Goal: Communication & Community: Answer question/provide support

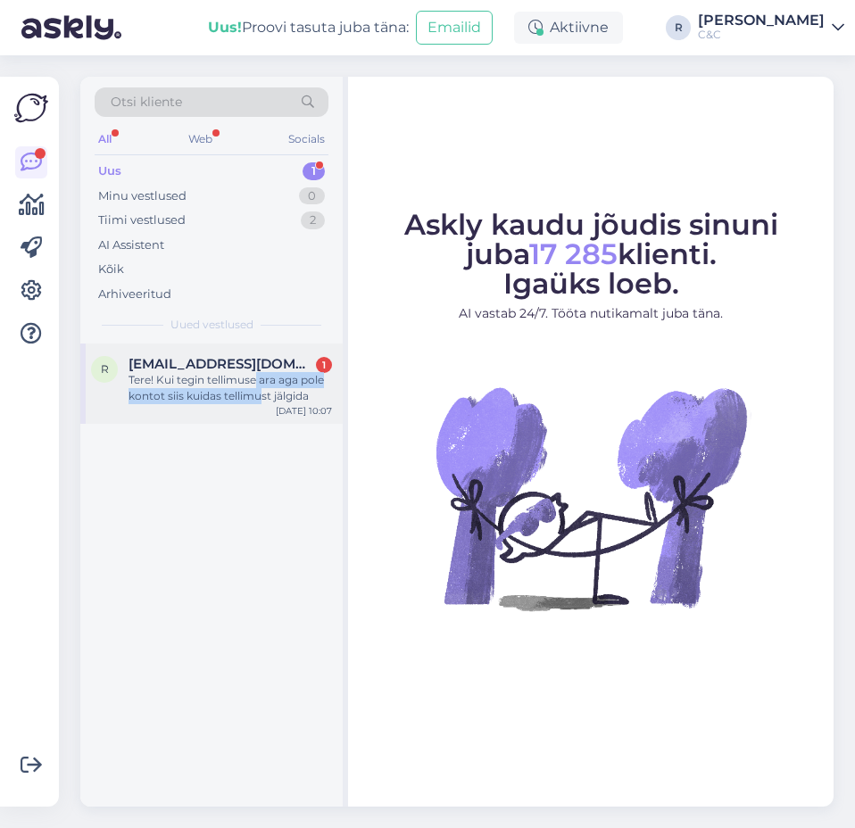
drag, startPoint x: 259, startPoint y: 388, endPoint x: 262, endPoint y: 403, distance: 15.6
click at [262, 403] on div "Tere! Kui tegin tellimuse ara aga pole kontot siis kuidas tellimust jälgida" at bounding box center [229, 388] width 203 height 32
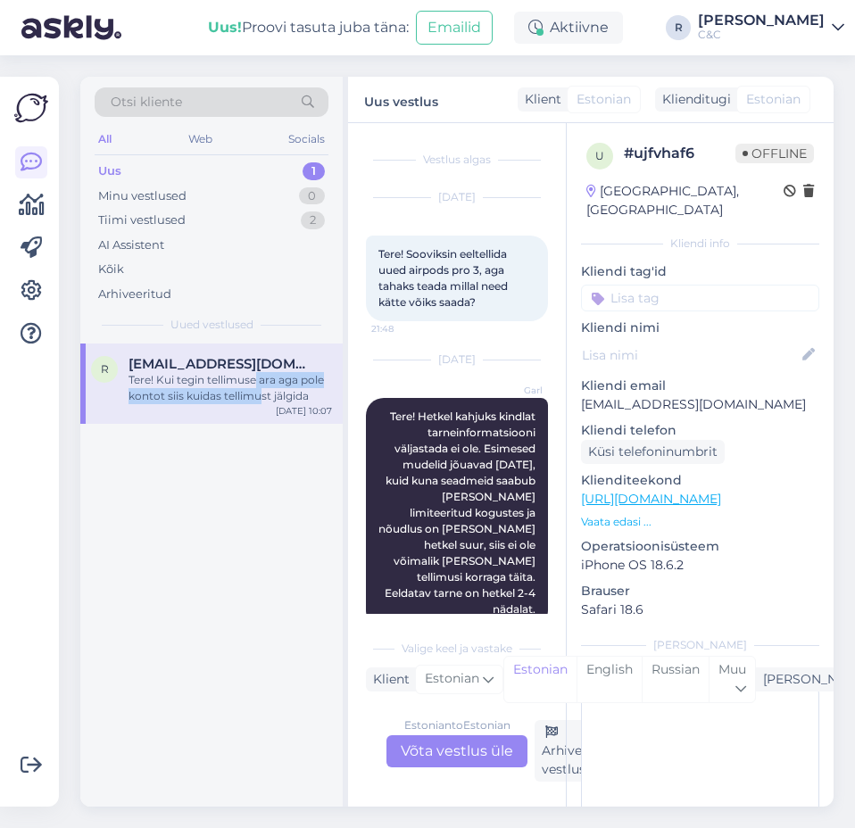
scroll to position [196, 0]
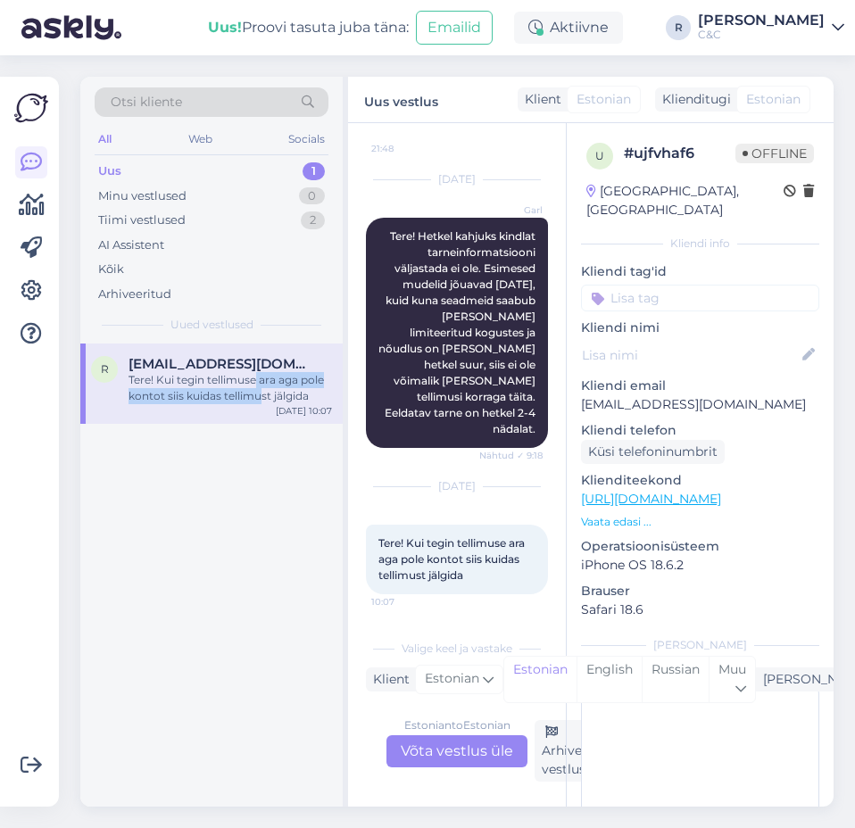
click at [263, 392] on div "Tere! Kui tegin tellimuse ara aga pole kontot siis kuidas tellimust jälgida" at bounding box center [229, 388] width 203 height 32
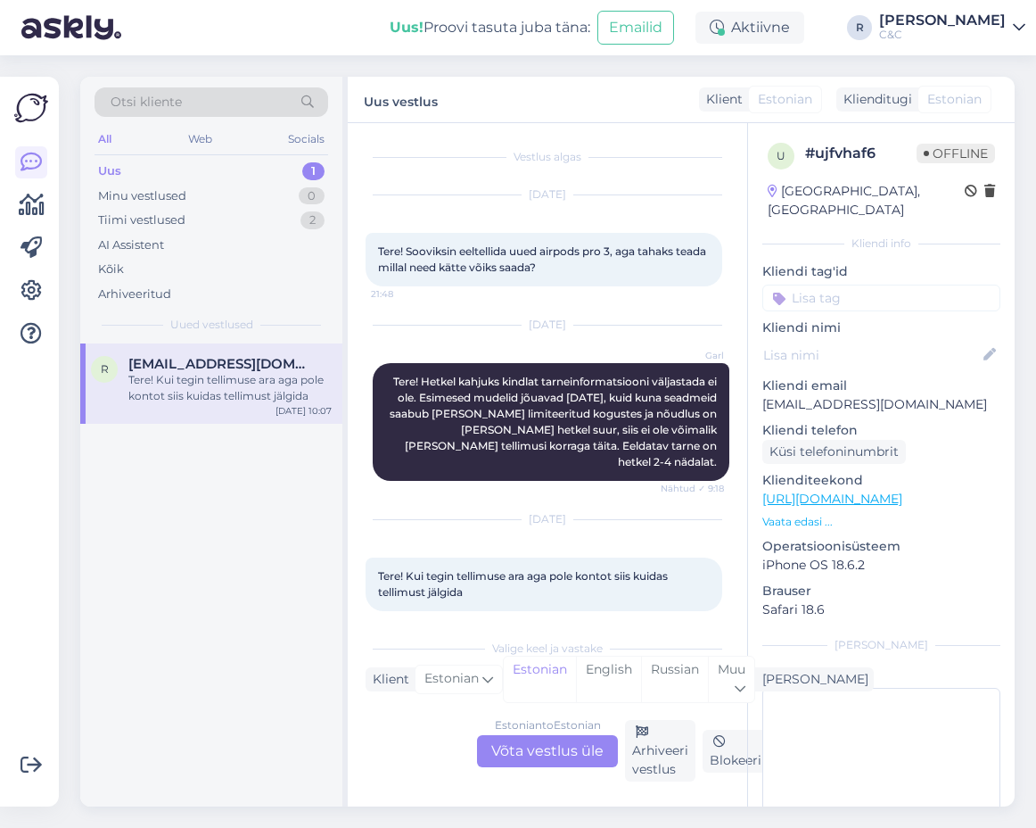
scroll to position [4, 0]
click at [534, 747] on div "Estonian to Estonian Võta vestlus üle" at bounding box center [547, 751] width 141 height 32
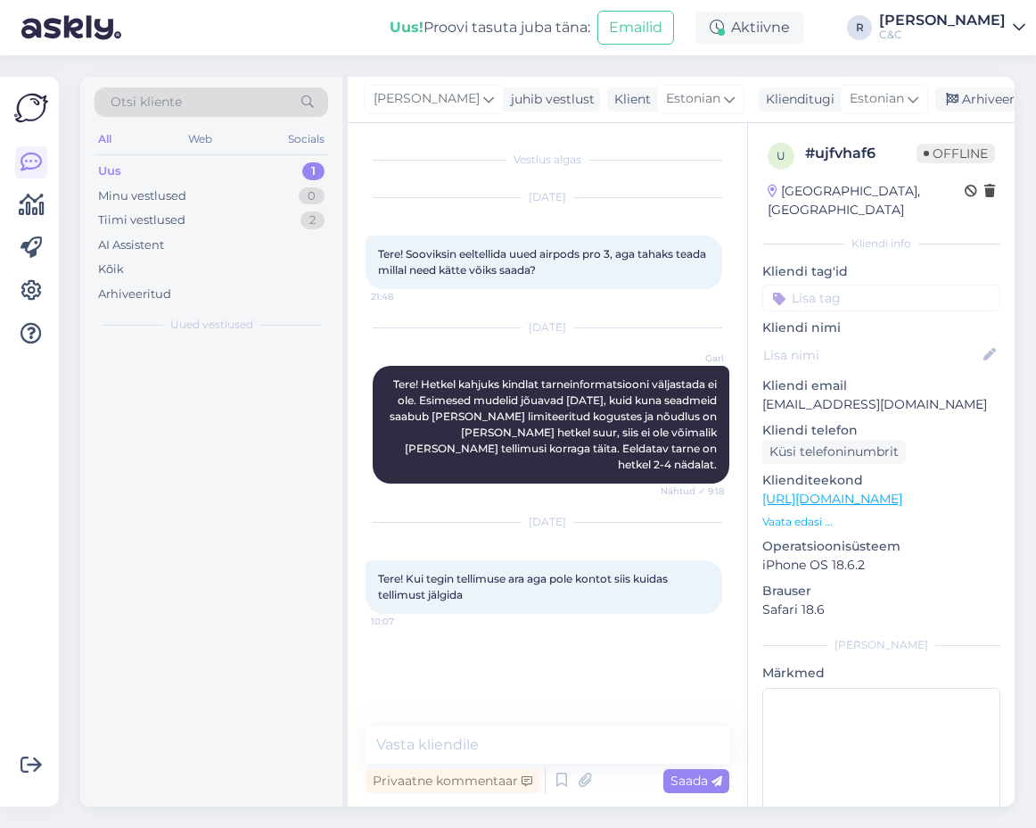
scroll to position [0, 0]
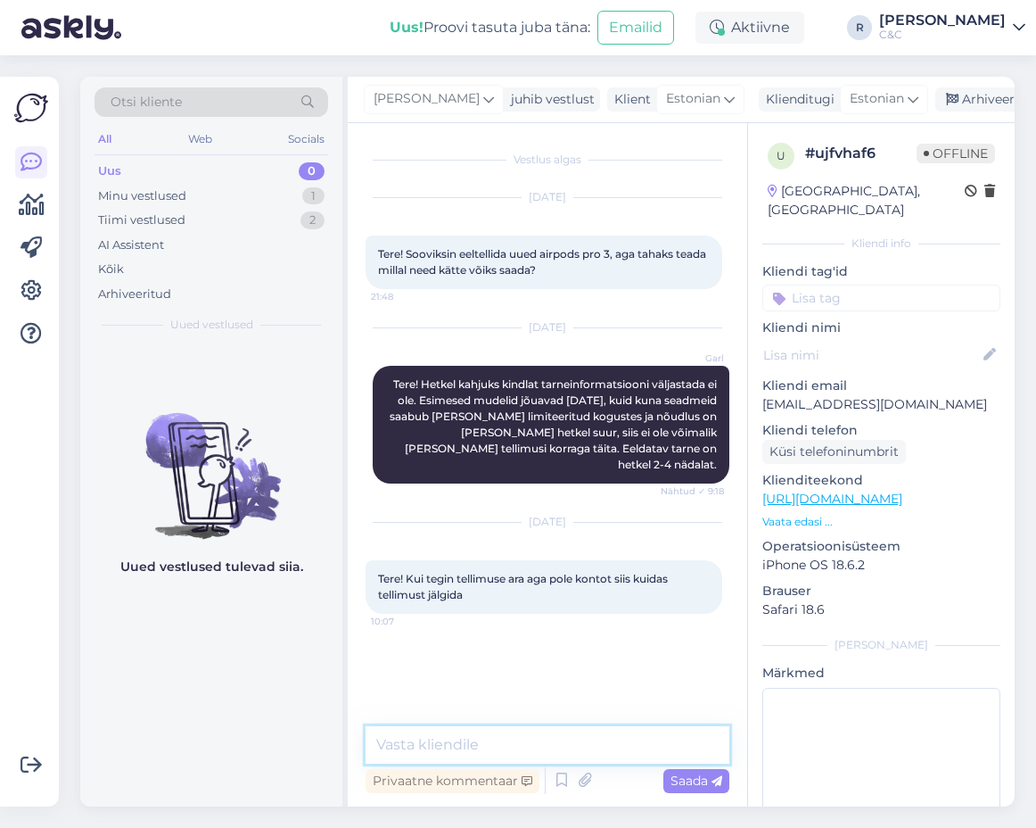
click at [521, 731] on textarea at bounding box center [548, 744] width 364 height 37
type textarea "Tere!"
type textarea "S"
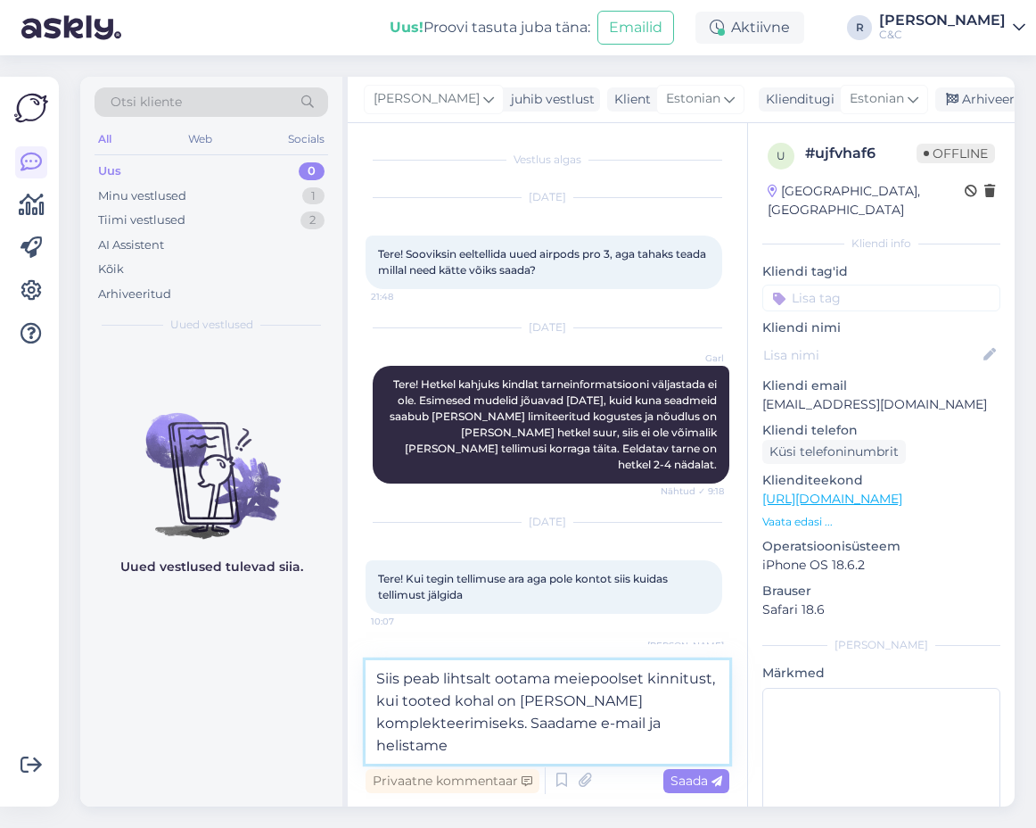
type textarea "Siis peab lihtsalt ootama meiepoolset kinnitust, kui tooted kohal on [PERSON_NA…"
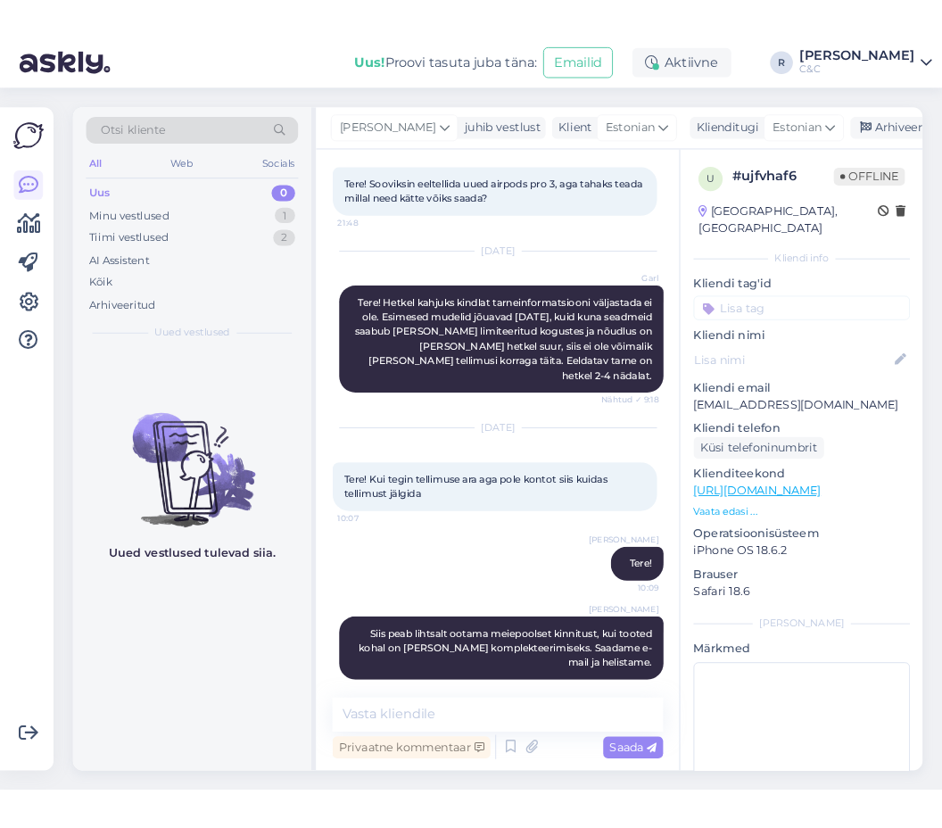
scroll to position [173, 0]
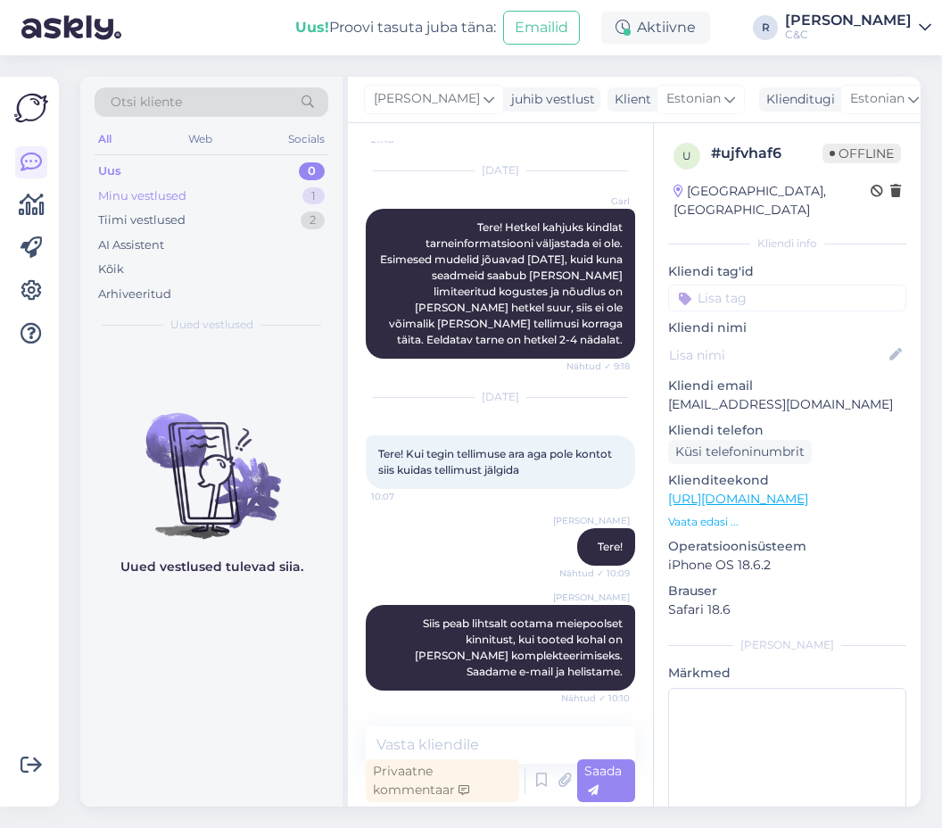
click at [245, 205] on div "Minu vestlused 1" at bounding box center [212, 196] width 234 height 25
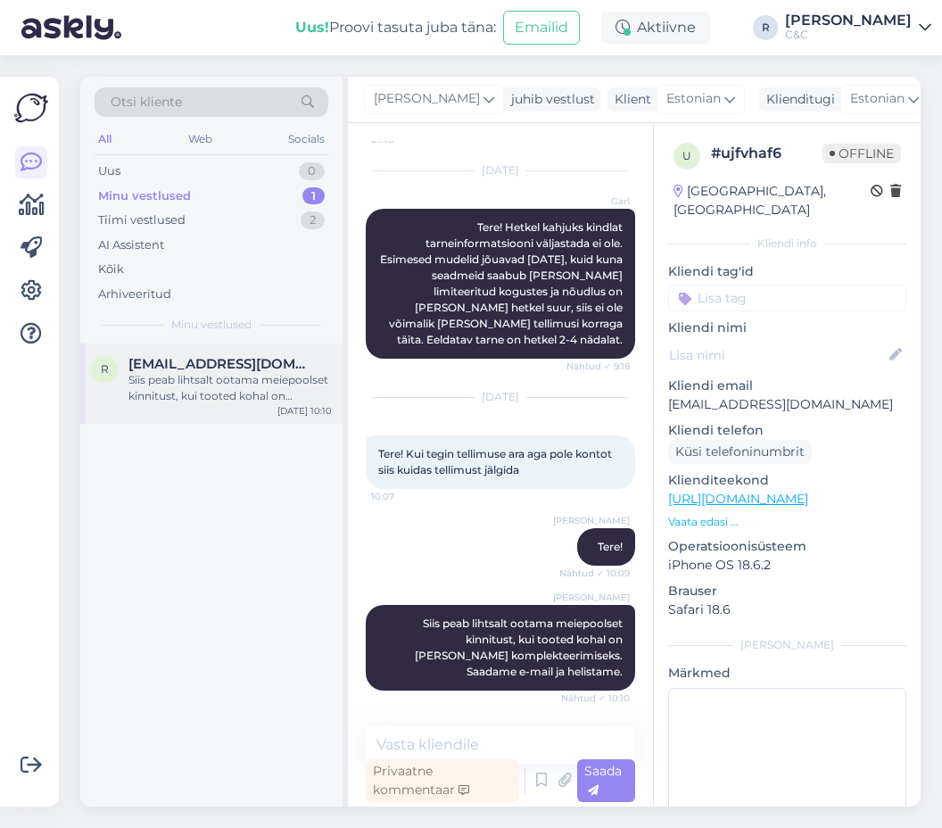
click at [201, 361] on span "[EMAIL_ADDRESS][DOMAIN_NAME]" at bounding box center [221, 364] width 186 height 16
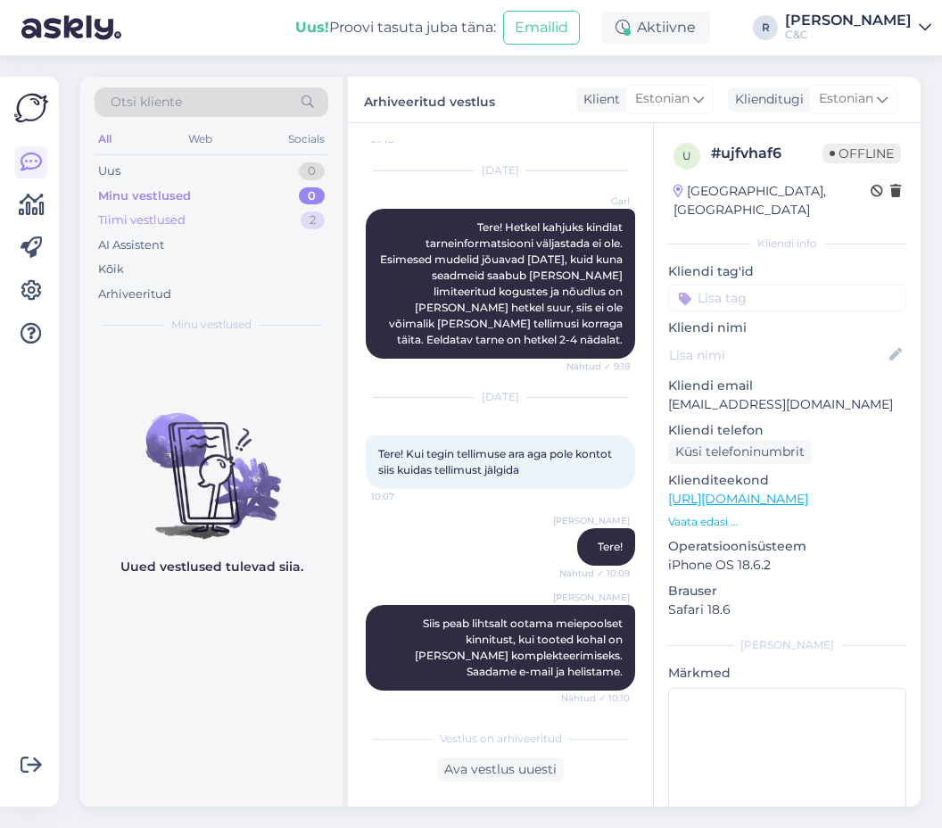
click at [266, 221] on div "Tiimi vestlused 2" at bounding box center [212, 220] width 234 height 25
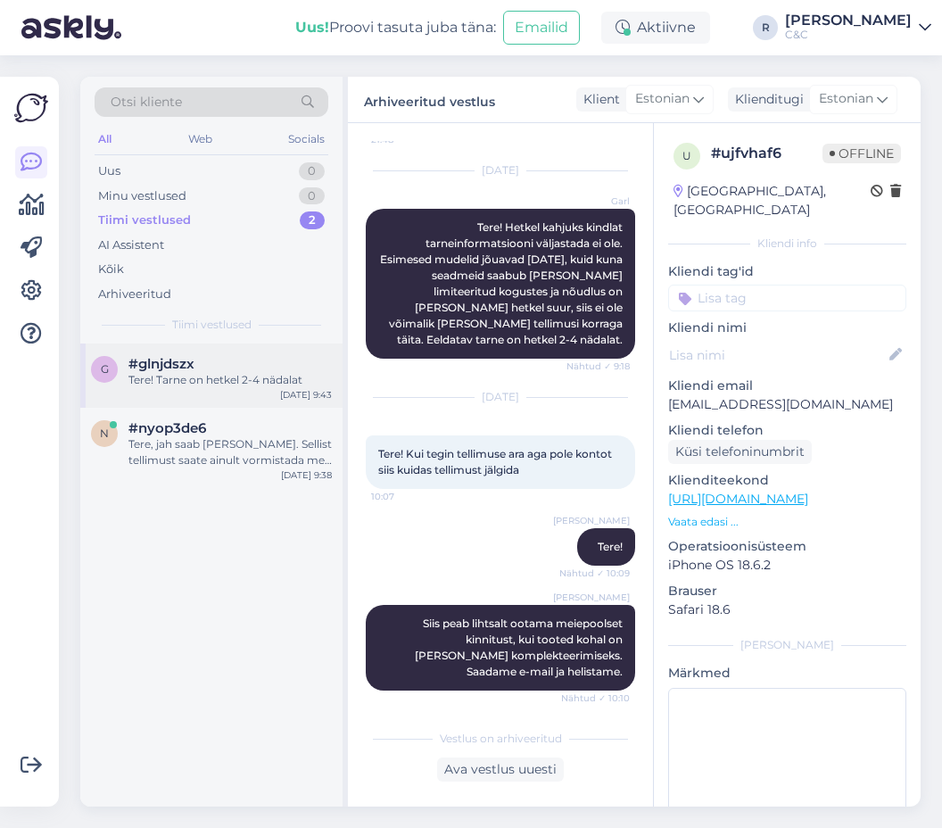
click at [237, 404] on div "g #glnjdszx Tere! Tarne on hetkel 2-4 nädalat [DATE] 9:43" at bounding box center [211, 375] width 262 height 64
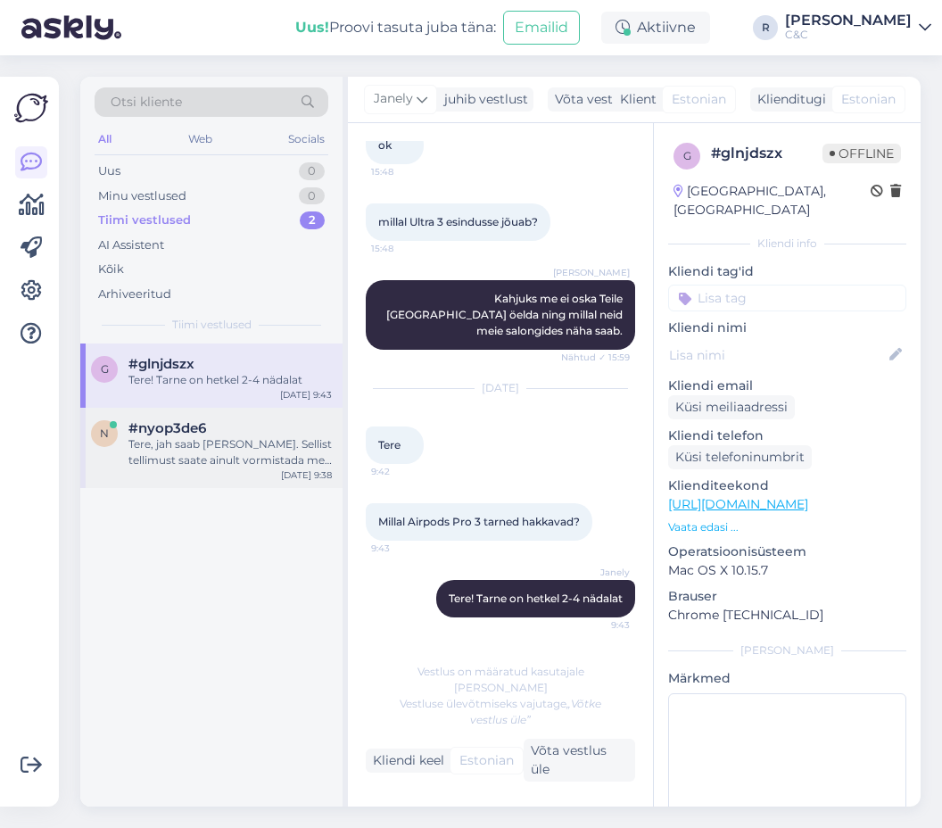
click at [203, 445] on div "Tere, jah saab [PERSON_NAME]. Sellist tellimust saate ainult vormistada meil sa…" at bounding box center [229, 452] width 203 height 32
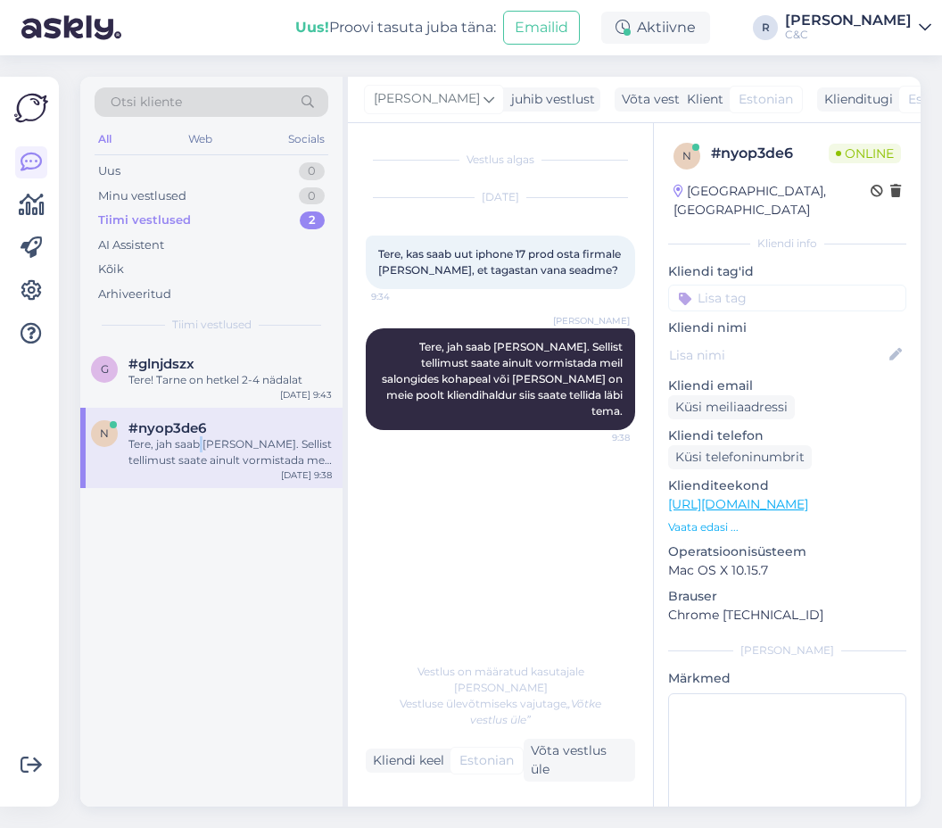
scroll to position [0, 0]
click at [572, 763] on div "Võta vestlus üle" at bounding box center [579, 760] width 111 height 43
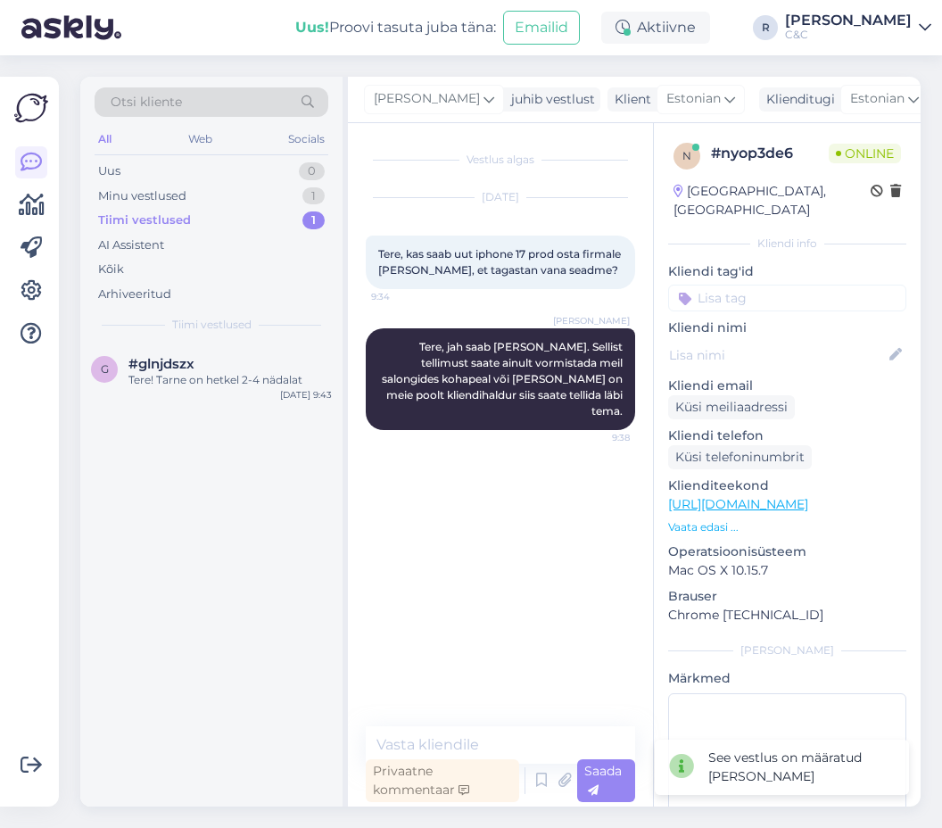
click at [946, 103] on icon at bounding box center [952, 100] width 12 height 12
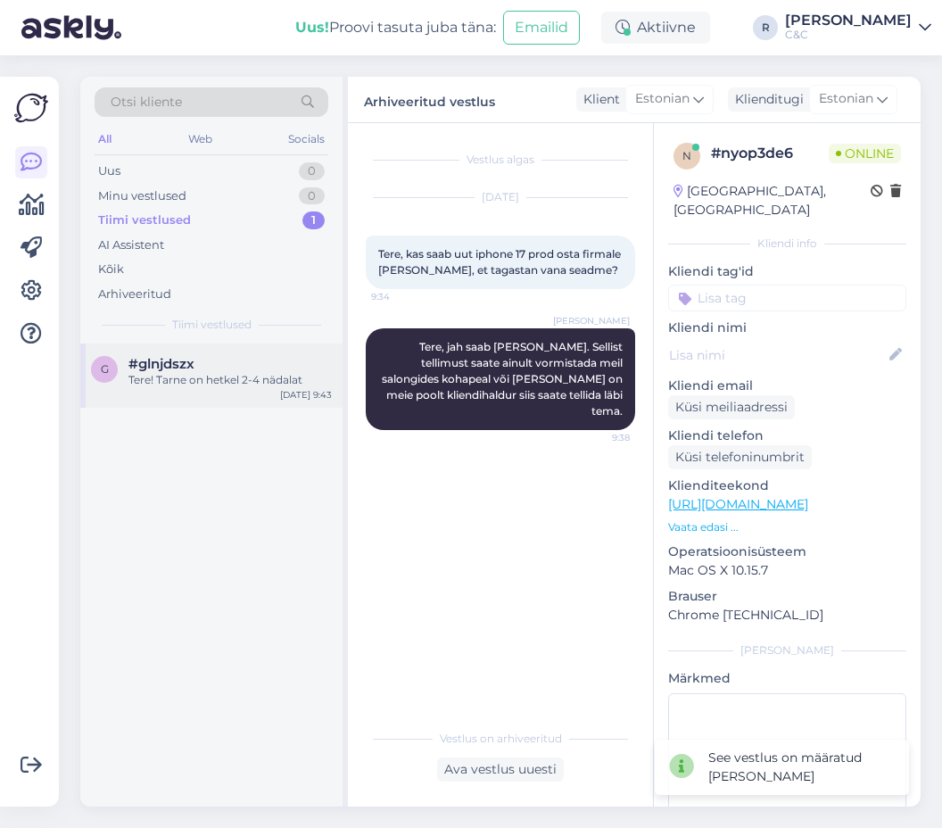
click at [270, 346] on div "g #glnjdszx Tere! Tarne on hetkel 2-4 nädalat [DATE] 9:43" at bounding box center [211, 375] width 262 height 64
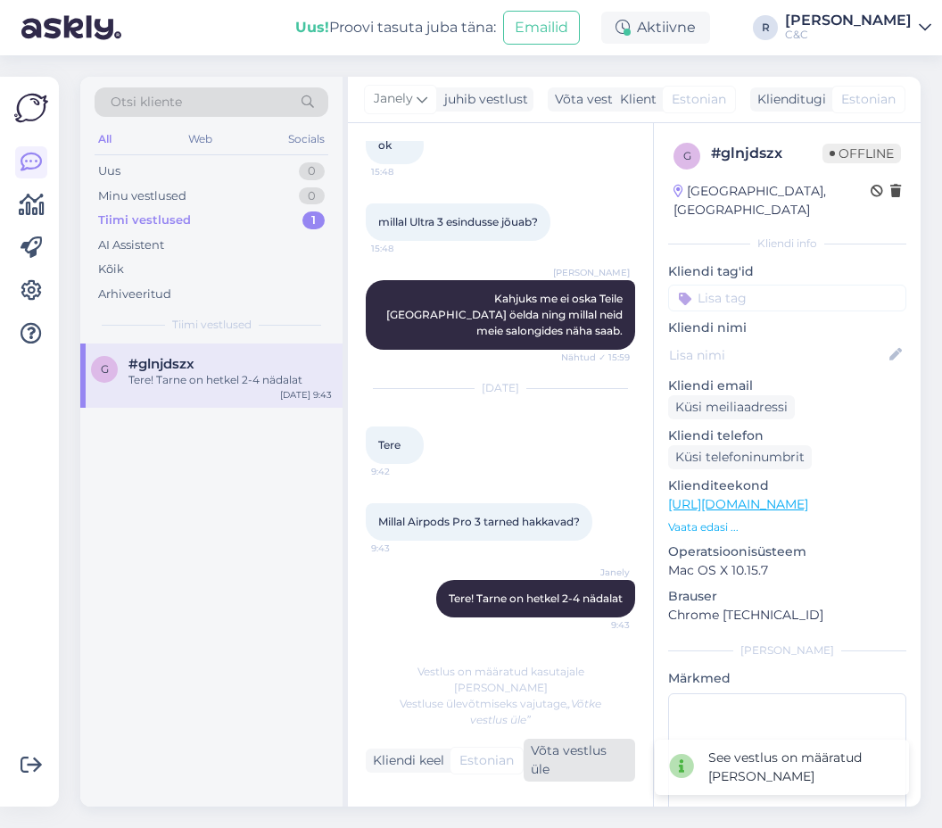
click at [607, 761] on div "Võta vestlus üle" at bounding box center [579, 760] width 111 height 43
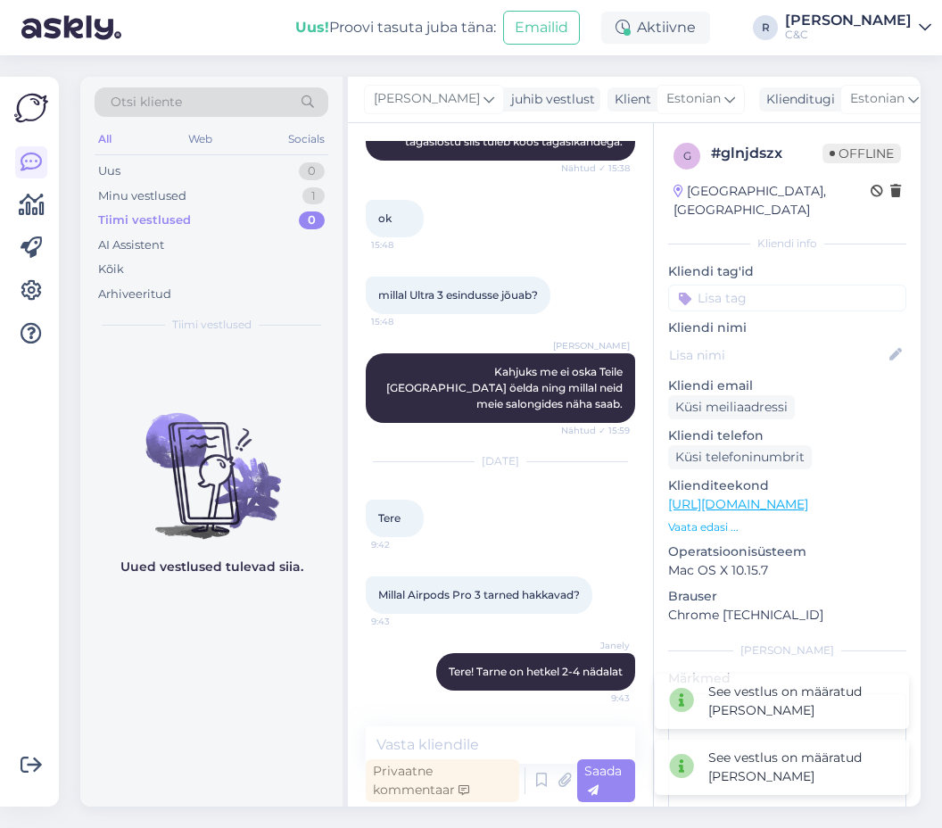
click at [864, 154] on span "Offline" at bounding box center [861, 154] width 78 height 20
click at [881, 114] on div "[PERSON_NAME] juhib vestlust Klient [DEMOGRAPHIC_DATA] Klienditugi Estonian Arh…" at bounding box center [634, 100] width 573 height 46
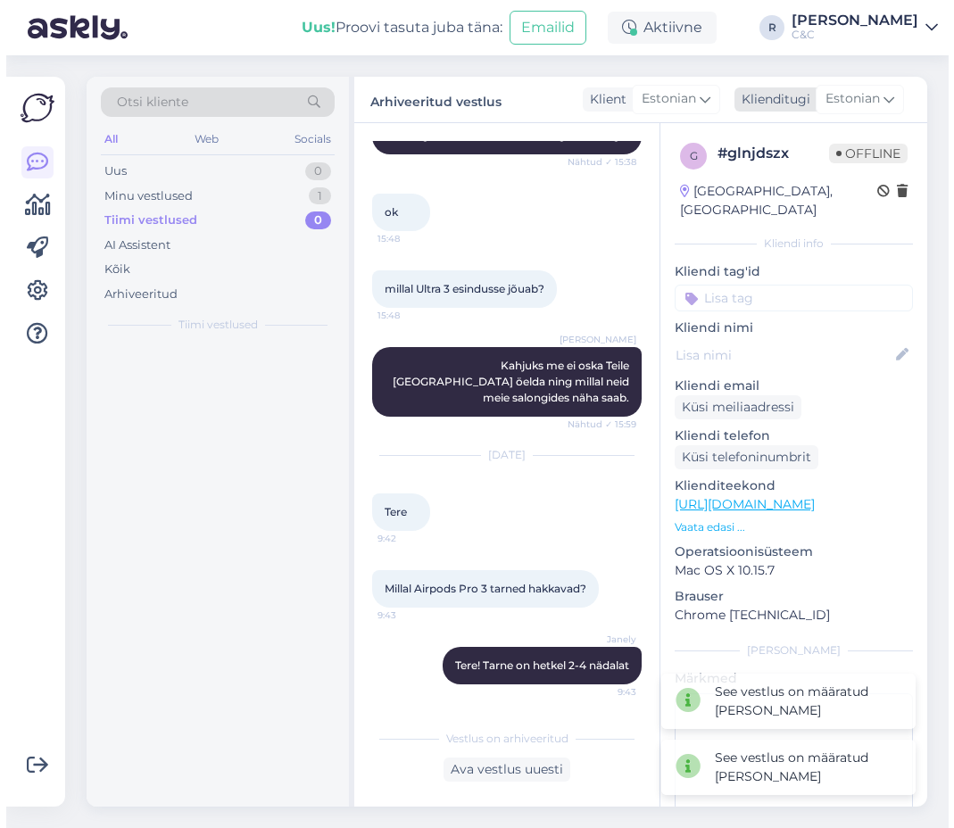
scroll to position [352, 0]
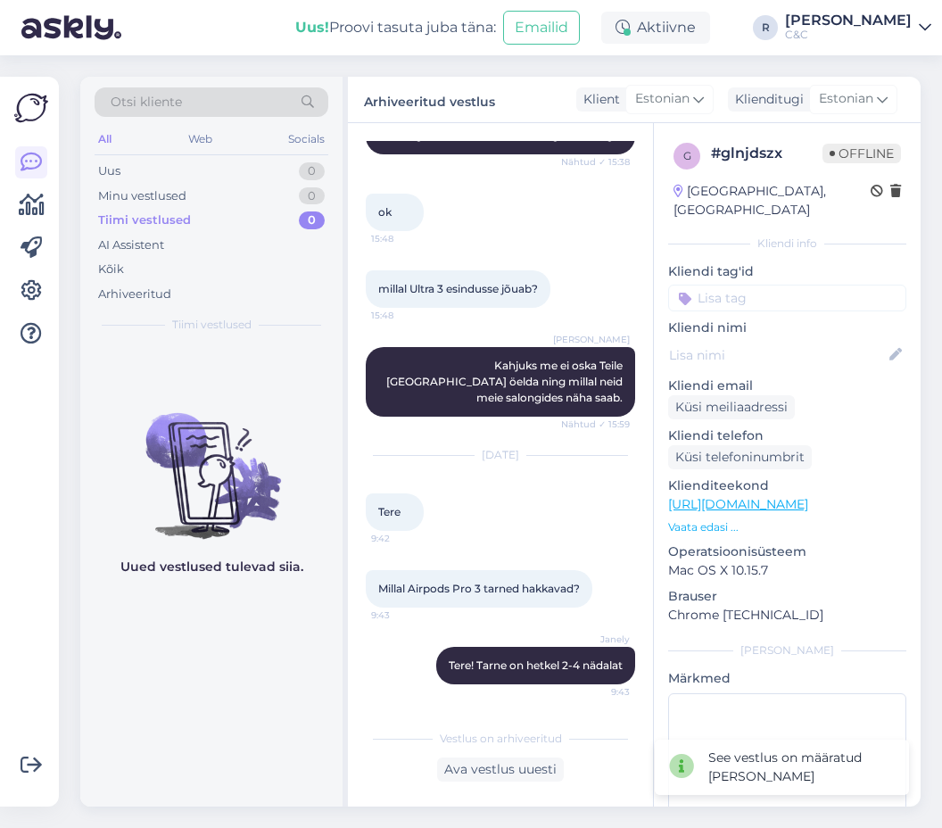
click at [941, 102] on div "Otsi kliente All Web Socials Uus 0 Minu vestlused 0 Tiimi vestlused 0 AI Assist…" at bounding box center [506, 441] width 872 height 772
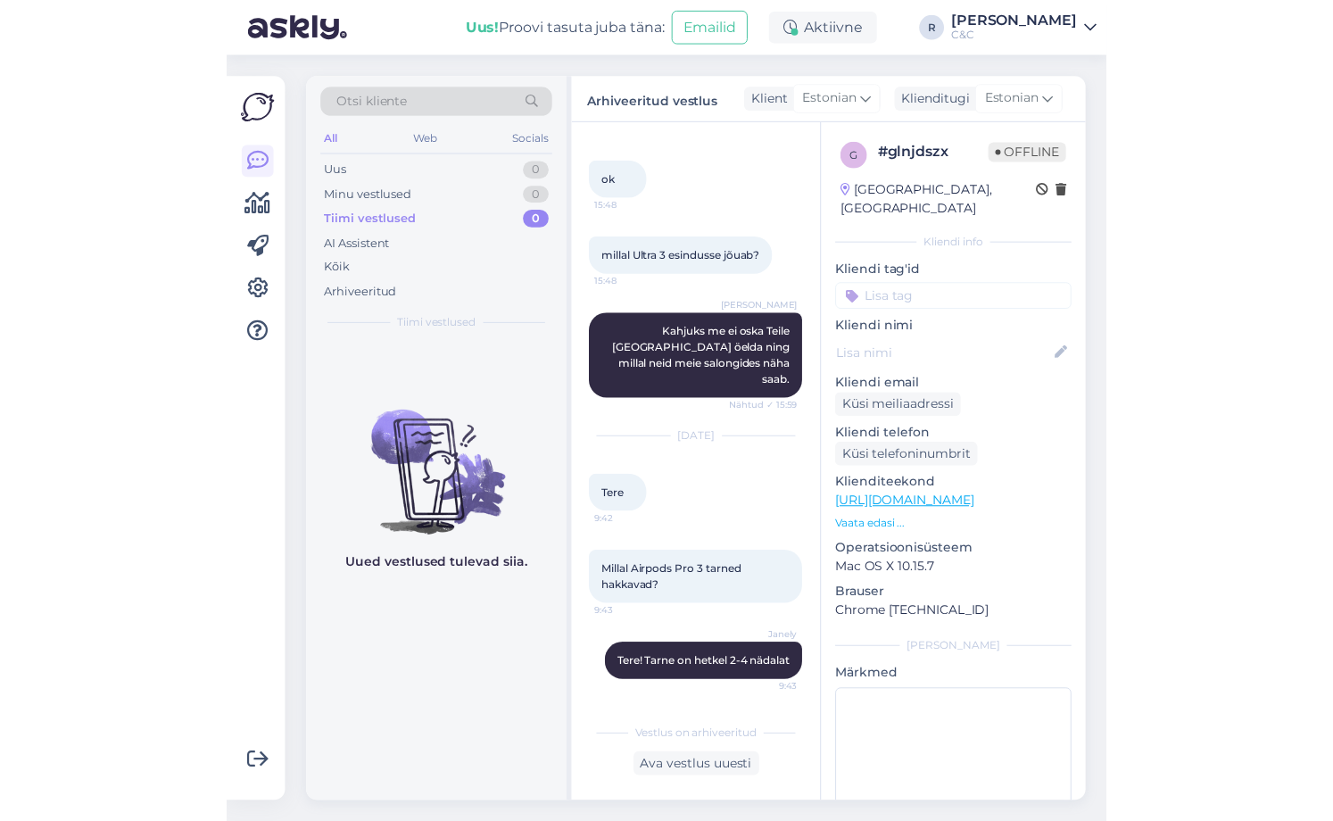
scroll to position [311, 0]
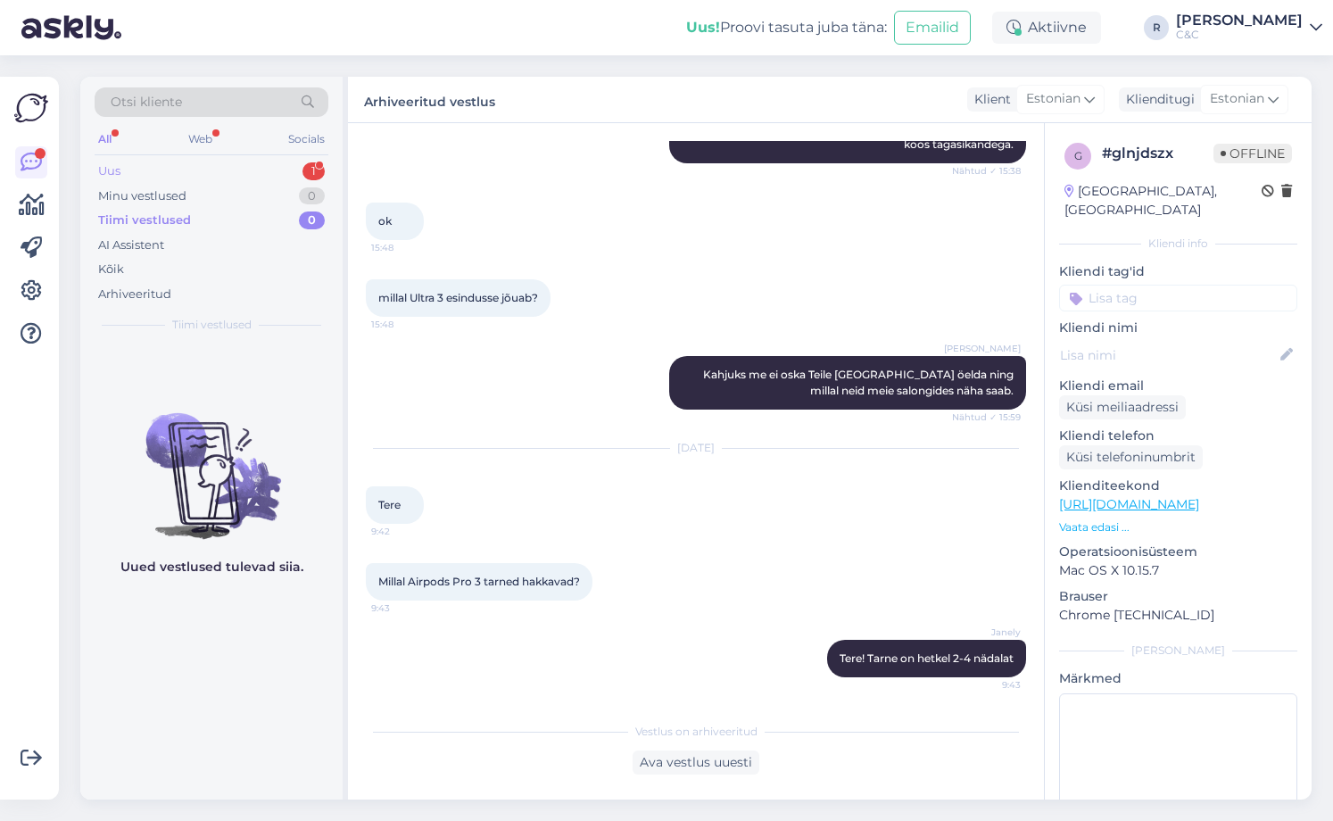
click at [147, 176] on div "Uus 1" at bounding box center [212, 171] width 234 height 25
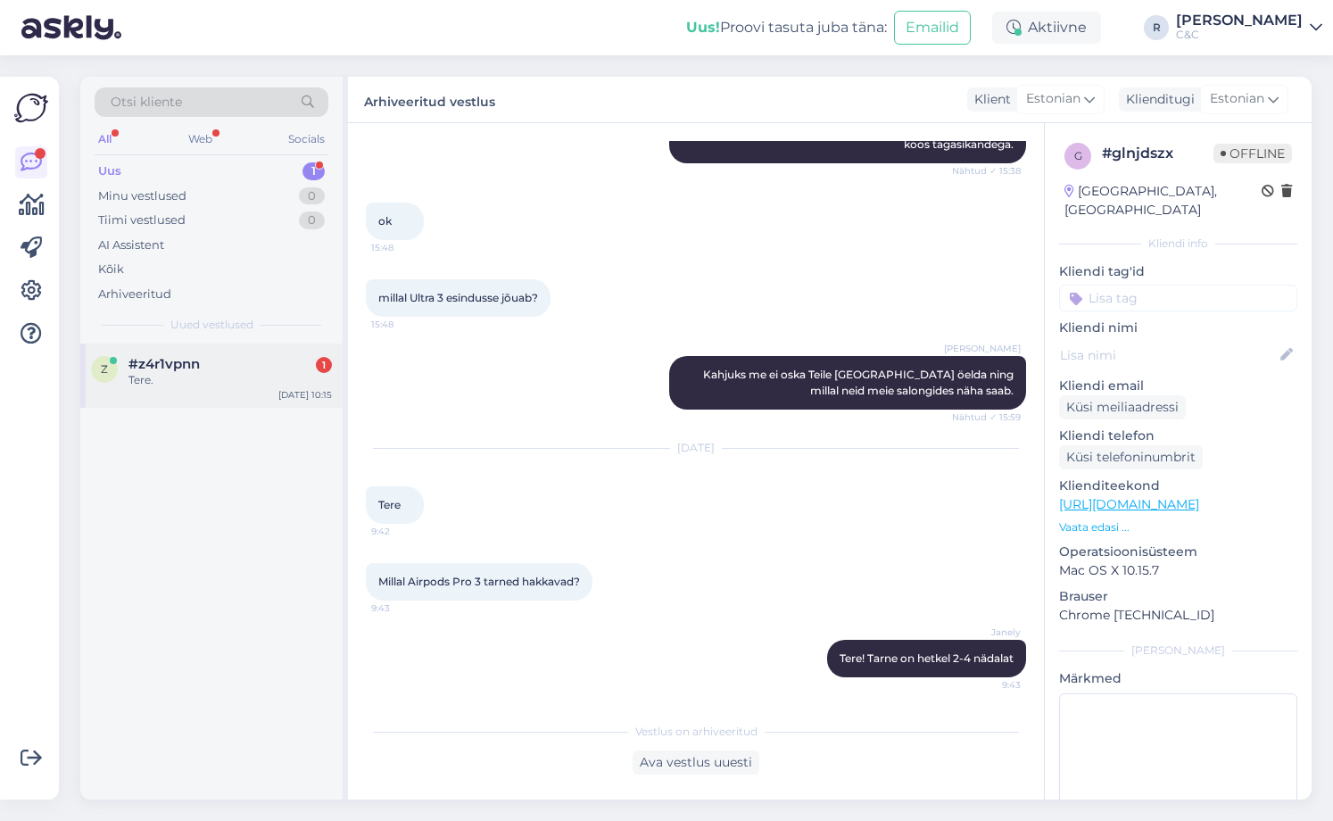
click at [283, 368] on div "#z4r1vpnn 1" at bounding box center [229, 364] width 203 height 16
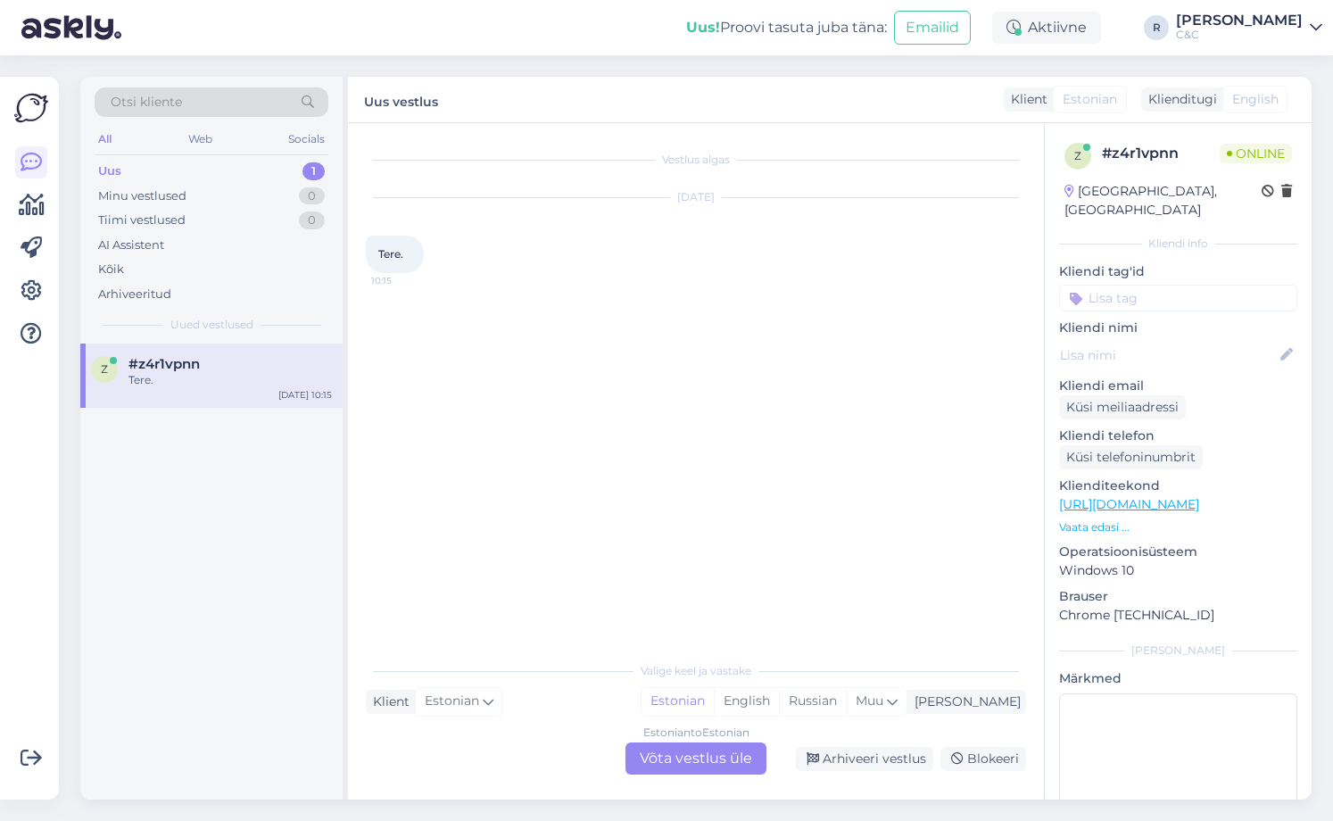
click at [699, 753] on div "Estonian to Estonian Võta vestlus üle" at bounding box center [695, 758] width 141 height 32
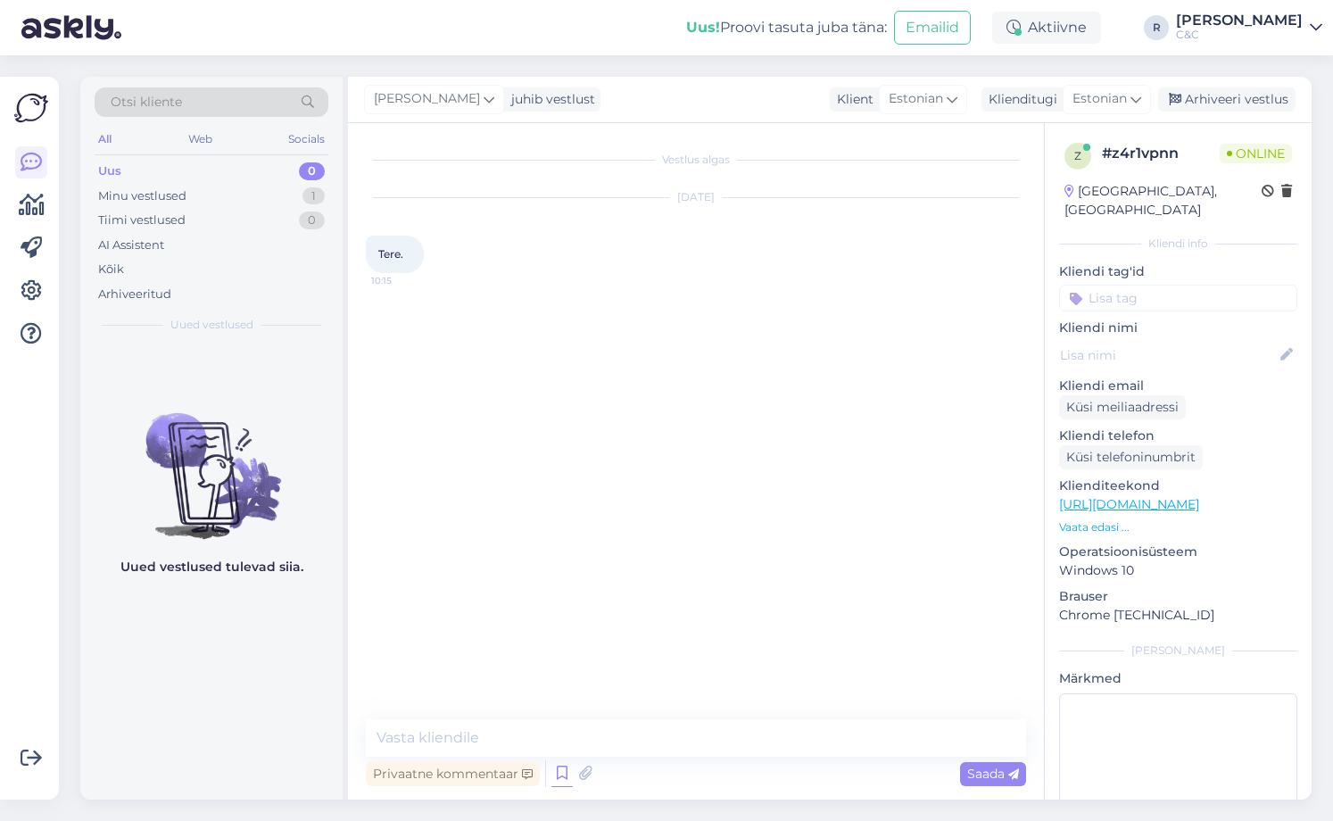
click at [560, 767] on icon at bounding box center [561, 773] width 21 height 27
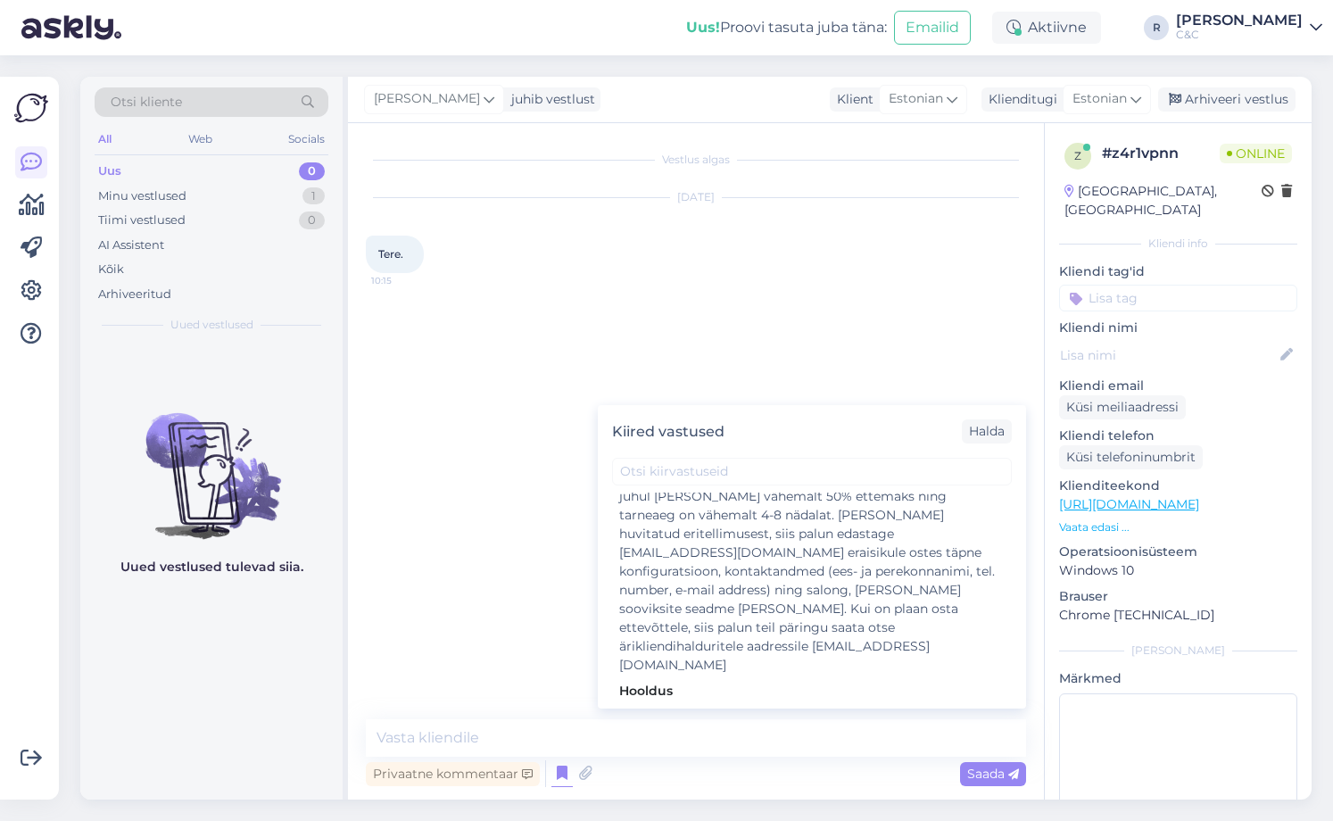
scroll to position [3533, 0]
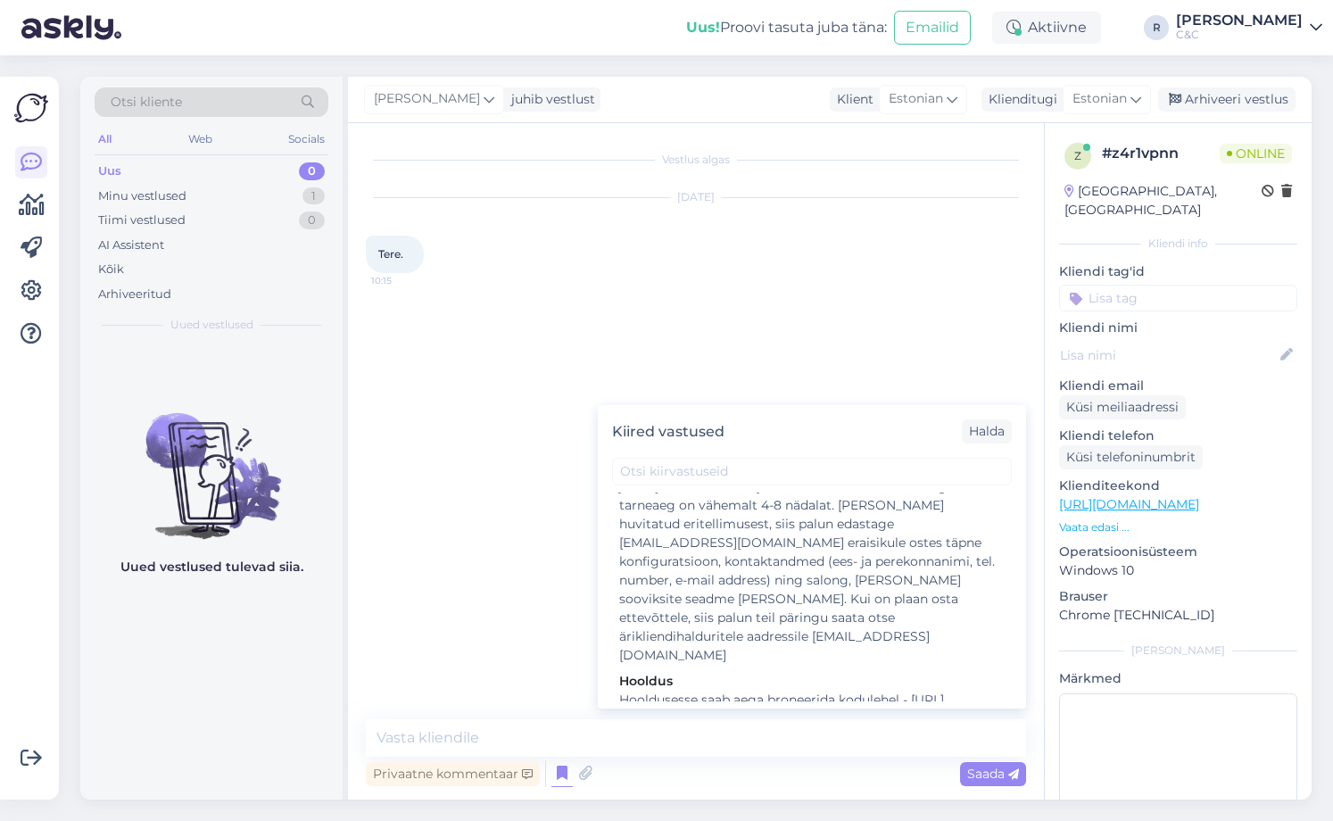
type textarea "Tere! Kuidas saan teid abistada?"
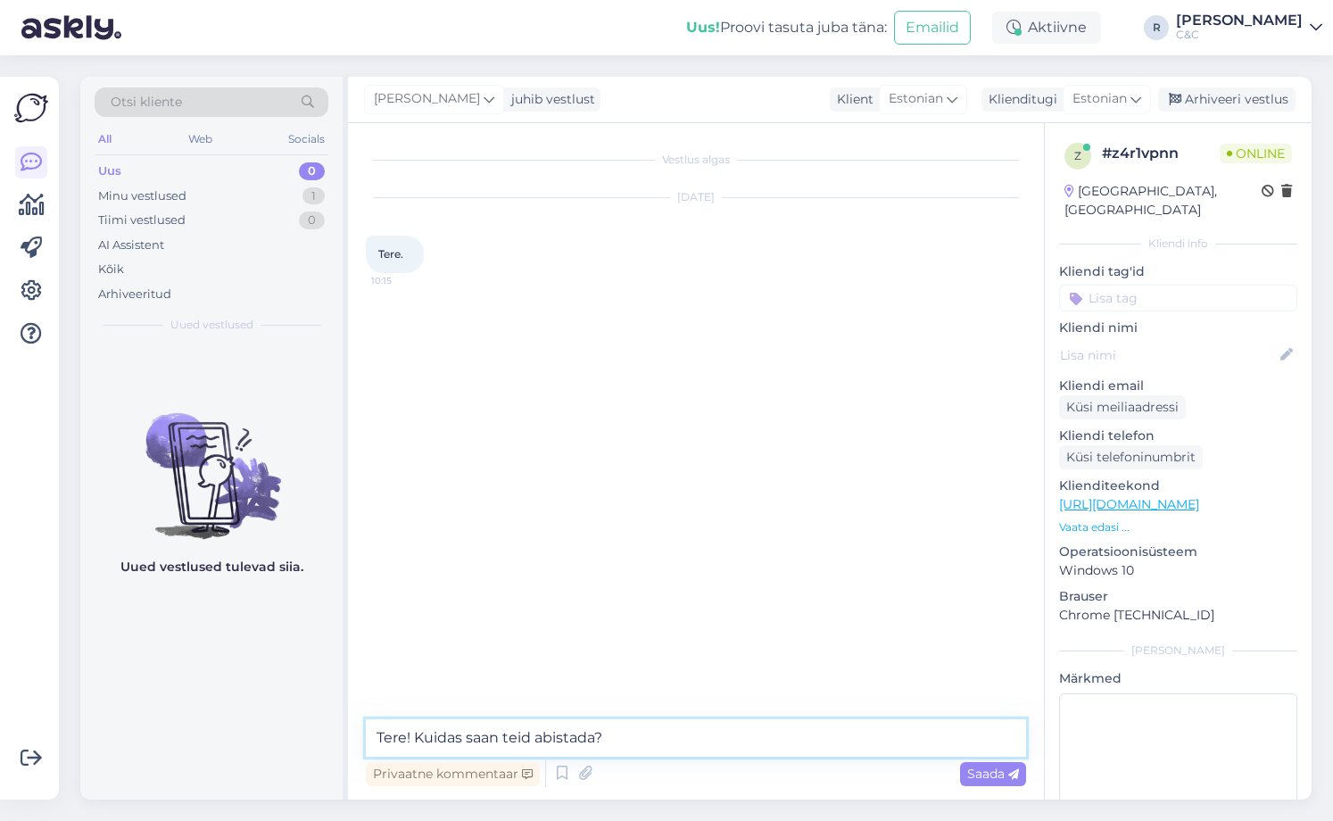
click at [780, 719] on textarea "Tere! Kuidas saan teid abistada?" at bounding box center [696, 737] width 660 height 37
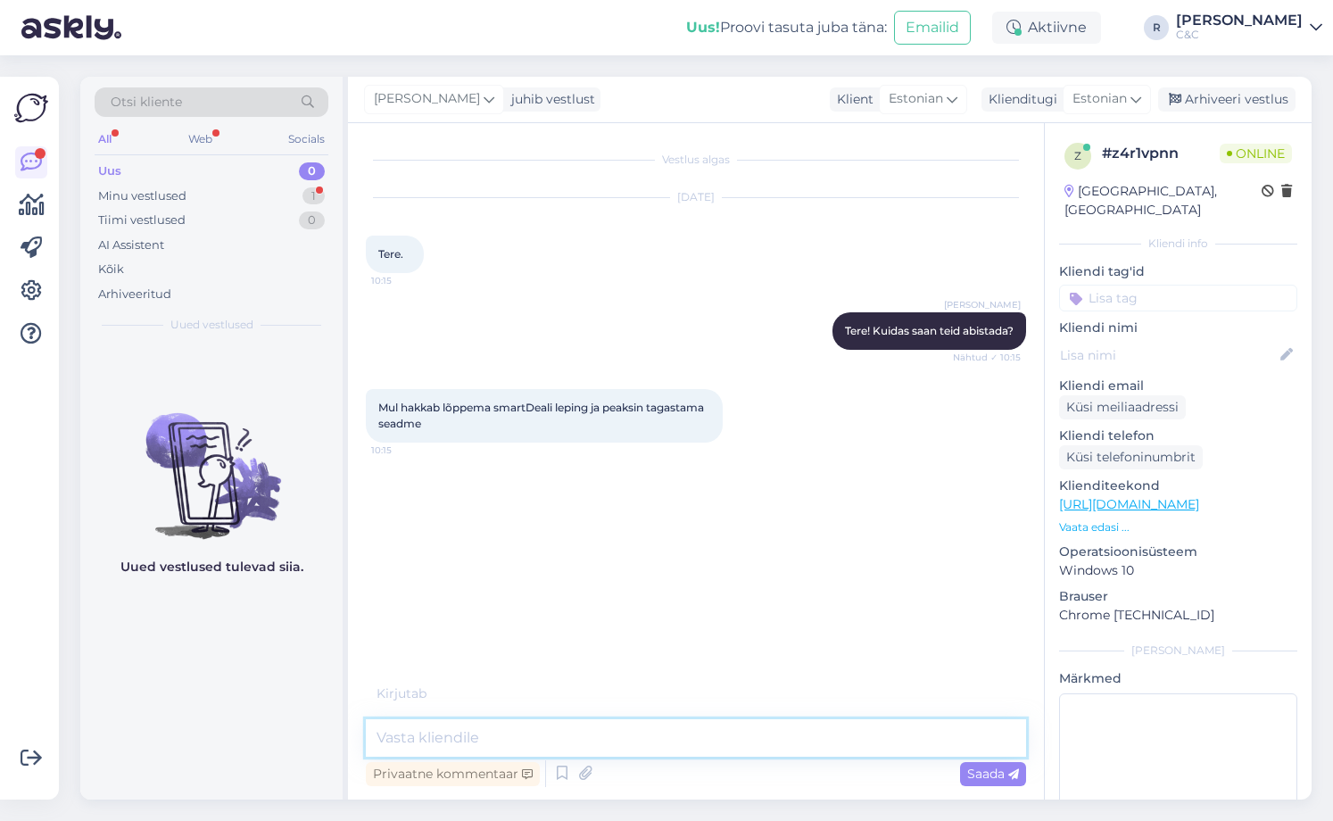
click at [745, 731] on textarea at bounding box center [696, 737] width 660 height 37
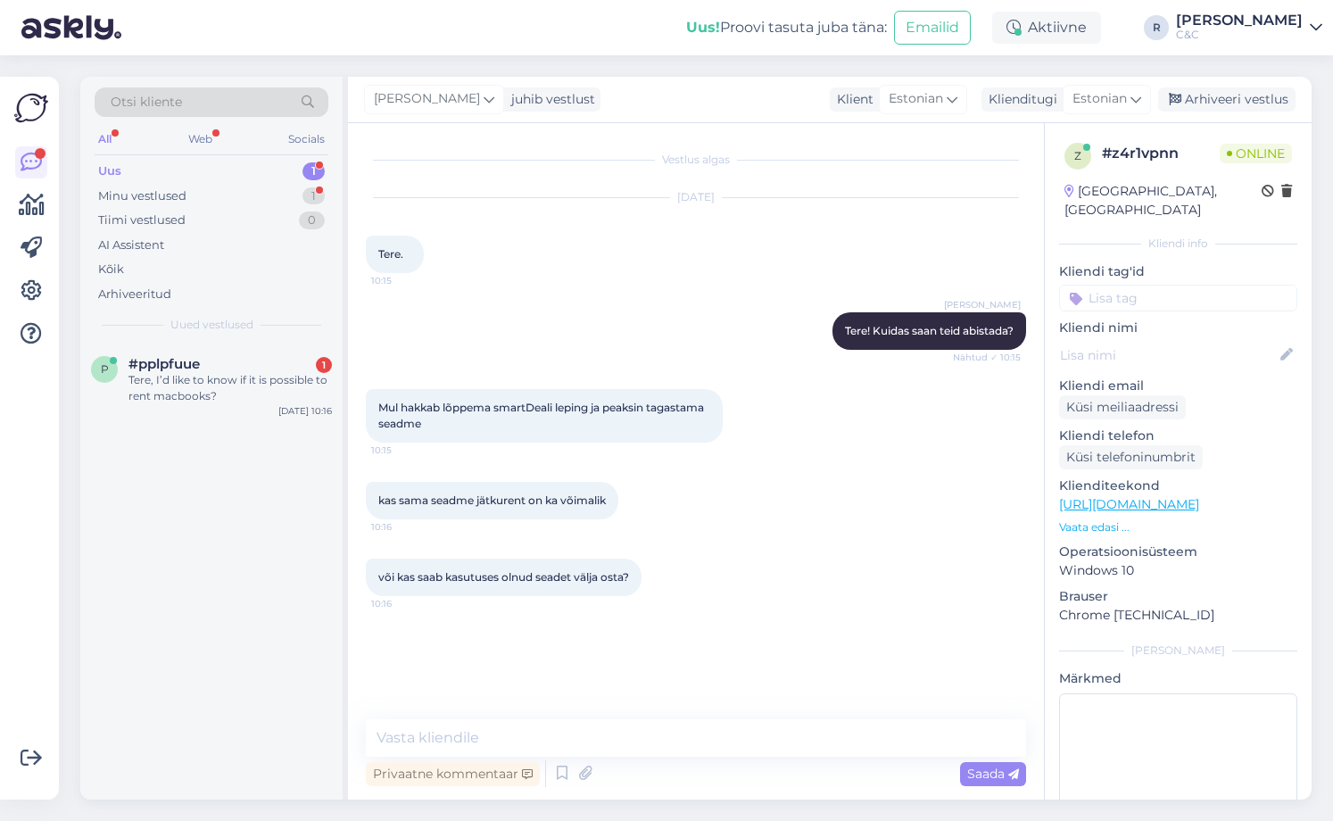
click at [607, 714] on div "Vestlus algas [DATE] Tere. 10:15 [PERSON_NAME] Tere! Kuidas saan teid abistada?…" at bounding box center [696, 461] width 696 height 676
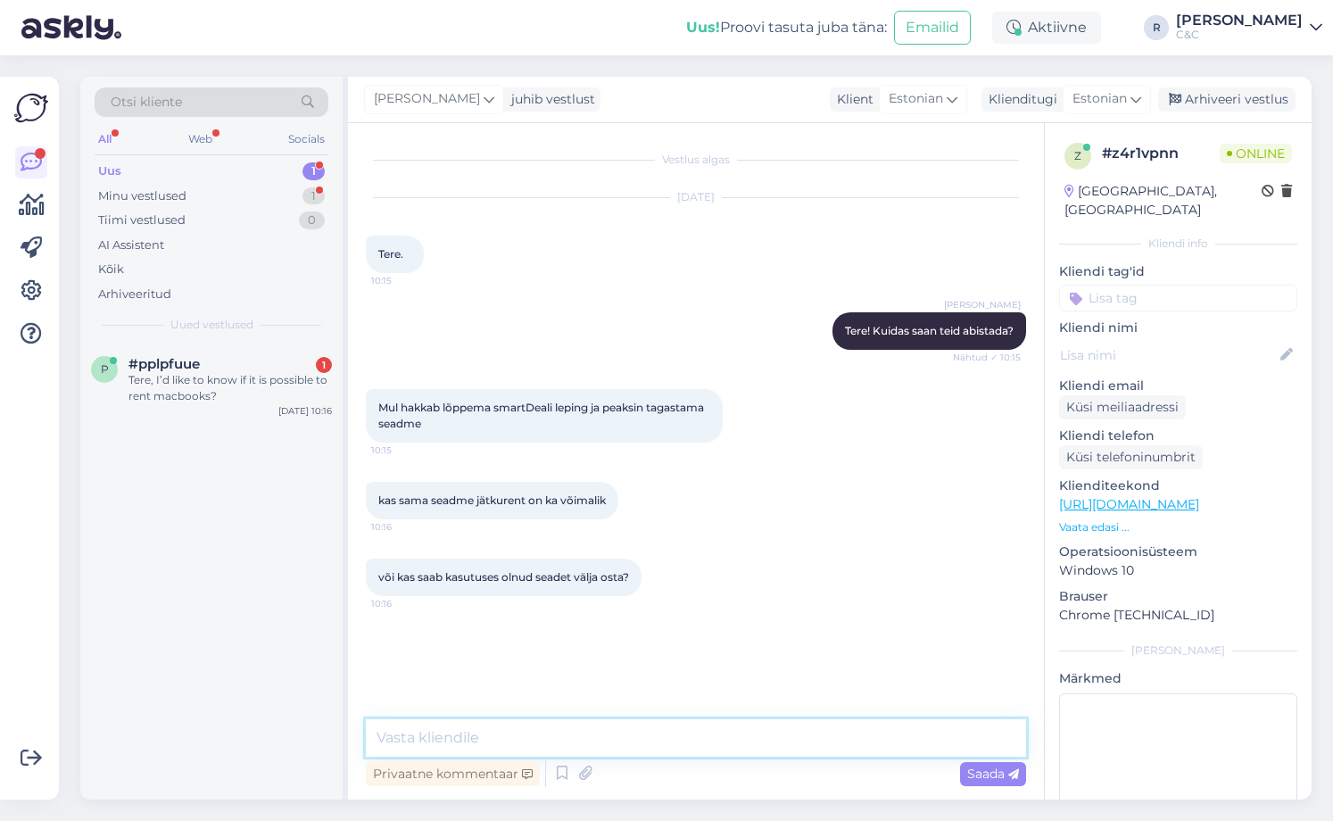
click at [570, 728] on textarea at bounding box center [696, 737] width 660 height 37
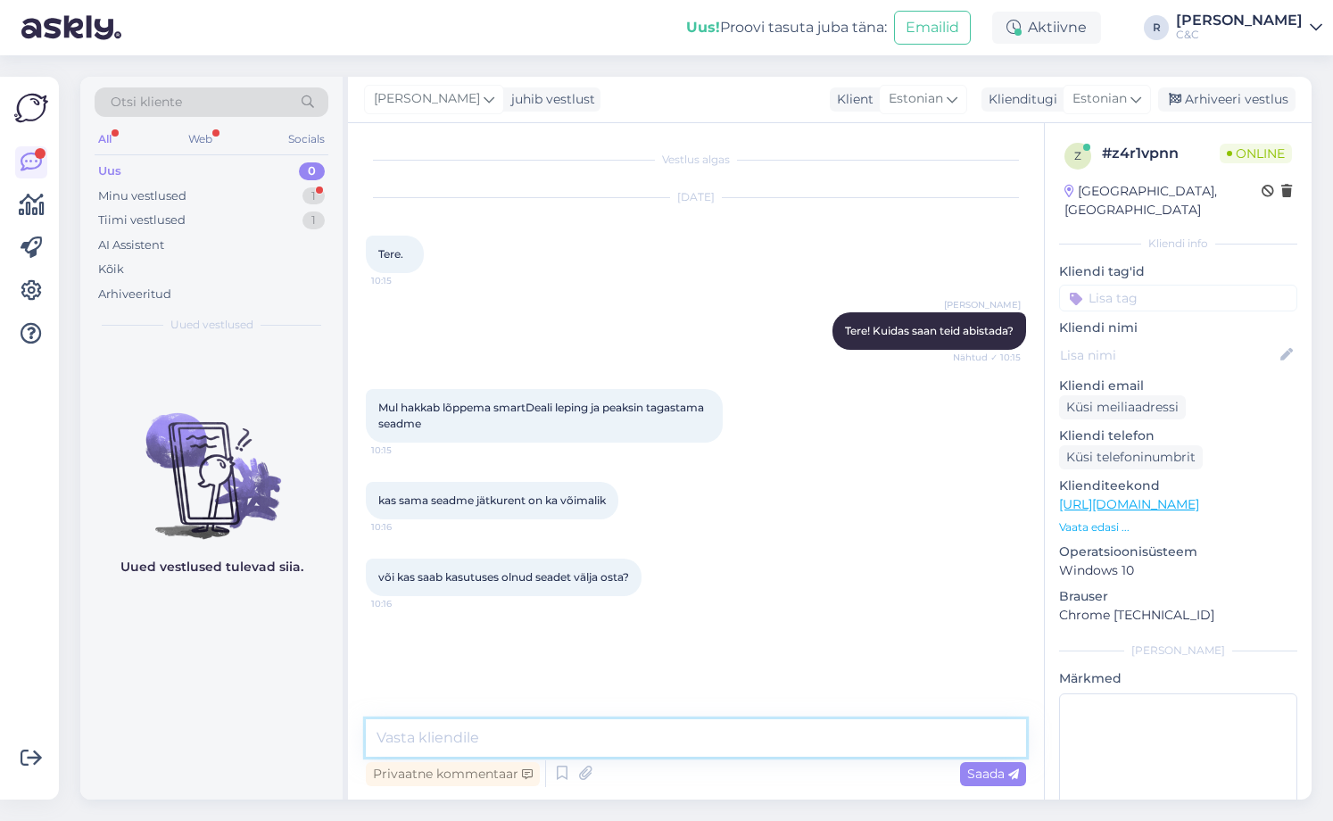
click at [546, 734] on textarea at bounding box center [696, 737] width 660 height 37
type textarea "Peaks kirjutama otse info@inbank"
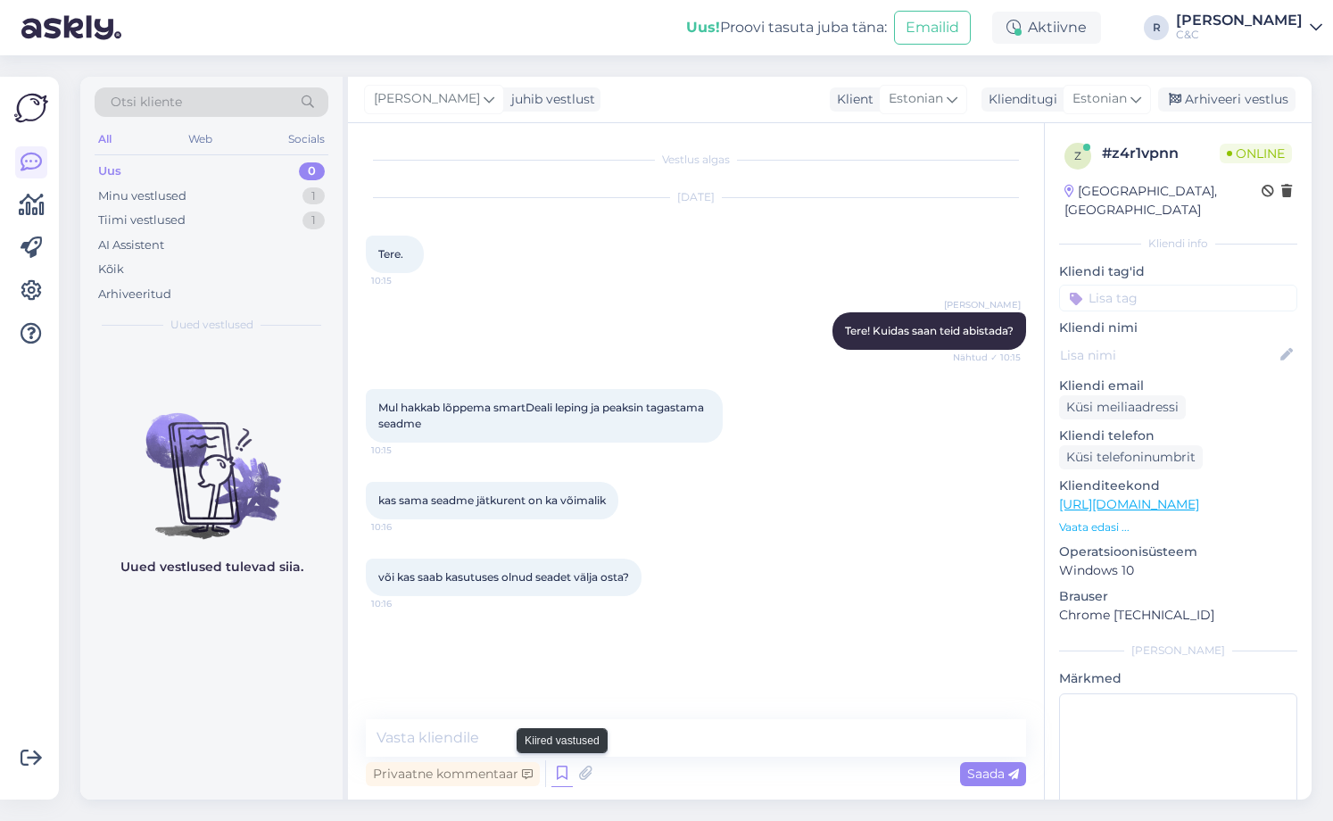
click at [563, 769] on icon at bounding box center [561, 773] width 21 height 27
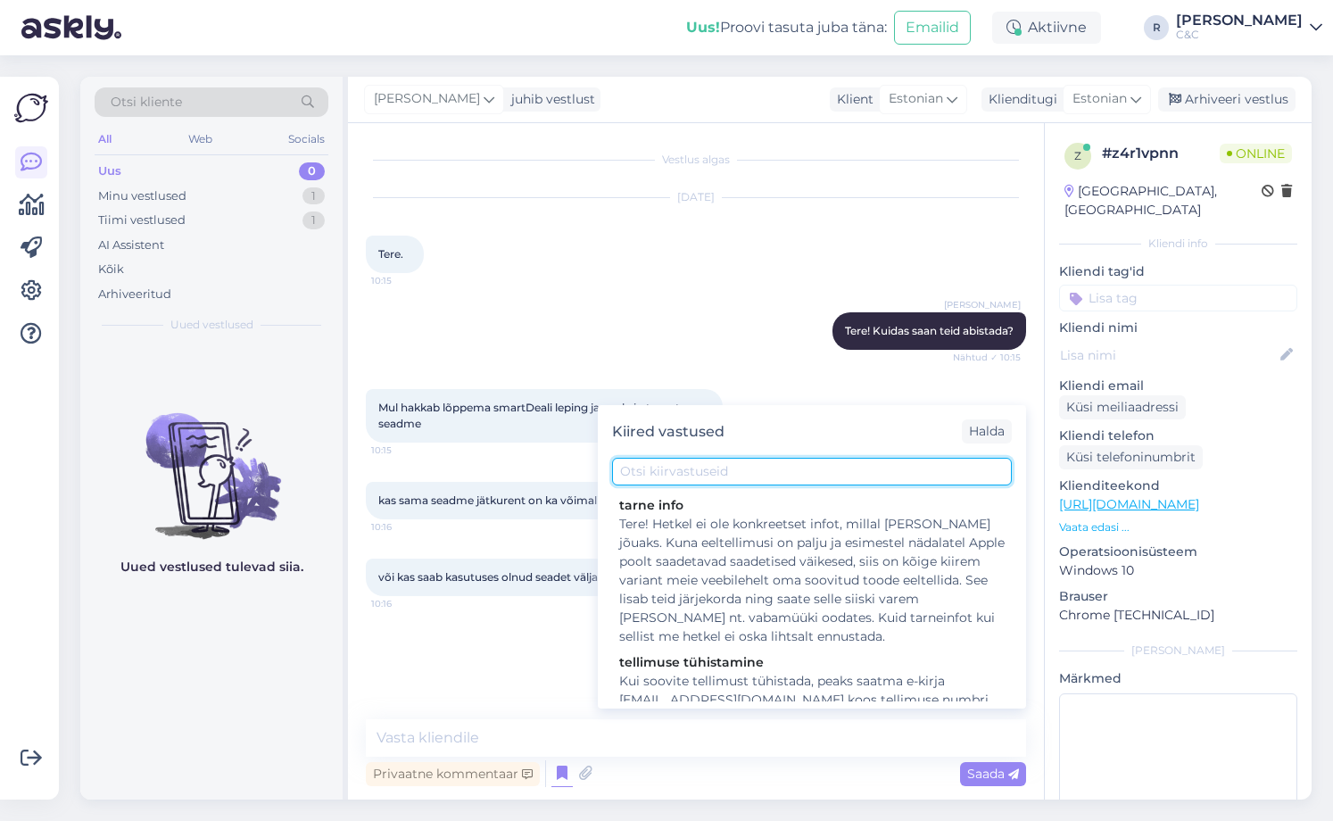
click at [744, 469] on input "text" at bounding box center [812, 472] width 400 height 28
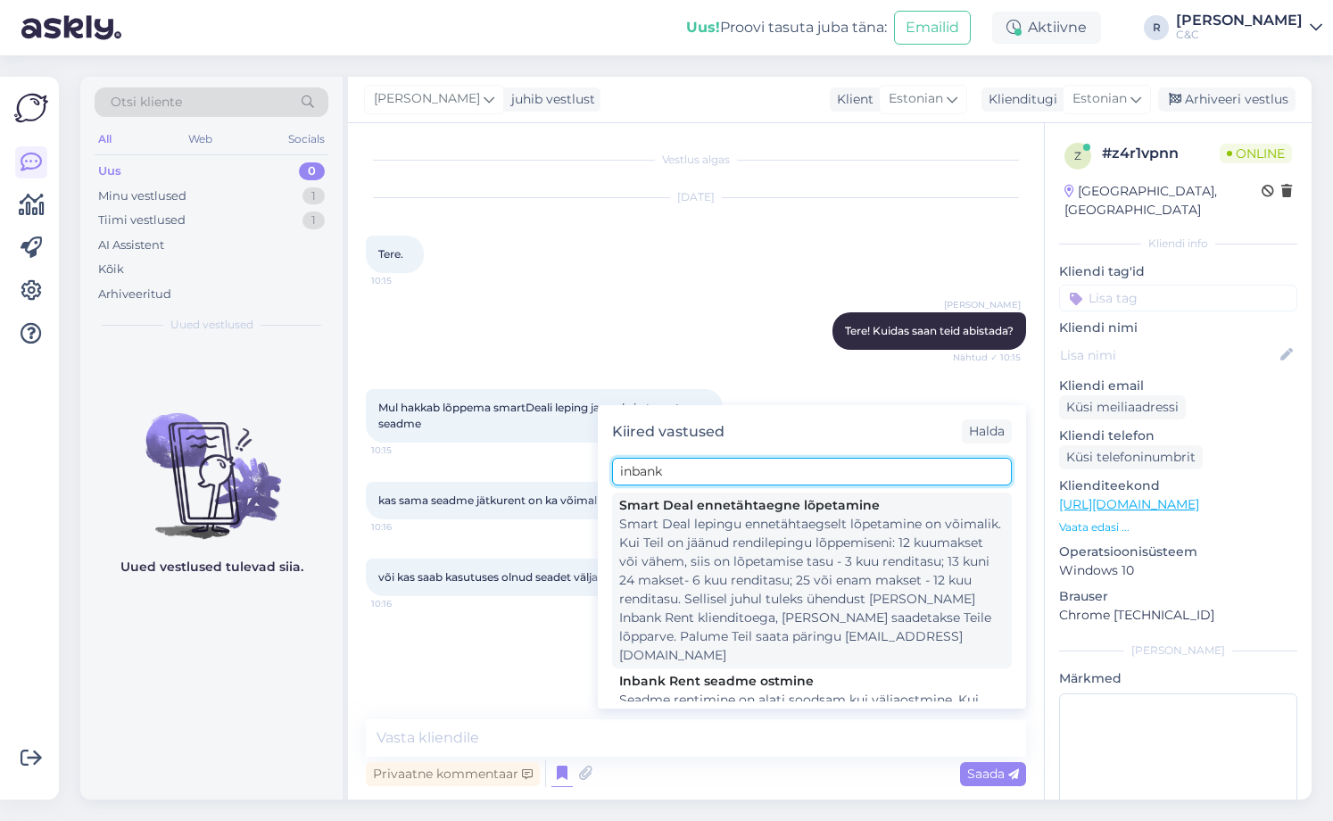
type input "inbank"
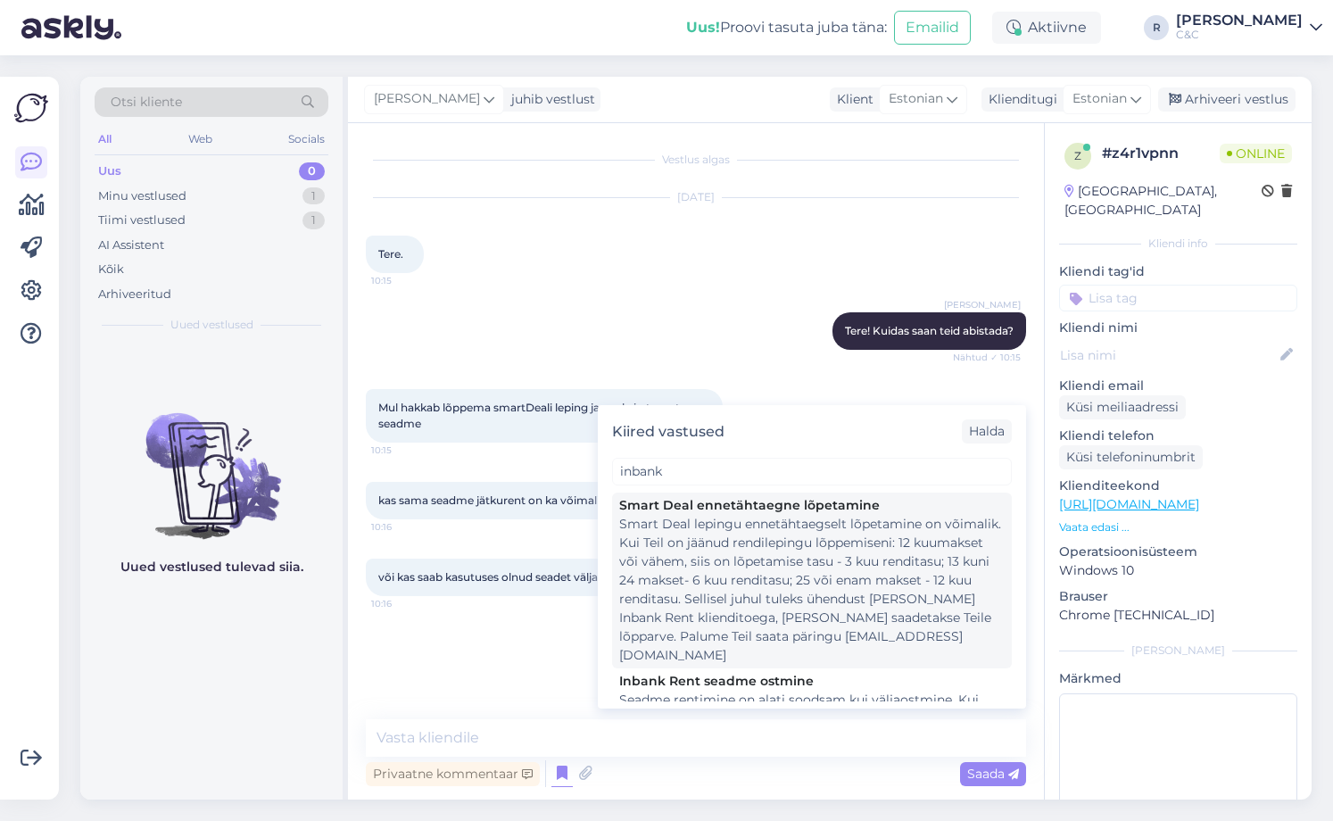
click at [741, 565] on div "Smart Deal lepingu ennetähtaegselt lõpetamine on võimalik. Kui Teil on jäänud r…" at bounding box center [811, 590] width 385 height 150
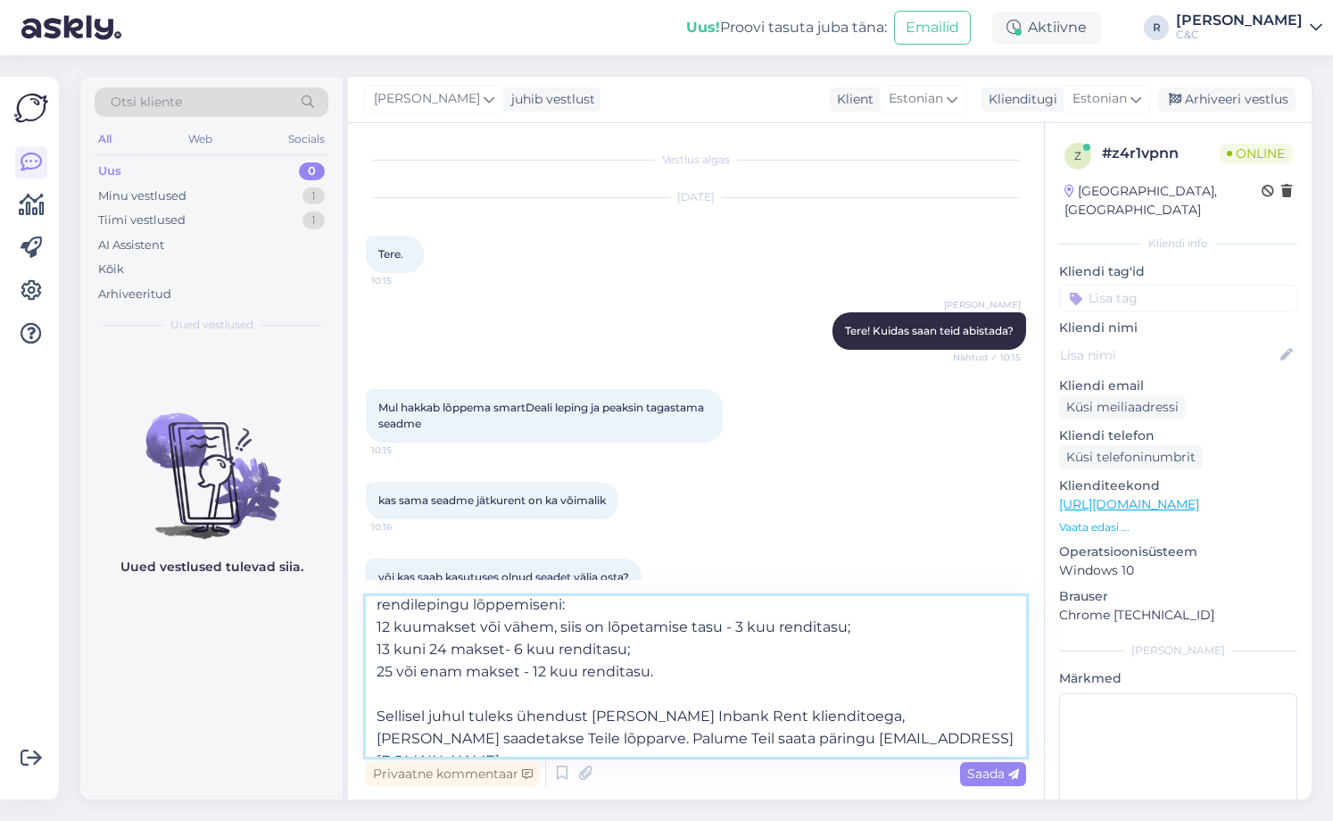
scroll to position [0, 0]
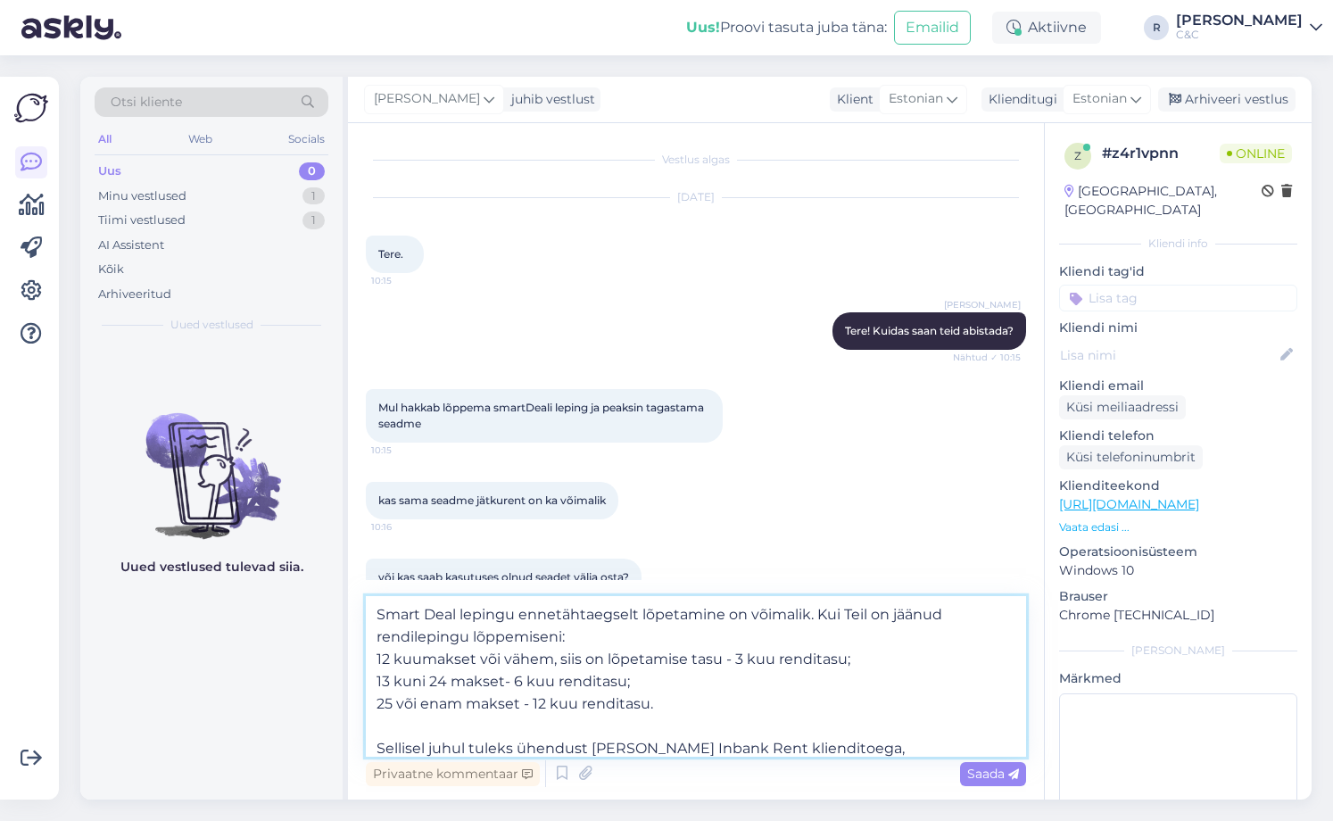
drag, startPoint x: 533, startPoint y: 736, endPoint x: 333, endPoint y: 545, distance: 276.3
click at [333, 545] on div "Otsi kliente All Web Socials Uus 0 Minu vestlused 1 Tiimi vestlused 1 AI Assist…" at bounding box center [695, 438] width 1231 height 722
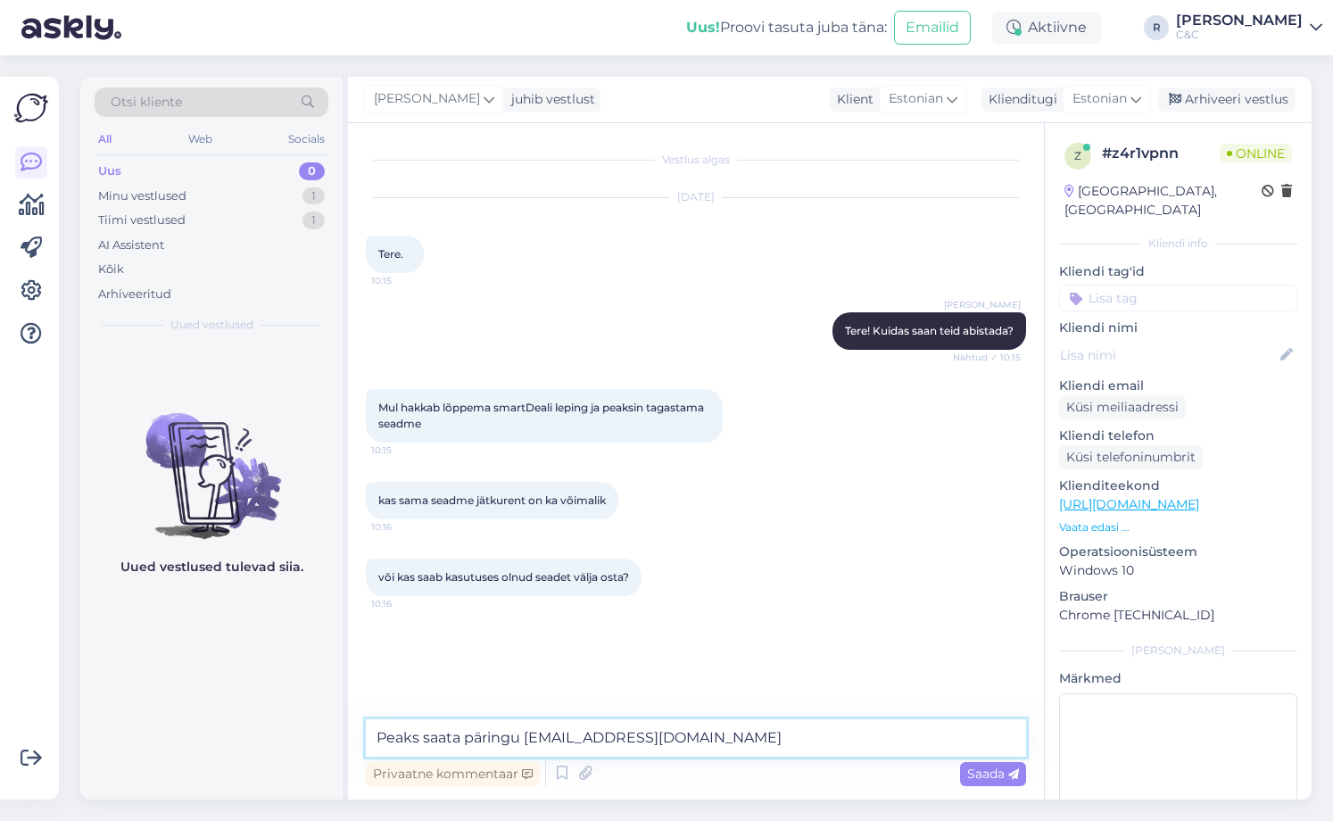
click at [454, 737] on textarea "Peaks saata päringu [EMAIL_ADDRESS][DOMAIN_NAME]" at bounding box center [696, 737] width 660 height 37
click at [678, 737] on textarea "Peaks saatma päringu [EMAIL_ADDRESS][DOMAIN_NAME]" at bounding box center [696, 737] width 660 height 37
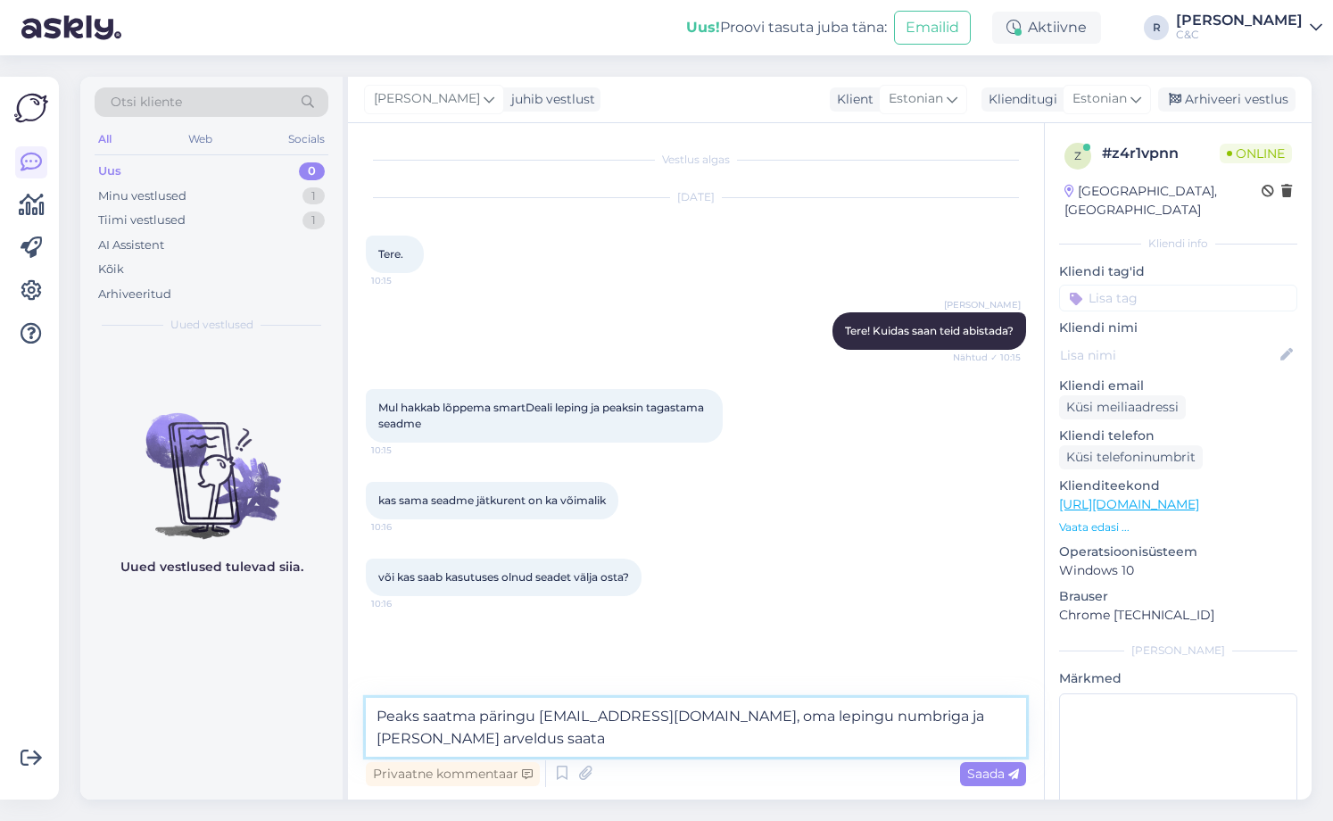
type textarea "Peaks saatma päringu [EMAIL_ADDRESS][DOMAIN_NAME], oma lepingu numbriga ja [PER…"
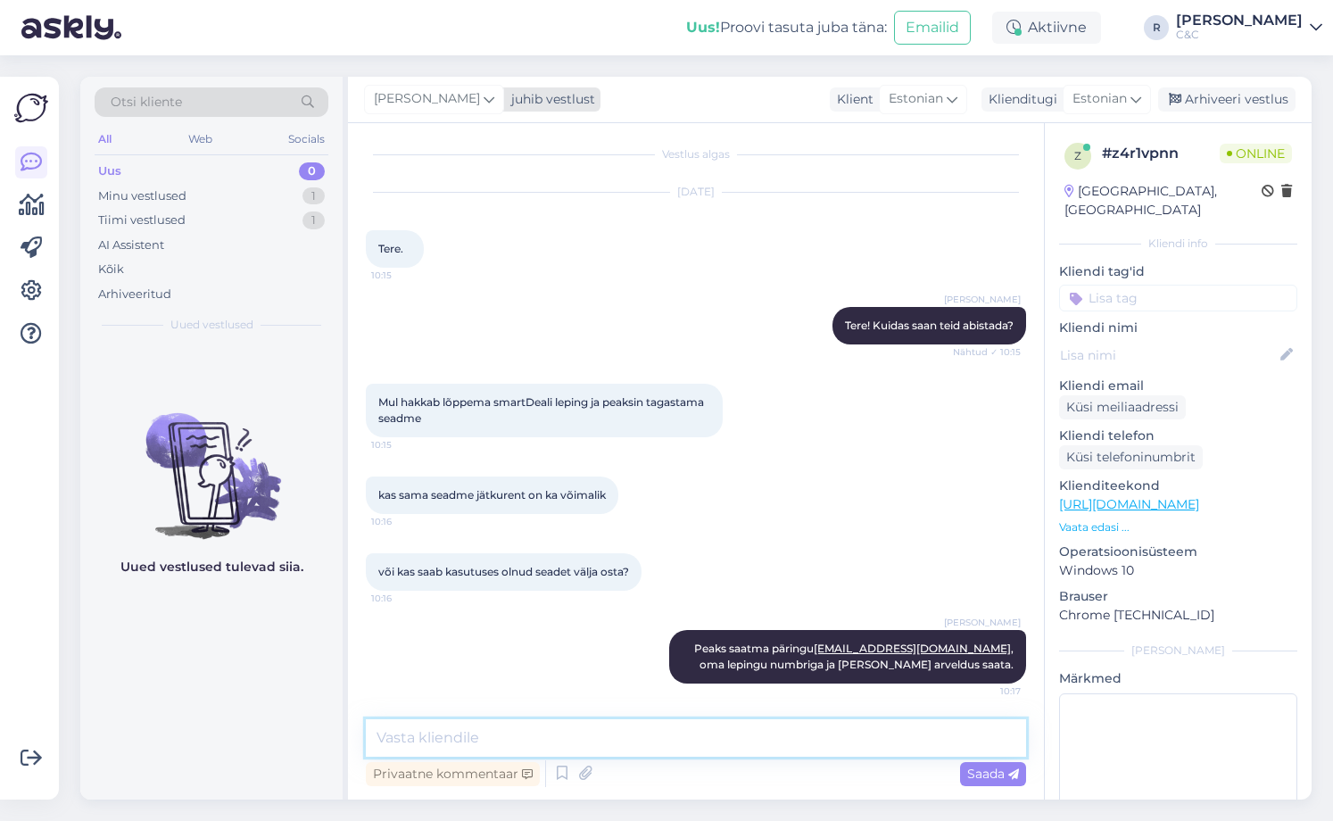
scroll to position [24, 0]
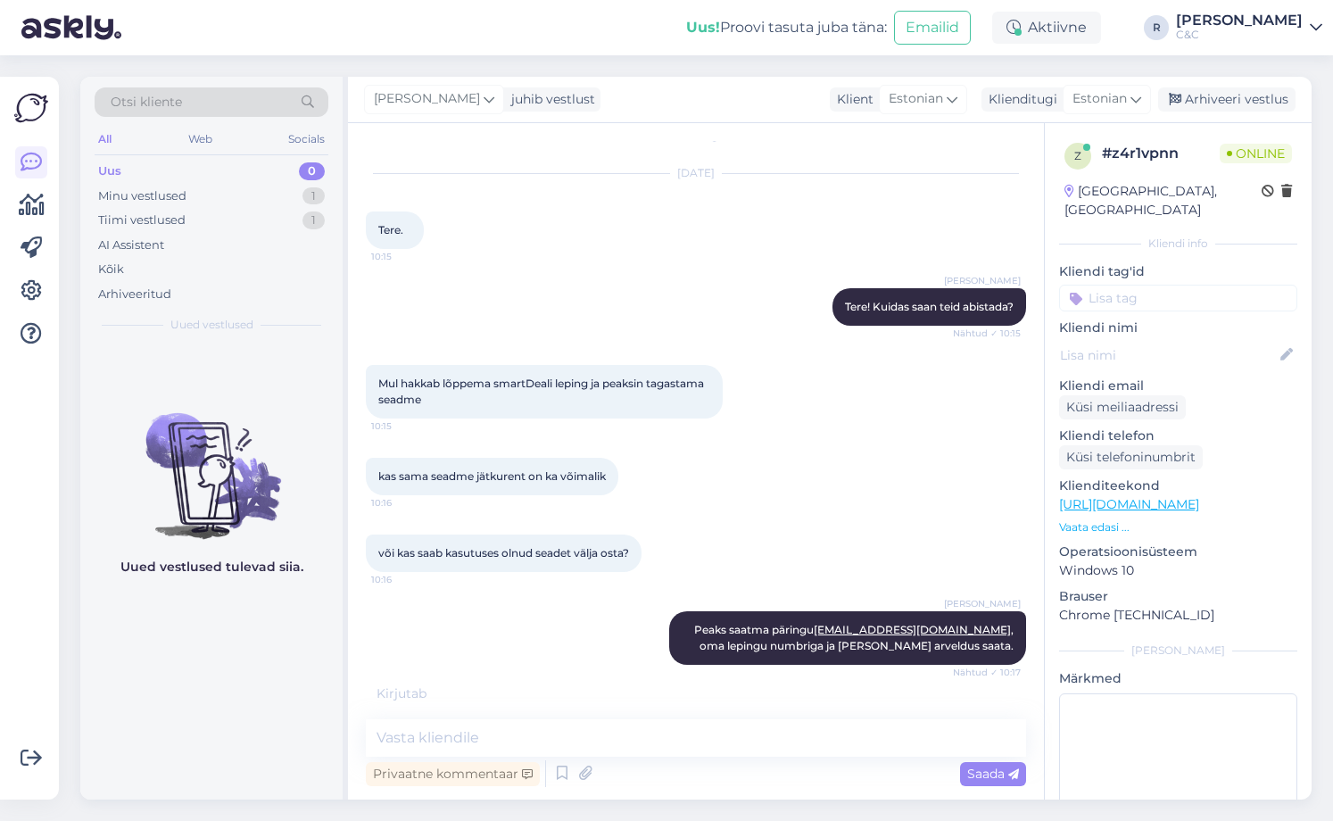
click at [606, 288] on div "[PERSON_NAME] Tere! Kuidas saan teid abistada? Nähtud ✓ 10:15" at bounding box center [696, 306] width 660 height 77
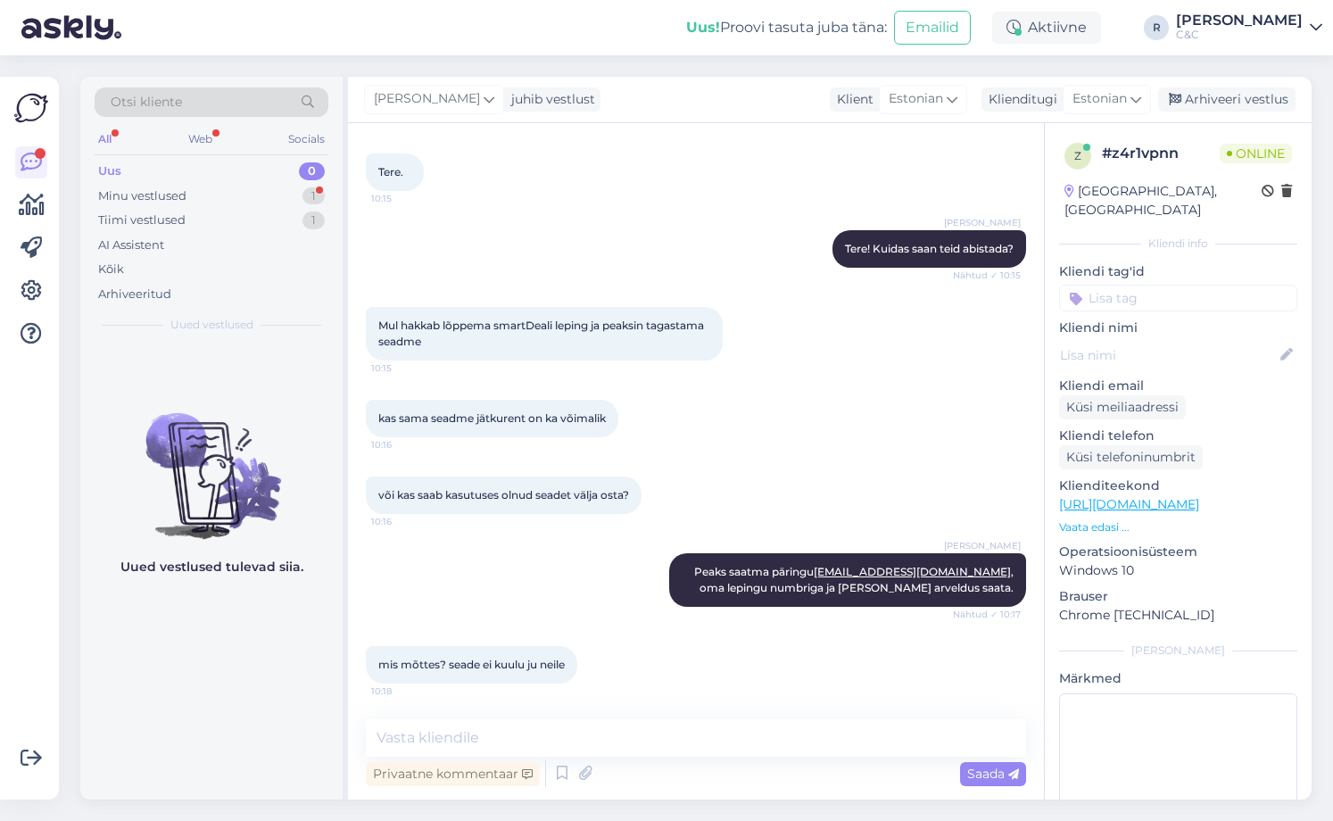
click at [524, 715] on div "Vestlus algas [DATE] Tere. 10:15 [PERSON_NAME] Tere! Kuidas saan teid abistada?…" at bounding box center [696, 461] width 696 height 676
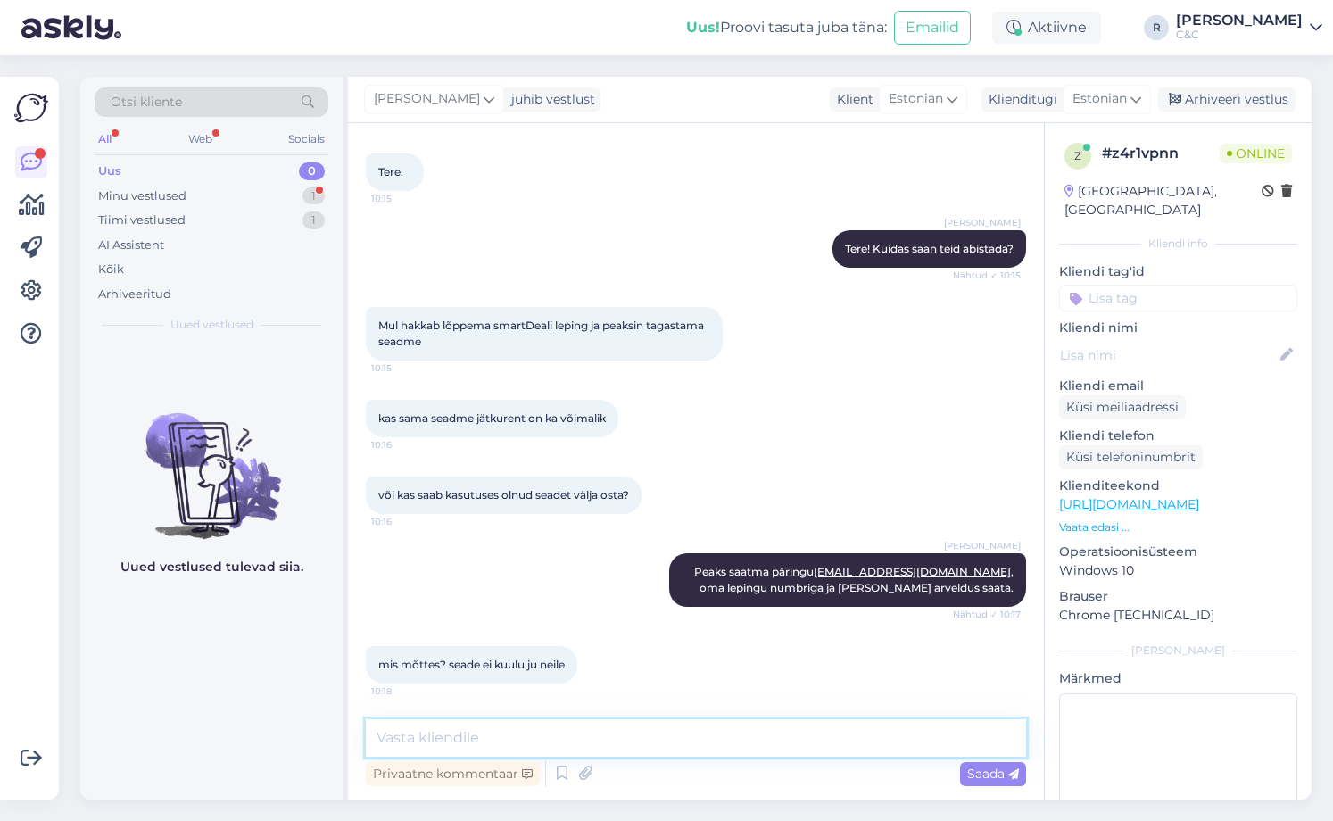
click at [527, 736] on textarea at bounding box center [696, 737] width 660 height 37
click at [527, 737] on textarea at bounding box center [696, 737] width 660 height 37
click at [528, 737] on textarea at bounding box center [696, 737] width 660 height 37
type textarea "Ikka kuulub, Smart Deali finantseerib Inbank"
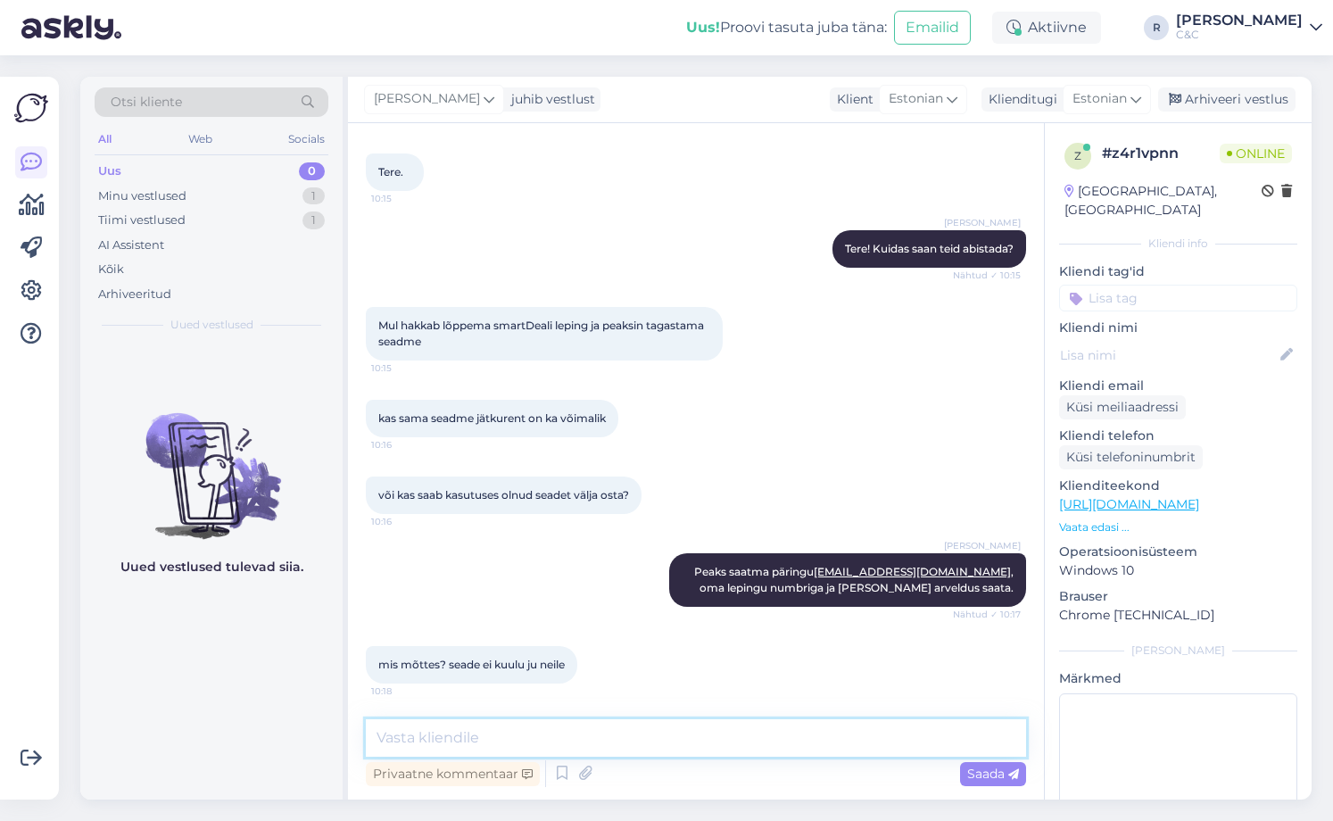
scroll to position [159, 0]
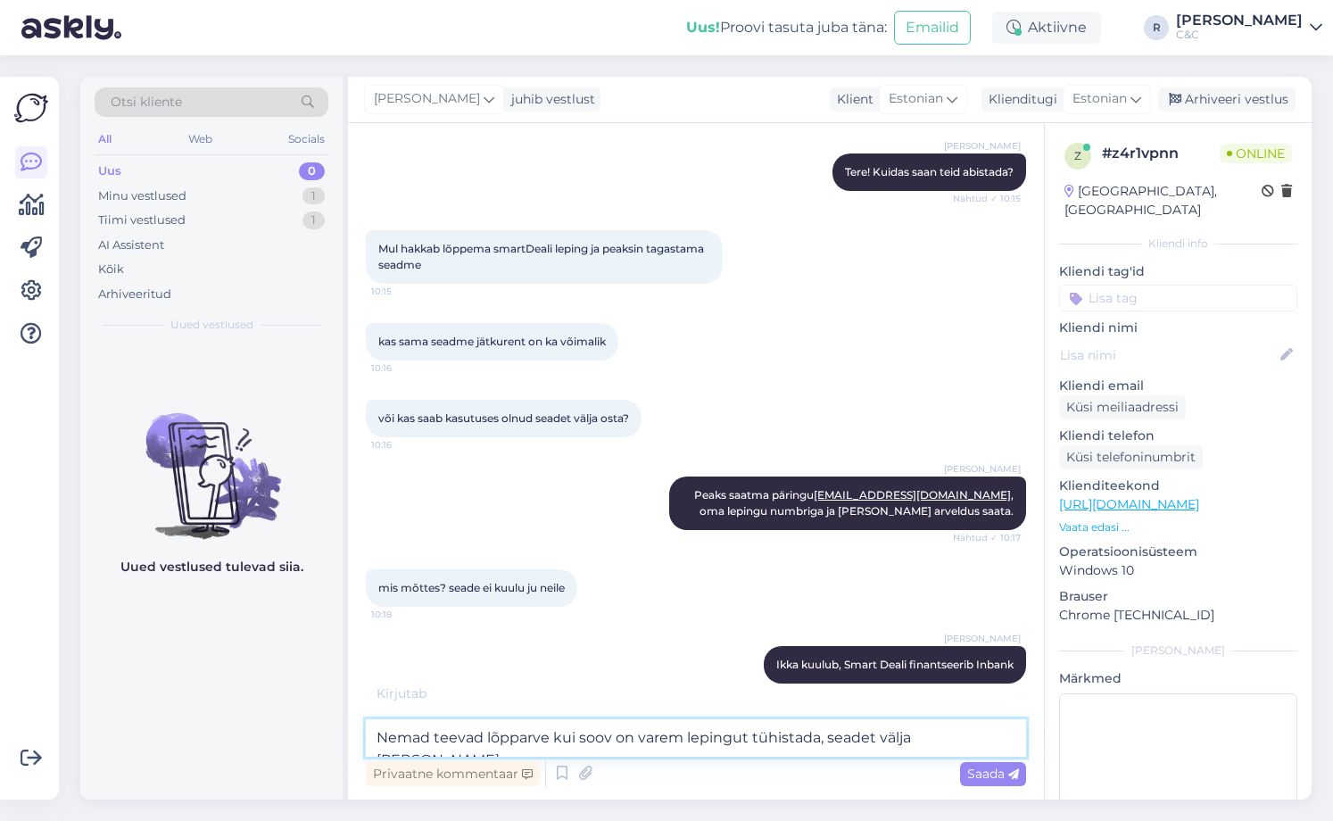
type textarea "Nemad teevad lõpparve kui soov on varem lepingut tühistada, seadet välja [PERSO…"
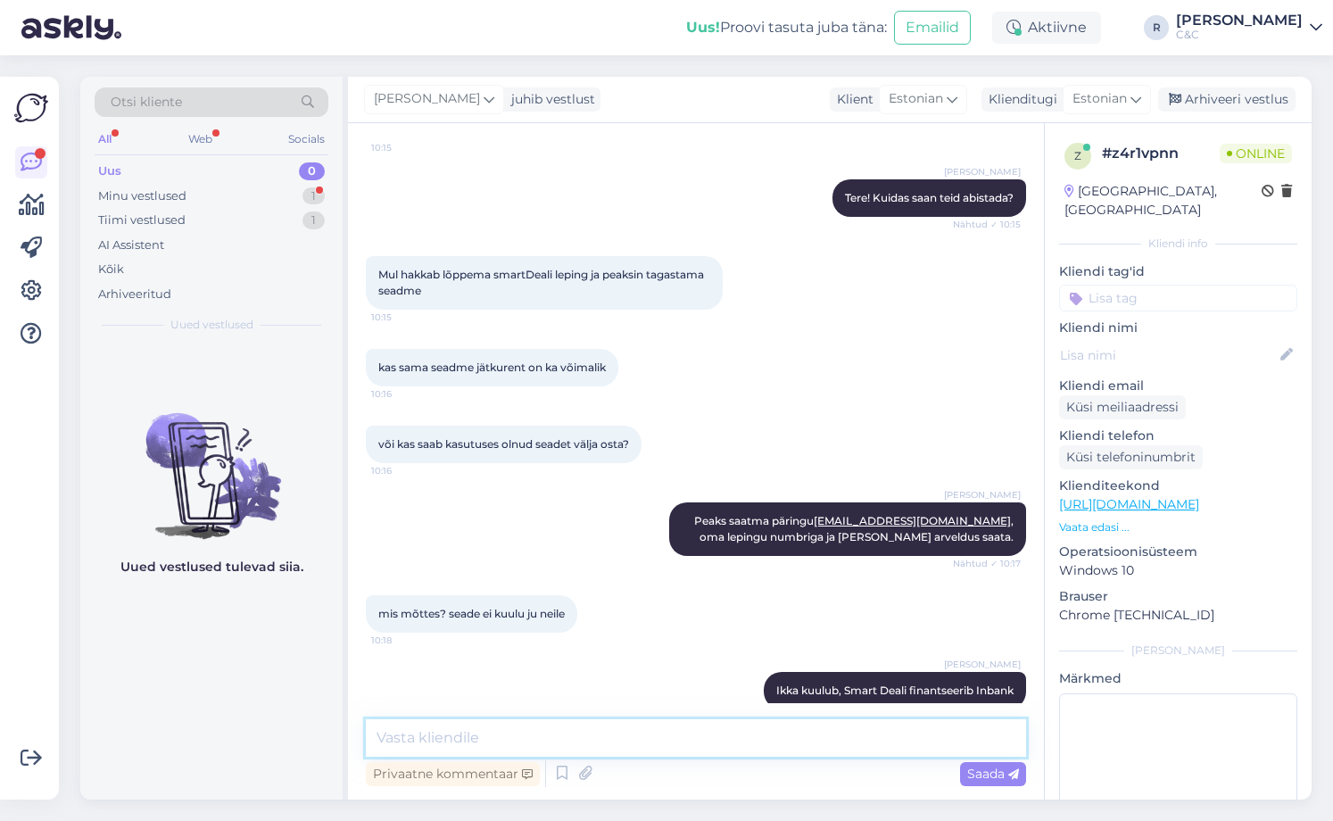
scroll to position [344, 0]
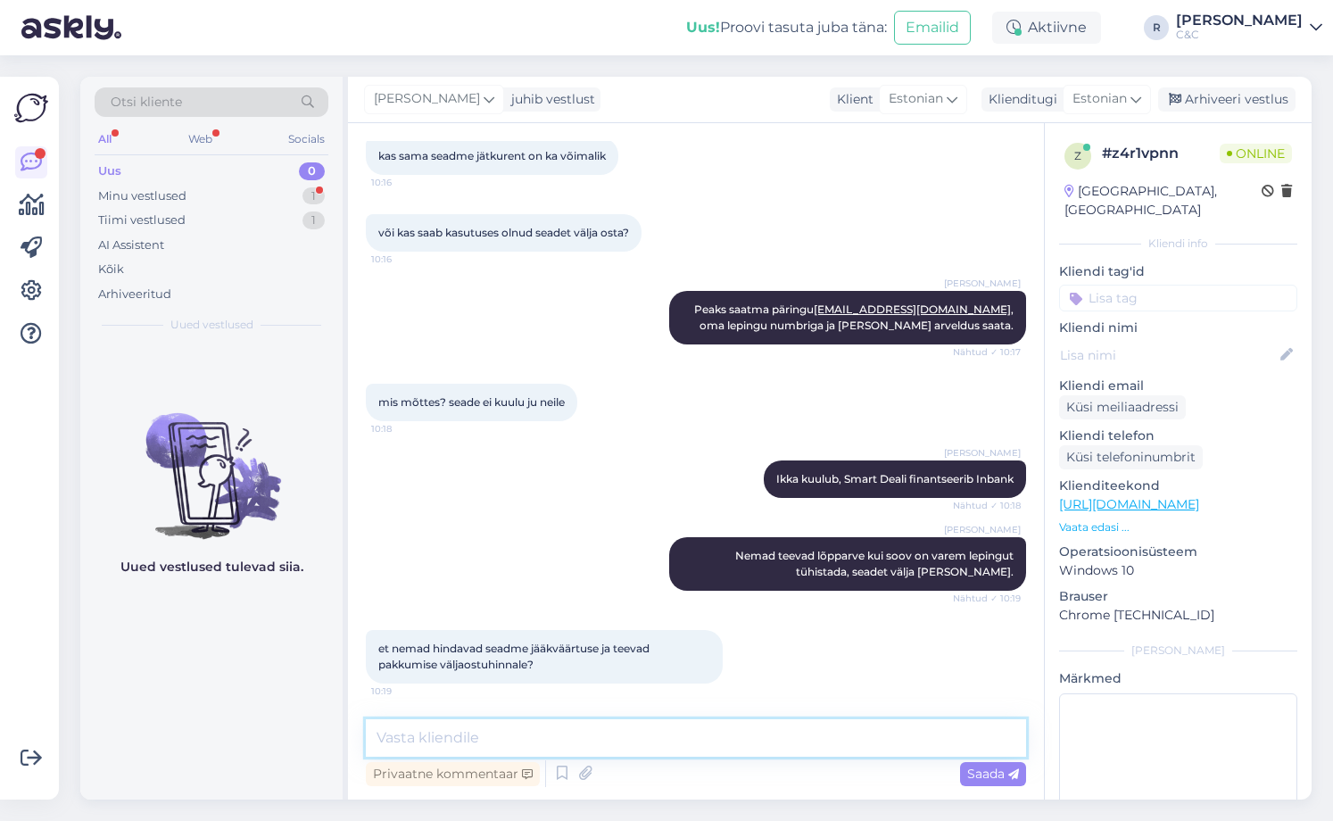
click at [547, 746] on textarea at bounding box center [696, 737] width 660 height 37
type textarea "Jah."
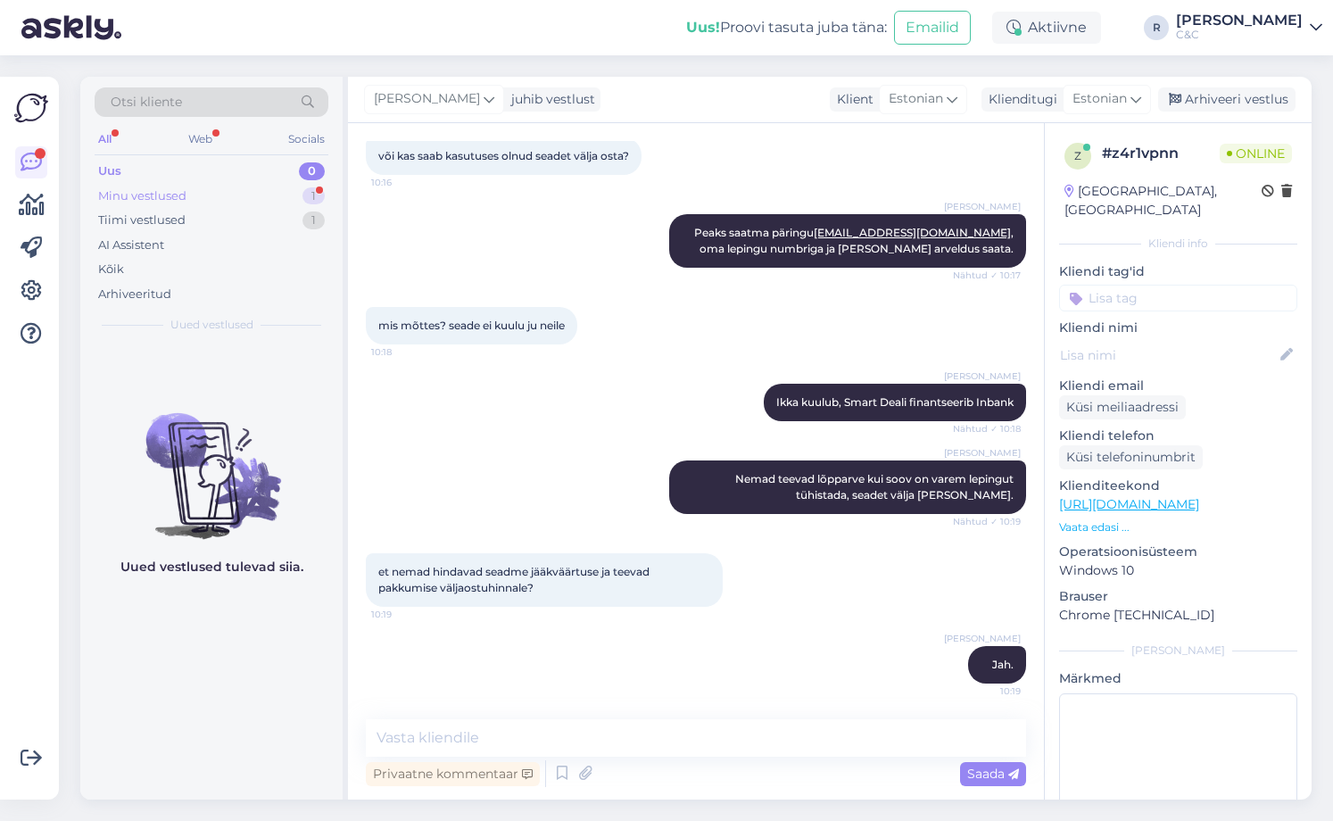
click at [292, 199] on div "Minu vestlused 1" at bounding box center [212, 196] width 234 height 25
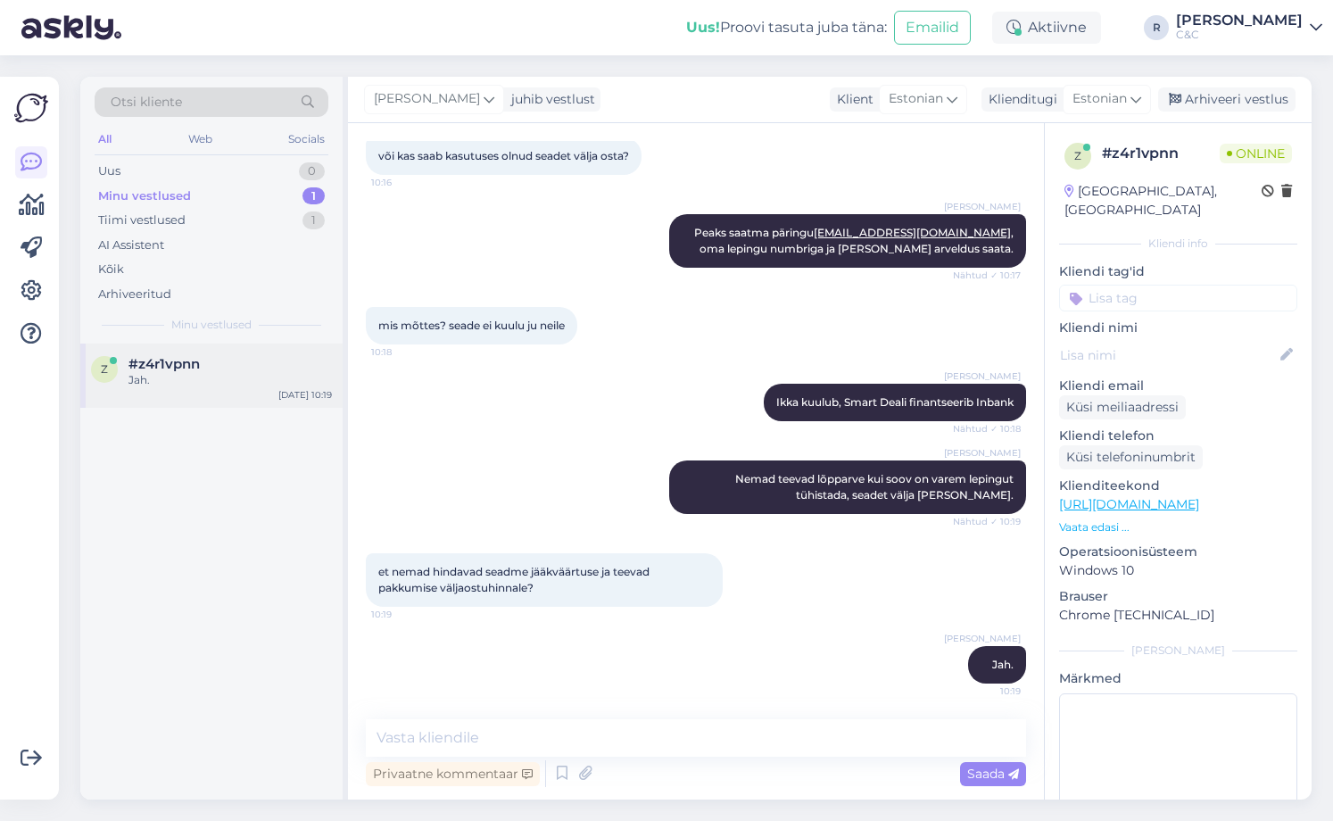
click at [227, 349] on div "z #z4r1vpnn Jah. [DATE] 10:19" at bounding box center [211, 375] width 262 height 64
click at [273, 202] on div "Minu vestlused 1" at bounding box center [212, 196] width 234 height 25
click at [1144, 496] on link "[URL][DOMAIN_NAME]" at bounding box center [1129, 504] width 140 height 16
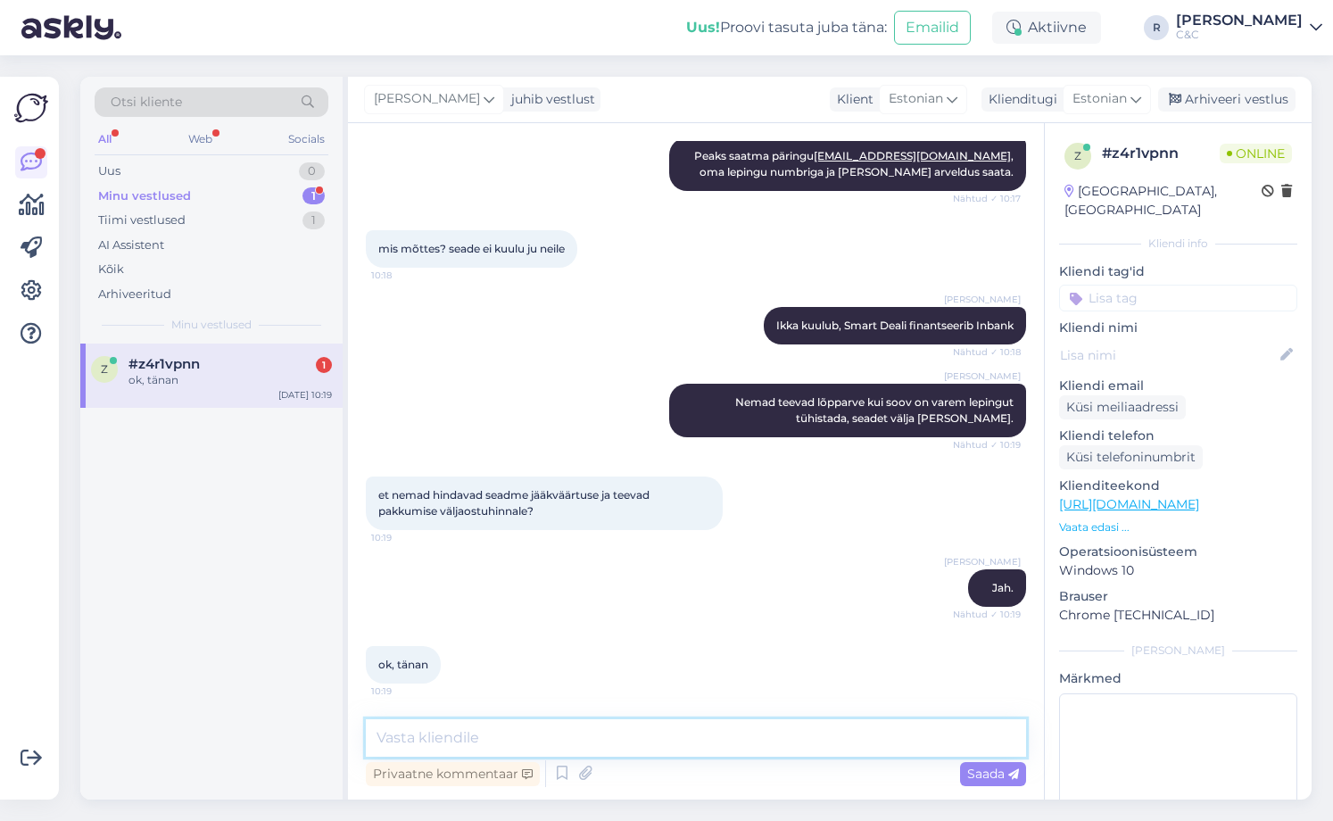
click at [475, 734] on textarea at bounding box center [696, 737] width 660 height 37
type textarea "Ikka, head!"
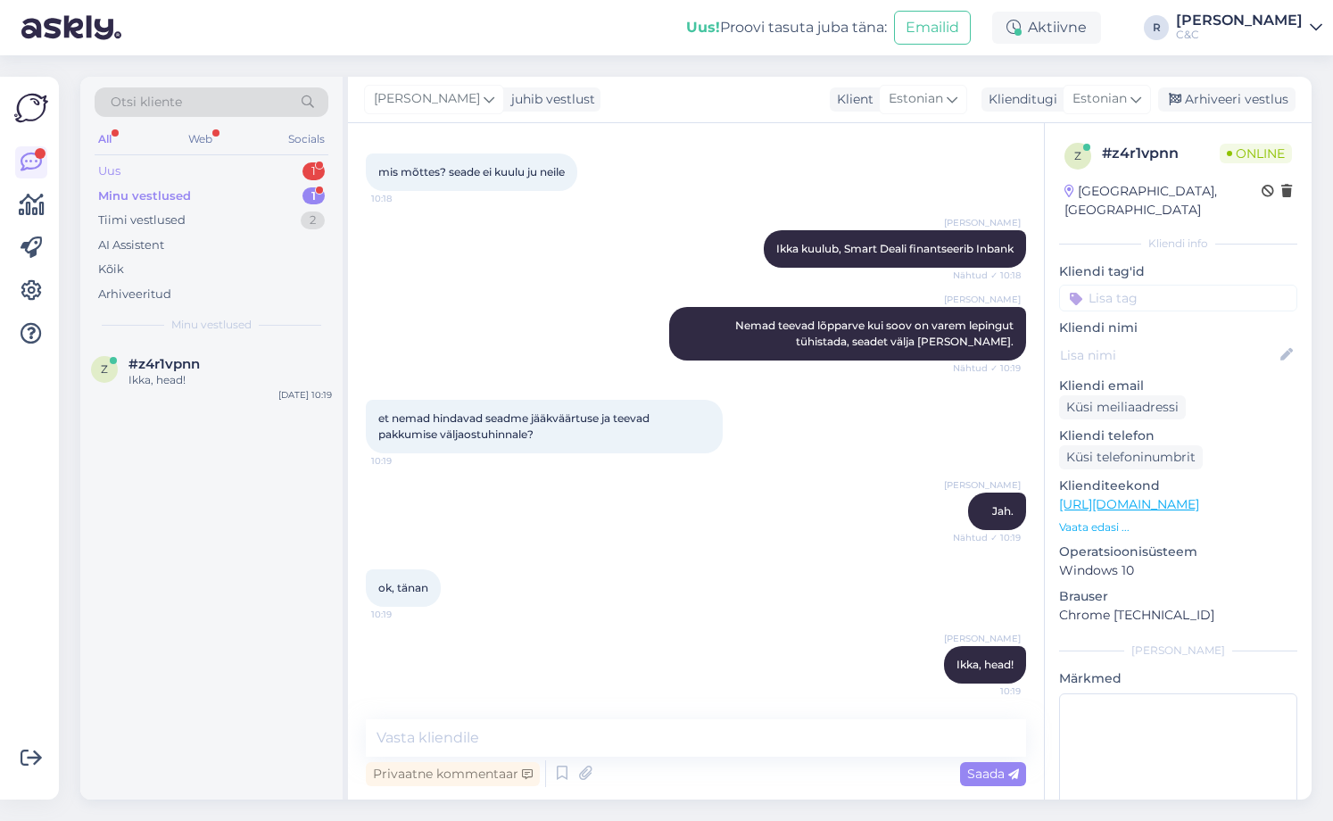
click at [278, 167] on div "Uus 1" at bounding box center [212, 171] width 234 height 25
click at [295, 353] on div "h #hpynnmax 3 tänades Priit Tammjärv [DATE] 10:28" at bounding box center [211, 375] width 262 height 64
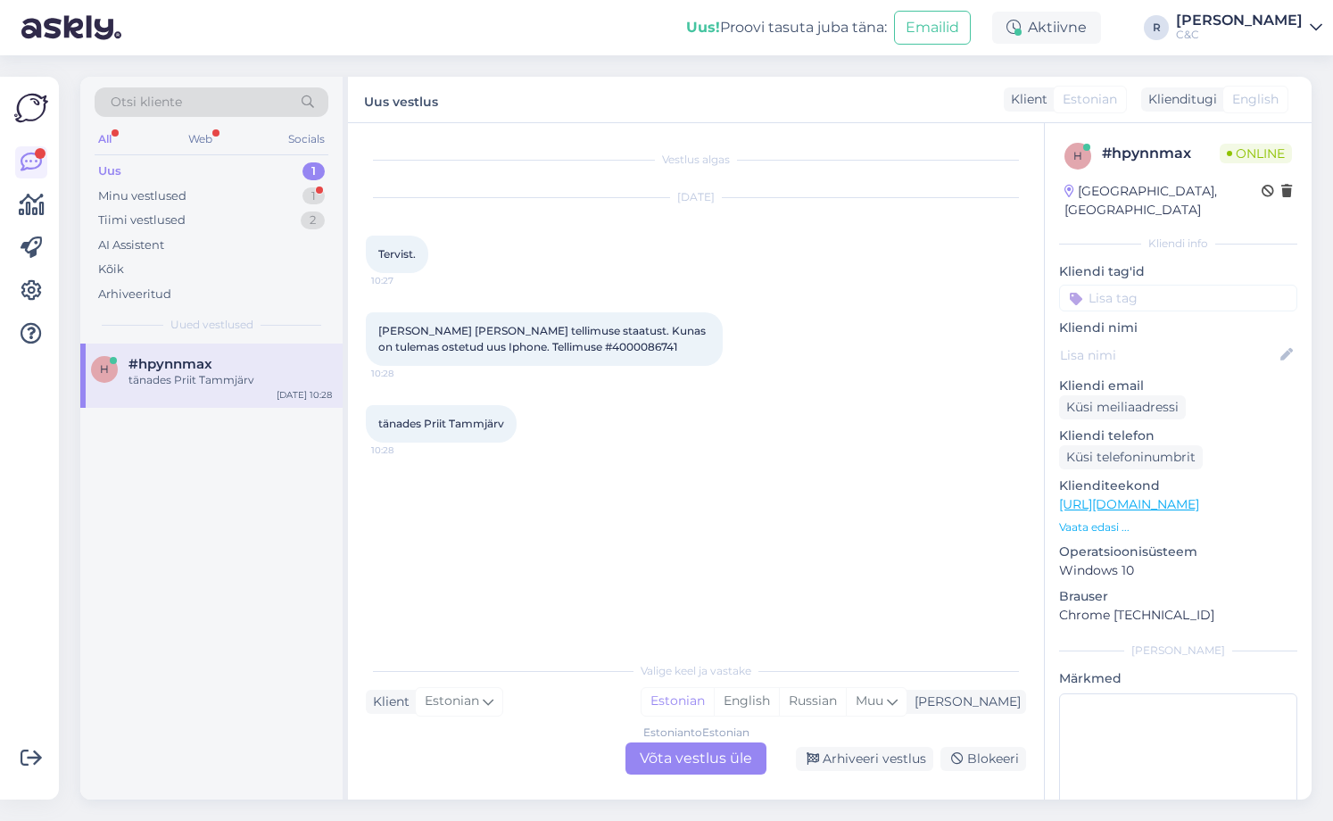
click at [674, 781] on div "Vestlus algas [DATE] Tervist. 10:27 Sooviksin [PERSON_NAME] tellimuse staatust.…" at bounding box center [696, 461] width 696 height 676
click at [674, 775] on div "Vestlus algas [DATE] Tervist. 10:27 Sooviksin [PERSON_NAME] tellimuse staatust.…" at bounding box center [696, 461] width 696 height 676
click at [673, 770] on div "Estonian to Estonian Võta vestlus üle" at bounding box center [695, 758] width 141 height 32
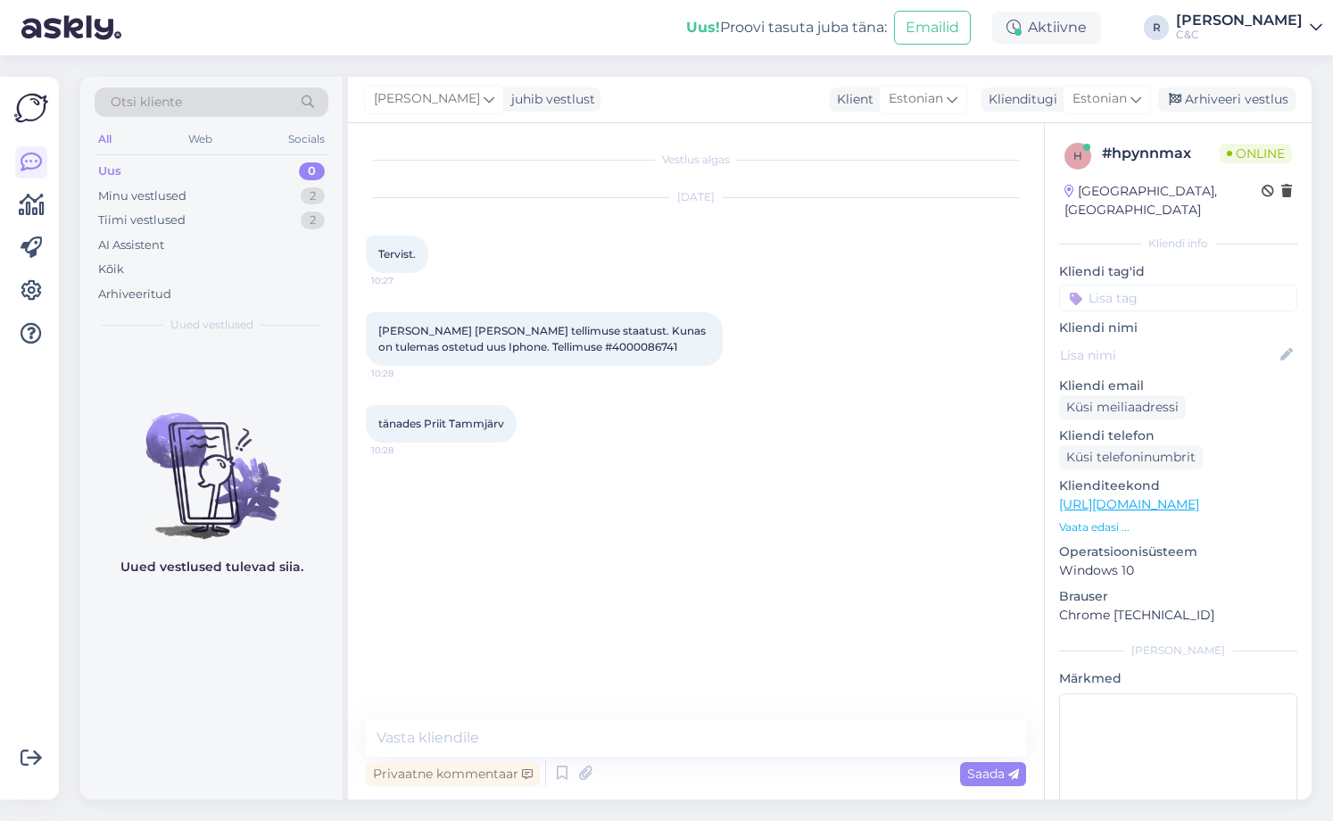
click at [574, 348] on span "[PERSON_NAME] [PERSON_NAME] tellimuse staatust. Kunas on tulemas ostetud uus Ip…" at bounding box center [543, 338] width 330 height 29
click at [560, 764] on icon at bounding box center [561, 773] width 21 height 27
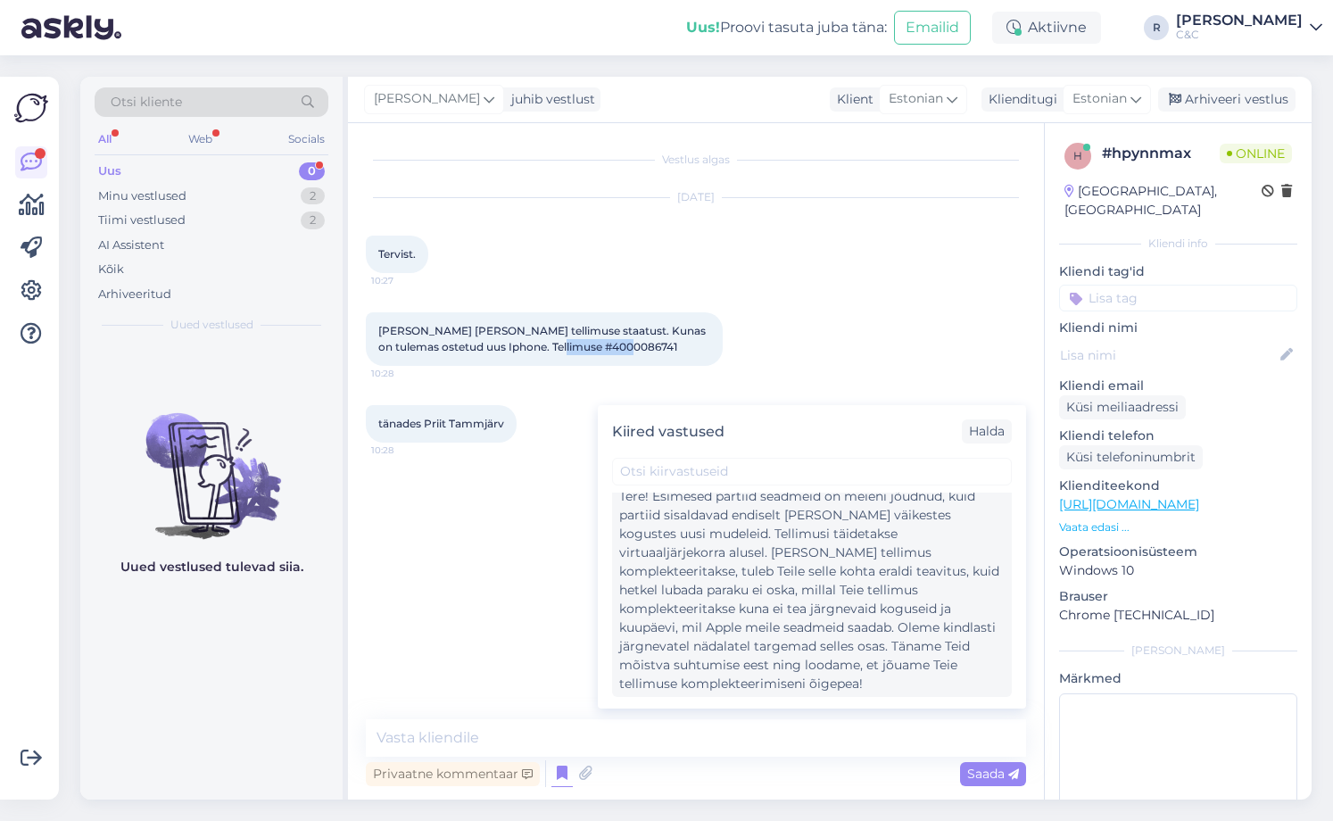
scroll to position [357, 0]
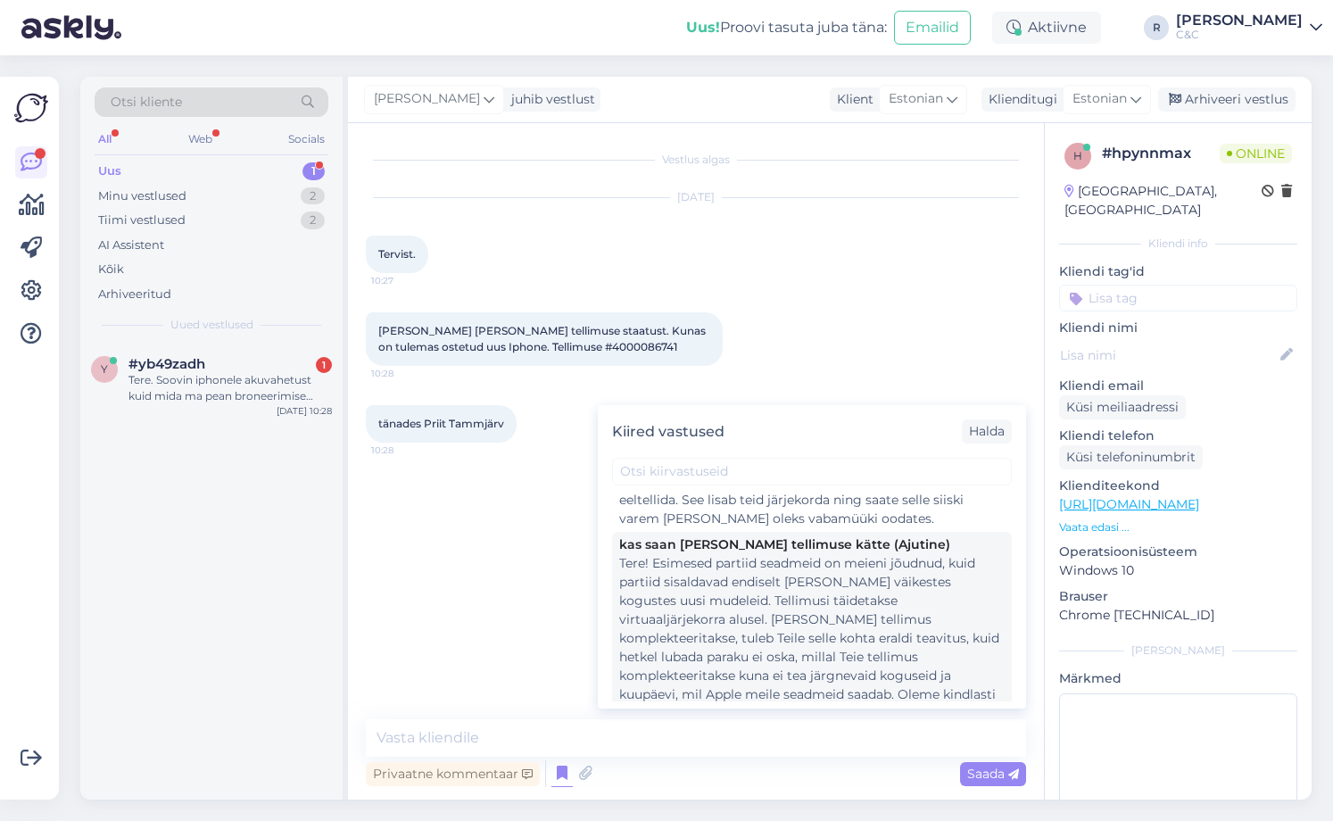
click at [735, 607] on div "Tere! Esimesed partiid seadmeid on meieni jõudnud, kuid partiid sisaldavad endi…" at bounding box center [811, 657] width 385 height 206
type textarea "Tere! Esimesed partiid seadmeid on meieni jõudnud, kuid partiid sisaldavad endi…"
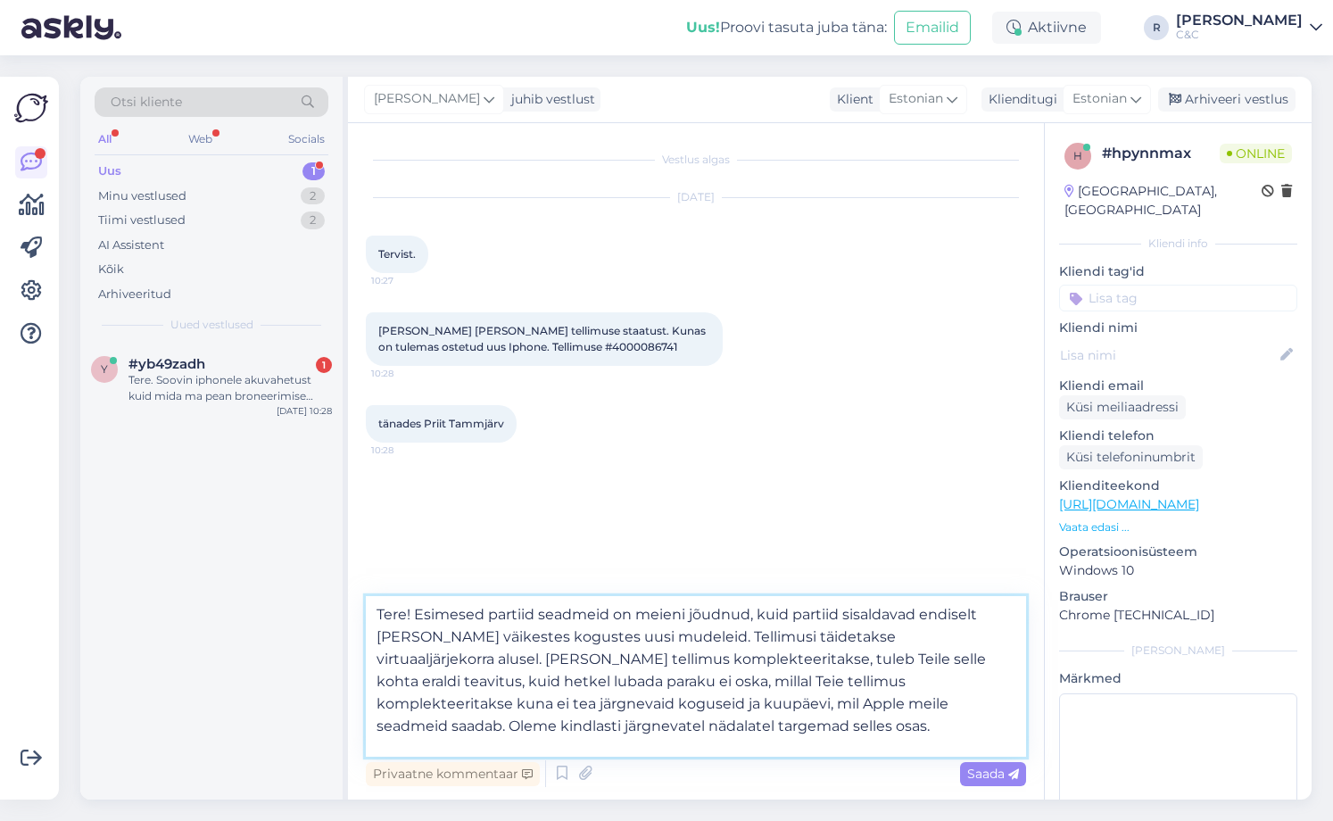
click at [635, 692] on textarea "Tere! Esimesed partiid seadmeid on meieni jõudnud, kuid partiid sisaldavad endi…" at bounding box center [696, 676] width 660 height 161
click at [722, 725] on textarea "Tere! Esimesed partiid seadmeid on meieni jõudnud, kuid partiid sisaldavad endi…" at bounding box center [696, 676] width 660 height 161
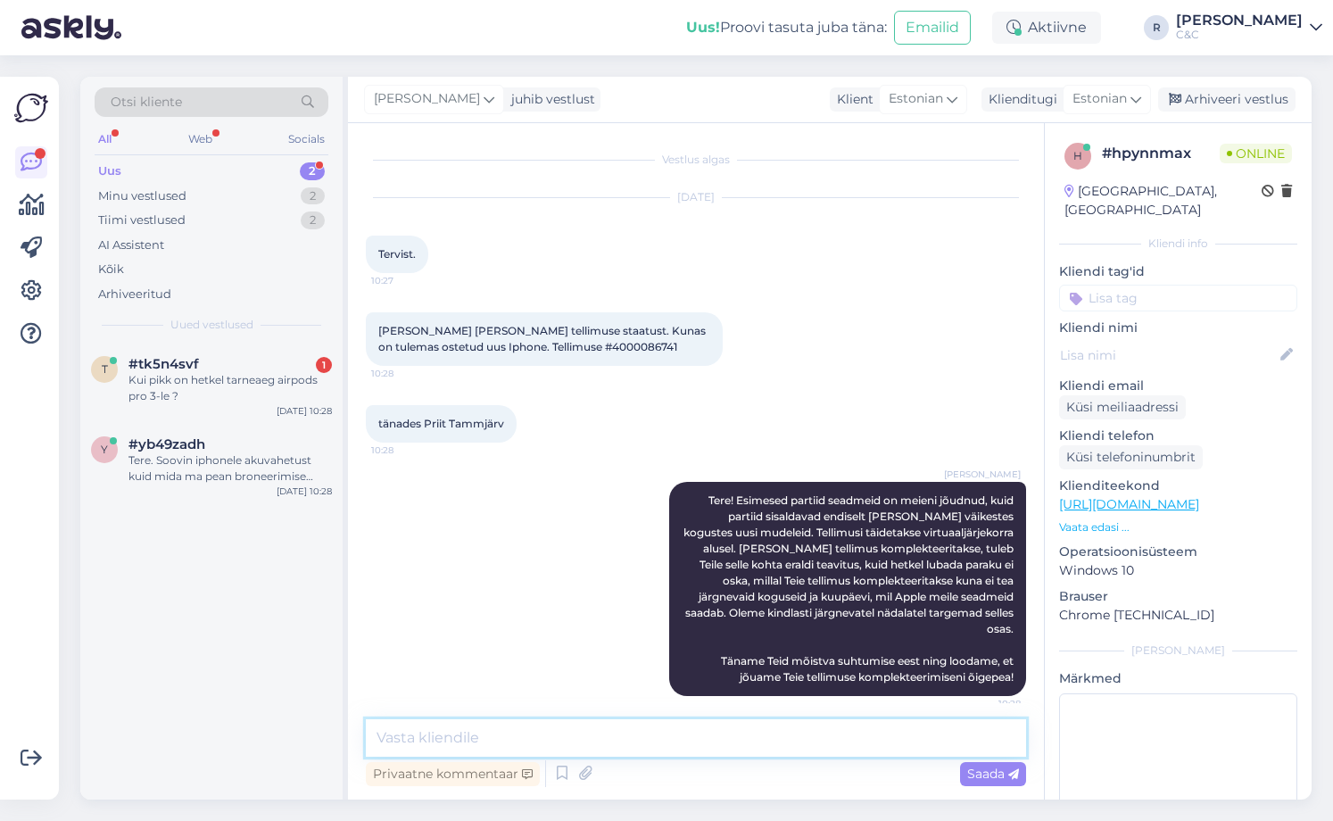
scroll to position [0, 0]
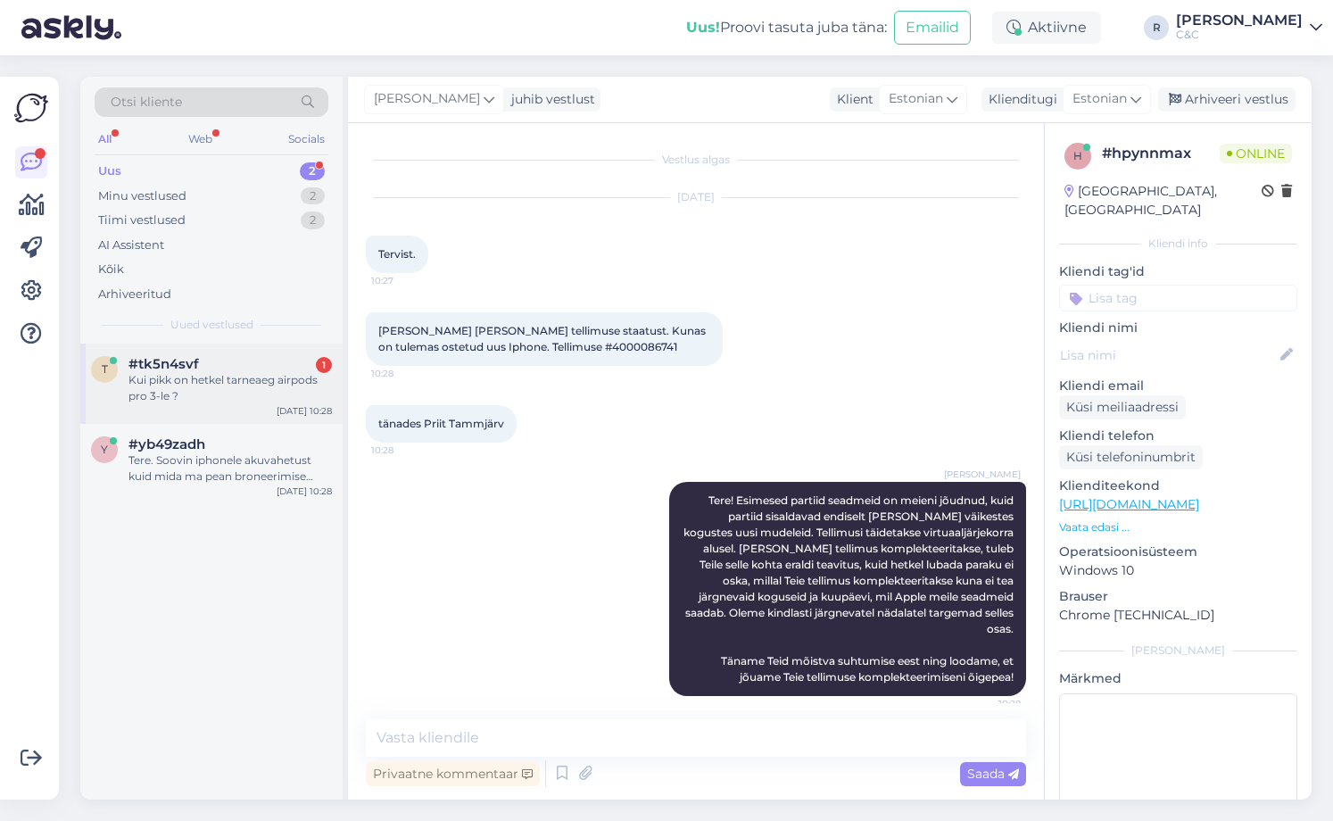
click at [228, 385] on div "Kui pikk on hetkel tarneaeg airpods pro 3-le ?" at bounding box center [229, 388] width 203 height 32
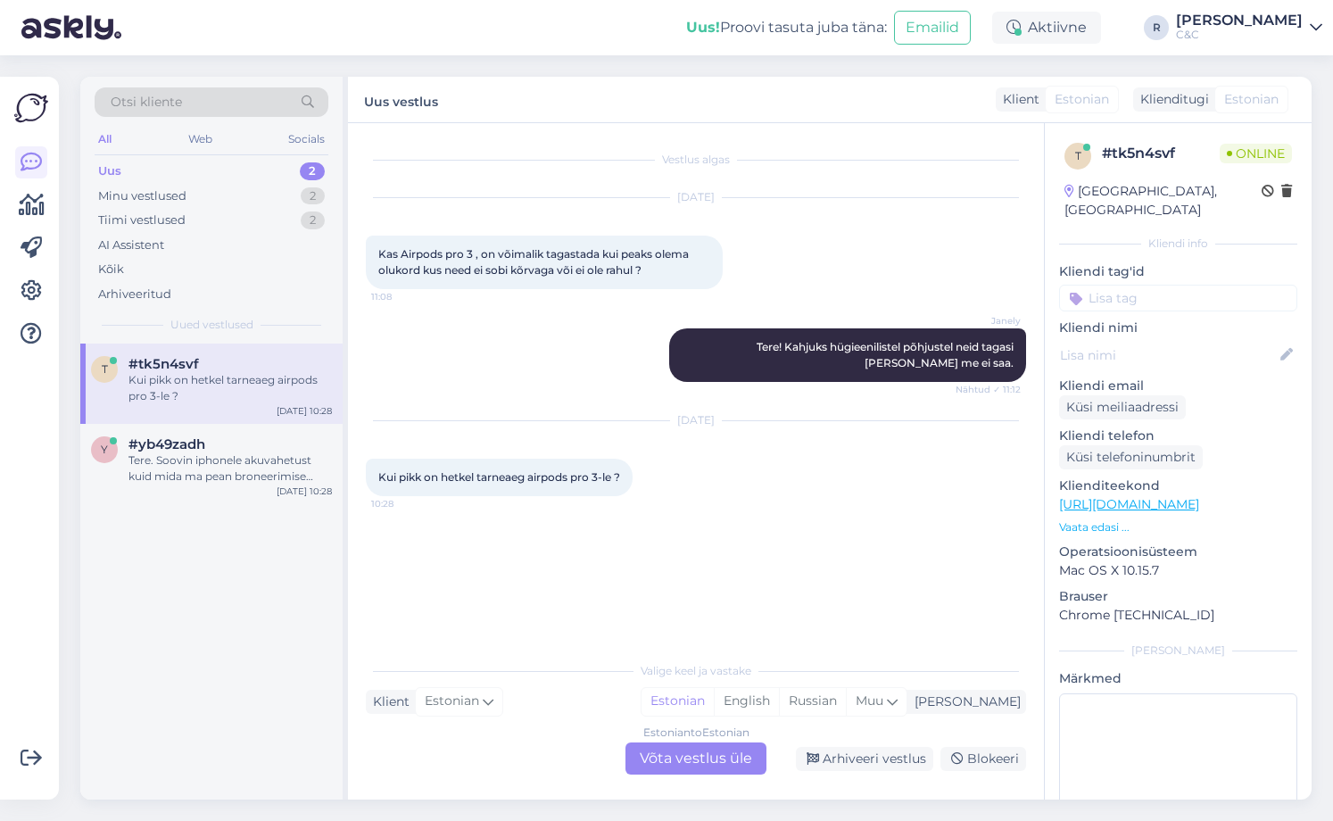
click at [695, 757] on div "Estonian to Estonian Võta vestlus üle" at bounding box center [695, 758] width 141 height 32
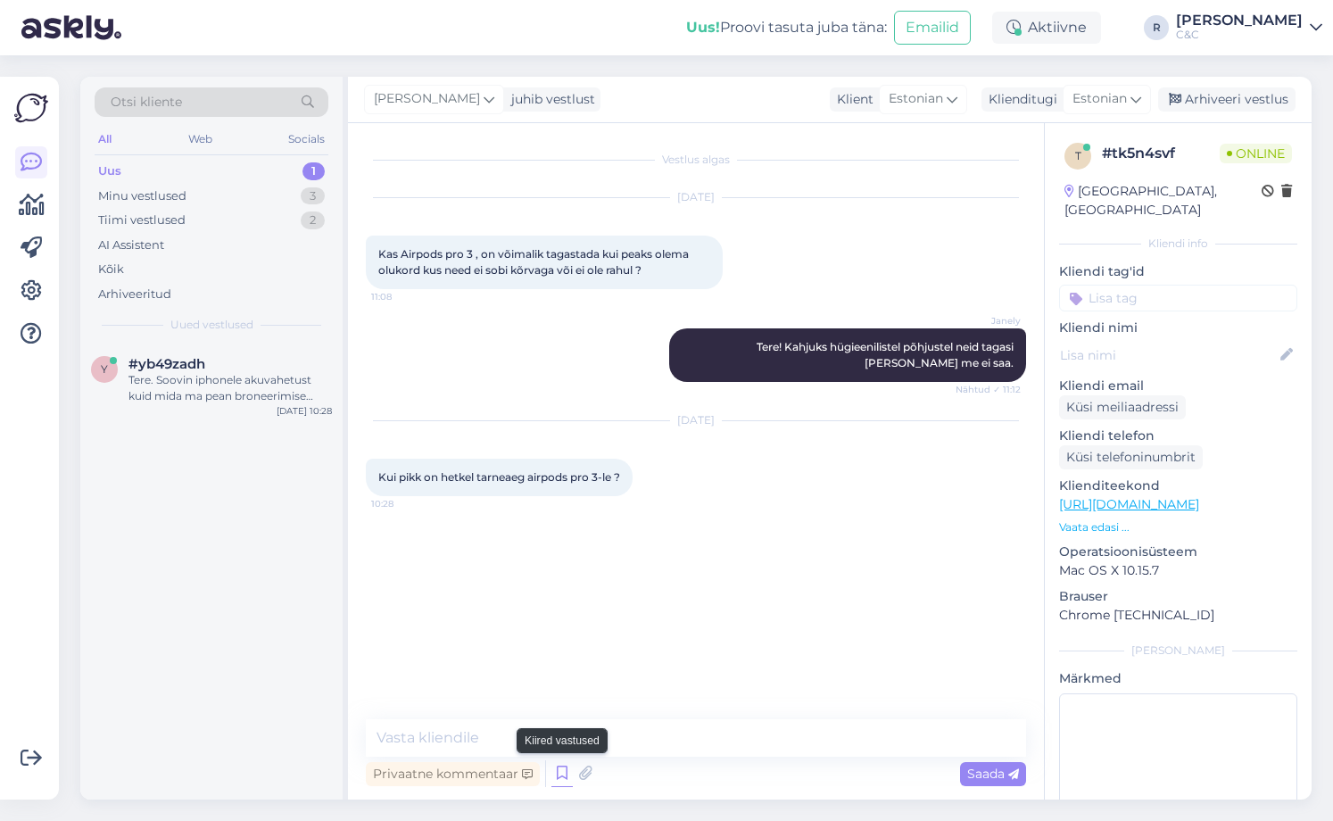
click at [564, 766] on icon at bounding box center [561, 773] width 21 height 27
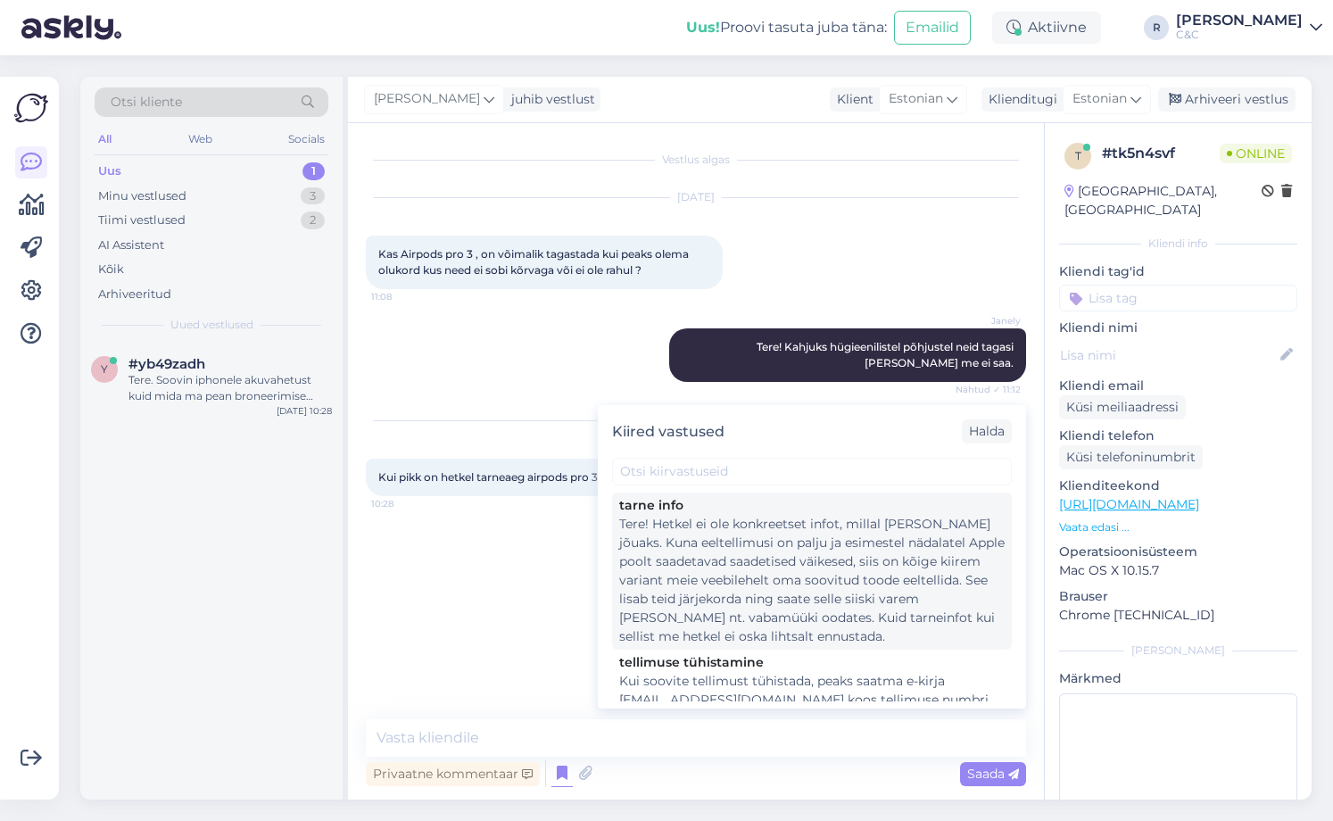
click at [706, 579] on div "Tere! Hetkel ei ole konkreetset infot, millal [PERSON_NAME] jõuaks. Kuna eeltel…" at bounding box center [811, 580] width 385 height 131
type textarea "Tere! Hetkel ei ole konkreetset infot, millal [PERSON_NAME] jõuaks. Kuna eeltel…"
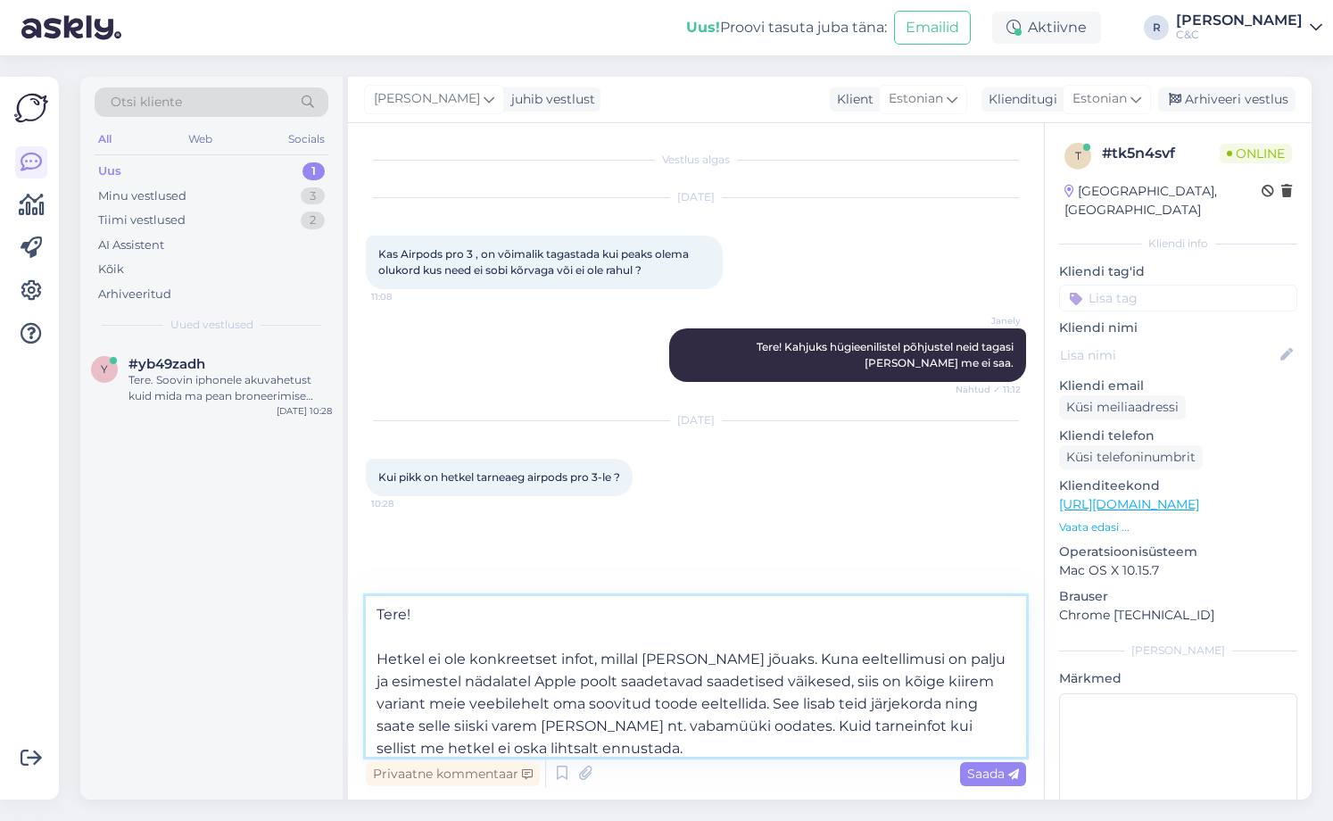
click at [620, 744] on textarea "Tere! Hetkel ei ole konkreetset infot, millal [PERSON_NAME] jõuaks. Kuna eeltel…" at bounding box center [696, 676] width 660 height 161
click at [632, 747] on textarea "Tere! Hetkel ei ole konkreetset infot, millal [PERSON_NAME] jõuaks. Kuna eeltel…" at bounding box center [696, 676] width 660 height 161
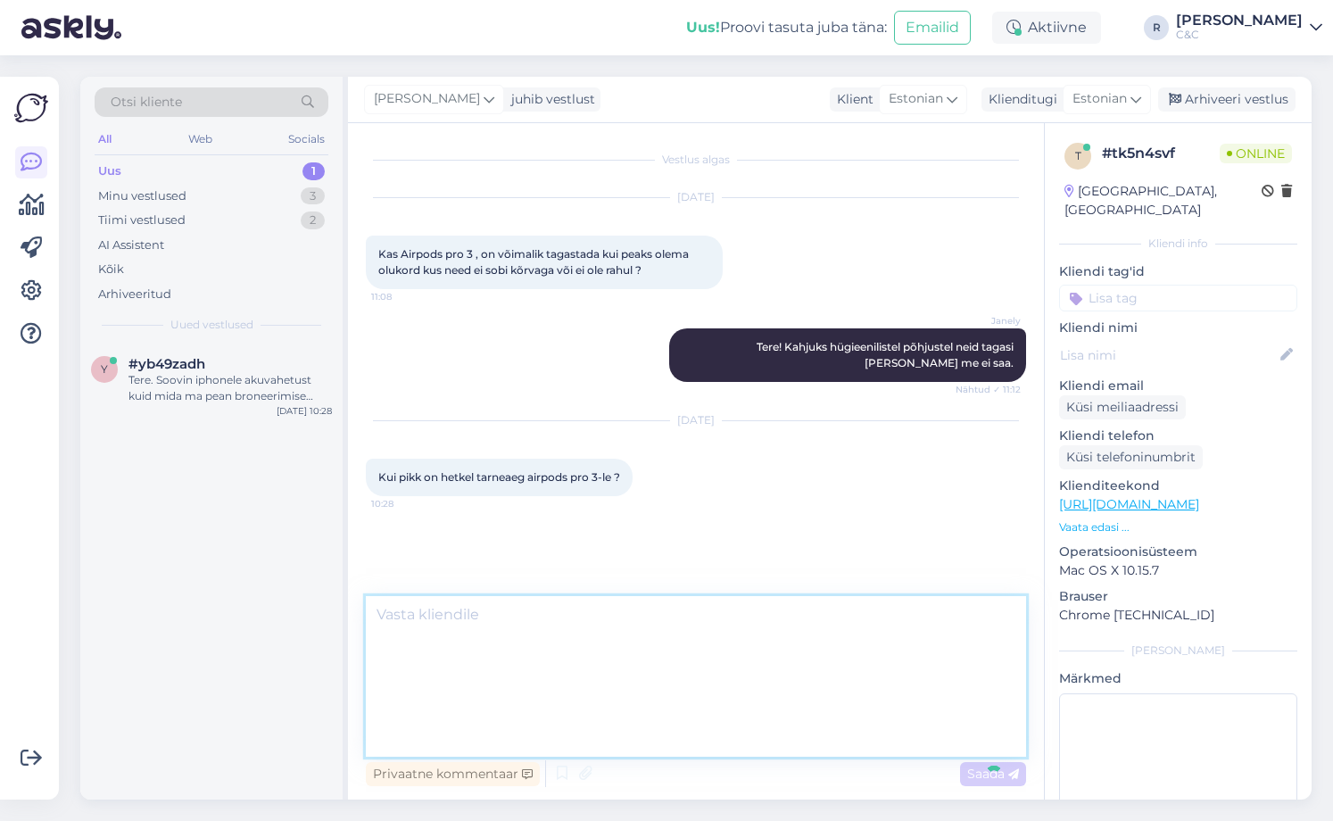
scroll to position [18, 0]
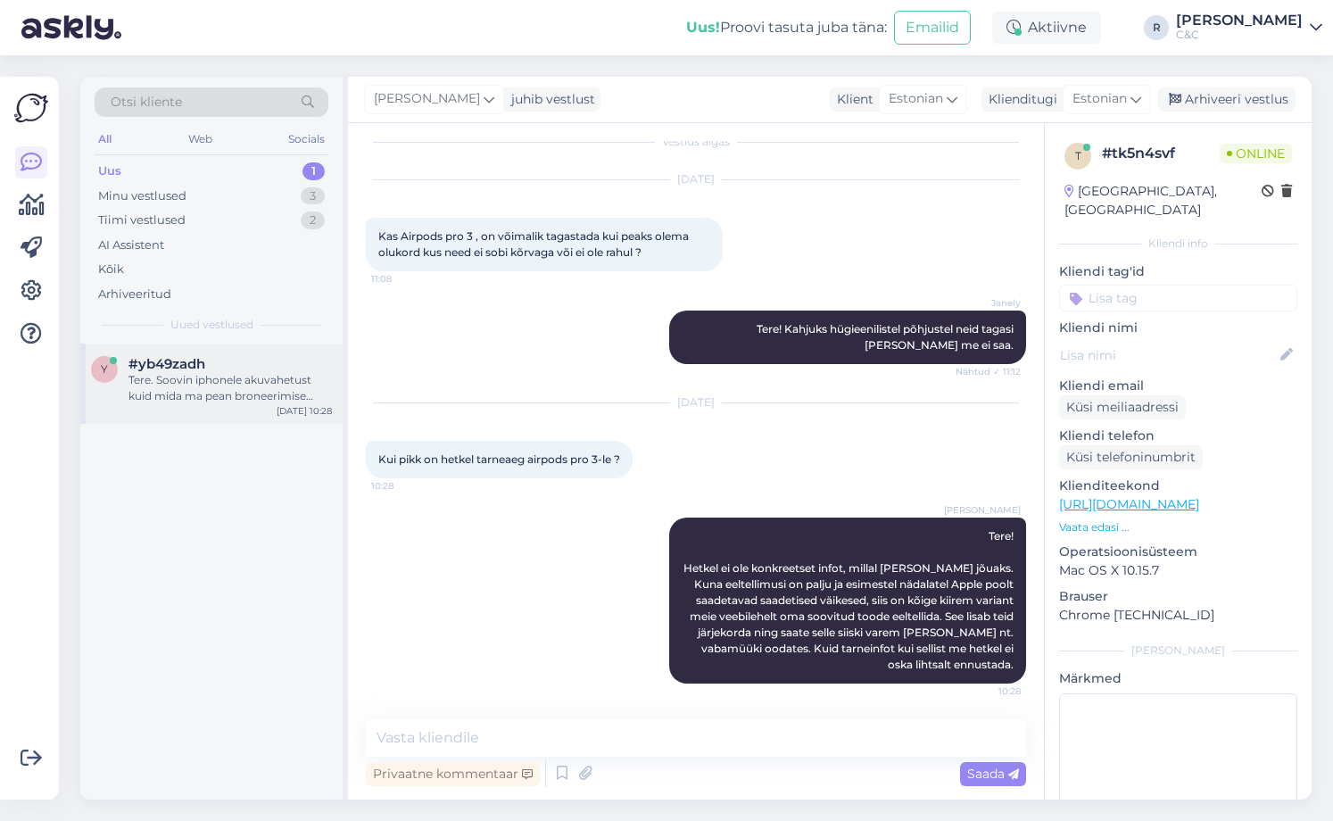
click at [224, 410] on div "y #yb49zadh Tere. Soovin iphonele akuvahetust kuid mida ma pean broneerimise le…" at bounding box center [211, 383] width 262 height 80
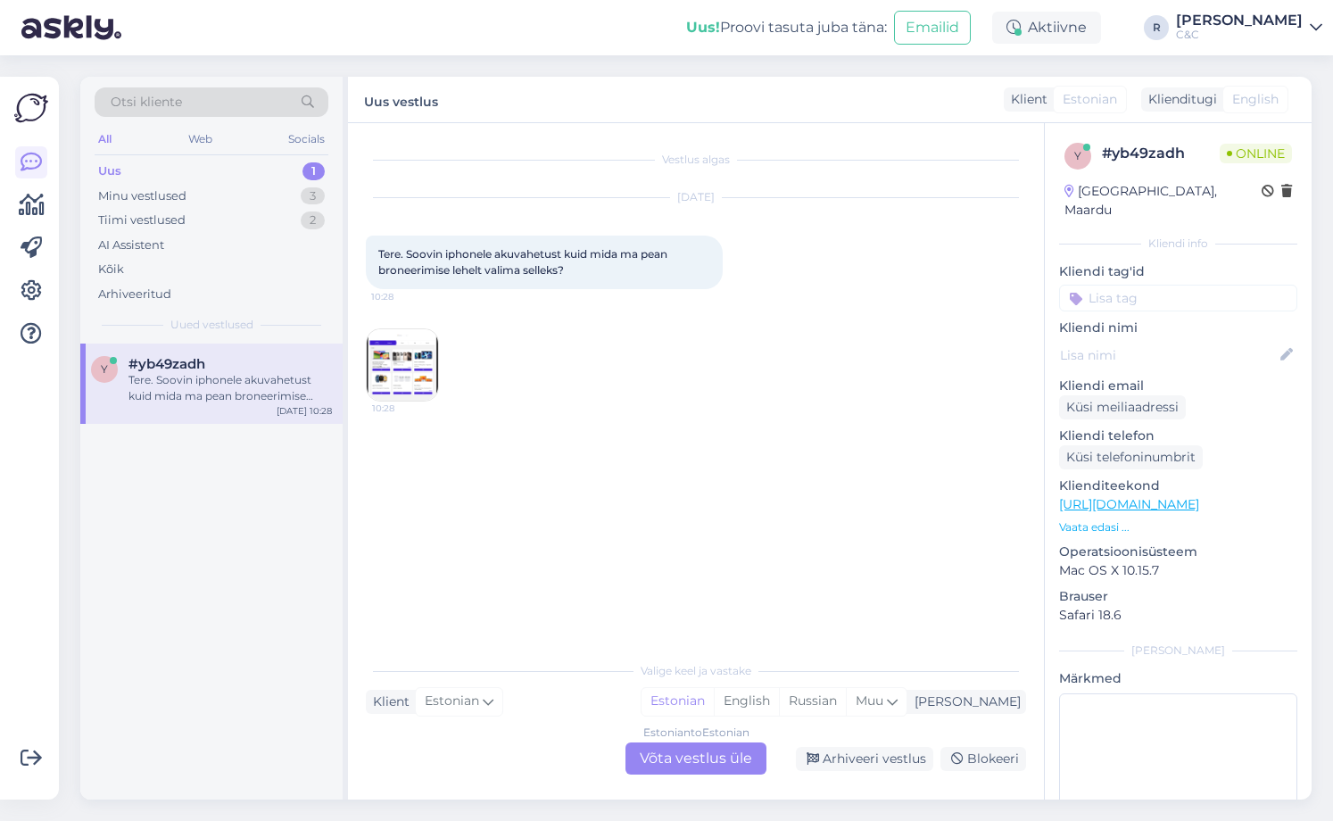
click at [703, 771] on div "Estonian to Estonian Võta vestlus üle" at bounding box center [695, 758] width 141 height 32
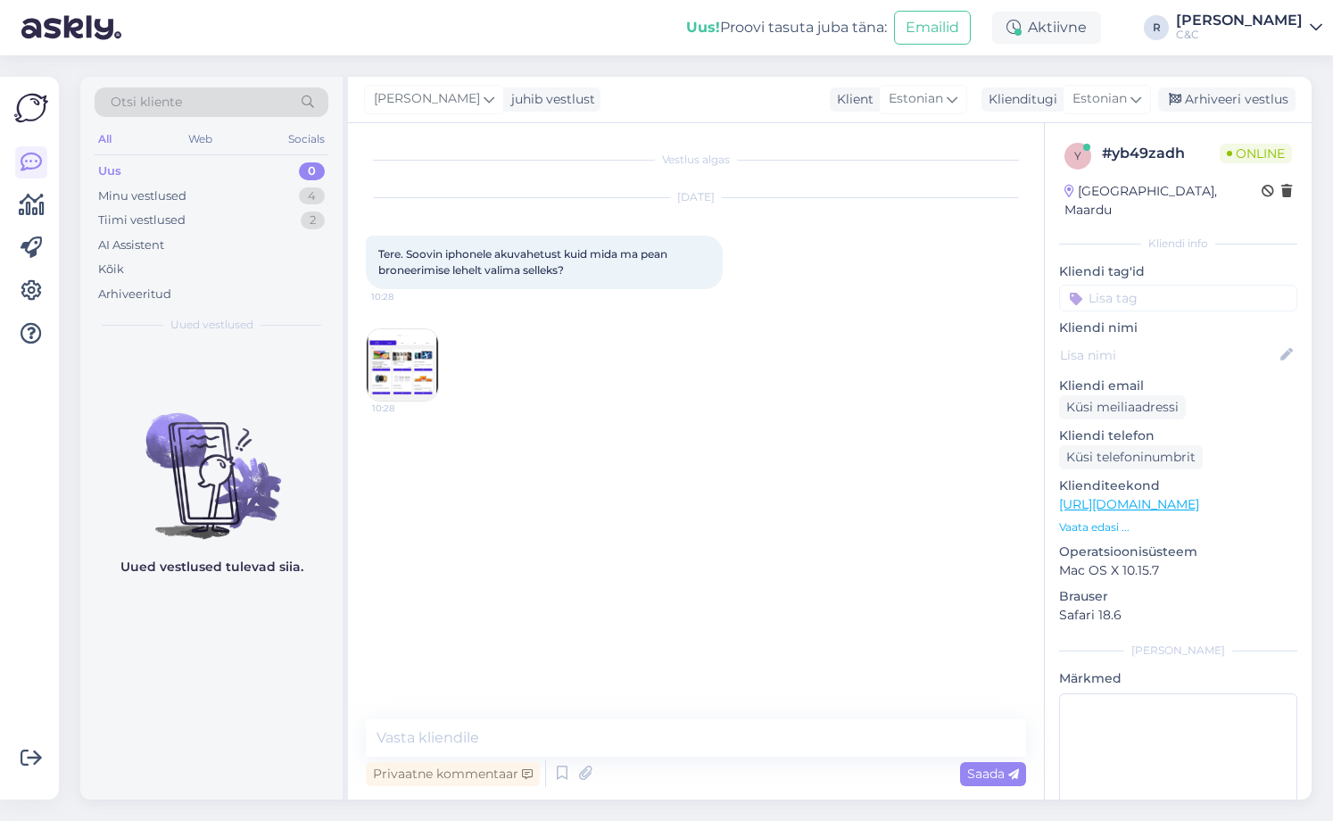
click at [407, 369] on img at bounding box center [402, 364] width 71 height 71
click at [435, 404] on span "10:28" at bounding box center [405, 407] width 67 height 13
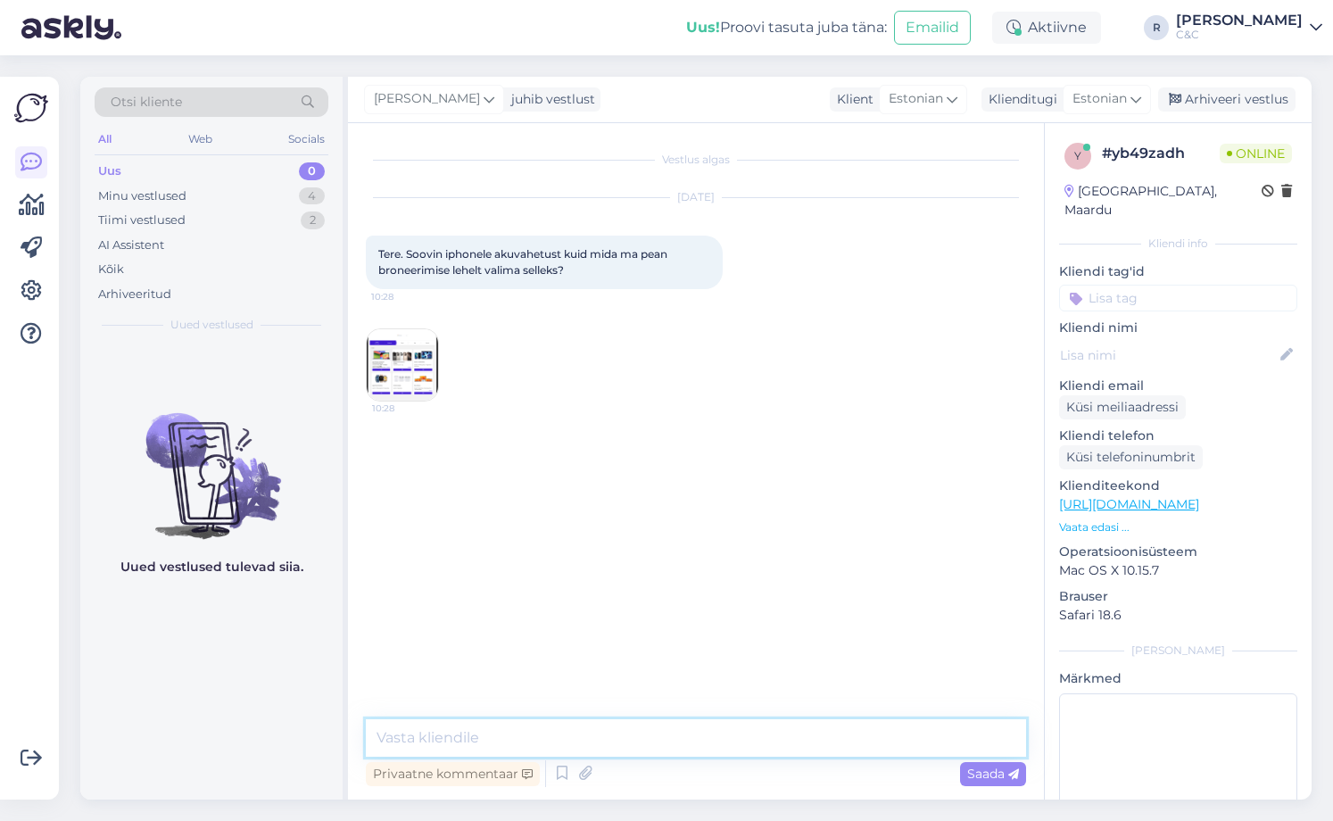
click at [582, 731] on textarea at bounding box center [696, 737] width 660 height 37
type textarea "Y"
type textarea "Tere!"
type textarea "Mis telefonjile akuvahetust teil on [PERSON_NAME]?"
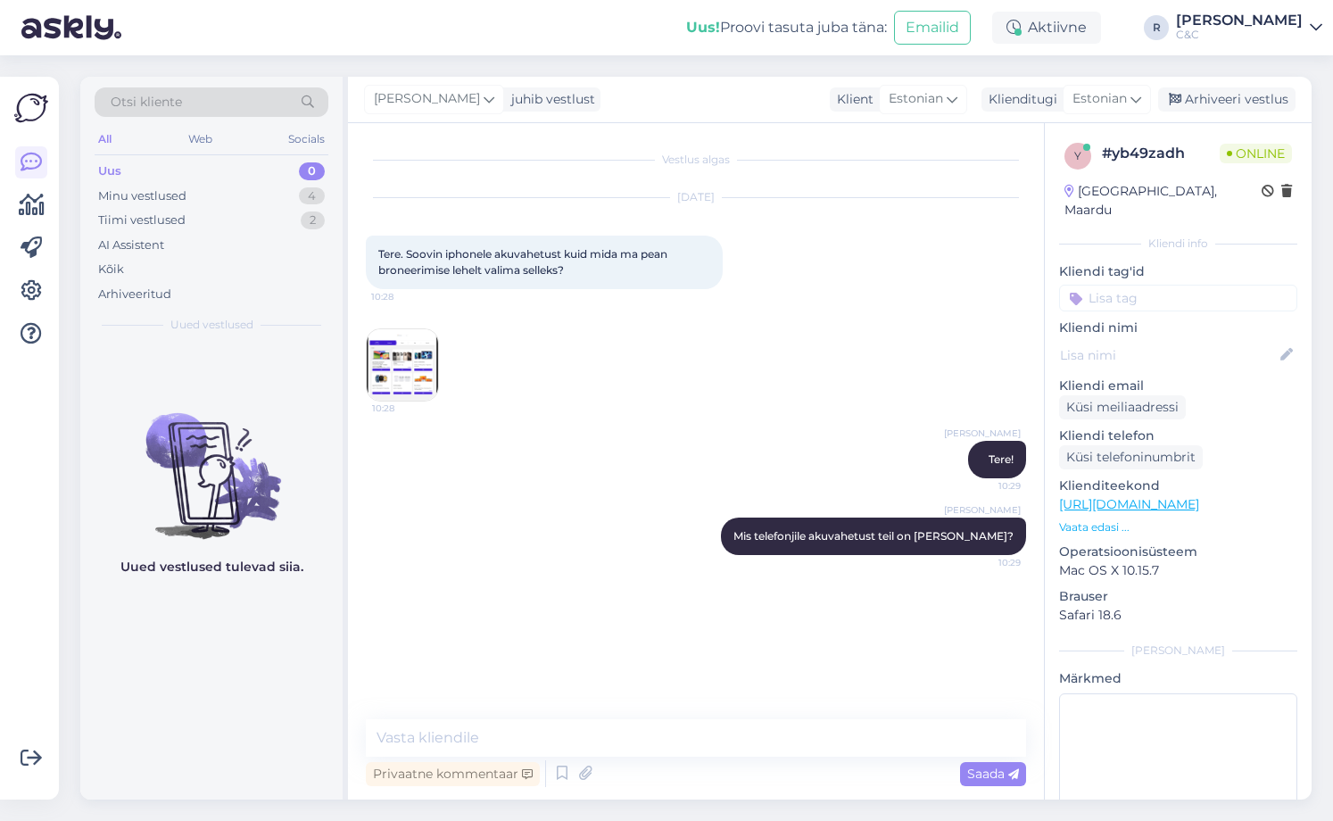
click at [400, 340] on img at bounding box center [402, 364] width 71 height 71
click at [697, 538] on icon at bounding box center [691, 536] width 11 height 11
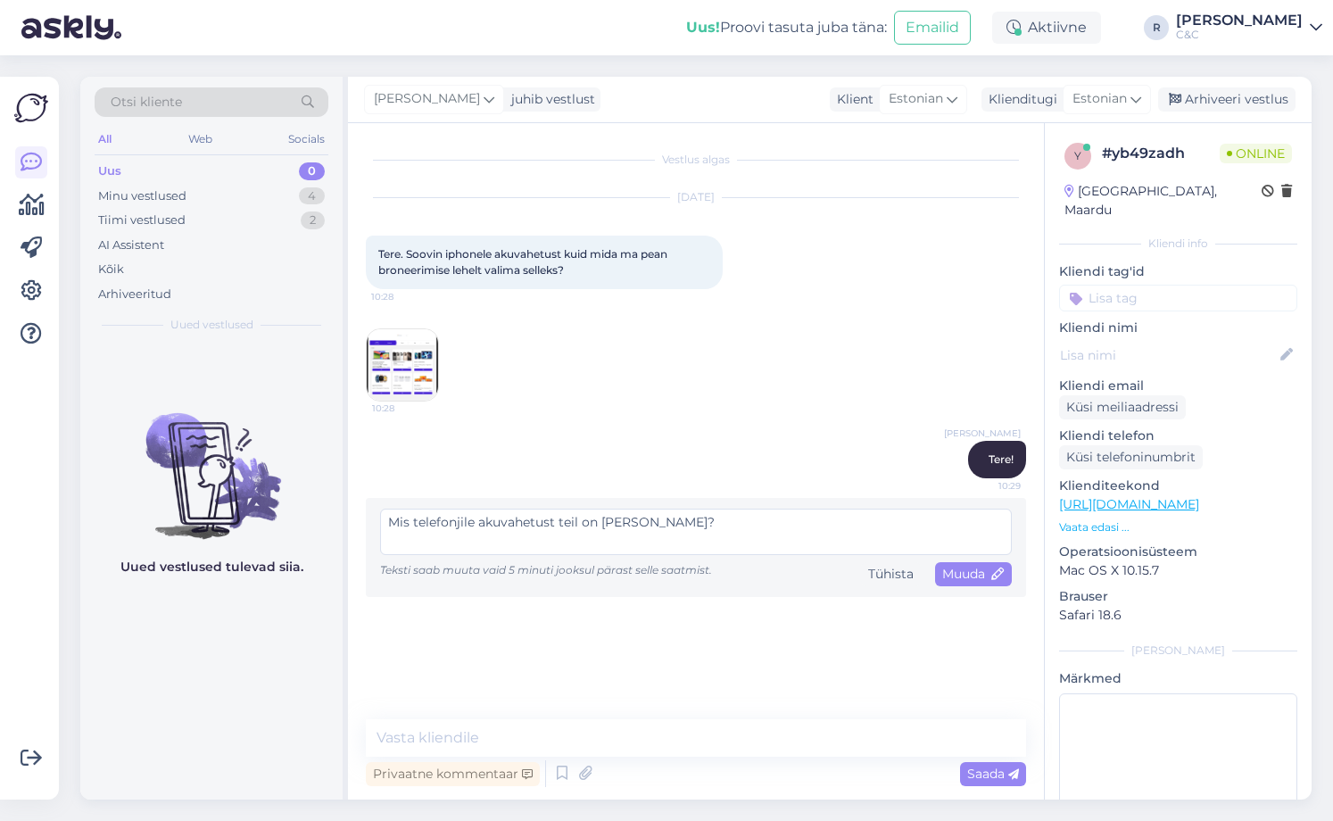
click at [463, 526] on textarea "Mis telefonjile akuvahetust teil on [PERSON_NAME]?" at bounding box center [696, 531] width 632 height 46
click at [424, 508] on textarea "Mis ˇtelefonile akuvahetust teil on [PERSON_NAME]?" at bounding box center [696, 531] width 632 height 46
click at [423, 517] on textarea "Mis ˇtelefonile akuvahetust teil on [PERSON_NAME]?" at bounding box center [696, 531] width 632 height 46
type textarea "Mis telefonile akuvahetust teil on [PERSON_NAME]?"
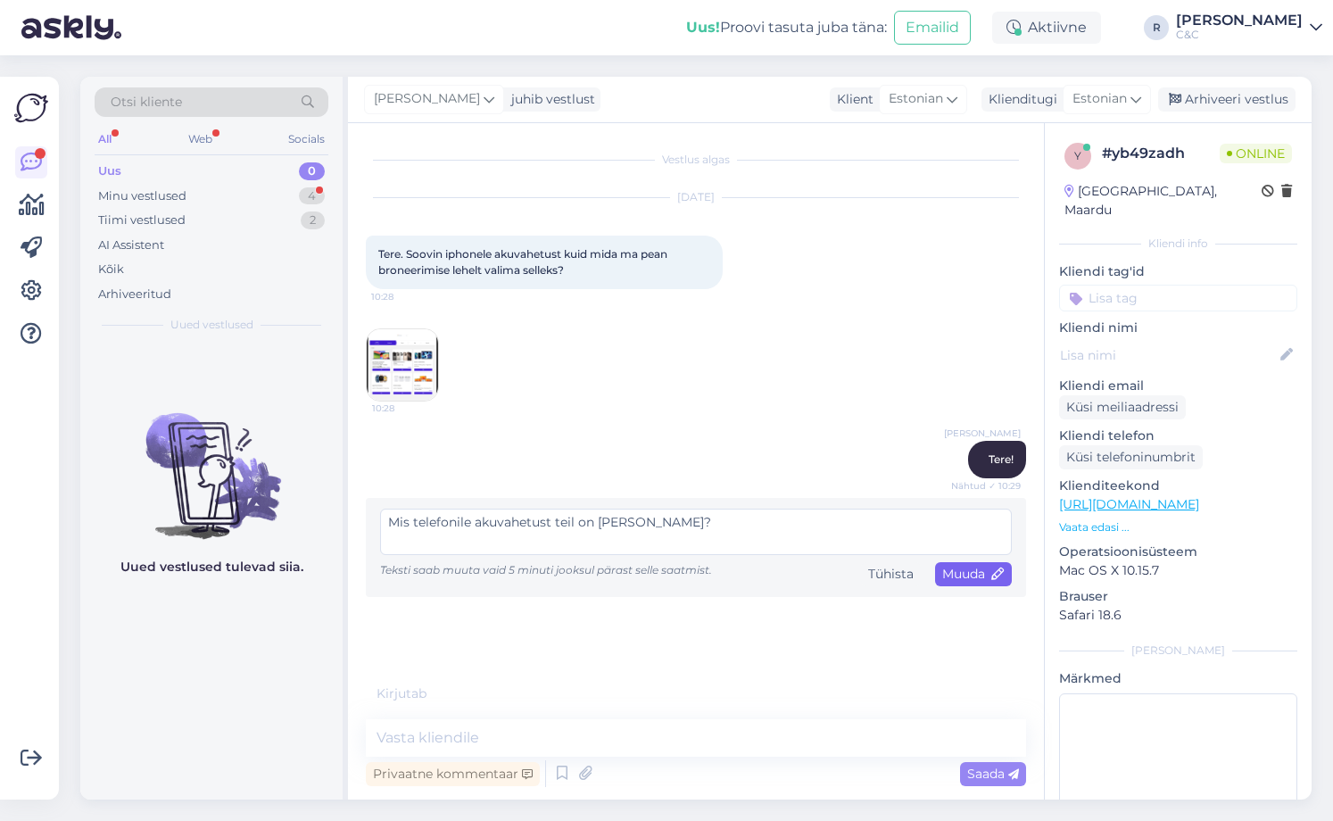
click at [958, 568] on span "Muuda" at bounding box center [973, 574] width 62 height 16
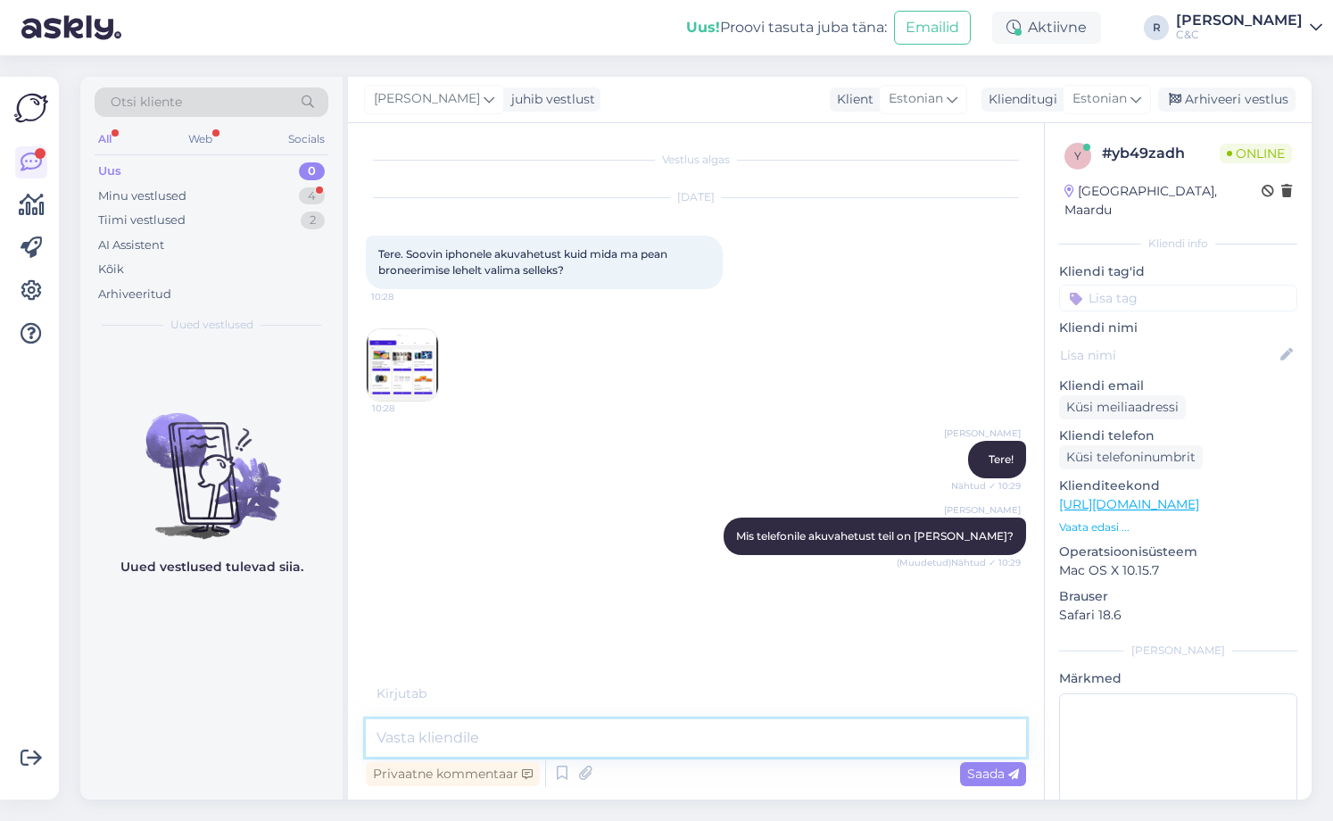
click at [622, 723] on textarea at bounding box center [696, 737] width 660 height 37
click at [628, 728] on textarea at bounding box center [696, 737] width 660 height 37
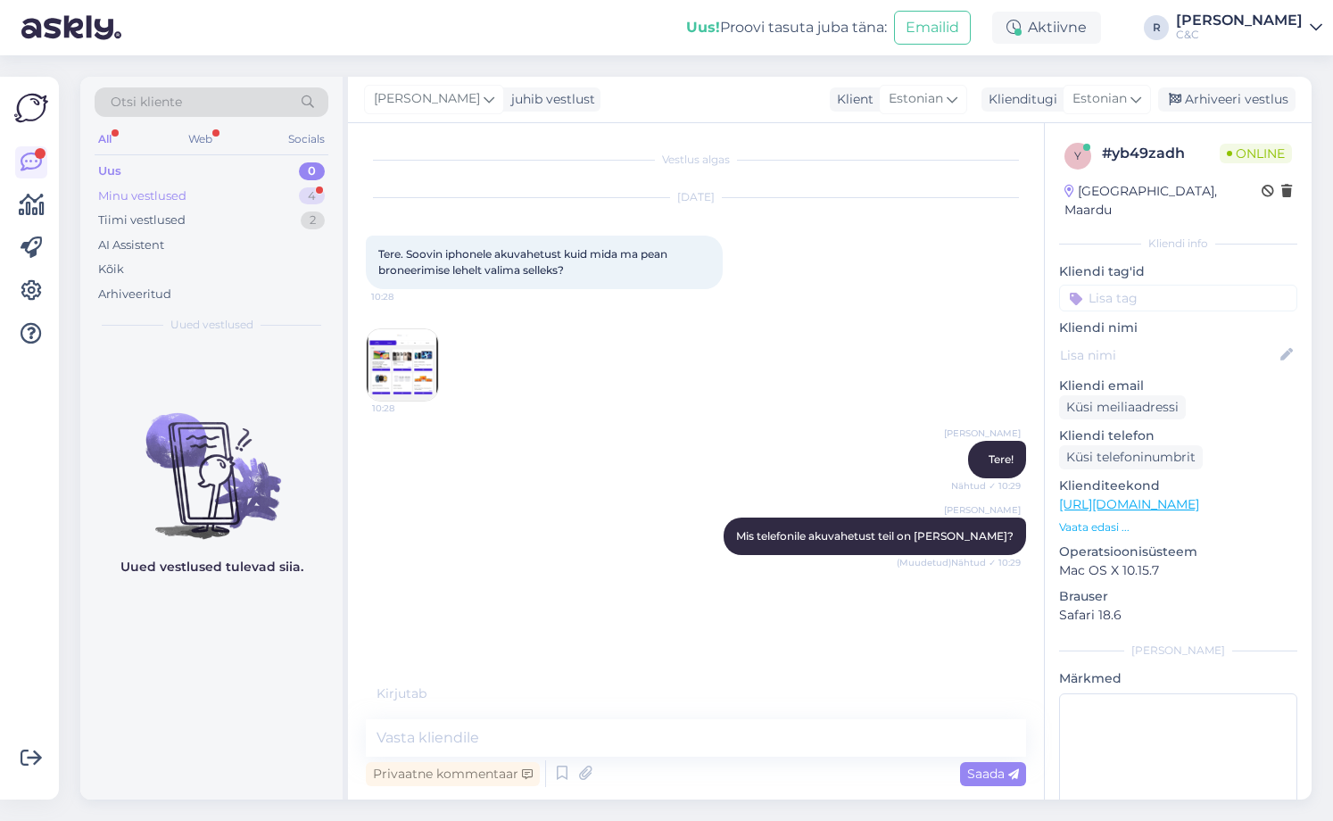
click at [200, 186] on div "Minu vestlused 4" at bounding box center [212, 196] width 234 height 25
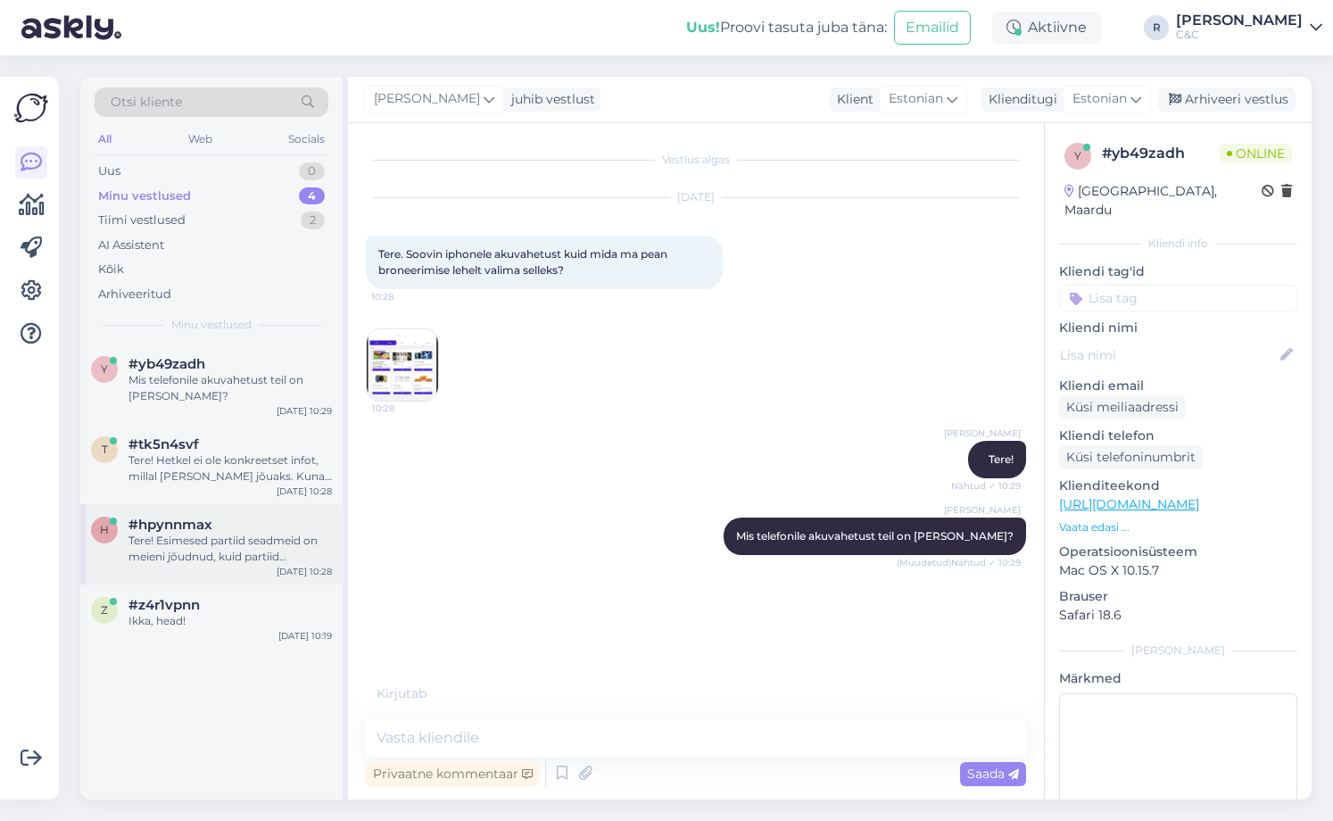
click at [198, 544] on div "Tere! Esimesed partiid seadmeid on meieni jõudnud, kuid partiid sisaldavad endi…" at bounding box center [229, 549] width 203 height 32
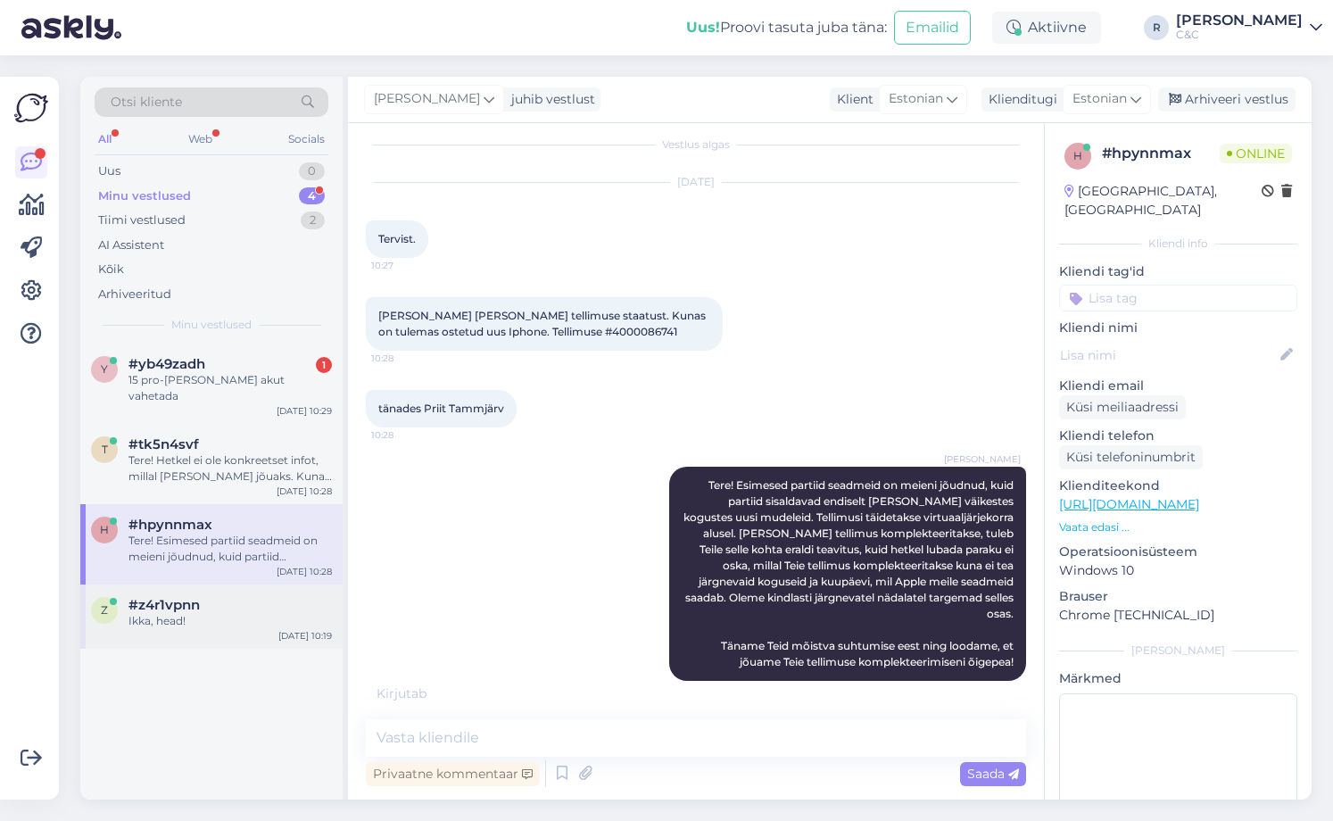
click at [204, 614] on div "z #z4r1vpnn Ikka, head! [DATE] 10:19" at bounding box center [211, 616] width 262 height 64
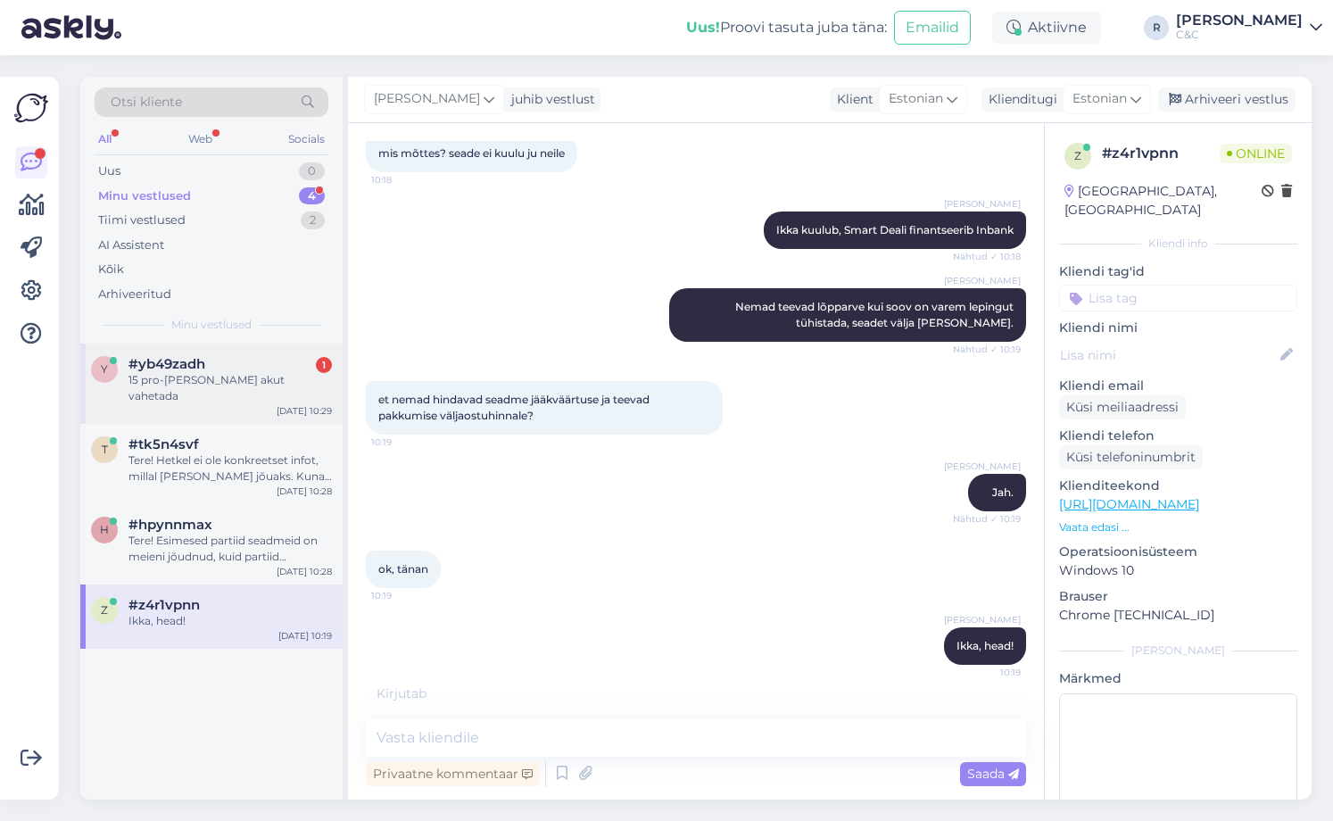
click at [238, 384] on div "15 pro-[PERSON_NAME] akut vahetada" at bounding box center [229, 388] width 203 height 32
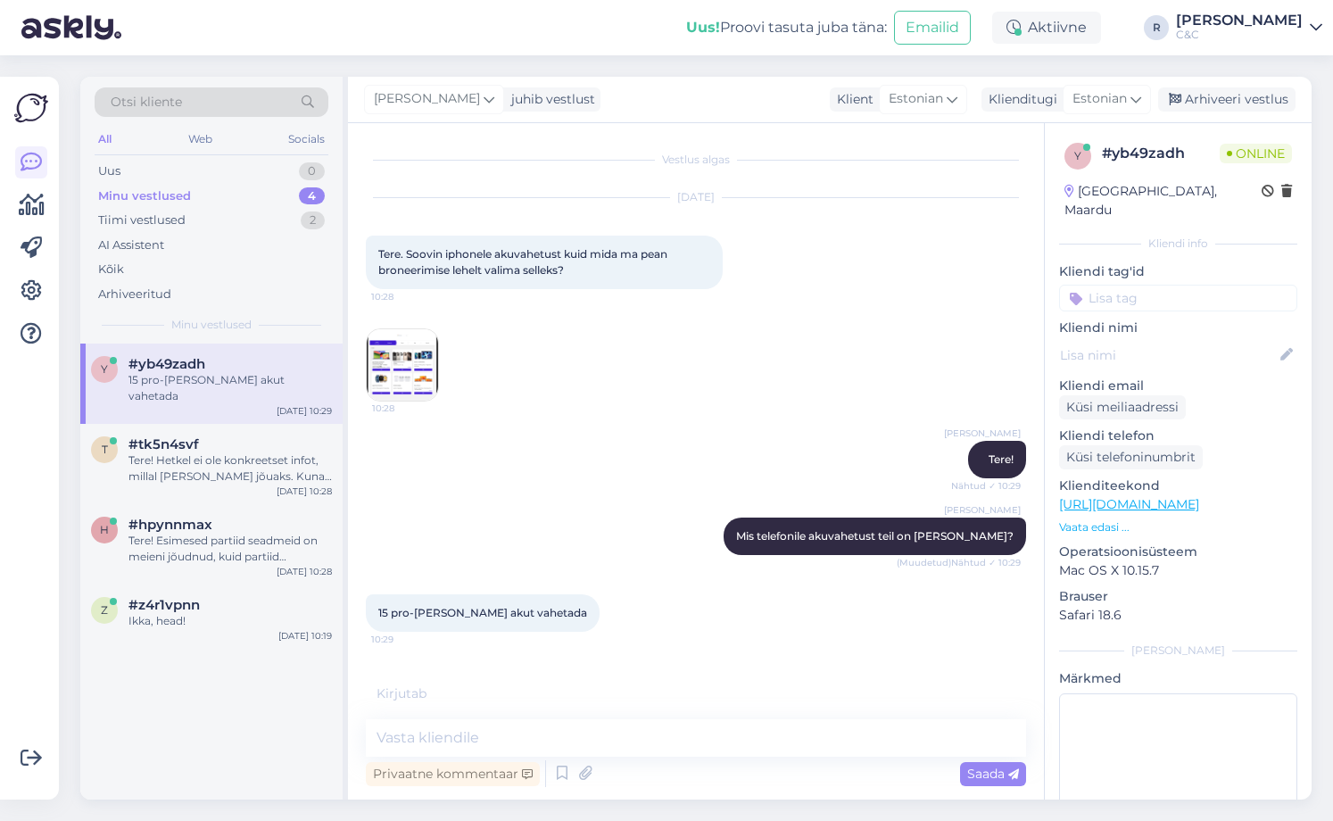
click at [411, 350] on img at bounding box center [402, 364] width 71 height 71
click at [500, 719] on div "Vestlus algas [DATE] Tere. Soovin iphonele akuvahetust kuid mida ma pean bronee…" at bounding box center [696, 461] width 696 height 676
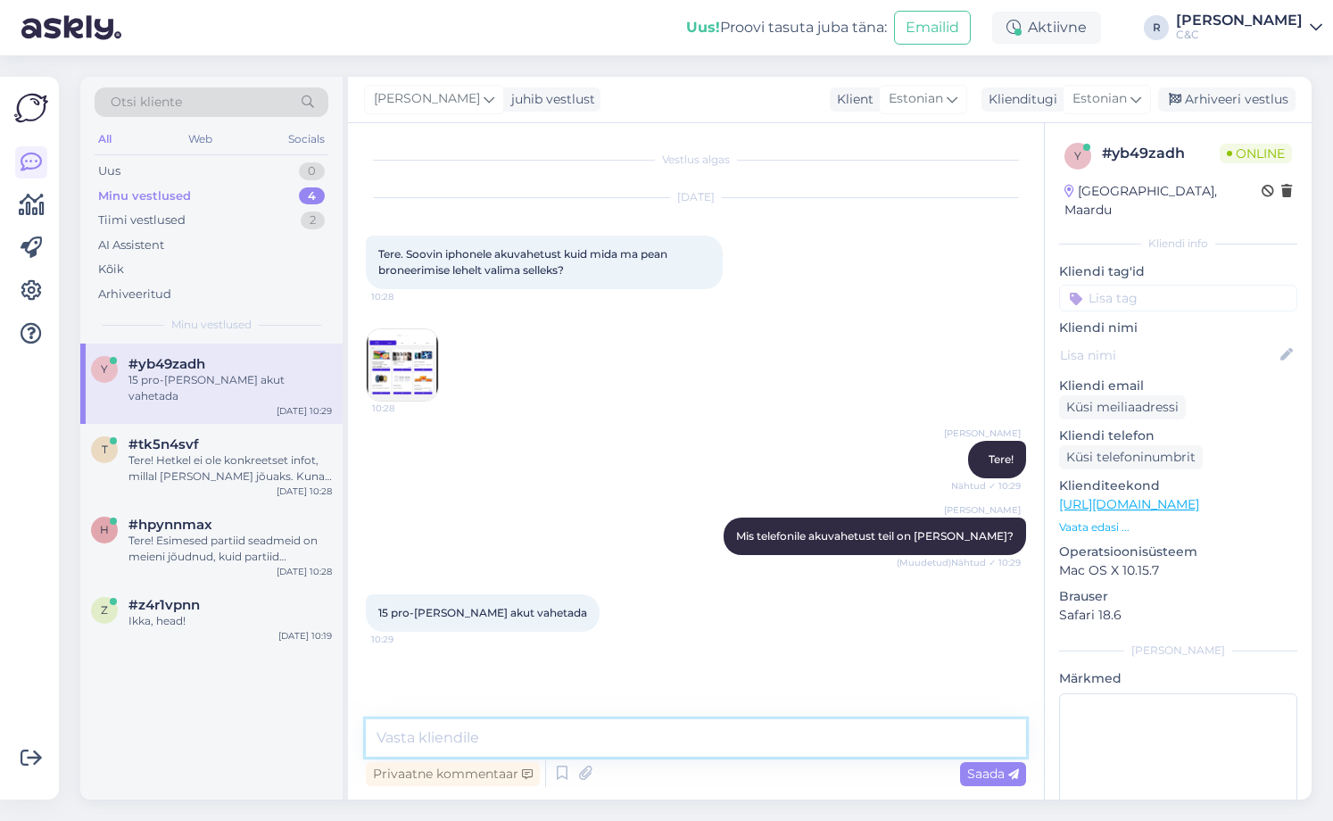
click at [494, 730] on textarea at bounding box center [696, 737] width 660 height 37
type textarea "Siis iPhone hooldus -> Akuvahetus"
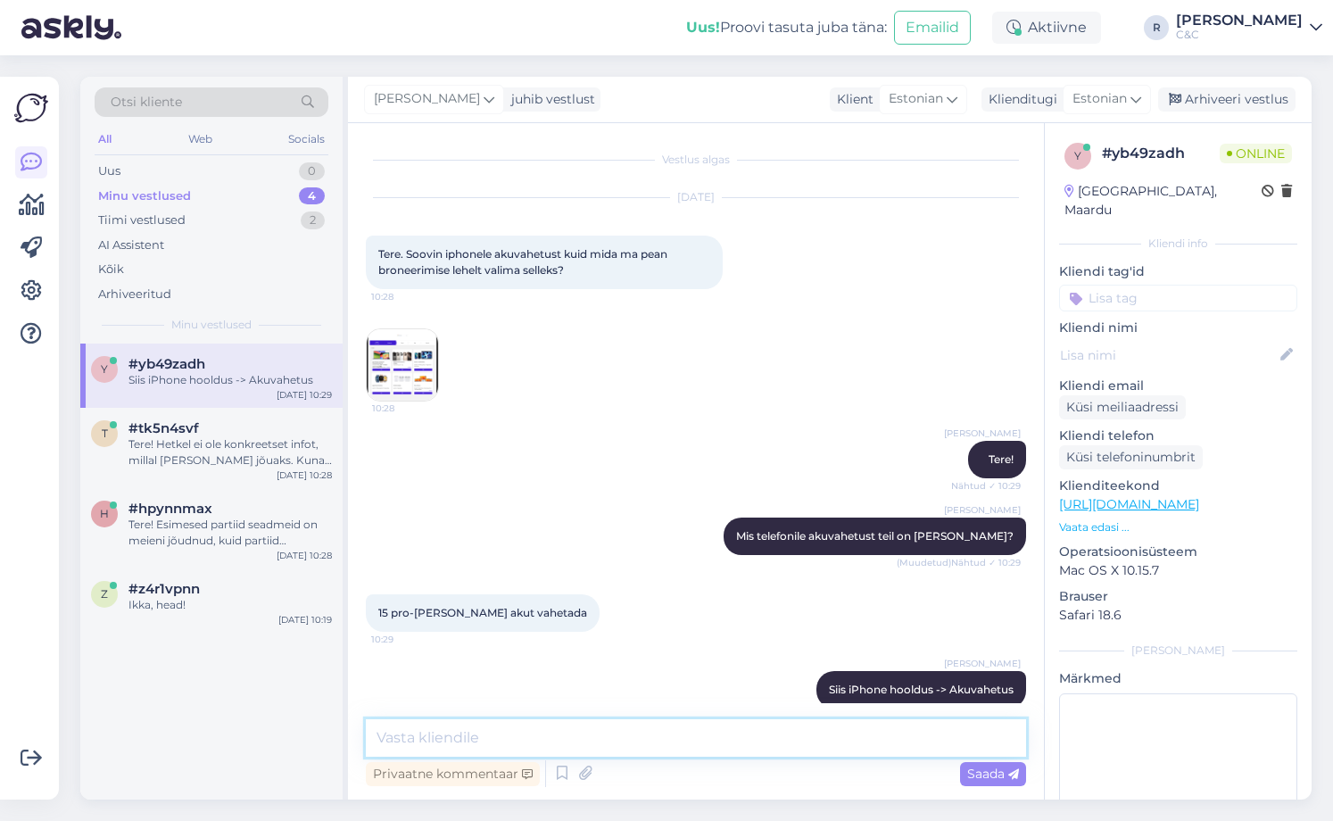
scroll to position [25, 0]
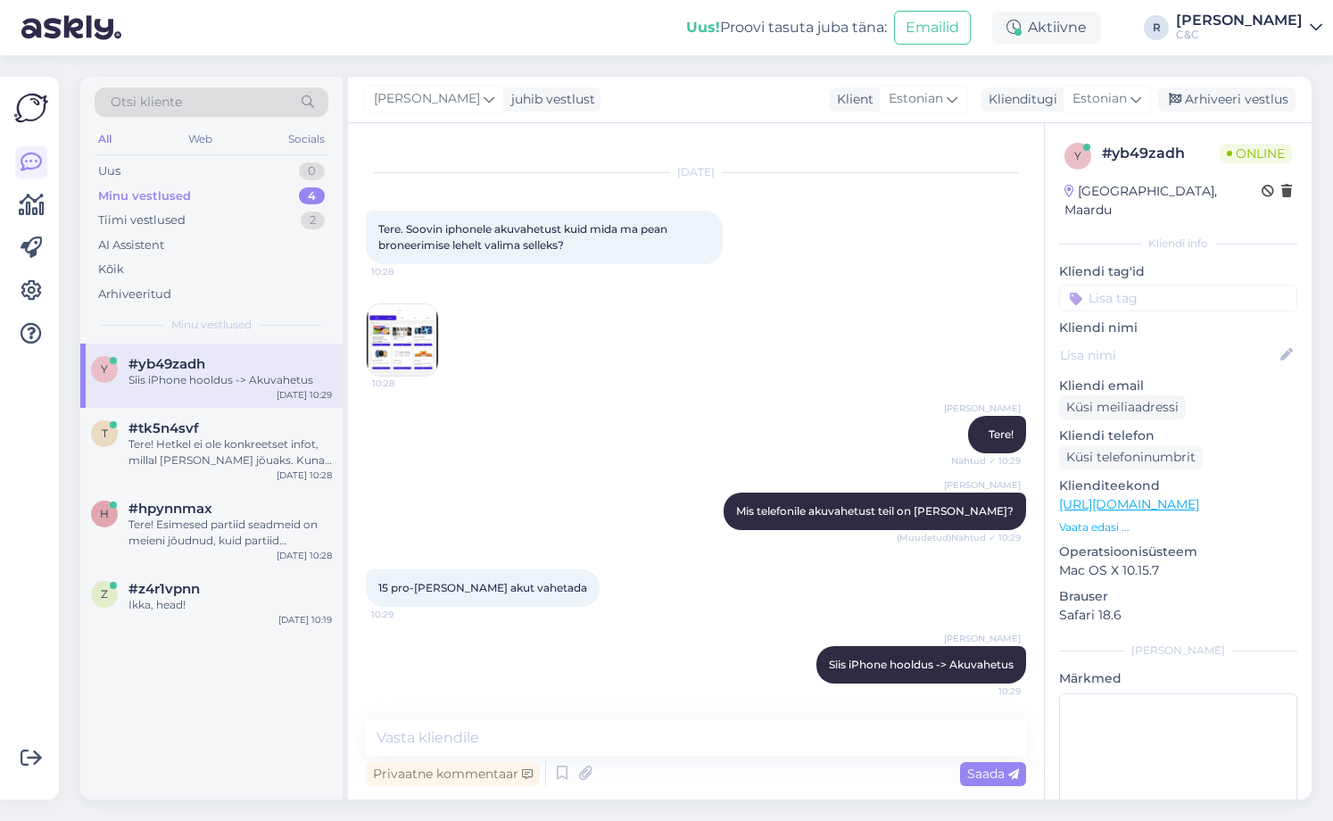
click at [396, 321] on img at bounding box center [402, 339] width 71 height 71
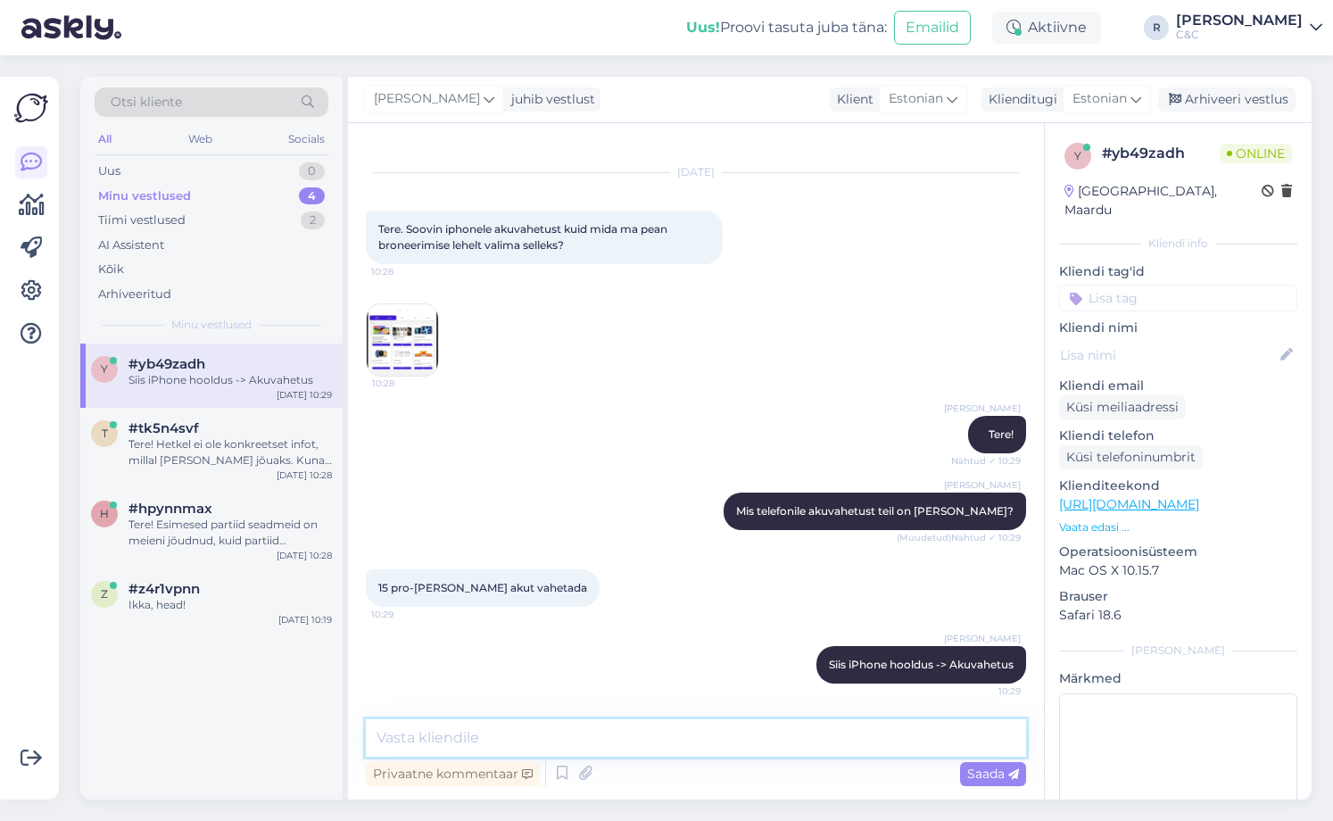
click at [485, 741] on textarea at bounding box center [696, 737] width 660 height 37
type textarea "iPhone / iPad hooldus*"
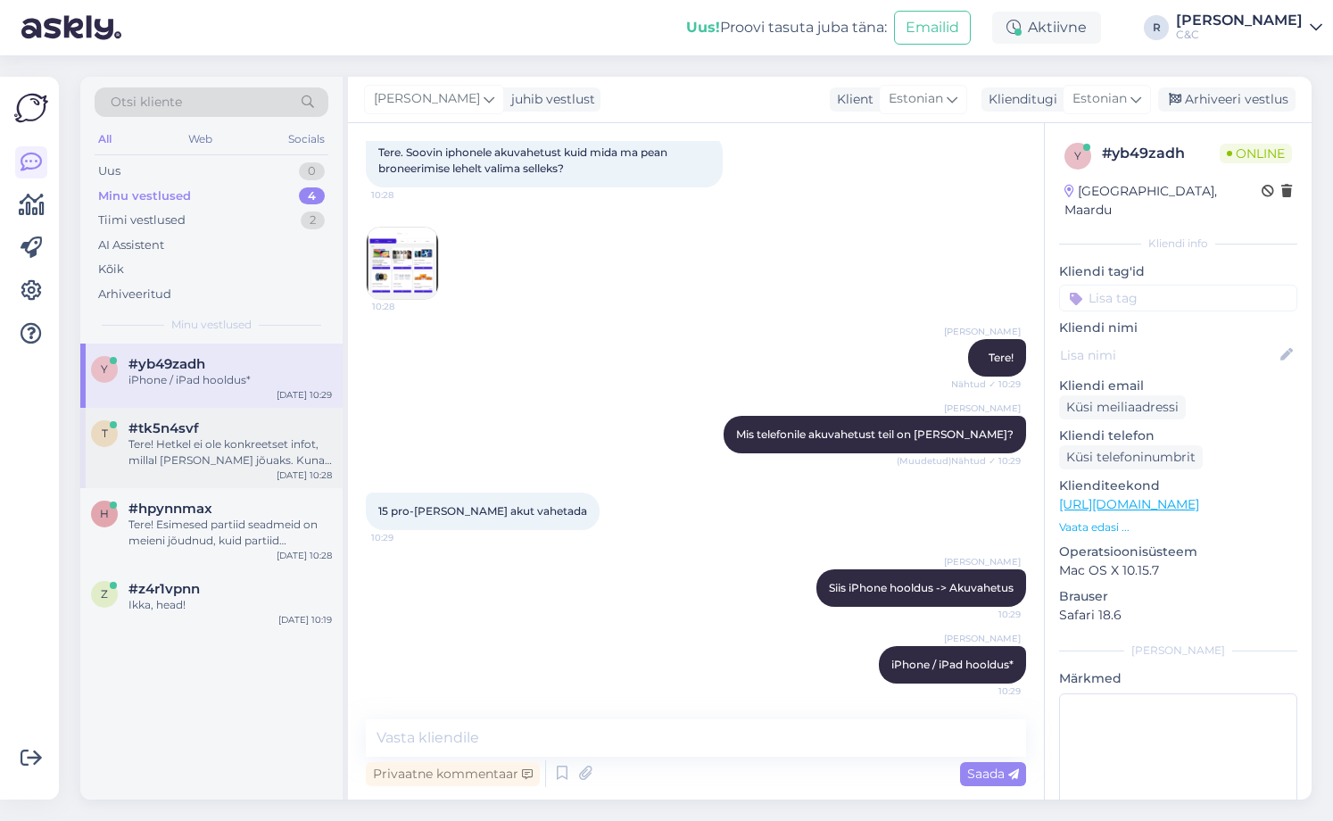
click at [294, 457] on div "Tere! Hetkel ei ole konkreetset infot, millal [PERSON_NAME] jõuaks. Kuna eeltel…" at bounding box center [229, 452] width 203 height 32
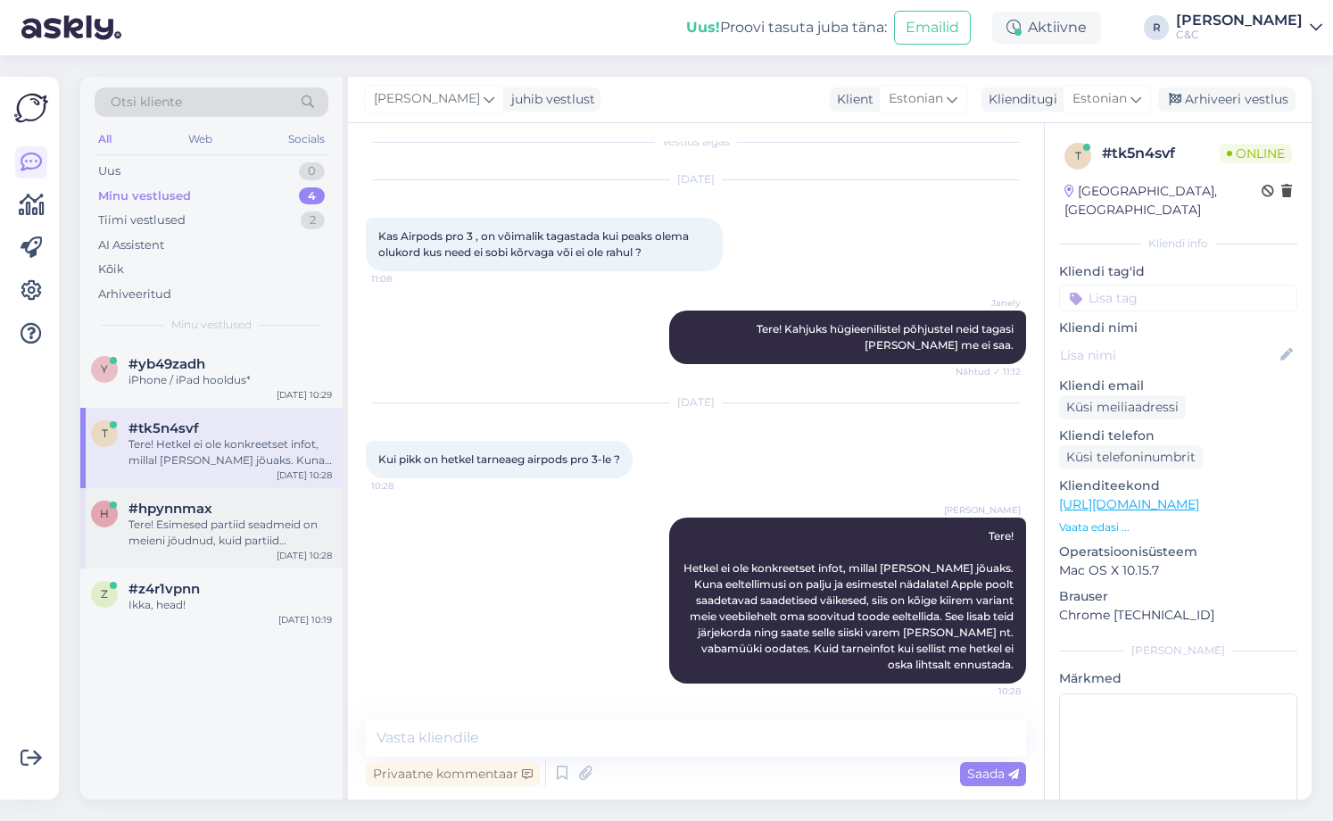
click at [252, 540] on div "Tere! Esimesed partiid seadmeid on meieni jõudnud, kuid partiid sisaldavad endi…" at bounding box center [229, 532] width 203 height 32
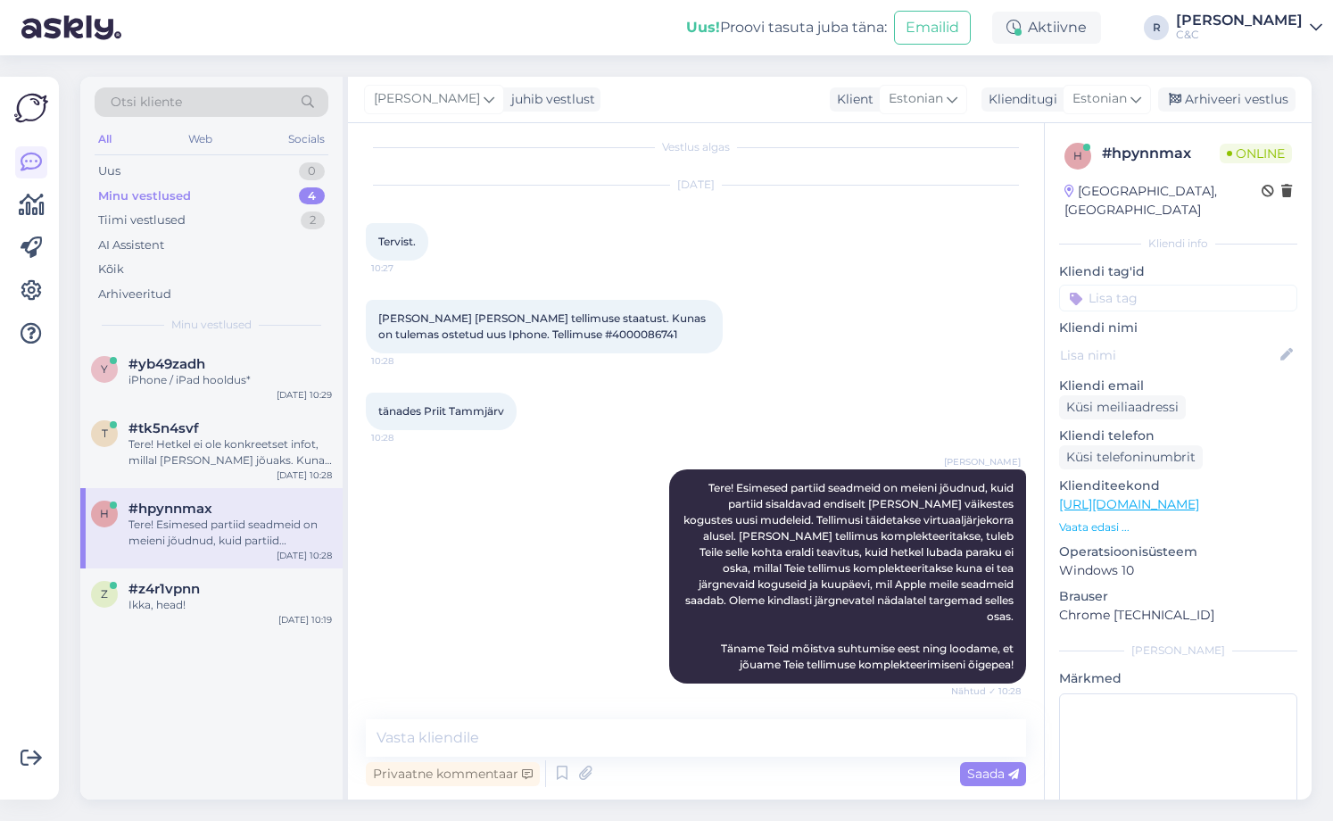
scroll to position [0, 0]
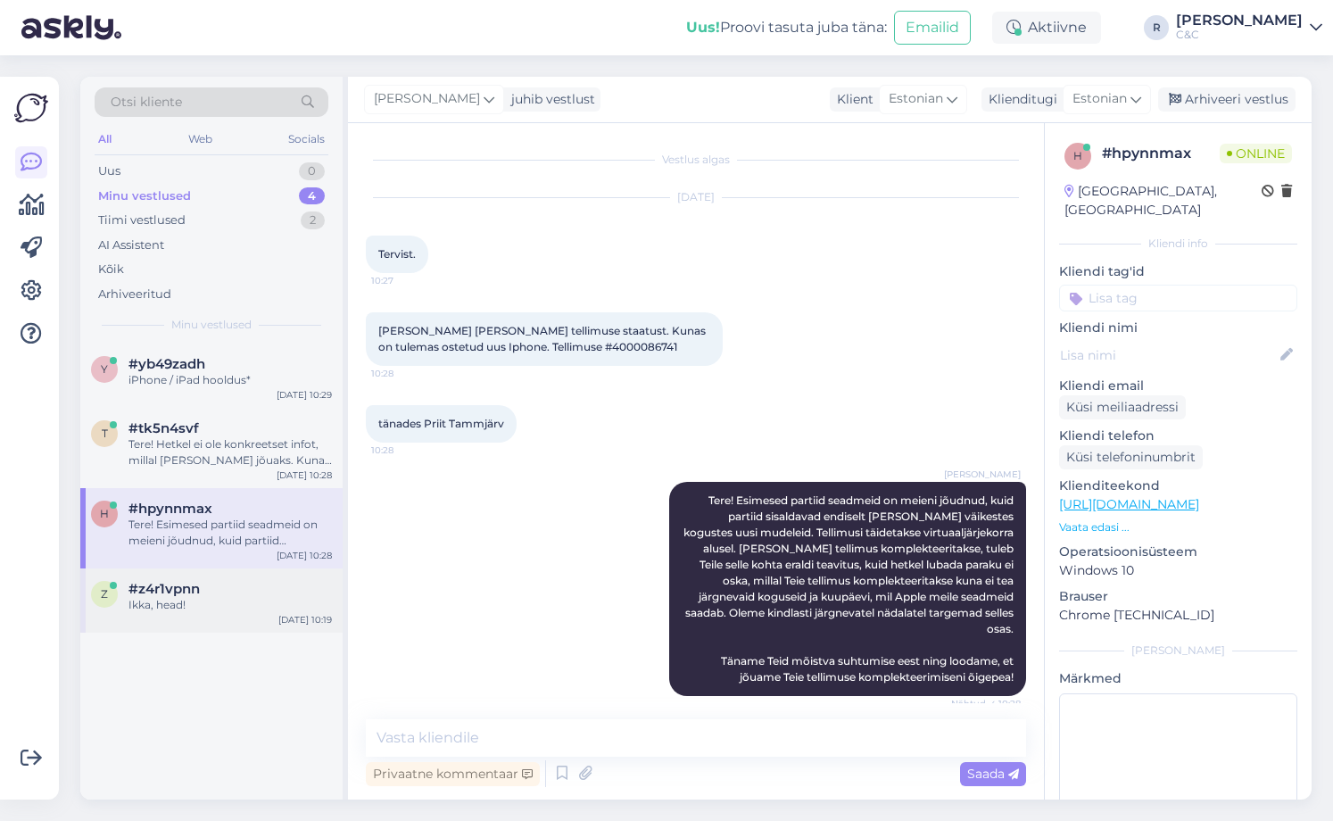
click at [220, 609] on div "Ikka, head!" at bounding box center [229, 605] width 203 height 16
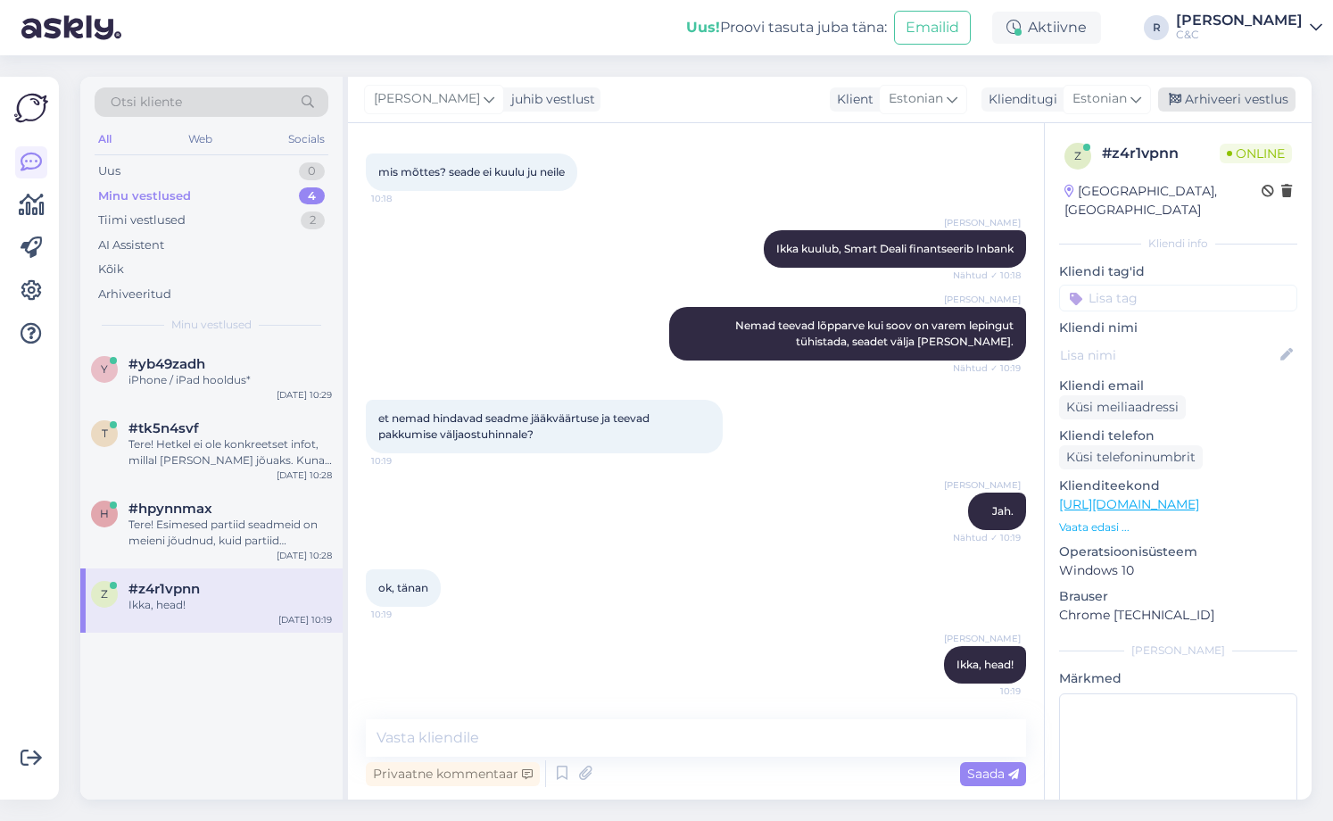
click at [1214, 103] on div "Arhiveeri vestlus" at bounding box center [1226, 99] width 137 height 24
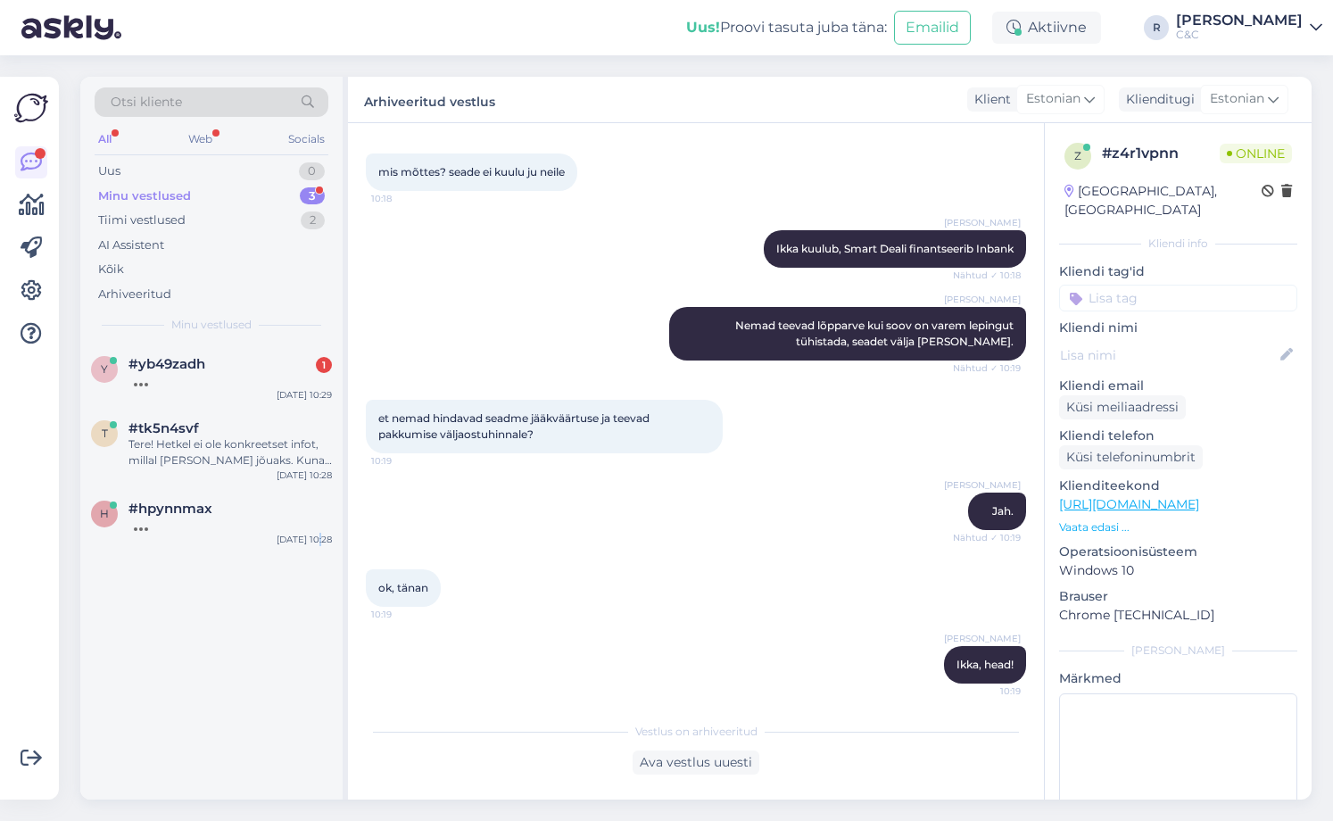
click at [320, 725] on div "y #yb49zadh 1 [DATE] 10:29 t #tk5n4svf Tere! Hetkel ei ole konkreetset infot, m…" at bounding box center [211, 571] width 262 height 456
click at [236, 379] on div "On hoopis sellised kaks valikut" at bounding box center [229, 380] width 203 height 16
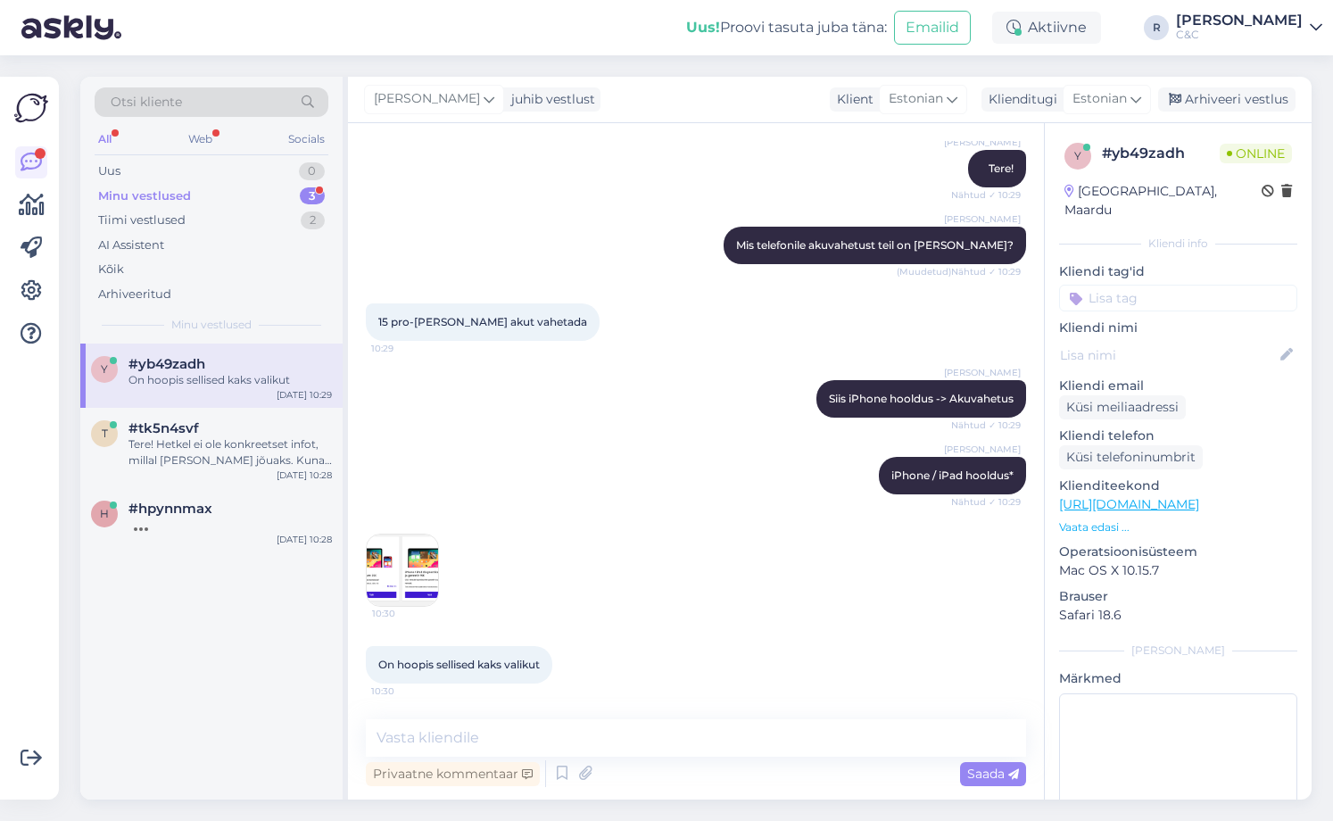
click at [383, 555] on img at bounding box center [402, 569] width 71 height 71
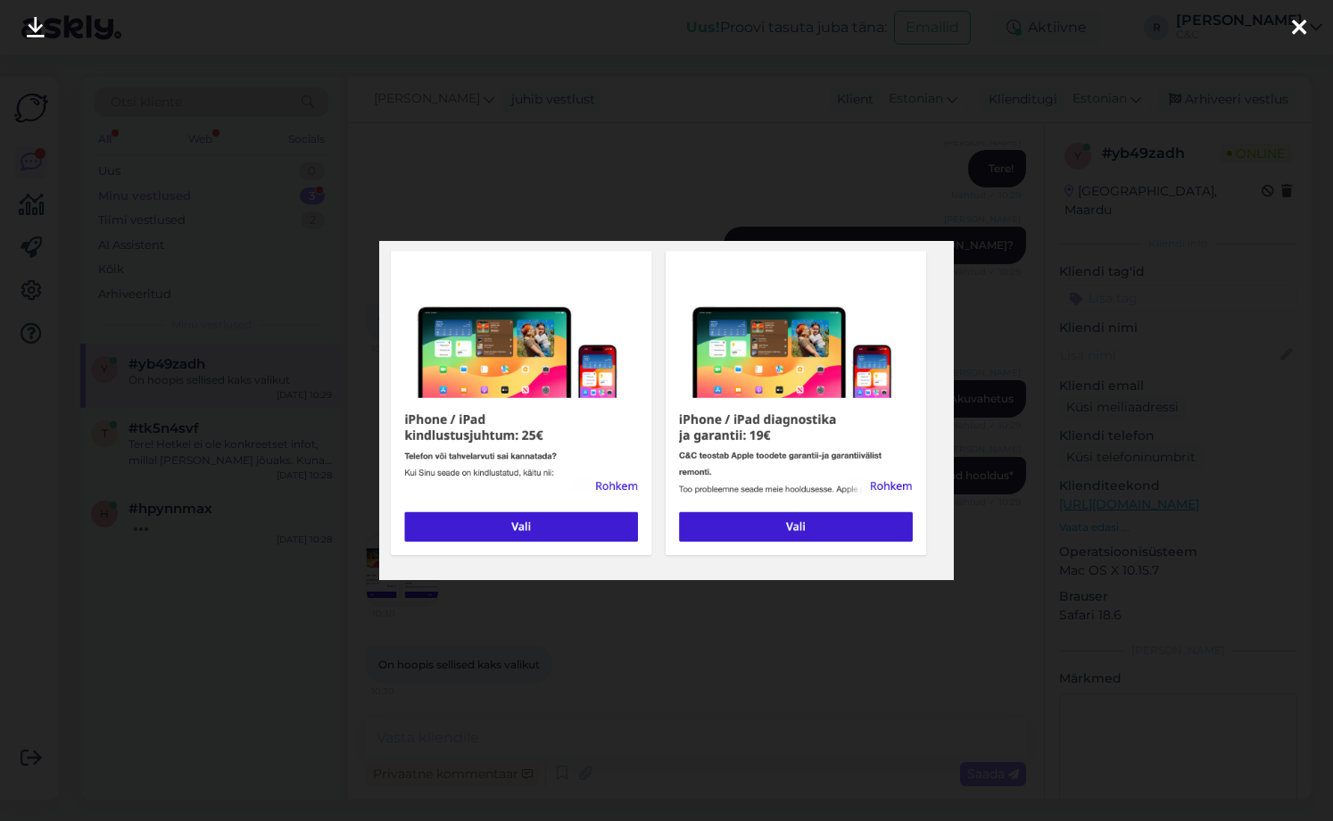
click at [585, 194] on div at bounding box center [666, 410] width 1333 height 821
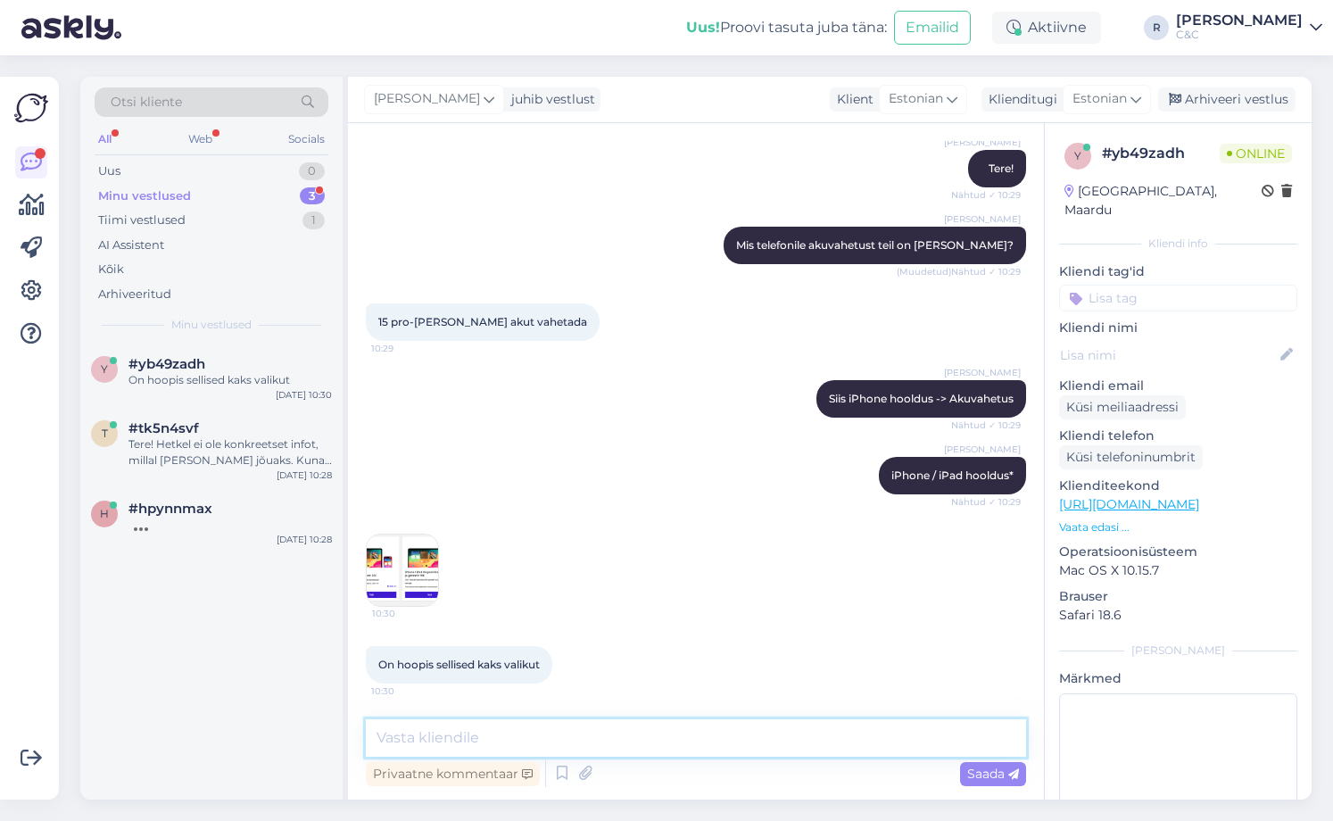
click at [586, 737] on textarea at bounding box center [696, 737] width 660 height 37
type textarea "Oih, see tundub et on liigutatud akuvahetuse kampaania alla."
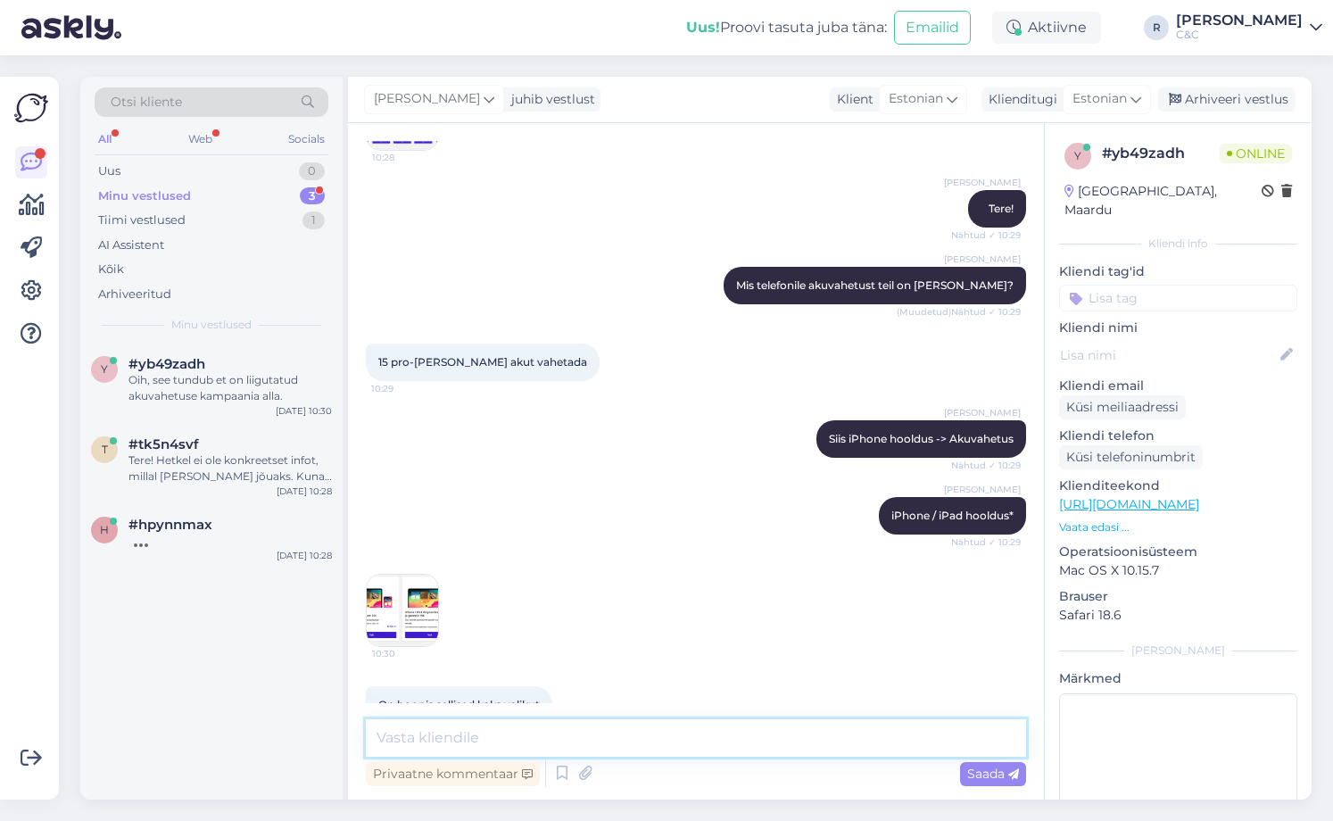
scroll to position [27, 0]
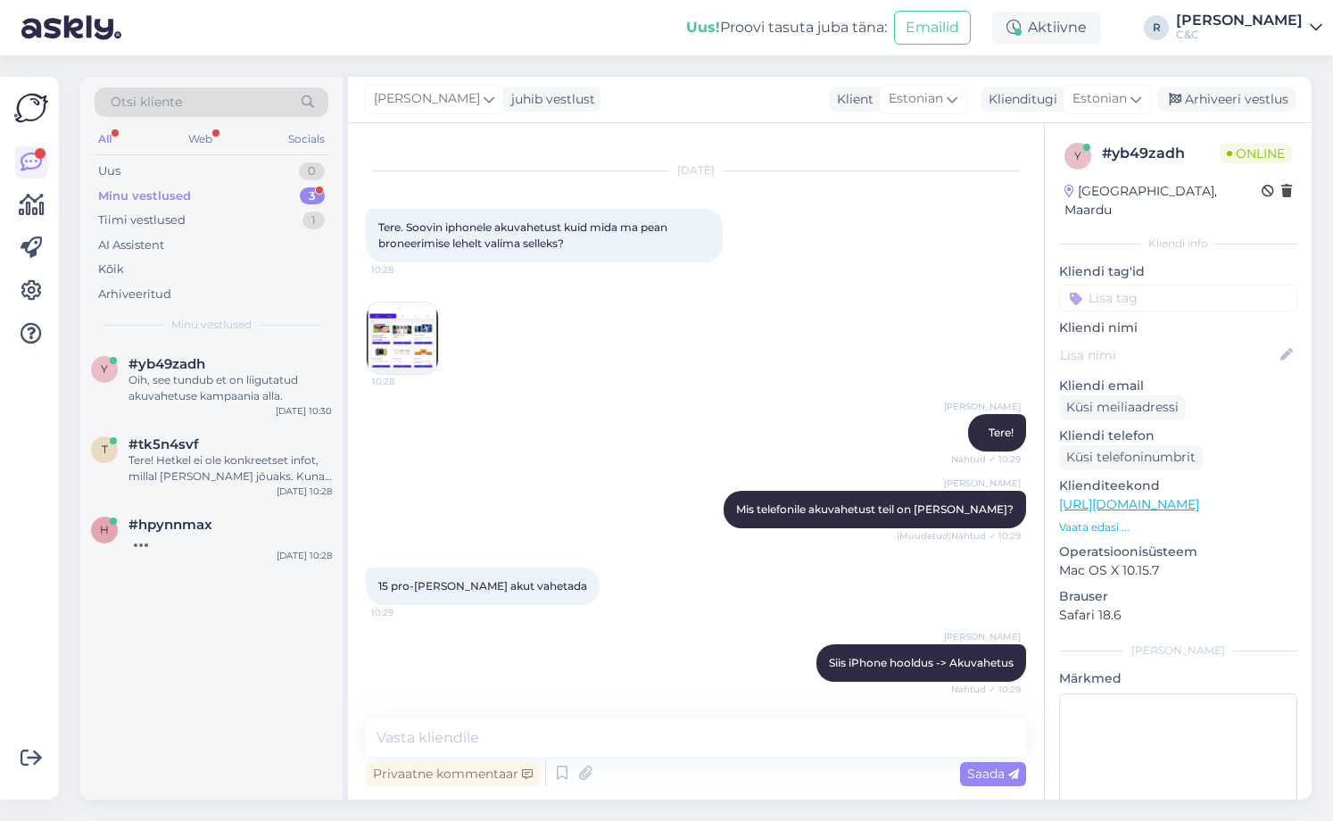
click at [411, 332] on img at bounding box center [402, 337] width 71 height 71
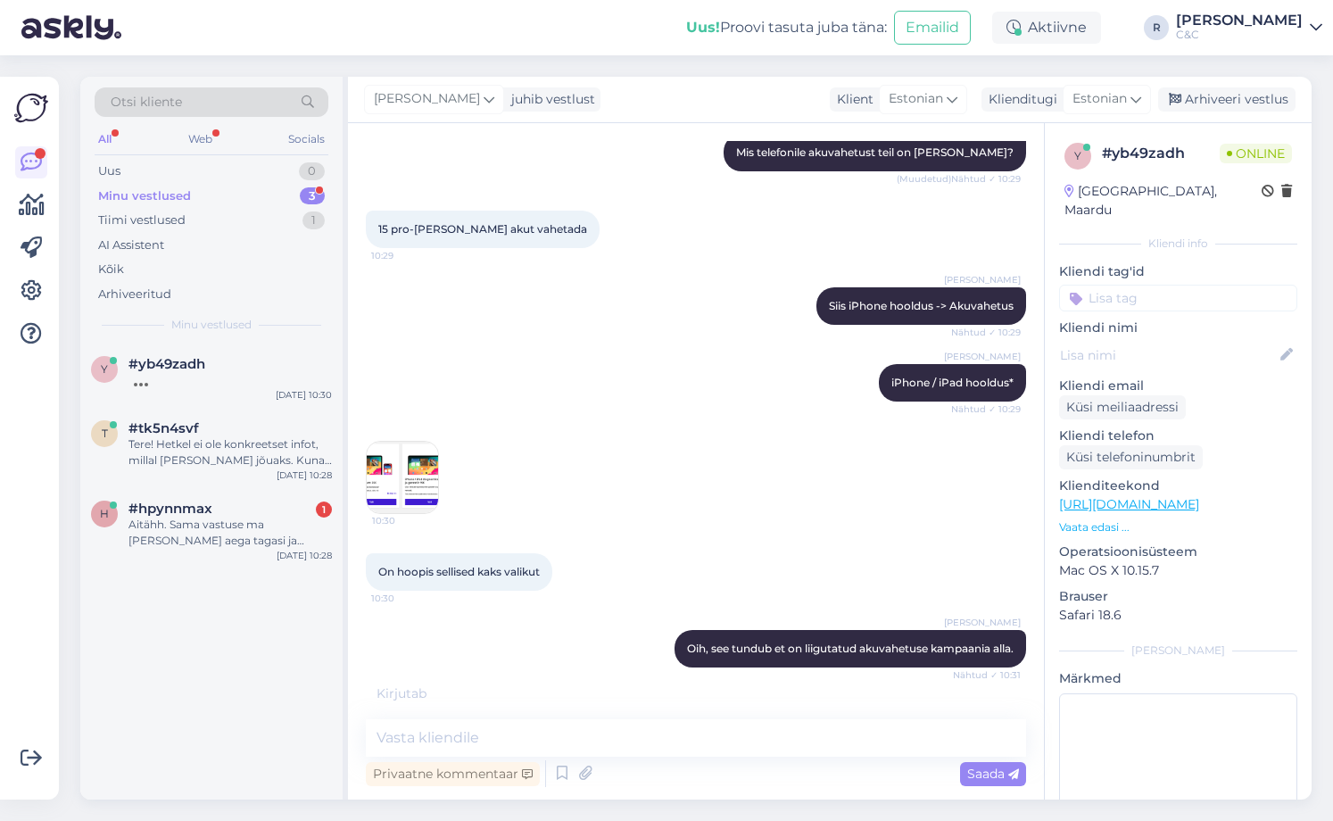
scroll to position [121, 0]
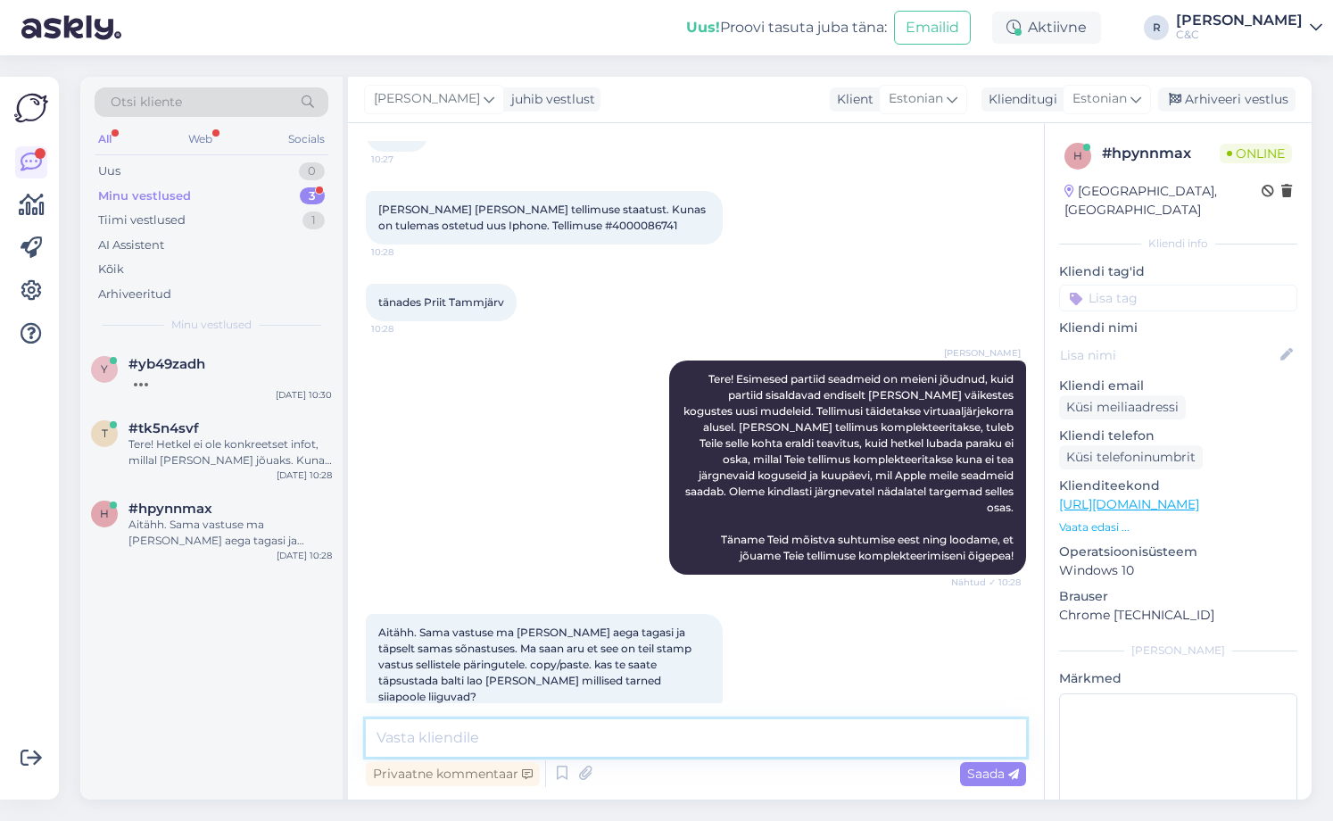
click at [703, 732] on textarea at bounding box center [696, 737] width 660 height 37
type textarea "See ongi meie ainuke info."
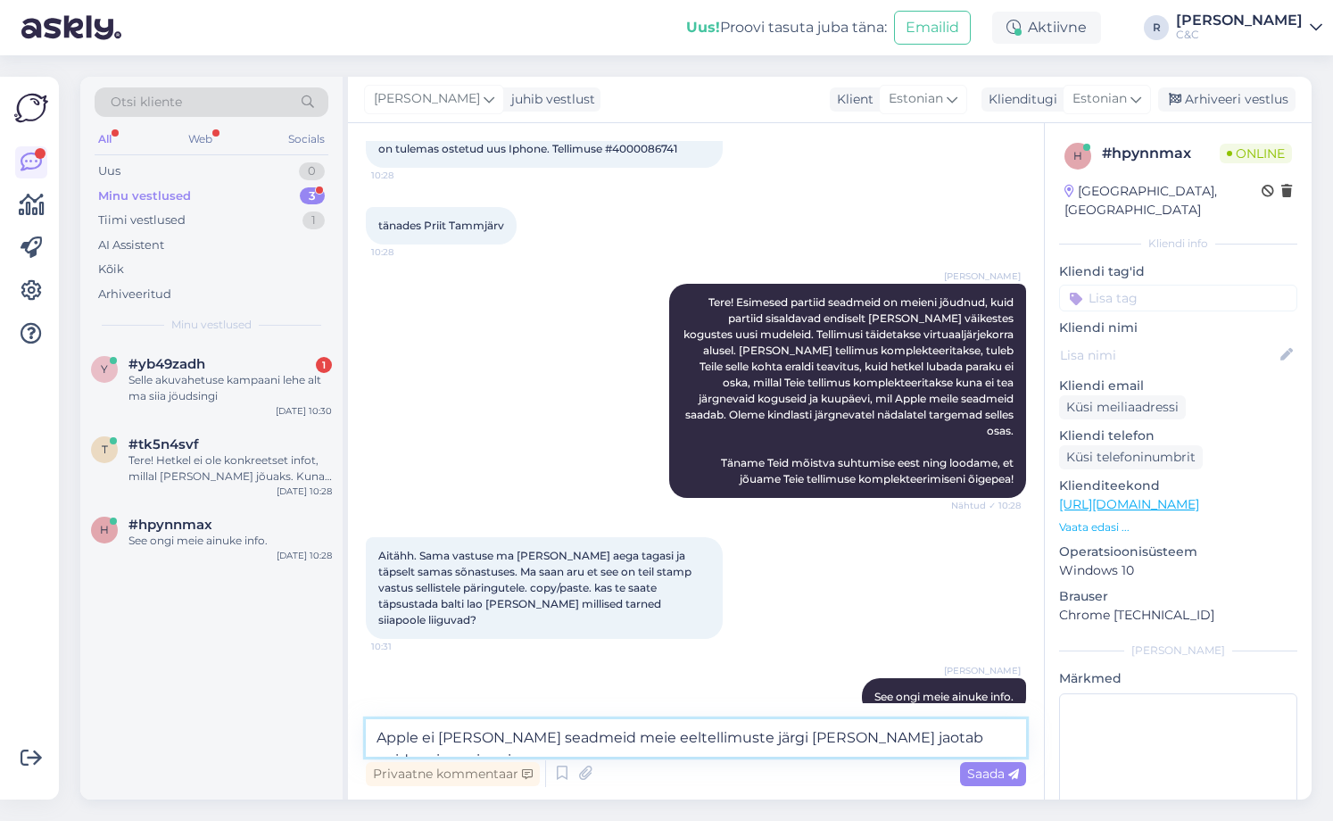
type textarea "Apple ei [PERSON_NAME] seadmeid meie eeltellimuste järgi [PERSON_NAME] jaotab n…"
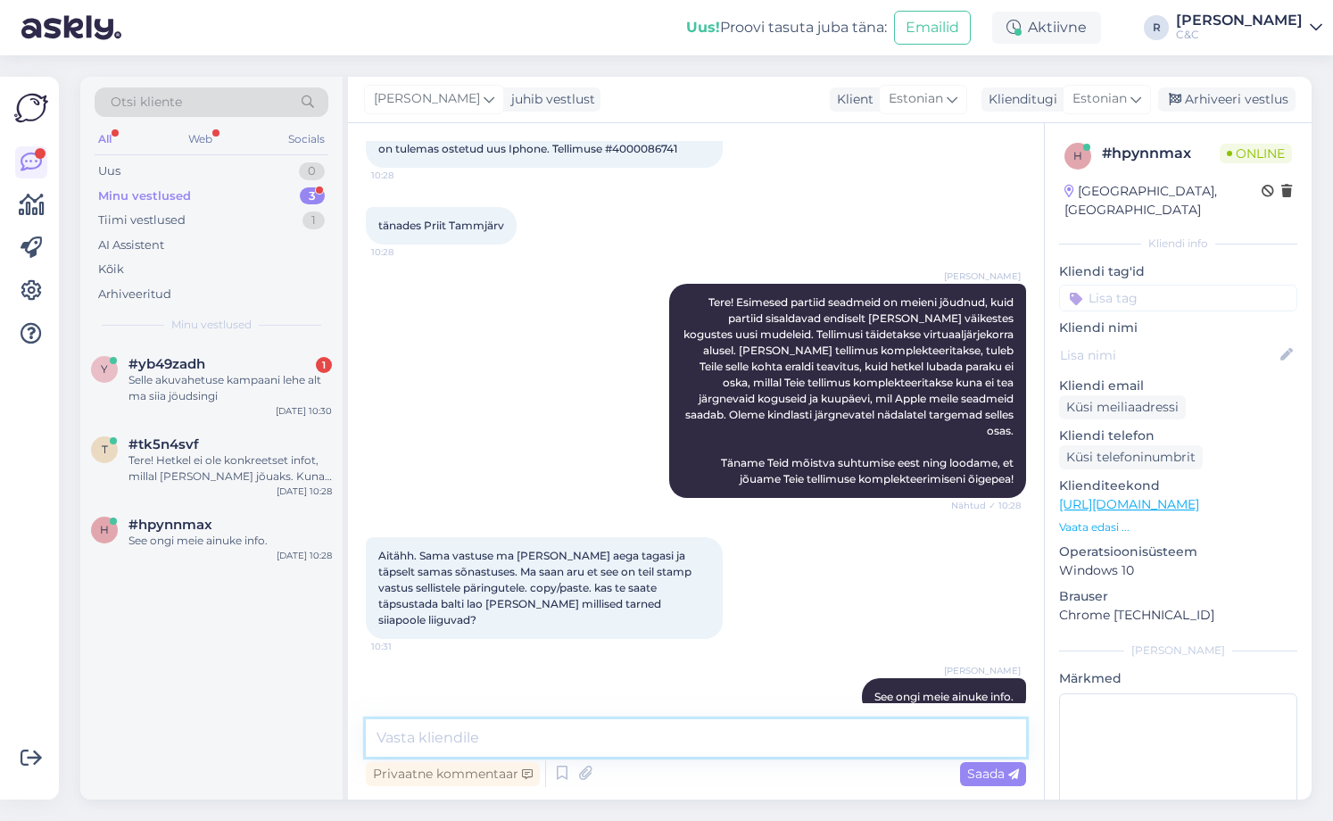
scroll to position [291, 0]
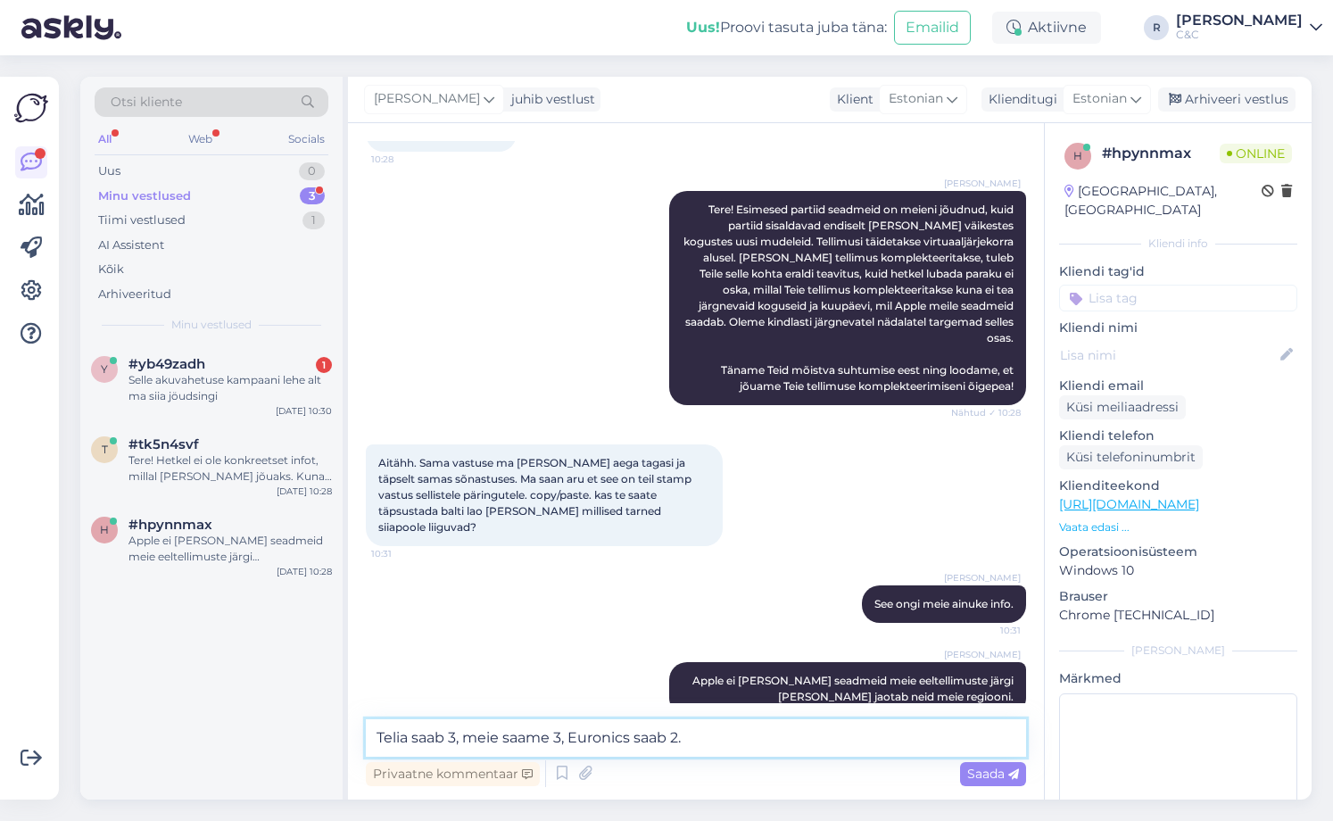
type textarea "Telia saab 3, meie saame 3, Euronics saab 2."
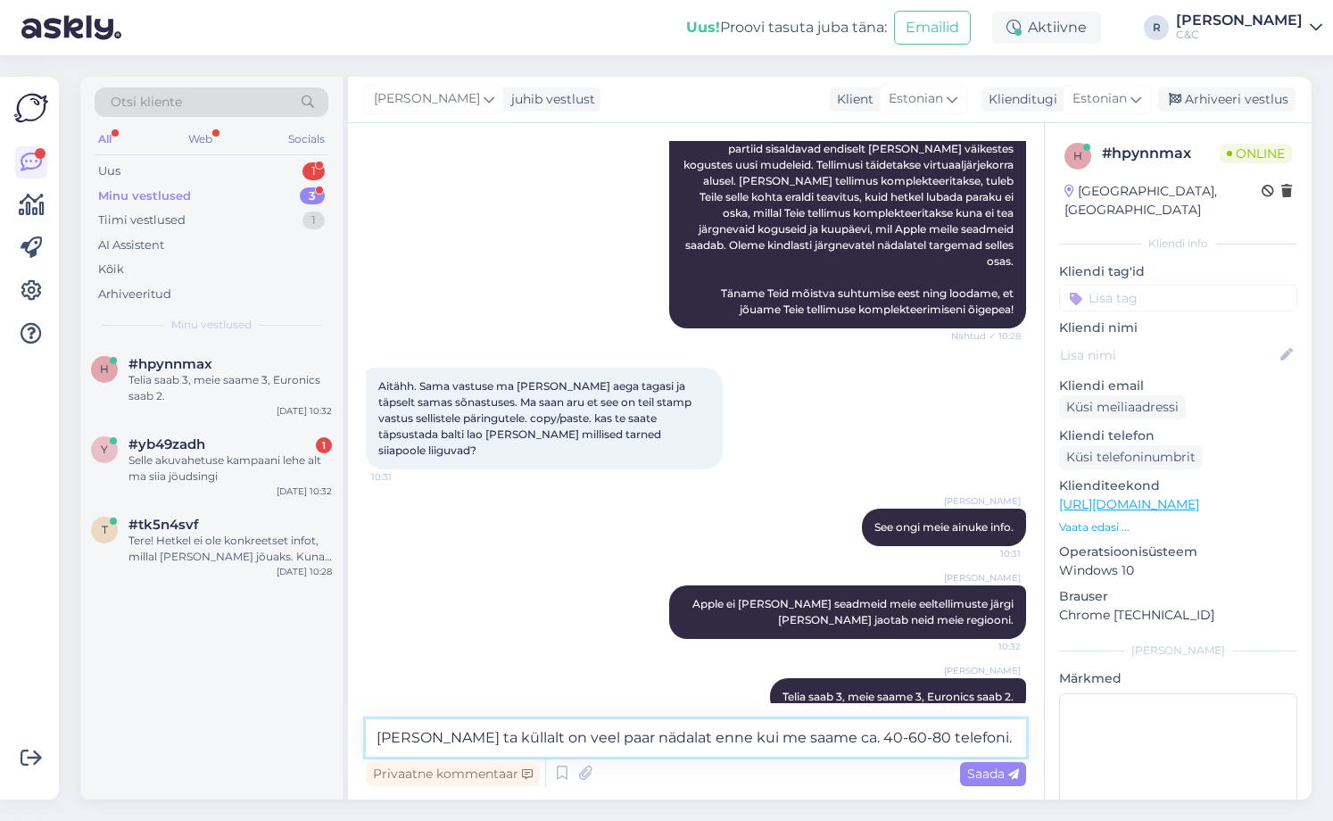
type textarea "[PERSON_NAME] ta küllalt on veel paar nädalat enne kui me saame ca. 40-60-80 te…"
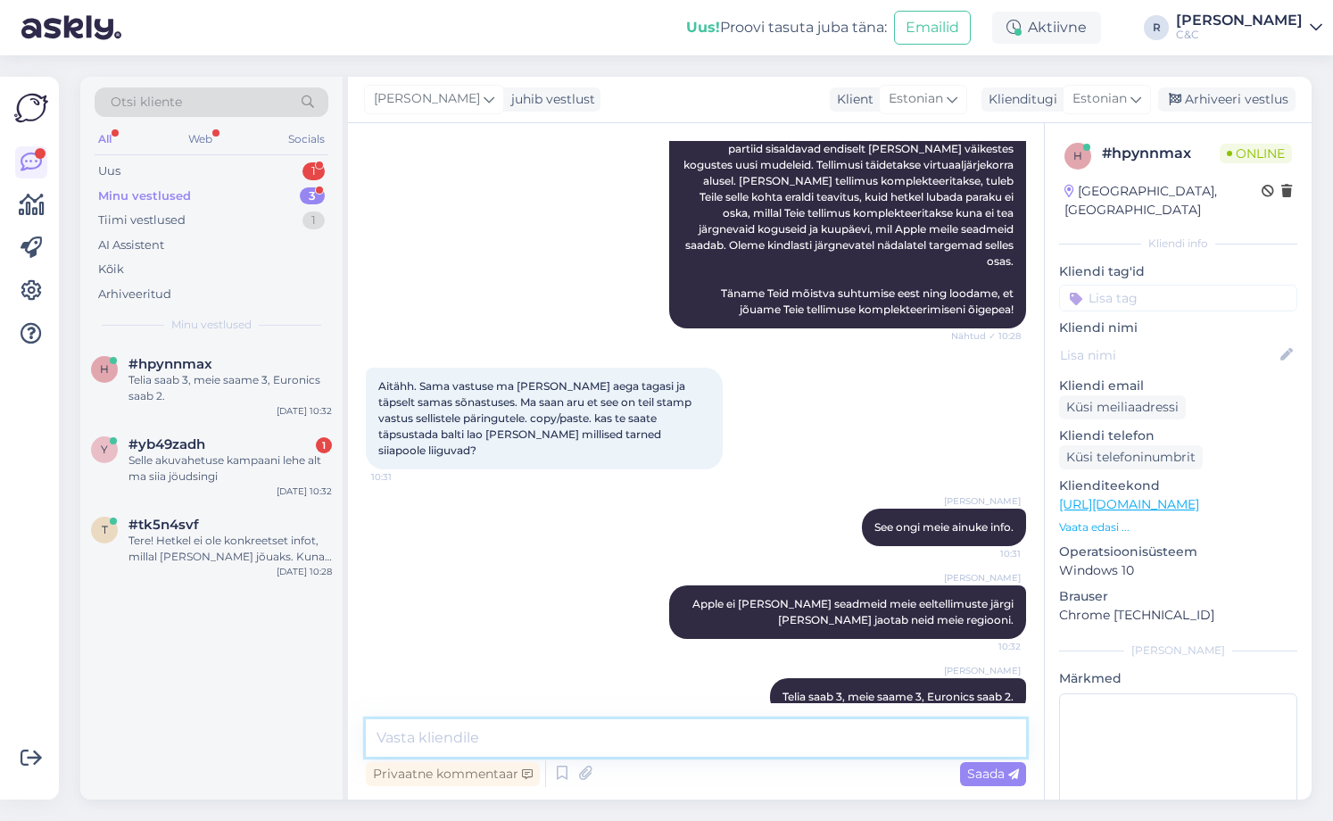
scroll to position [460, 0]
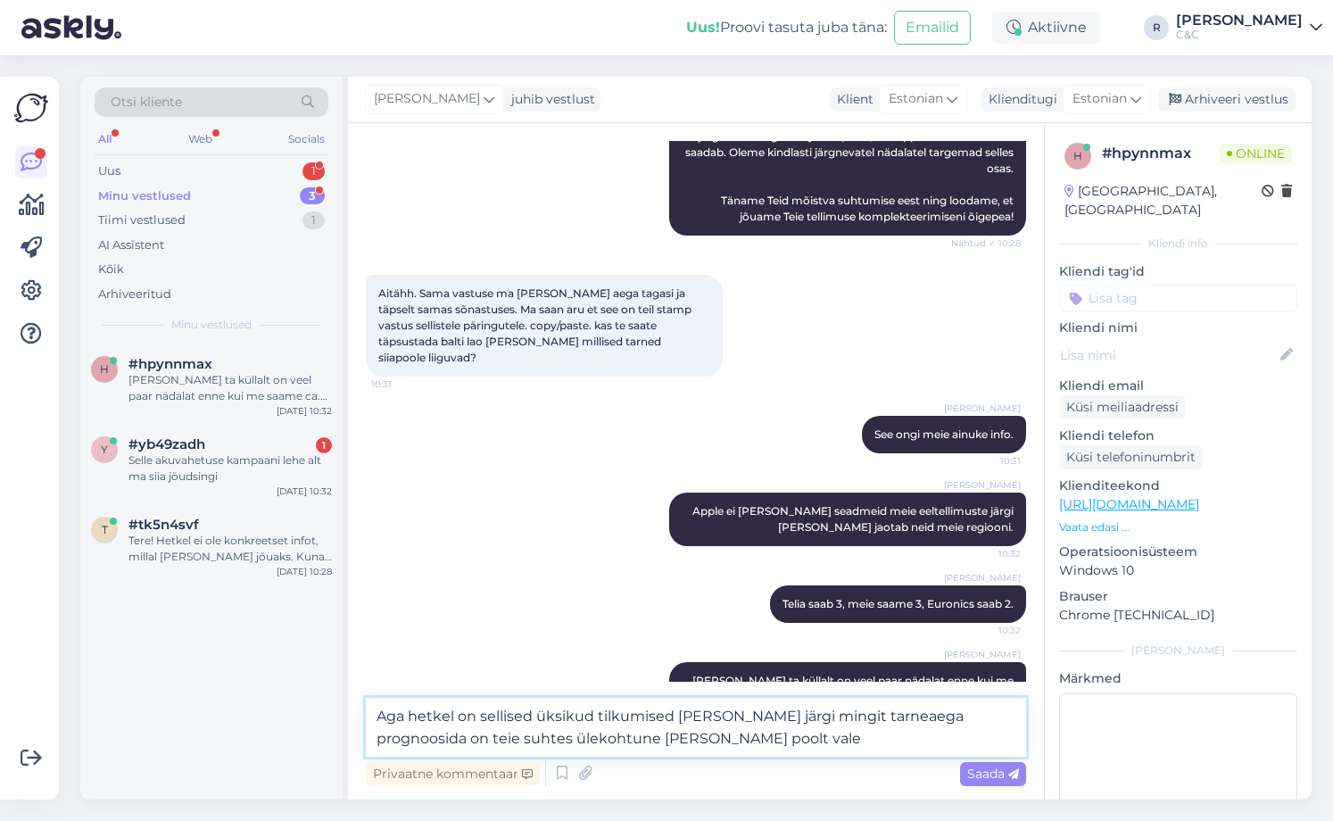
type textarea "Aga hetkel on sellised üksikud tilkumised [PERSON_NAME] järgi mingit tarneaega …"
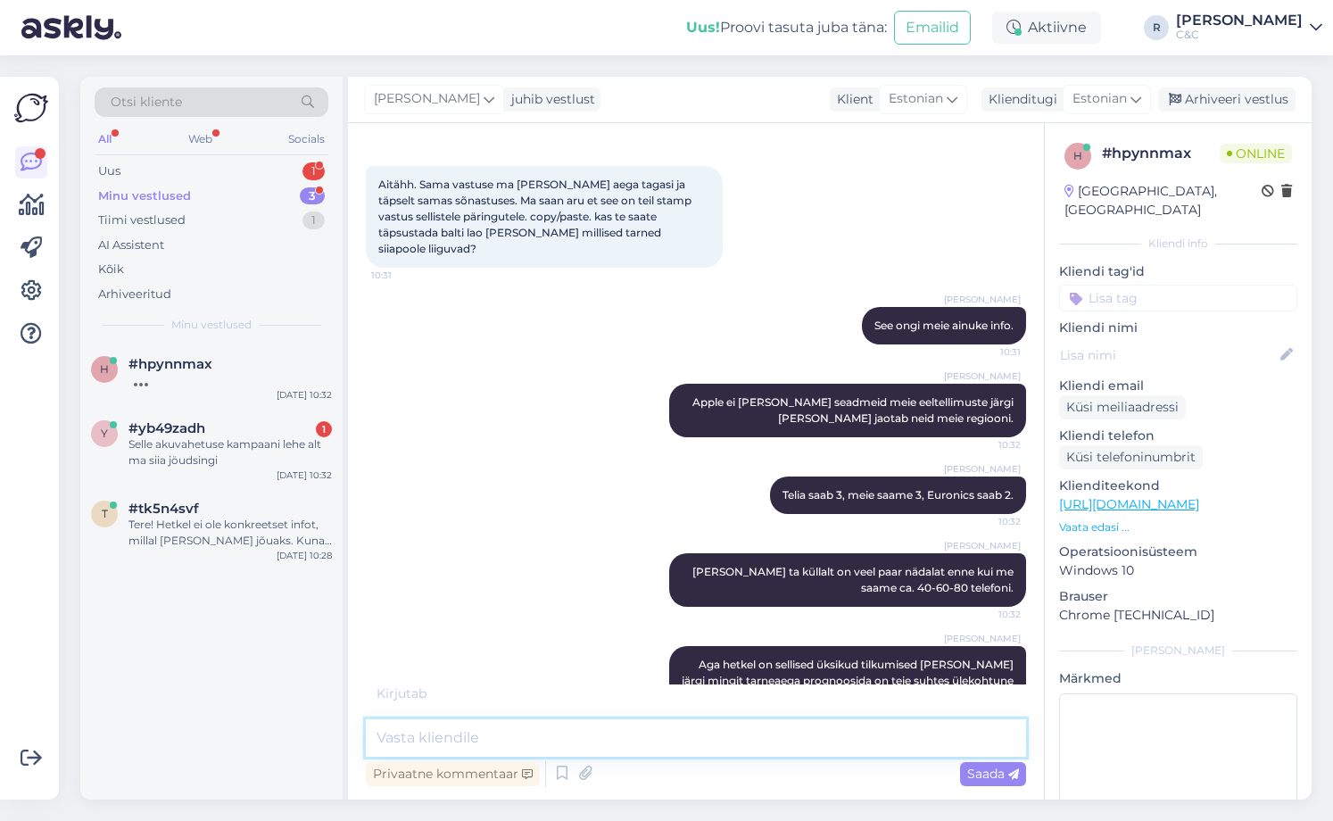
scroll to position [588, 0]
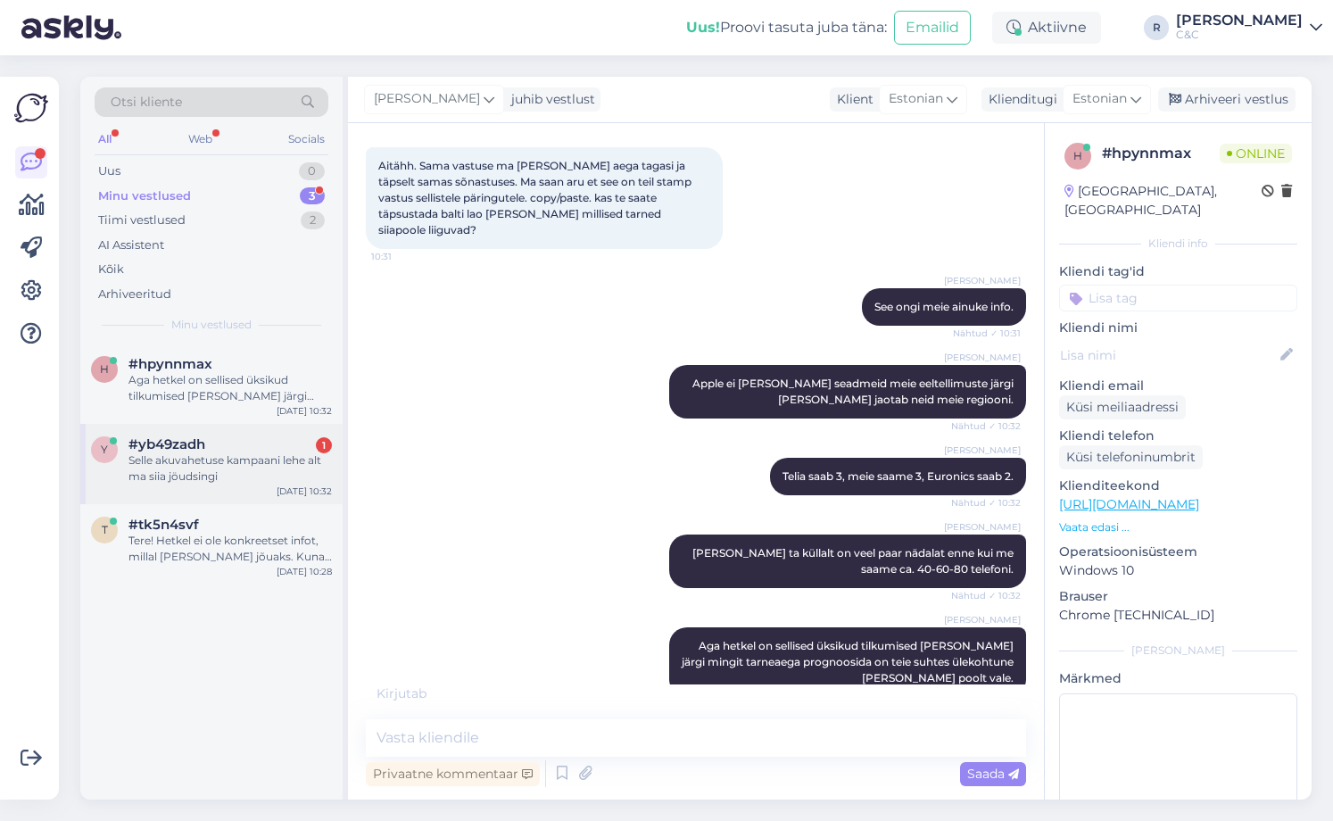
click at [276, 470] on div "Selle akuvahetuse kampaani lehe alt ma siia jöudsingi" at bounding box center [229, 468] width 203 height 32
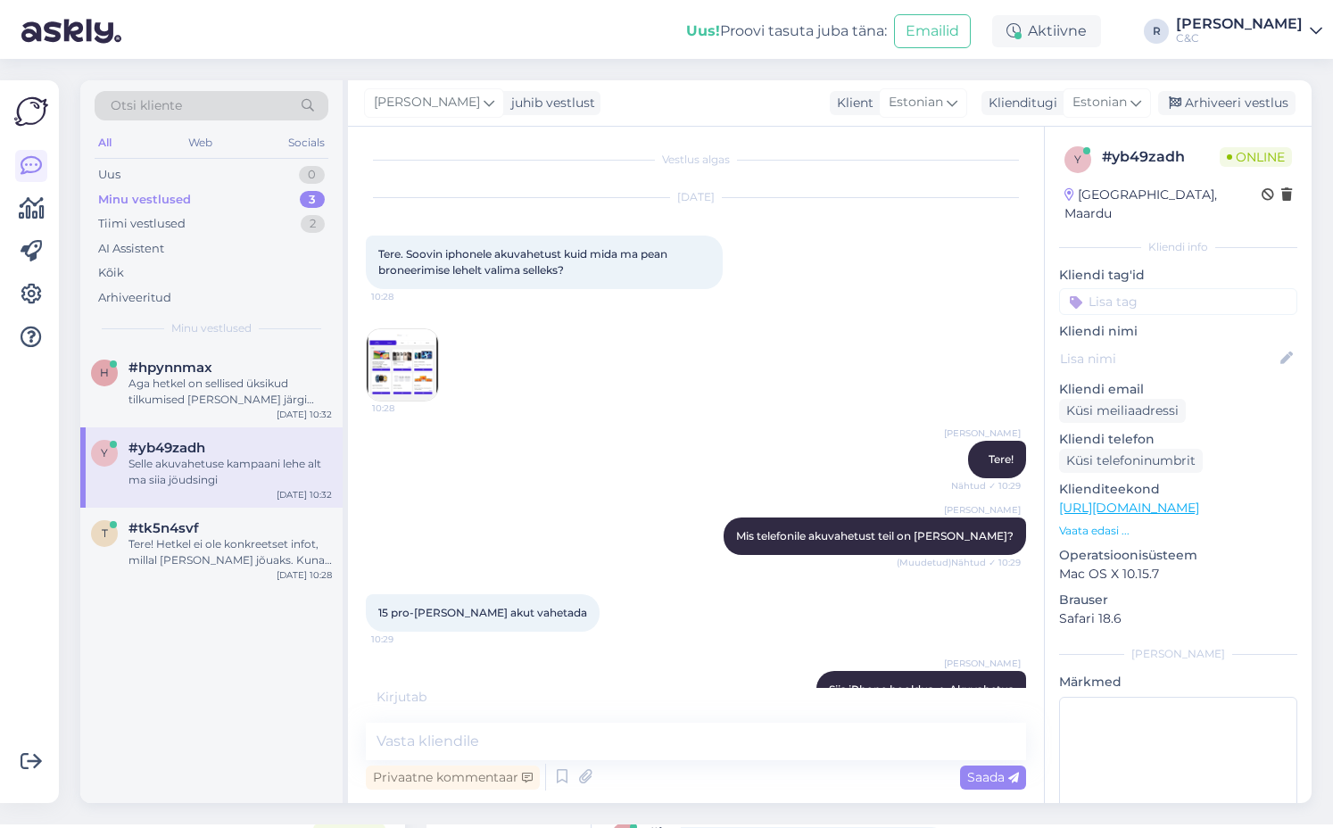
scroll to position [479, 0]
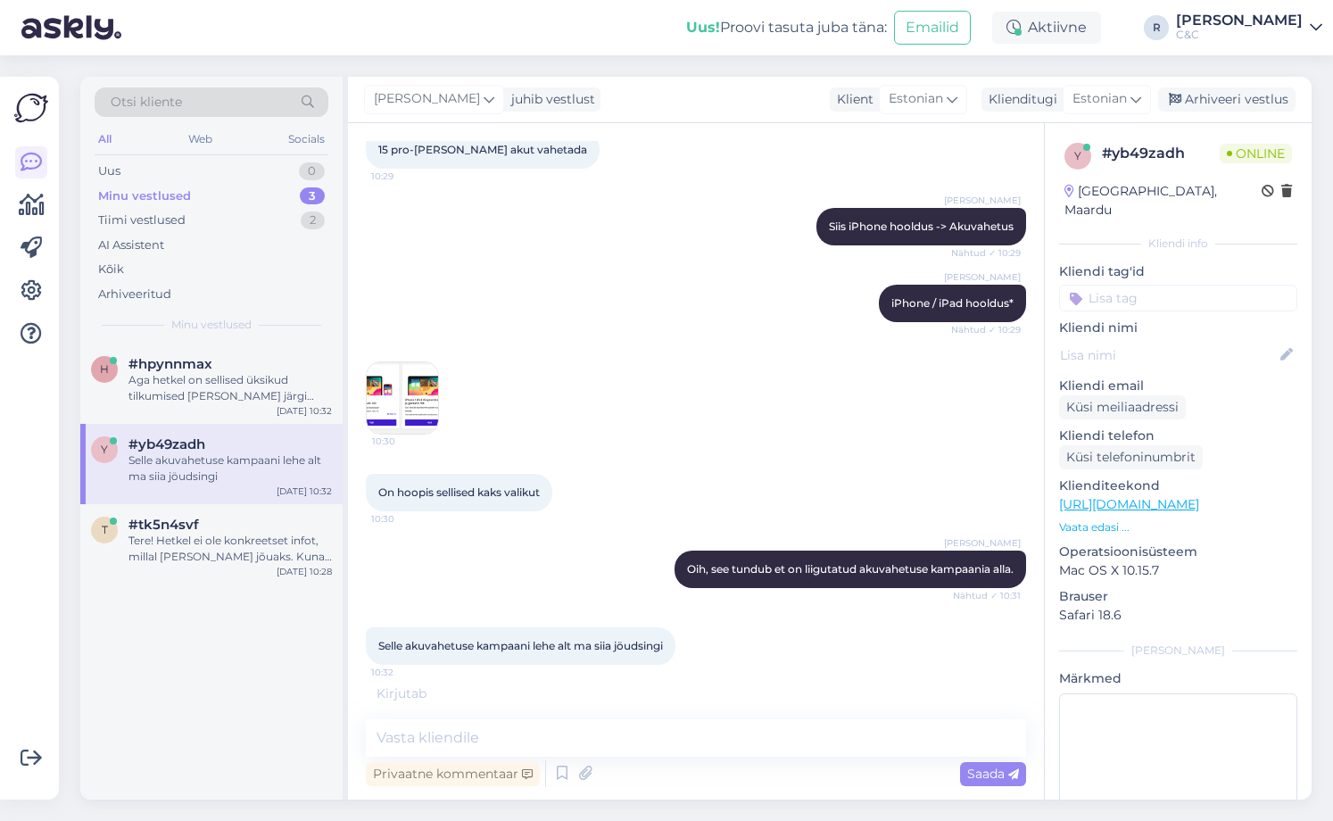
click at [411, 393] on img at bounding box center [402, 397] width 71 height 71
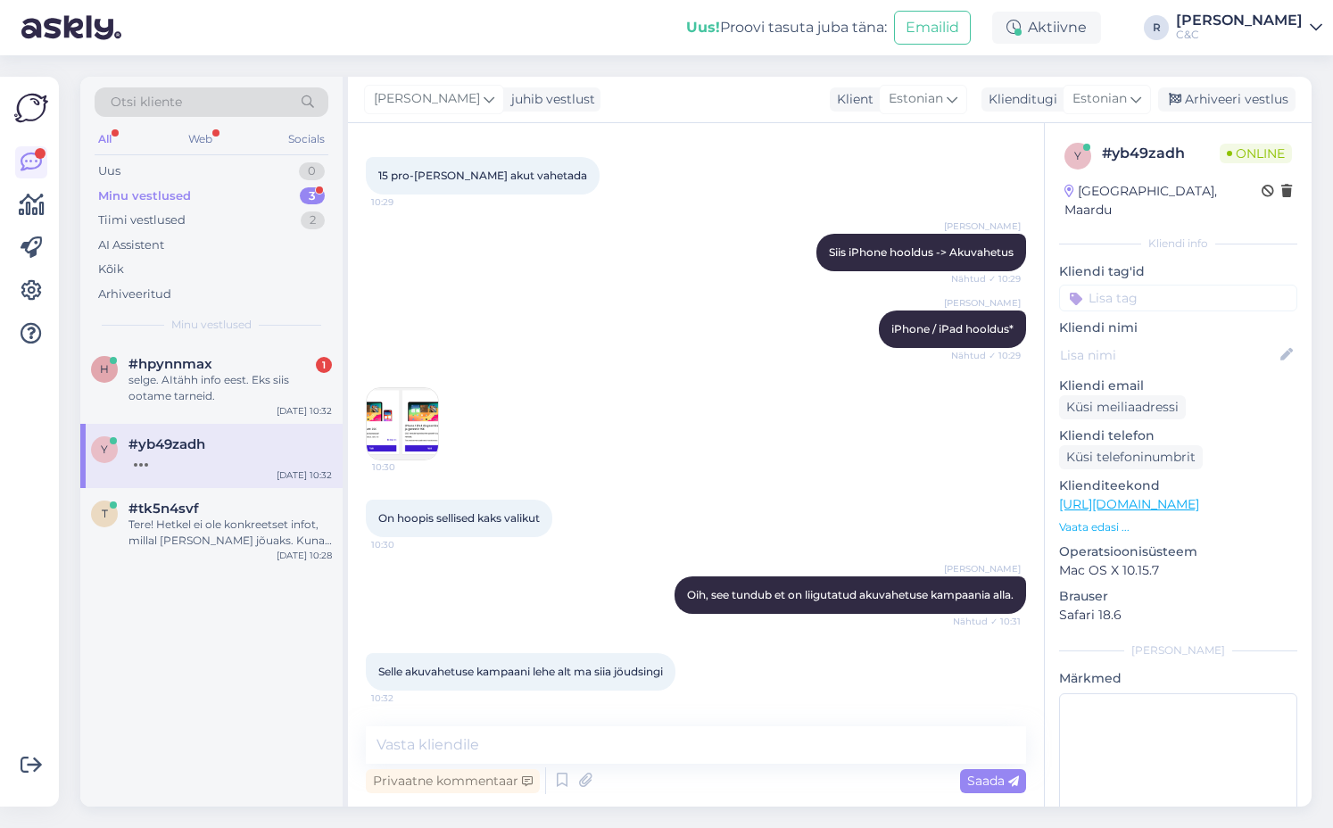
scroll to position [453, 0]
click at [236, 391] on div "selge. AItähh info eest. Eks siis ootame tarneid." at bounding box center [229, 388] width 203 height 32
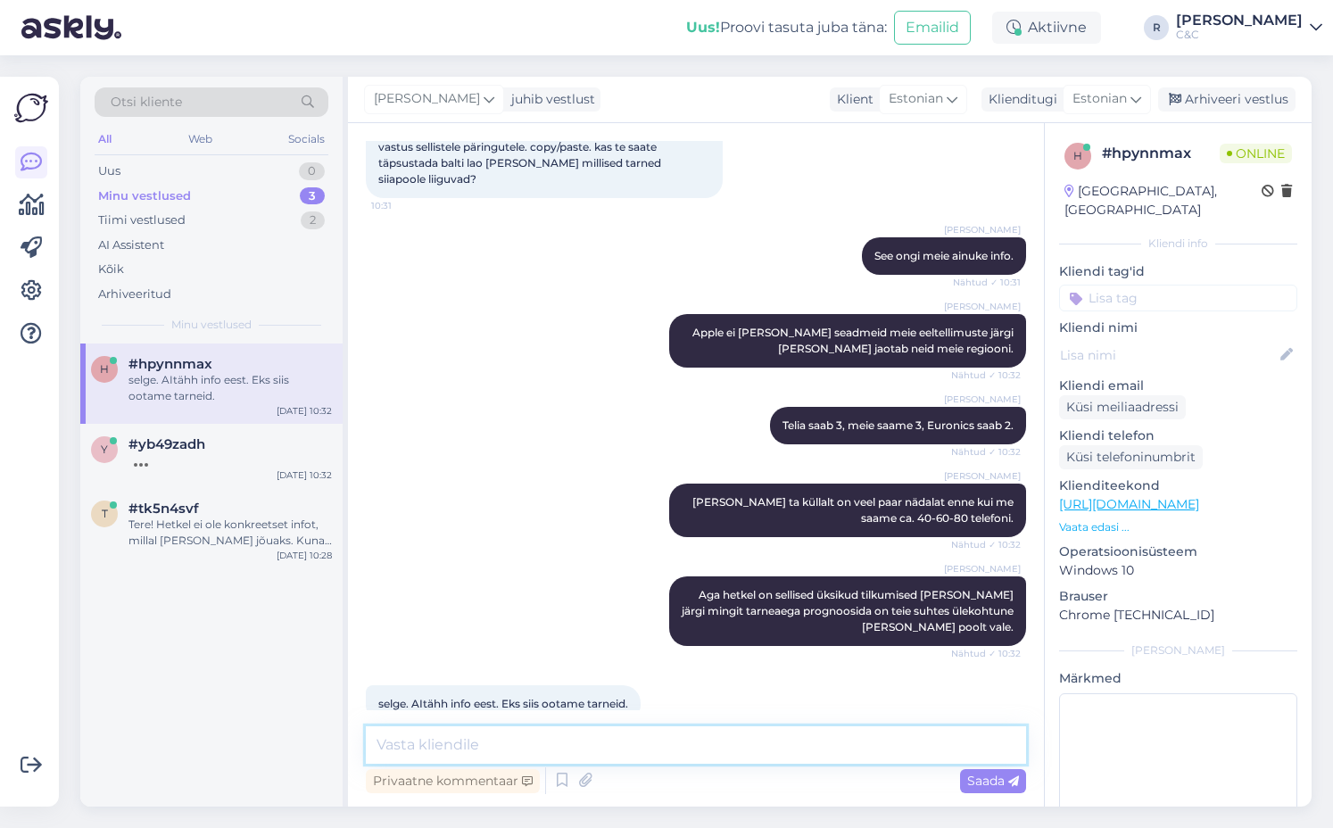
click at [544, 764] on div "Privaatne kommentaar Saada" at bounding box center [696, 761] width 660 height 71
click at [546, 755] on textarea at bounding box center [696, 744] width 660 height 37
click at [531, 742] on textarea at bounding box center [696, 744] width 660 height 37
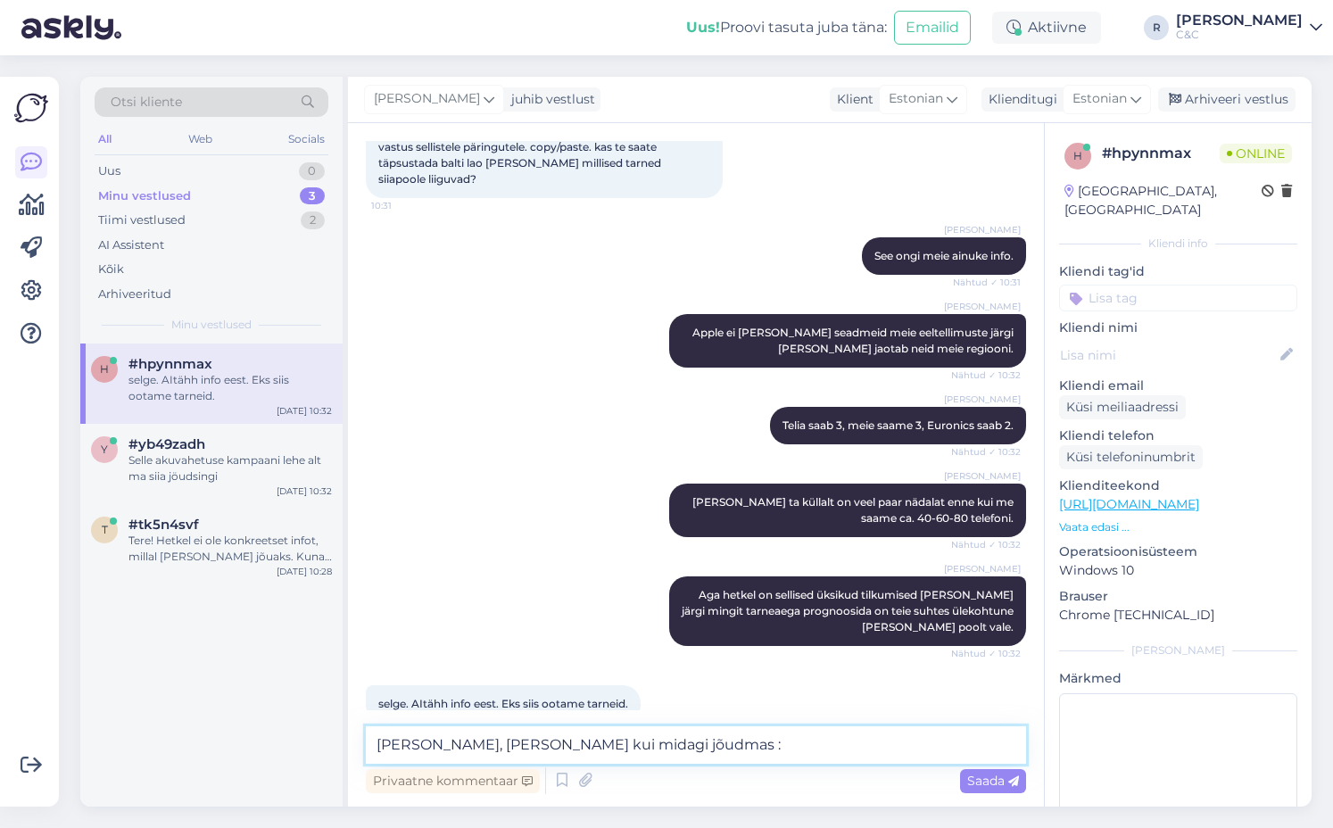
type textarea "[PERSON_NAME], [PERSON_NAME] kui midagi jõudmas :)"
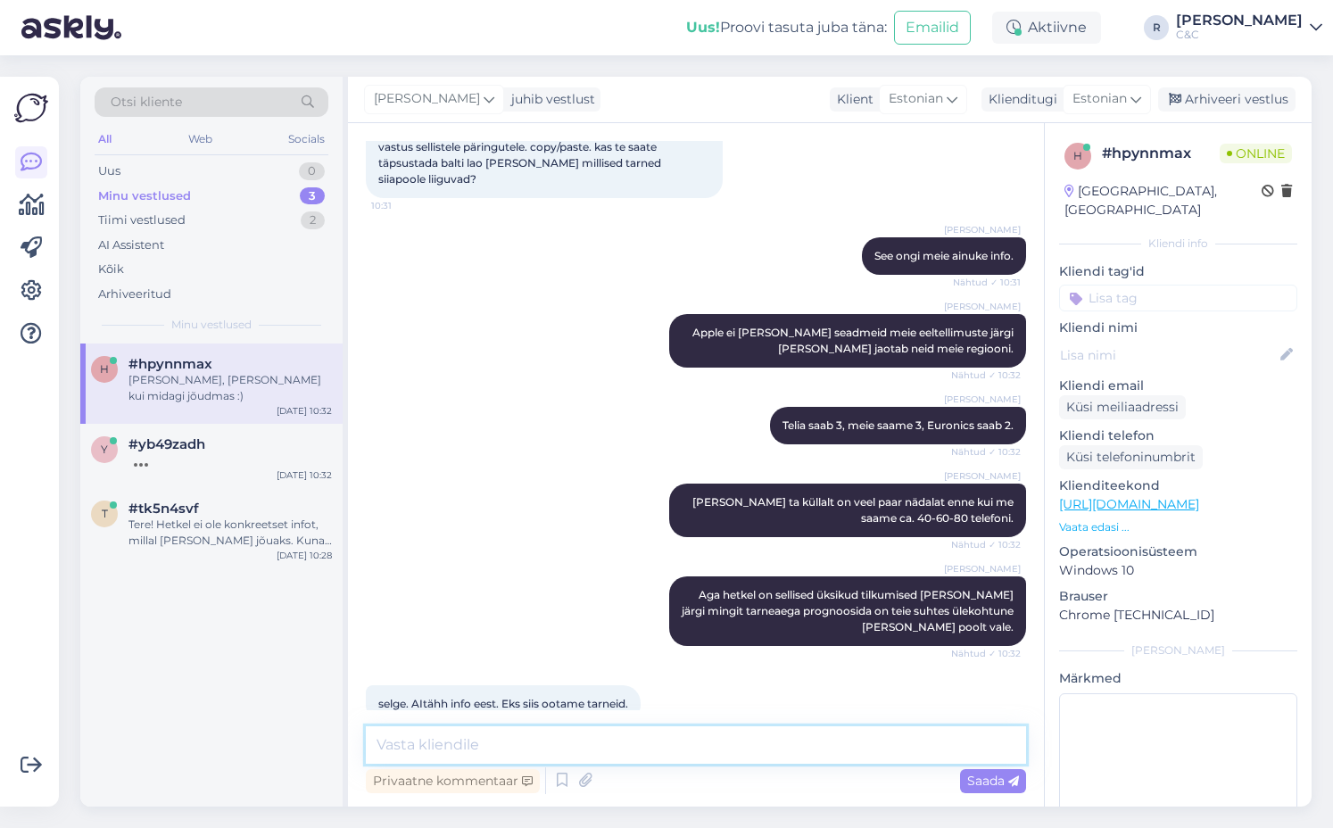
scroll to position [715, 0]
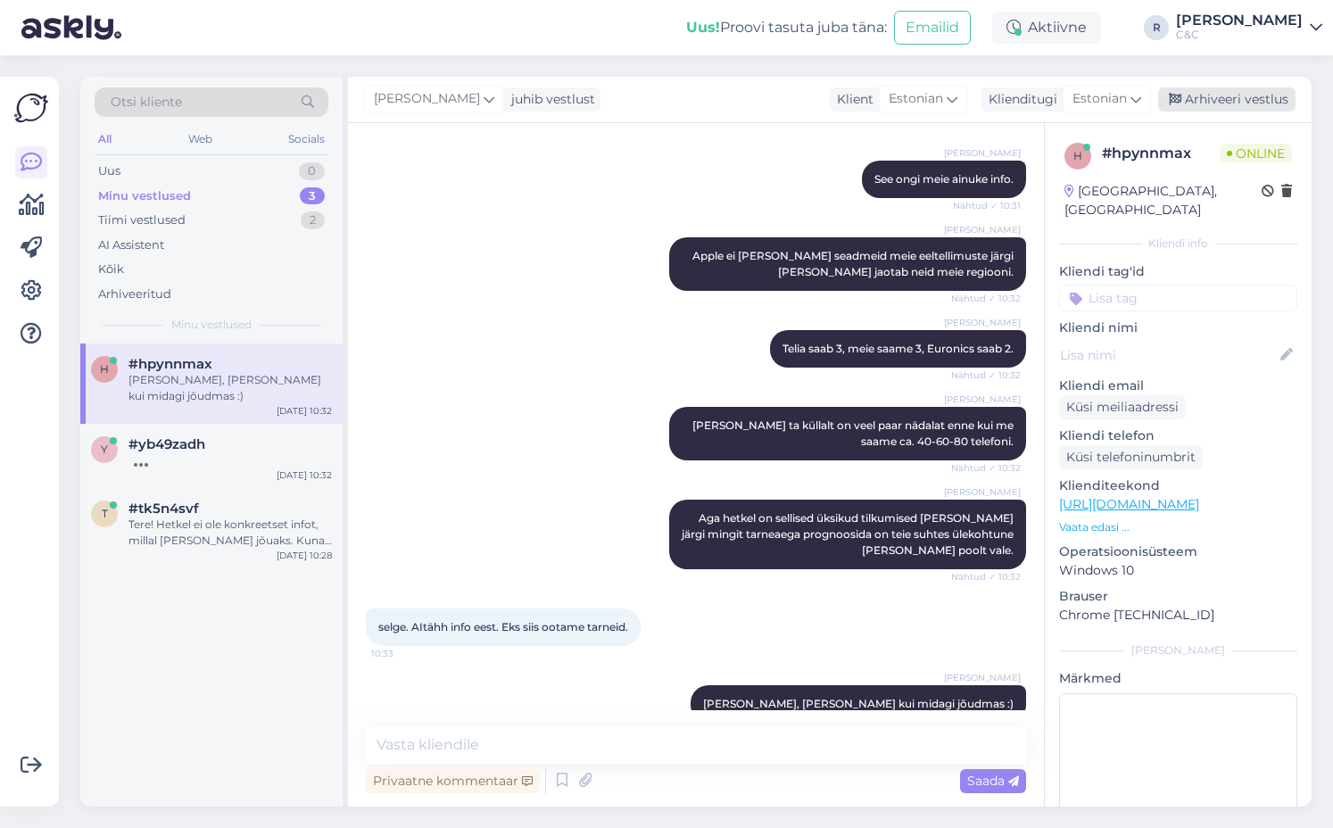
click at [1268, 88] on div "Arhiveeri vestlus" at bounding box center [1226, 99] width 137 height 24
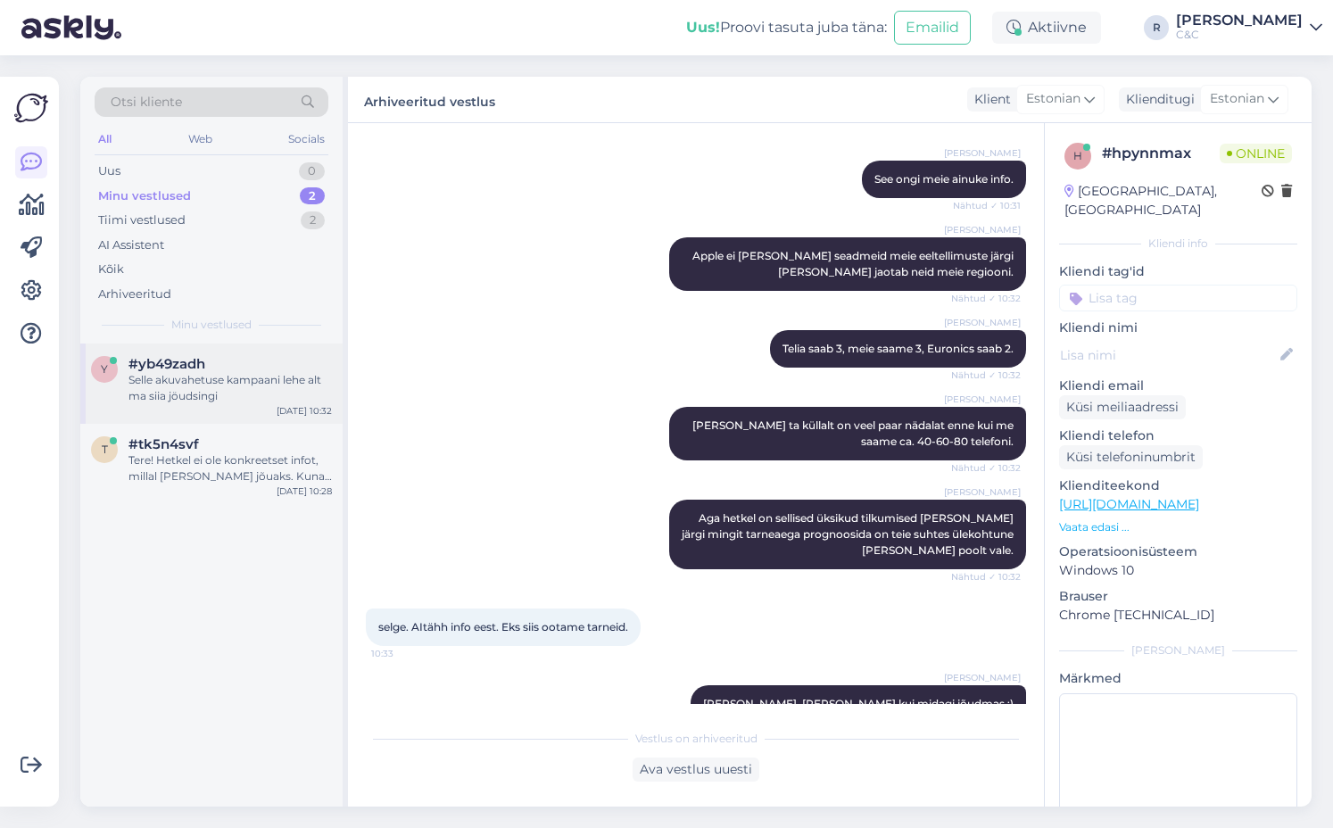
click at [241, 363] on div "#yb49zadh" at bounding box center [229, 364] width 203 height 16
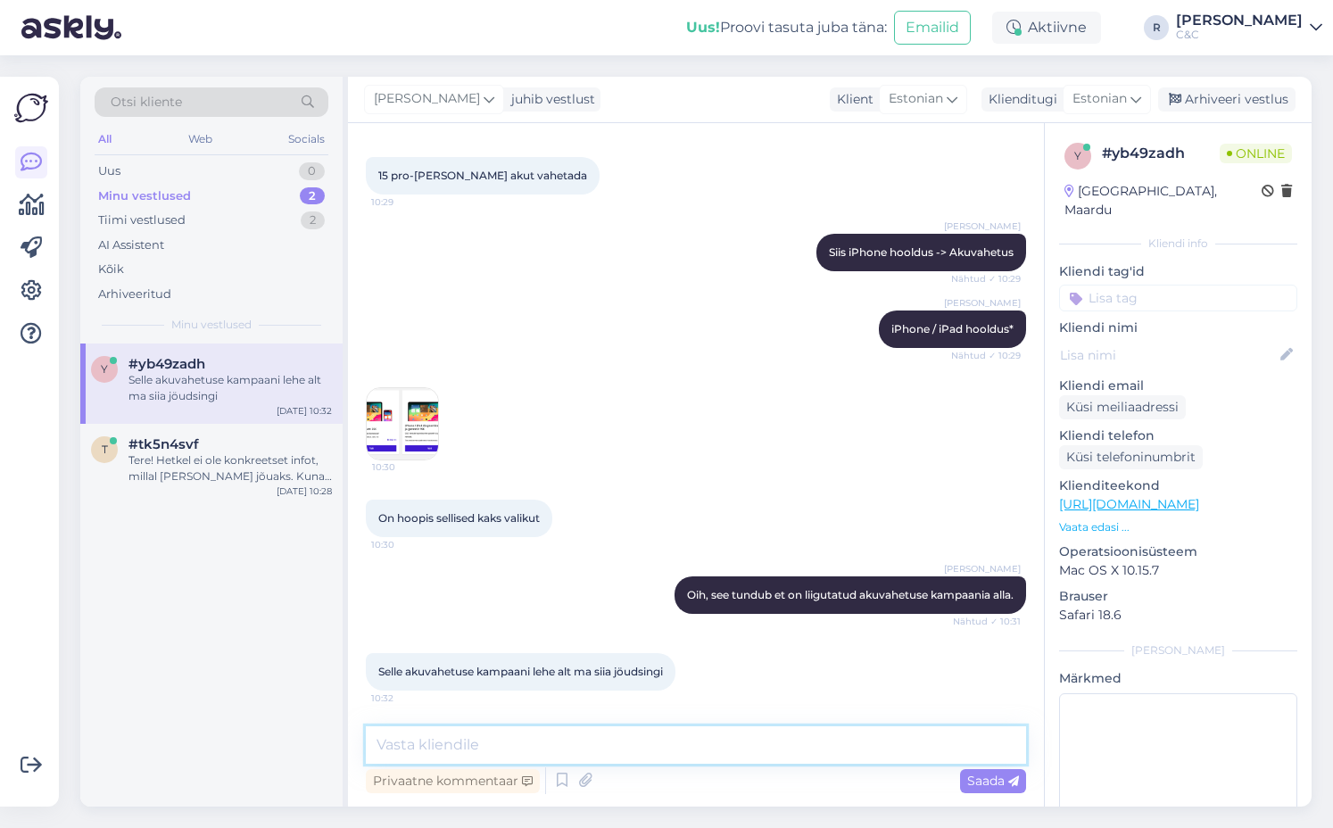
click at [561, 738] on textarea at bounding box center [696, 744] width 660 height 37
type textarea "[PERSON_NAME]"
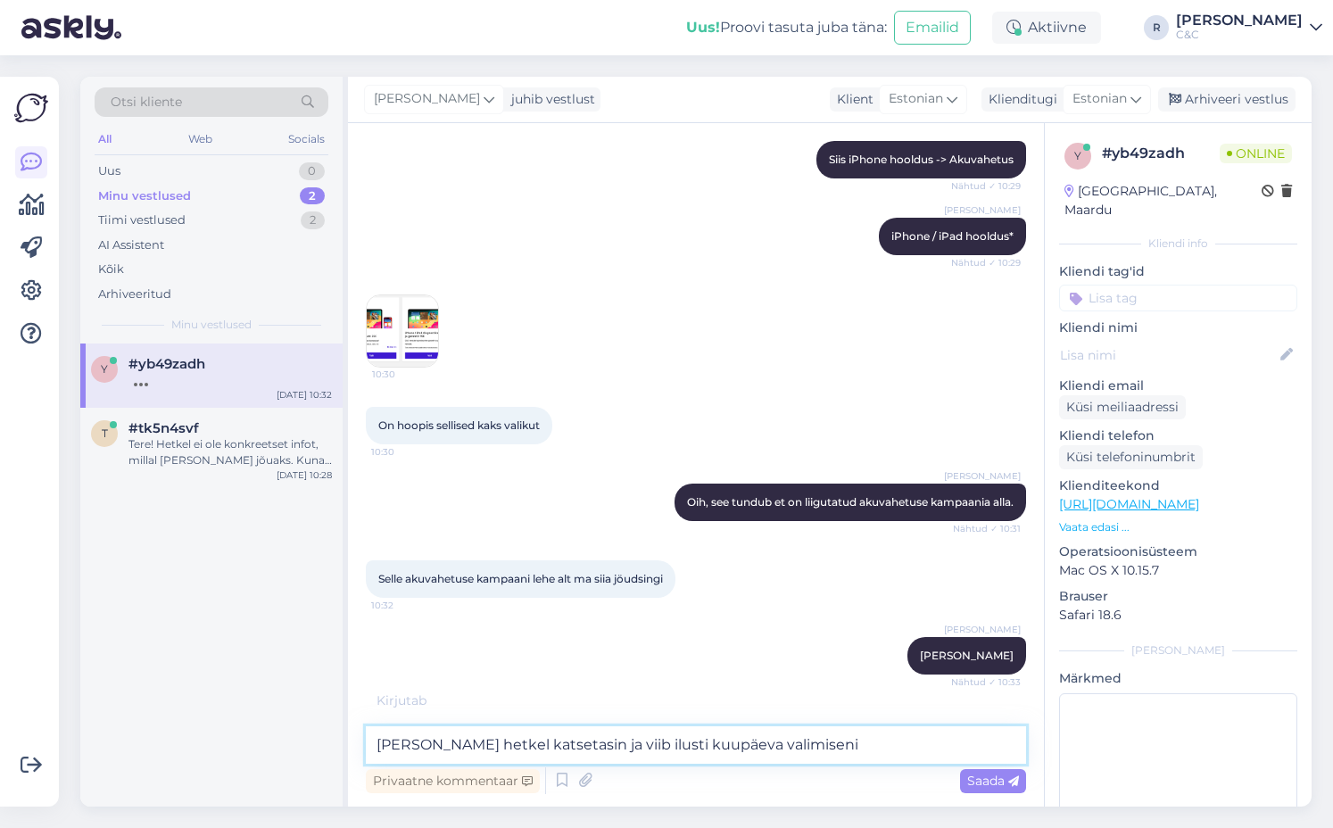
type textarea "[PERSON_NAME] hetkel katsetasin ja viib ilusti kuupäeva valimiseni."
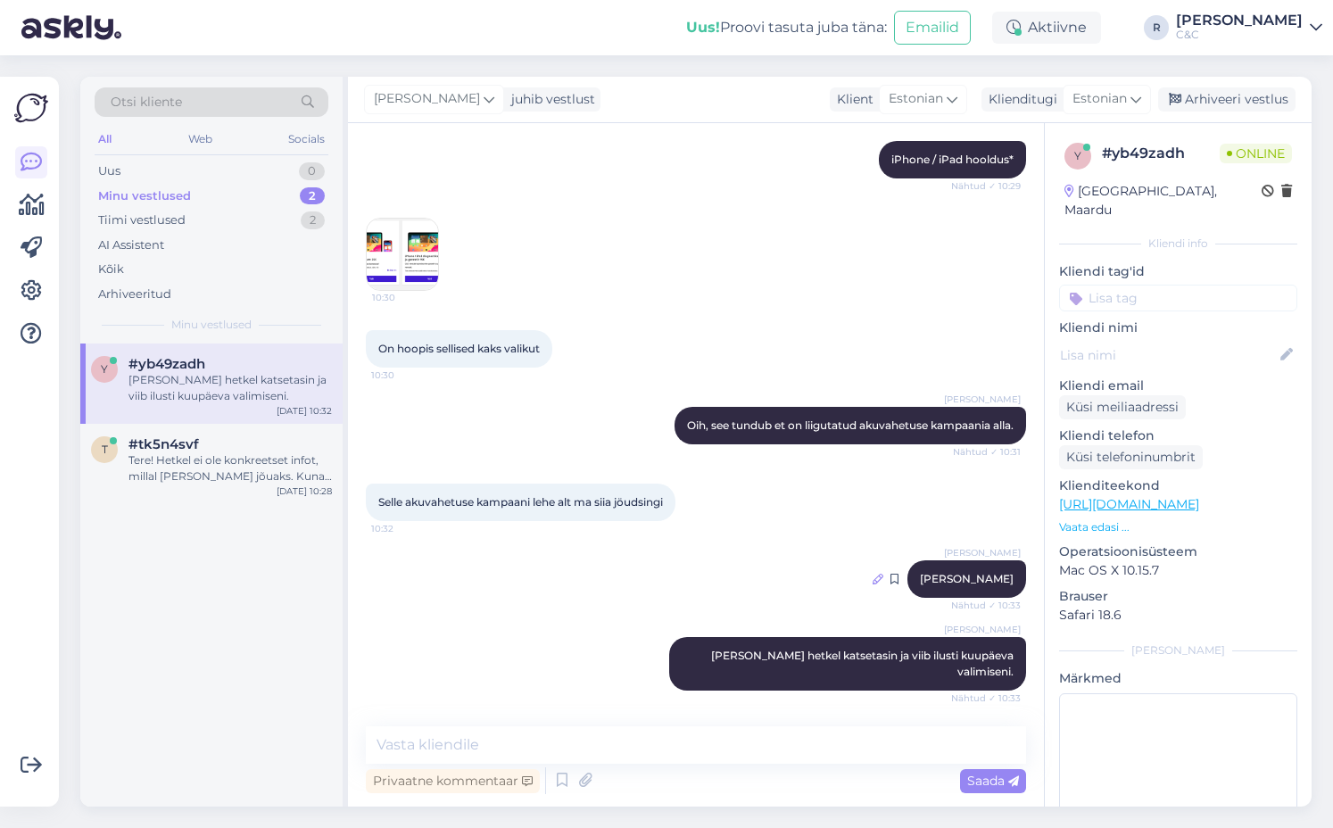
click at [883, 584] on icon at bounding box center [877, 579] width 11 height 11
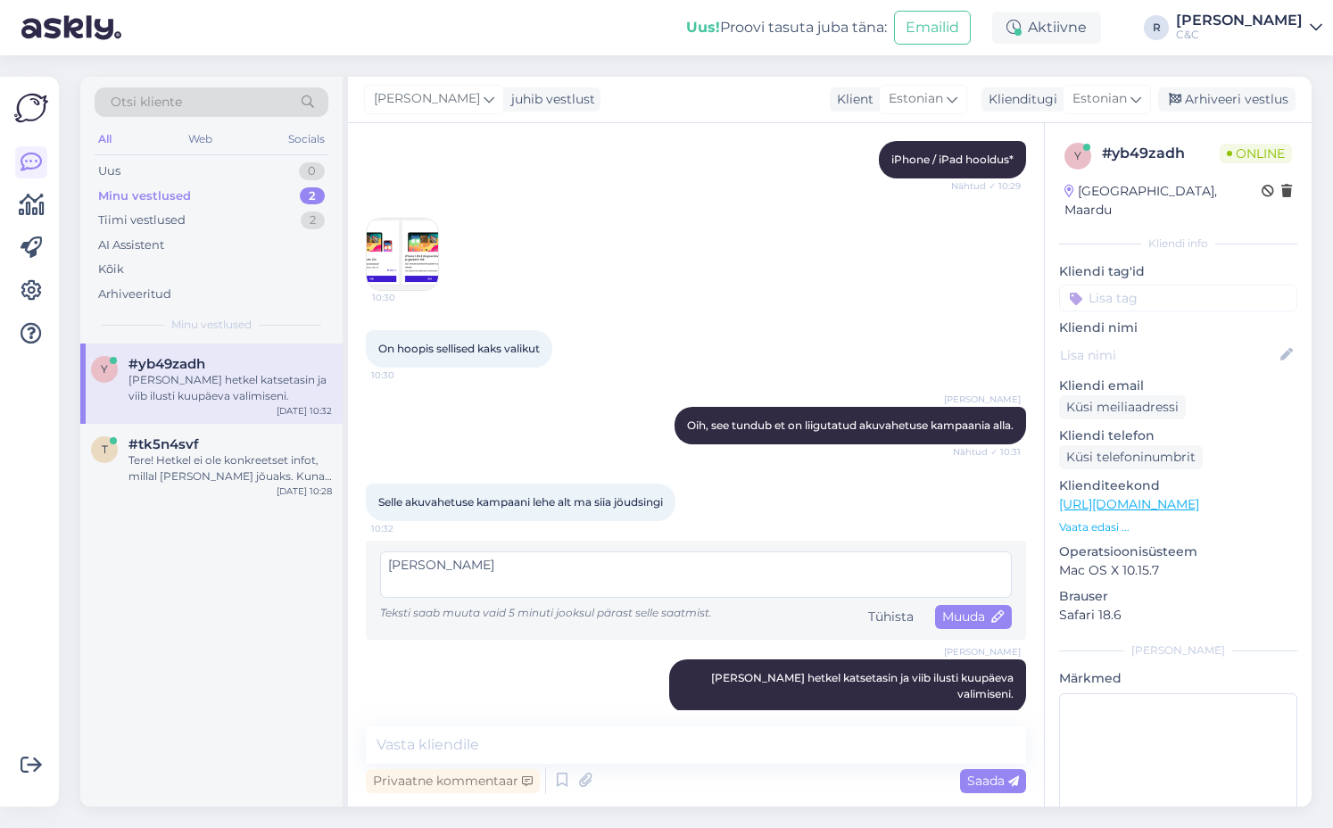
scroll to position [625, 0]
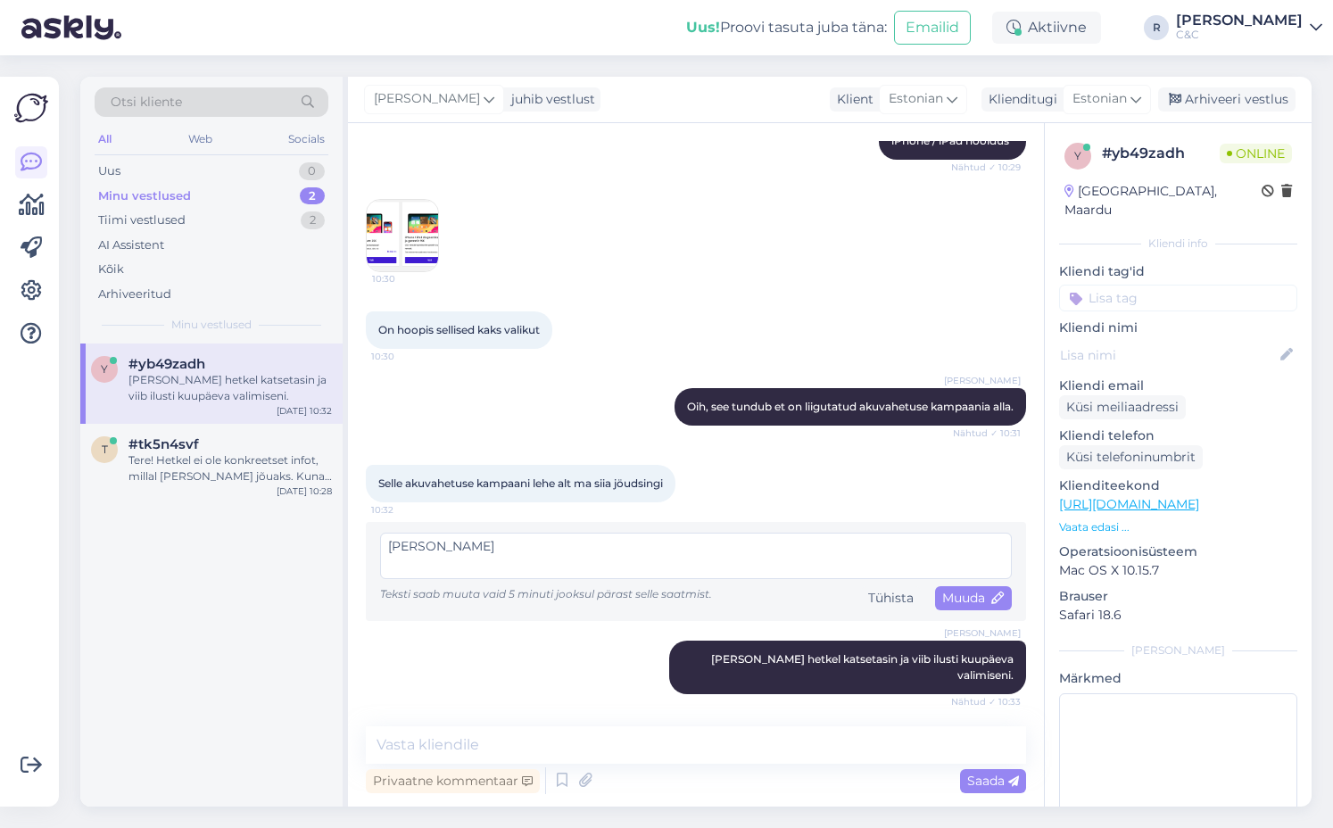
drag, startPoint x: 833, startPoint y: 573, endPoint x: 284, endPoint y: 545, distance: 550.1
click at [284, 545] on div "Otsi kliente All Web Socials Uus 0 Minu vestlused 2 Tiimi vestlused 2 AI Assist…" at bounding box center [695, 442] width 1231 height 730
click at [978, 606] on span "Muuda" at bounding box center [973, 598] width 62 height 16
click at [953, 606] on span "Muuda" at bounding box center [973, 598] width 62 height 16
drag, startPoint x: 907, startPoint y: 578, endPoint x: 922, endPoint y: 590, distance: 19.1
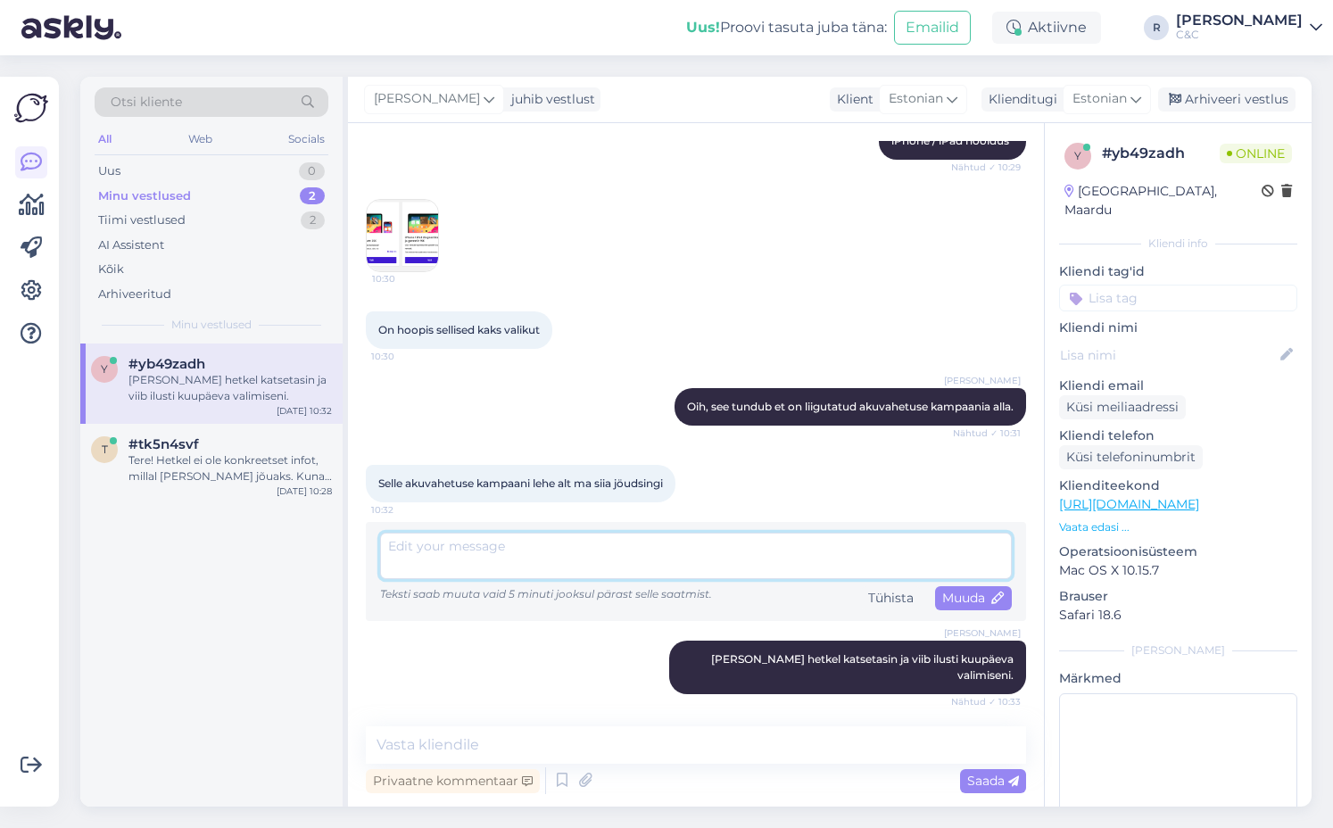
click at [906, 577] on textarea at bounding box center [696, 556] width 632 height 46
click at [966, 606] on span "Muuda" at bounding box center [973, 598] width 62 height 16
click at [946, 606] on span "Muuda" at bounding box center [973, 598] width 62 height 16
click at [797, 568] on textarea at bounding box center [696, 556] width 632 height 46
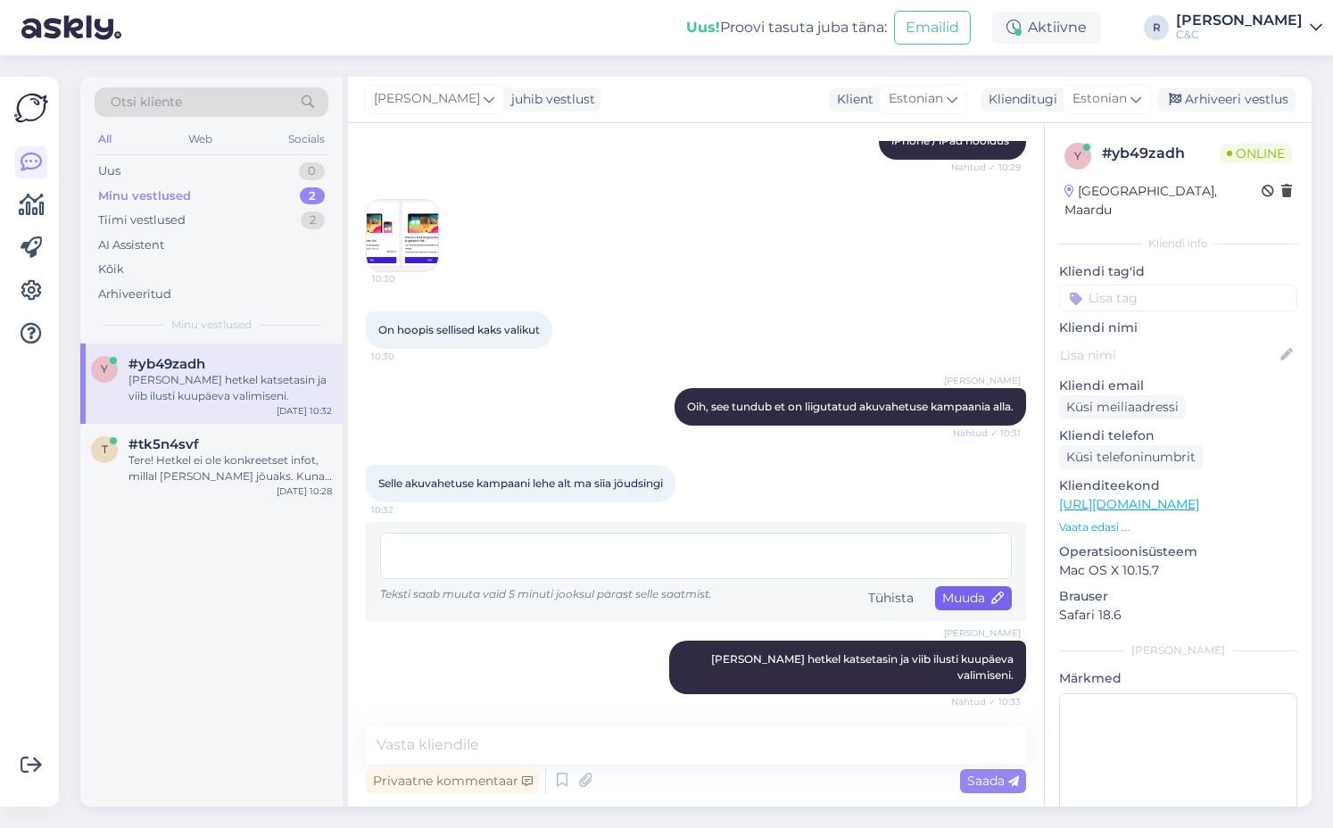
click at [942, 606] on span "Muuda" at bounding box center [973, 598] width 62 height 16
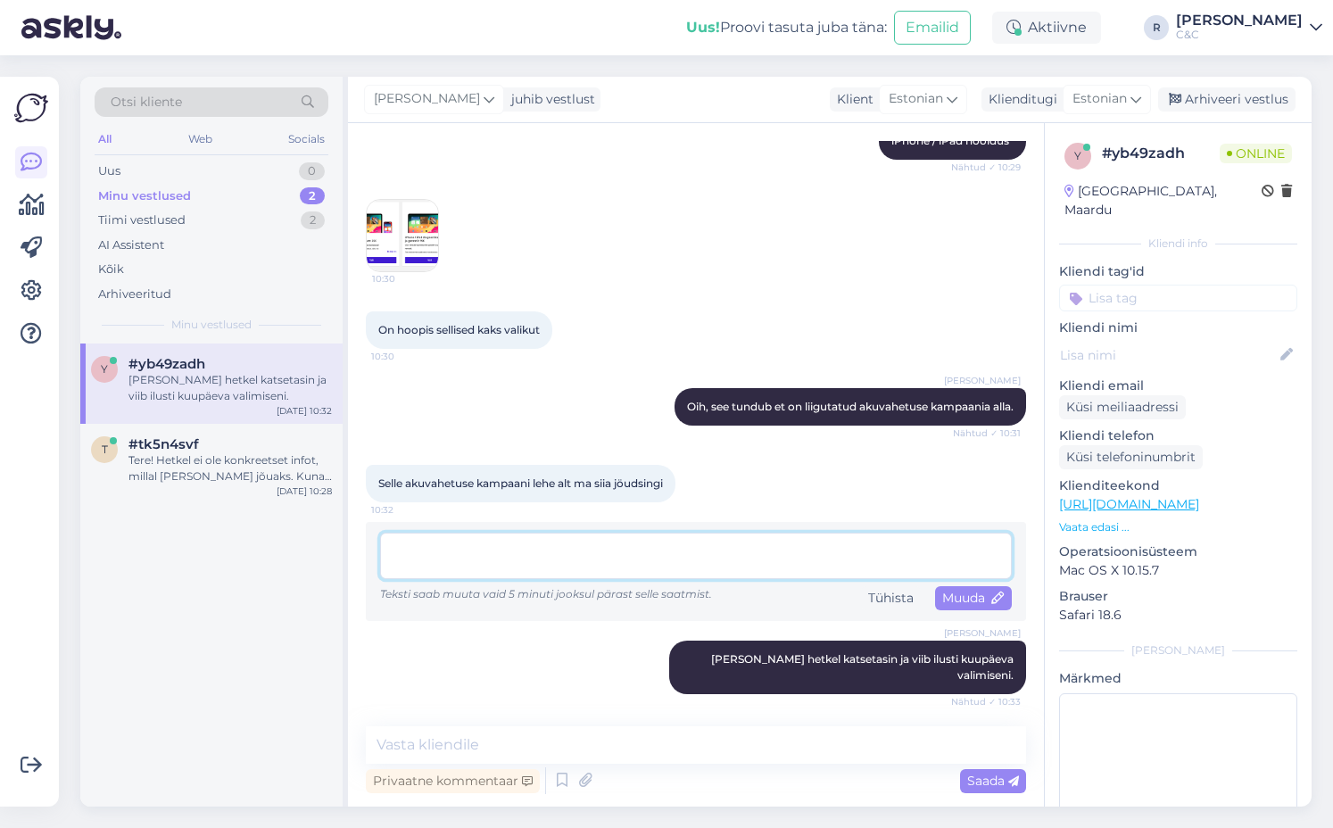
click at [878, 579] on textarea at bounding box center [696, 556] width 632 height 46
click at [892, 610] on div "Tühista" at bounding box center [891, 598] width 60 height 24
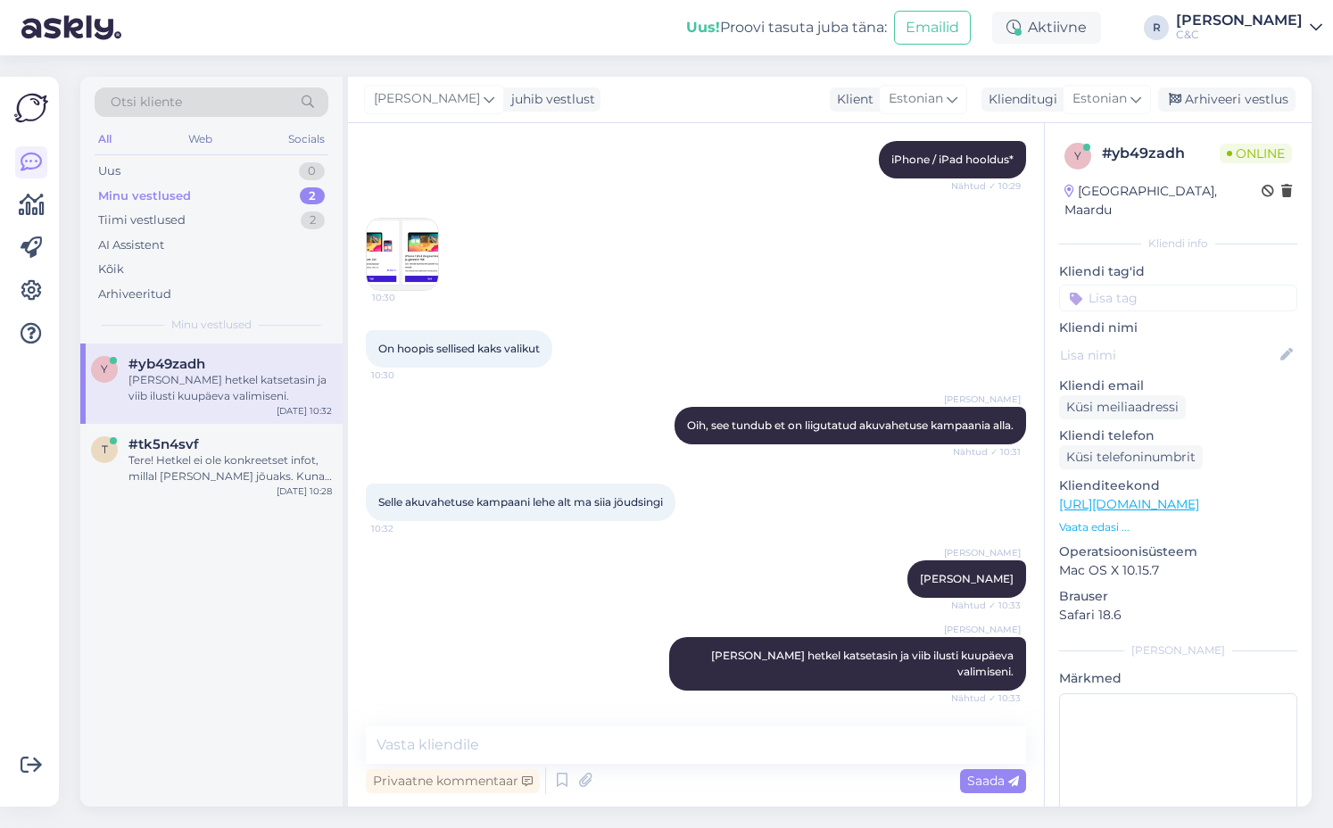
scroll to position [699, 0]
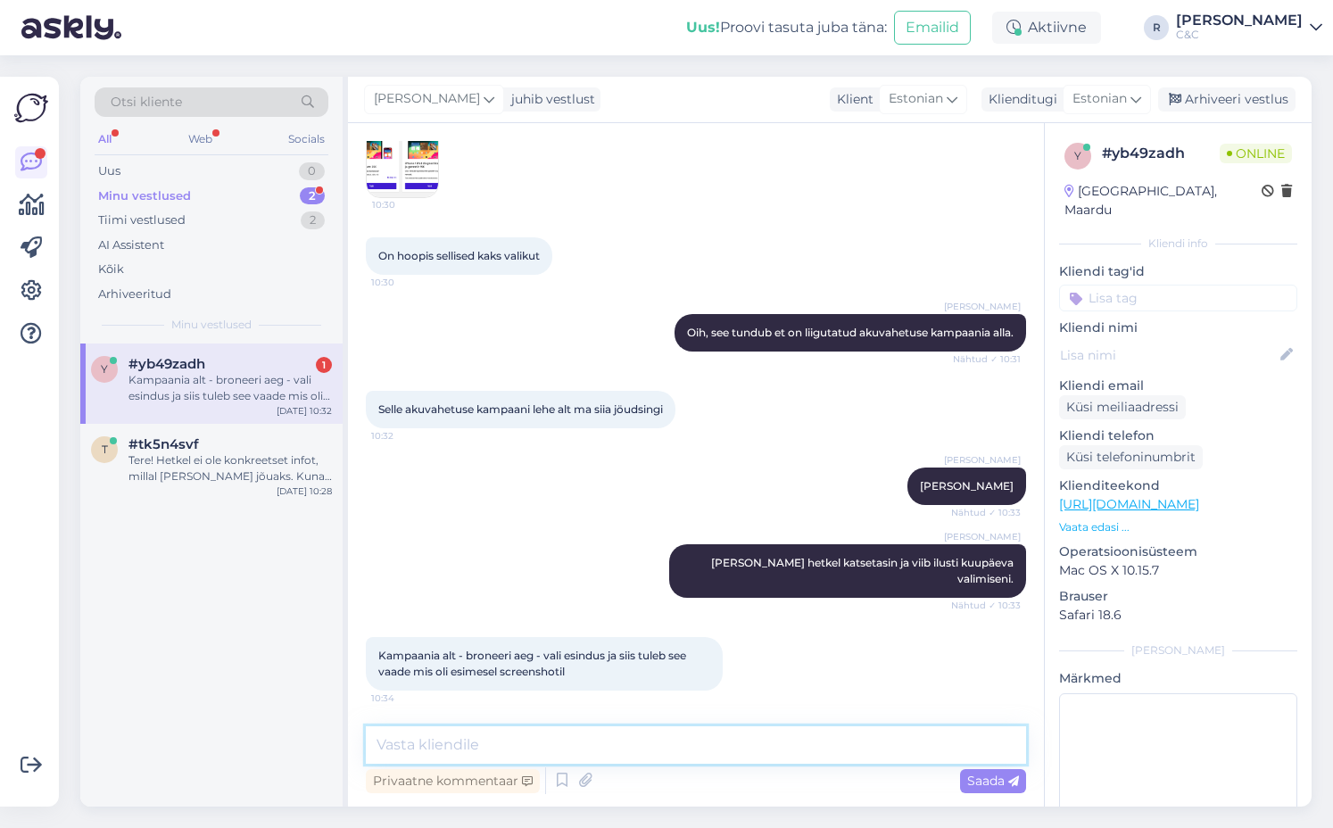
click at [590, 731] on textarea at bounding box center [696, 744] width 660 height 37
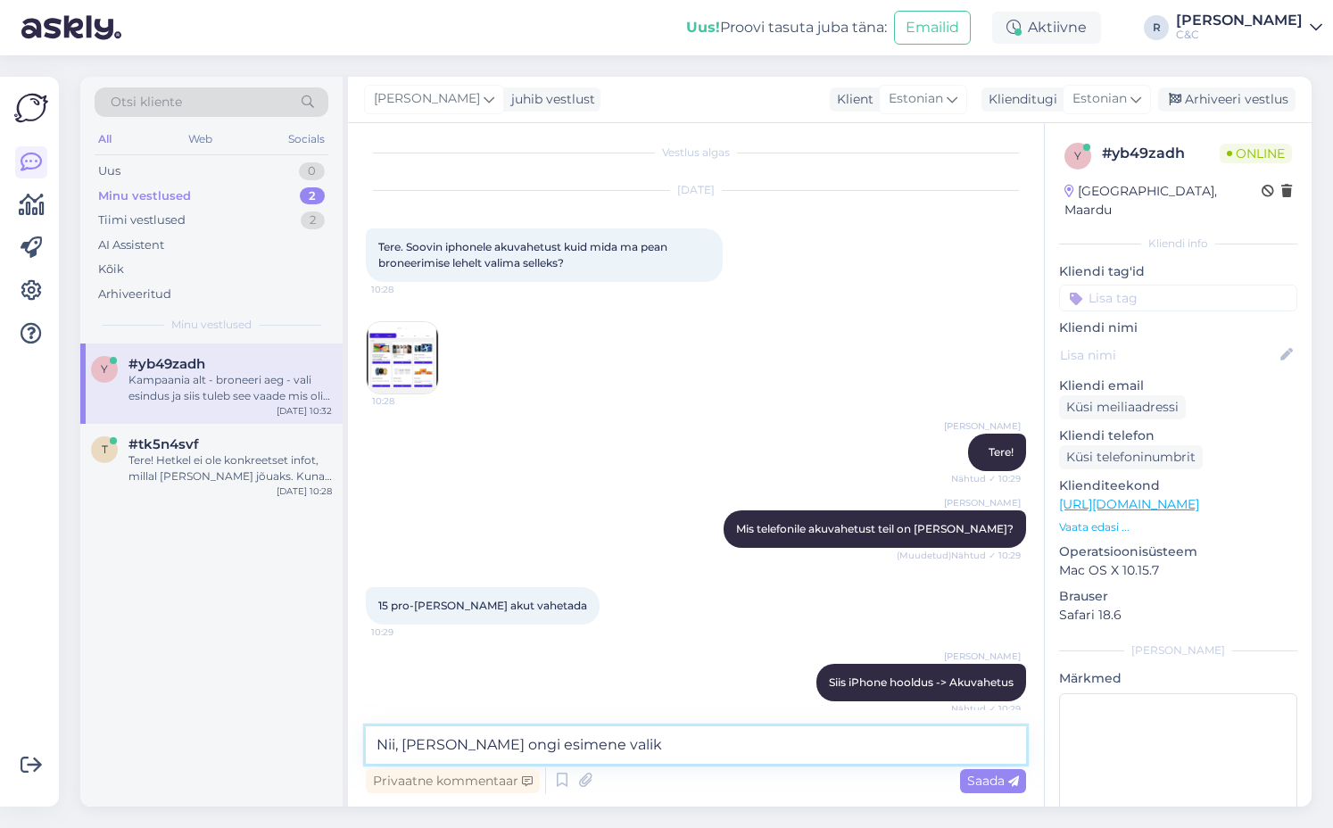
scroll to position [0, 0]
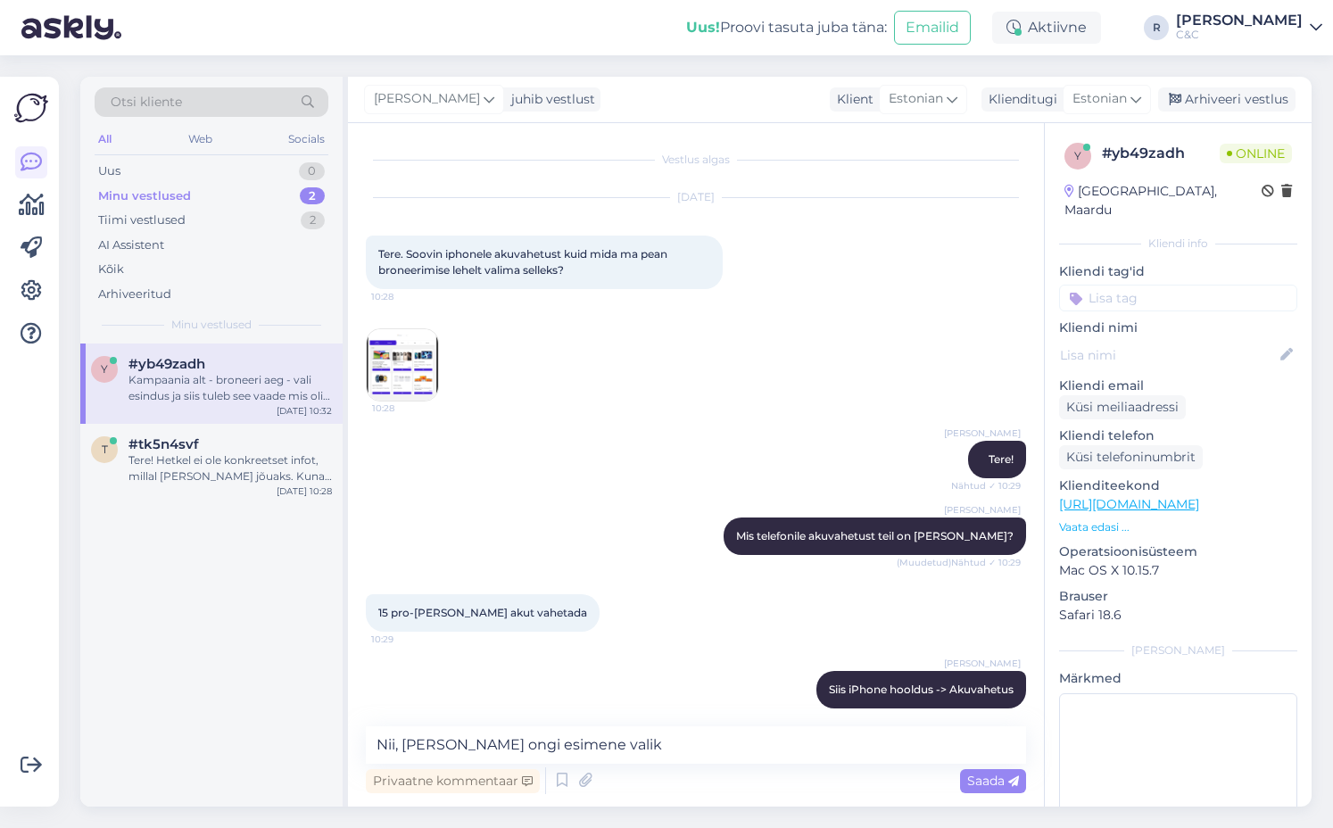
click at [412, 370] on img at bounding box center [402, 364] width 71 height 71
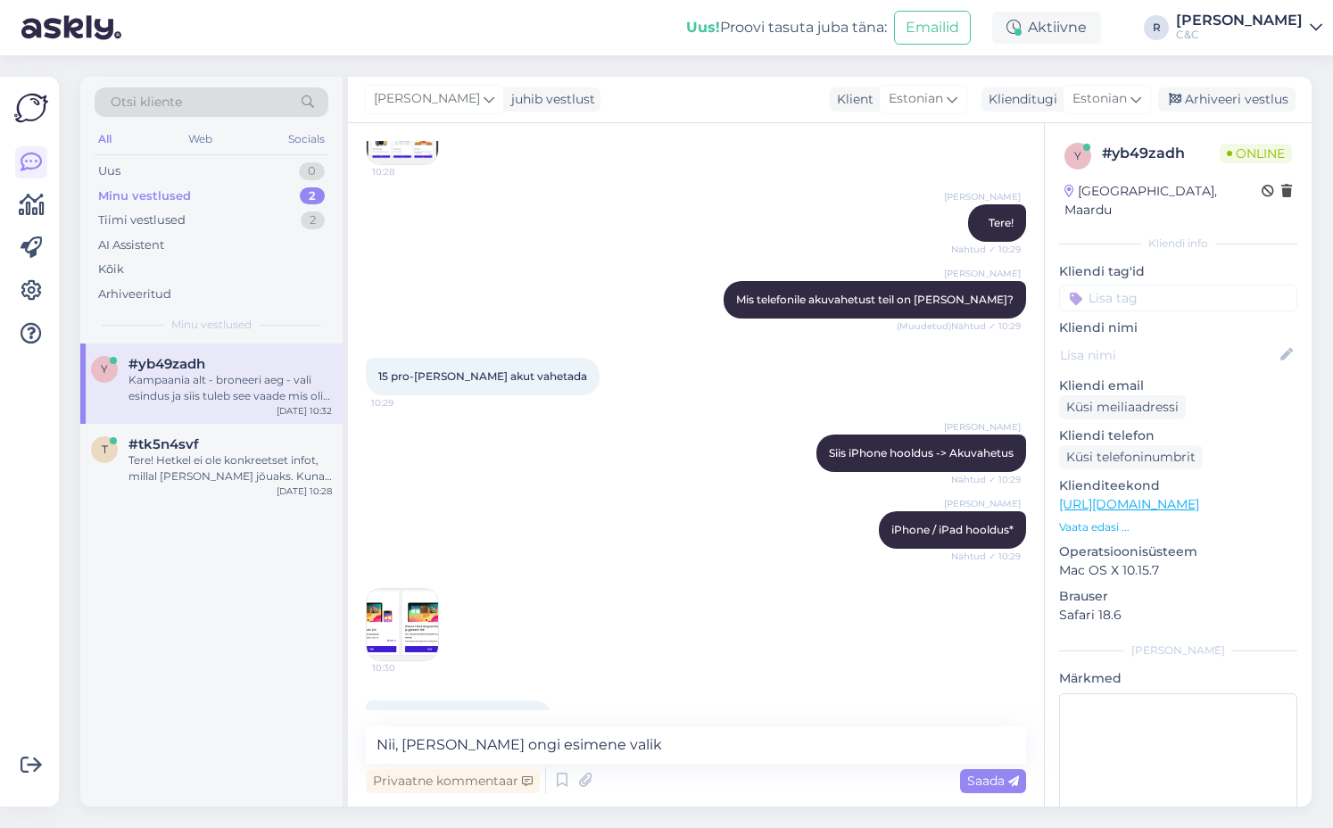
scroll to position [699, 0]
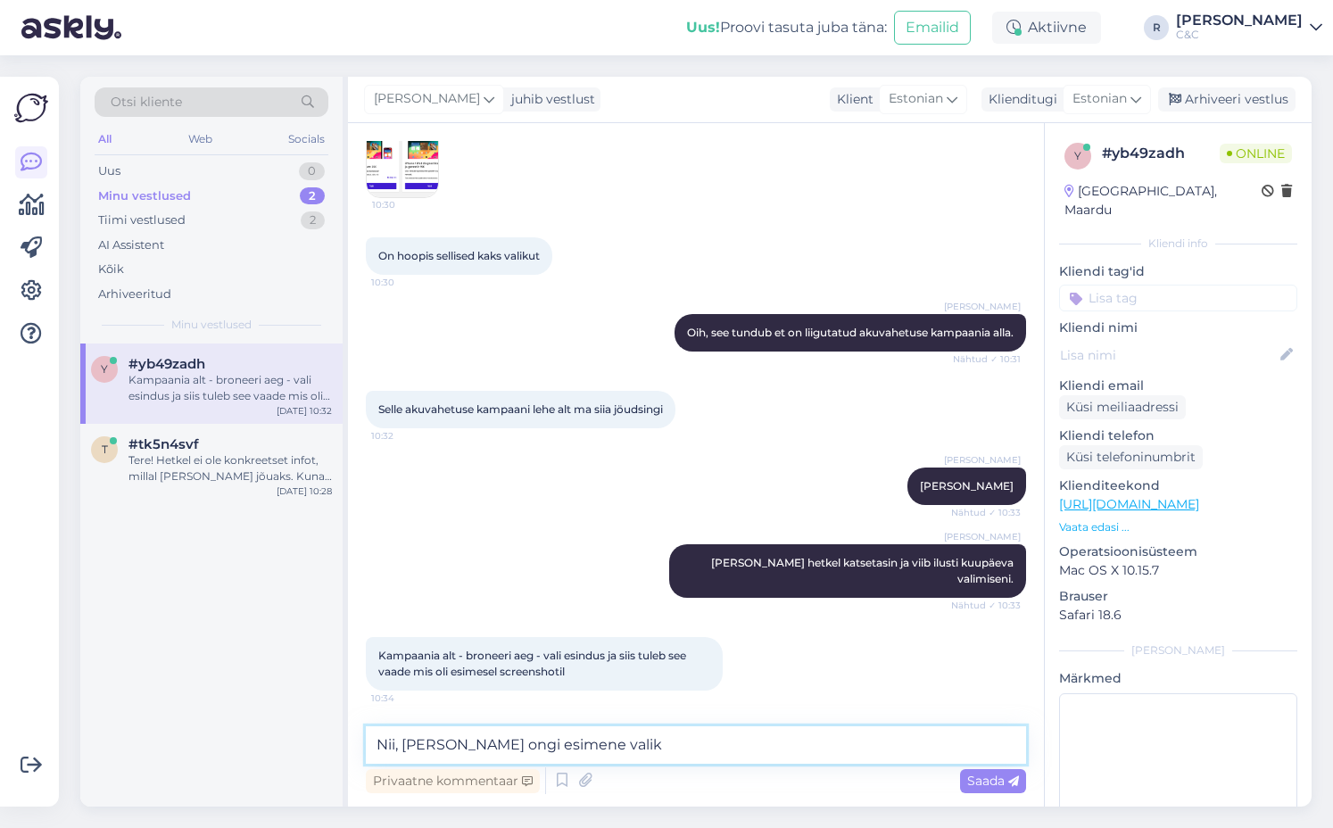
click at [636, 747] on textarea "Nii, [PERSON_NAME] ongi esimene valik" at bounding box center [696, 744] width 660 height 37
type textarea "Nii, [PERSON_NAME] ongi esimene valik teil"
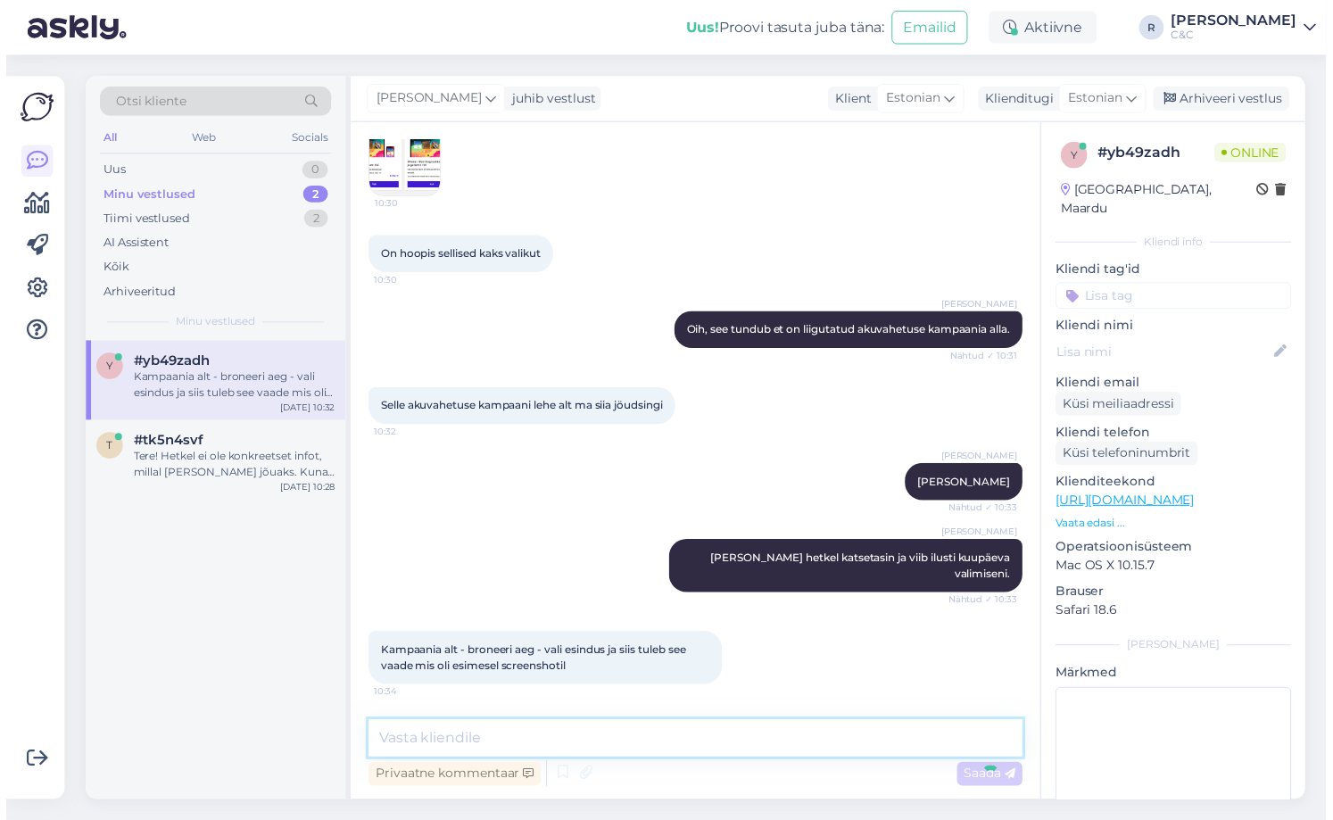
scroll to position [776, 0]
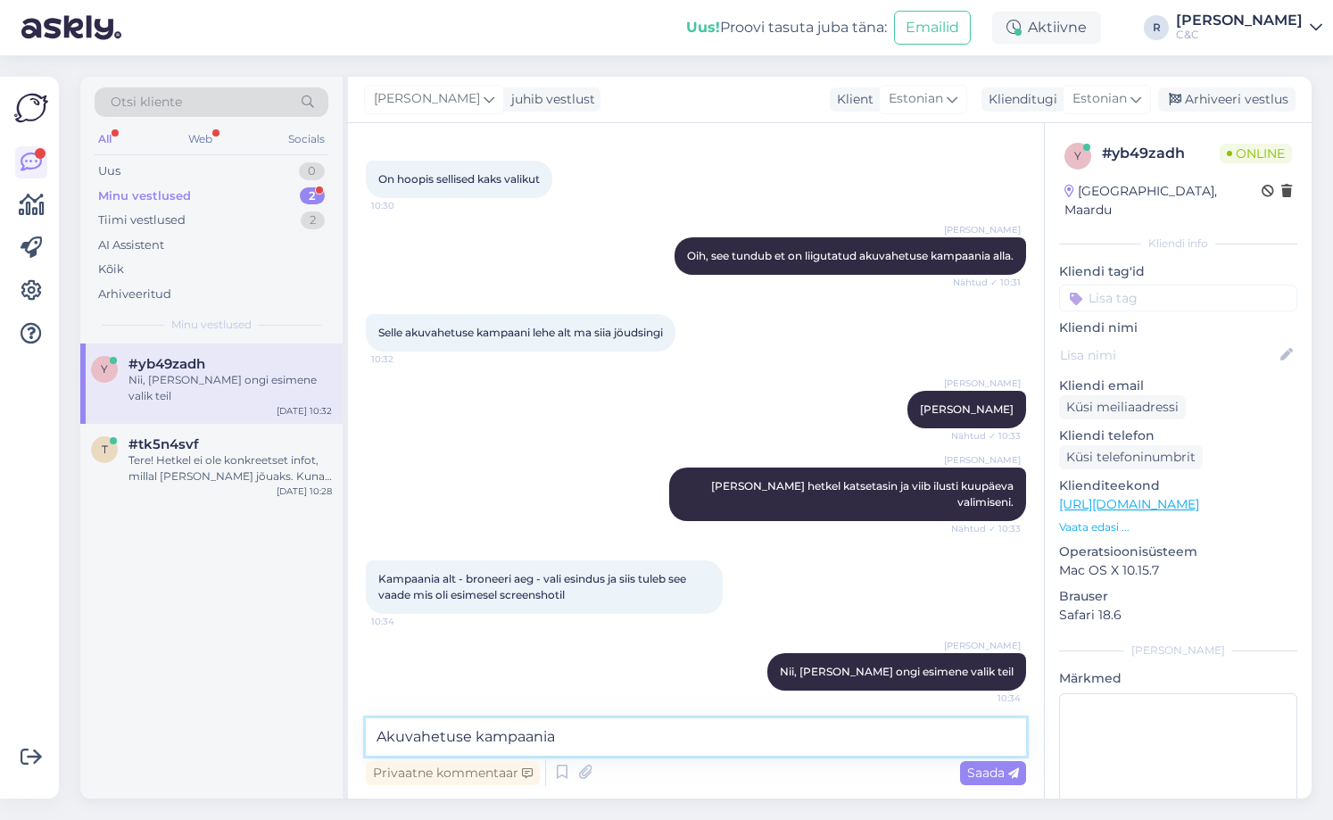
type textarea "Akuvahetuse kampaania."
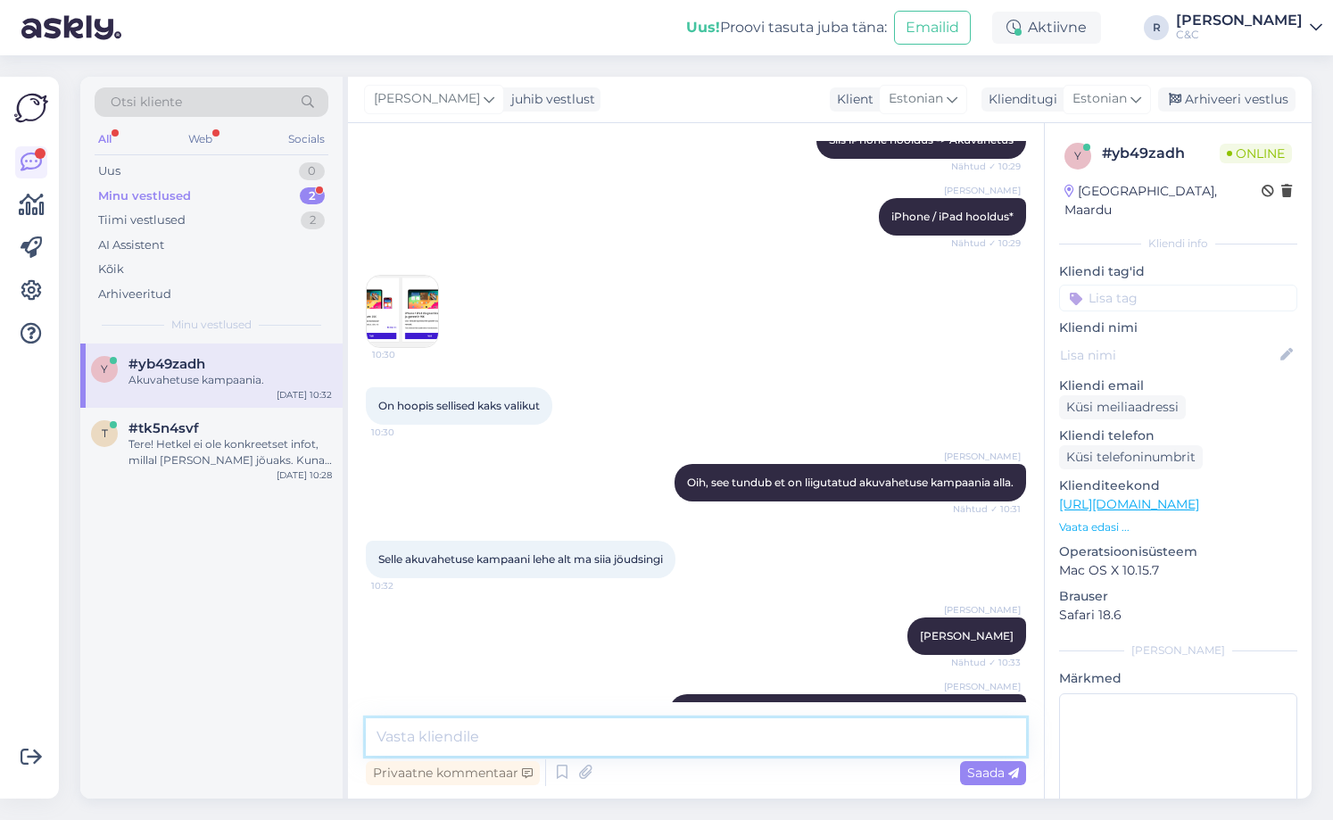
scroll to position [385, 0]
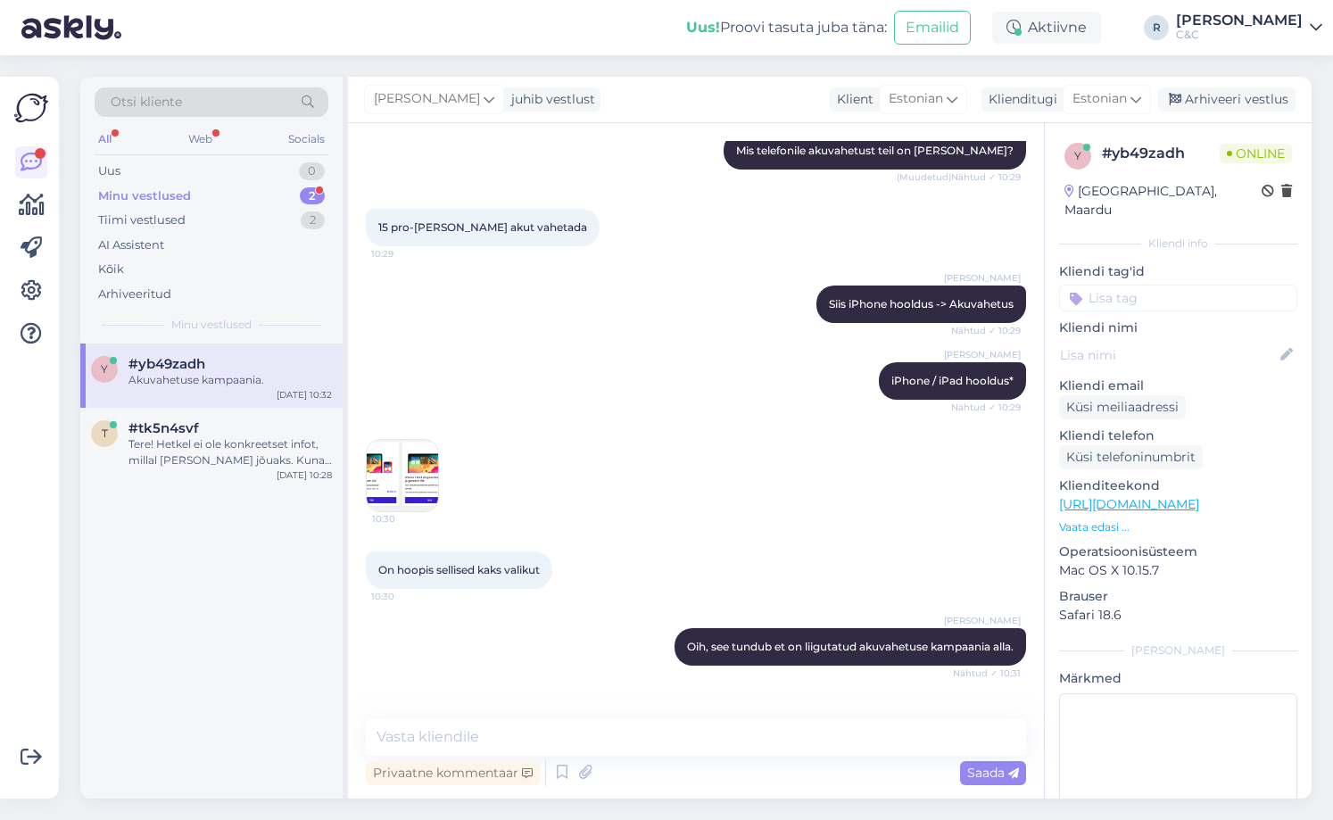
click at [440, 479] on div "10:30" at bounding box center [696, 475] width 660 height 112
click at [417, 478] on img at bounding box center [402, 475] width 71 height 71
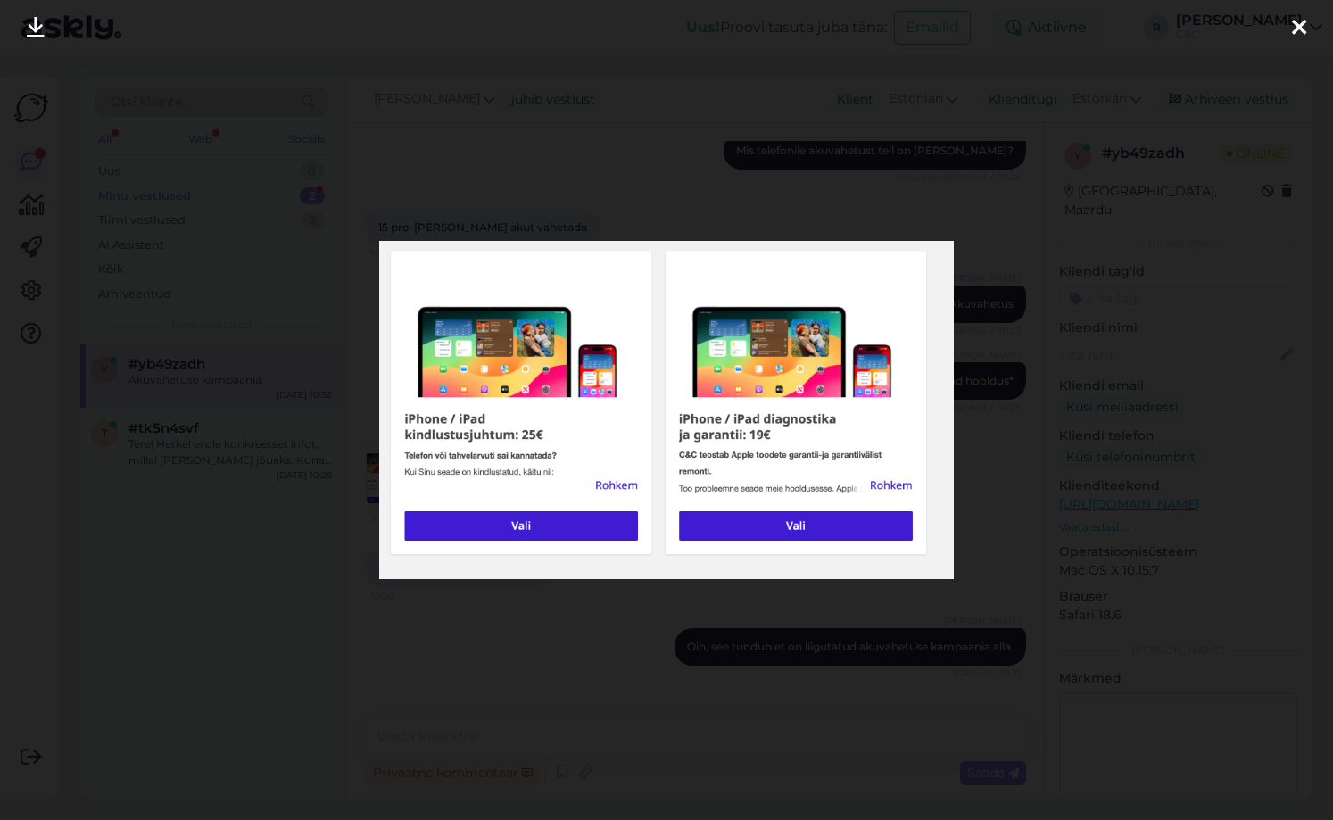
click at [332, 501] on div at bounding box center [666, 410] width 1333 height 820
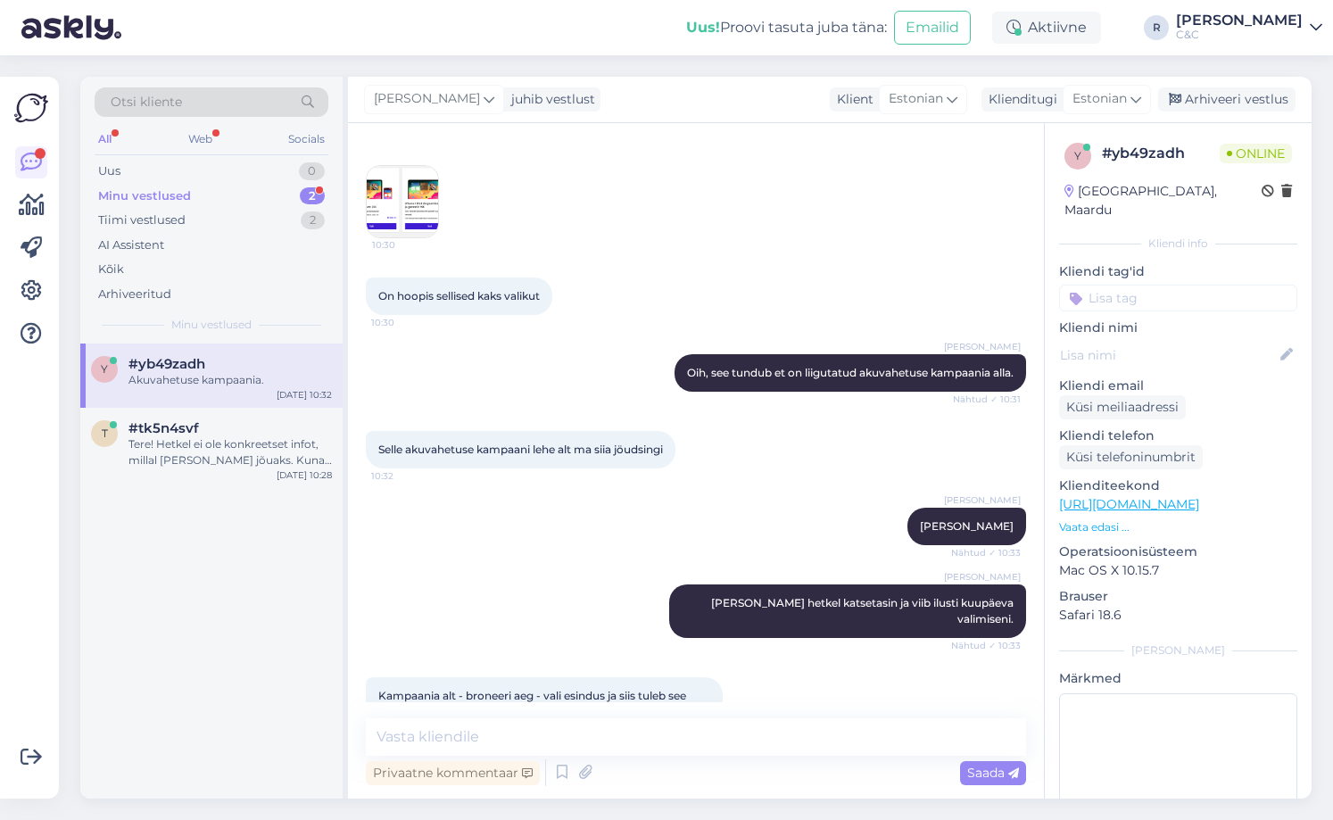
scroll to position [861, 0]
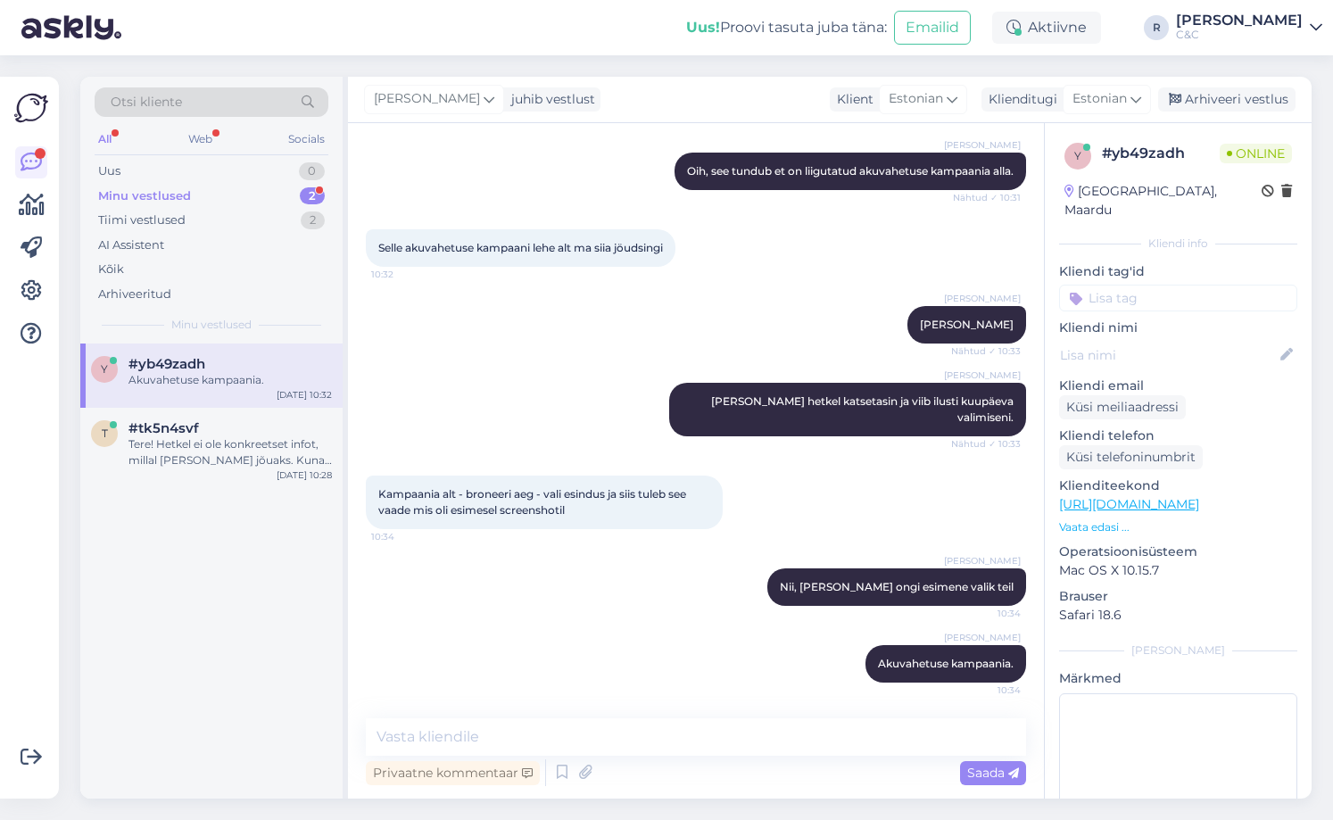
drag, startPoint x: 274, startPoint y: 216, endPoint x: 280, endPoint y: 200, distance: 17.2
click at [277, 213] on div "Tiimi vestlused 2" at bounding box center [212, 220] width 234 height 25
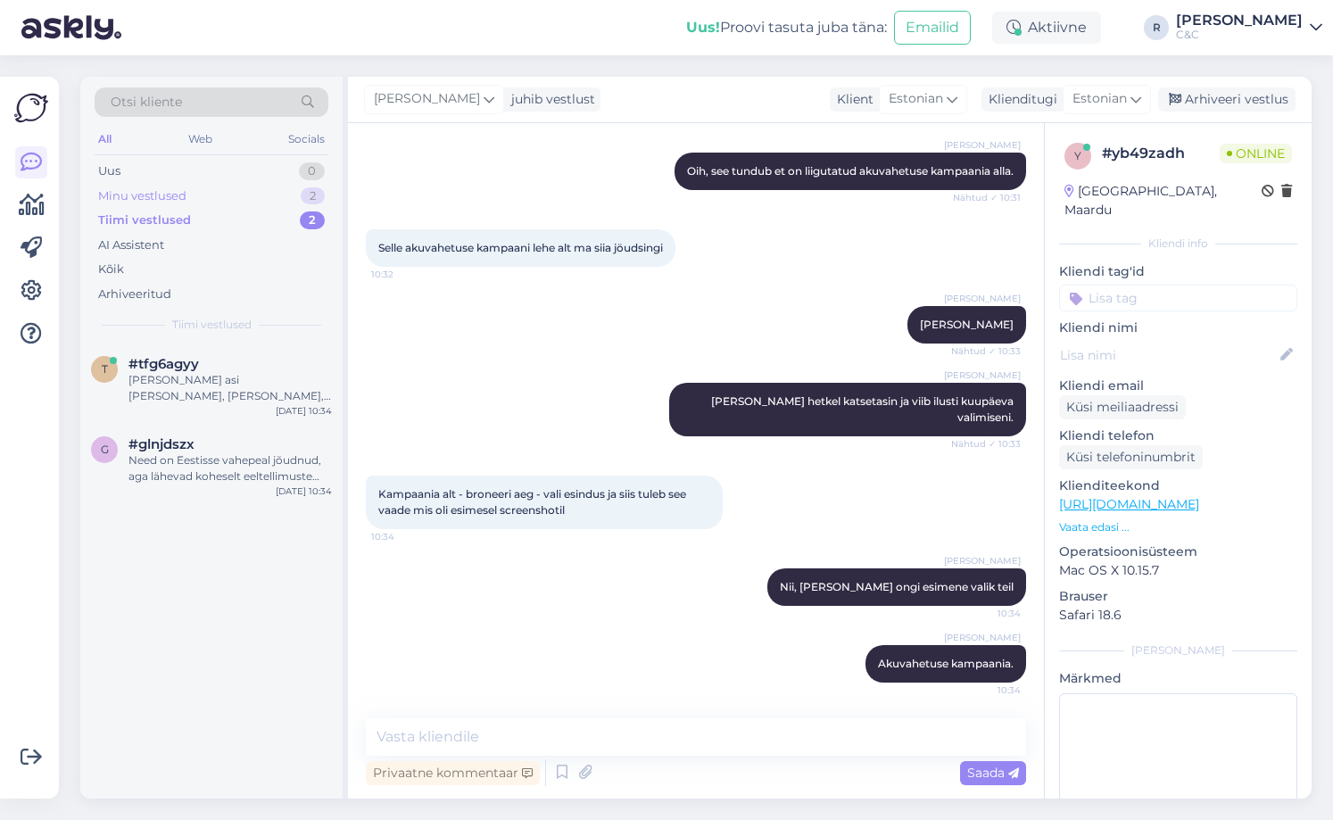
click at [280, 195] on div "Minu vestlused 2" at bounding box center [212, 196] width 234 height 25
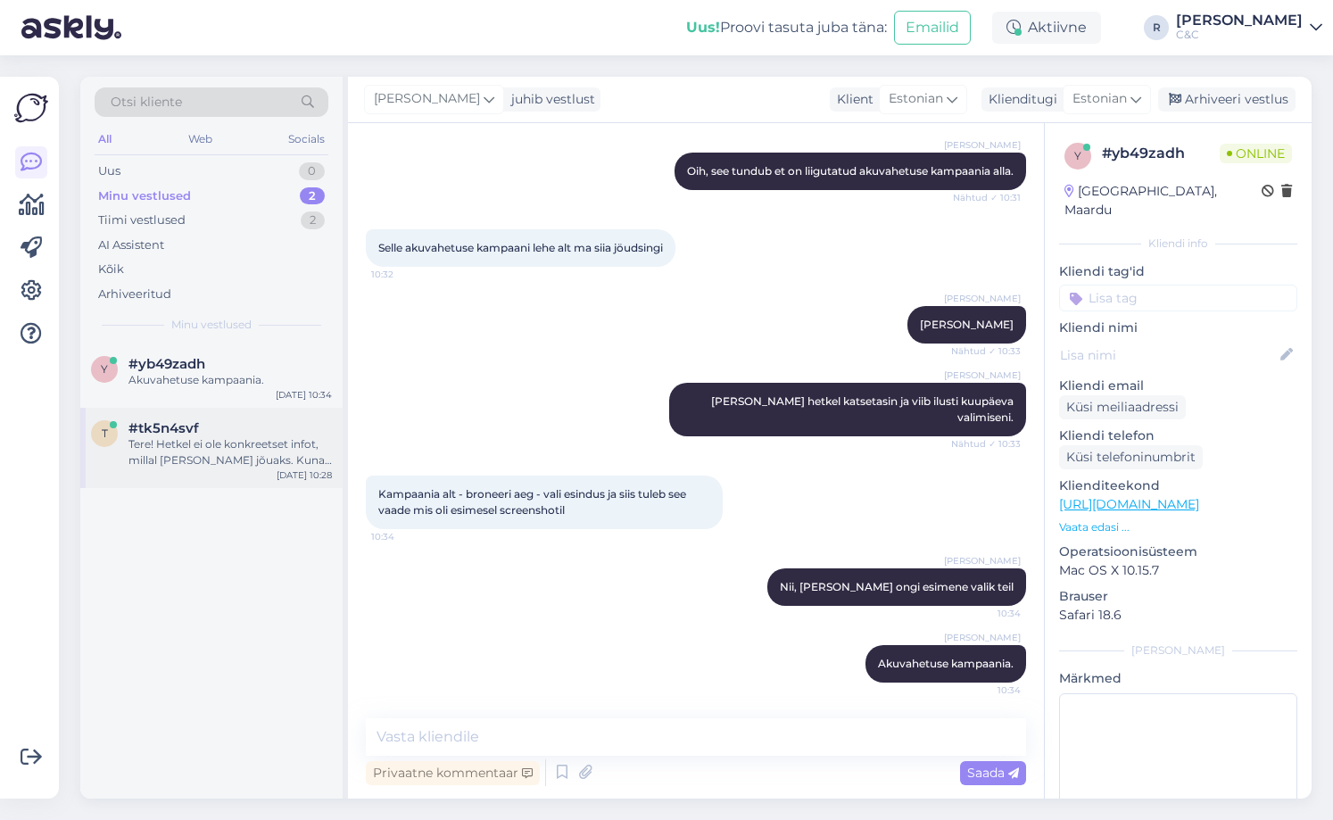
click at [231, 448] on div "Tere! Hetkel ei ole konkreetset infot, millal [PERSON_NAME] jõuaks. Kuna eeltel…" at bounding box center [229, 452] width 203 height 32
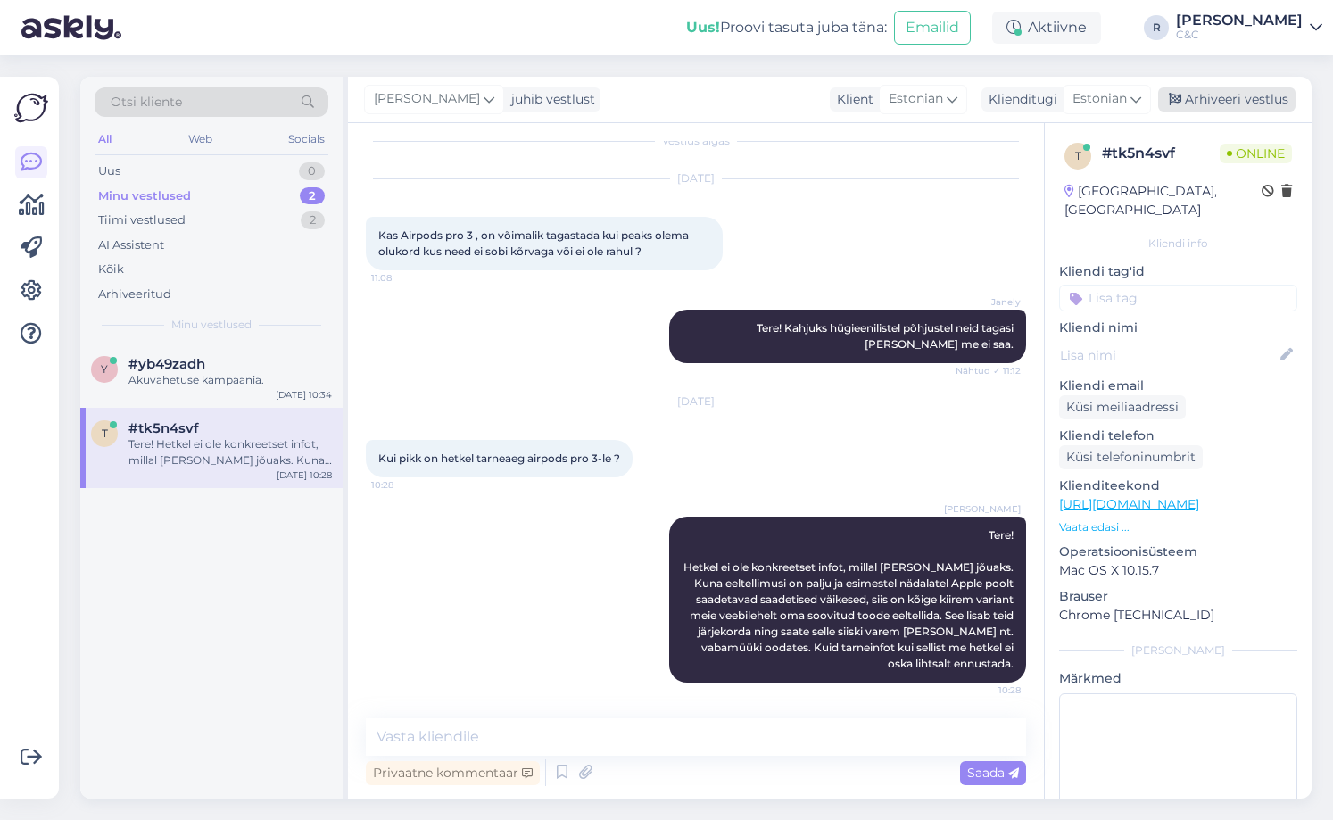
click at [1204, 96] on div "Arhiveeri vestlus" at bounding box center [1226, 99] width 137 height 24
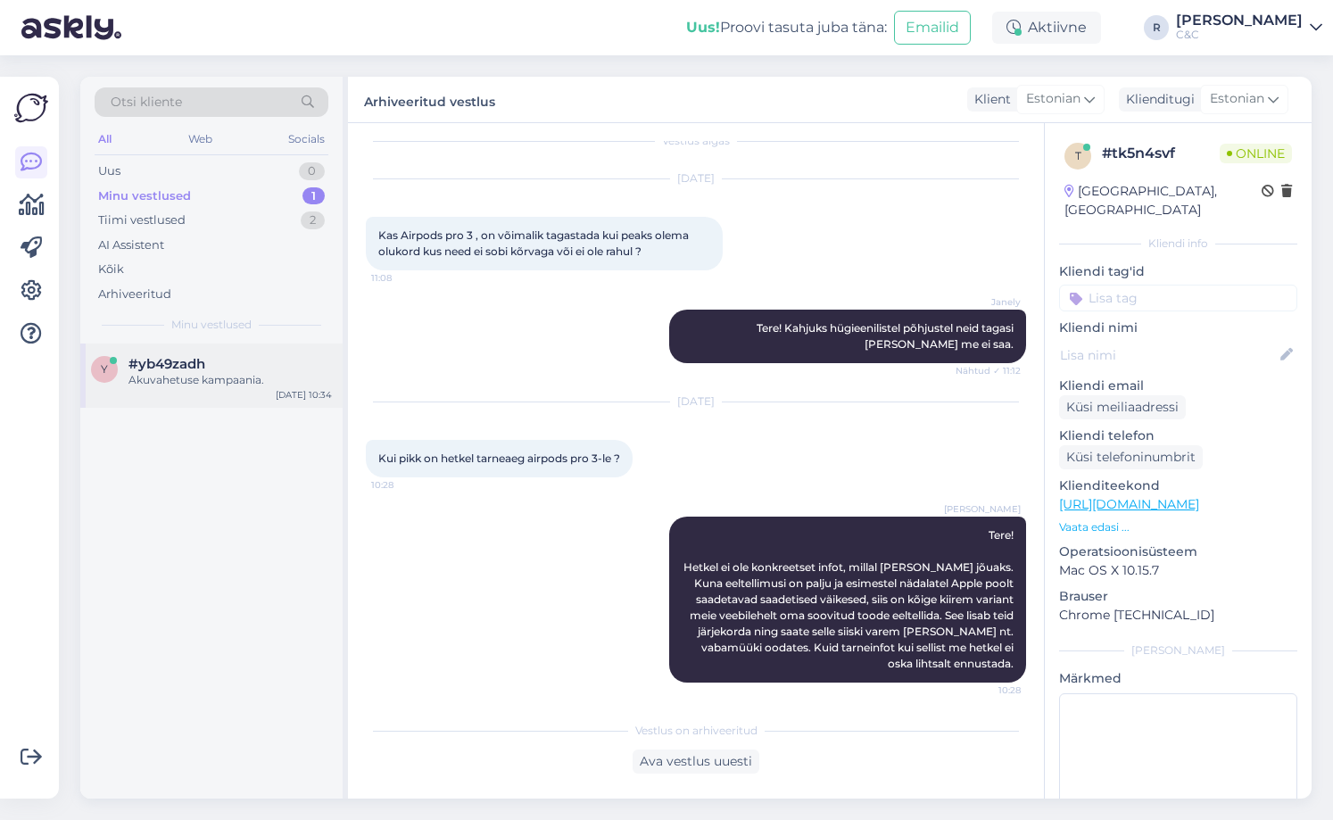
click at [289, 359] on div "#yb49zadh" at bounding box center [229, 364] width 203 height 16
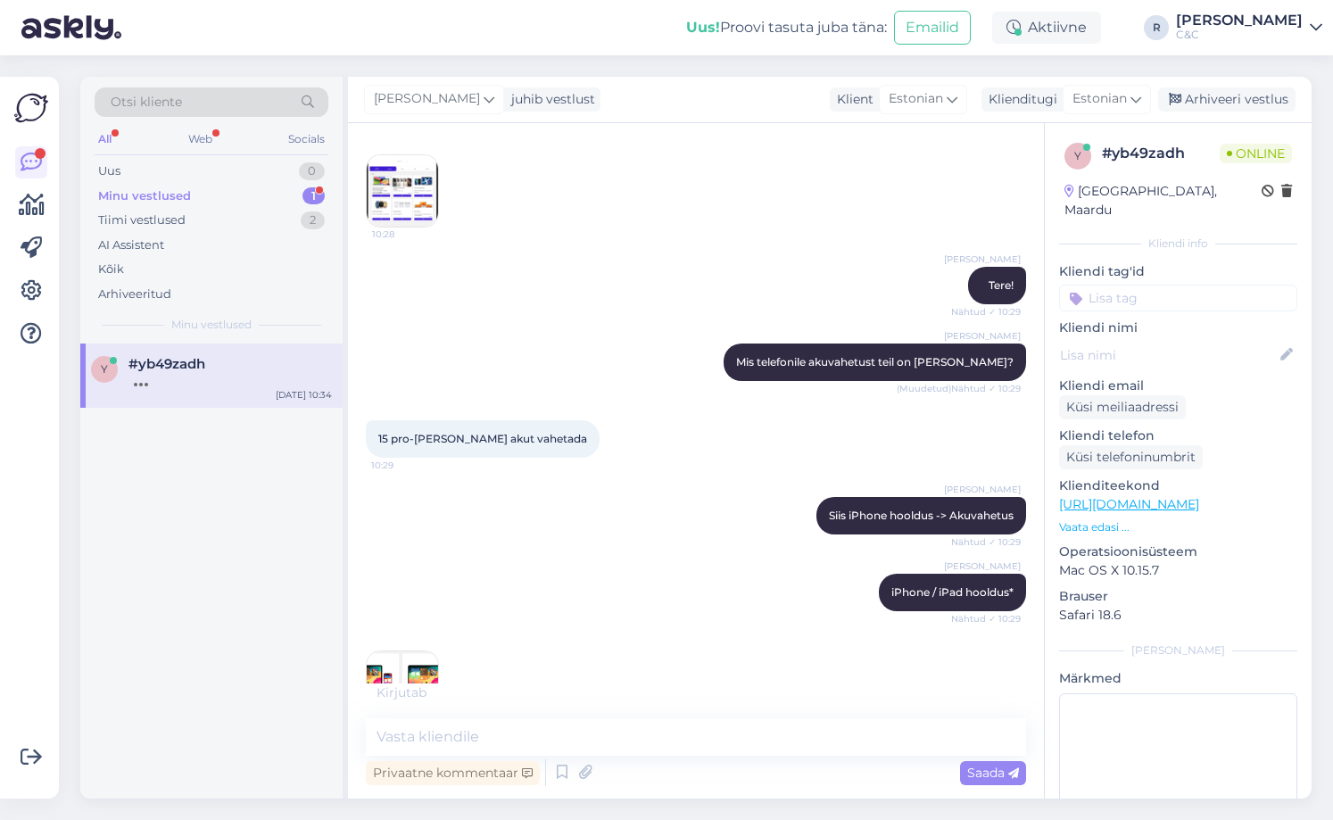
scroll to position [166, 0]
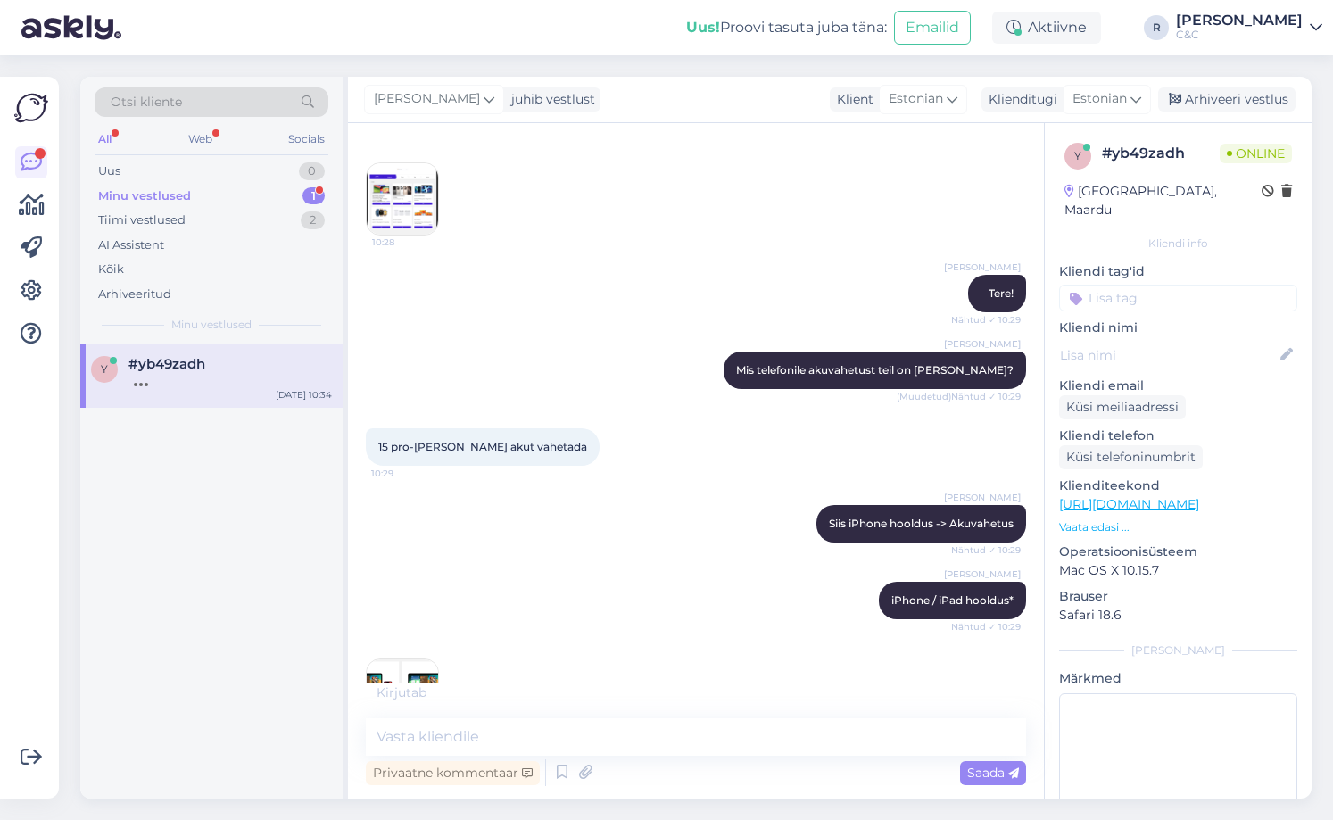
click at [389, 203] on img at bounding box center [402, 198] width 71 height 71
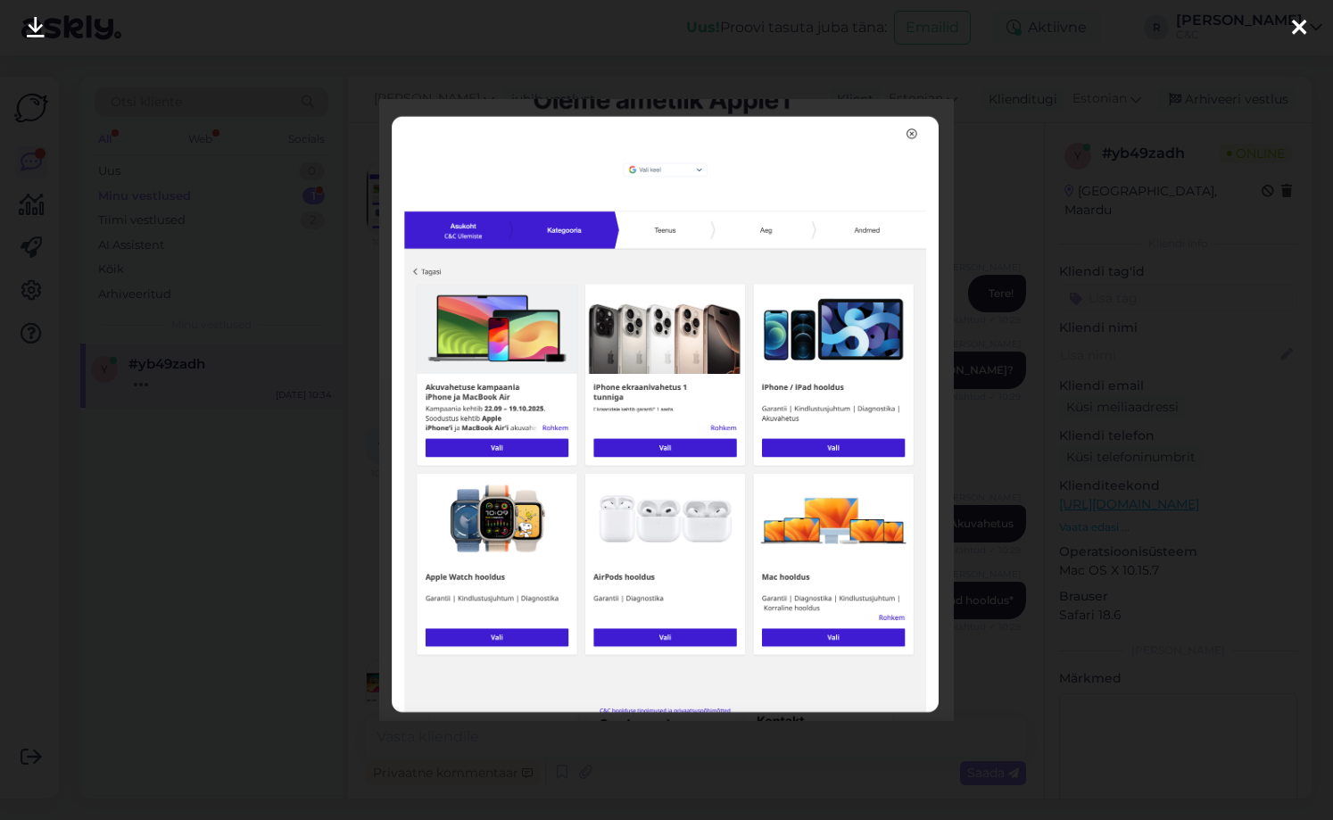
click at [323, 380] on div at bounding box center [666, 410] width 1333 height 820
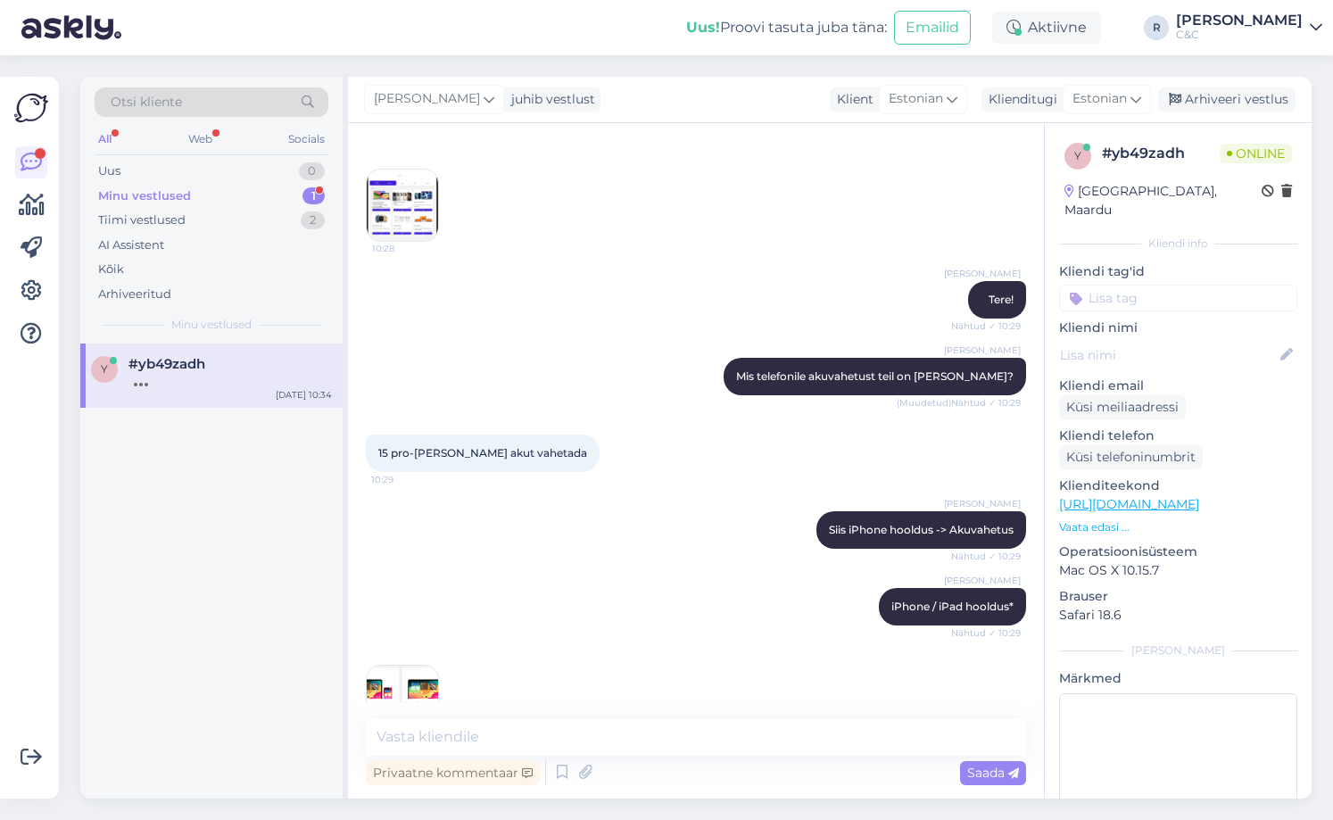
scroll to position [0, 0]
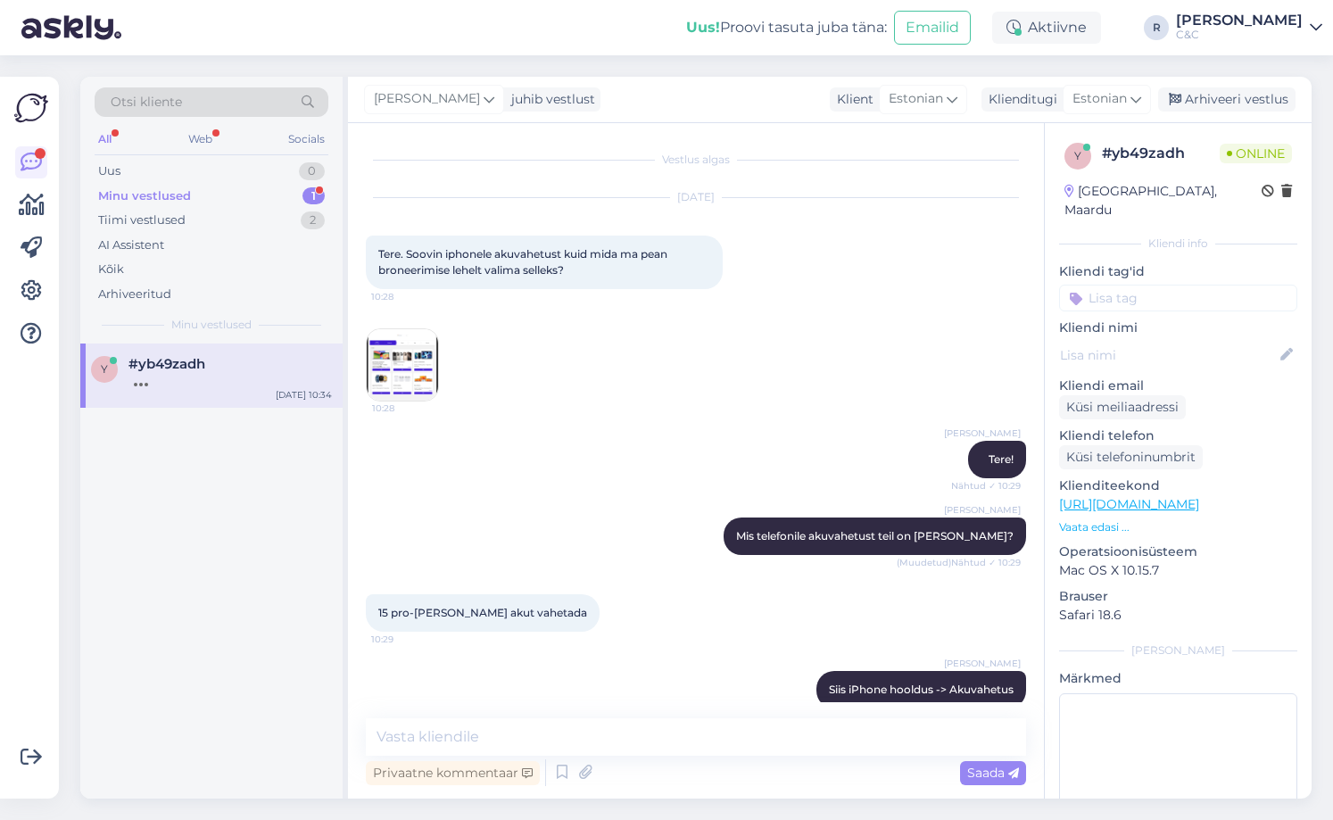
click at [411, 364] on img at bounding box center [402, 364] width 71 height 71
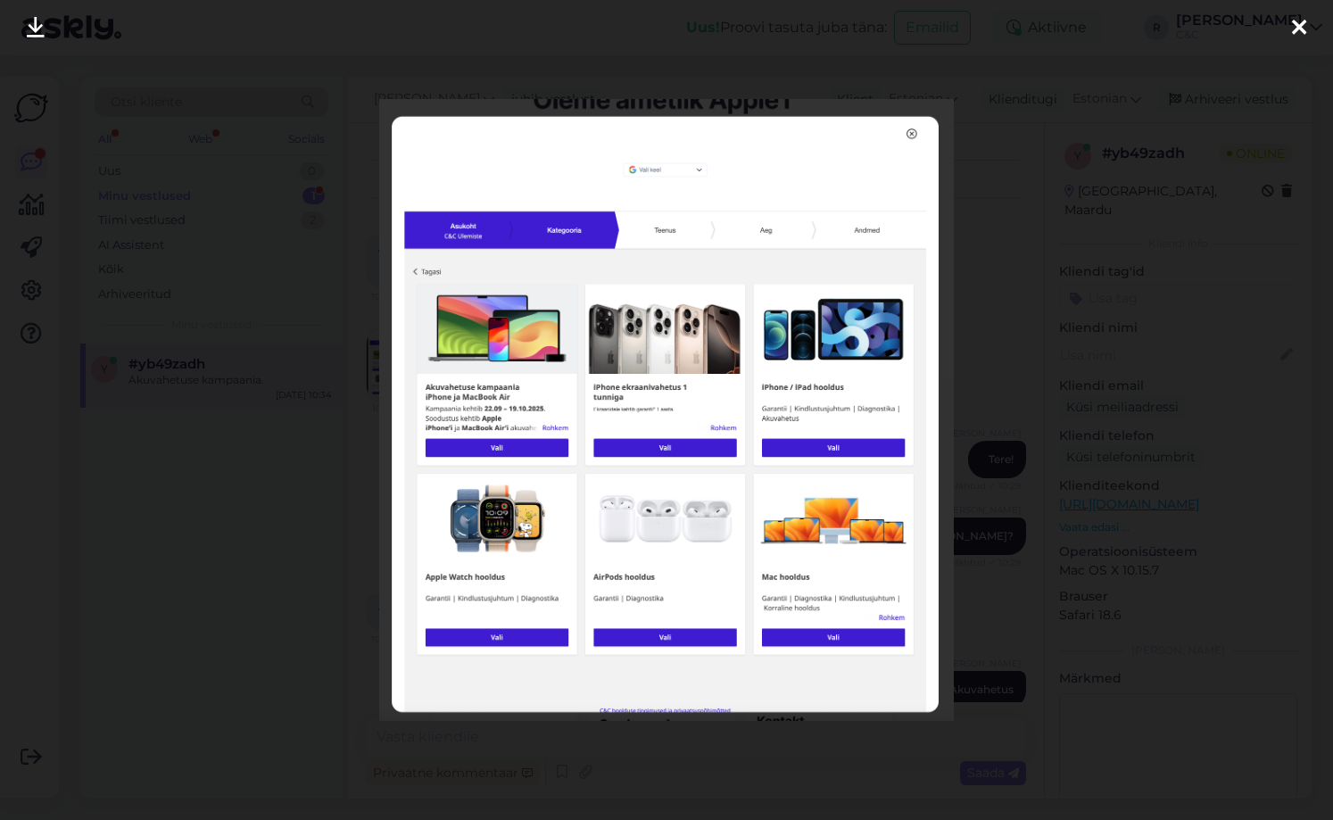
click at [935, 235] on img at bounding box center [666, 410] width 574 height 622
click at [963, 244] on div at bounding box center [666, 410] width 1333 height 820
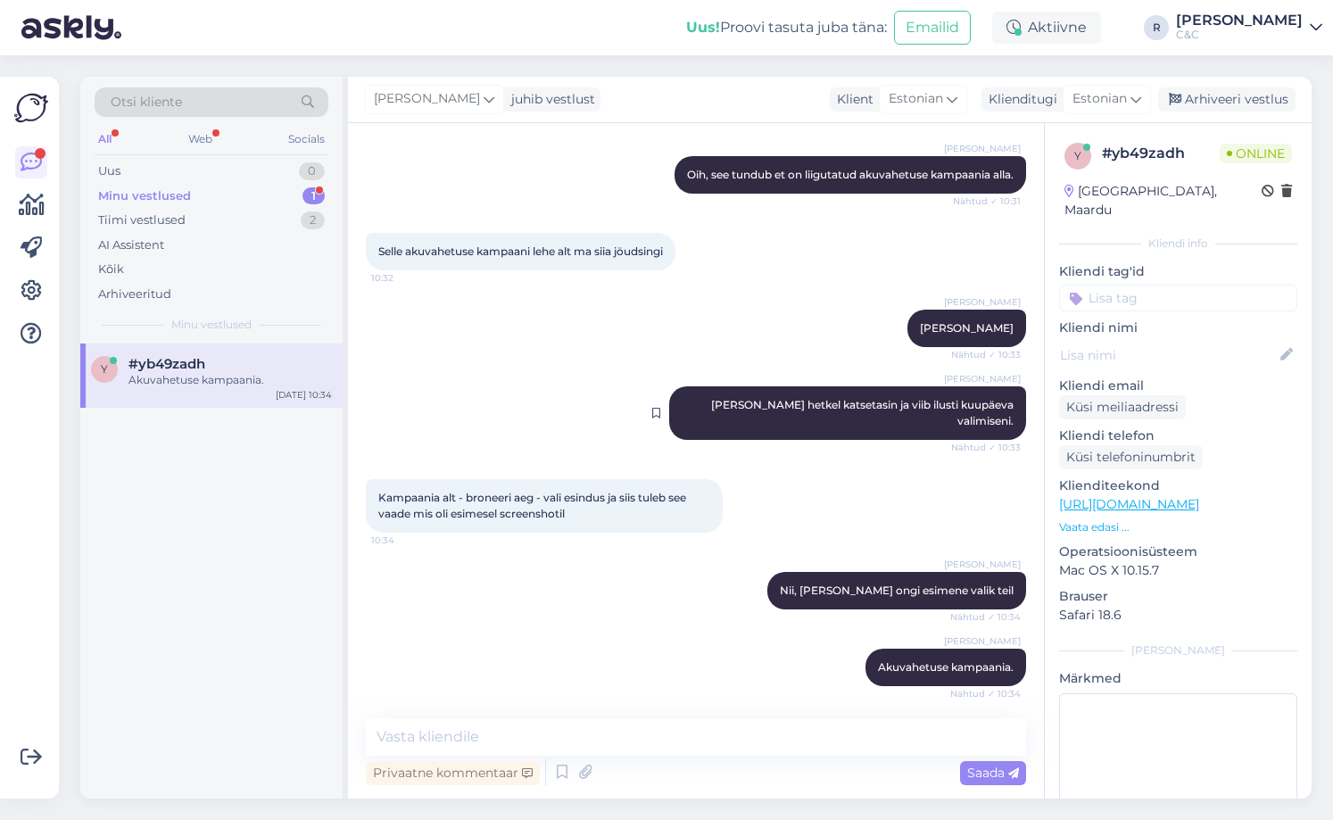
scroll to position [861, 0]
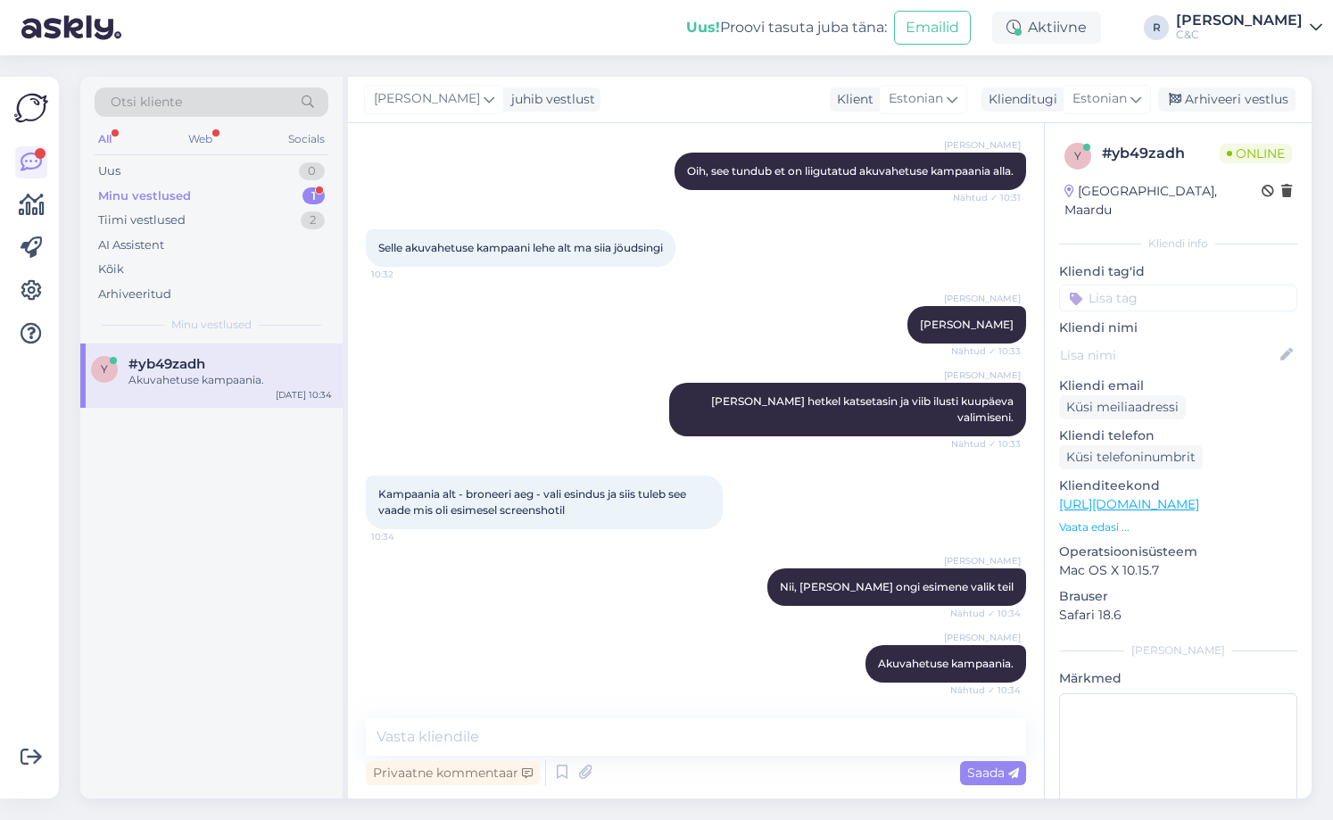
click at [258, 194] on div "Minu vestlused 1" at bounding box center [212, 196] width 234 height 25
click at [259, 216] on div "Tiimi vestlused 2" at bounding box center [212, 220] width 234 height 25
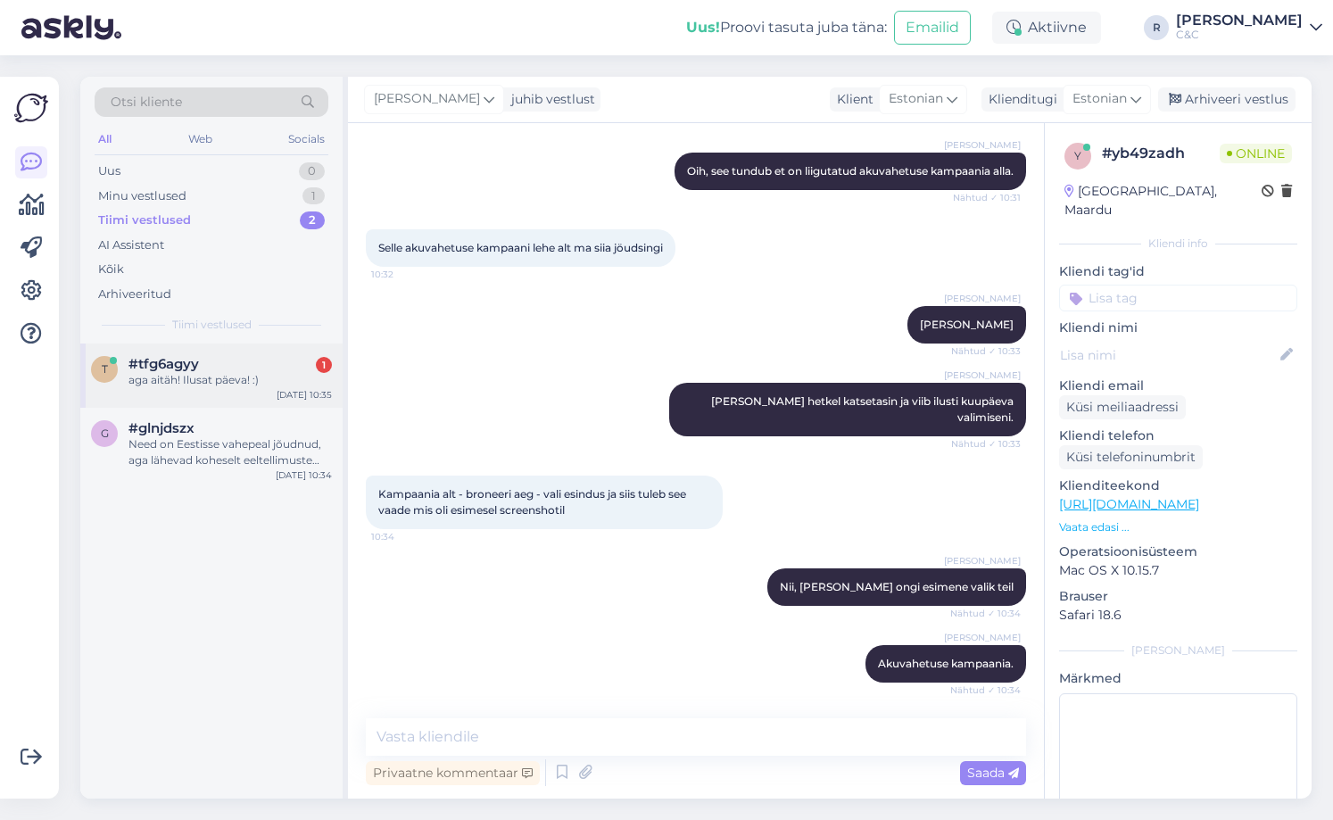
click at [245, 373] on div "aga aitäh! Ilusat päeva! :)" at bounding box center [229, 380] width 203 height 16
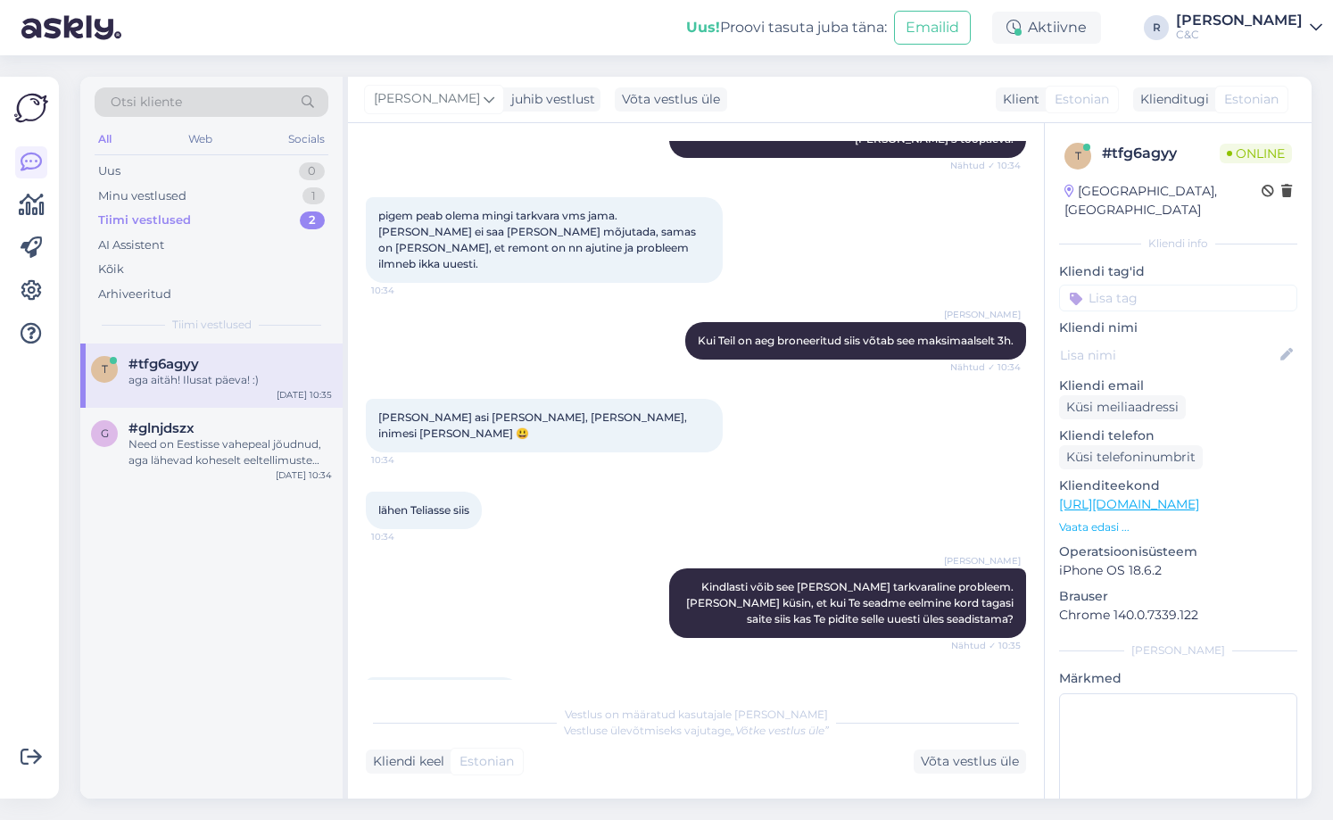
scroll to position [1991, 0]
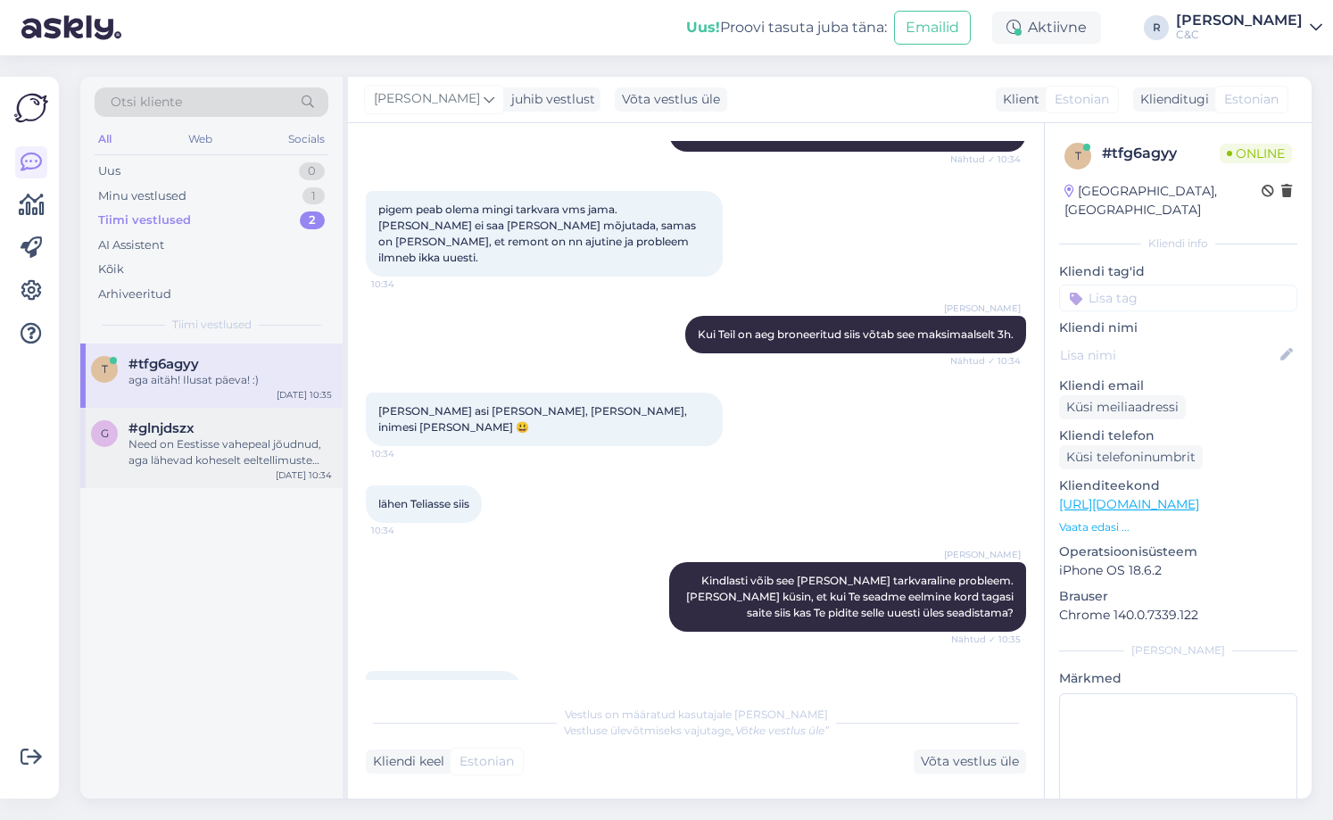
click at [228, 439] on div "Need on Eestisse vahepeal jõudnud, aga lähevad koheselt eeltellimuste kateteks …" at bounding box center [229, 452] width 203 height 32
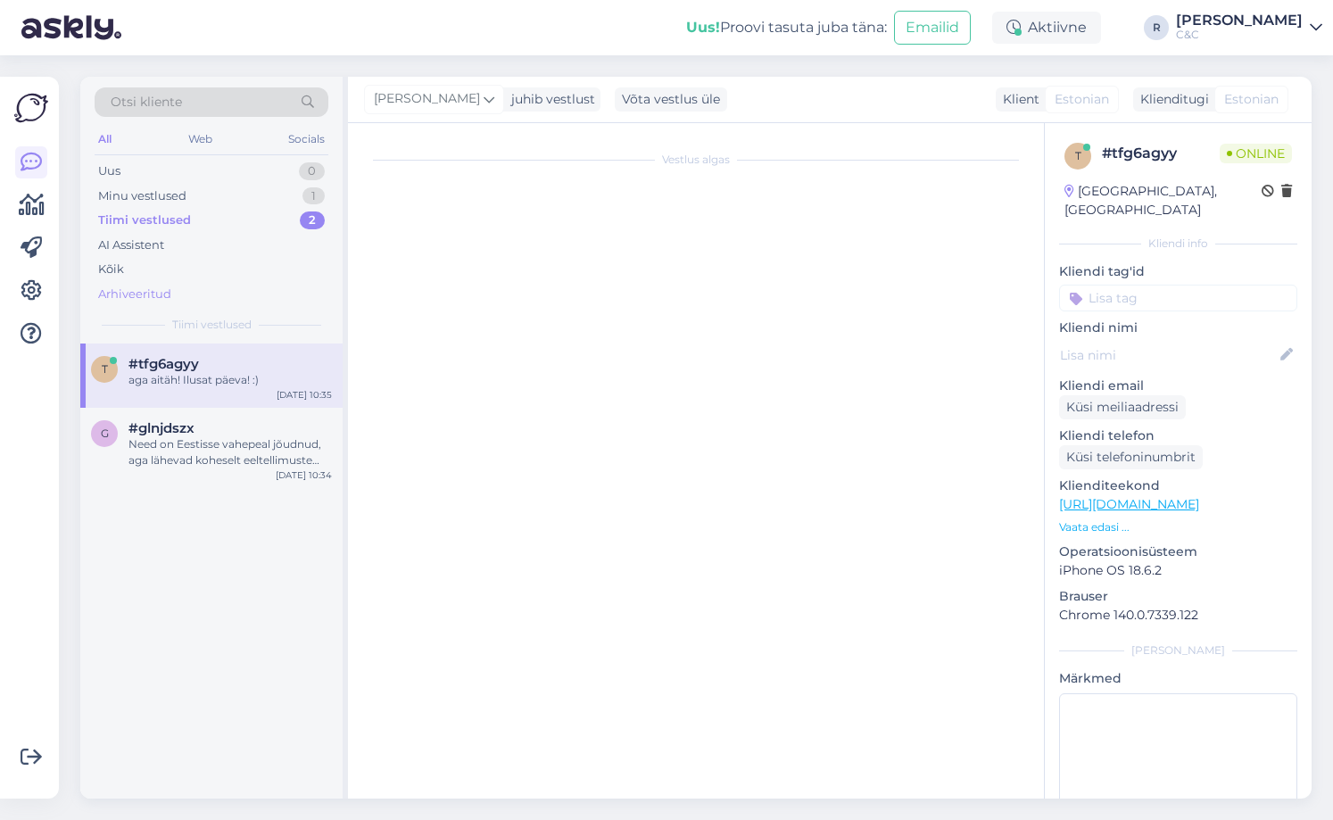
scroll to position [607, 0]
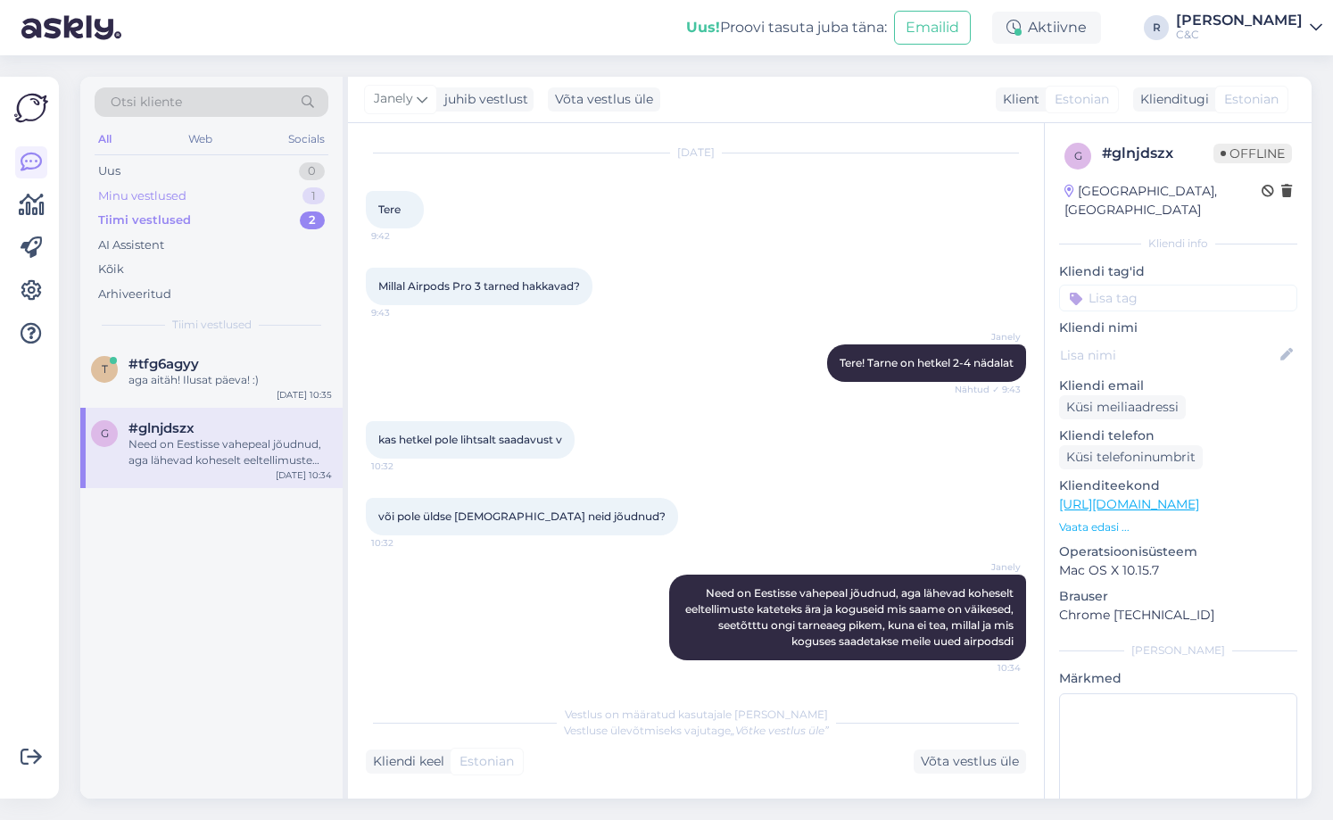
click at [250, 194] on div "Minu vestlused 1" at bounding box center [212, 196] width 234 height 25
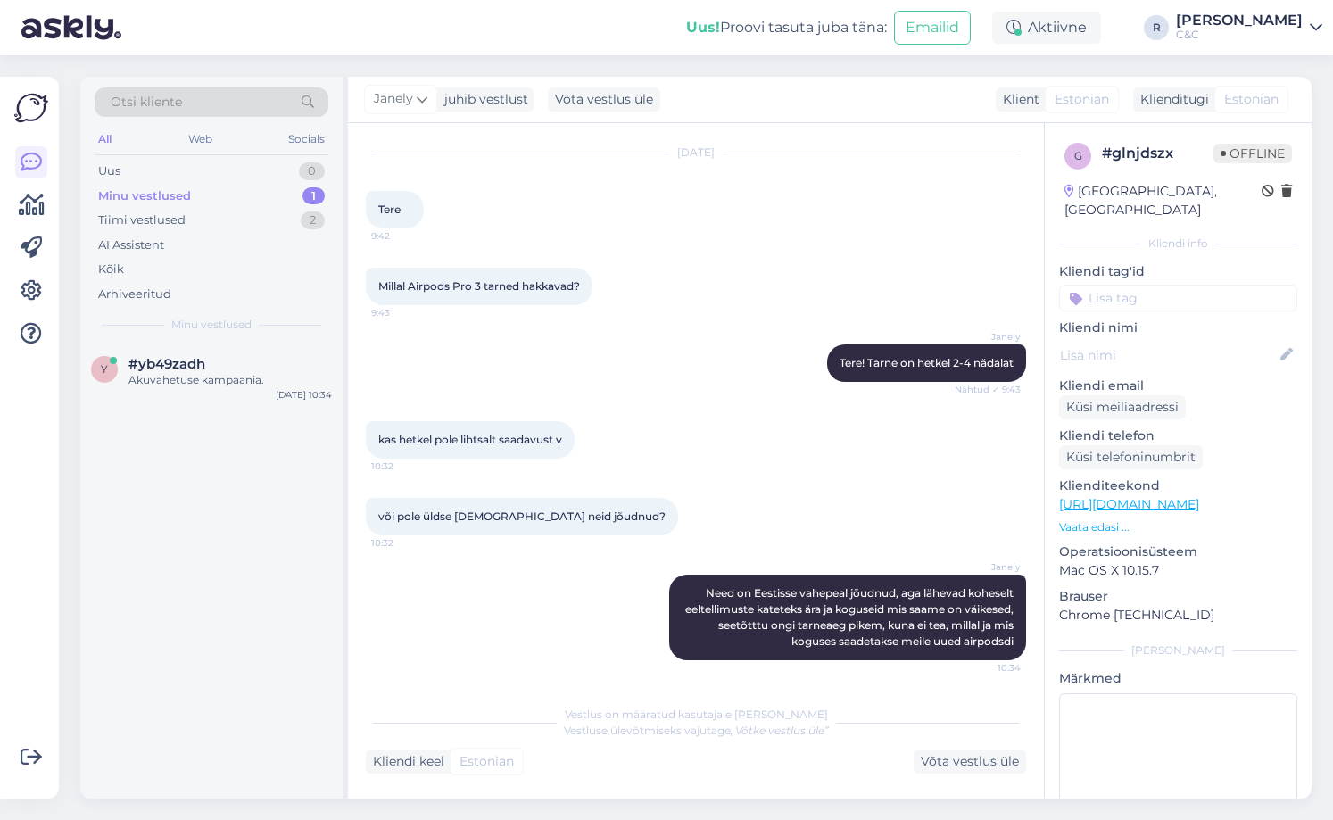
click at [195, 420] on div "y #yb49zadh Akuvahetuse kampaania. [DATE] 10:34" at bounding box center [211, 570] width 262 height 455
click at [203, 392] on div "y #yb49zadh Akuvahetuse kampaania. [DATE] 10:34" at bounding box center [211, 375] width 262 height 64
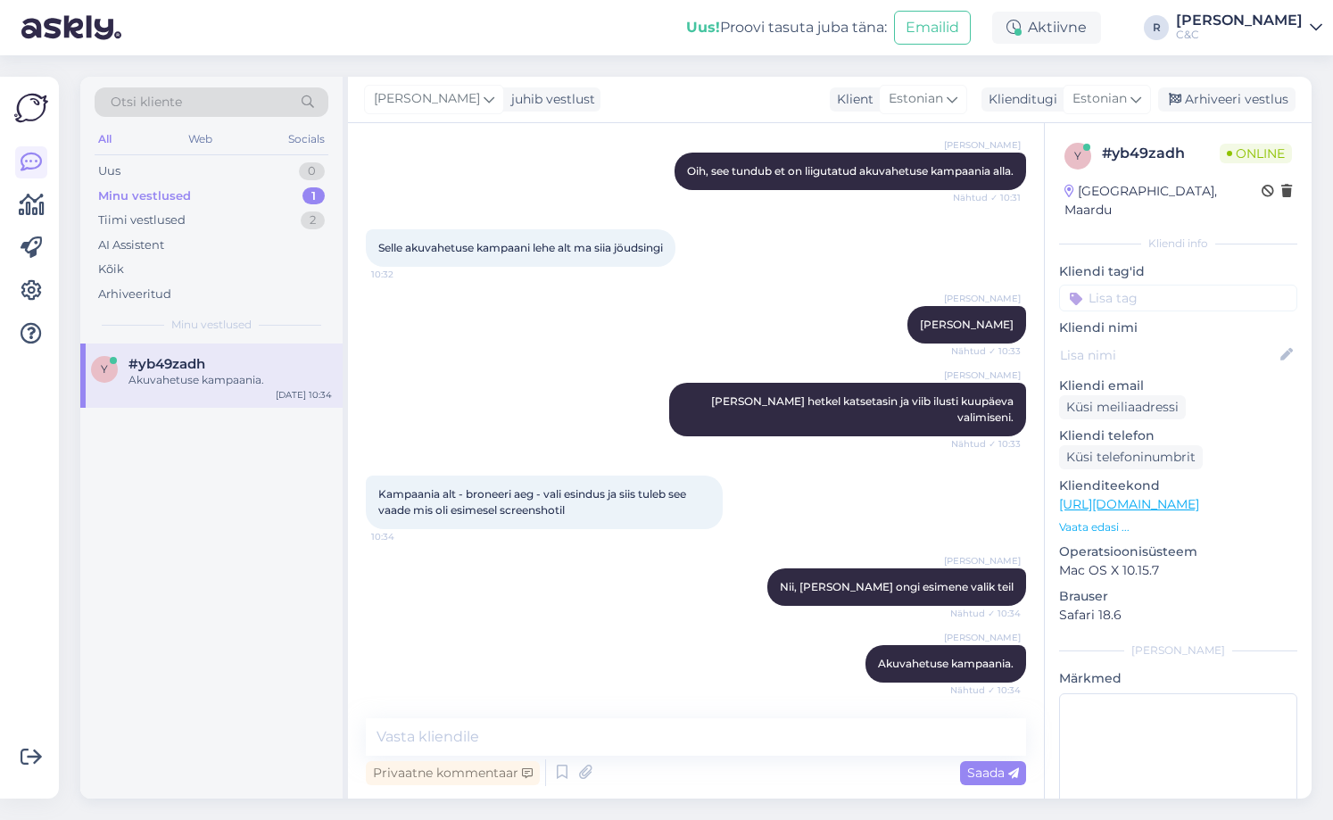
scroll to position [937, 0]
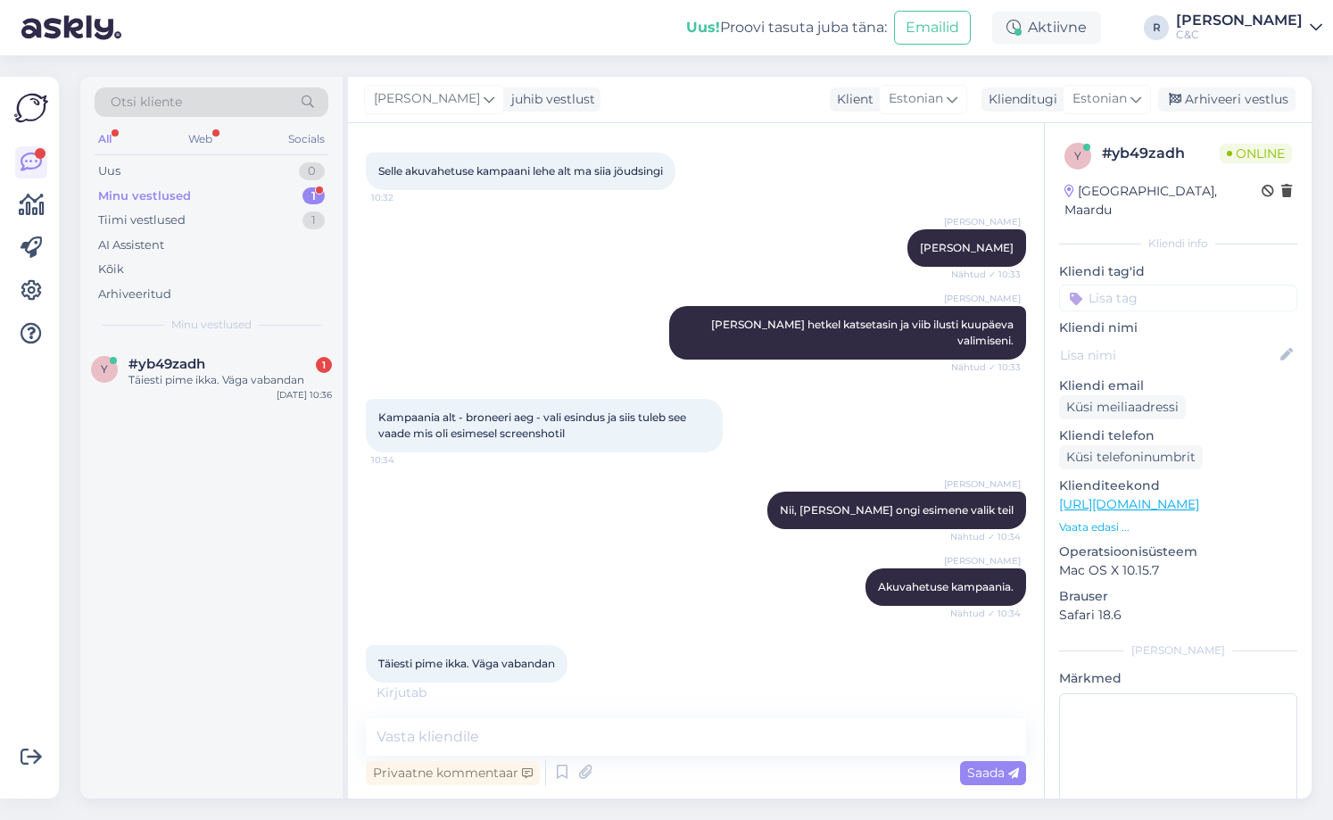
click at [195, 747] on div "y #yb49zadh 1 Täiesti pime ikka. Väga vabandan [DATE] 10:36" at bounding box center [211, 570] width 262 height 455
click at [466, 710] on div "Vestlus algas [DATE] Tere. Soovin iphonele akuvahetust kuid mida ma pean bronee…" at bounding box center [696, 460] width 696 height 675
click at [465, 696] on div "Kirjutab . . ." at bounding box center [696, 692] width 660 height 19
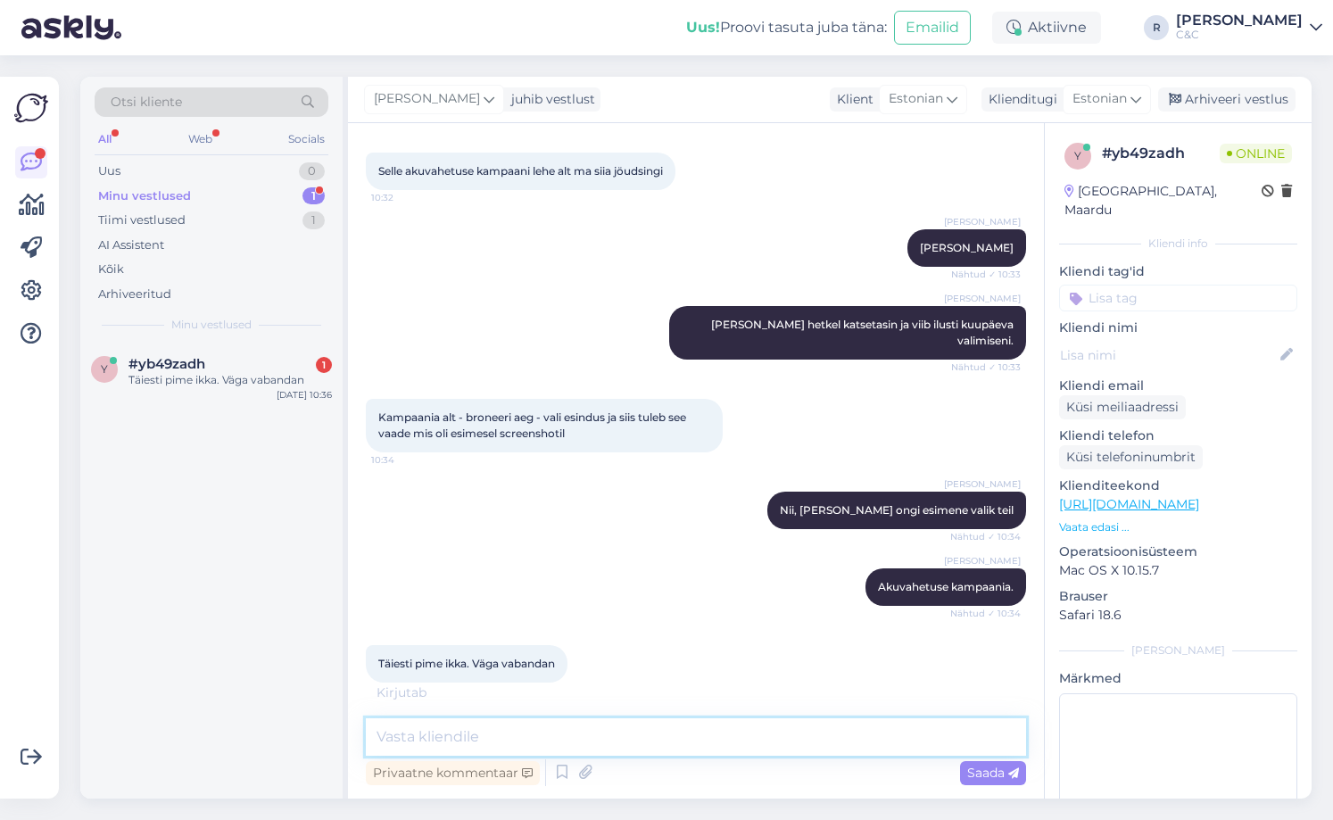
click at [451, 733] on textarea at bounding box center [696, 736] width 660 height 37
type textarea ":D Ei ole hullu! Ma otsisin eile Selverist taluvõid 10 minutit."
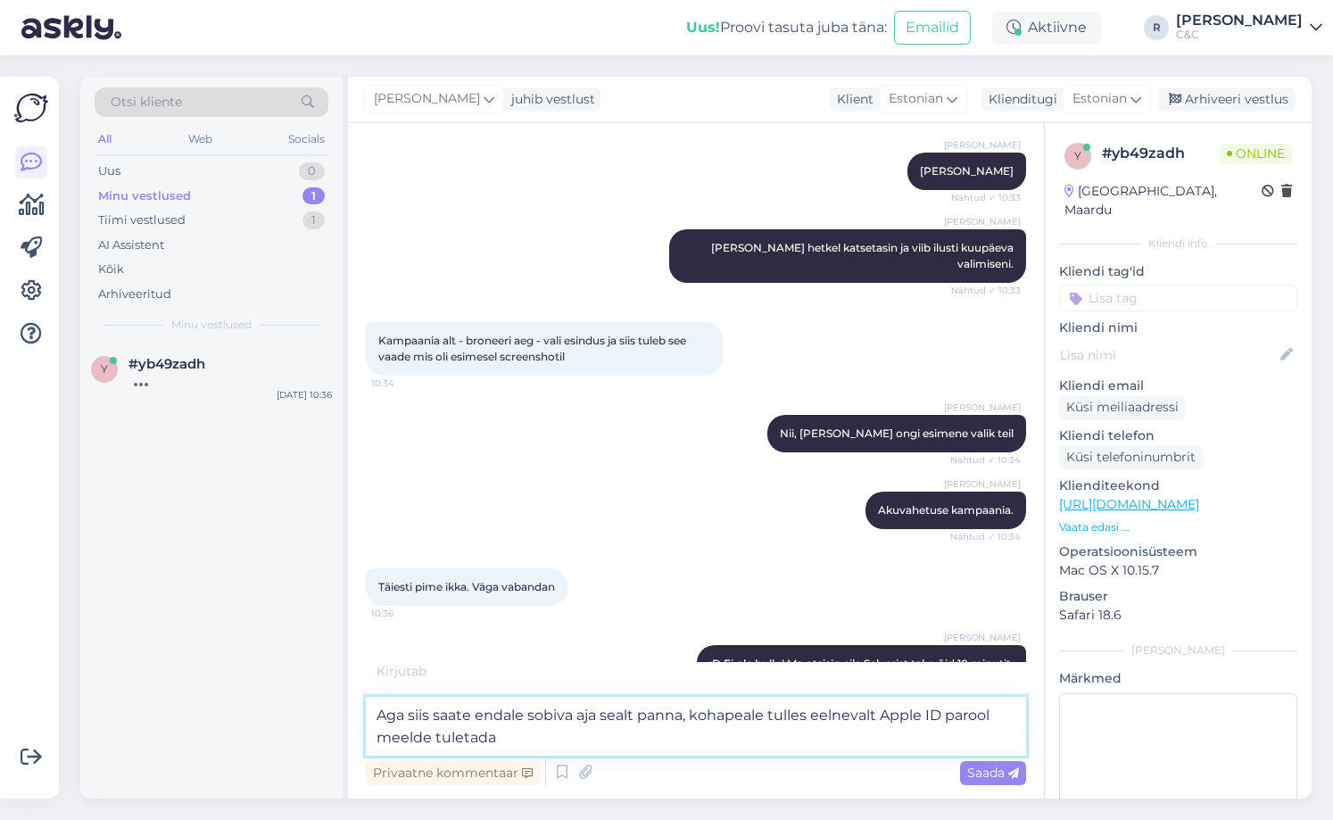
type textarea "Aga siis saate endale sobiva aja sealt panna, kohapeale tulles eelnevalt Apple …"
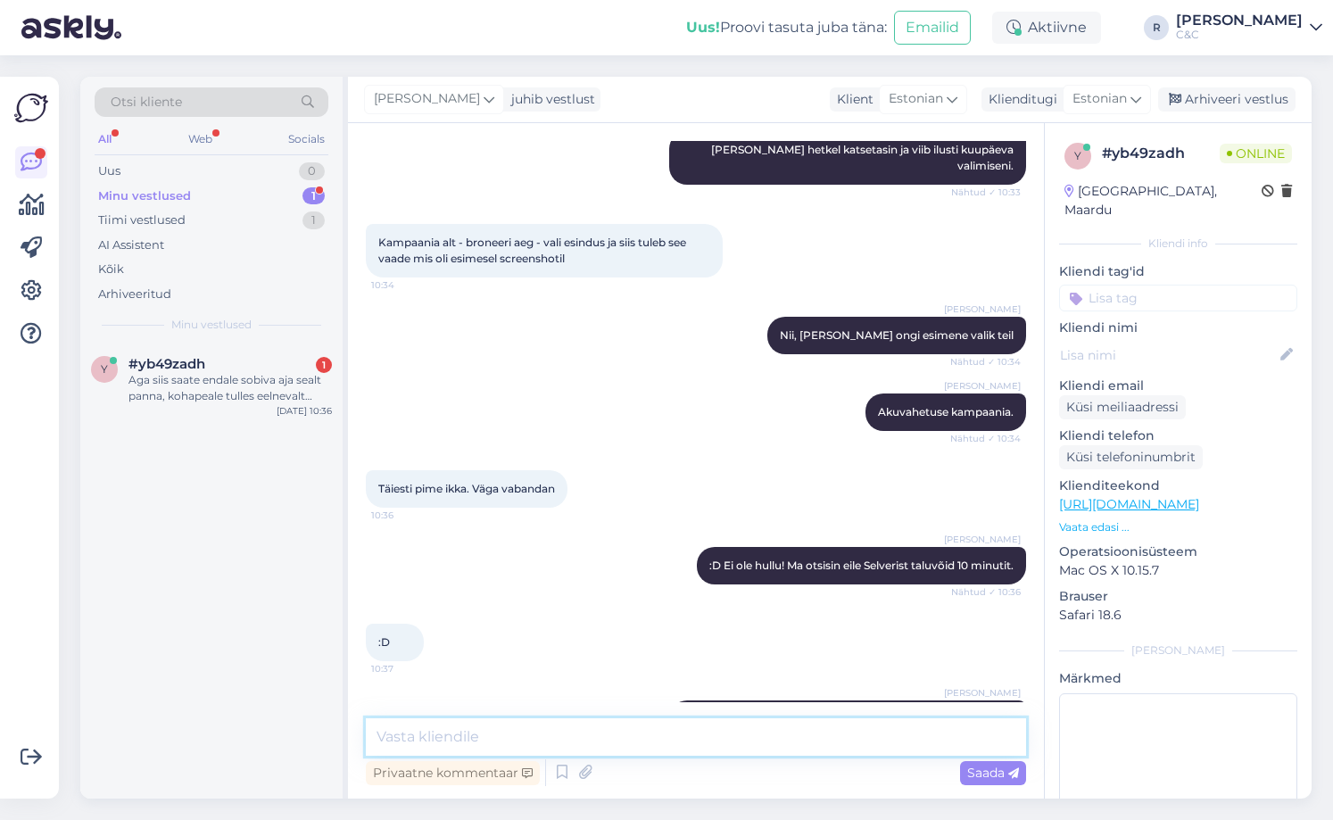
scroll to position [1184, 0]
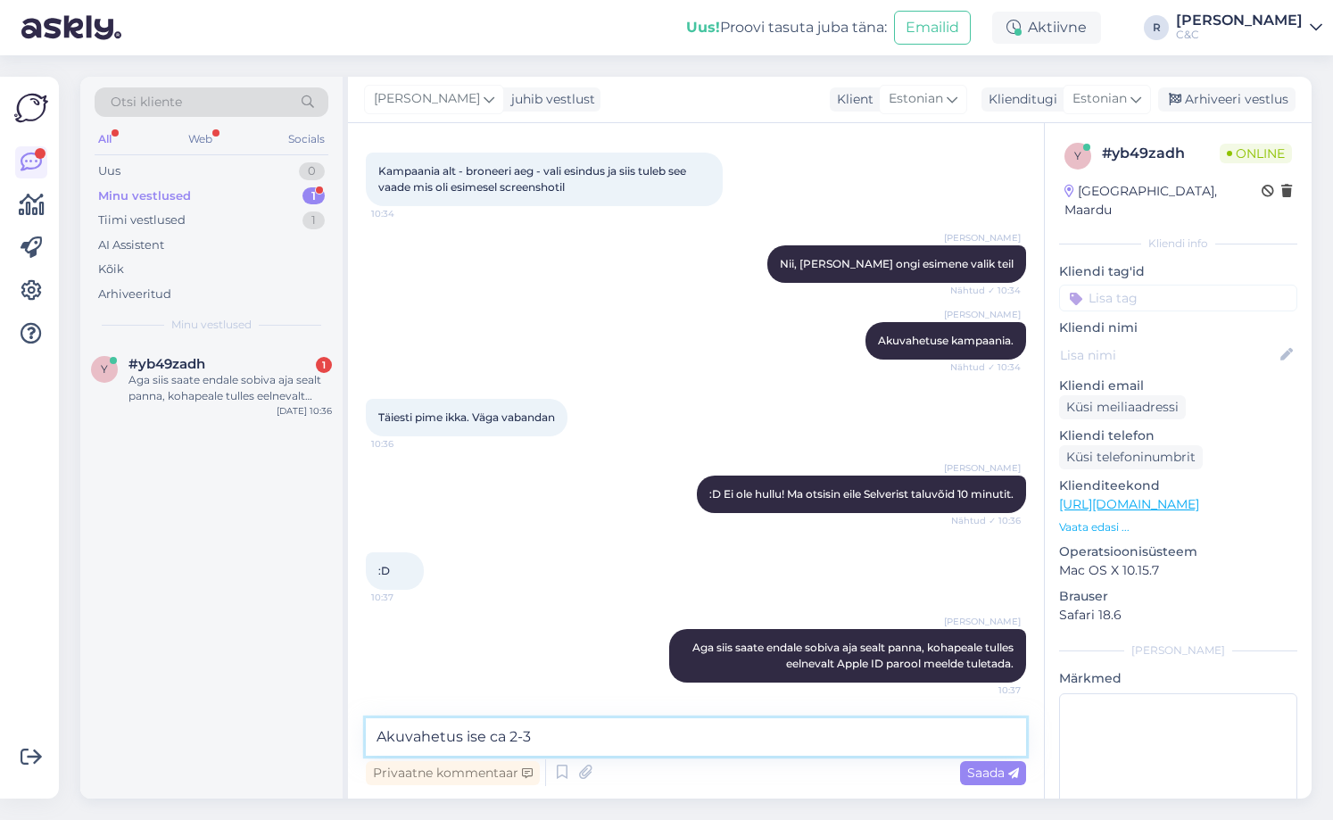
type textarea "Akuvahetus ise ca 2-3h"
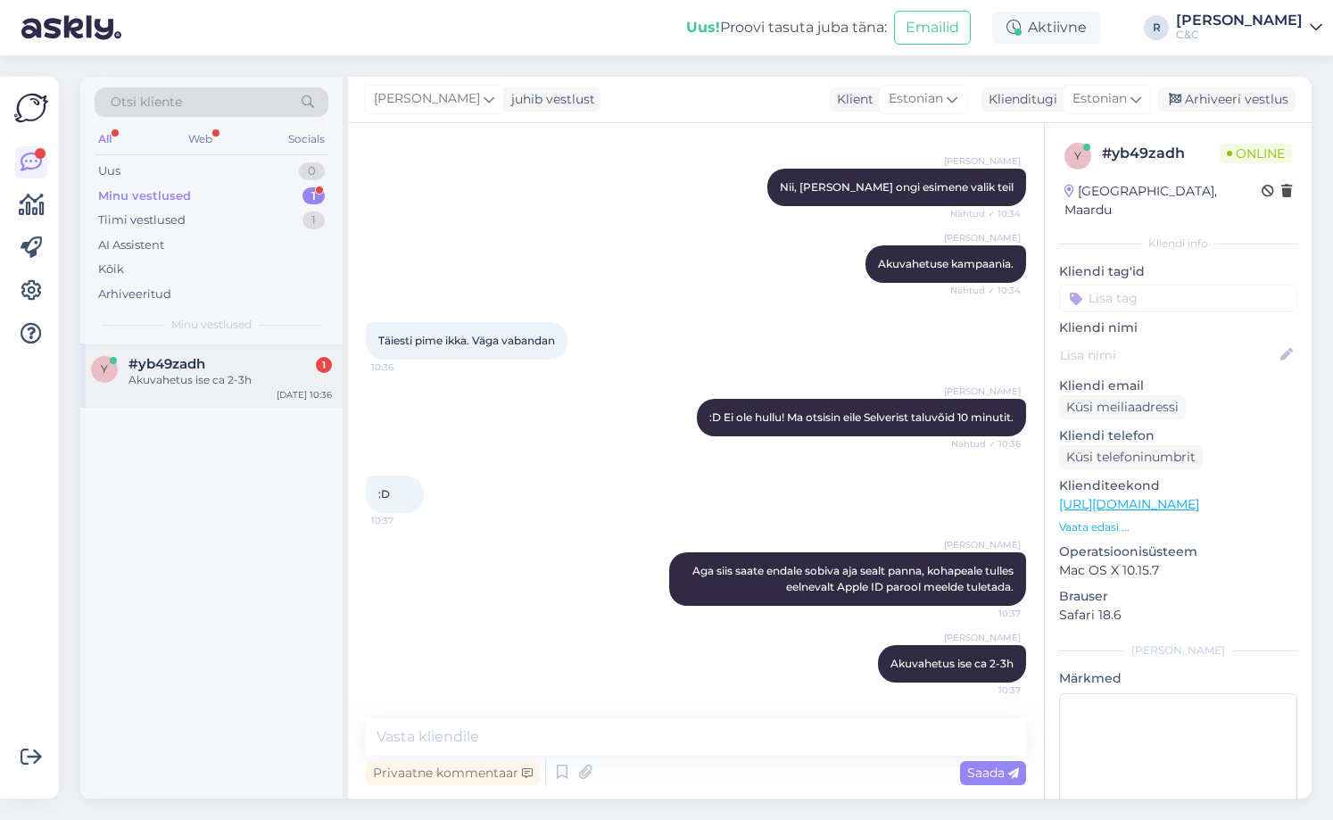
click at [216, 393] on div "y #yb49zadh 1 Akuvahetus ise ca 2-3h [DATE] 10:36" at bounding box center [211, 375] width 262 height 64
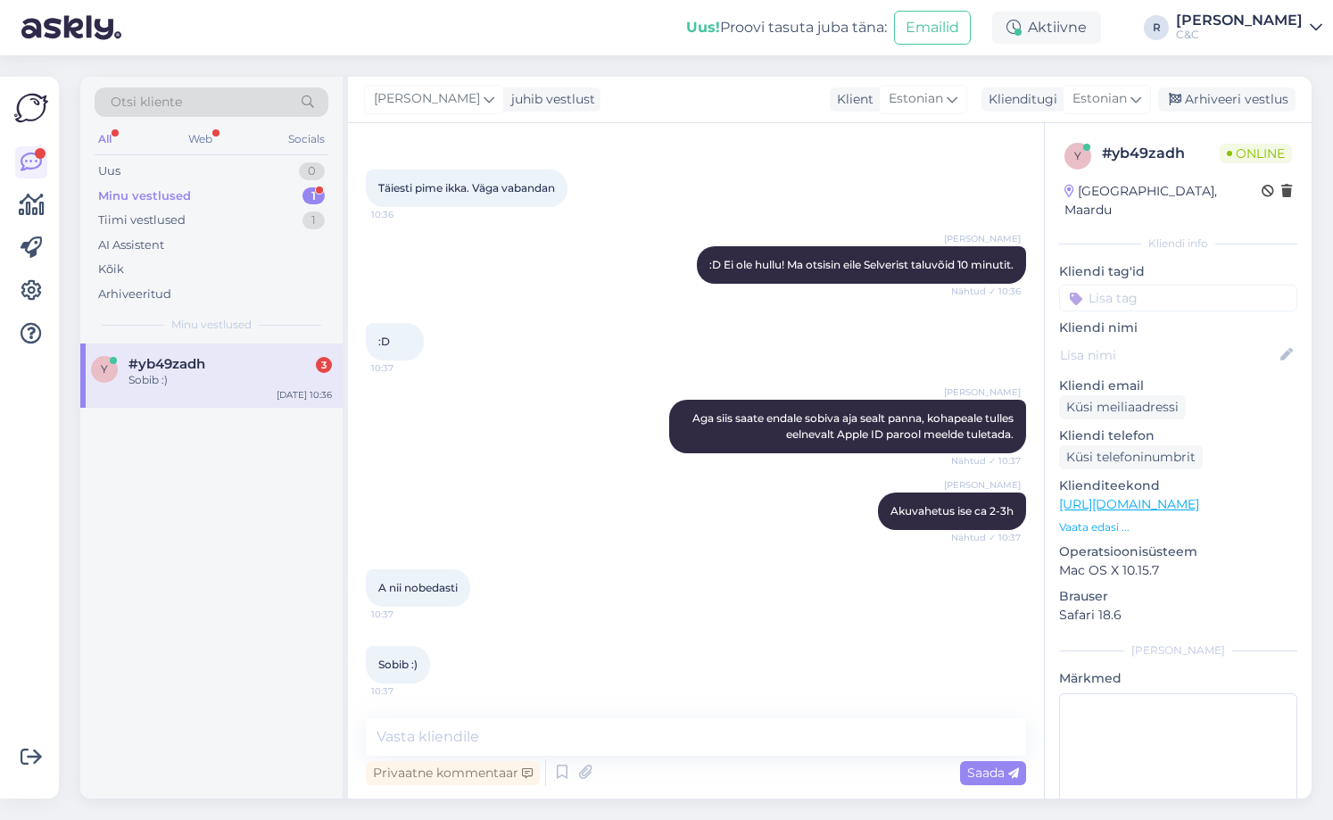
scroll to position [1414, 0]
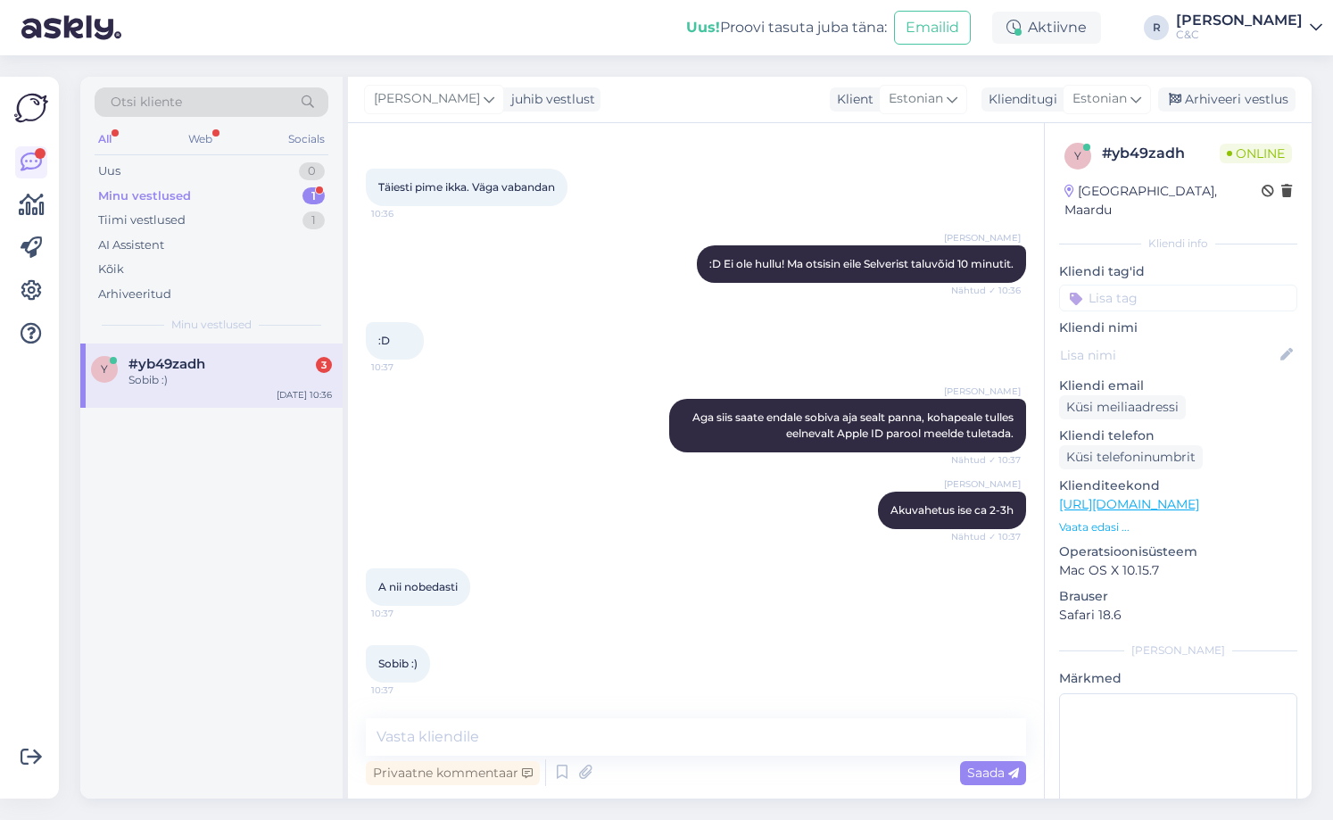
click at [508, 314] on div ":D 10:37" at bounding box center [696, 340] width 660 height 77
click at [241, 371] on div "#yb49zadh 3" at bounding box center [229, 364] width 203 height 16
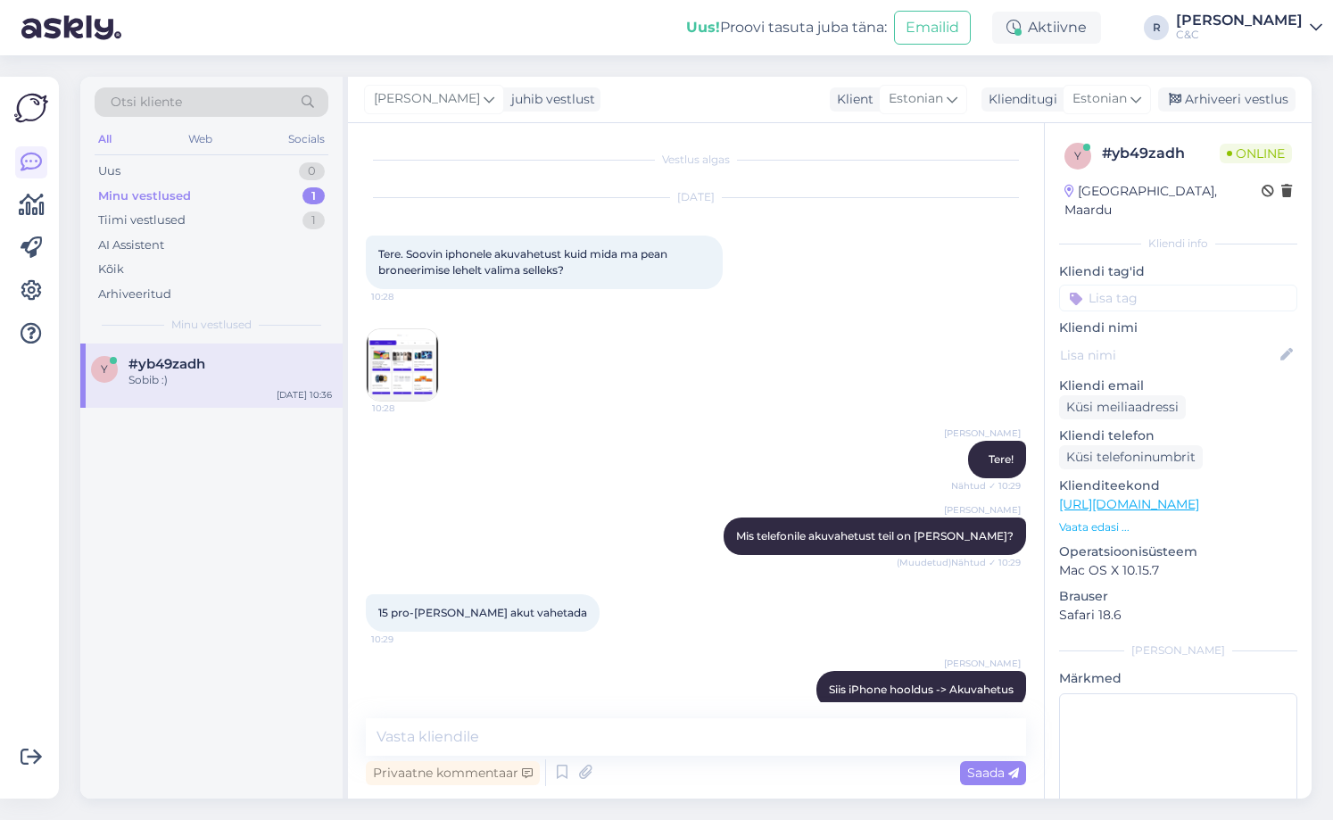
click at [232, 390] on div "y #yb49zadh Sobib :) [DATE] 10:36" at bounding box center [211, 375] width 262 height 64
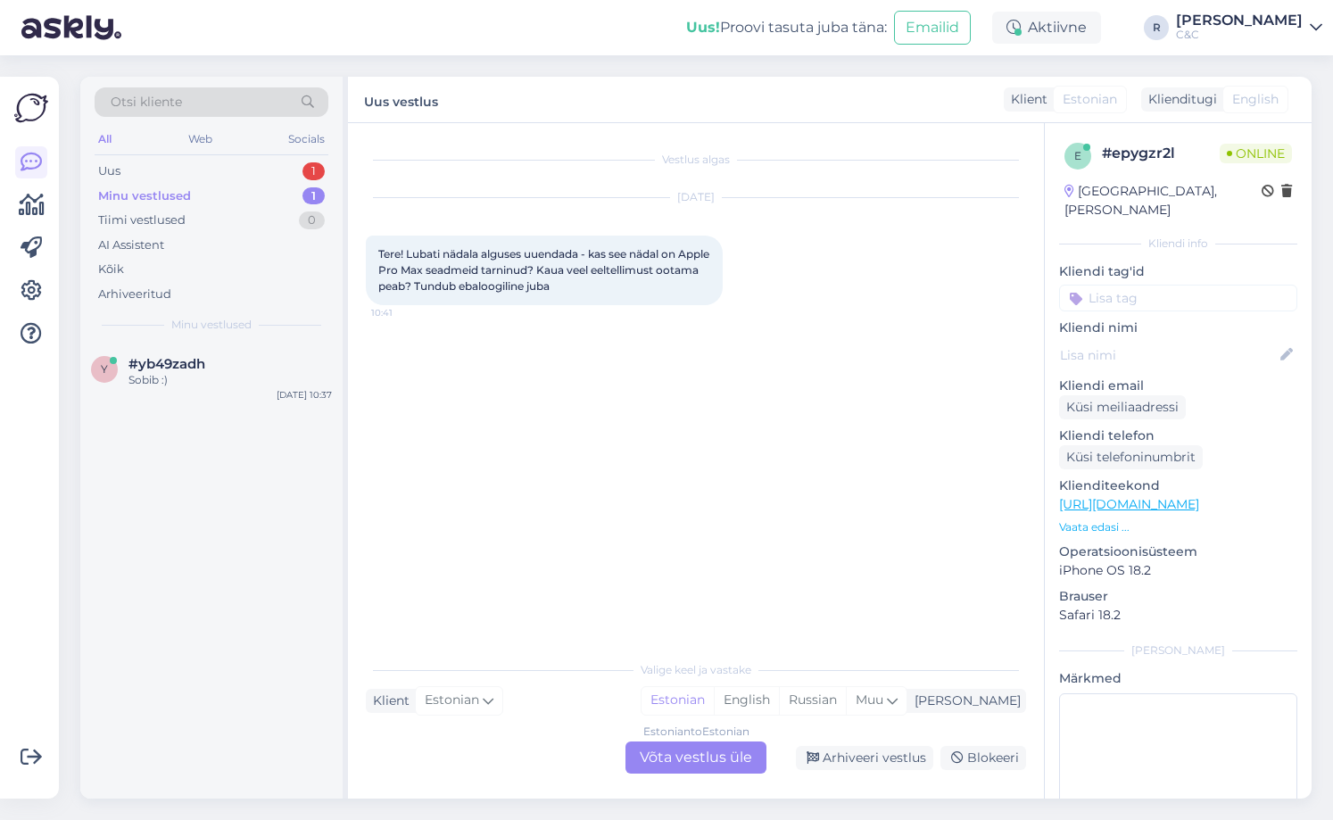
click at [673, 722] on div "Valige [PERSON_NAME] vastake Klient Estonian Mina Estonian English Russian Muu …" at bounding box center [696, 712] width 660 height 122
click at [667, 739] on div "Estonian to Estonian" at bounding box center [696, 731] width 106 height 16
click at [670, 747] on div "Estonian to Estonian Võta vestlus üle" at bounding box center [695, 757] width 141 height 32
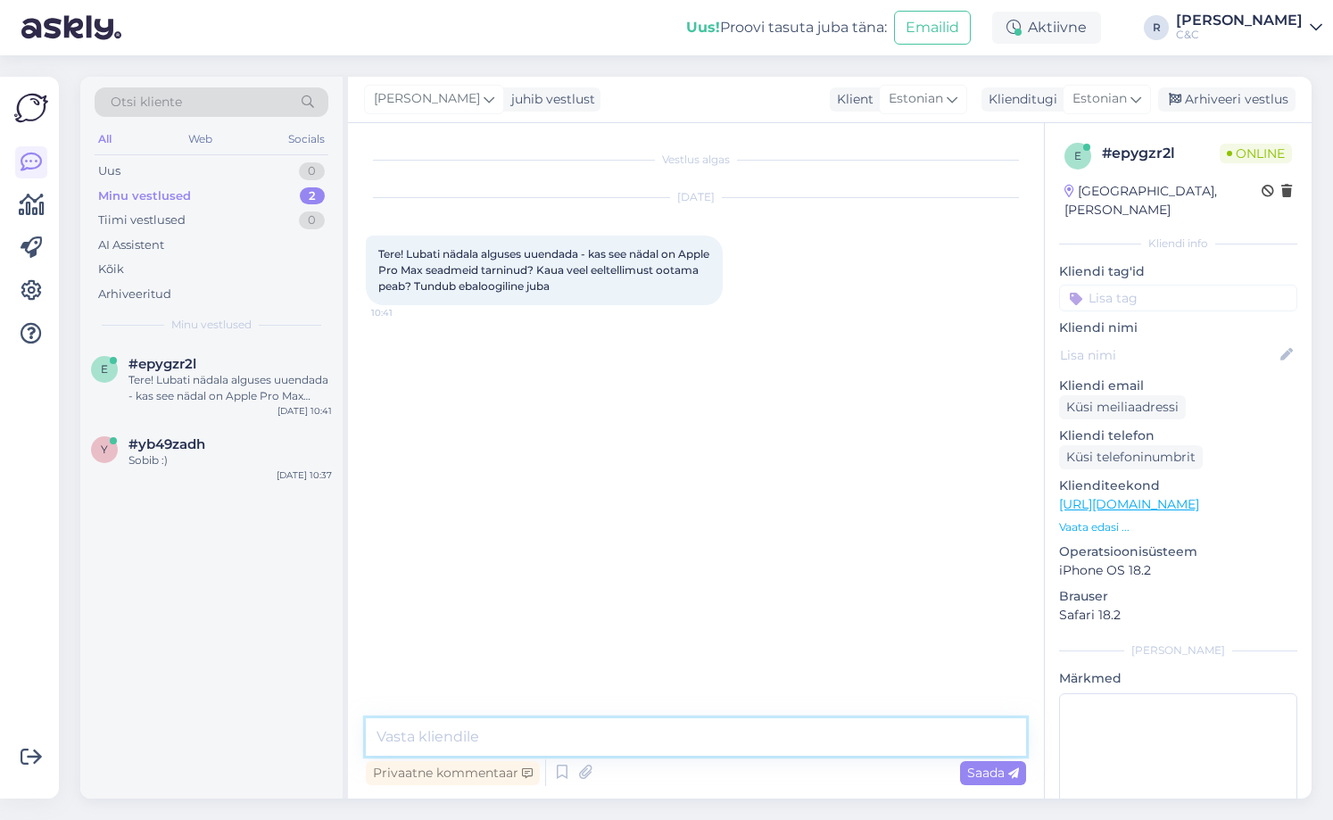
click at [658, 739] on textarea at bounding box center [696, 736] width 660 height 37
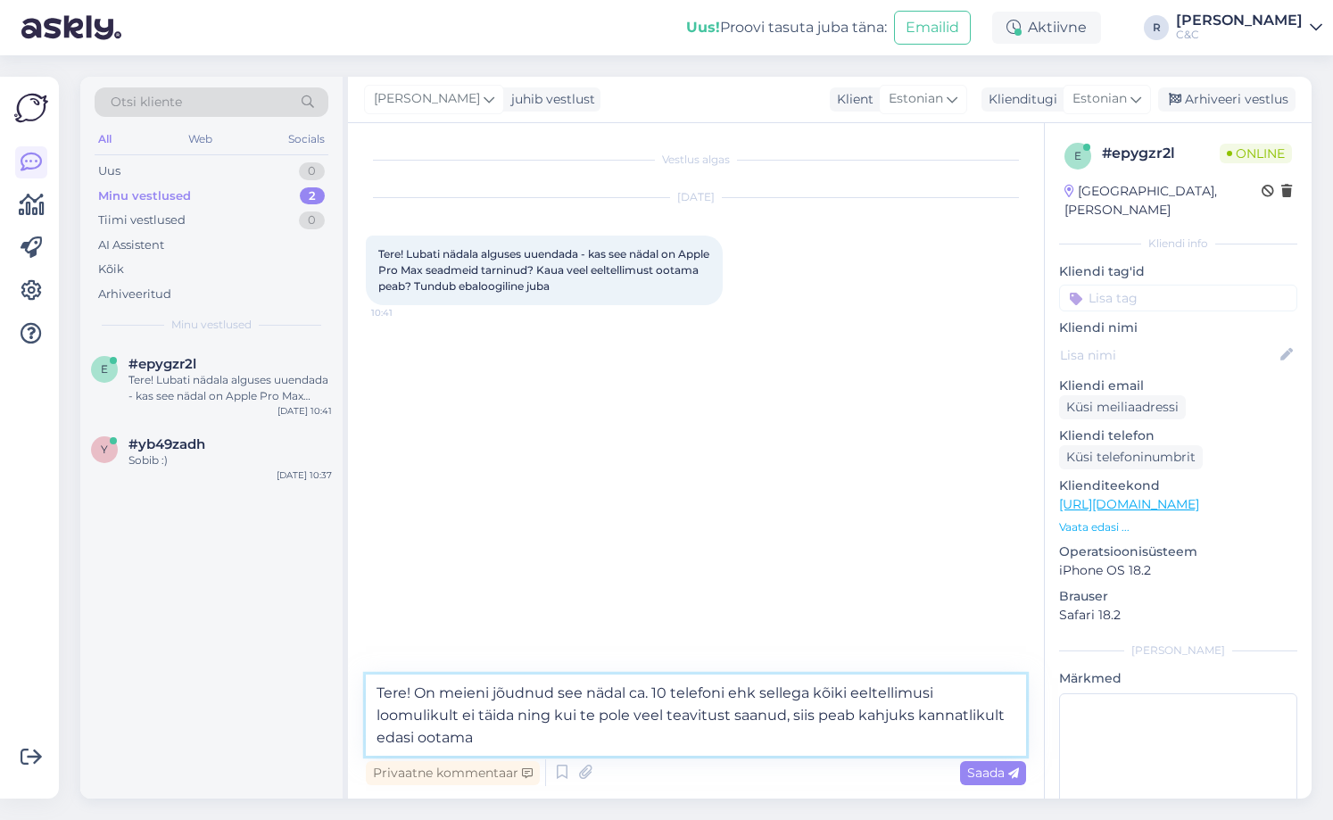
type textarea "Tere! On meieni jõudnud see nädal ca. 10 telefoni ehk sellega kõiki eeltellimus…"
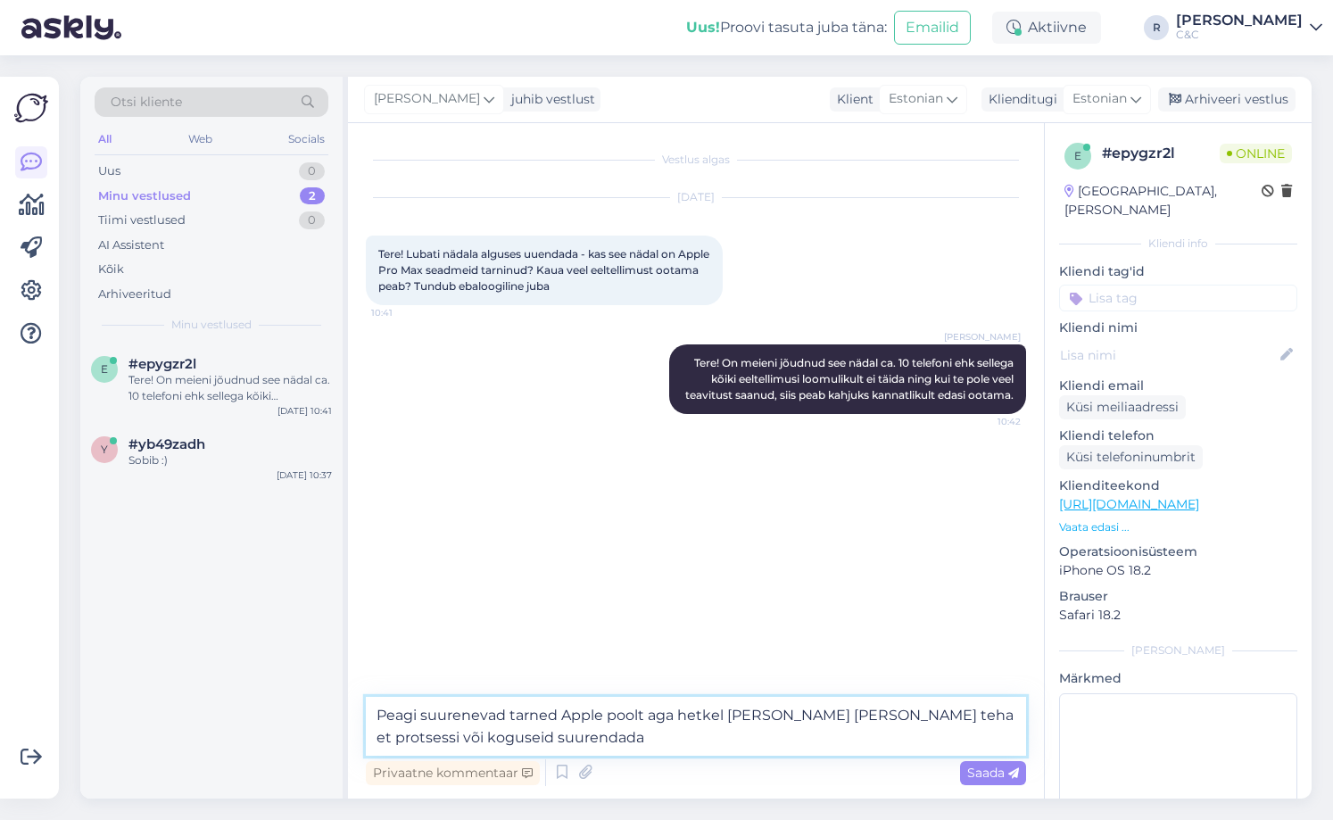
type textarea "Peagi suurenevad tarned Apple poolt aga hetkel [PERSON_NAME] [PERSON_NAME] teha…"
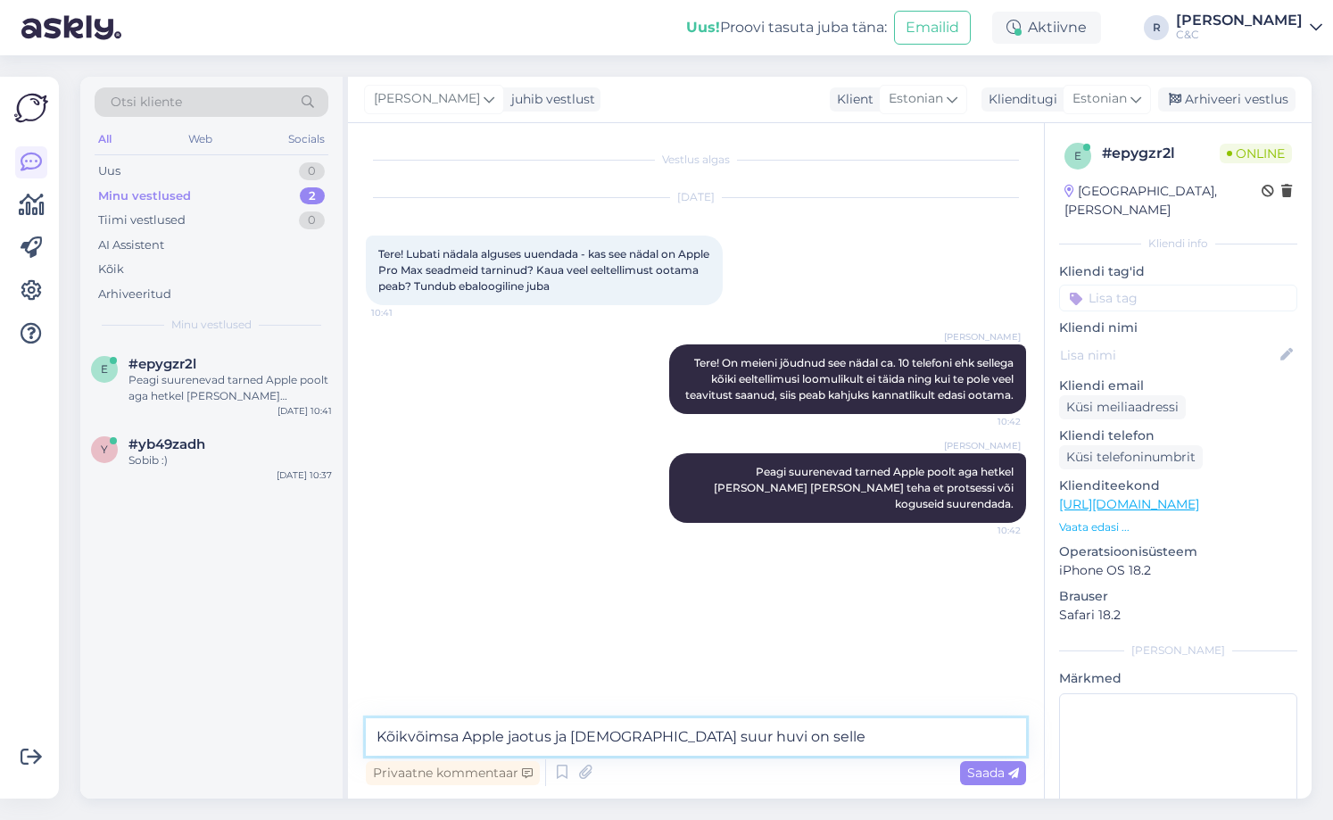
click at [508, 733] on textarea "Kõikvõimsa Apple jaotus ja [DEMOGRAPHIC_DATA] suur huvi on selle" at bounding box center [696, 736] width 660 height 37
click at [830, 741] on textarea "Kõikvõimsa Apple väike jaotus ja [DEMOGRAPHIC_DATA] suur huvi on selle" at bounding box center [696, 736] width 660 height 37
type textarea "Kõikvõimsa Apple väike jaotus ja [DEMOGRAPHIC_DATA] suur huvi on selle olukorra…"
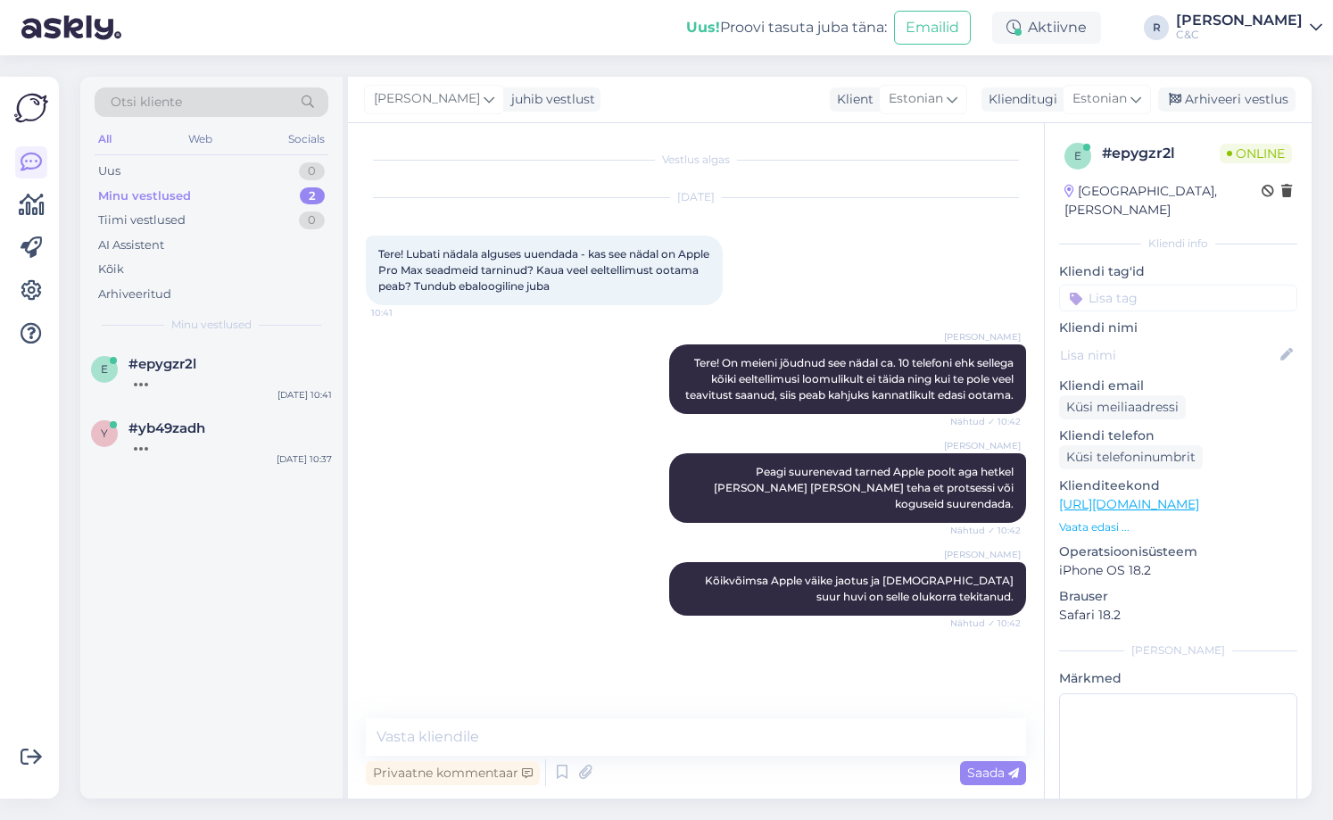
scroll to position [26, 0]
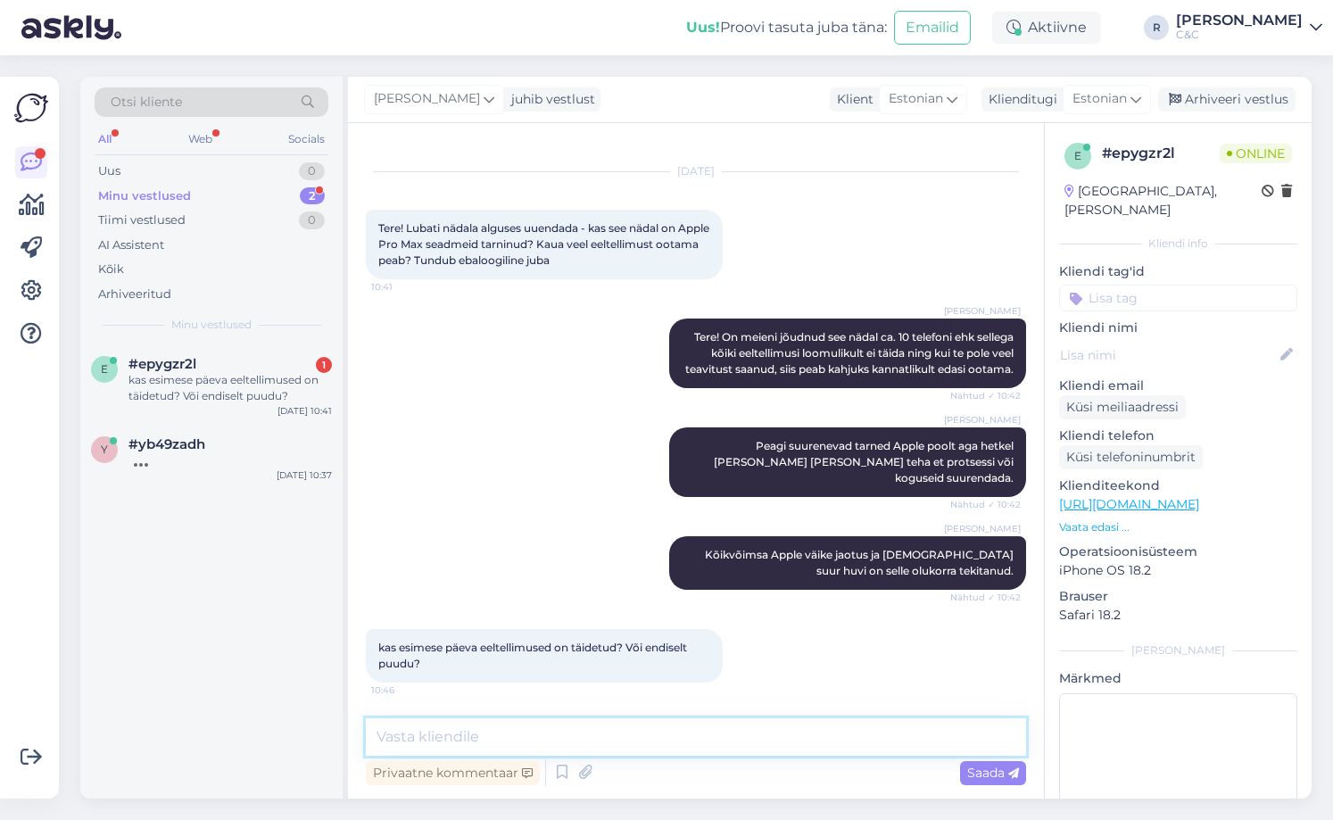
click at [575, 750] on textarea at bounding box center [696, 736] width 660 height 37
click at [515, 731] on textarea at bounding box center [696, 736] width 660 height 37
type textarea "ˇ"
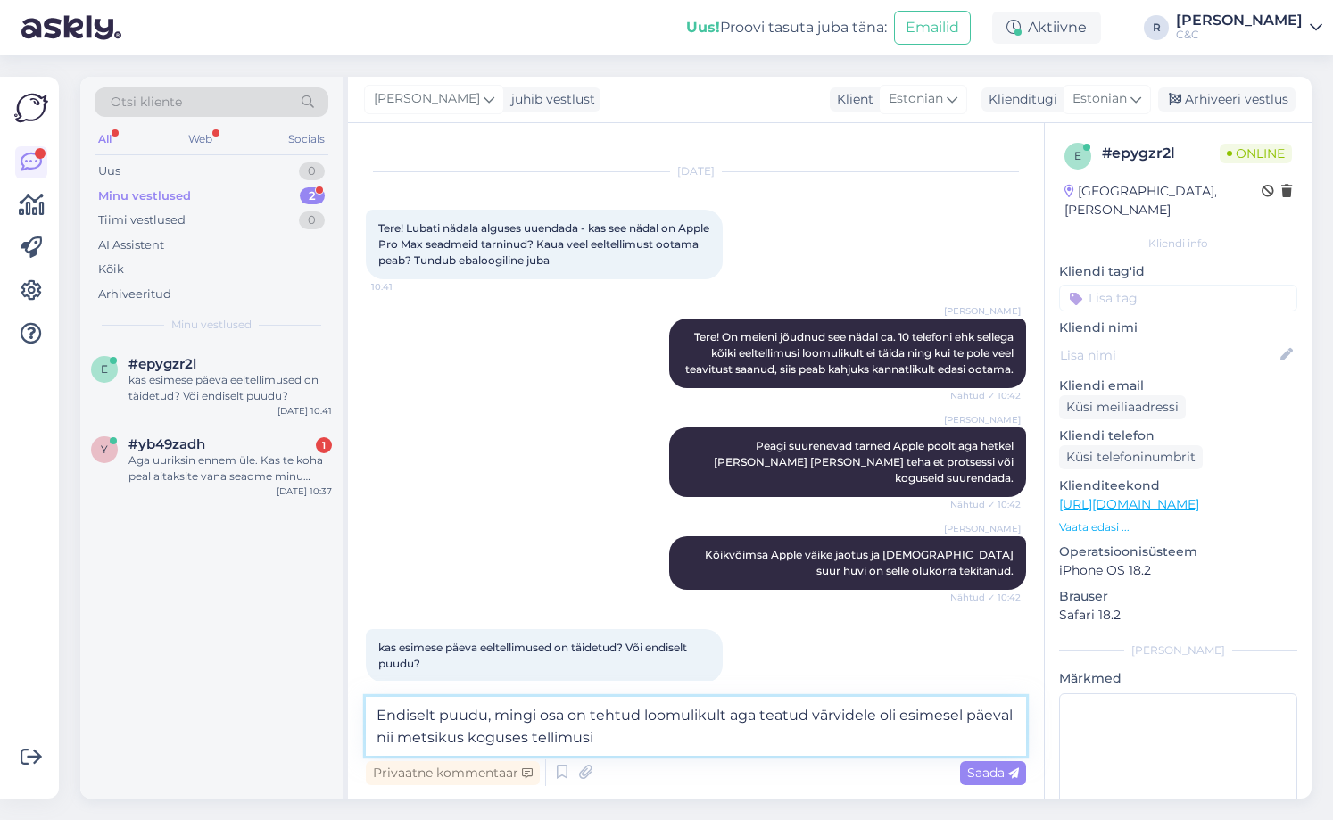
click at [624, 737] on textarea "Endiselt puudu, mingi osa on tehtud loomulikult aga teatud värvidele oli esimes…" at bounding box center [696, 726] width 660 height 59
type textarea "Endiselt puudu, mingi osa on tehtud loomulikult aga teatud värvidele oli esimes…"
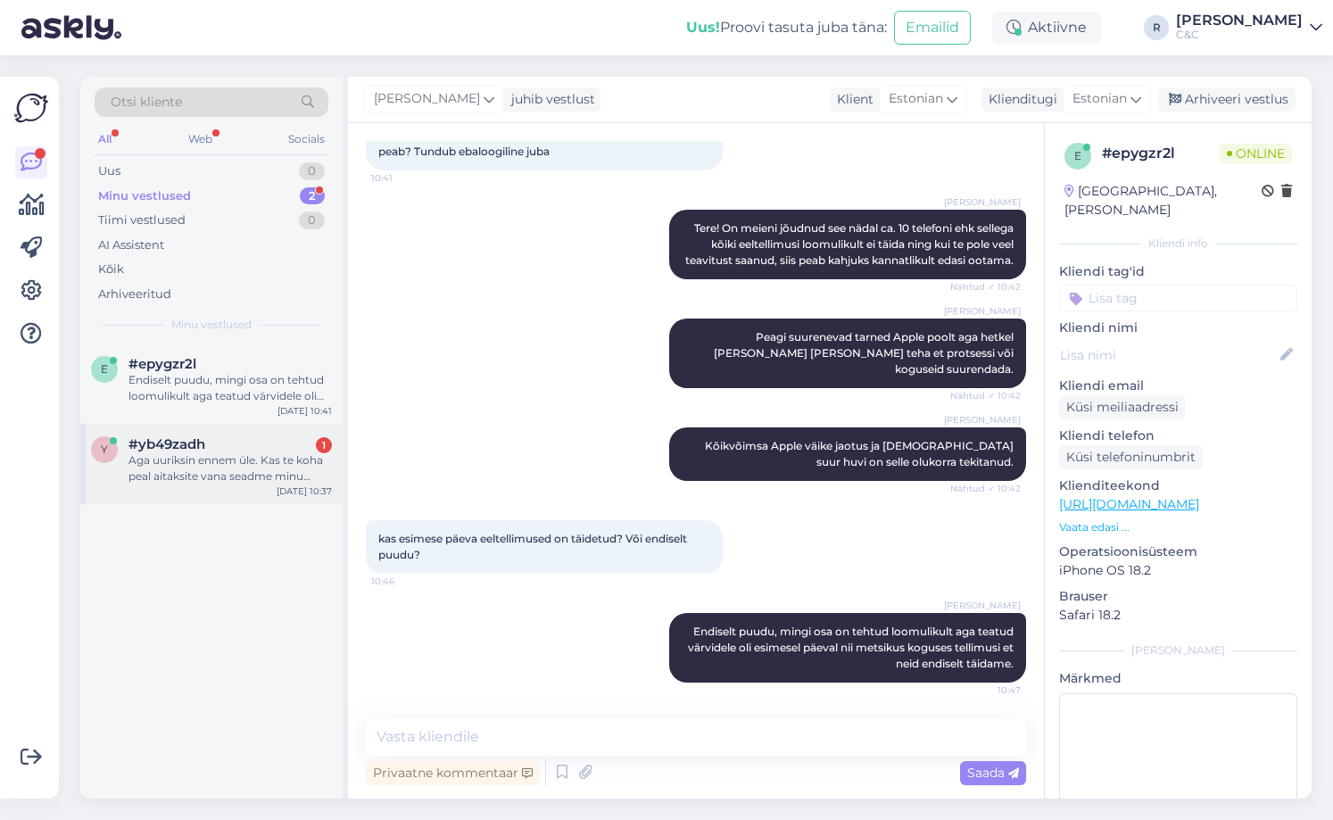
click at [287, 491] on div "y #yb49zadh 1 Aga uuriksin ennem üle. Kas te koha peal aitaksite vana seadme mi…" at bounding box center [211, 464] width 262 height 80
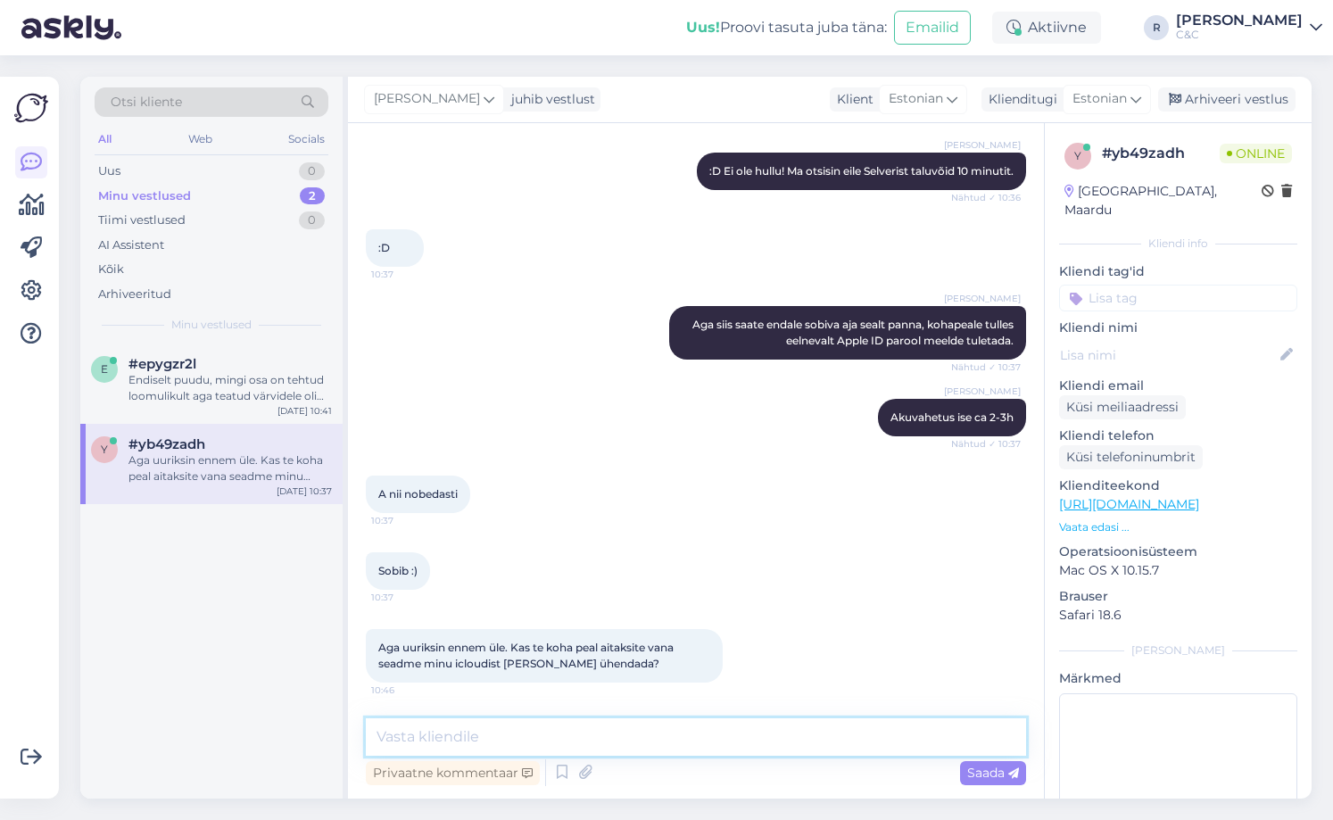
click at [523, 740] on textarea at bounding box center [696, 736] width 660 height 37
click at [776, 750] on textarea "Saame ikka aidata aga siis peaks arvestama et vb." at bounding box center [696, 736] width 660 height 37
drag, startPoint x: 769, startPoint y: 739, endPoint x: 520, endPoint y: 745, distance: 248.9
click at [520, 745] on textarea "Saame ikka aidata aga siis peaks arvestama et vb." at bounding box center [696, 736] width 660 height 37
type textarea "Saame ikka aidata. Apple ID parool lihtsalt et oleks endal teil olemas ja toimi…"
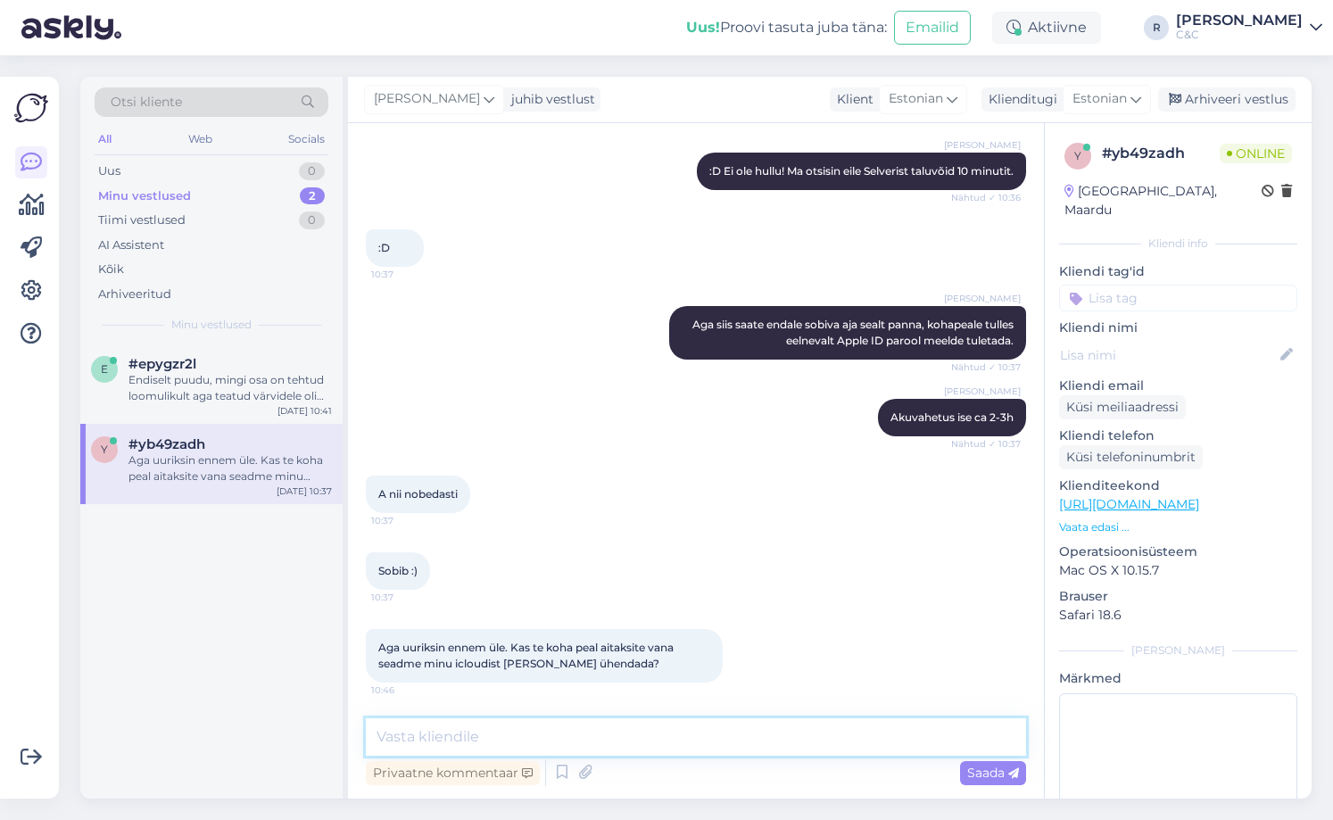
scroll to position [1599, 0]
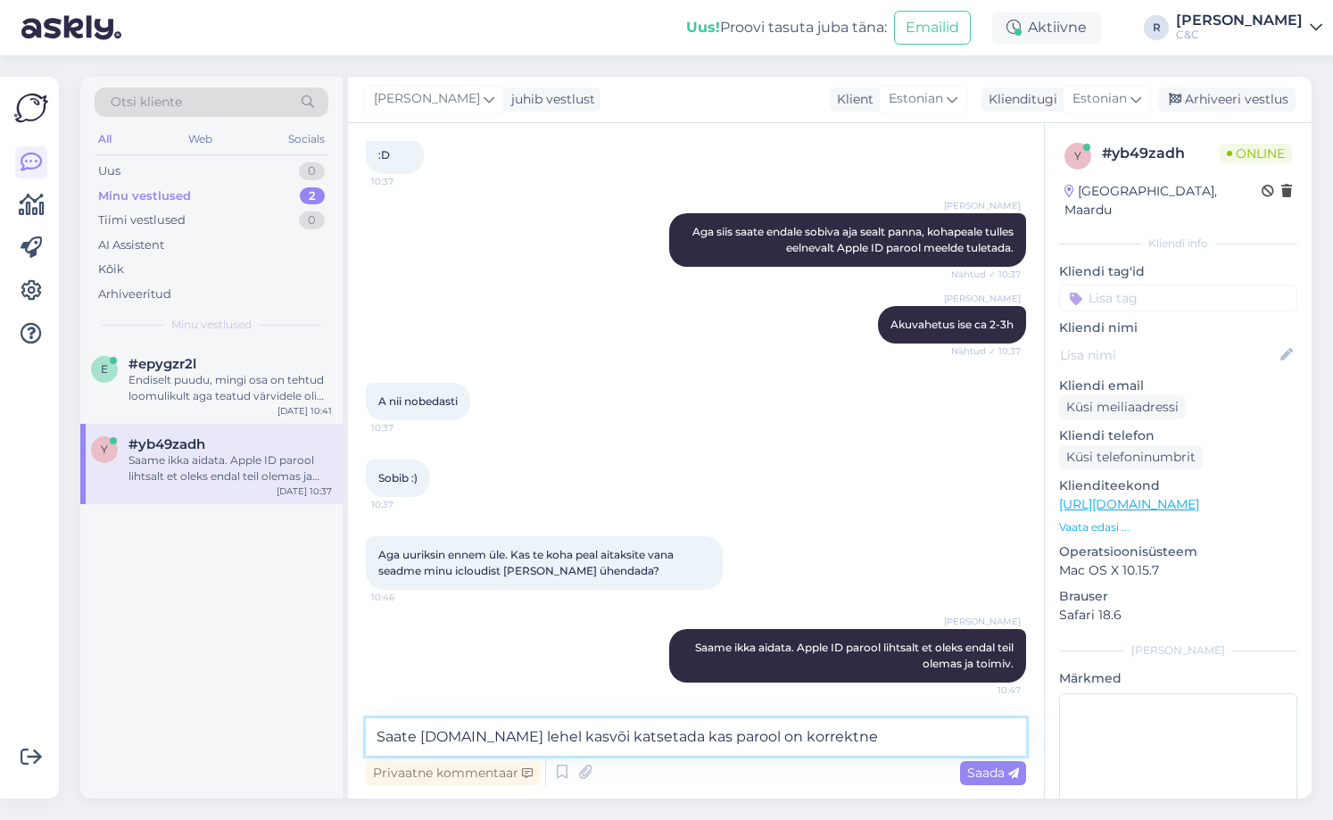
type textarea "Saate [DOMAIN_NAME] lehel kasvõi katsetada kas parool on korrektne."
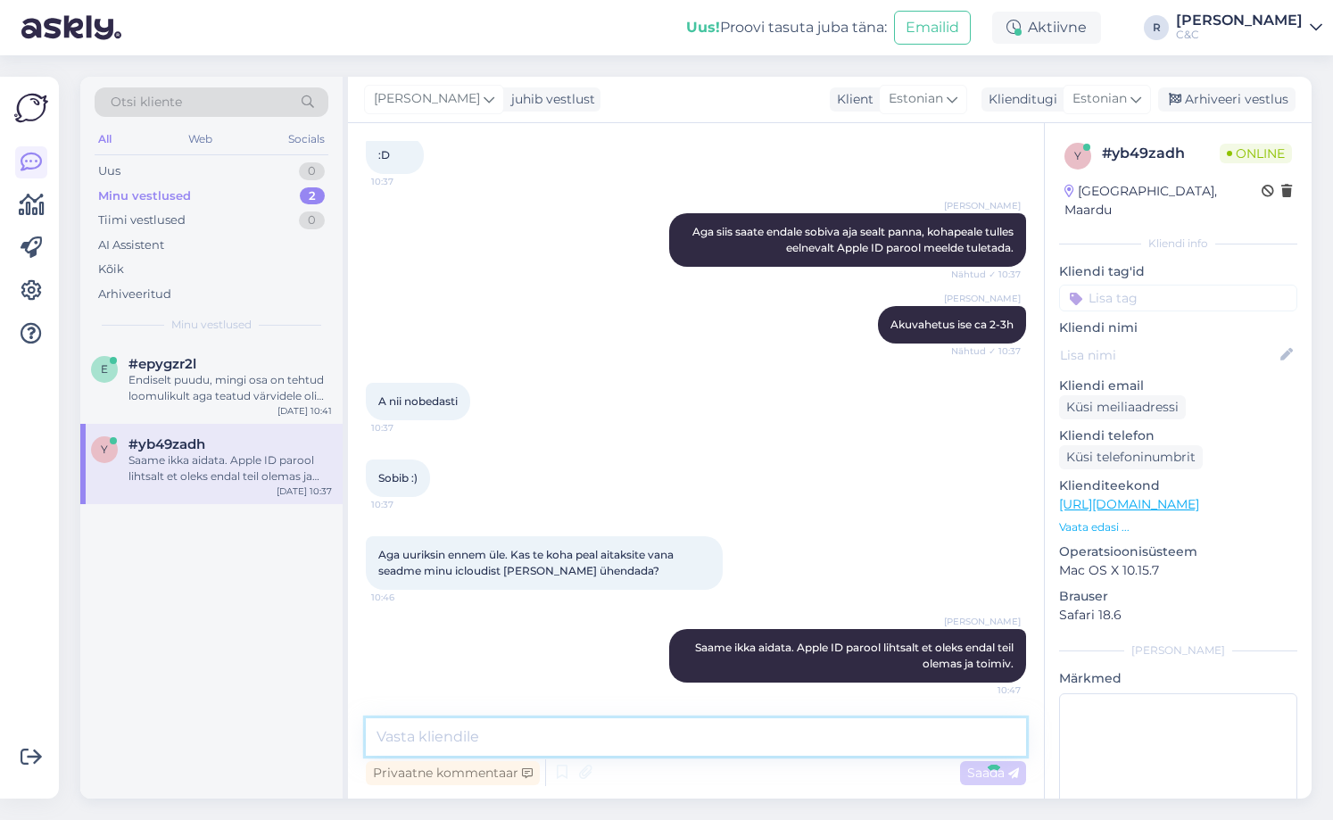
scroll to position [1692, 0]
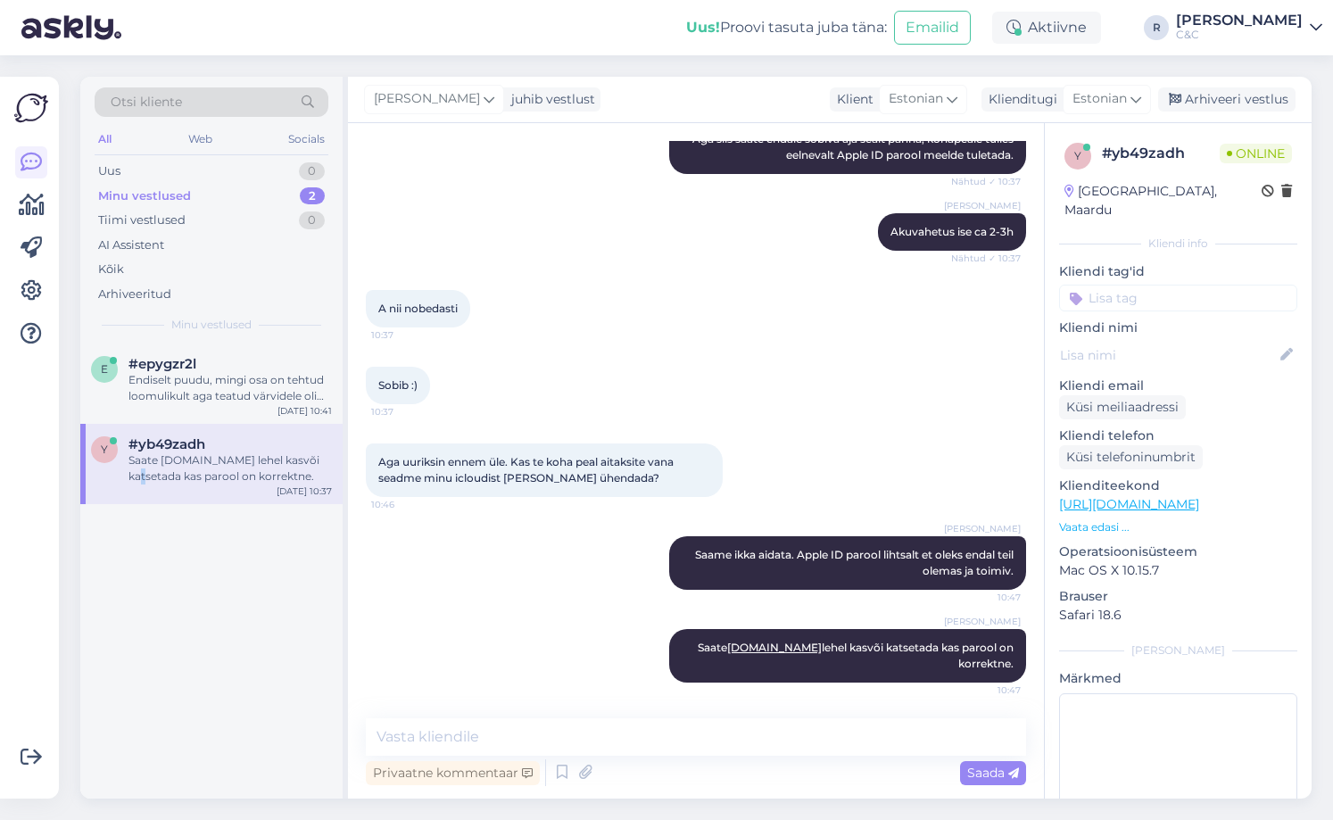
click at [155, 525] on div "e #epygzr2l Endiselt puudu, mingi osa on tehtud loomulikult aga teatud värvidel…" at bounding box center [211, 570] width 262 height 455
click at [264, 393] on div "Endiselt puudu, mingi osa on tehtud loomulikult aga teatud värvidele oli esimes…" at bounding box center [229, 388] width 203 height 32
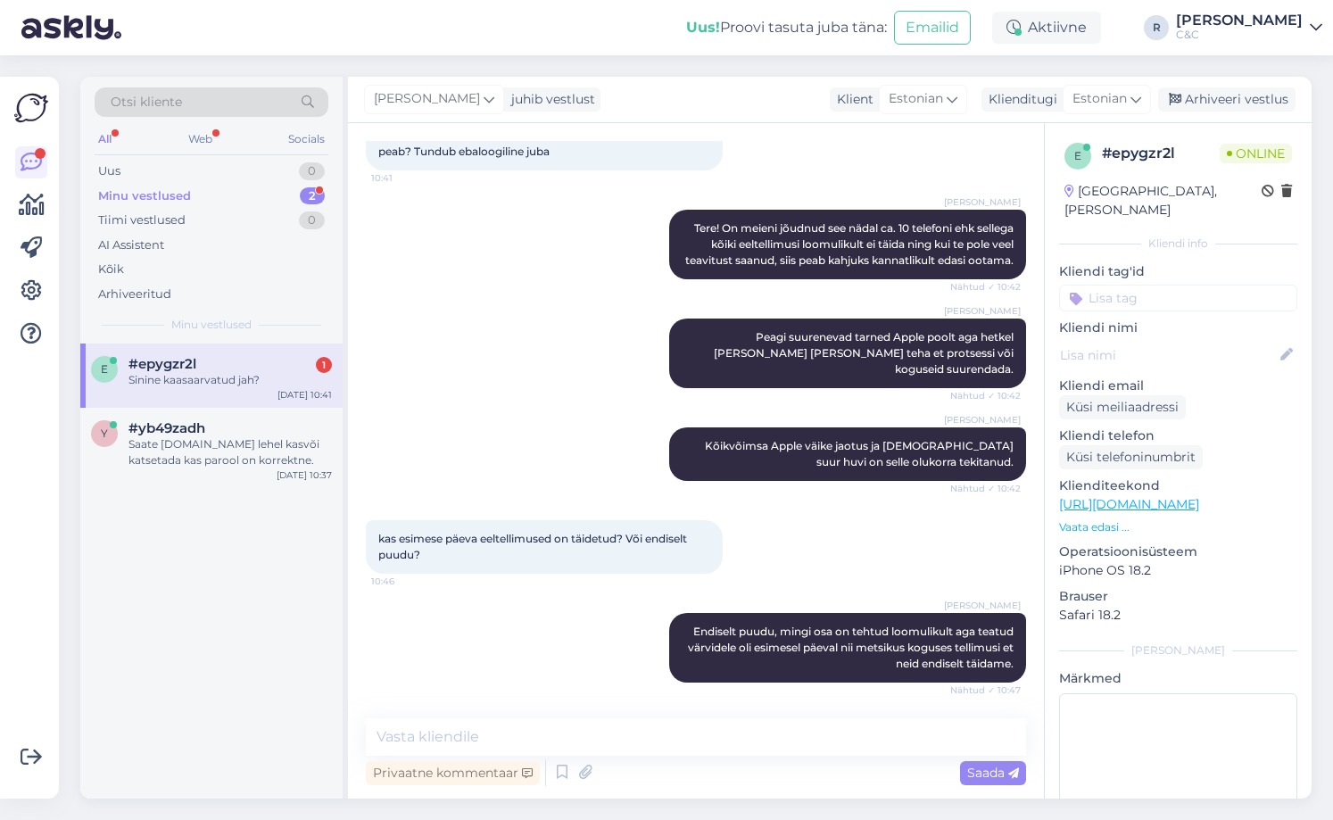
scroll to position [211, 0]
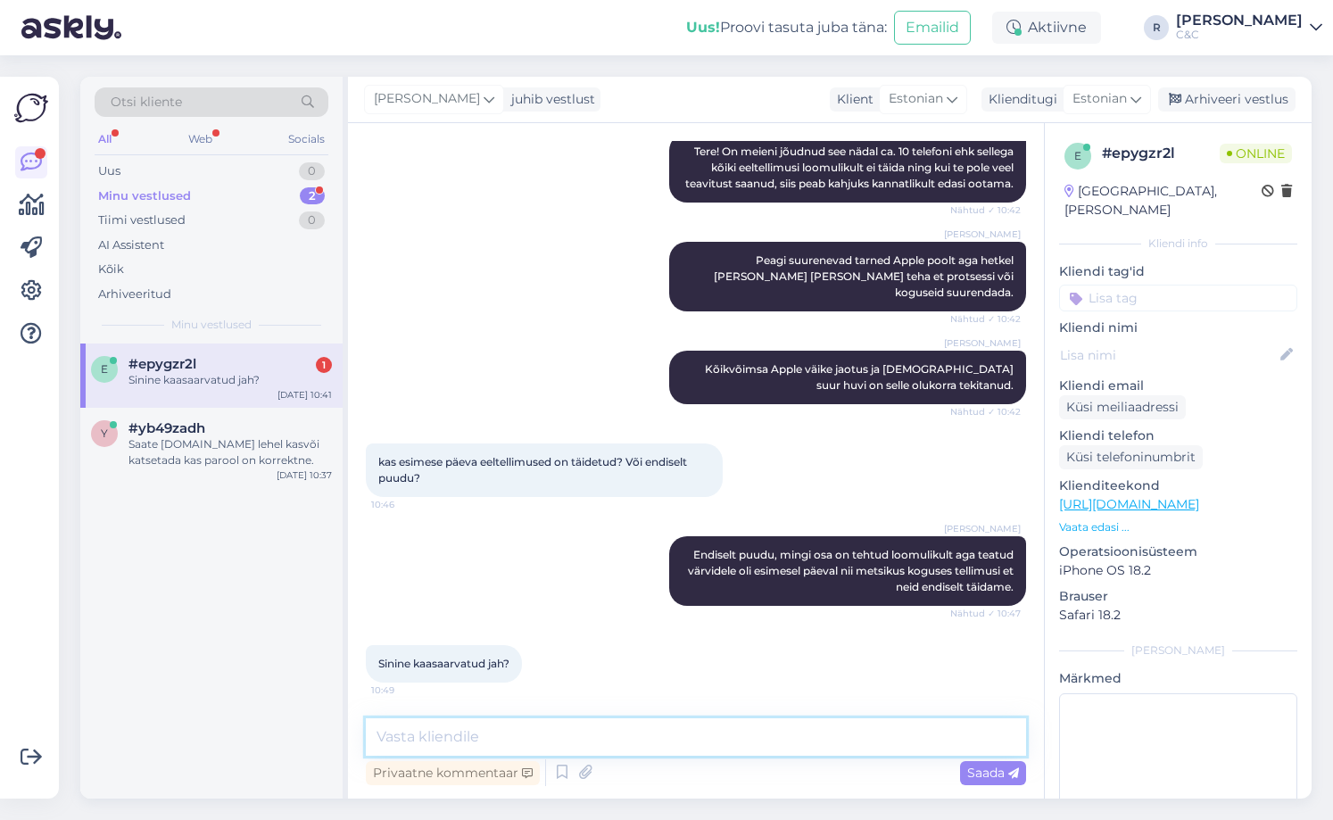
click at [655, 731] on textarea at bounding box center [696, 736] width 660 height 37
click at [641, 740] on textarea at bounding box center [696, 736] width 660 height 37
type textarea "Ikka."
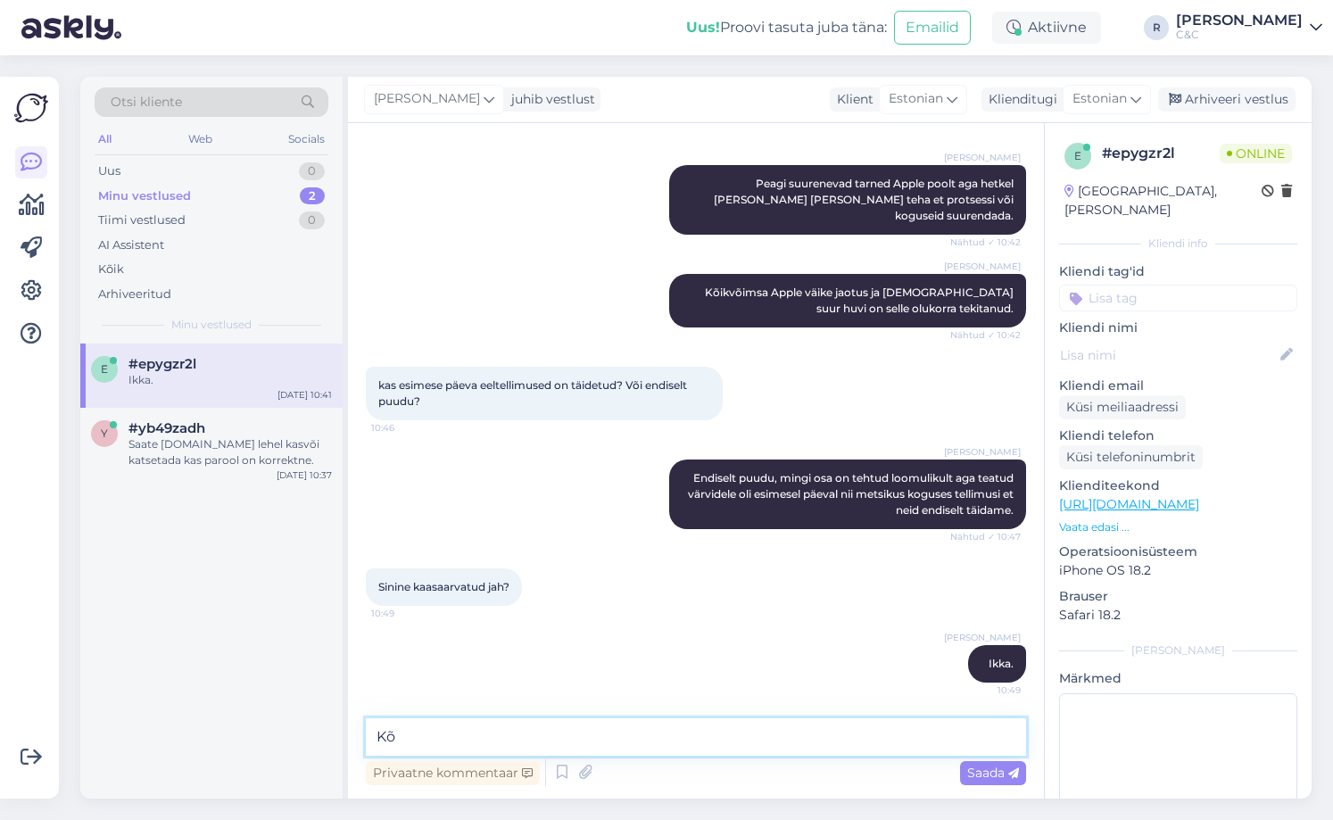
type textarea "K"
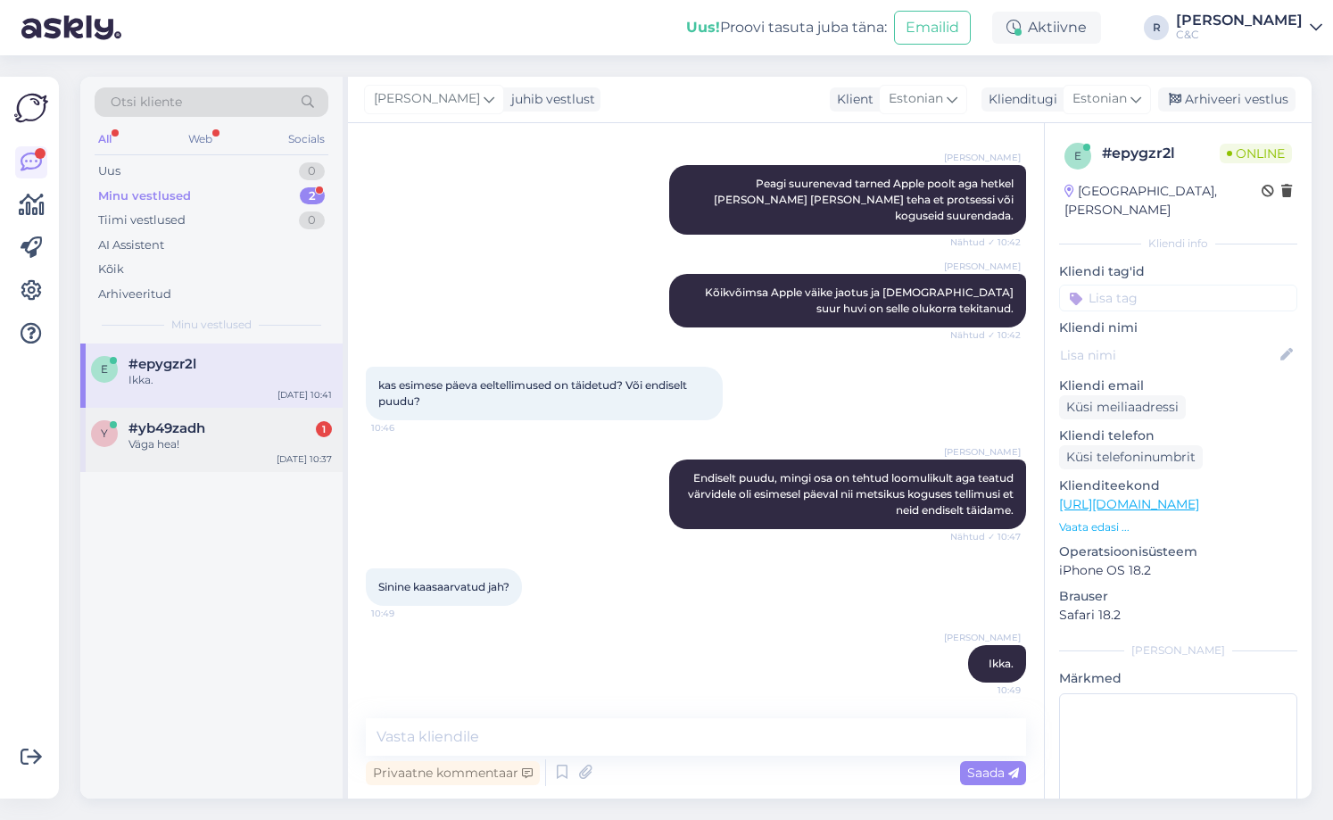
click at [270, 465] on div "y #yb49zadh 1 Väga hea! [DATE] 10:37" at bounding box center [211, 440] width 262 height 64
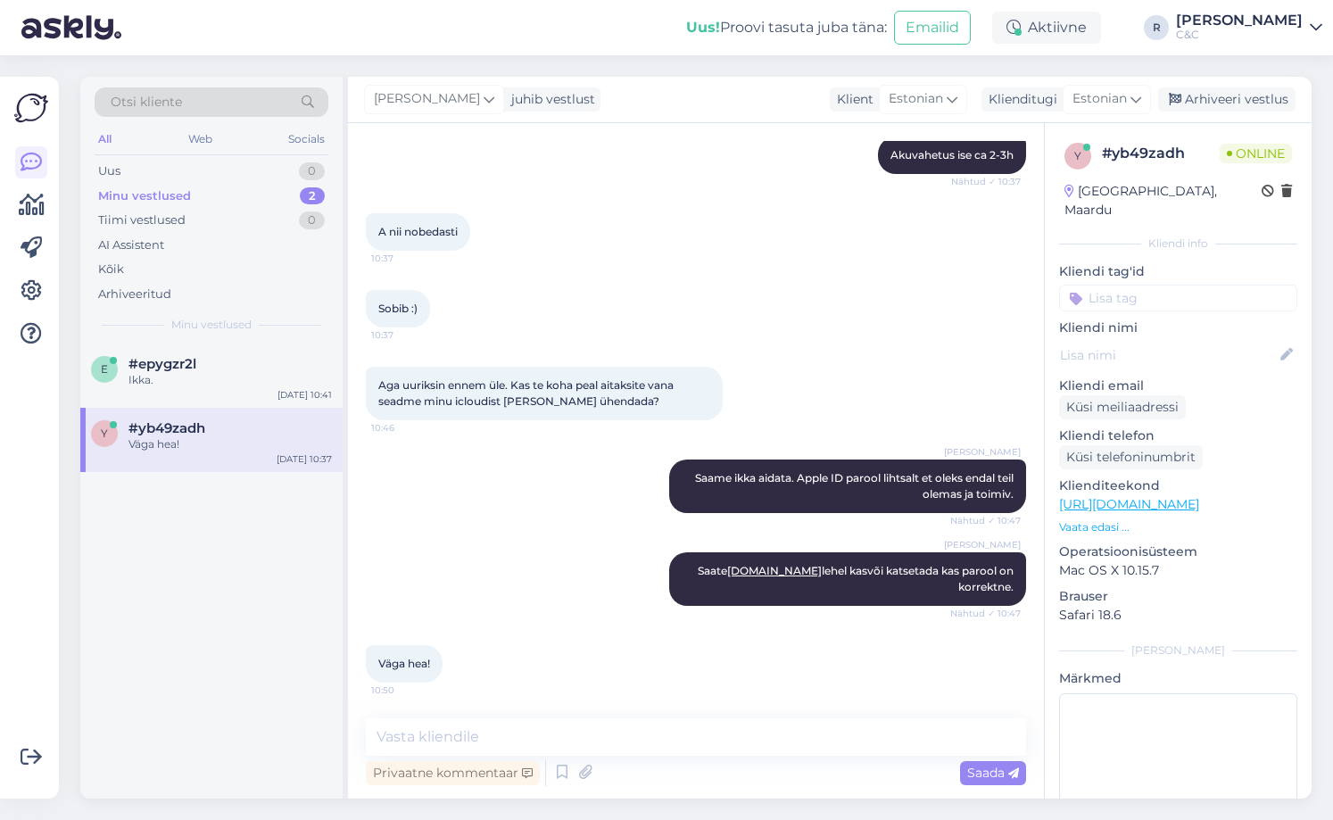
click at [192, 525] on div "e #epygzr2l Ikka. [DATE] 10:41 y #yb49zadh Väga hea! [DATE] 10:37" at bounding box center [211, 570] width 262 height 455
click at [671, 301] on div "Sobib :) 10:37" at bounding box center [696, 308] width 660 height 77
click at [1218, 106] on div "Arhiveeri vestlus" at bounding box center [1226, 99] width 137 height 24
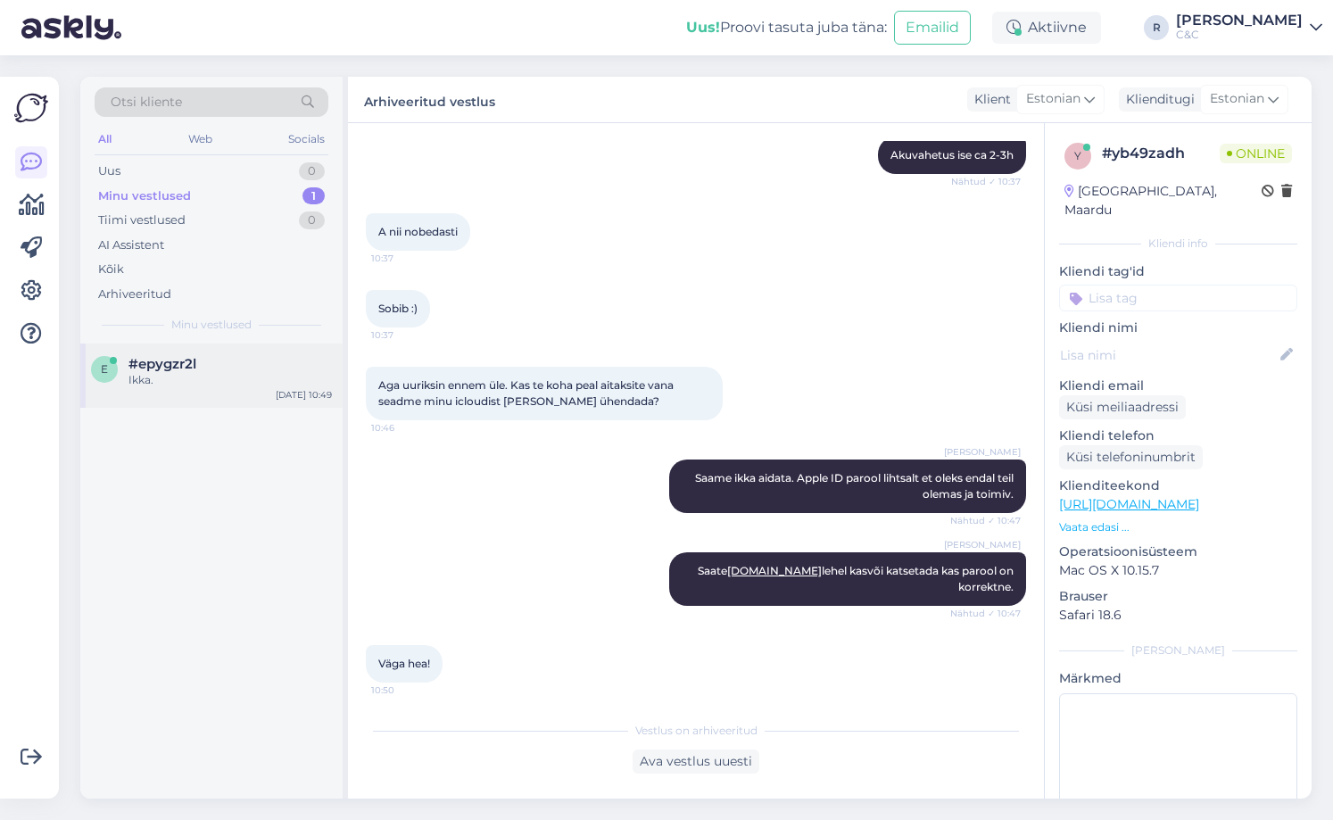
click at [286, 397] on div "[DATE] 10:49" at bounding box center [304, 394] width 56 height 13
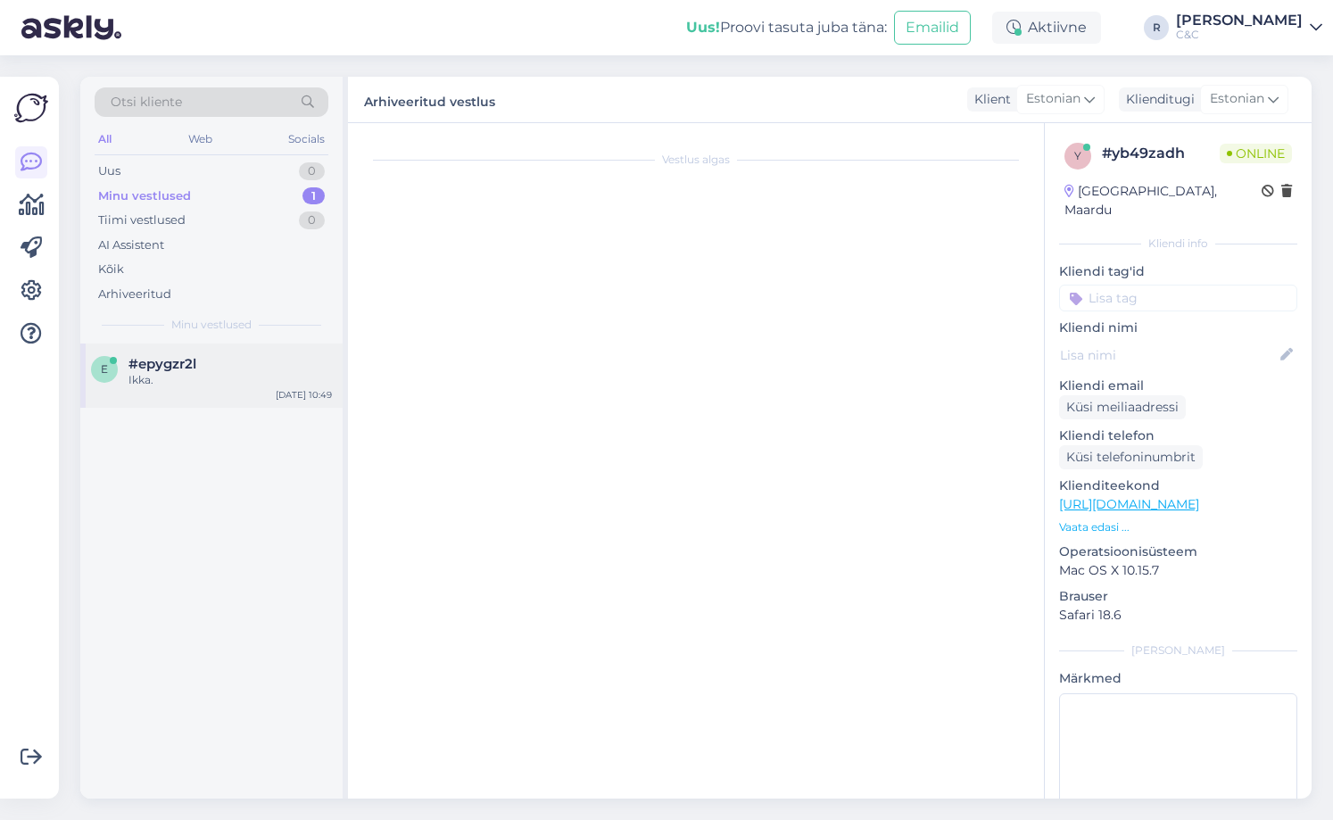
scroll to position [288, 0]
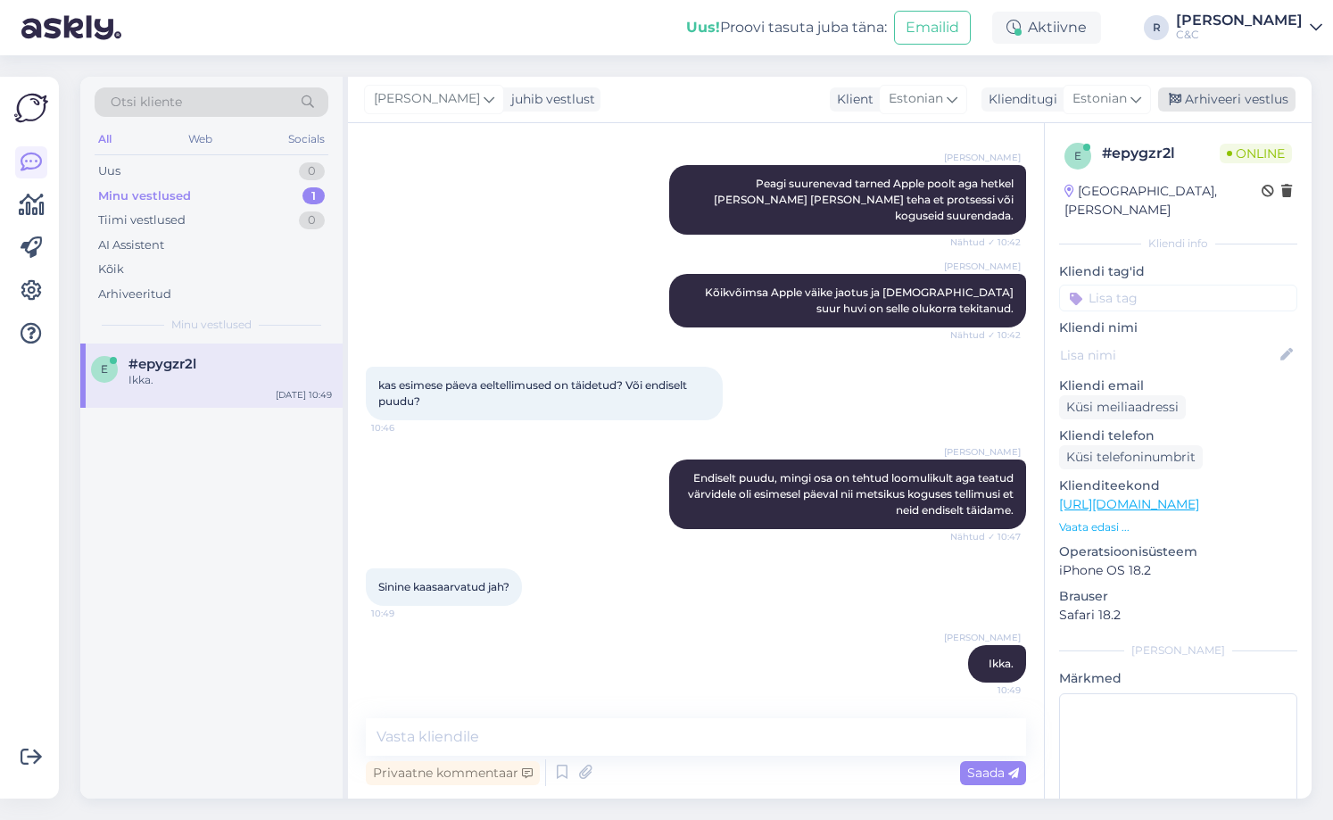
click at [1235, 100] on div "Arhiveeri vestlus" at bounding box center [1226, 99] width 137 height 24
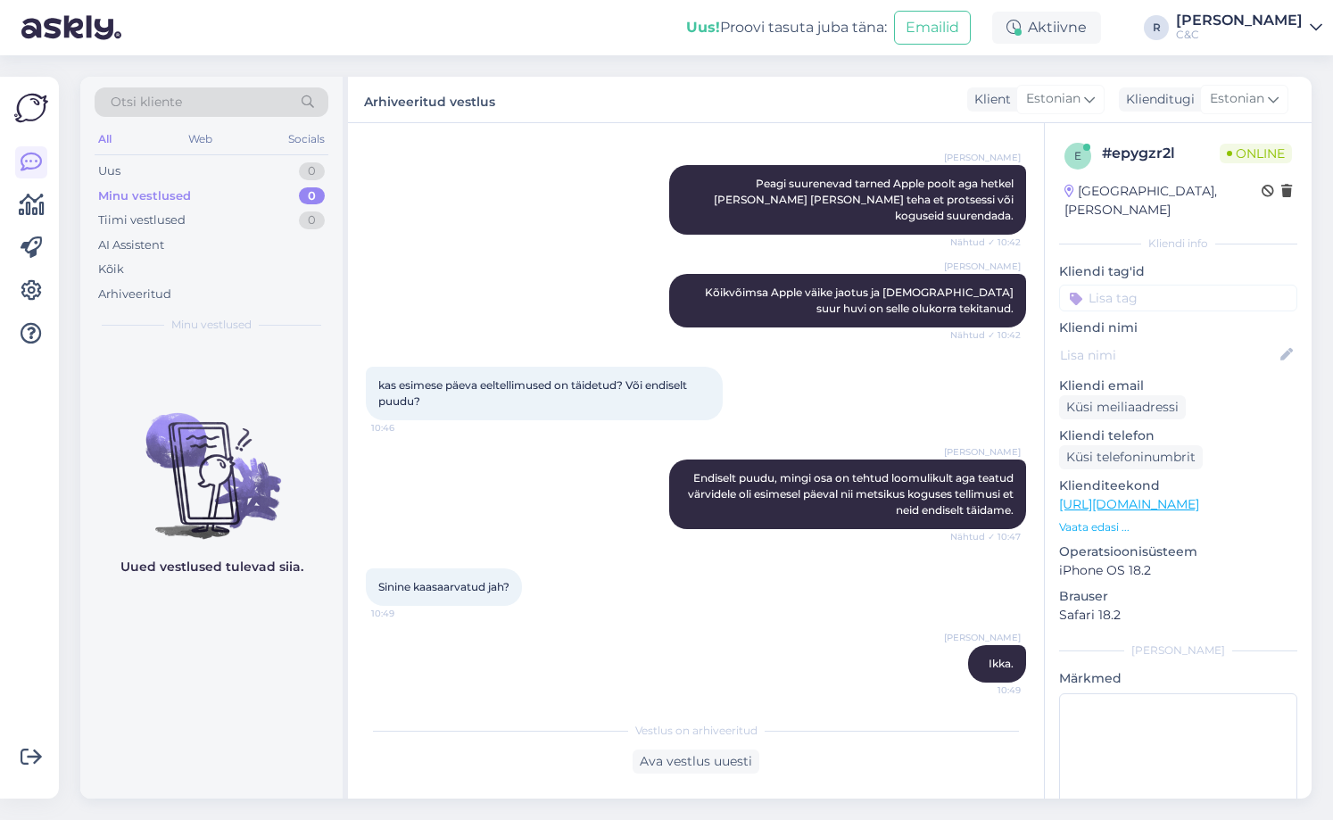
click at [160, 340] on div "Otsi kliente All Web Socials Uus 0 Minu vestlused 0 Tiimi vestlused 0 AI Assist…" at bounding box center [211, 210] width 262 height 267
click at [228, 182] on div "Uus 1" at bounding box center [212, 171] width 234 height 25
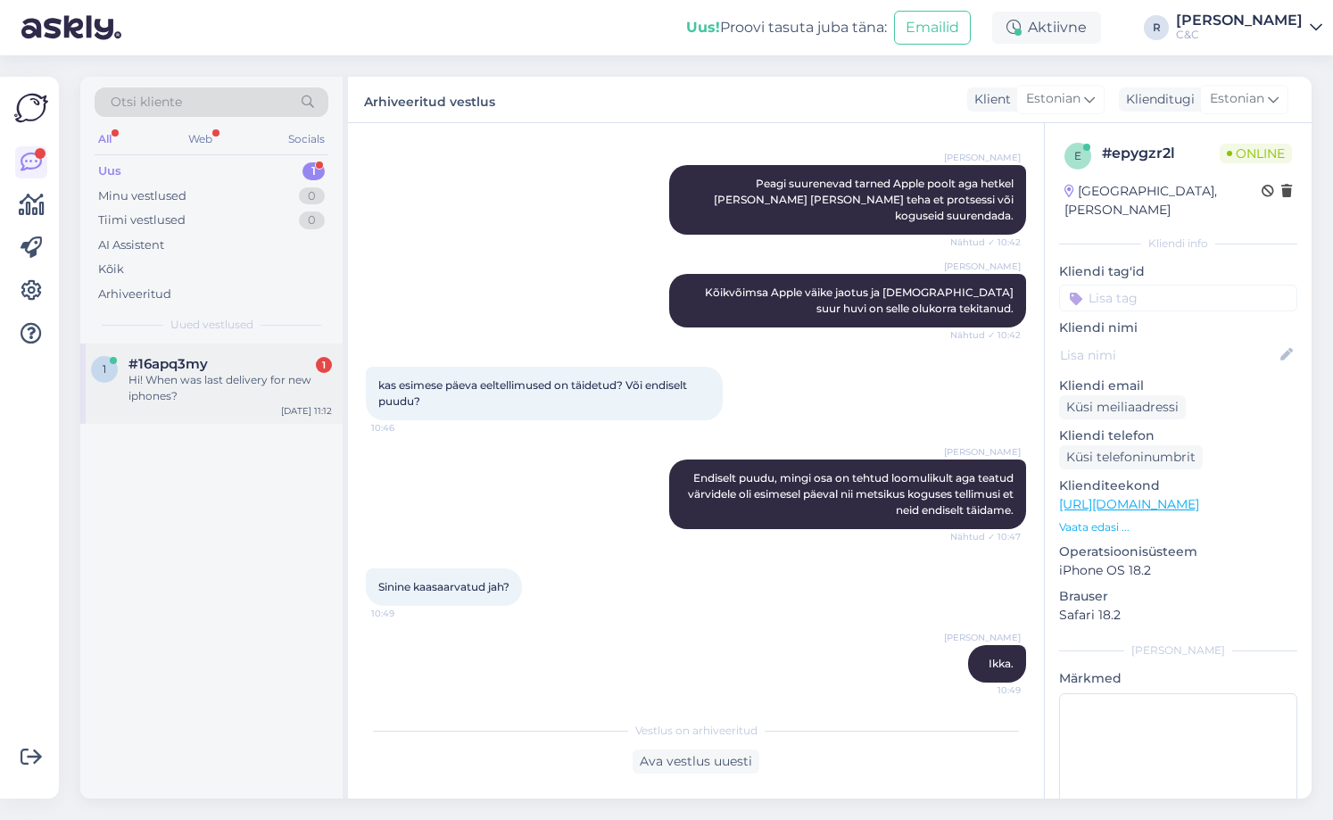
click at [241, 361] on div "#16apq3my 1" at bounding box center [229, 364] width 203 height 16
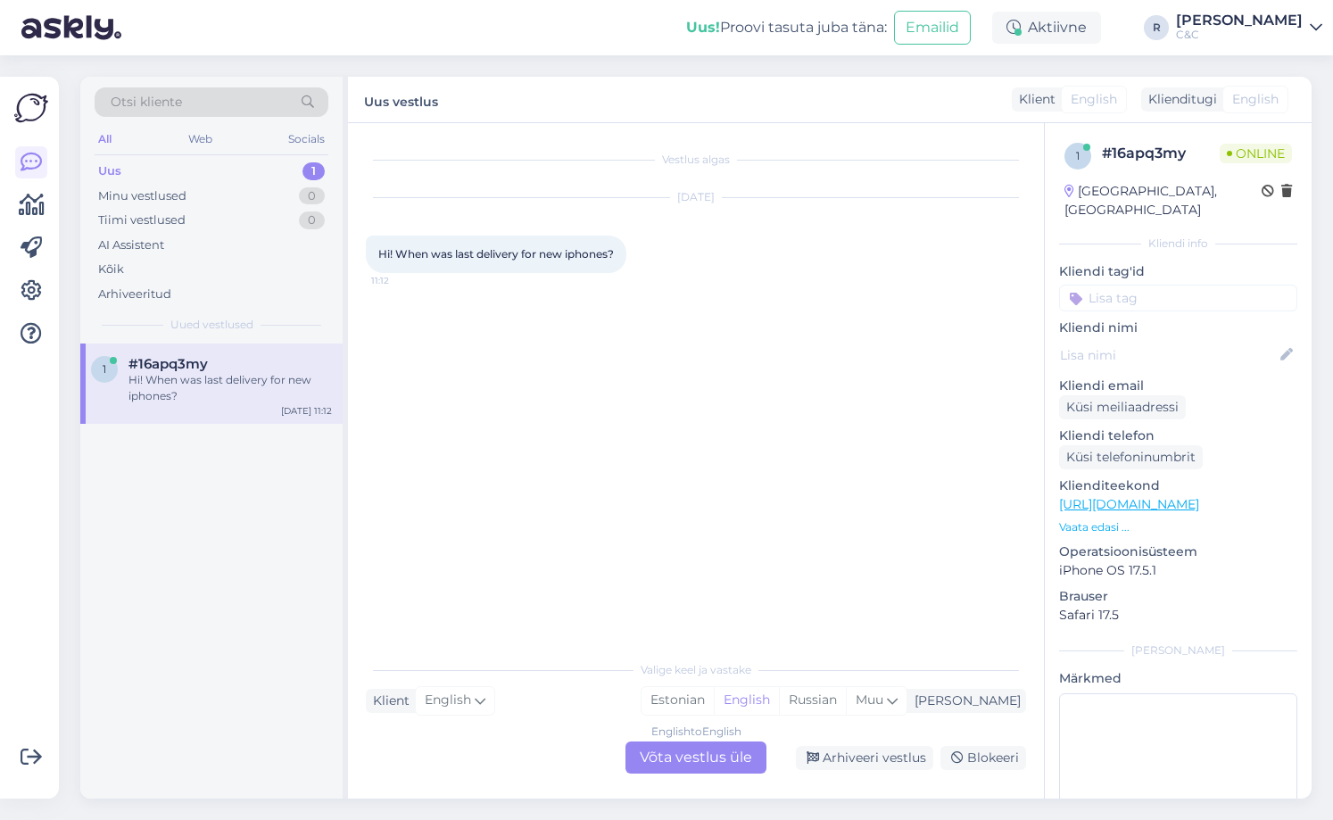
click at [678, 764] on div "English to English Võta vestlus üle" at bounding box center [695, 757] width 141 height 32
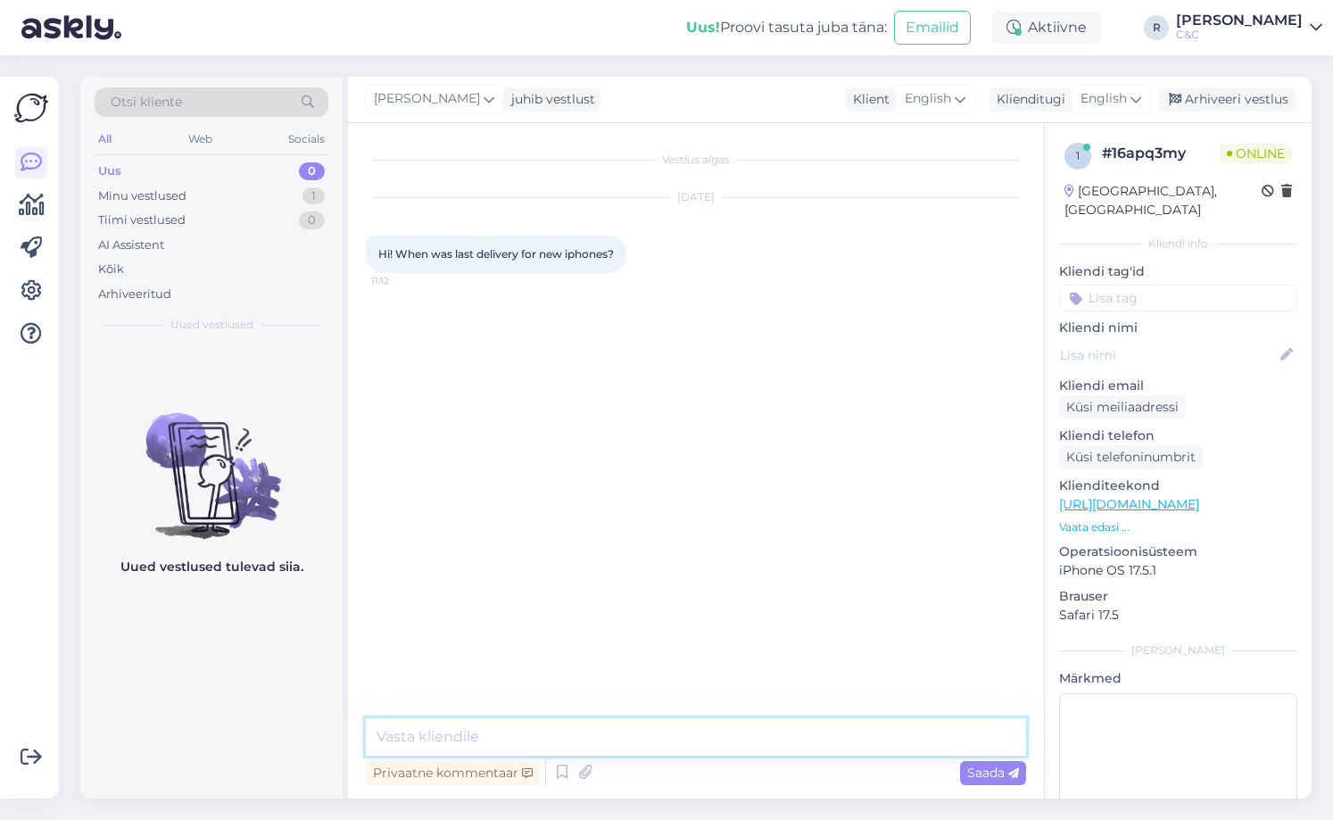
click at [653, 725] on textarea at bounding box center [696, 736] width 660 height 37
click at [505, 747] on textarea "Hello!" at bounding box center [696, 736] width 660 height 37
click at [548, 733] on textarea "Hello! Dont know." at bounding box center [696, 736] width 660 height 37
type textarea "Hello! We got couple [DATE] I think."
click at [722, 753] on textarea at bounding box center [696, 736] width 660 height 37
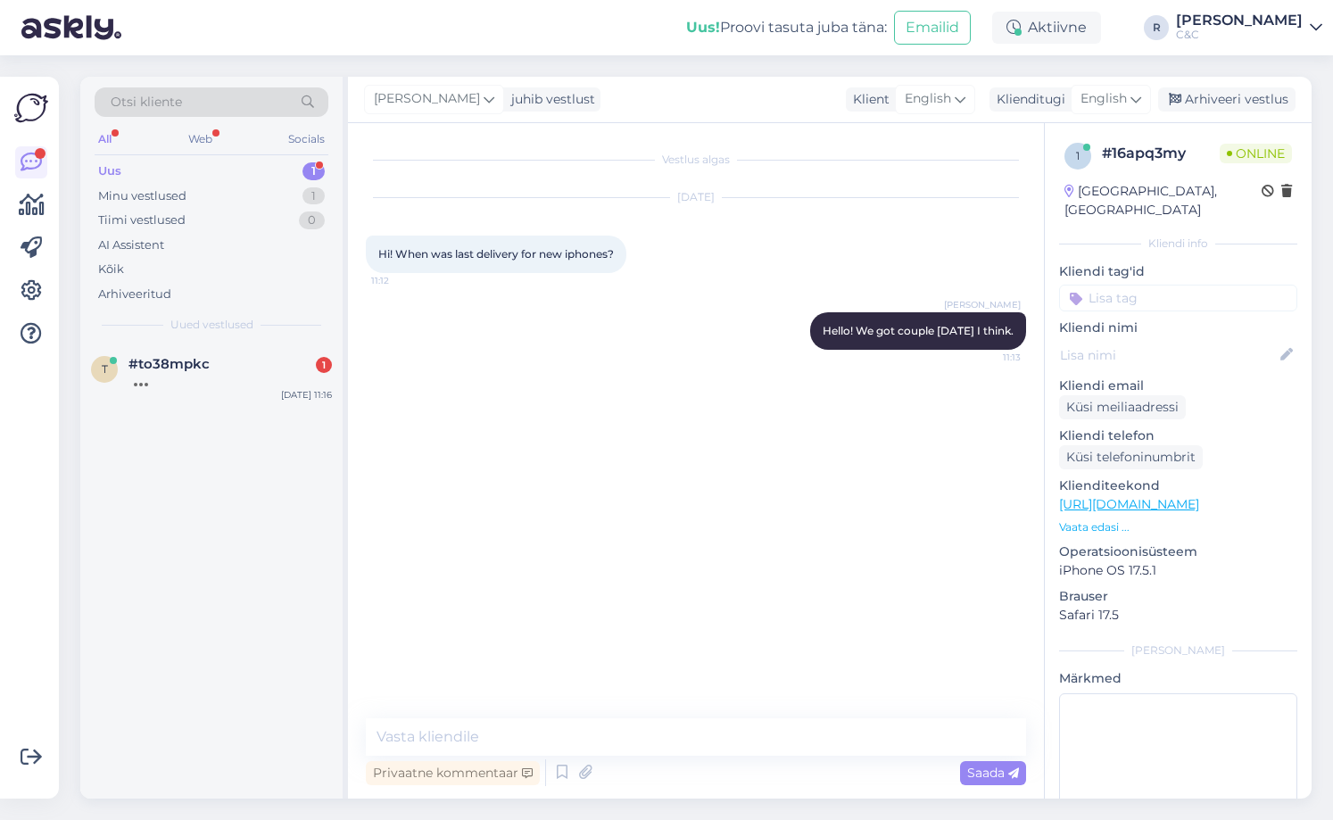
click at [181, 308] on div "Otsi kliente All Web Socials Uus 1 Minu vestlused 1 Tiimi vestlused 0 AI Assist…" at bounding box center [211, 210] width 262 height 267
click at [274, 172] on div "Uus 1" at bounding box center [212, 171] width 234 height 25
click at [228, 400] on div "t #to38mpkc tere [DATE] 11:16" at bounding box center [211, 375] width 262 height 64
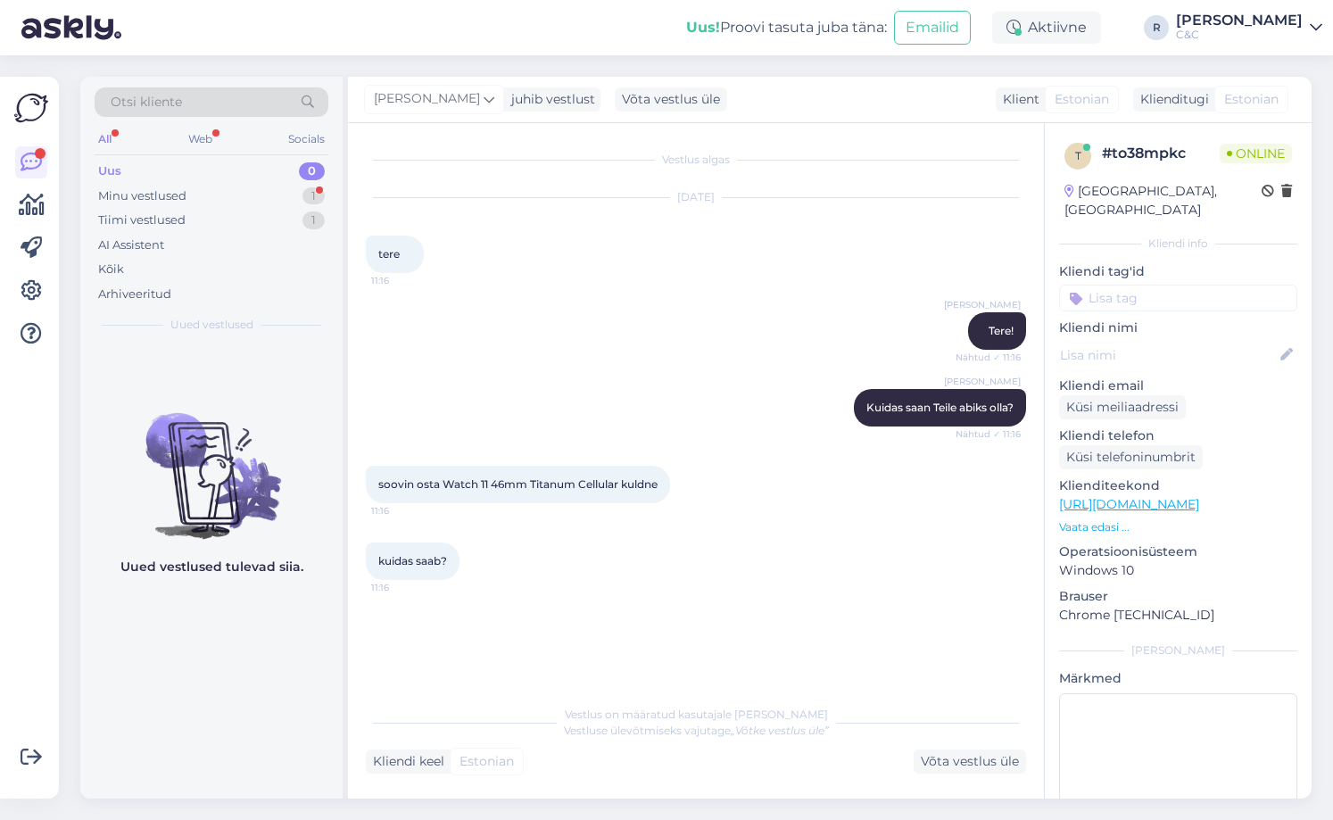
click at [65, 430] on div "Võimalused Veendu, et Askly loob sulle väärtust. Sulge Ühenda FB ja IG sõnumid …" at bounding box center [35, 437] width 70 height 764
drag, startPoint x: 224, startPoint y: 219, endPoint x: 234, endPoint y: 197, distance: 24.4
click at [225, 217] on div "Tiimi vestlused 1" at bounding box center [212, 220] width 234 height 25
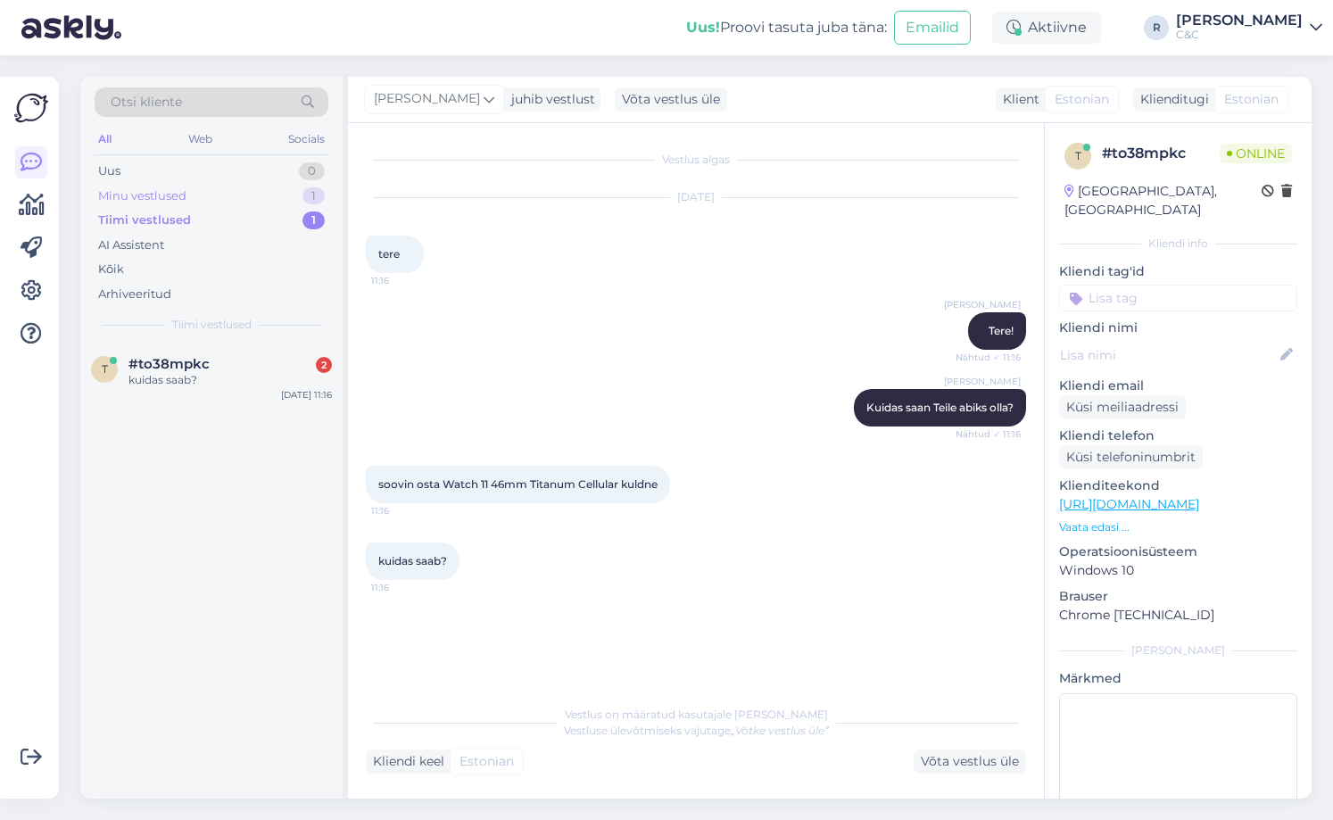
click at [235, 194] on div "Minu vestlused 1" at bounding box center [212, 196] width 234 height 25
click at [211, 358] on div "#16apq3my" at bounding box center [229, 364] width 203 height 16
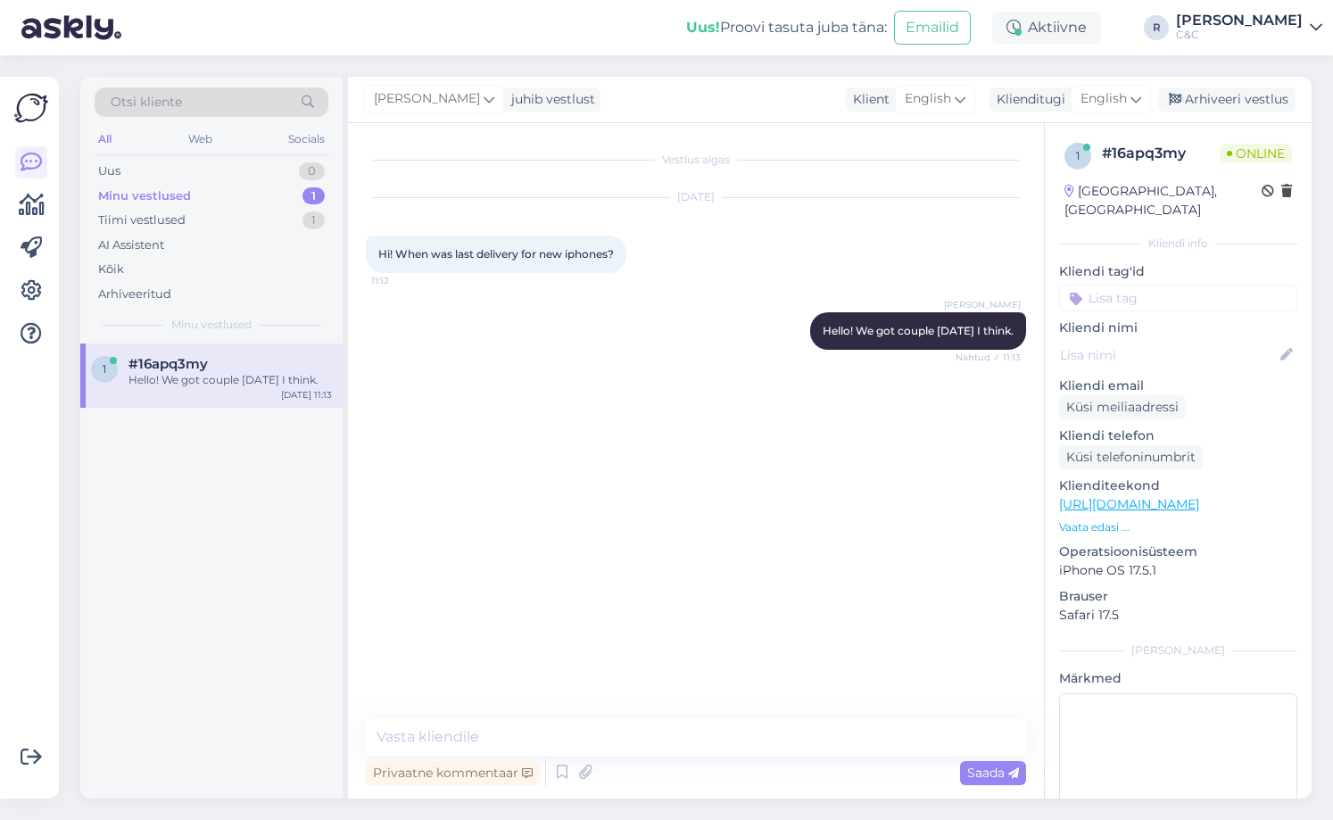
click at [210, 384] on div "Hello! We got couple [DATE] I think." at bounding box center [229, 380] width 203 height 16
click at [1255, 99] on div "Arhiveeri vestlus" at bounding box center [1226, 99] width 137 height 24
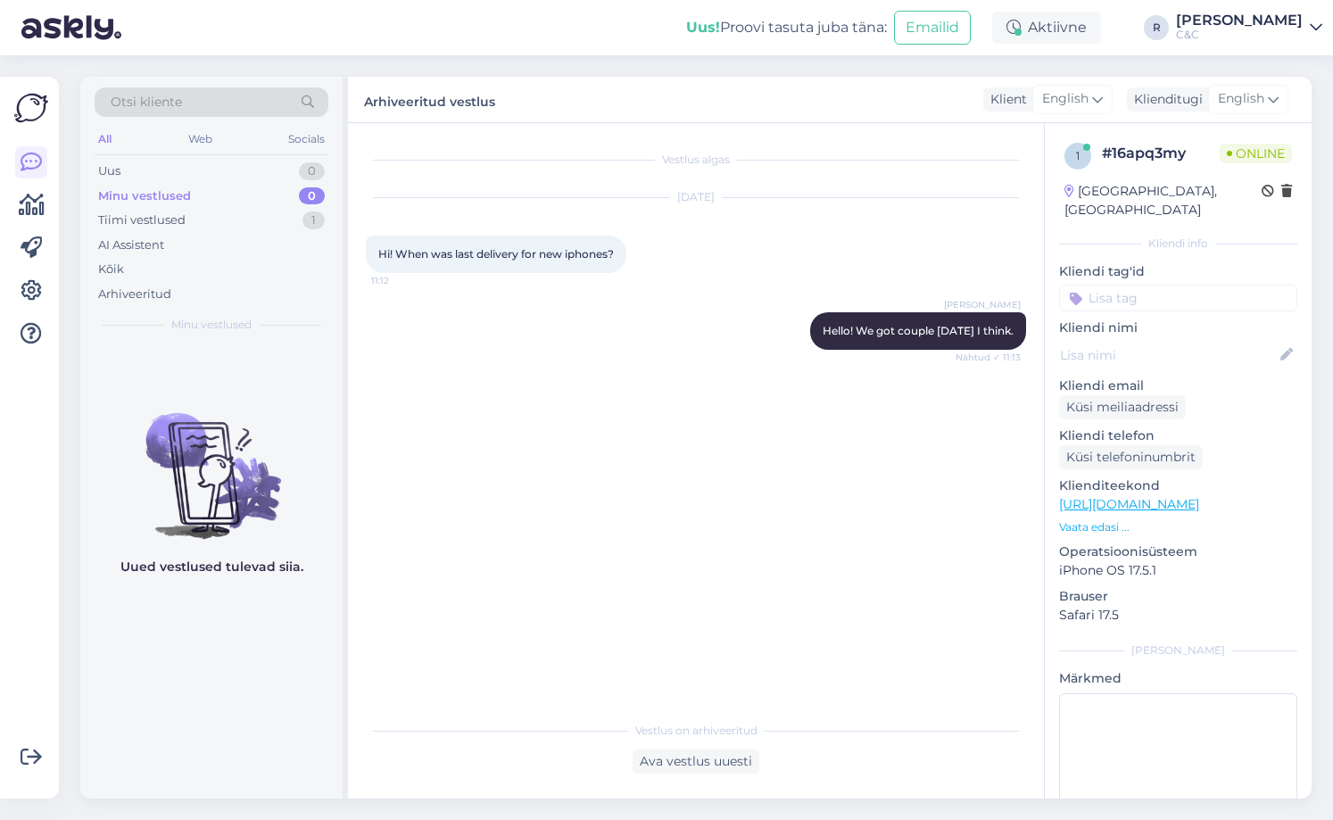
drag, startPoint x: 1332, startPoint y: 165, endPoint x: 692, endPoint y: 230, distance: 642.8
click at [692, 230] on div "[DATE] Hi! When was last delivery for new iphones? 11:12" at bounding box center [696, 235] width 660 height 114
click at [259, 204] on div "Minu vestlused 0" at bounding box center [212, 196] width 234 height 25
click at [260, 215] on div "Tiimi vestlused 1" at bounding box center [212, 220] width 234 height 25
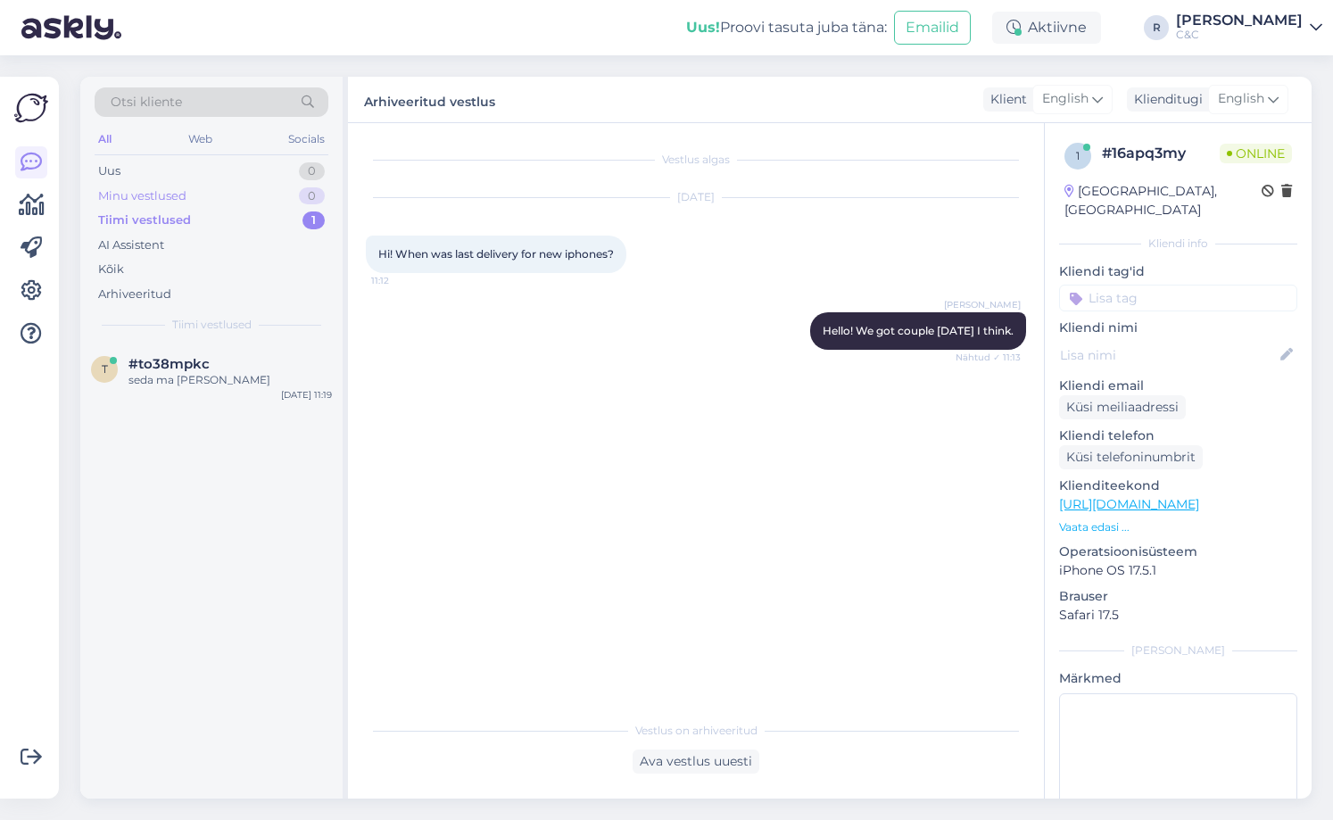
click at [266, 197] on div "Minu vestlused 0" at bounding box center [212, 196] width 234 height 25
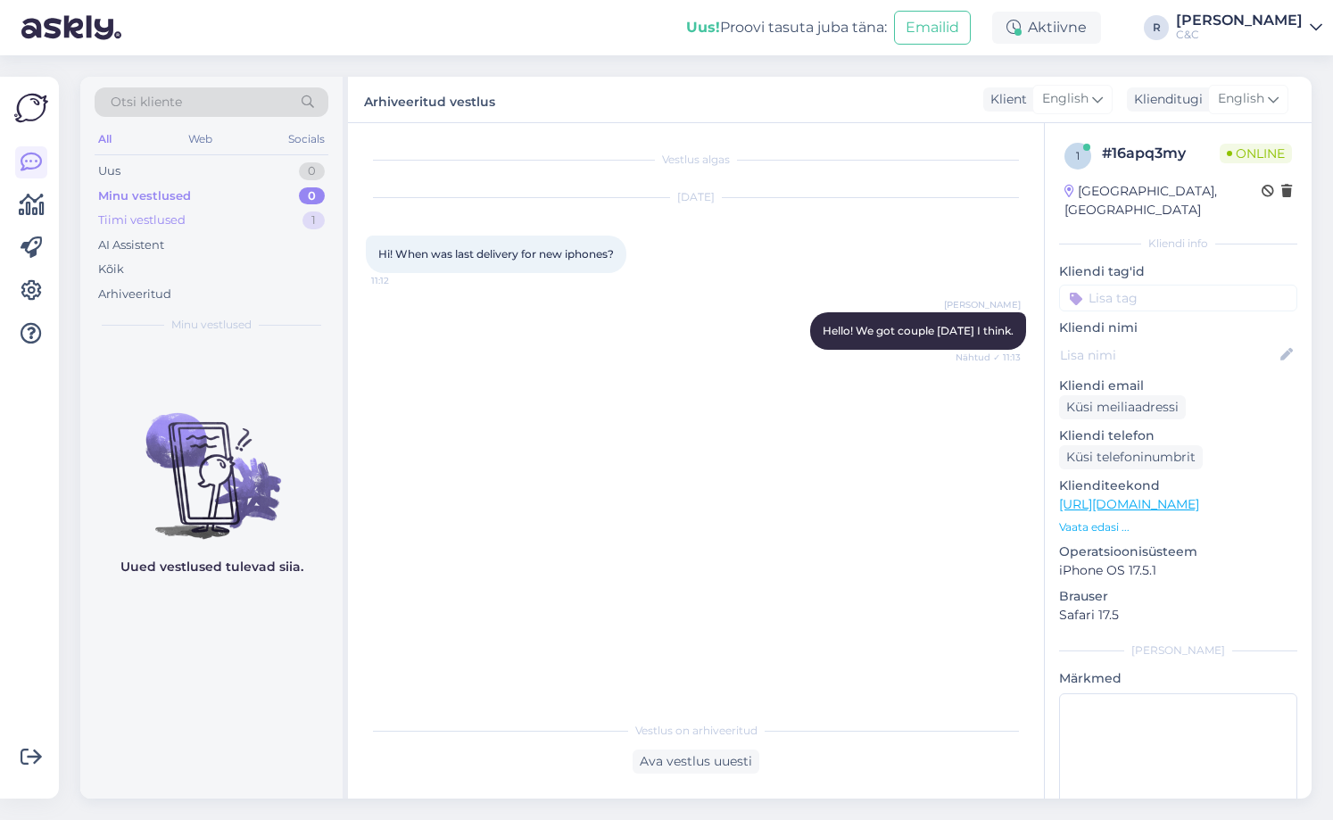
click at [269, 211] on div "Tiimi vestlused 1" at bounding box center [212, 220] width 234 height 25
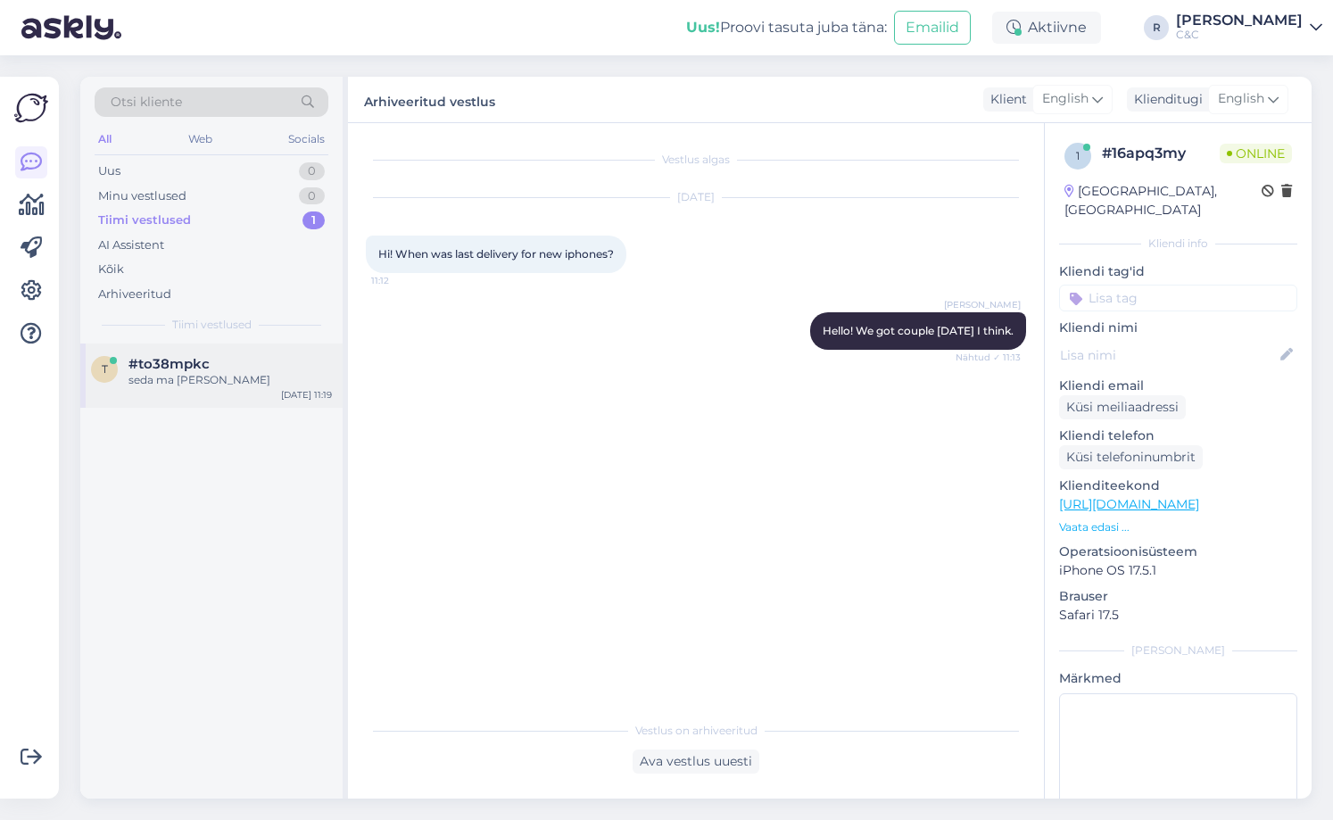
click at [237, 392] on div "t #to38mpkc seda ma [PERSON_NAME] [DATE] 11:19" at bounding box center [211, 375] width 262 height 64
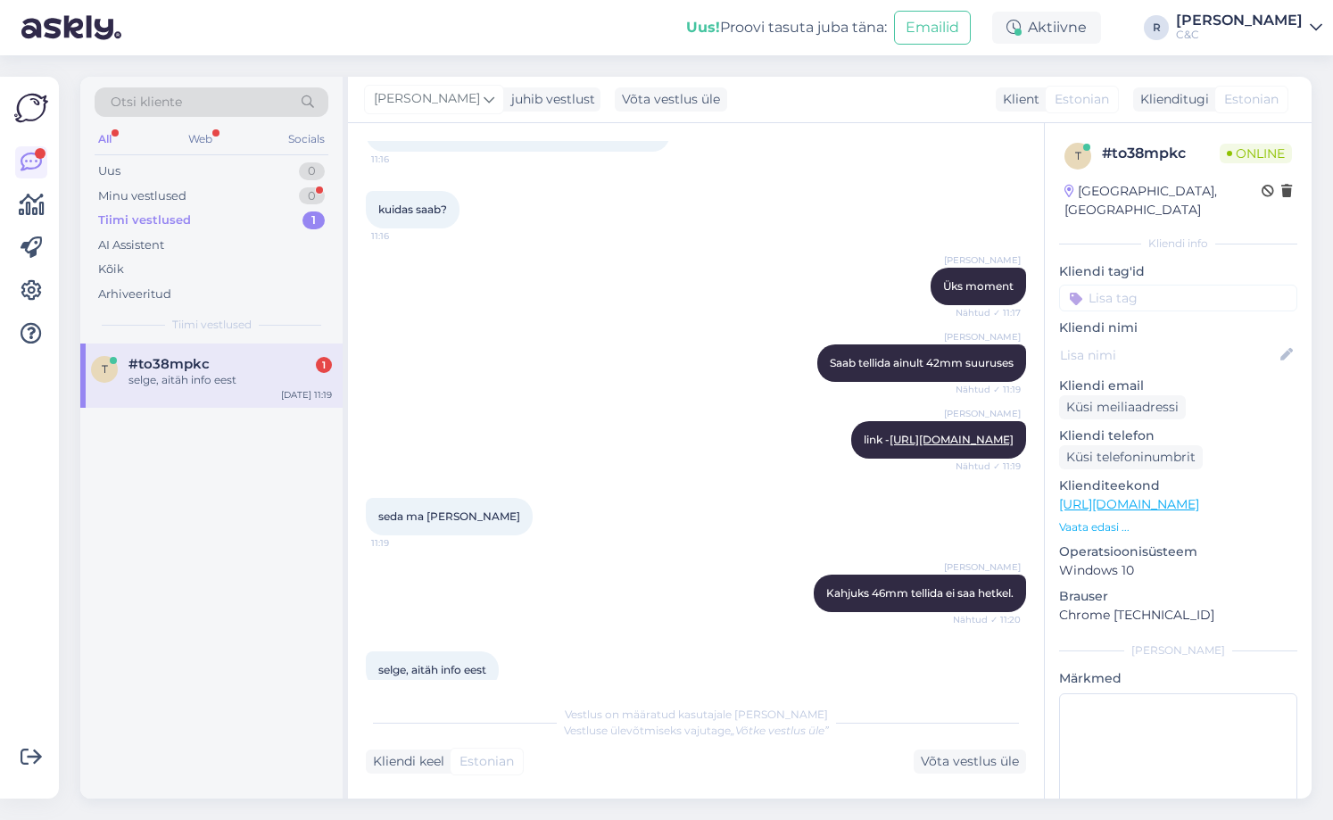
scroll to position [428, 0]
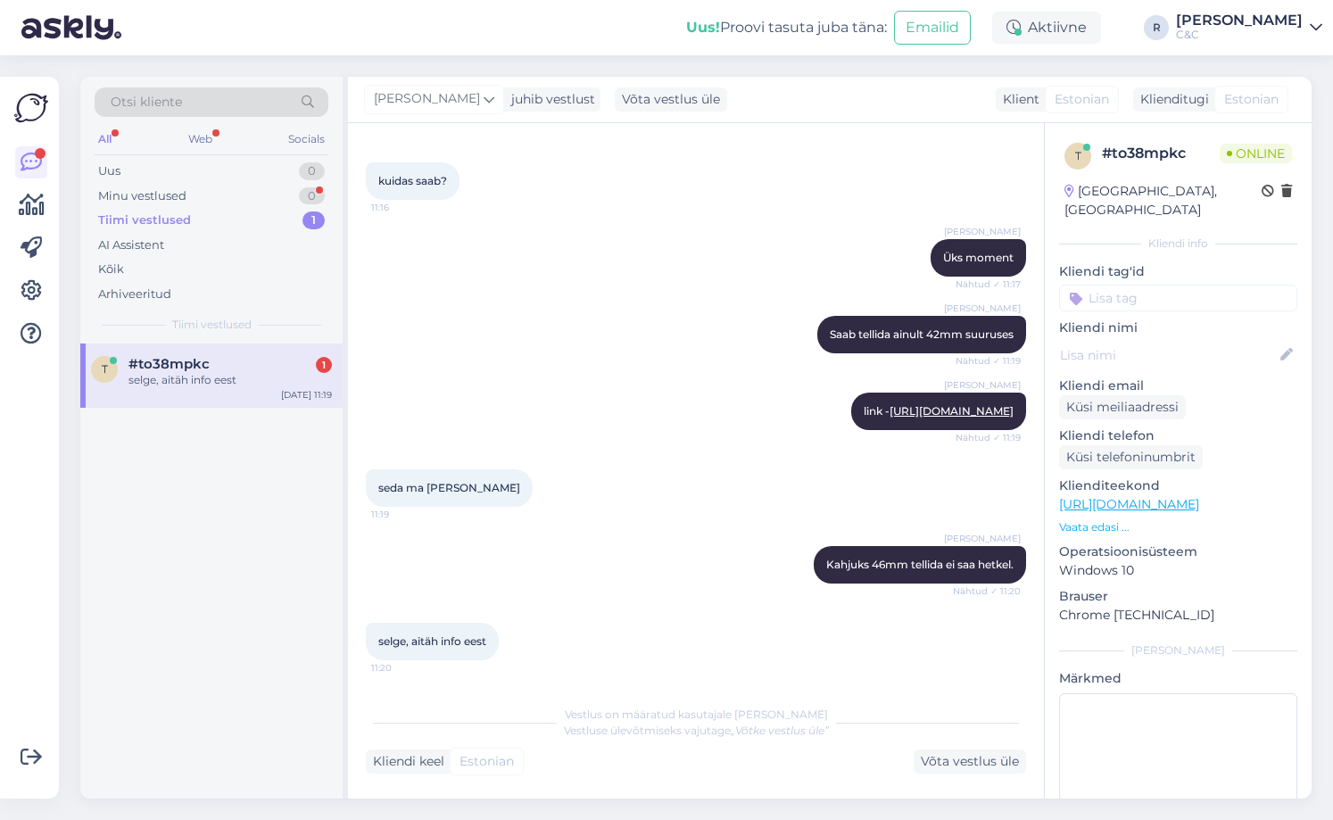
click at [595, 373] on div "[PERSON_NAME] link - [URL][DOMAIN_NAME] Nähtud ✓ 11:19" at bounding box center [696, 411] width 660 height 77
click at [270, 182] on div "Uus 0" at bounding box center [212, 171] width 234 height 25
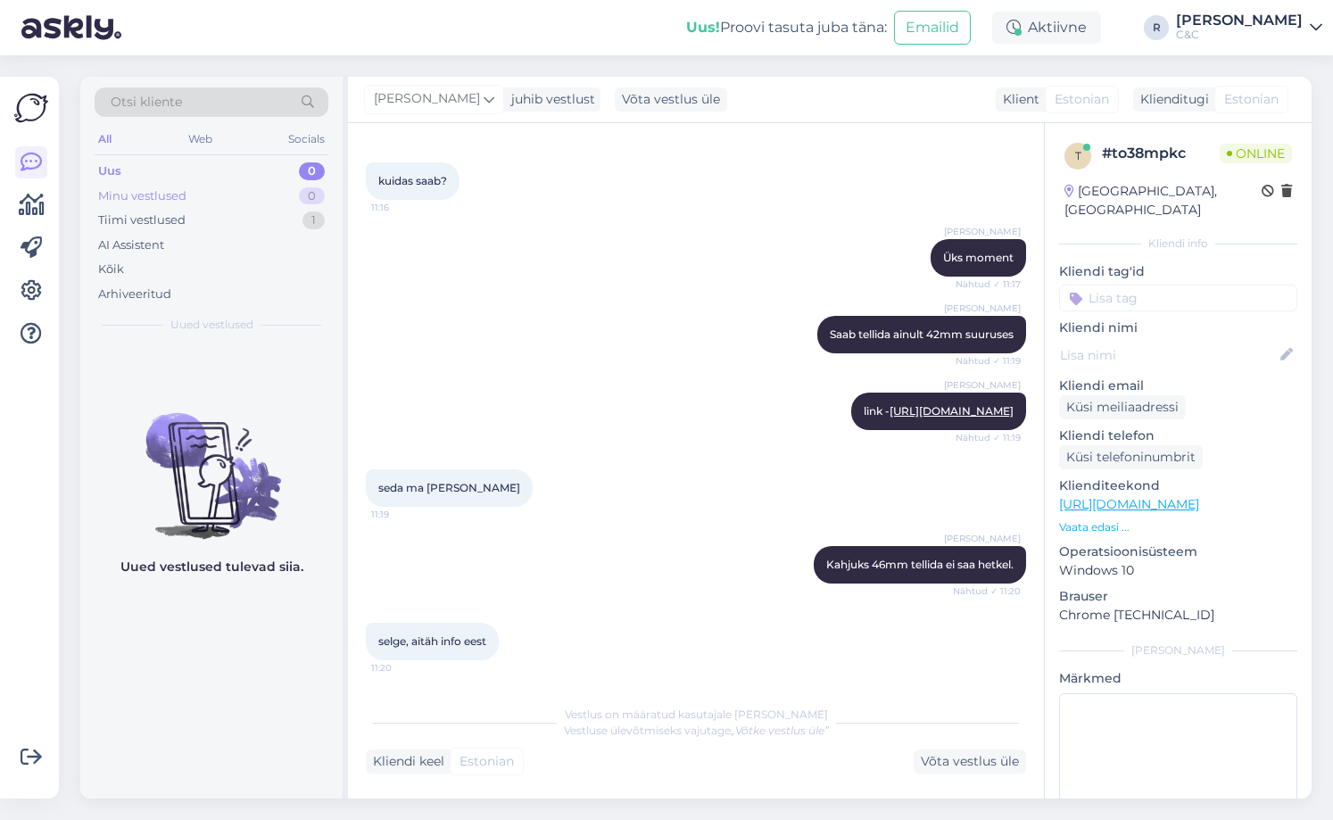
click at [276, 189] on div "Minu vestlused 0" at bounding box center [212, 196] width 234 height 25
click at [283, 210] on div "Tiimi vestlused 1" at bounding box center [212, 220] width 234 height 25
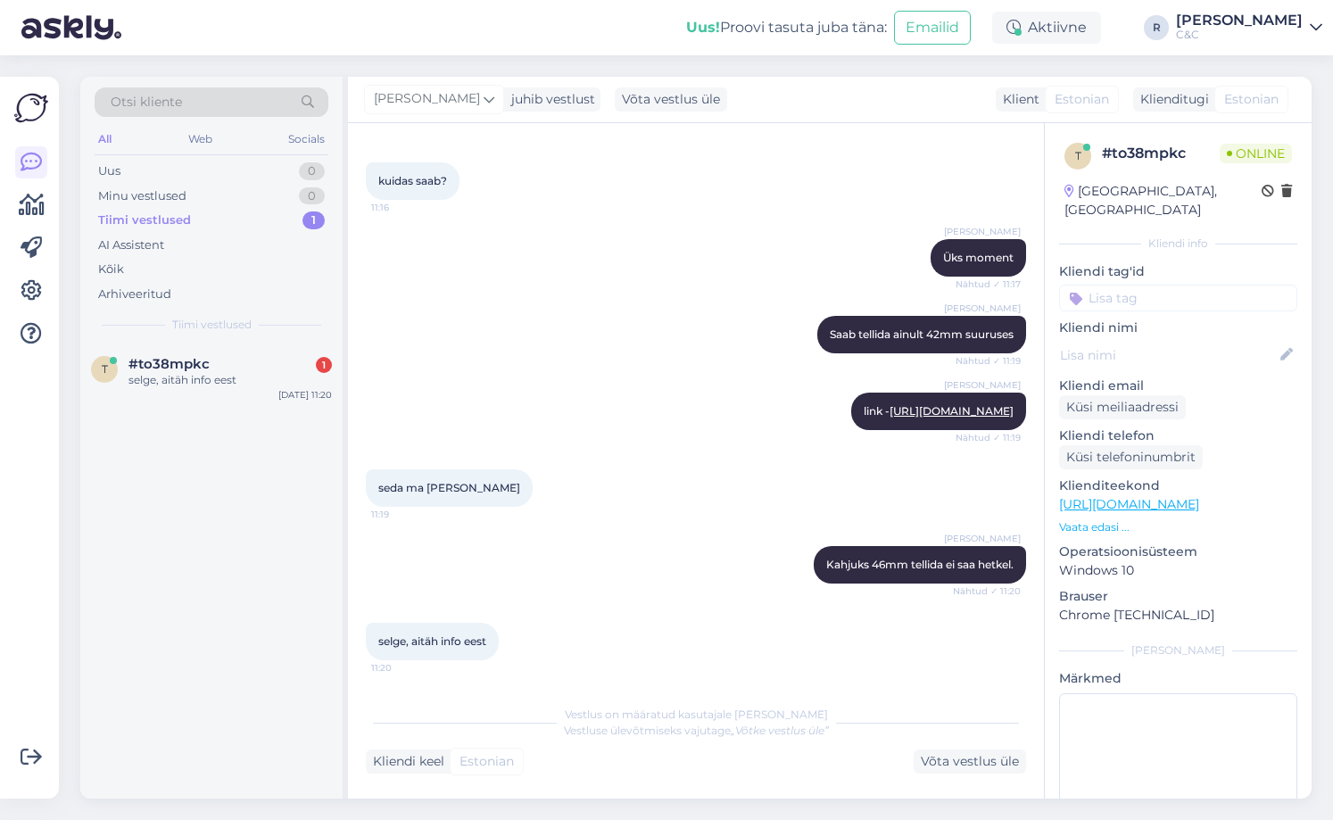
click at [265, 411] on div "t #to38mpkc 1 selge, aitäh info eest [DATE] 11:20" at bounding box center [211, 570] width 262 height 455
click at [267, 388] on div "t #to38mpkc 1 selge, aitäh info eest [DATE] 11:20" at bounding box center [211, 375] width 262 height 64
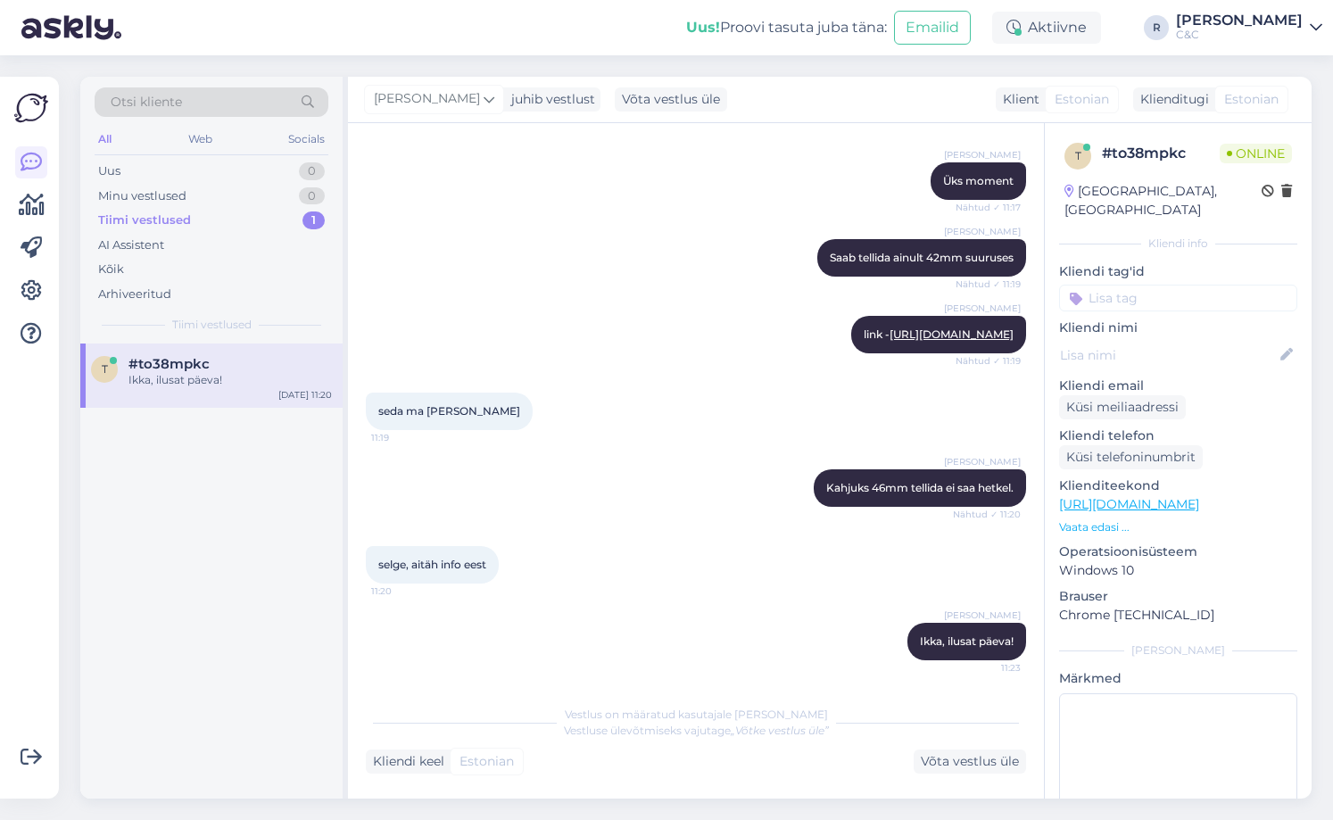
scroll to position [489, 0]
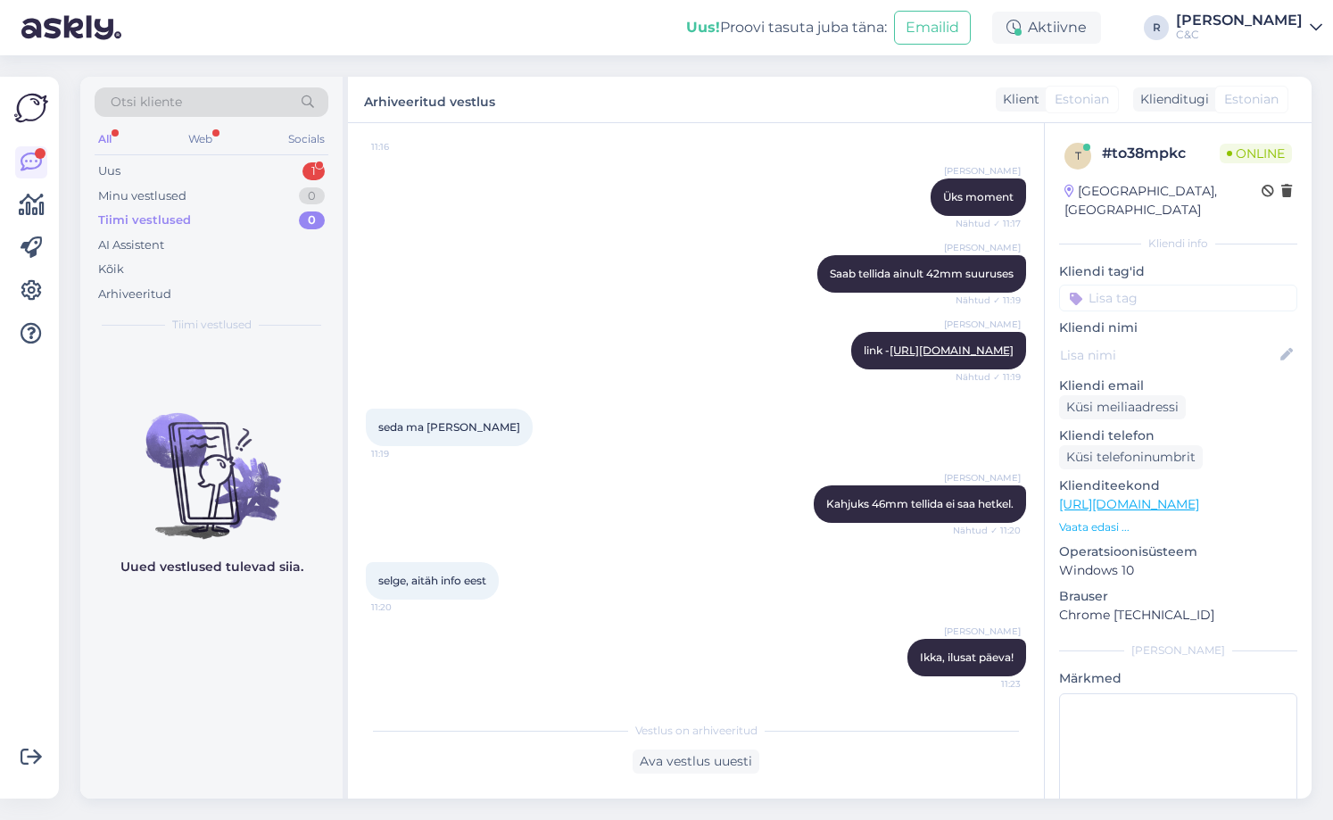
drag, startPoint x: 207, startPoint y: 367, endPoint x: 224, endPoint y: 344, distance: 28.0
click at [209, 367] on div "Uued vestlused tulevad siia." at bounding box center [211, 570] width 262 height 455
click at [305, 162] on div "Uus 1" at bounding box center [212, 171] width 234 height 25
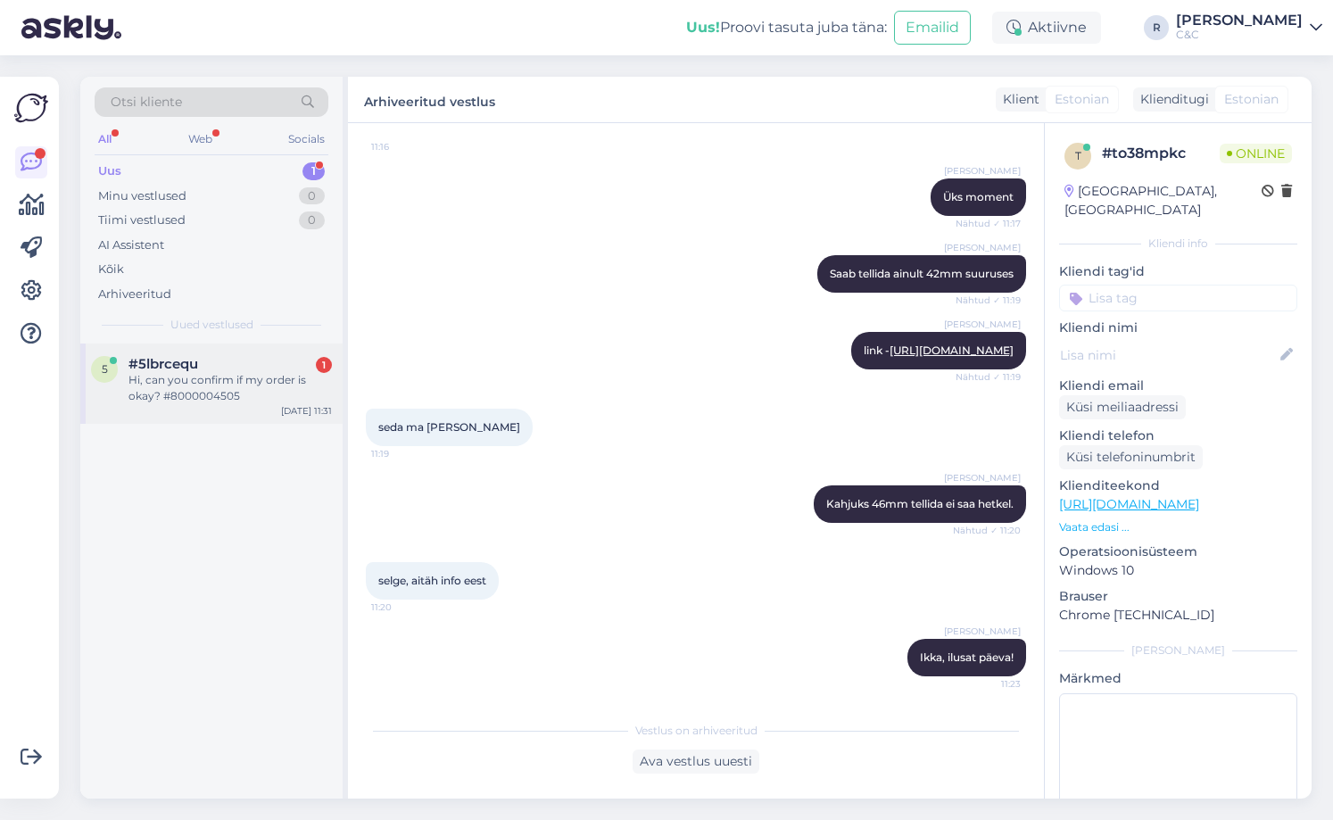
click at [268, 381] on div "Hi, can you confirm if my order is okay? #8000004505" at bounding box center [229, 388] width 203 height 32
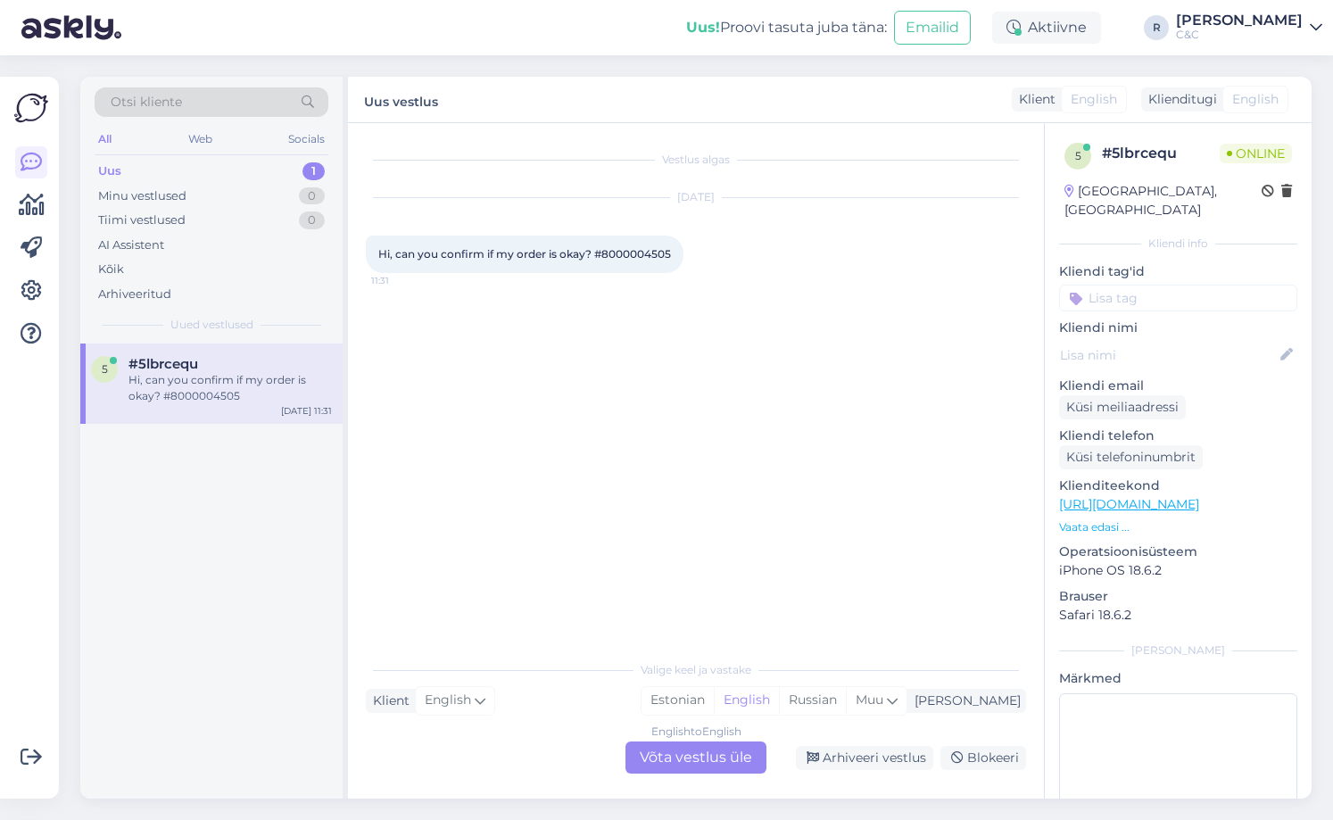
click at [689, 762] on div "English to English Võta vestlus üle" at bounding box center [695, 757] width 141 height 32
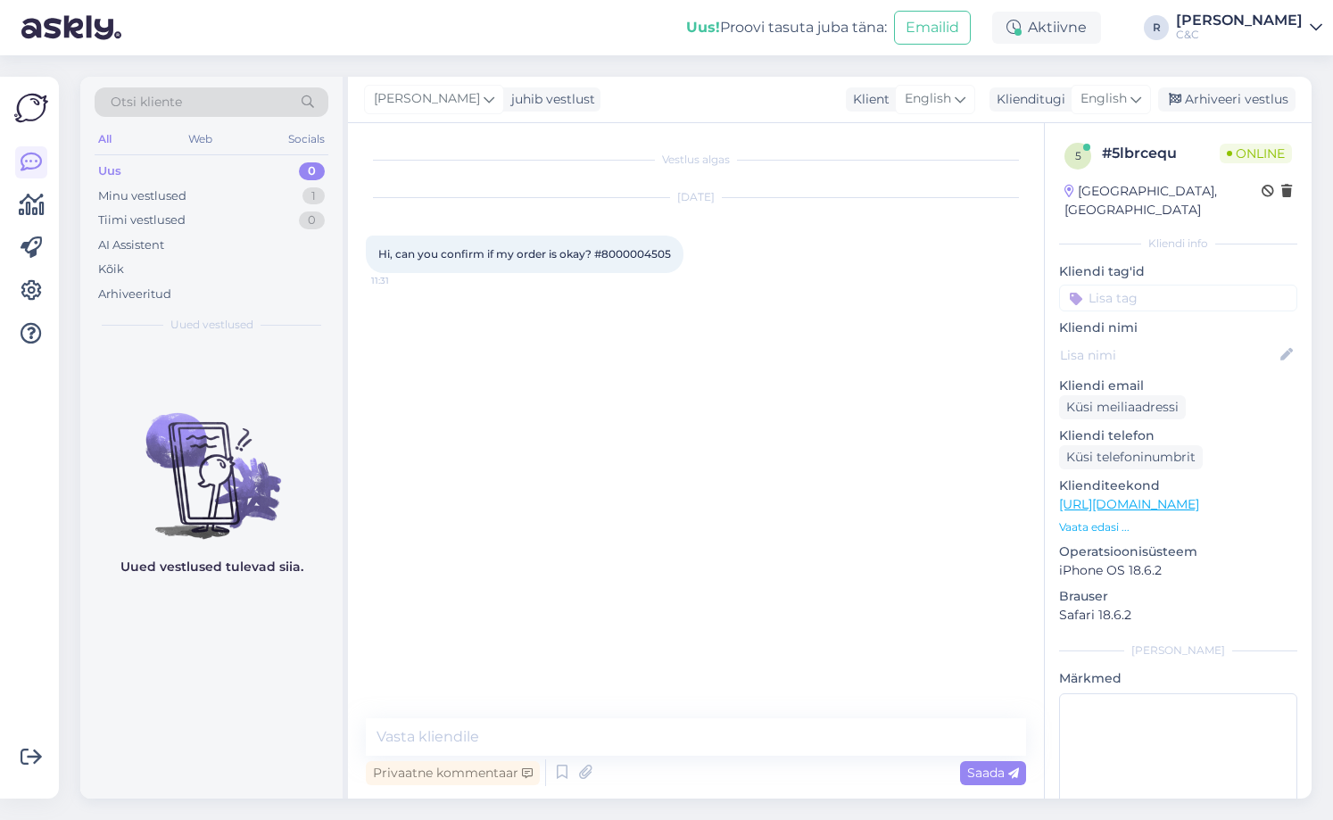
click at [634, 257] on span "Hi, can you confirm if my order is okay? #8000004505" at bounding box center [524, 253] width 293 height 13
click at [654, 257] on span "Hi, can you confirm if my order is okay? #8000004505" at bounding box center [524, 253] width 293 height 13
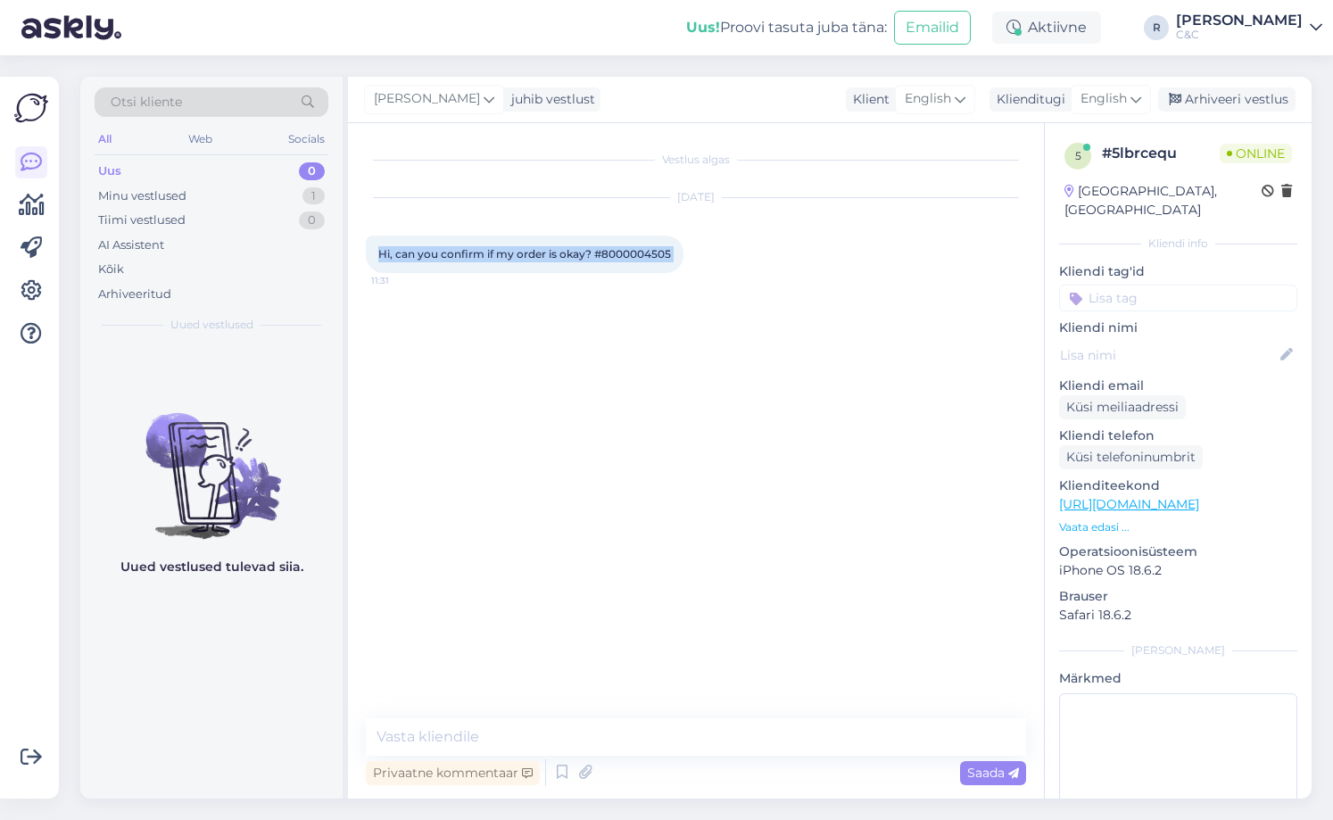
click at [654, 257] on span "Hi, can you confirm if my order is okay? #8000004505" at bounding box center [524, 253] width 293 height 13
click at [645, 257] on span "Hi, can you confirm if my order is okay? #8000004505" at bounding box center [524, 253] width 293 height 13
click at [645, 258] on span "Hi, can you confirm if my order is okay? #8000004505" at bounding box center [524, 253] width 293 height 13
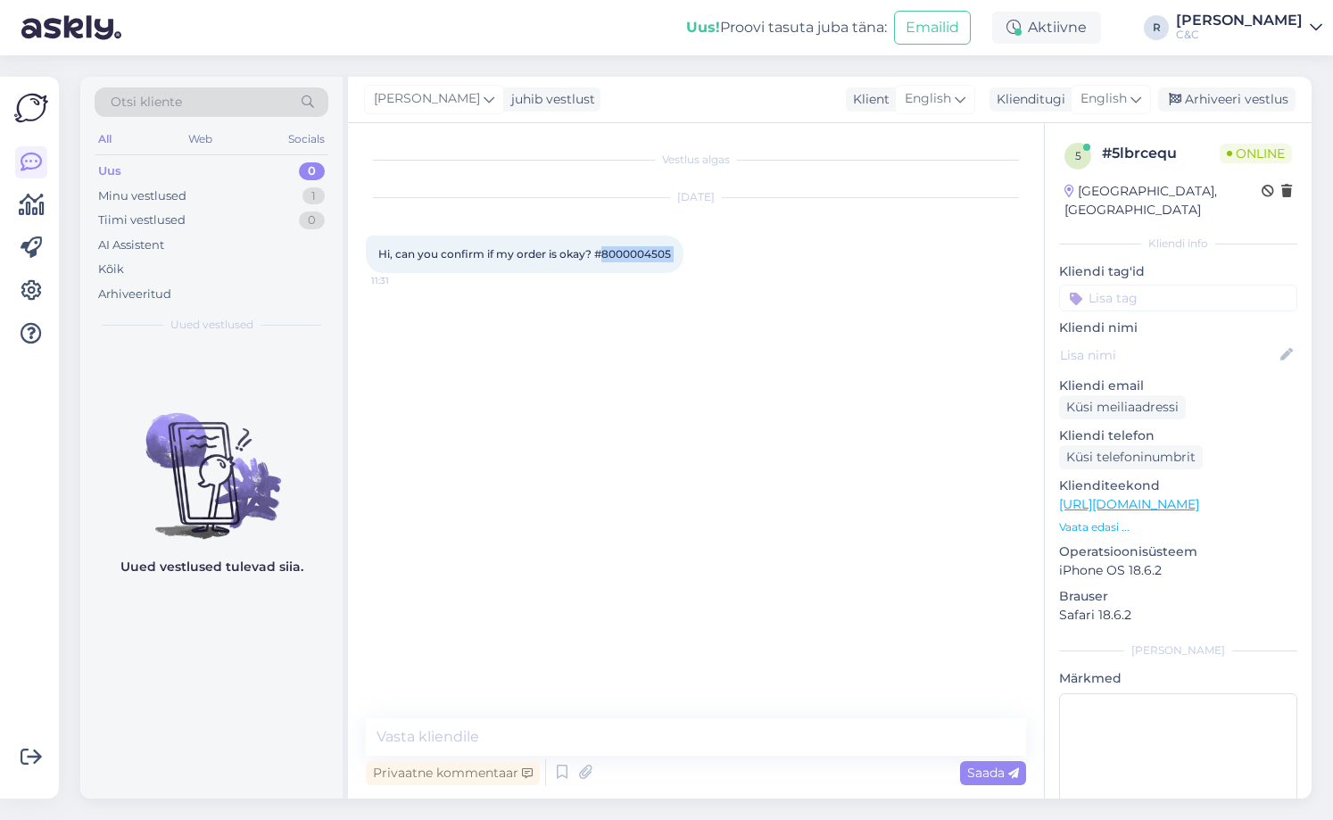
copy div "8000004505 11:31"
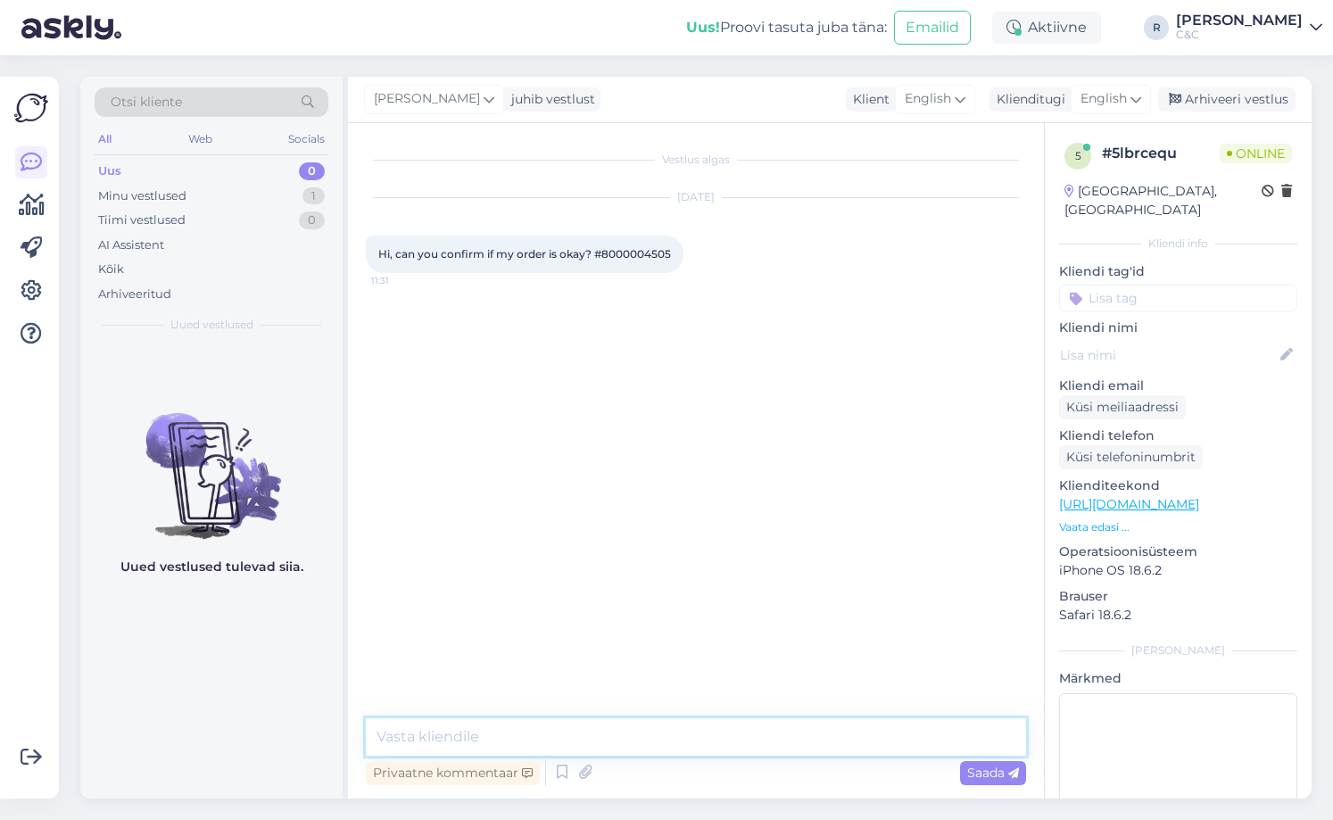
click at [617, 726] on textarea at bounding box center [696, 736] width 660 height 37
type textarea "Hello!"
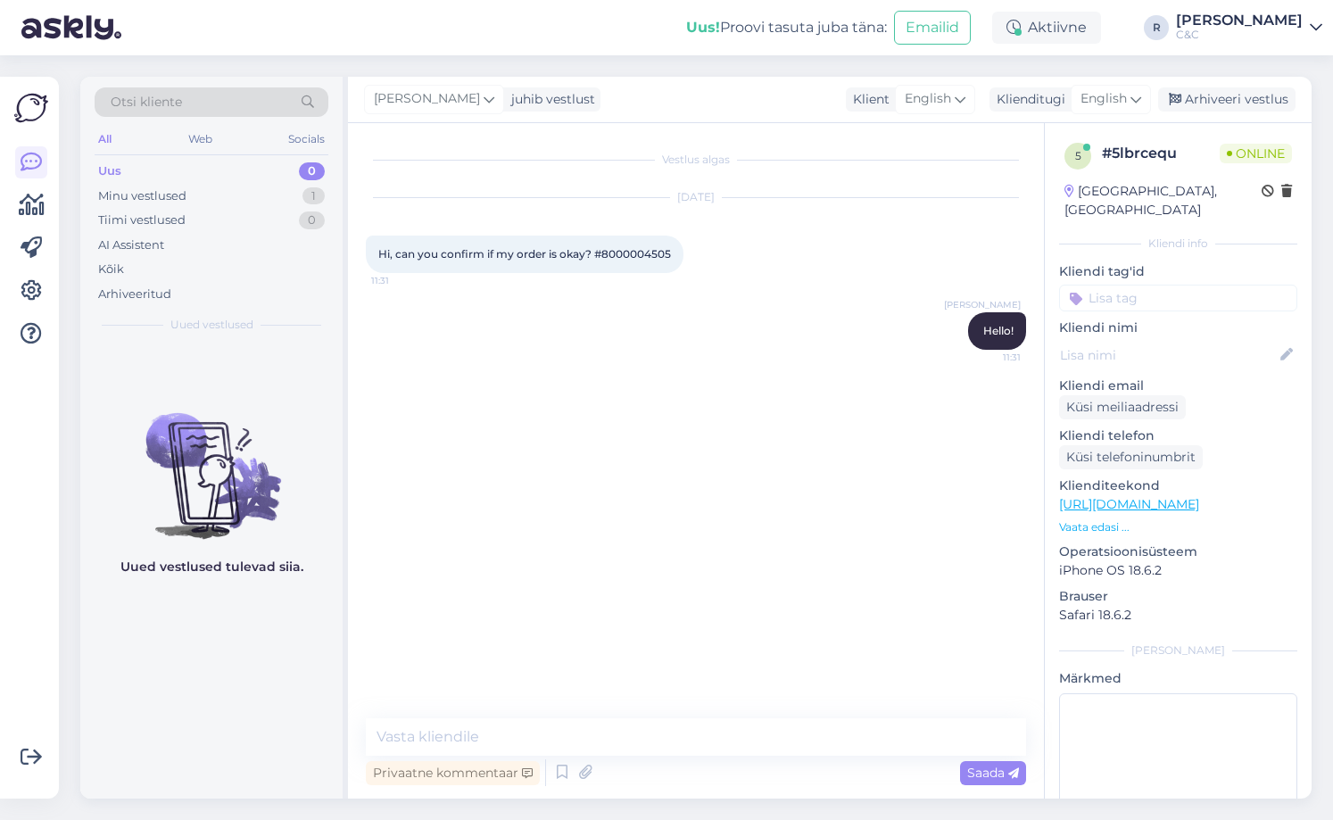
click at [642, 251] on span "Hi, can you confirm if my order is okay? #8000004505" at bounding box center [524, 253] width 293 height 13
copy div "8000004505 11:31"
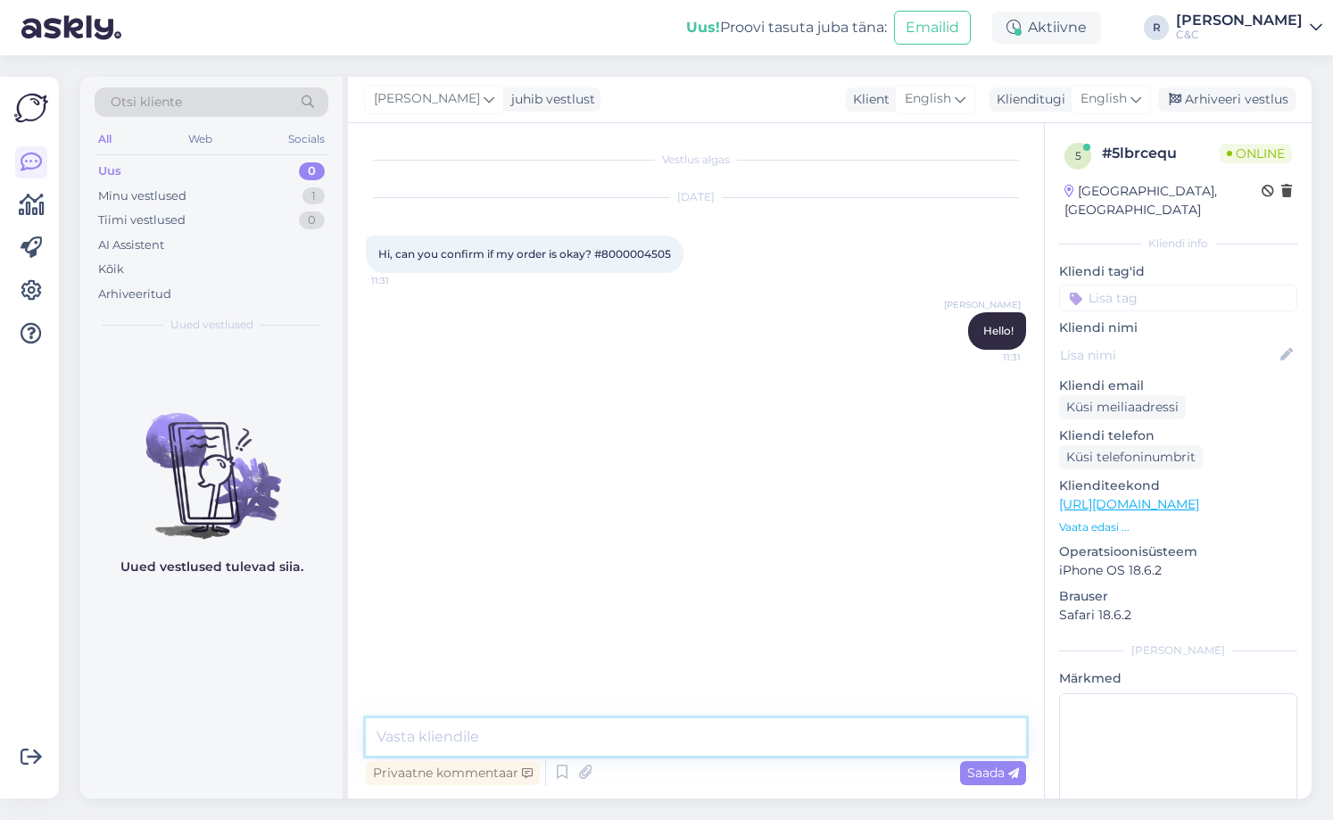
click at [485, 747] on textarea at bounding box center [696, 736] width 660 height 37
type textarea "Everything is okay."
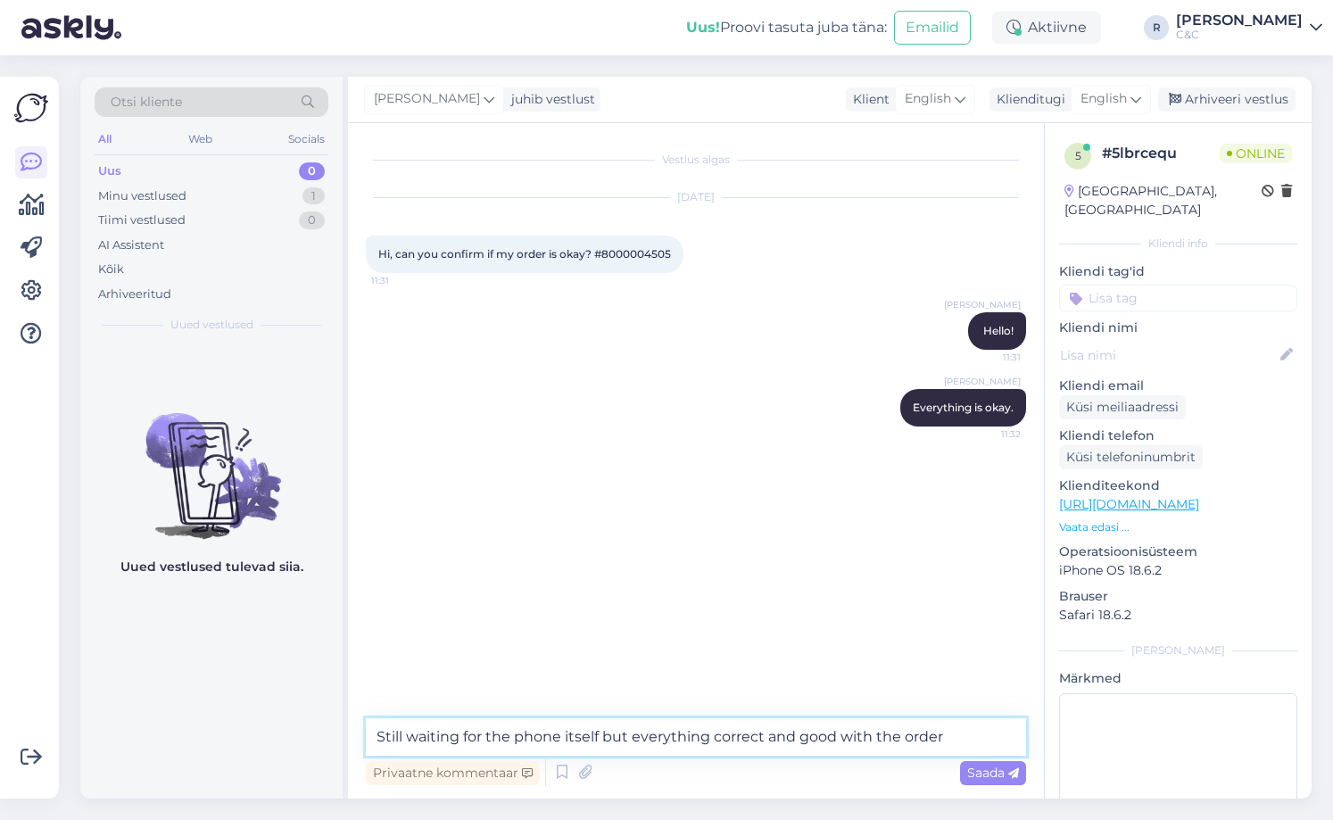
type textarea "Still waiting for the phone itself but everything correct and good with the ord…"
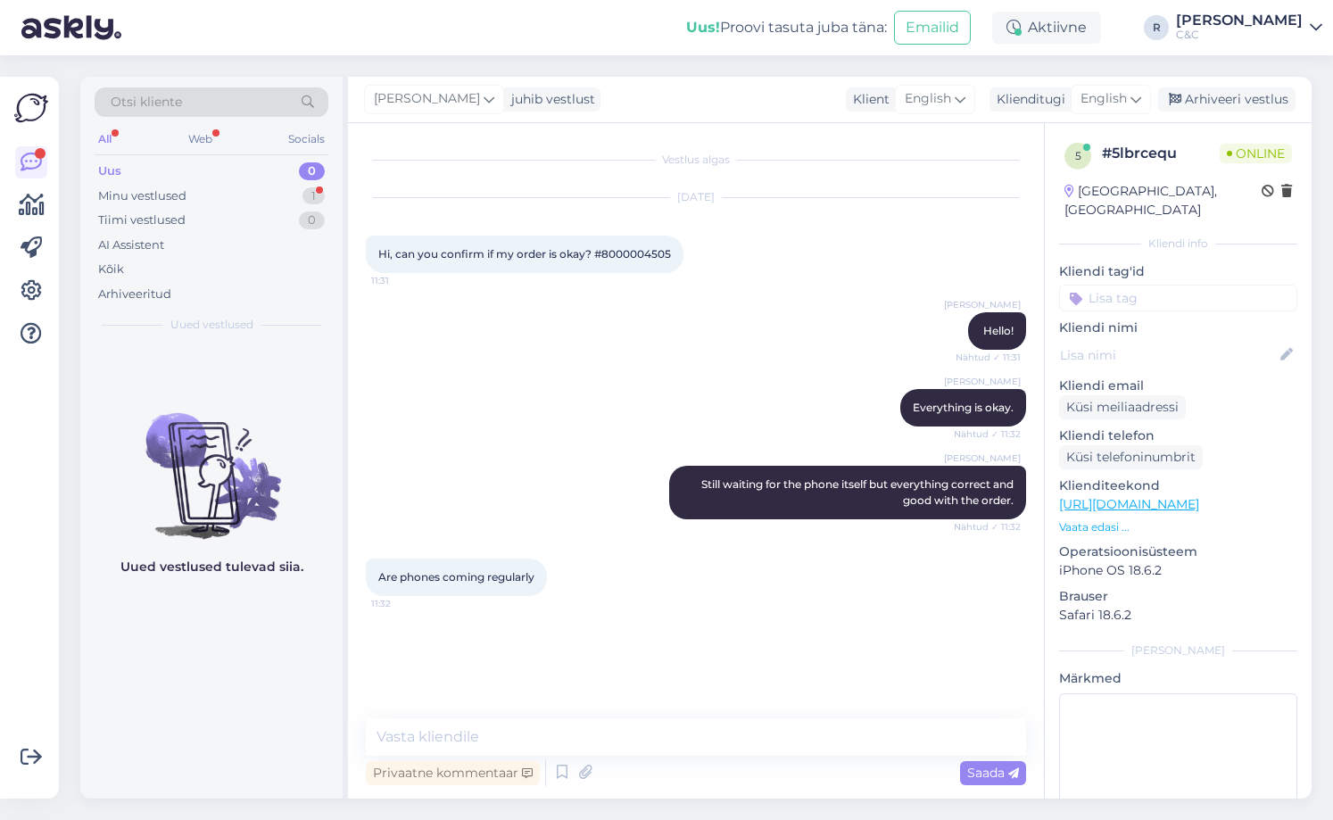
click at [214, 503] on img at bounding box center [211, 461] width 262 height 161
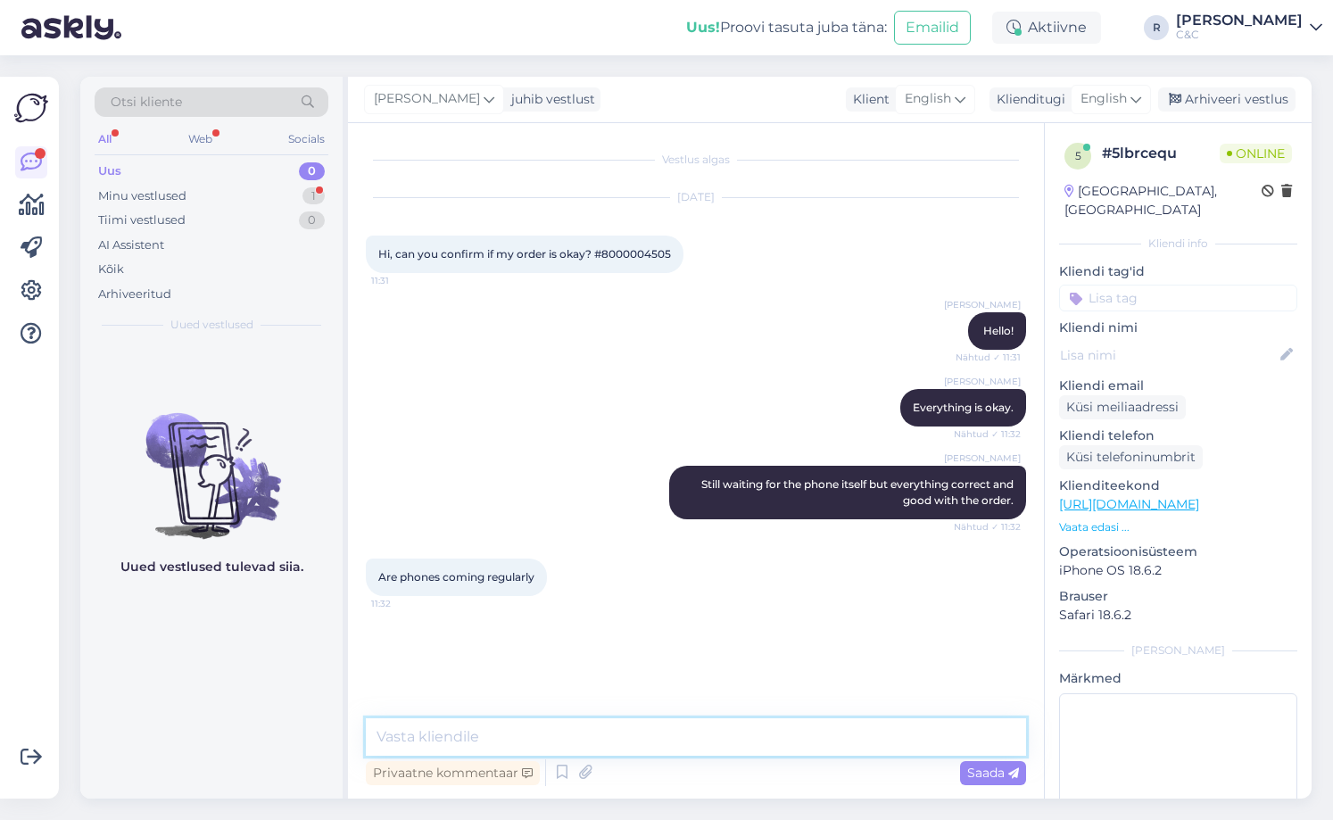
click at [542, 744] on textarea at bounding box center [696, 736] width 660 height 37
type textarea "Nah, not yet."
type textarea "Pretty random"
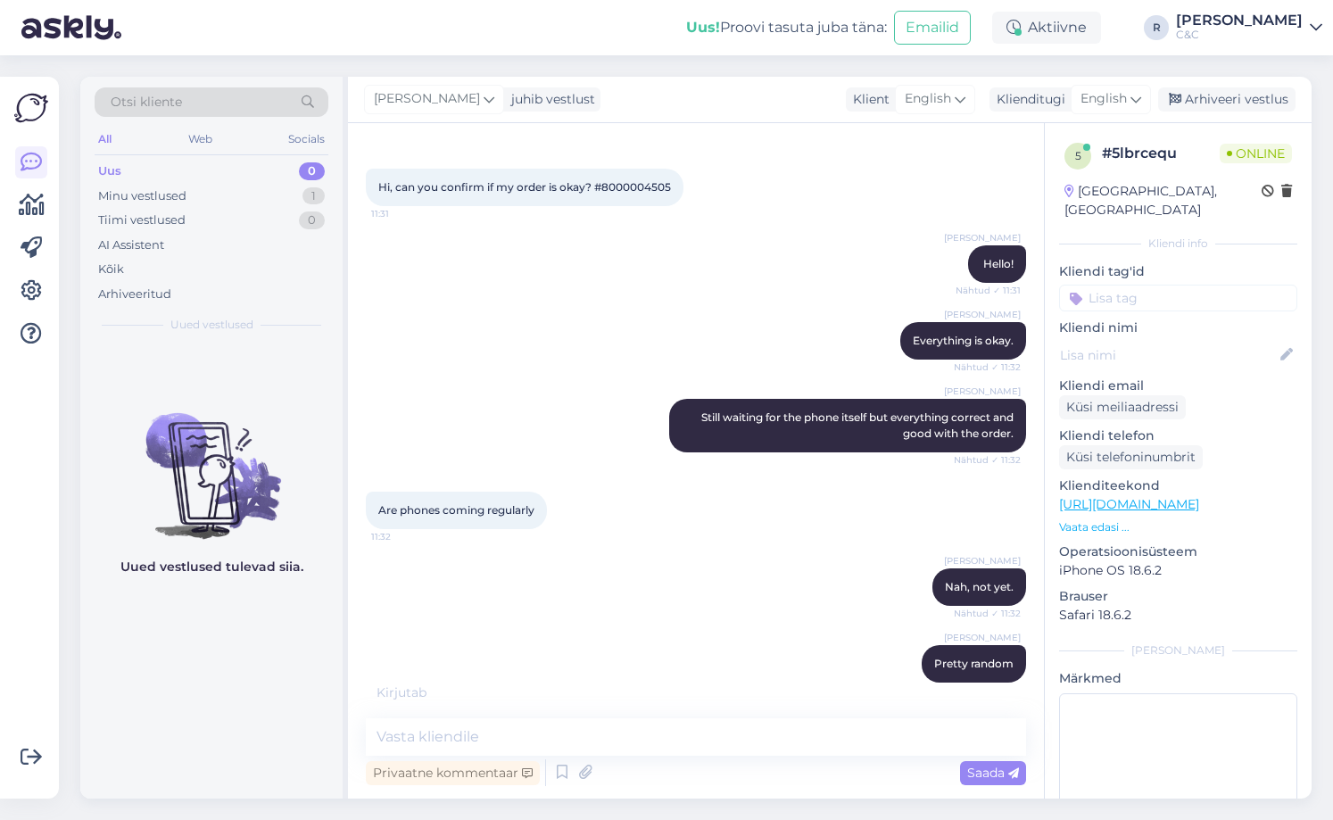
scroll to position [144, 0]
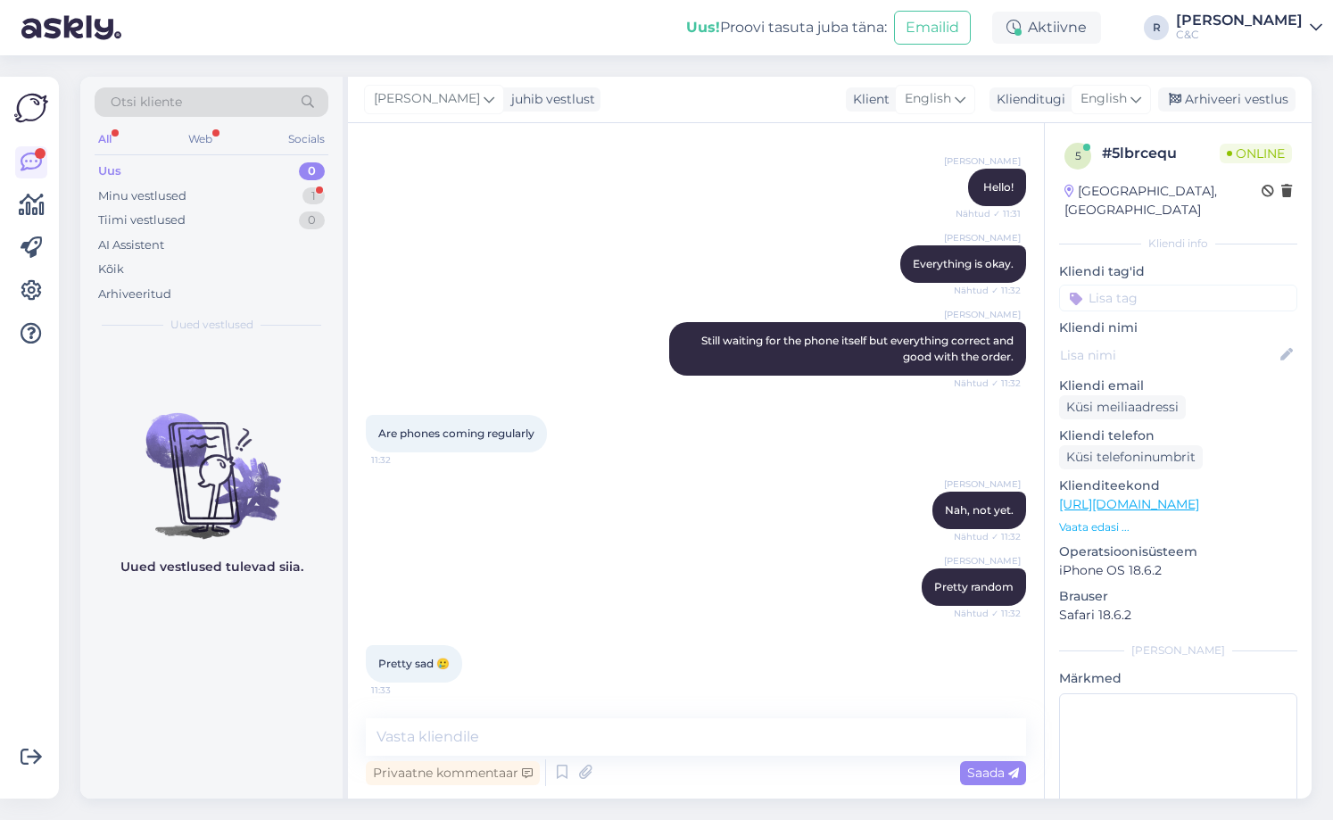
click at [196, 602] on div "Uued vestlused tulevad siia." at bounding box center [211, 570] width 262 height 455
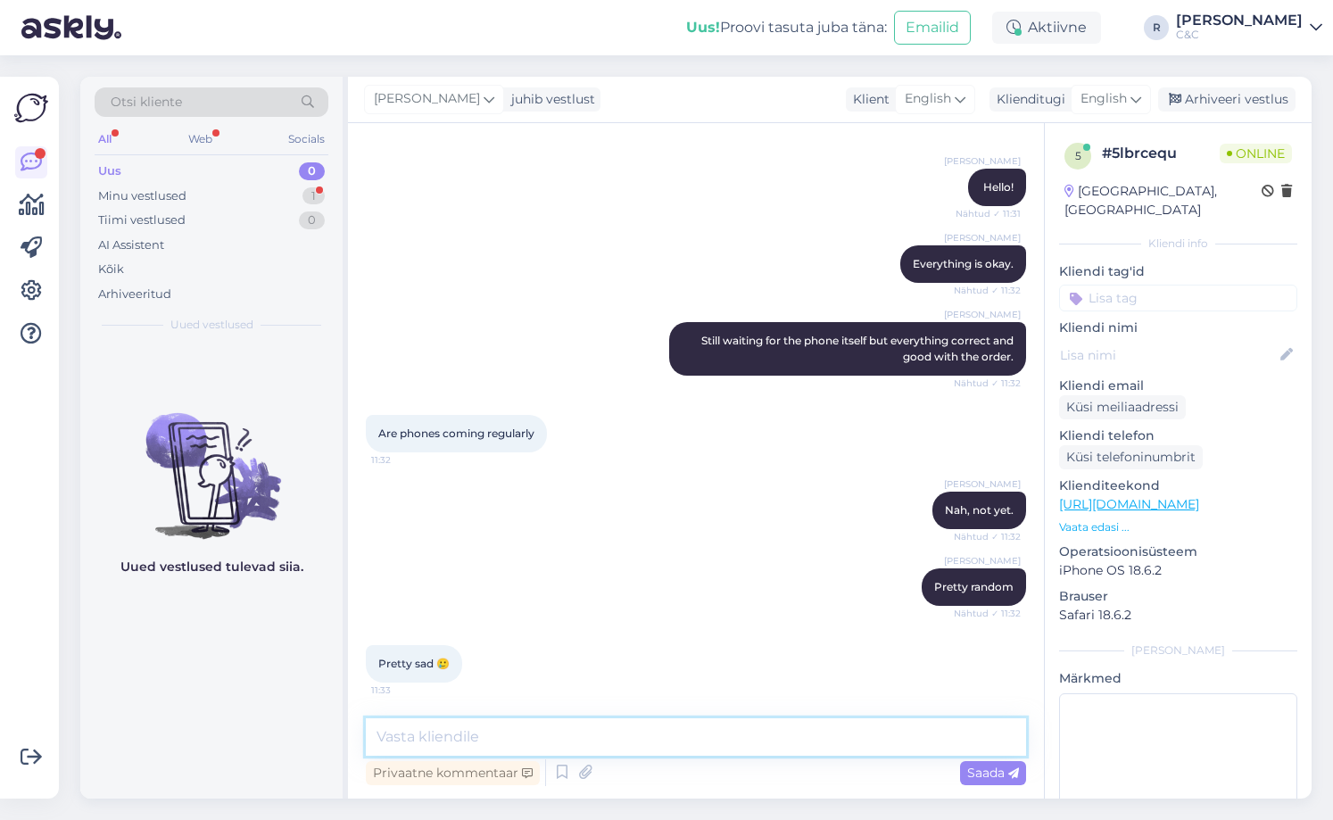
click at [465, 722] on textarea at bounding box center [696, 736] width 660 height 37
drag, startPoint x: 616, startPoint y: 739, endPoint x: 326, endPoint y: 705, distance: 291.9
click at [326, 706] on div "Otsi kliente All Web Socials Uus 0 Minu vestlused 1 Tiimi vestlused 0 AI Assist…" at bounding box center [695, 438] width 1231 height 722
type textarea ""Perks" of being in [GEOGRAPHIC_DATA] :/"
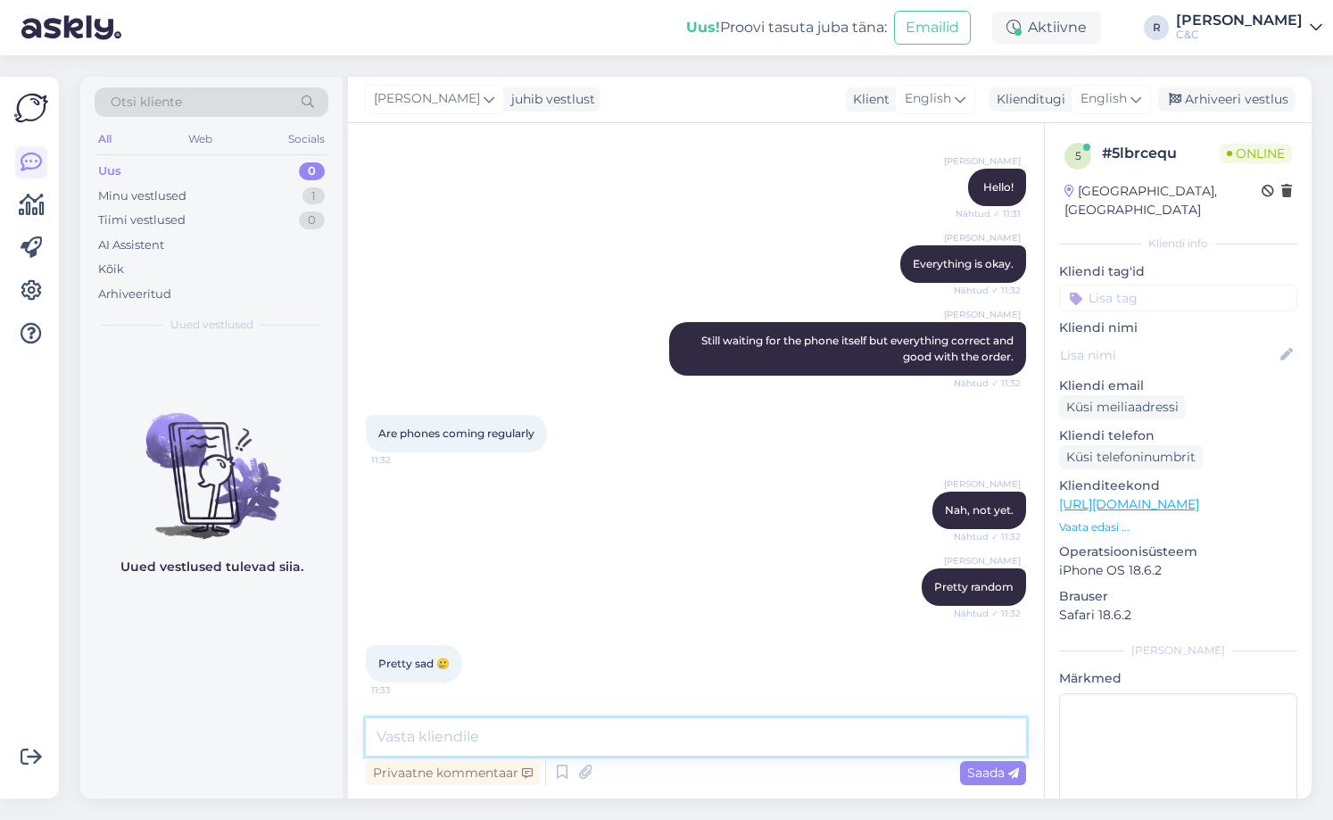
scroll to position [220, 0]
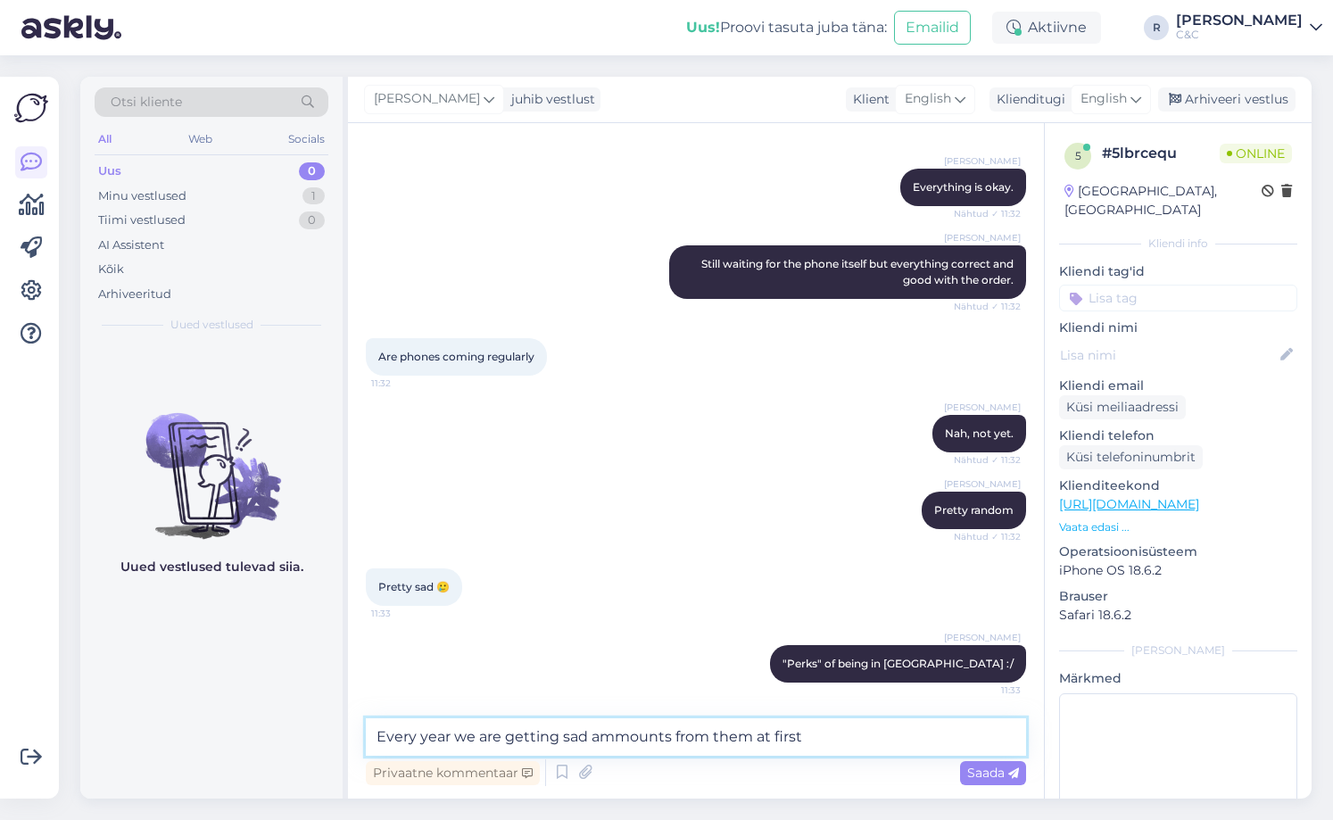
type textarea "Every year we are getting sad ammounts from them at first."
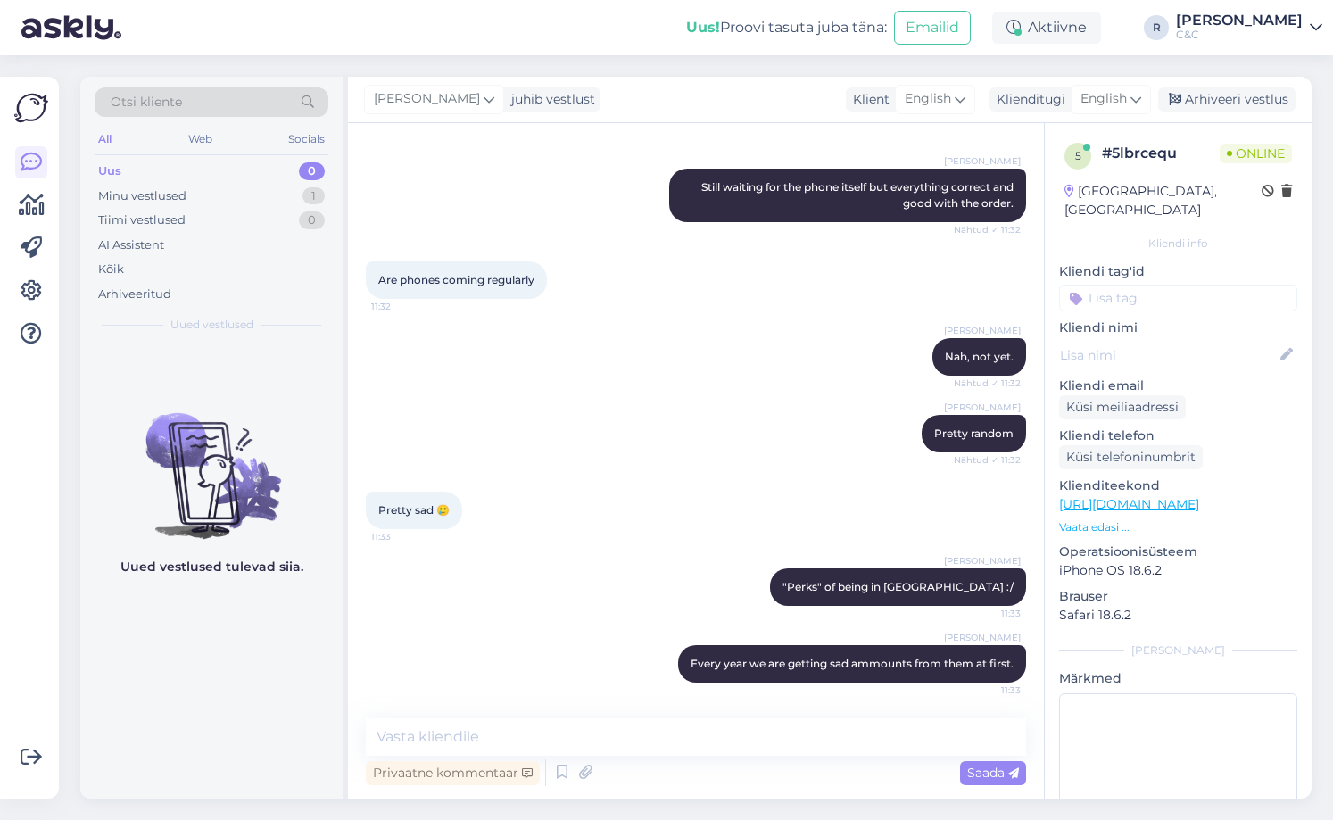
click at [769, 281] on div "Are phones coming regularly 11:32" at bounding box center [696, 280] width 660 height 77
drag, startPoint x: 795, startPoint y: 277, endPoint x: 797, endPoint y: 268, distance: 9.3
click at [797, 268] on div "Are phones coming regularly 11:32" at bounding box center [696, 280] width 660 height 77
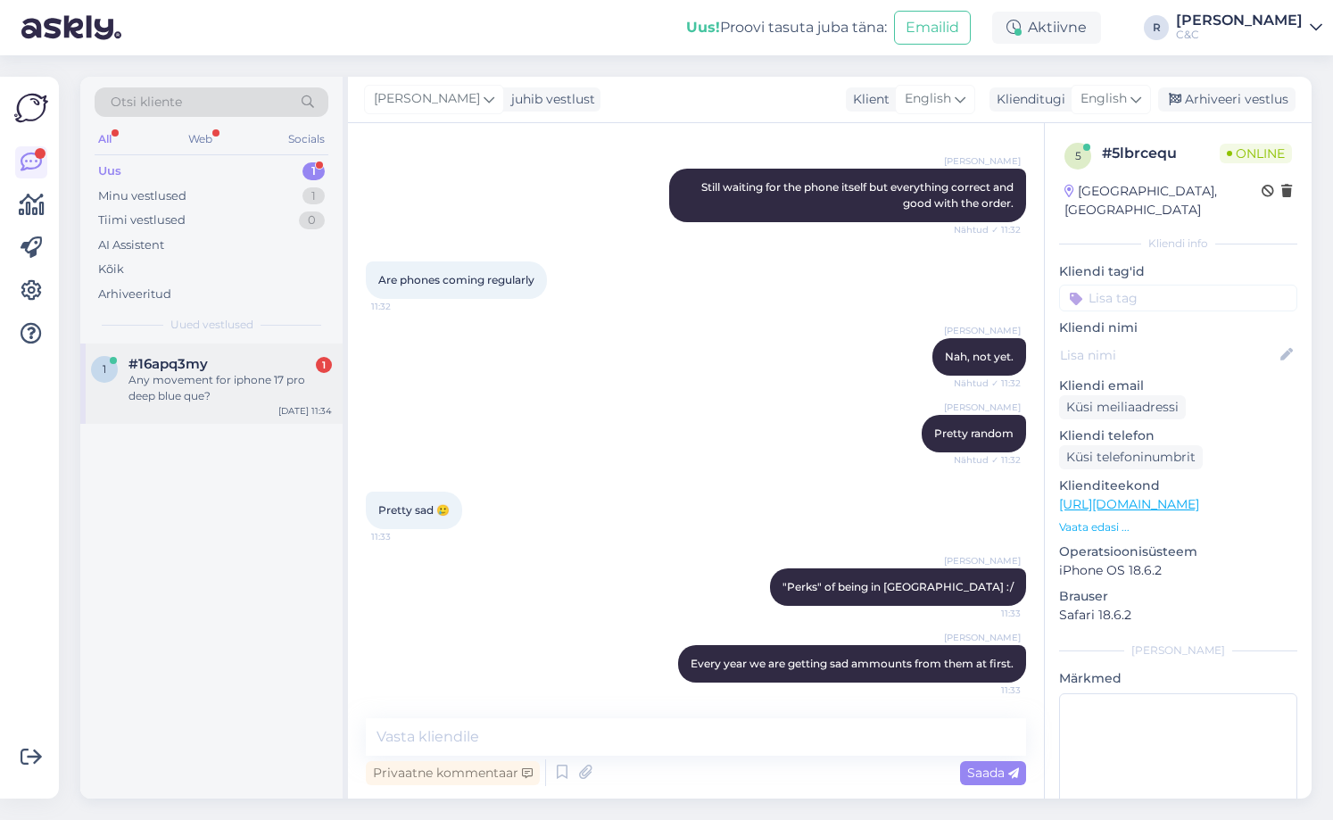
click at [194, 372] on div "Any movement for iphone 17 pro deep blue que?" at bounding box center [229, 388] width 203 height 32
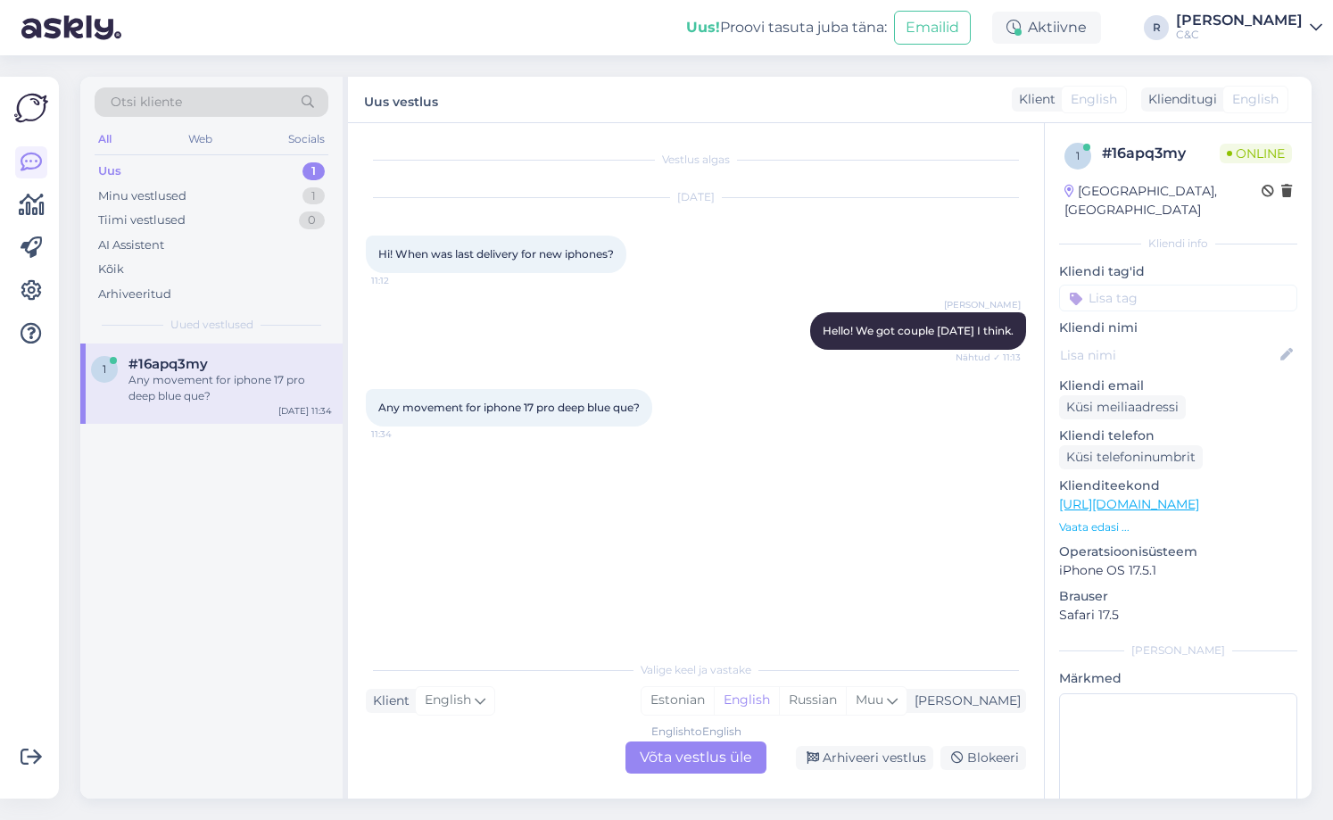
click at [700, 755] on div "English to English Võta vestlus üle" at bounding box center [695, 757] width 141 height 32
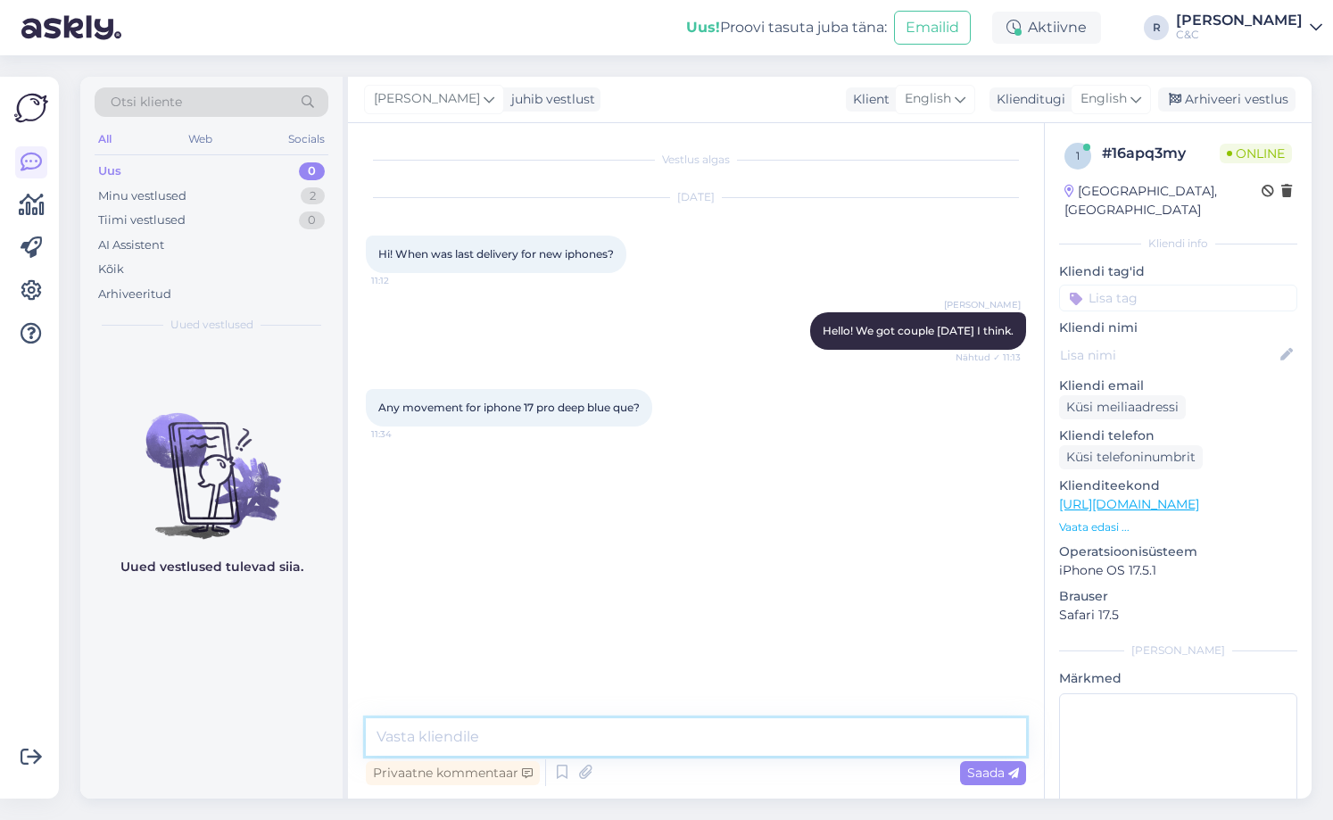
click at [693, 743] on textarea at bounding box center [696, 736] width 660 height 37
click at [589, 736] on textarea at bounding box center [696, 735] width 660 height 37
type textarea "i"
type textarea "I'm not going to check out all the different sizes if some"
drag, startPoint x: 834, startPoint y: 741, endPoint x: 316, endPoint y: 738, distance: 518.2
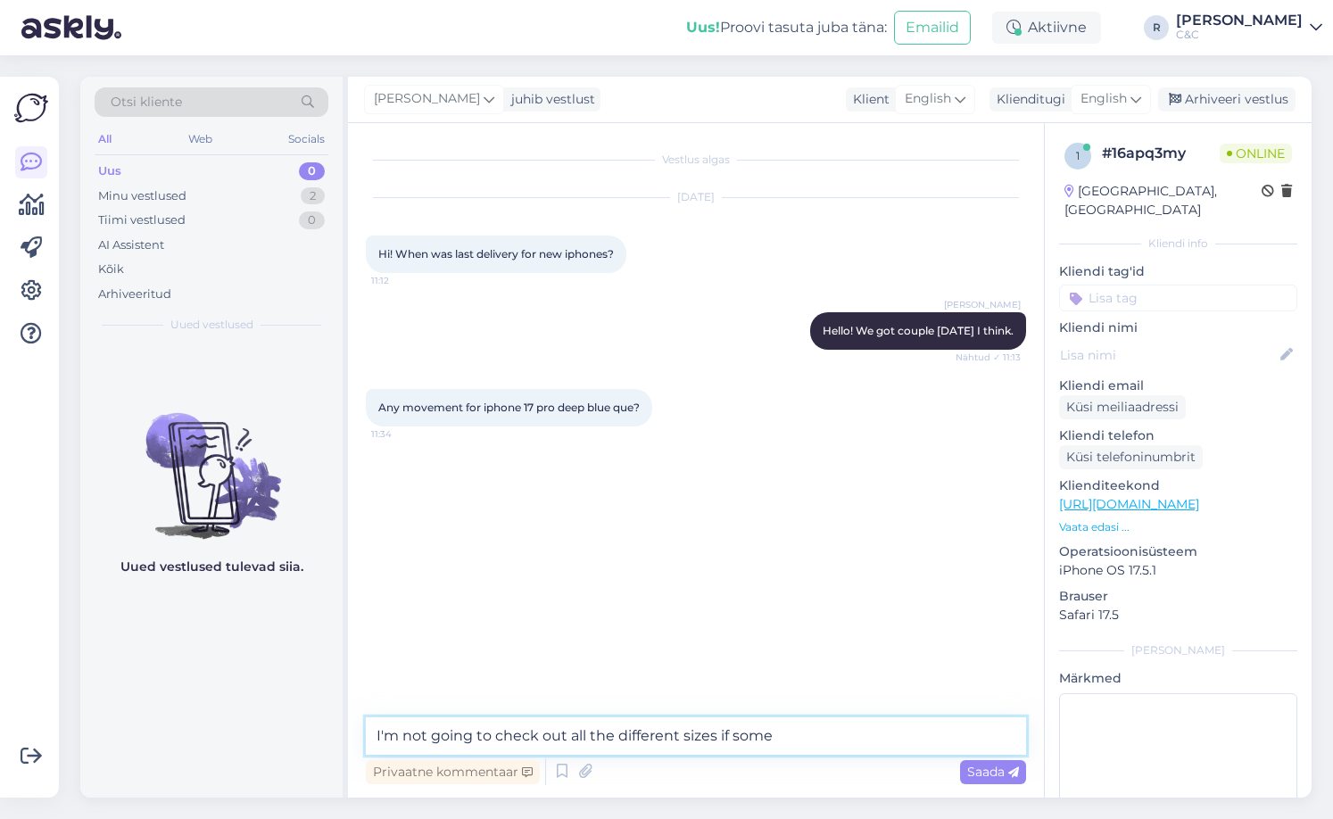
click at [316, 738] on div "Otsi kliente All Web Socials Uus 0 Minu vestlused 2 Tiimi vestlused 0 AI Assist…" at bounding box center [695, 437] width 1231 height 721
click at [533, 732] on textarea at bounding box center [696, 735] width 660 height 37
click at [530, 749] on textarea at bounding box center [696, 735] width 660 height 37
type textarea "Yeah, some."
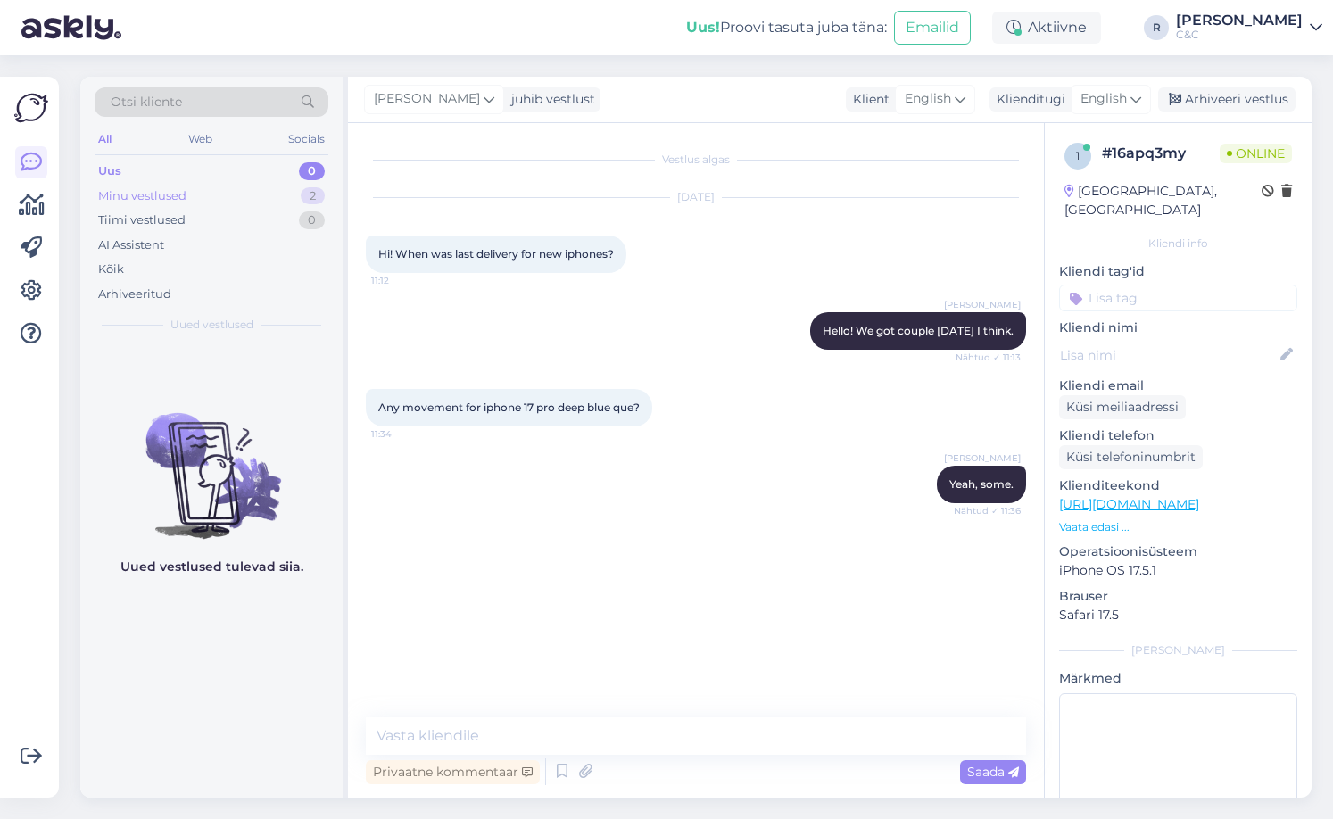
click at [301, 199] on div "2" at bounding box center [313, 196] width 24 height 18
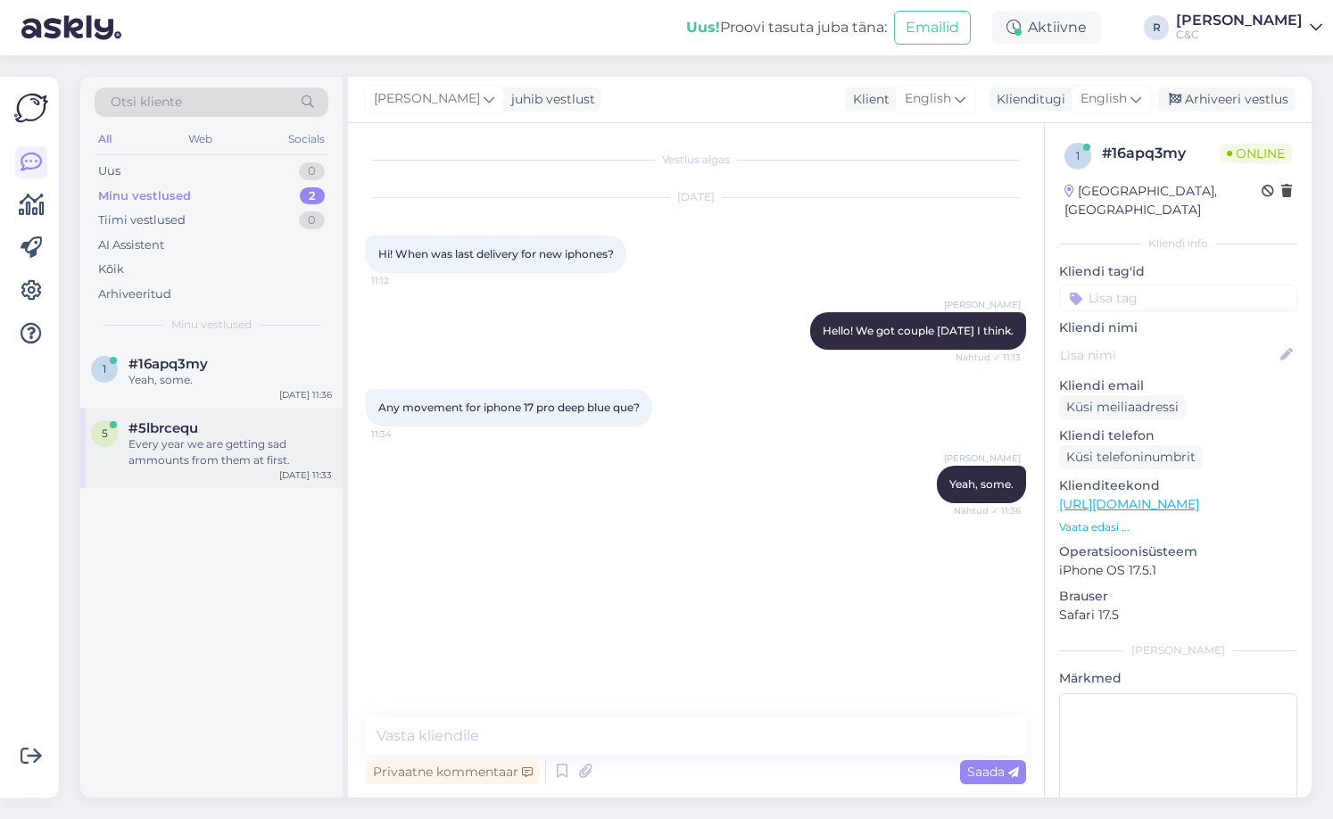
click at [234, 447] on div "Every year we are getting sad ammounts from them at first." at bounding box center [229, 452] width 203 height 32
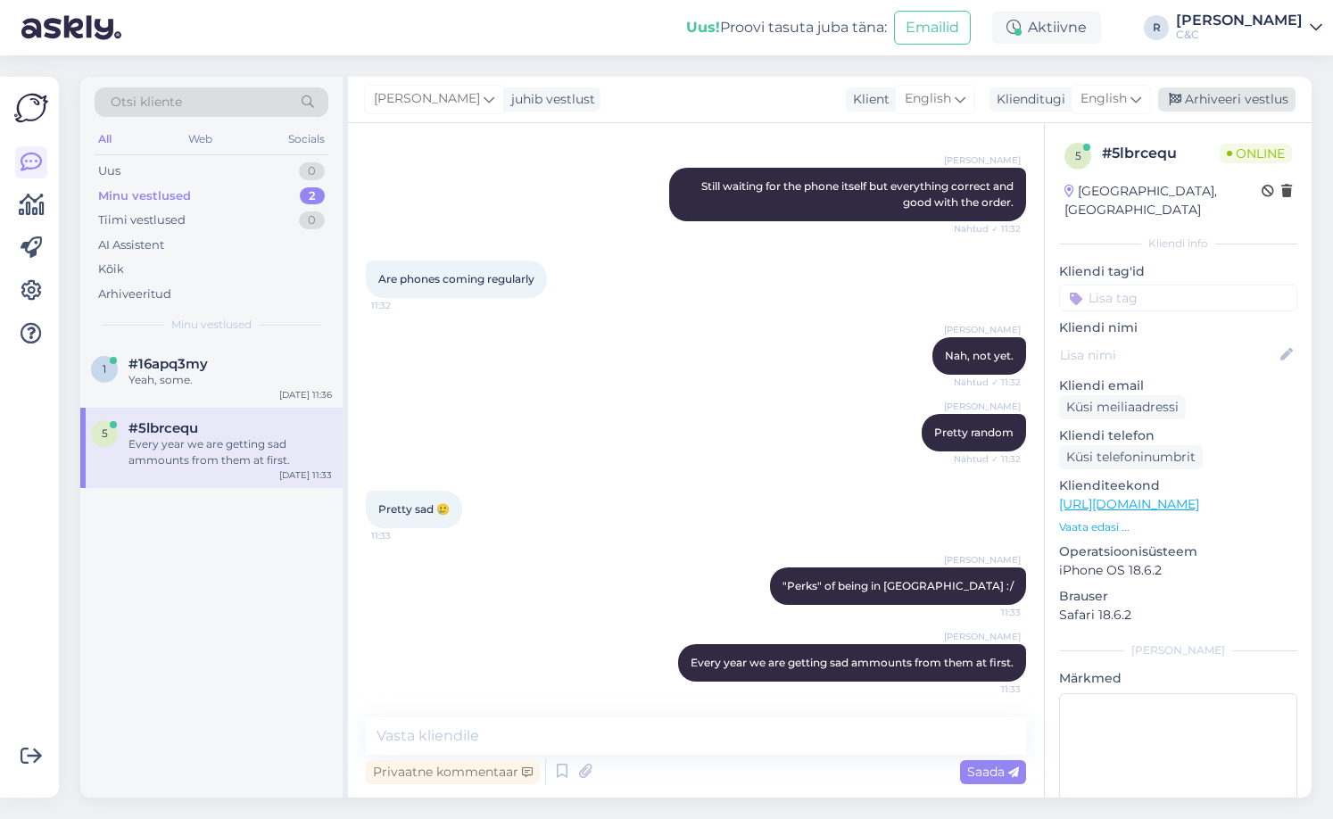
click at [1198, 100] on div "Arhiveeri vestlus" at bounding box center [1226, 99] width 137 height 24
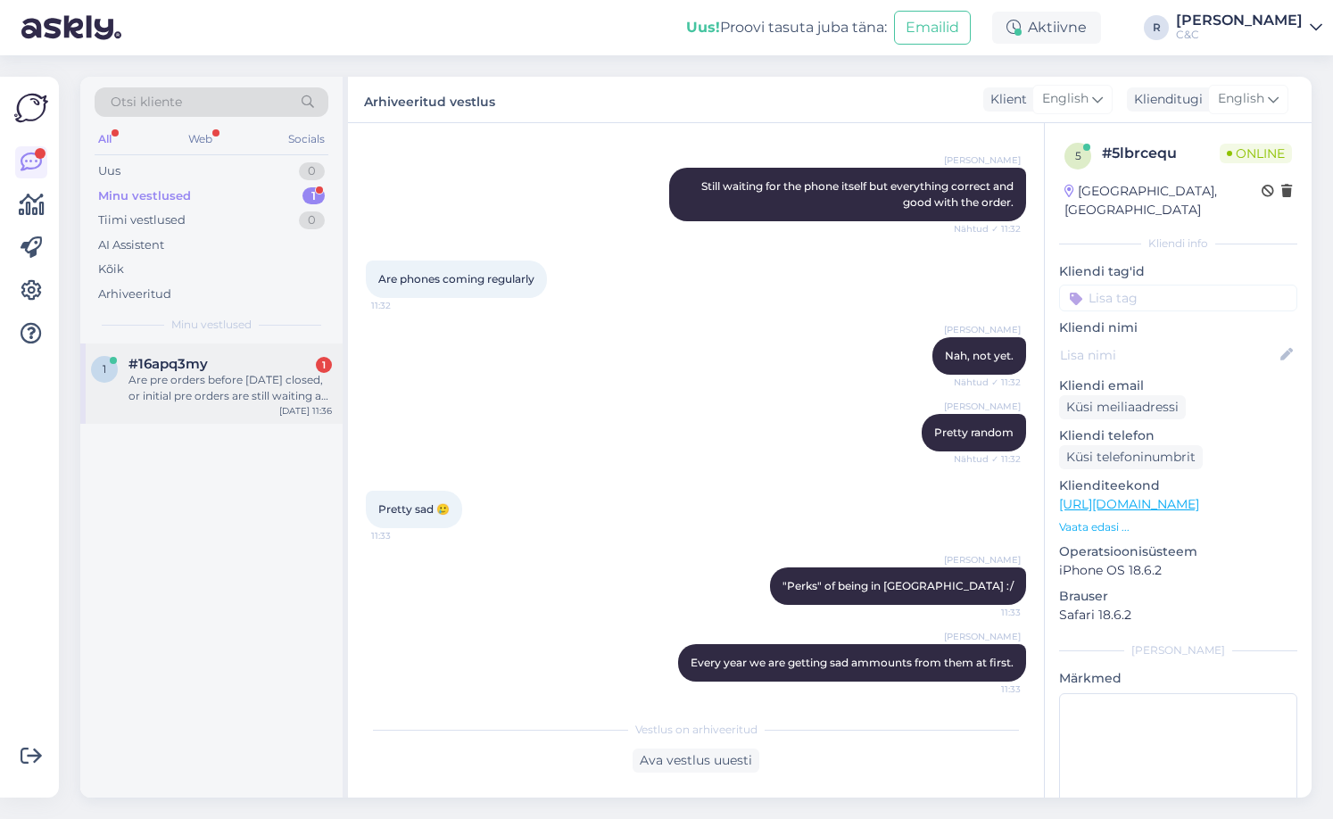
click at [242, 384] on div "Are pre orders before [DATE] closed, or initial pre orders are still waiting as…" at bounding box center [229, 388] width 203 height 32
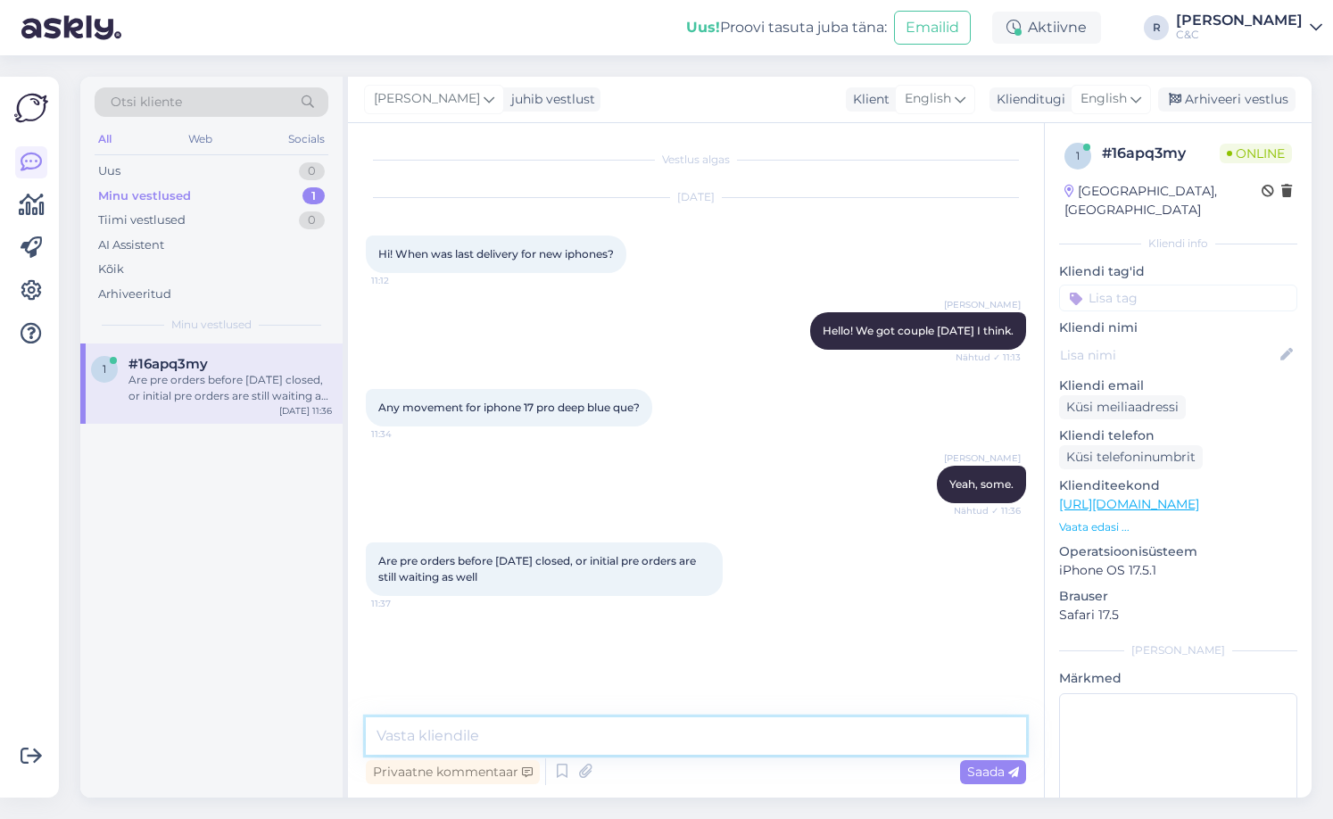
click at [622, 744] on textarea at bounding box center [696, 735] width 660 height 37
click at [620, 743] on textarea at bounding box center [696, 735] width 660 height 37
click at [620, 741] on textarea at bounding box center [696, 735] width 660 height 37
type textarea "*"
type textarea "We are still fullfilling orders from 12nd, first day of pre-order."
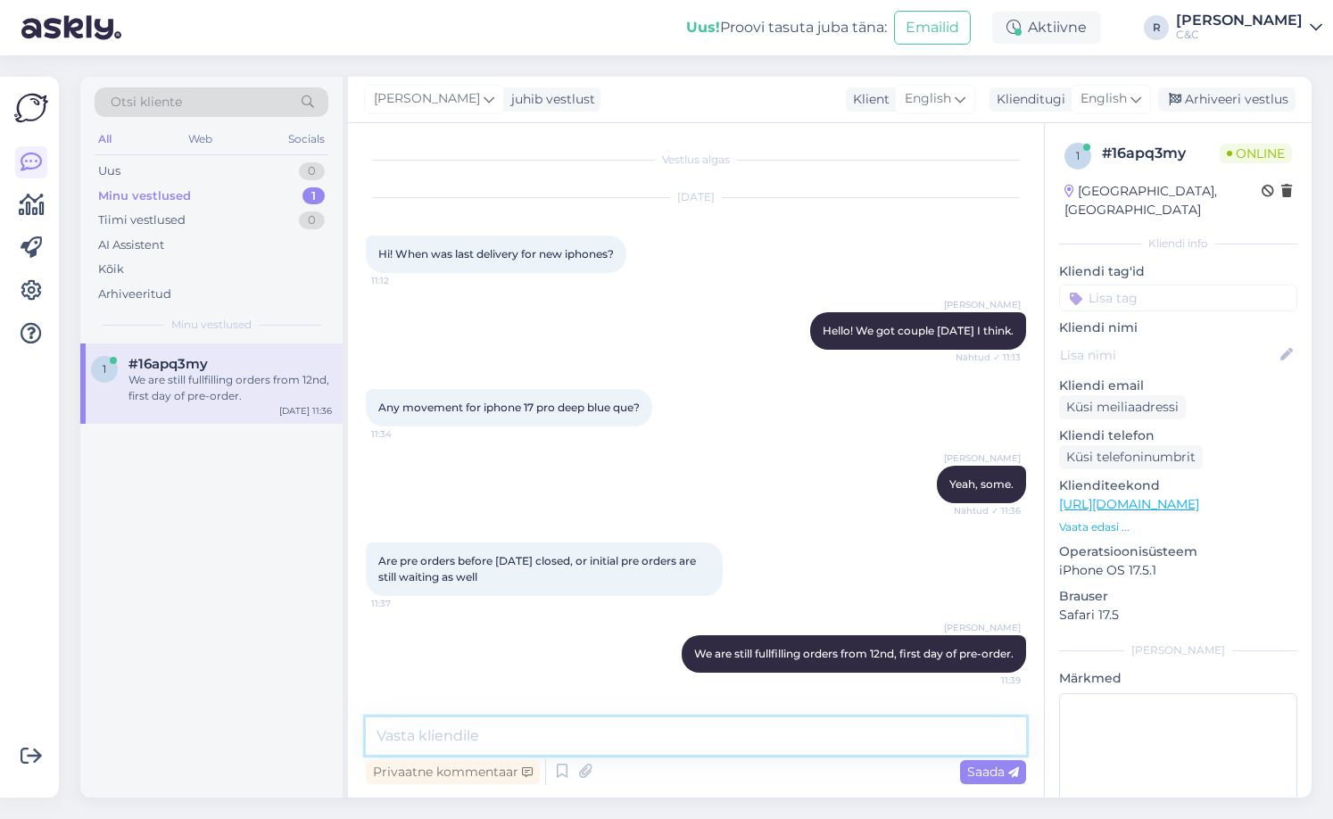
click at [631, 738] on textarea at bounding box center [696, 735] width 660 height 37
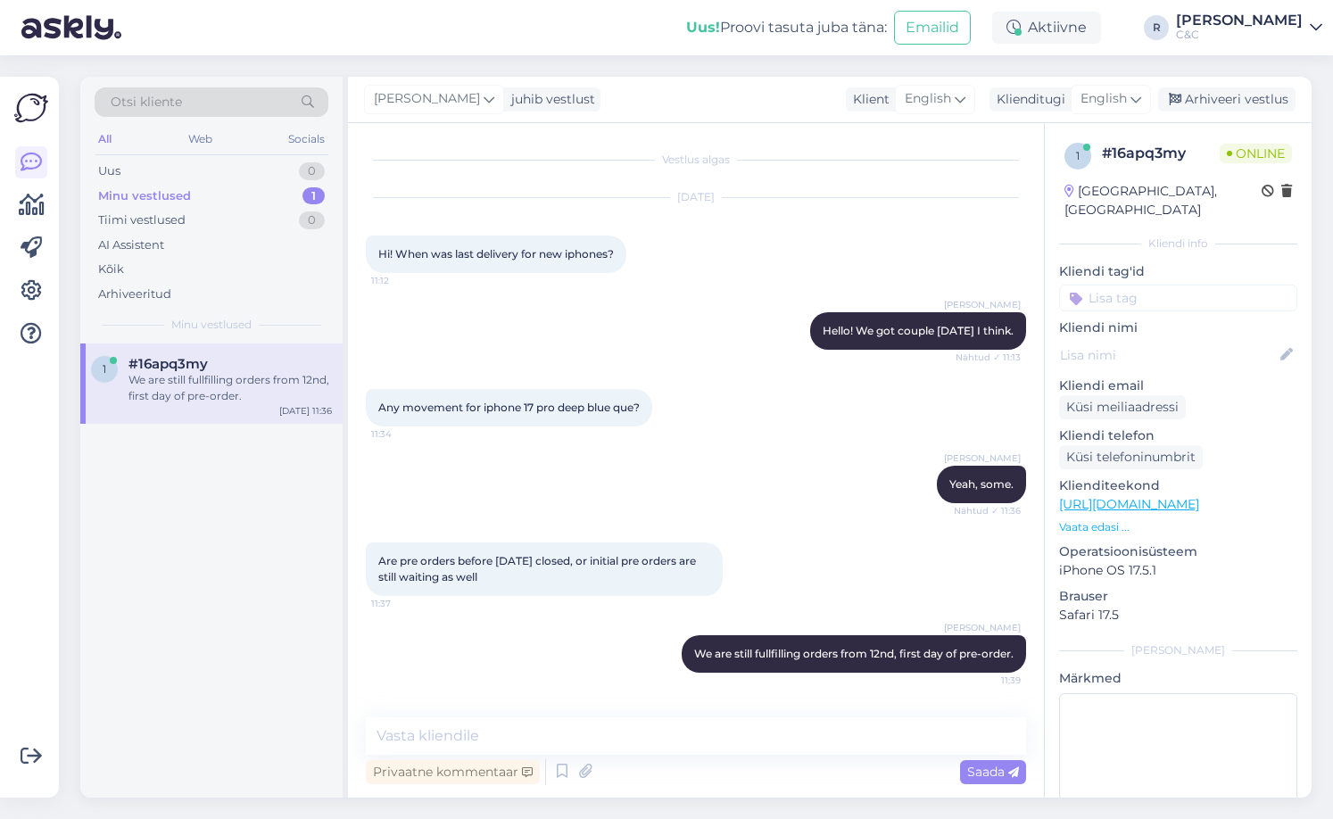
click at [260, 492] on div "1 #16apq3my We are still fullfilling orders from 12nd, first day of pre-order. …" at bounding box center [211, 570] width 262 height 454
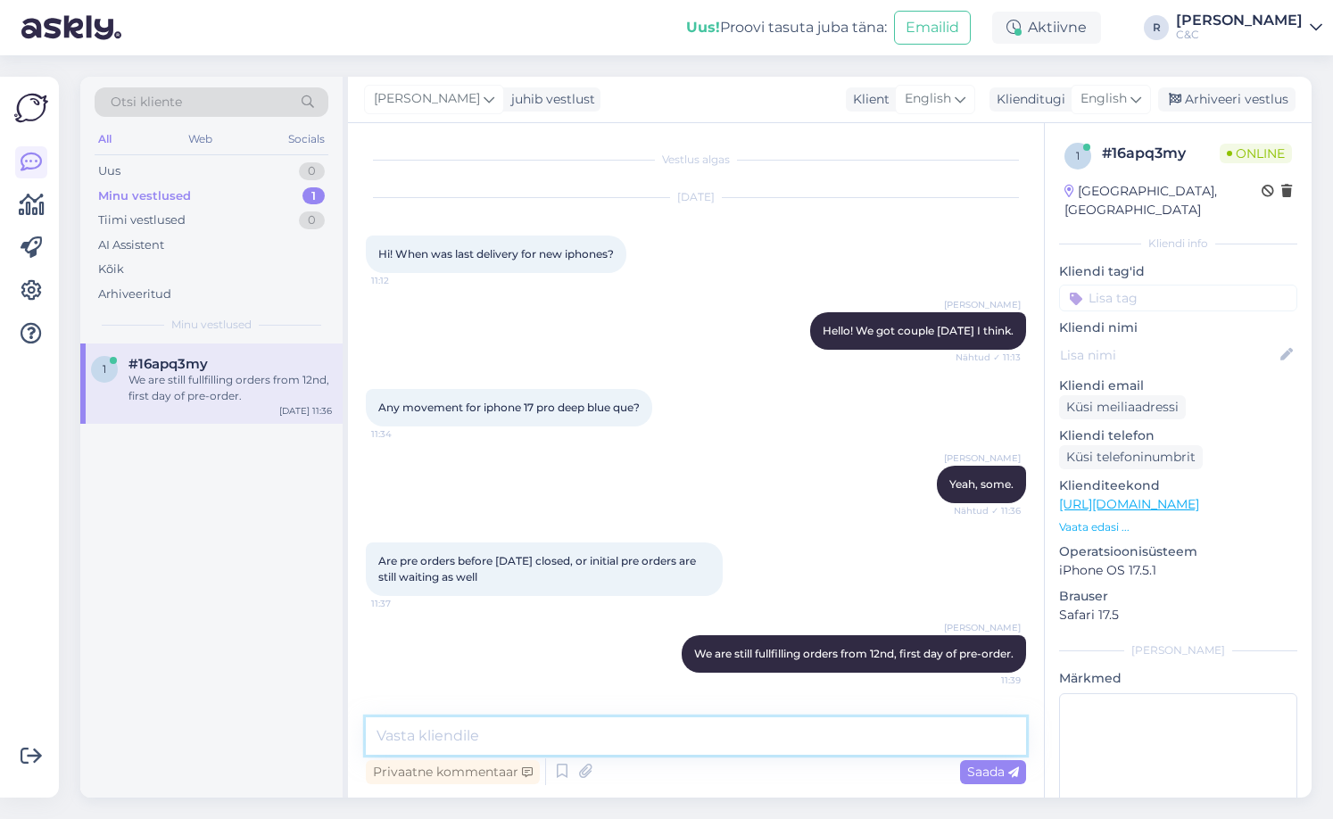
click at [683, 740] on textarea at bounding box center [696, 735] width 660 height 37
click at [630, 723] on textarea "Actually, now h" at bounding box center [696, 735] width 660 height 37
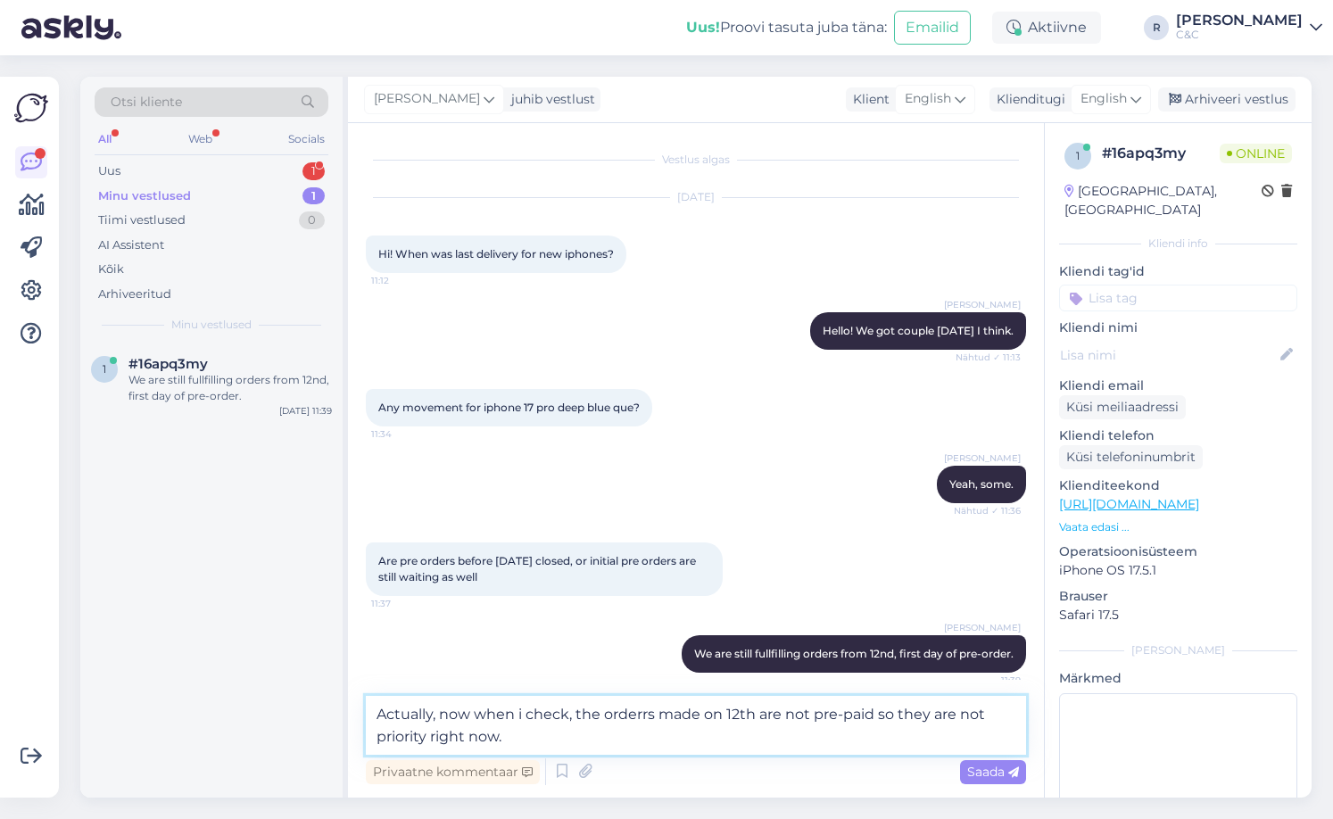
type textarea "Actually, now when i check, the orderrs made on 12th are not pre-paid so they a…"
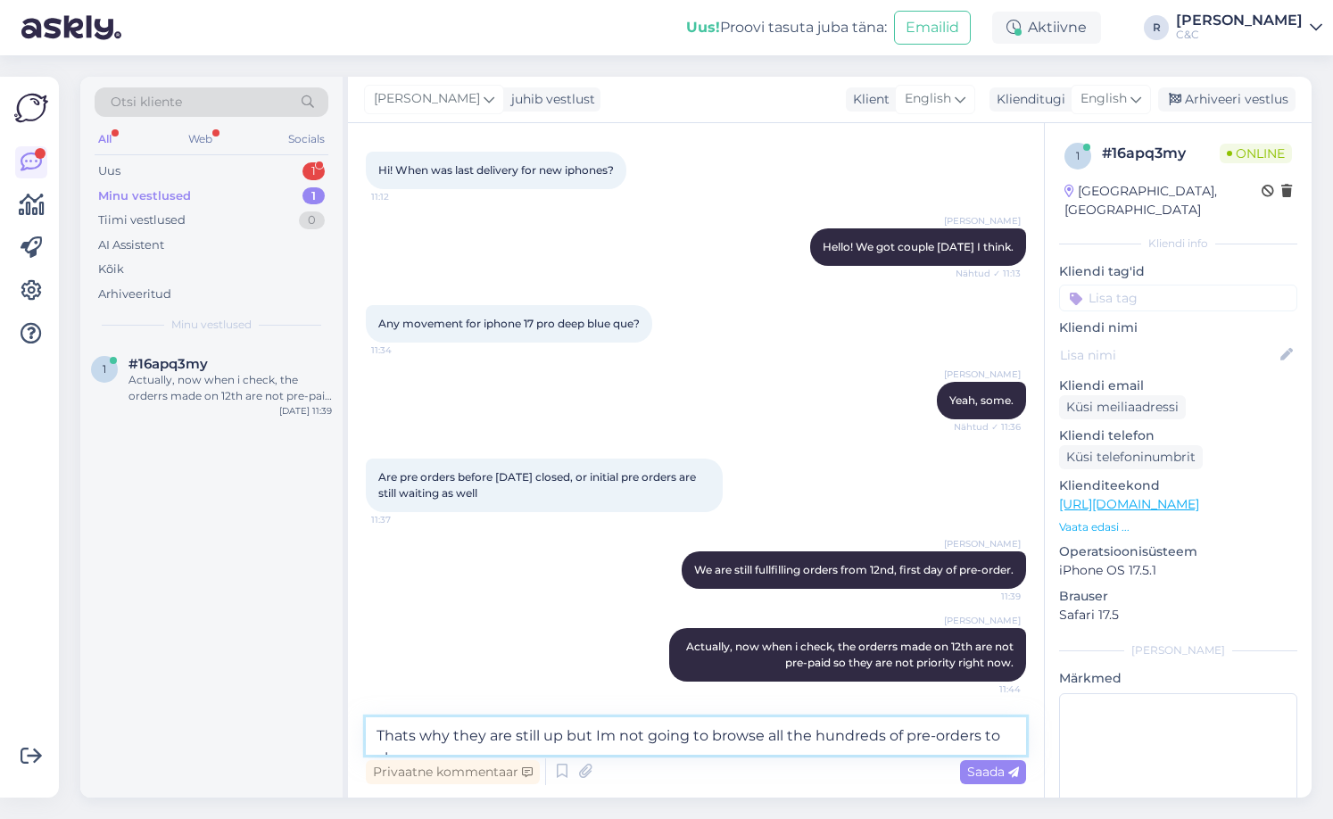
scroll to position [105, 0]
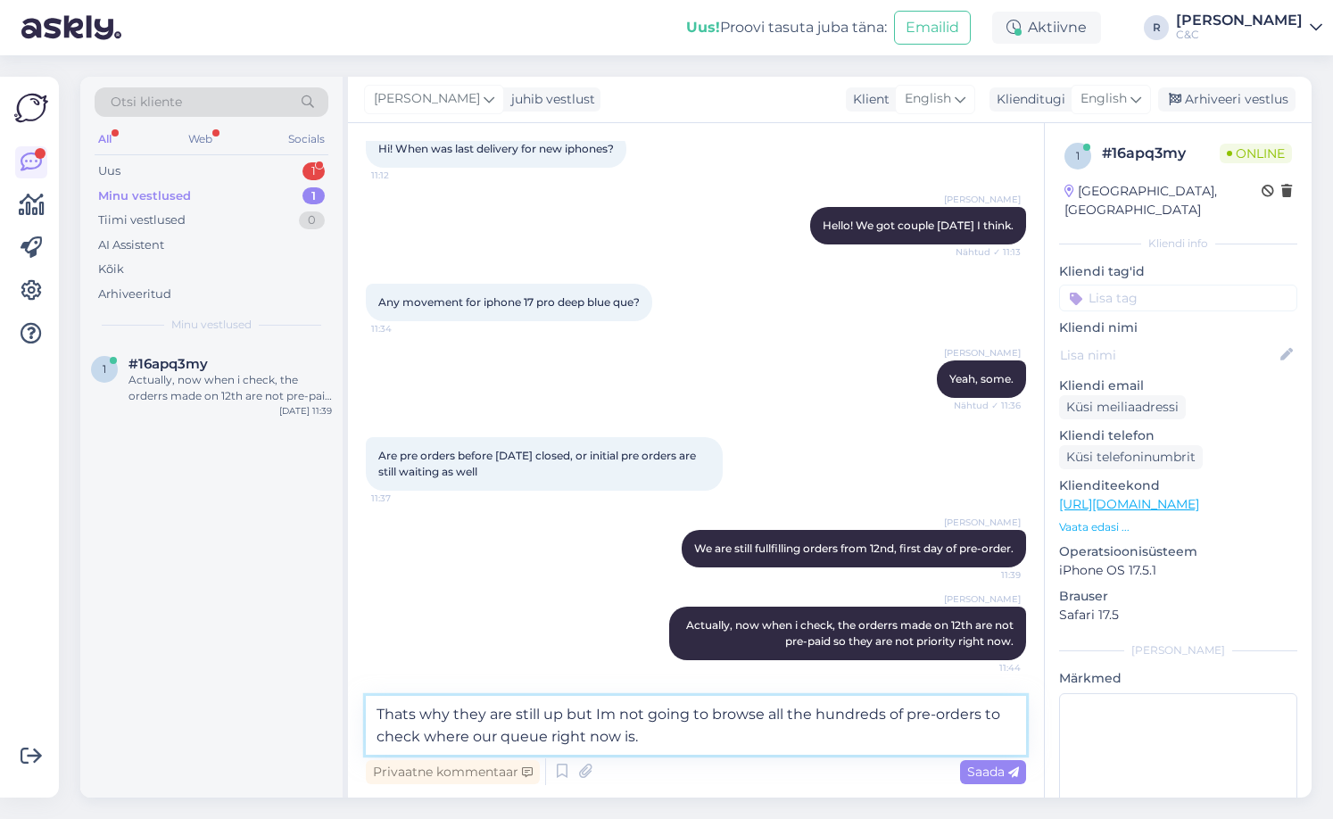
type textarea "Thats why they are still up but Im not going to browse all the hundreds of pre-…"
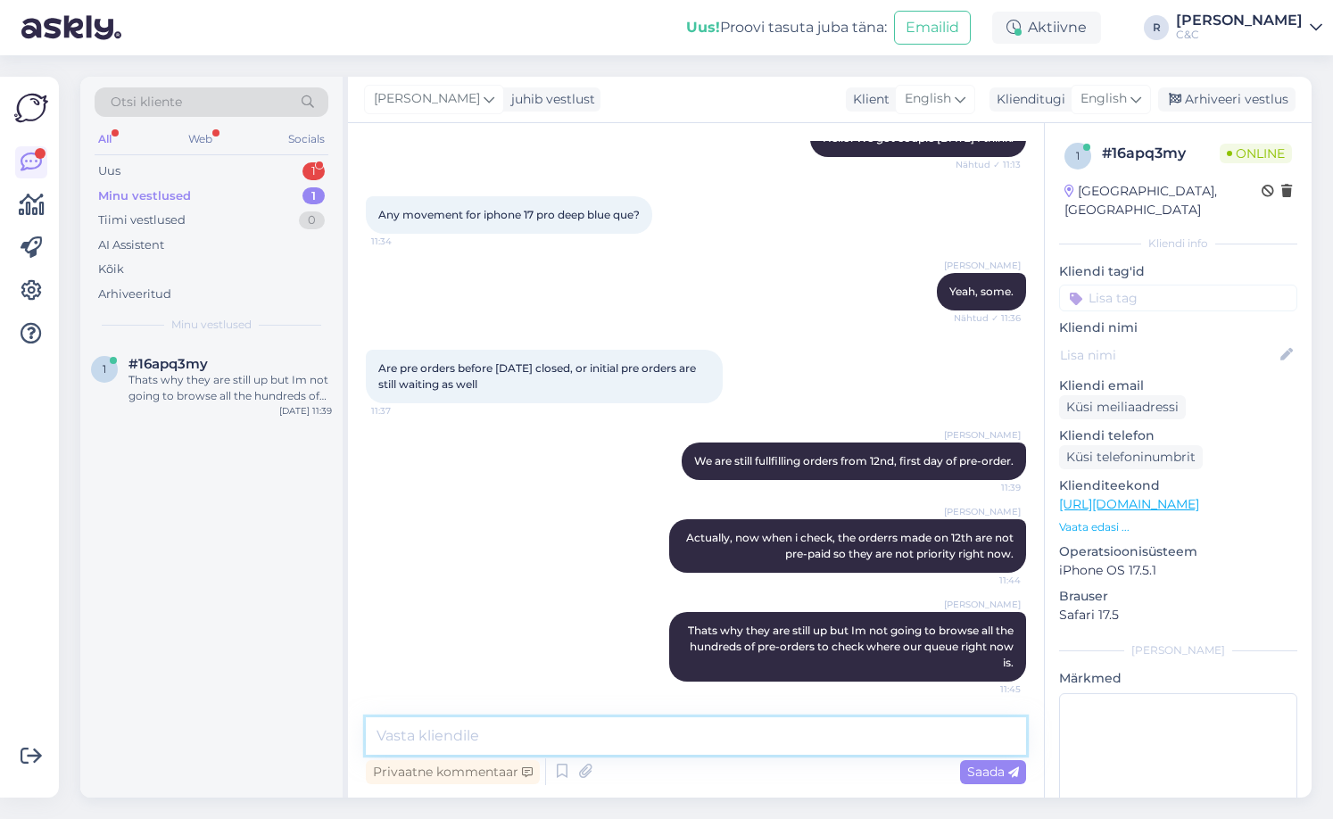
type textarea "I"
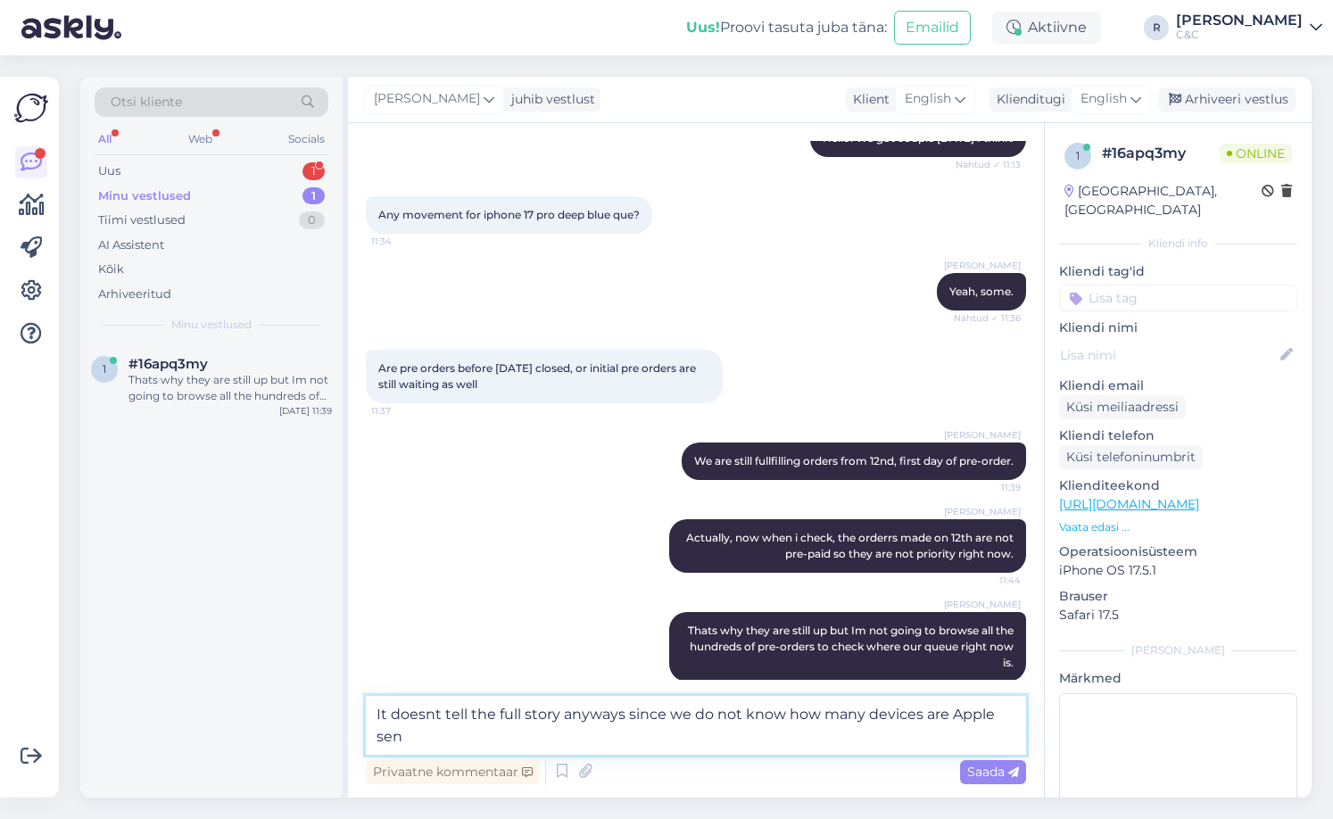
scroll to position [214, 0]
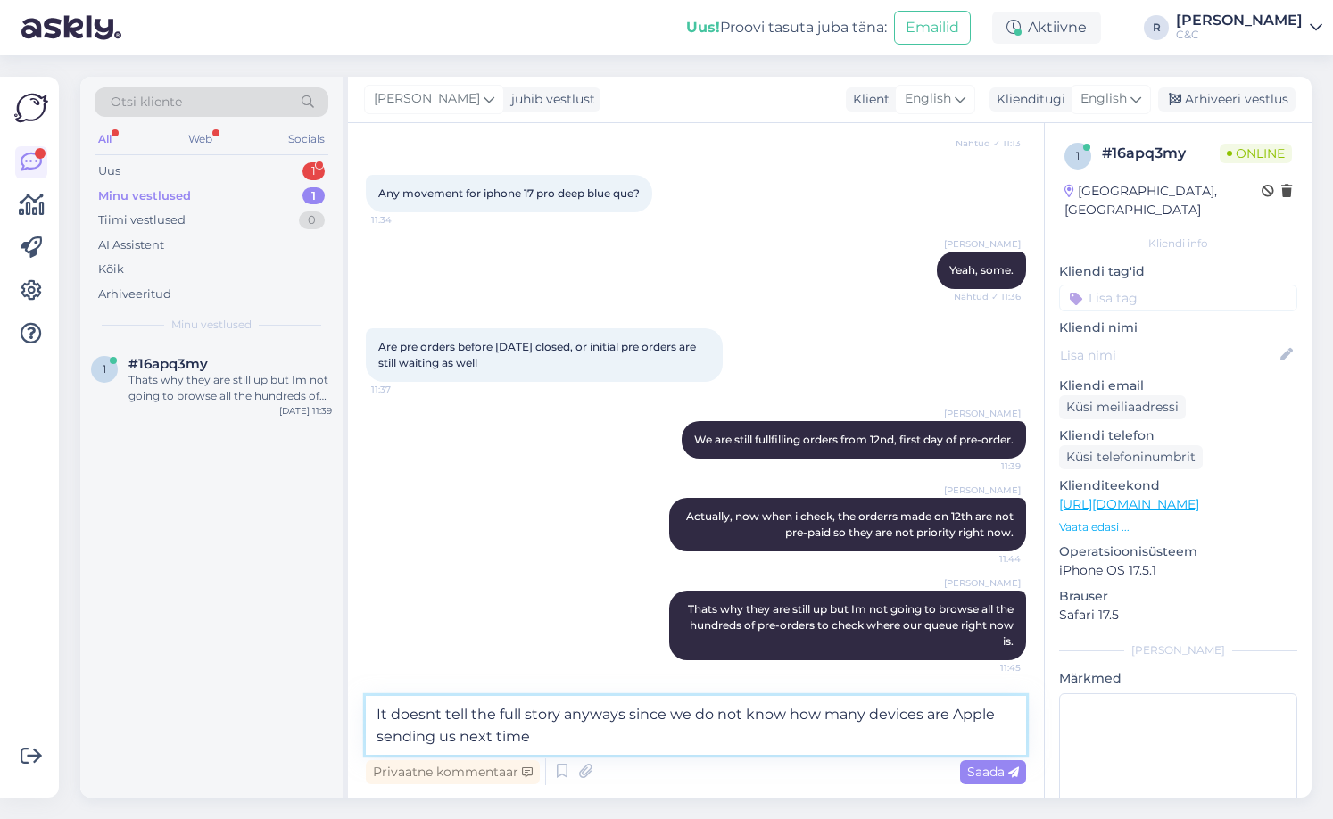
type textarea "It doesnt tell the full story anyways since we do not know how many devices are…"
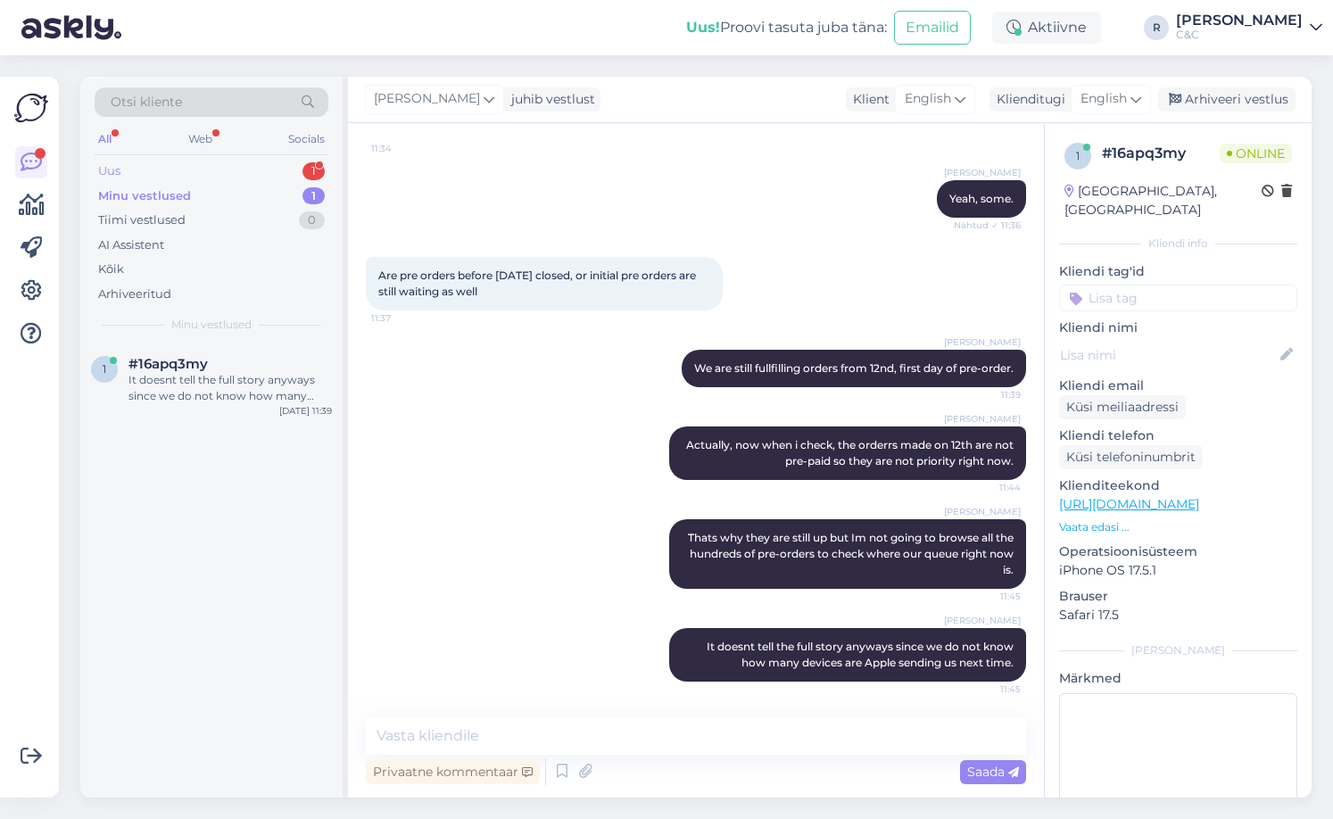
click at [268, 178] on div "Uus 1" at bounding box center [212, 171] width 234 height 25
click at [271, 172] on div "Uus 1" at bounding box center [212, 171] width 234 height 25
click at [246, 362] on div "#fyaxxeon 2" at bounding box center [229, 364] width 203 height 16
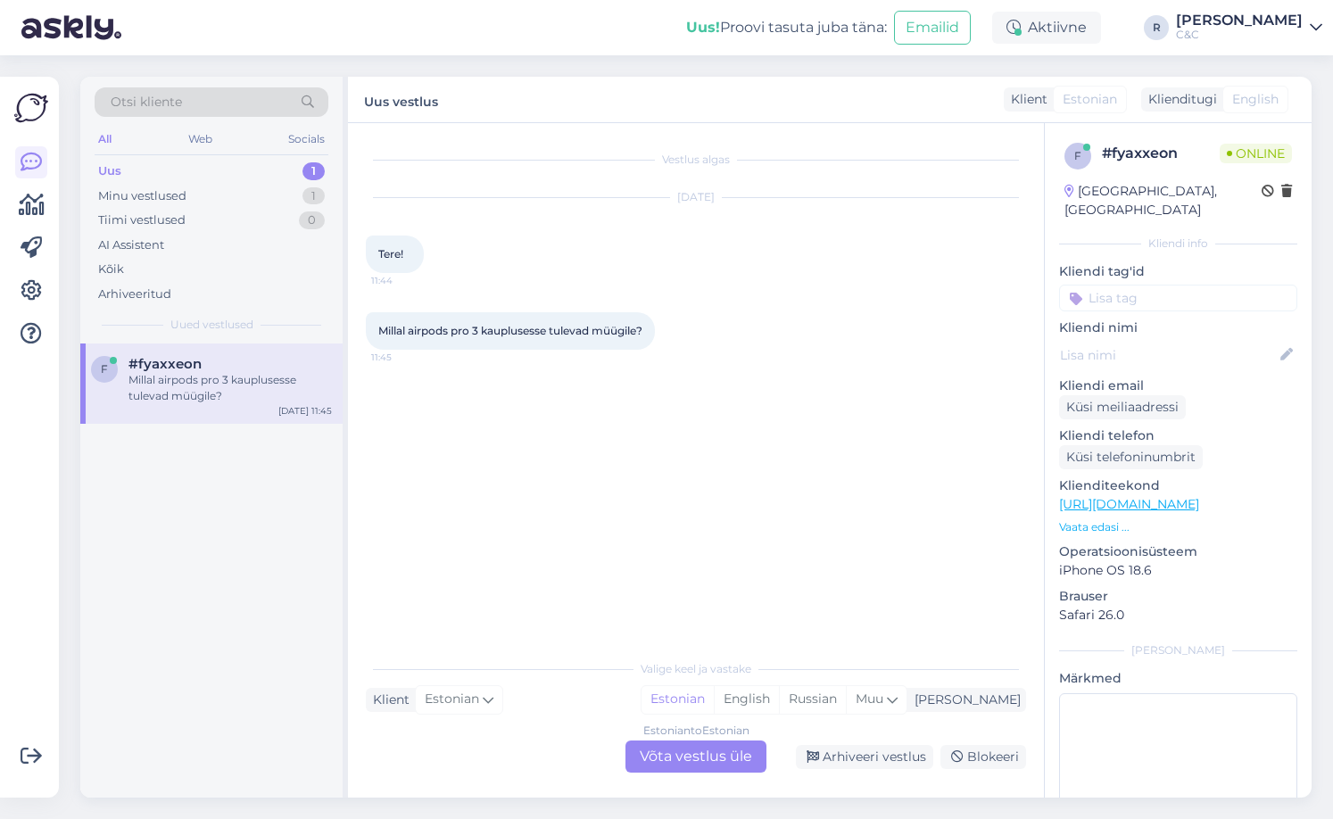
click at [662, 754] on div "Estonian to Estonian Võta vestlus üle" at bounding box center [695, 756] width 141 height 32
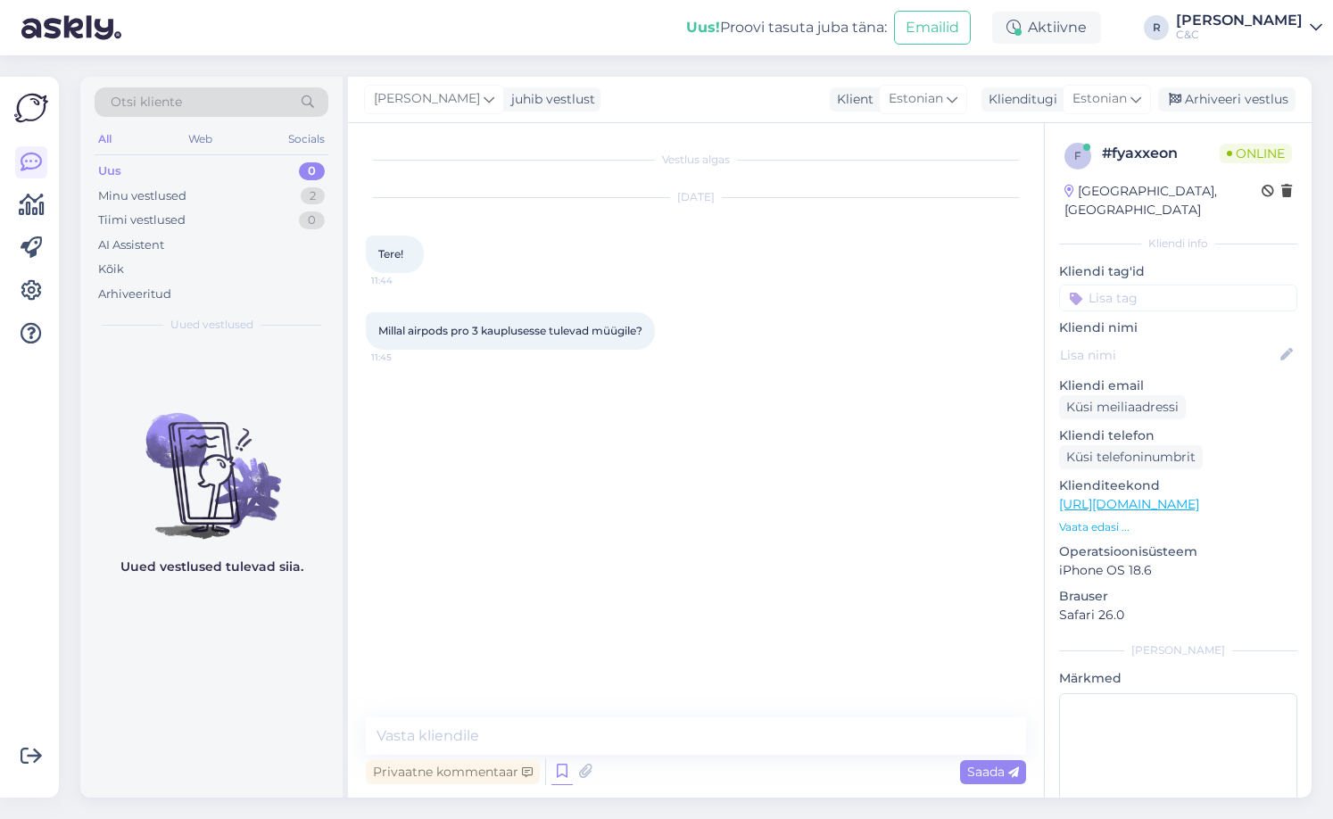
click at [560, 772] on icon at bounding box center [561, 771] width 21 height 27
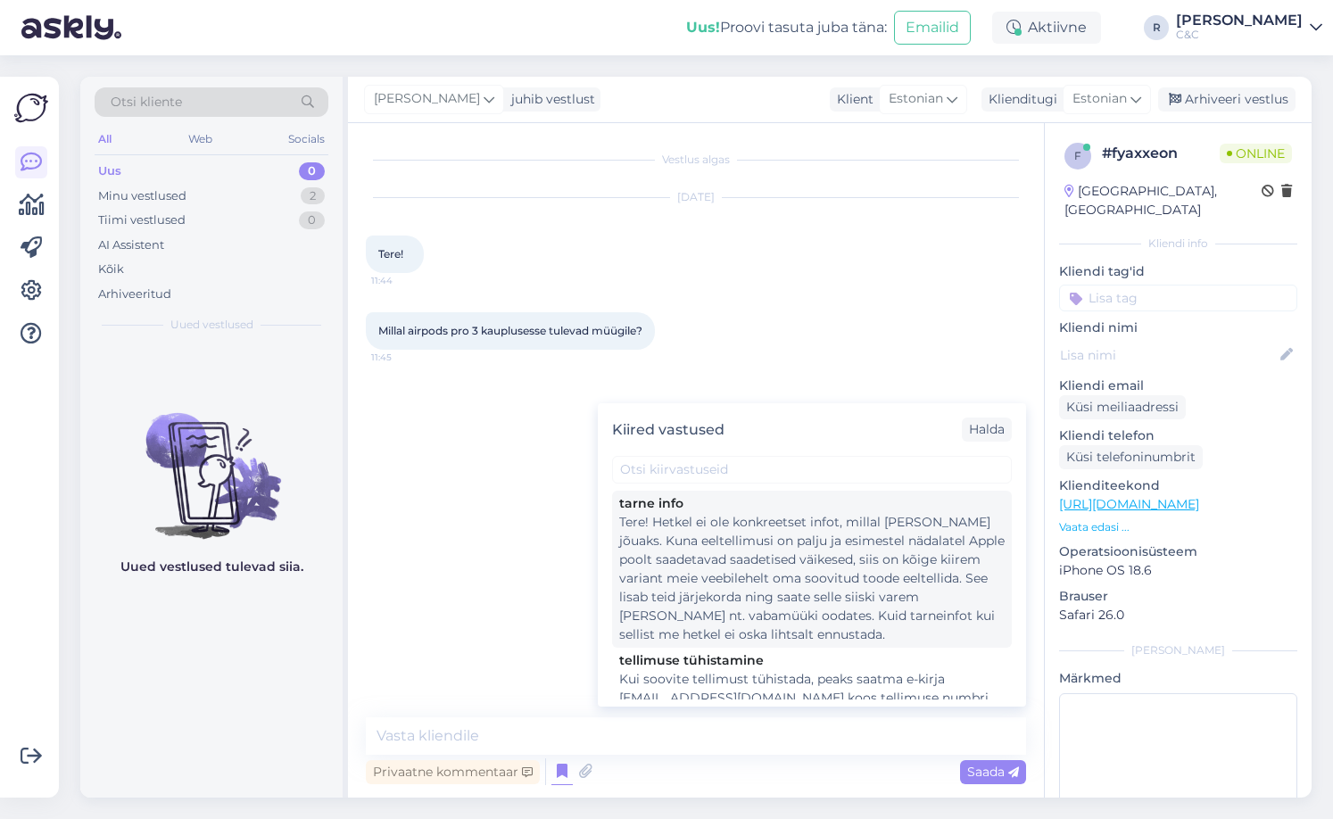
click at [734, 588] on div "Tere! Hetkel ei ole konkreetset infot, millal [PERSON_NAME] jõuaks. Kuna eeltel…" at bounding box center [811, 578] width 385 height 131
type textarea "Tere! Hetkel ei ole konkreetset infot, millal [PERSON_NAME] jõuaks. Kuna eeltel…"
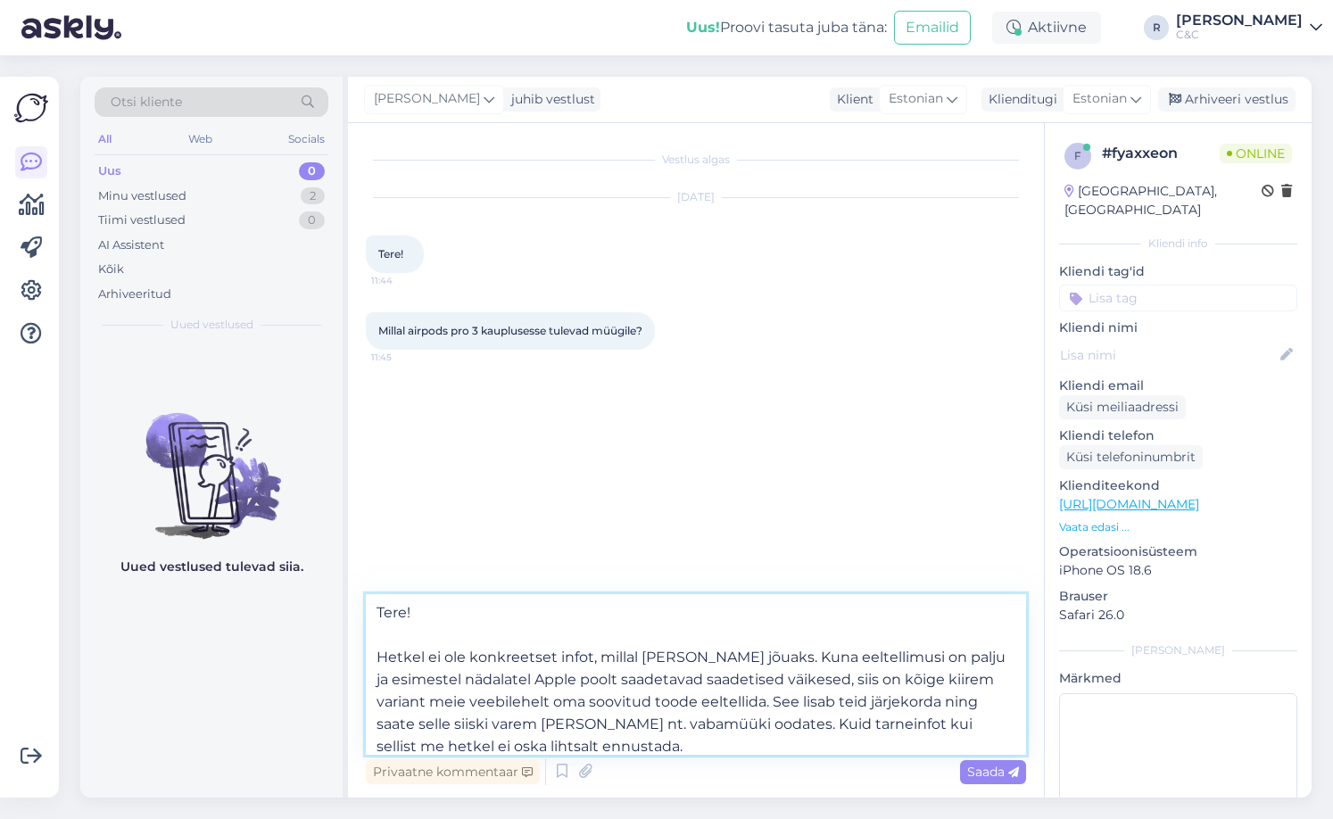
click at [642, 713] on textarea "Tere! Hetkel ei ole konkreetset infot, millal [PERSON_NAME] jõuaks. Kuna eeltel…" at bounding box center [696, 674] width 660 height 161
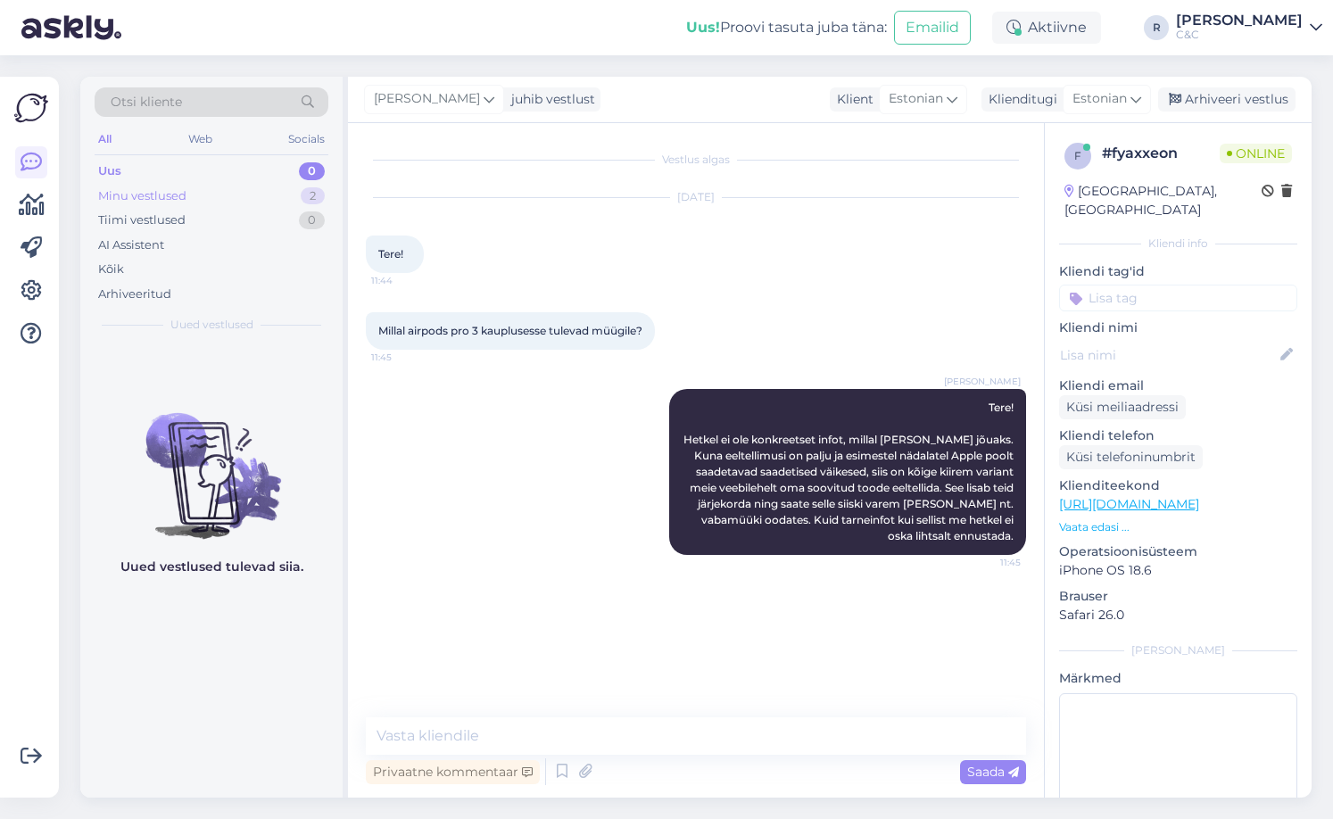
click at [249, 200] on div "Minu vestlused 2" at bounding box center [212, 196] width 234 height 25
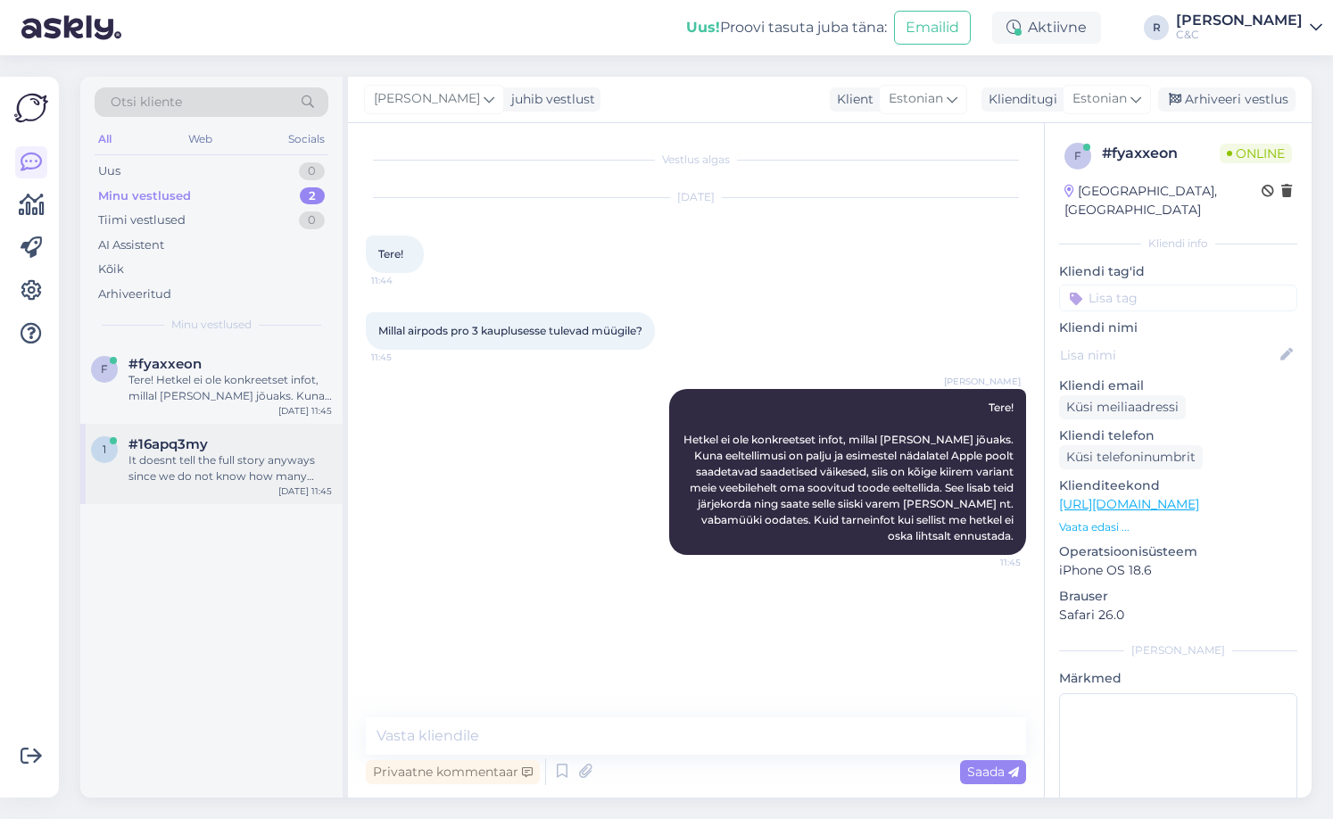
click at [220, 442] on div "#16apq3my" at bounding box center [229, 444] width 203 height 16
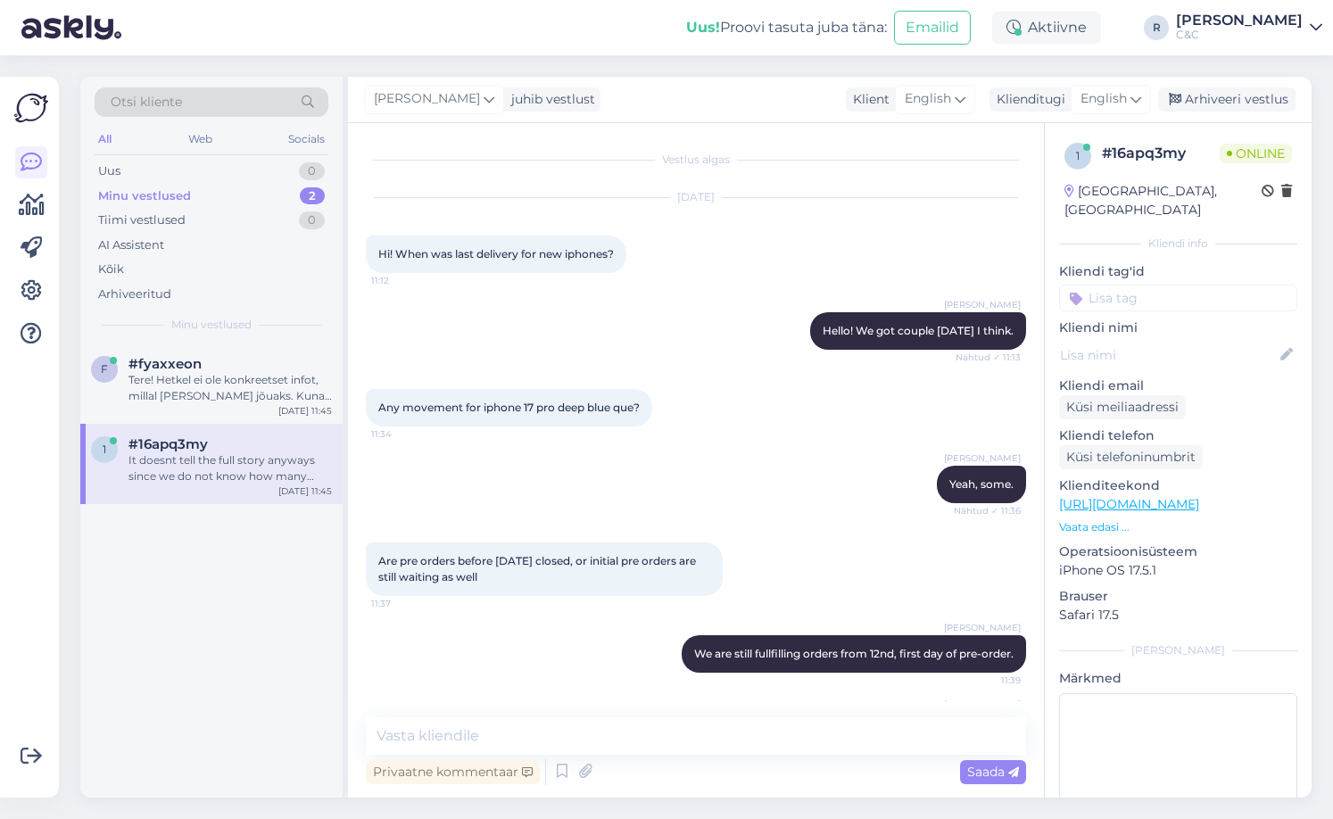
scroll to position [285, 0]
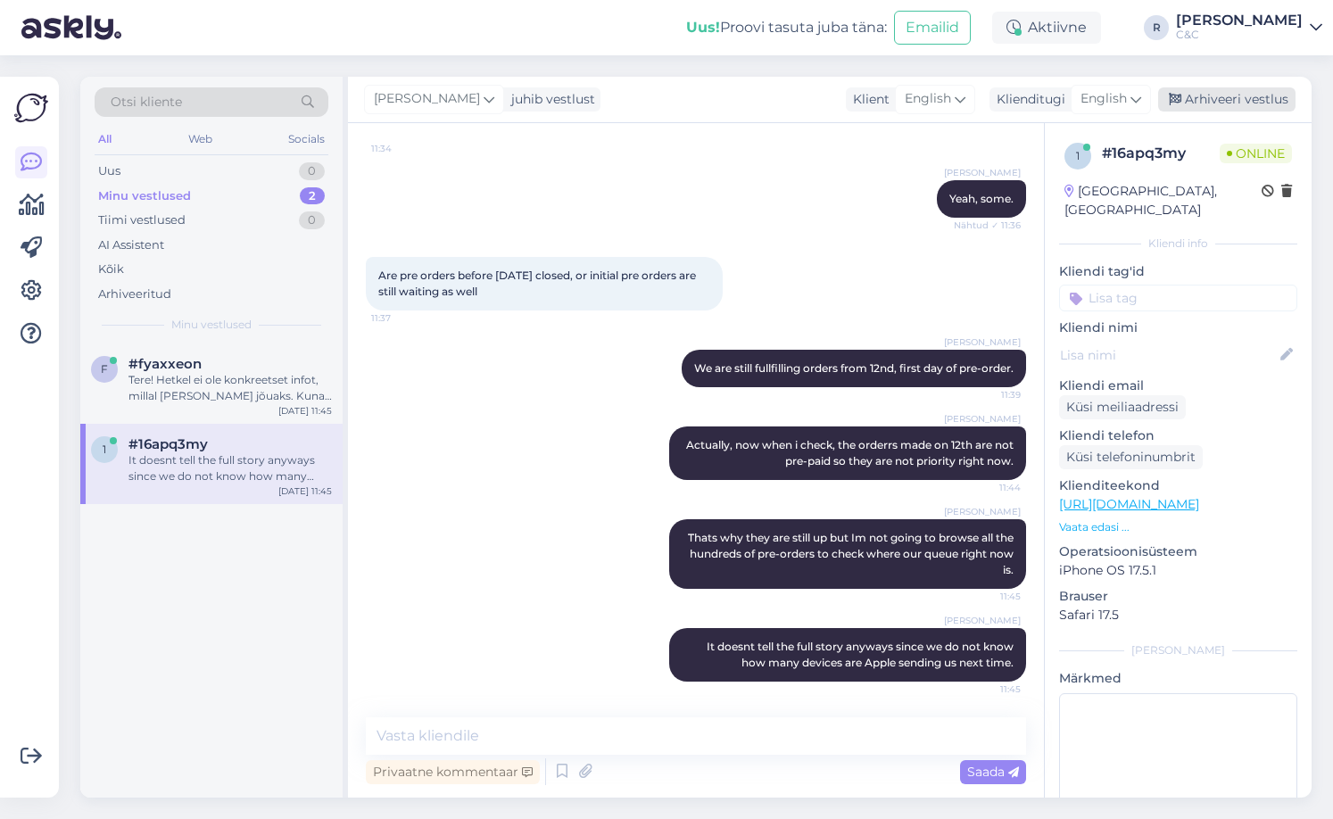
click at [1226, 99] on div "Arhiveeri vestlus" at bounding box center [1226, 99] width 137 height 24
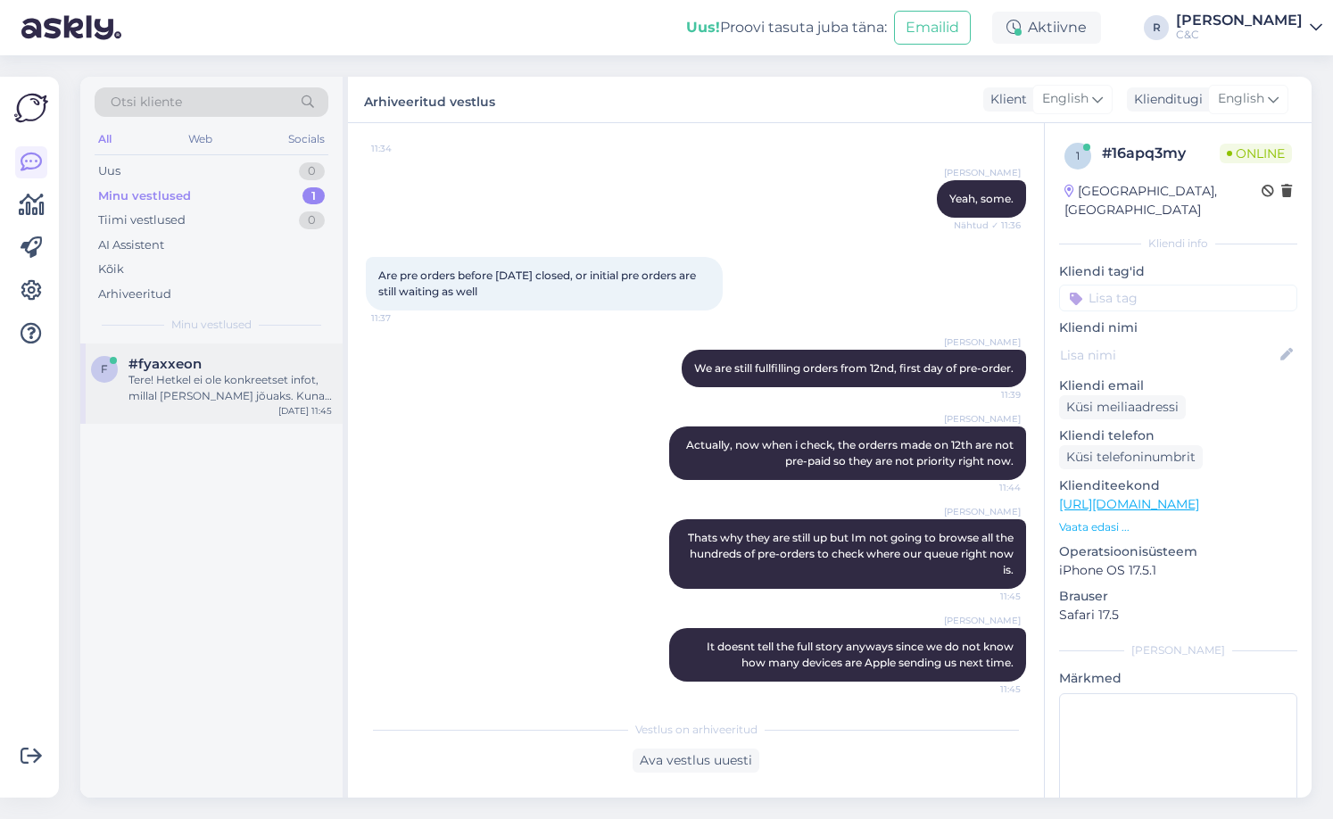
click at [299, 395] on div "Tere! Hetkel ei ole konkreetset infot, millal [PERSON_NAME] jõuaks. Kuna eeltel…" at bounding box center [229, 388] width 203 height 32
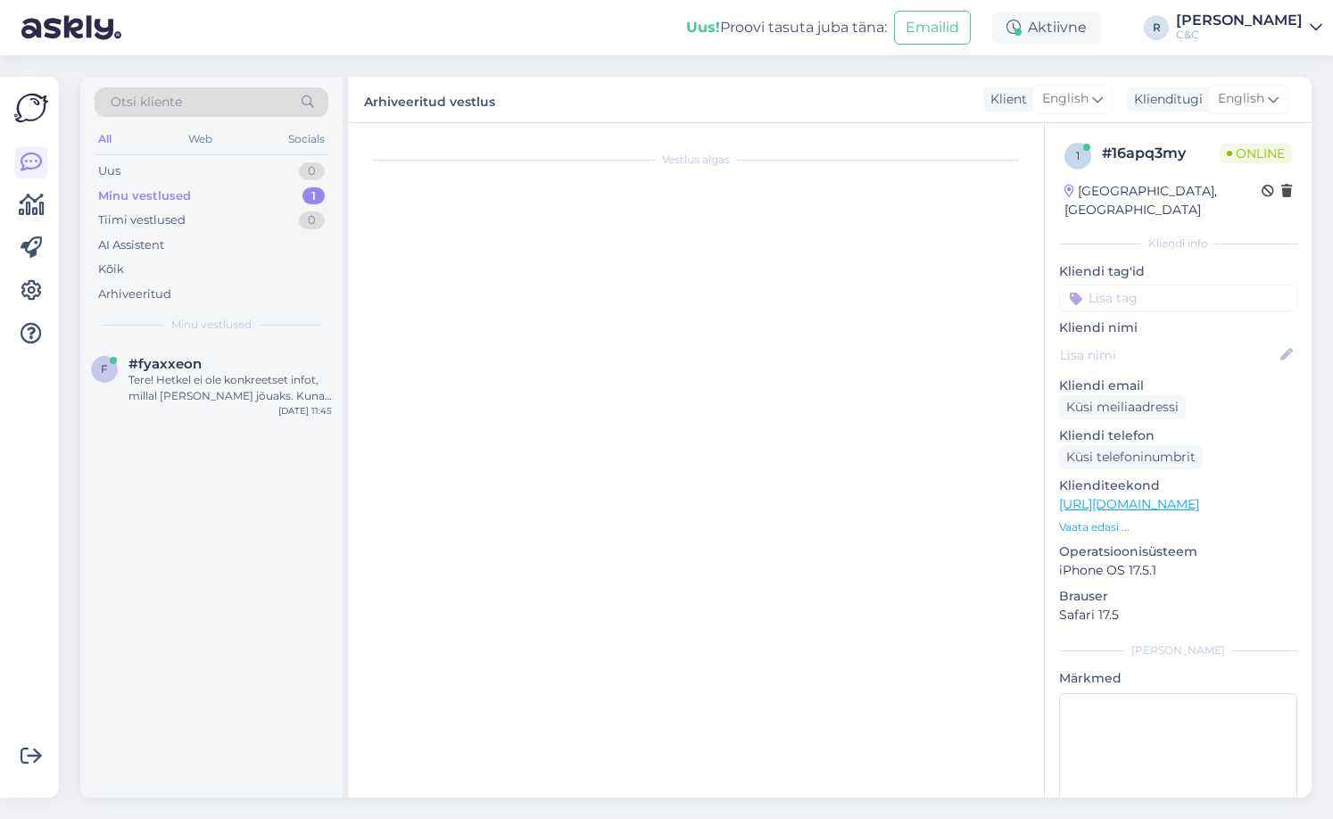
scroll to position [0, 0]
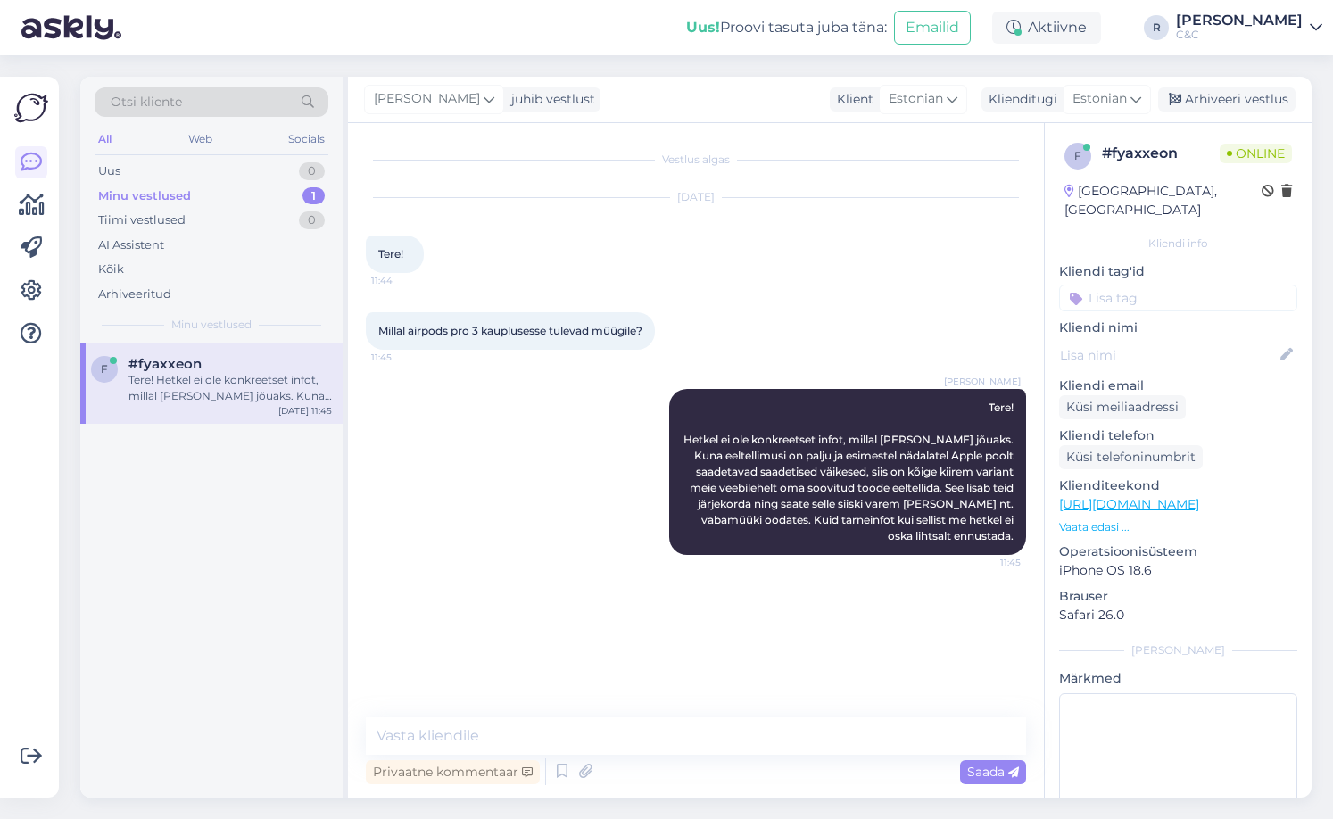
click at [1253, 113] on div "[PERSON_NAME] juhib vestlust Klient [DEMOGRAPHIC_DATA] Klienditugi Estonian Arh…" at bounding box center [829, 100] width 963 height 46
click at [1254, 106] on div "Arhiveeri vestlus" at bounding box center [1226, 99] width 137 height 24
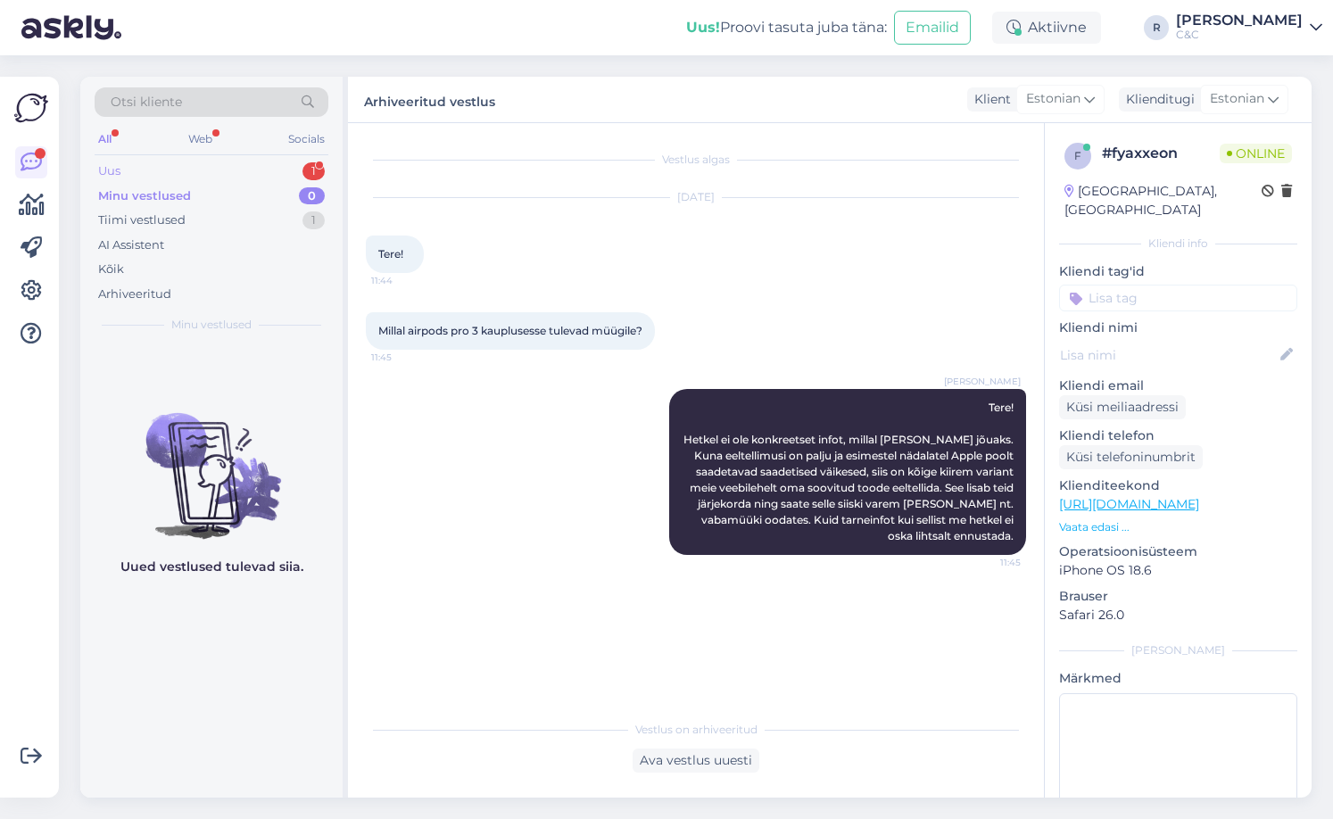
click at [280, 170] on div "Uus 1" at bounding box center [212, 171] width 234 height 25
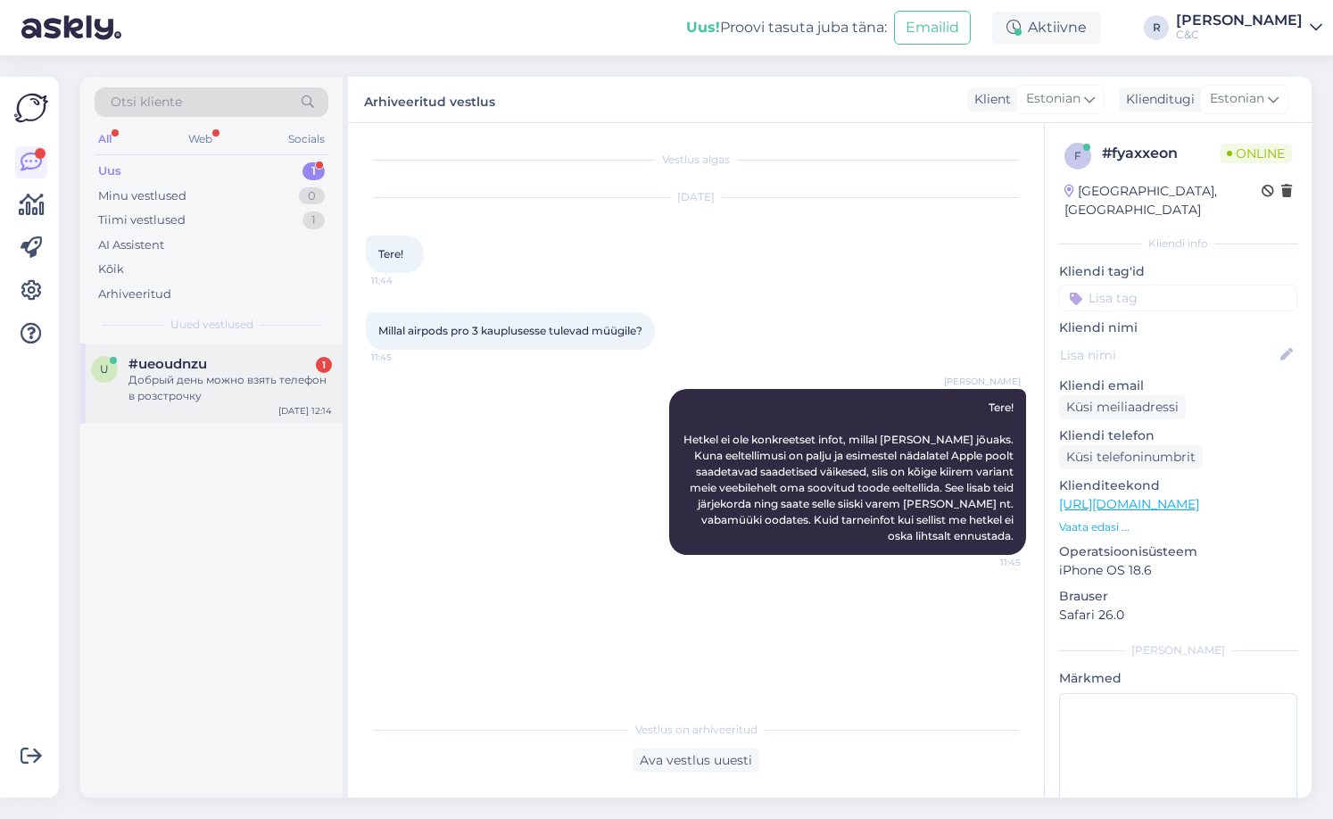
click at [284, 407] on div "u #ueoudnzu 1 Добрый день можно взять телефон в розстрочку [DATE] 12:14" at bounding box center [211, 383] width 262 height 80
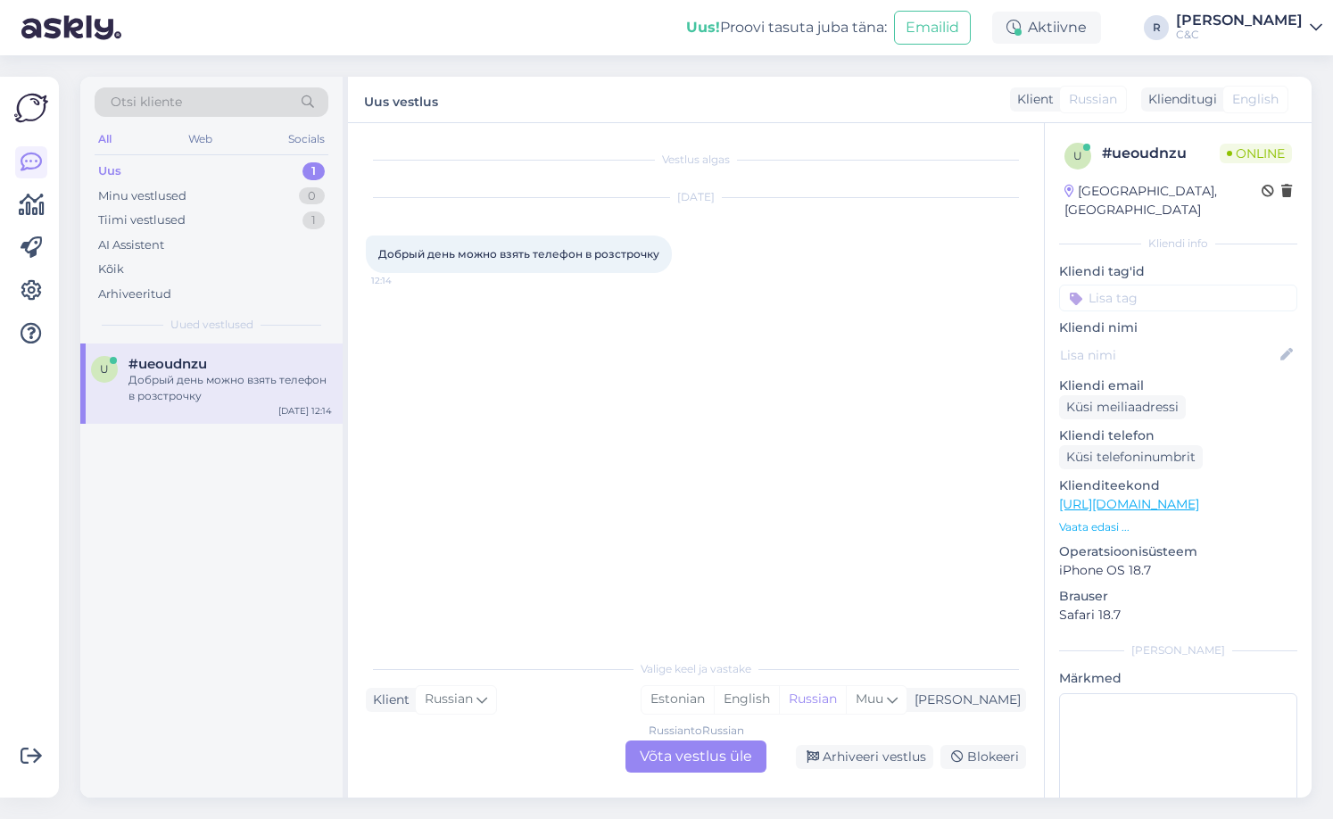
click at [726, 751] on div "Russian to Russian Võta vestlus üle" at bounding box center [695, 756] width 141 height 32
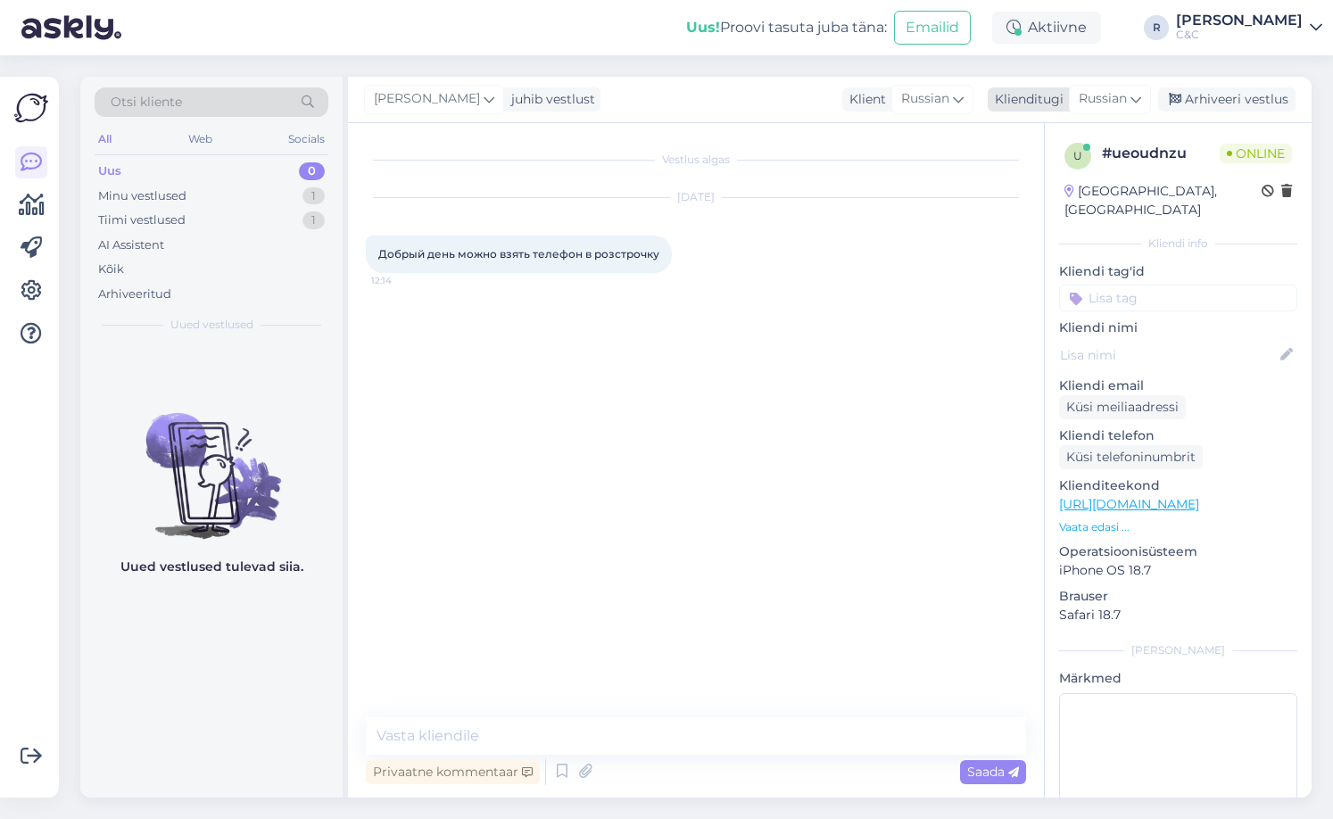
click at [1129, 99] on div "Russian" at bounding box center [1110, 99] width 82 height 29
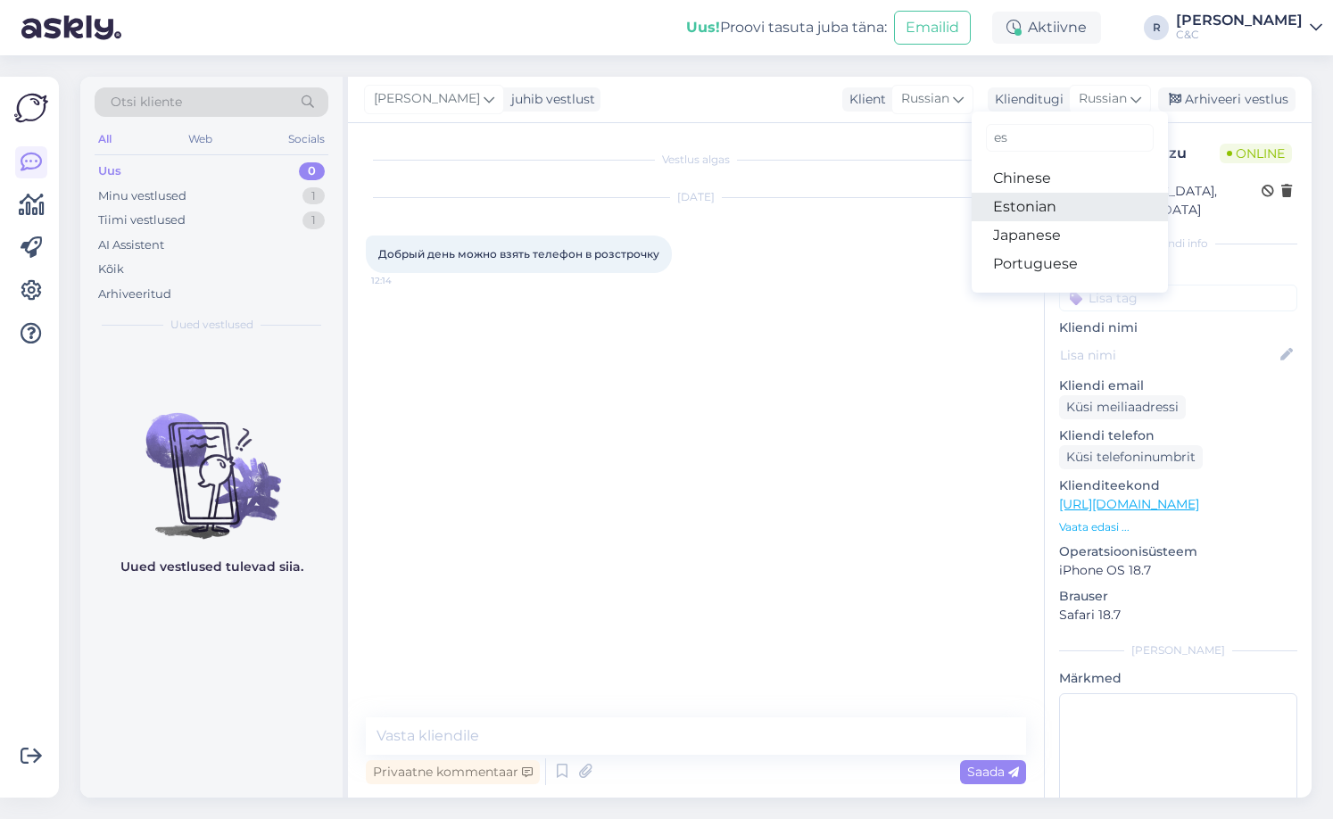
type input "es"
click at [1047, 204] on link "Estonian" at bounding box center [1069, 207] width 196 height 29
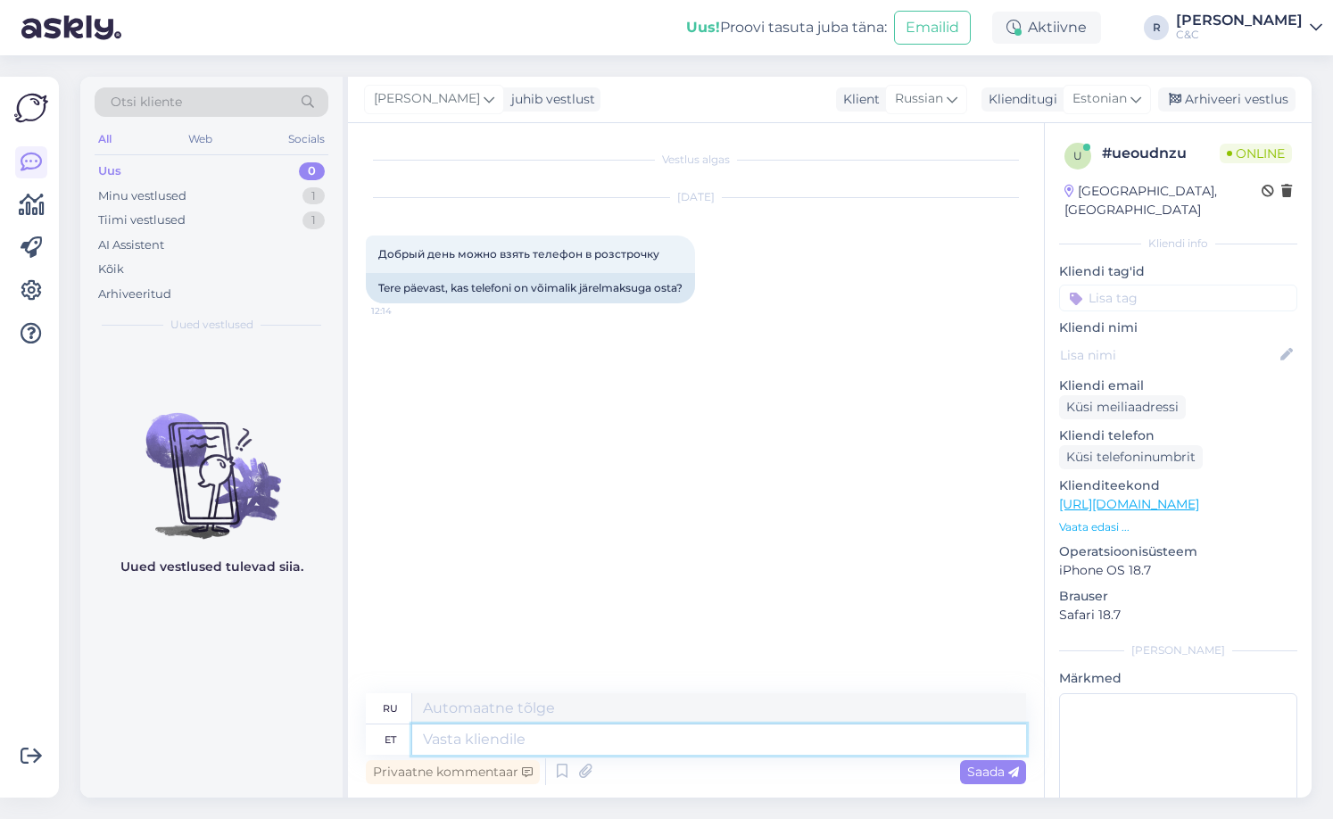
click at [483, 755] on div "ru et Privaatne kommentaar Saada" at bounding box center [696, 740] width 660 height 95
type textarea "Tere!"
type textarea "Привет!"
type textarea "Tere! [PERSON_NAME]"
type textarea "Привет! Всё равно,"
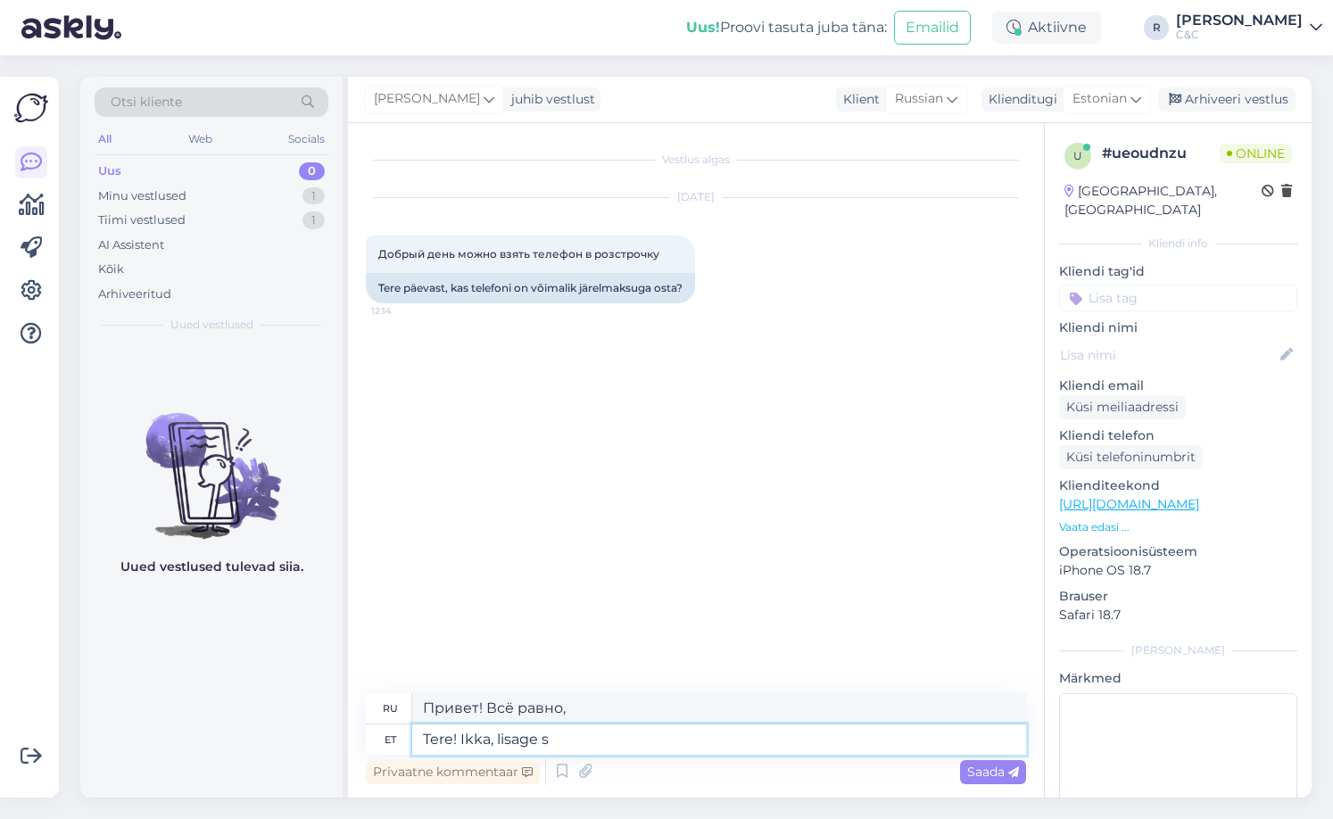
type textarea "Tere! Ikka, lisage so"
type textarea "Привет! Всё равно добавь"
type textarea "Tere! [PERSON_NAME], lisage soovitud to"
type textarea "Привет! Всё равно добавь желаемое"
type textarea "Tere! [PERSON_NAME], lisage soovitud toode ost"
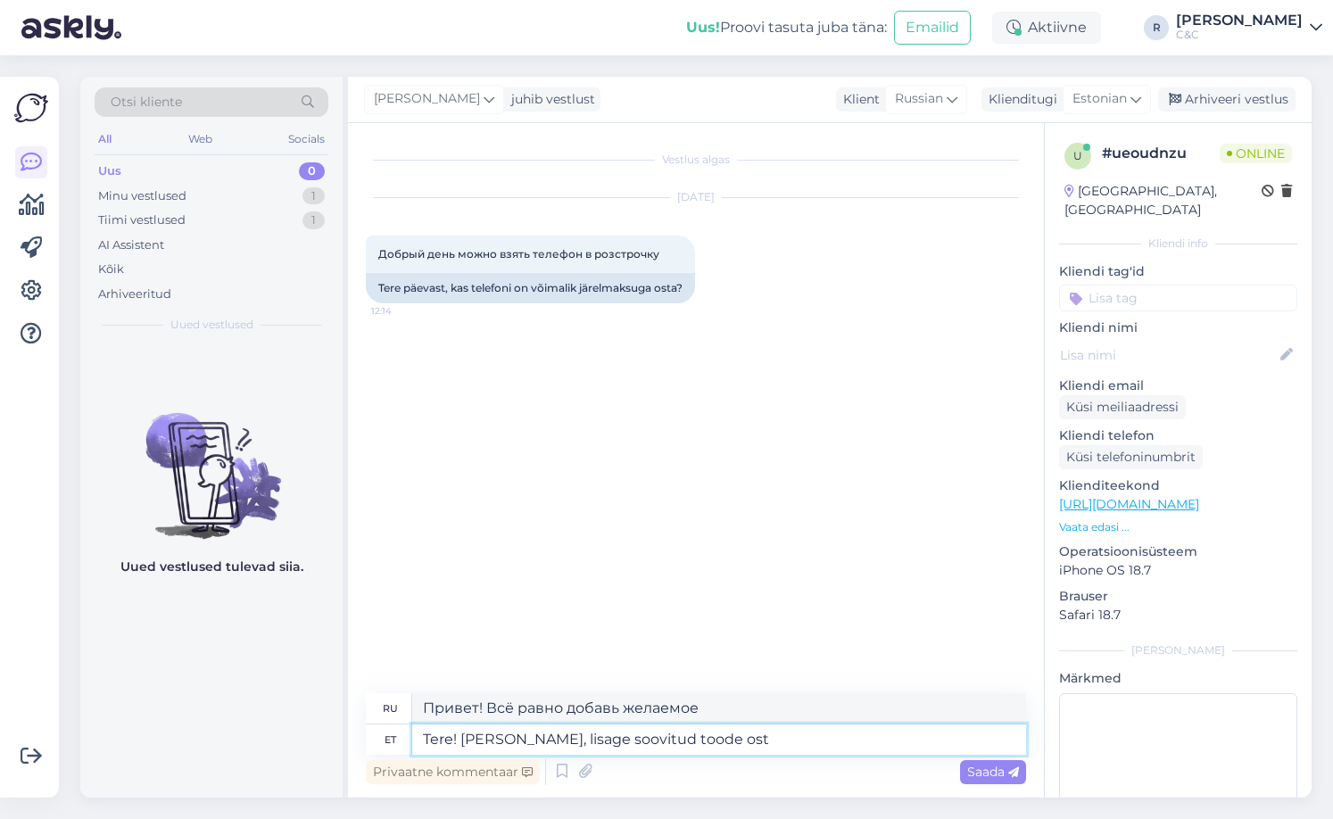
type textarea "Привет! Всё равно добавьте нужный товар."
type textarea "Tere! [PERSON_NAME], lisage soovitud toode ostukorvi ning"
type textarea "Здравствуйте! Всё равно добавьте нужный товар в корзину."
type textarea "Tere! [PERSON_NAME], lisage soovitud toode ostukorvi ning v"
type textarea "Привет! В любом случае, добавьте нужный товар в корзину и"
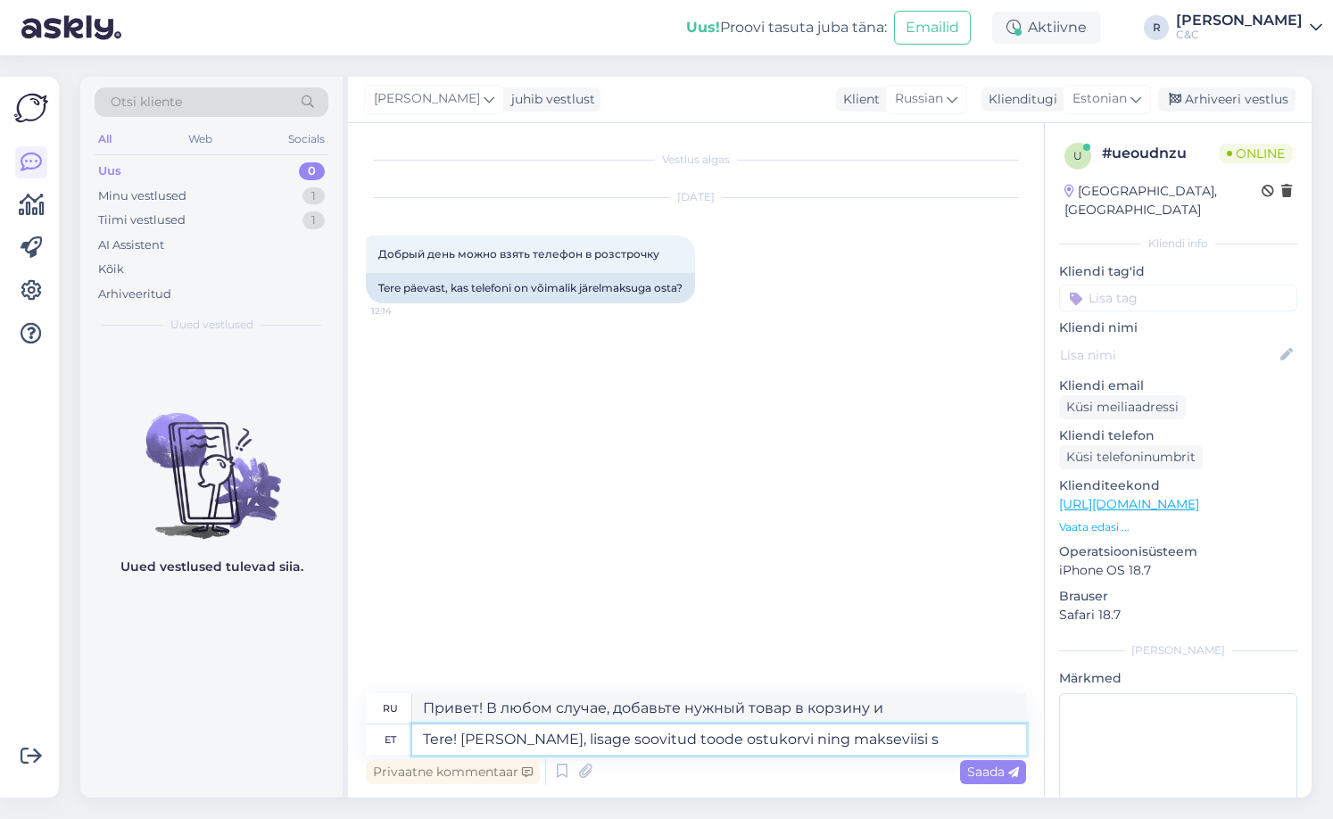
type textarea "Tere! [PERSON_NAME], lisage soovitud toode ostukorvi ning makseviisi sa"
type textarea "Здравствуйте! Добавьте нужный товар в корзину и способ оплаты."
type textarea "Tere! [PERSON_NAME], lisage soovitud toode ostukorvi ning makseviisi saate va"
type textarea "Здравствуйте! В любом случае, добавьте нужный товар в корзину, и вы получите сп…"
type textarea "Tere! [PERSON_NAME], lisage soovitud toode ostukorvi ning makseviisi saate vali…"
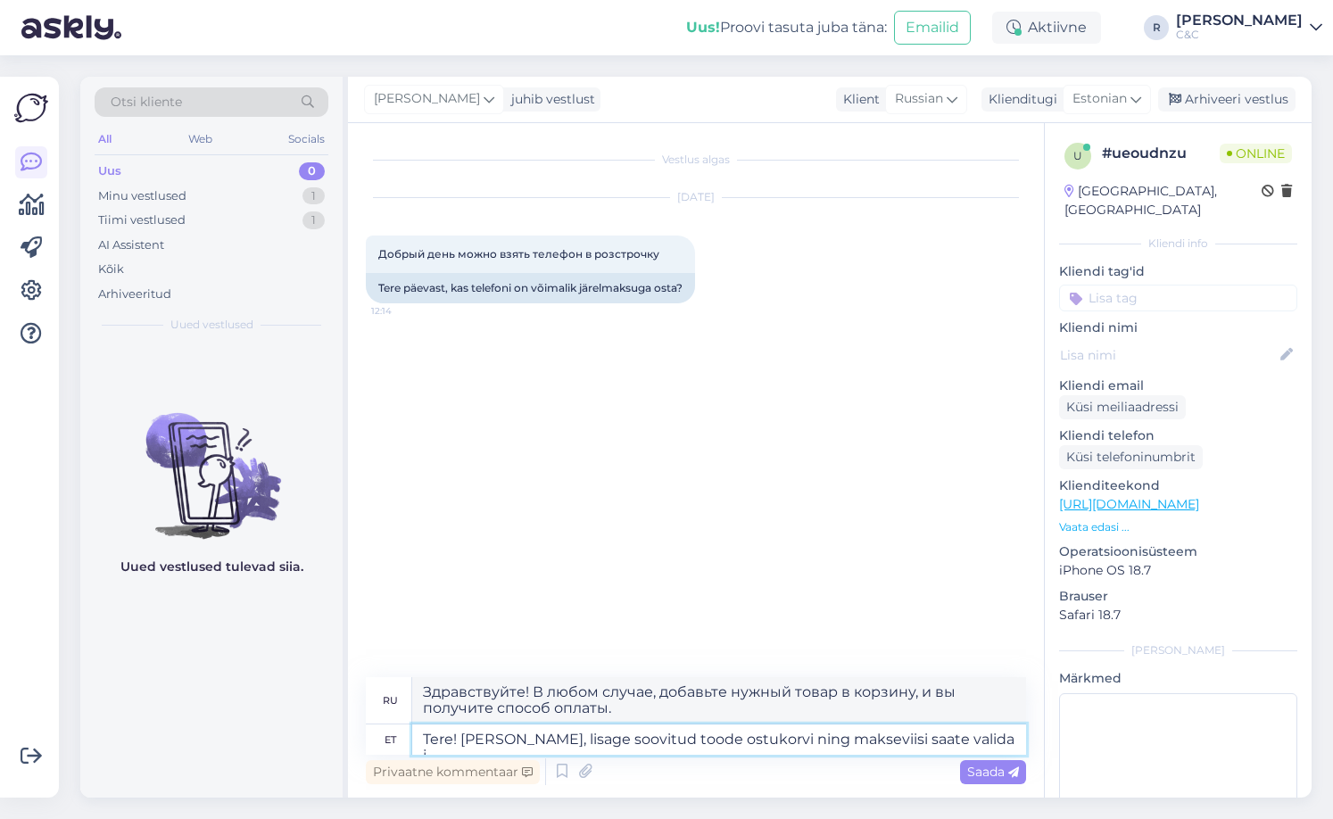
type textarea "Здравствуйте! В любом случае, добавьте нужный товар в корзину и выберите способ…"
type textarea "Tere! [PERSON_NAME], lisage soovitud toode ostukorvi ning makseviisi saate vali…"
type textarea "Здравствуйте! Добавьте нужный вам товар в корзину и выберите рассрочку в качест…"
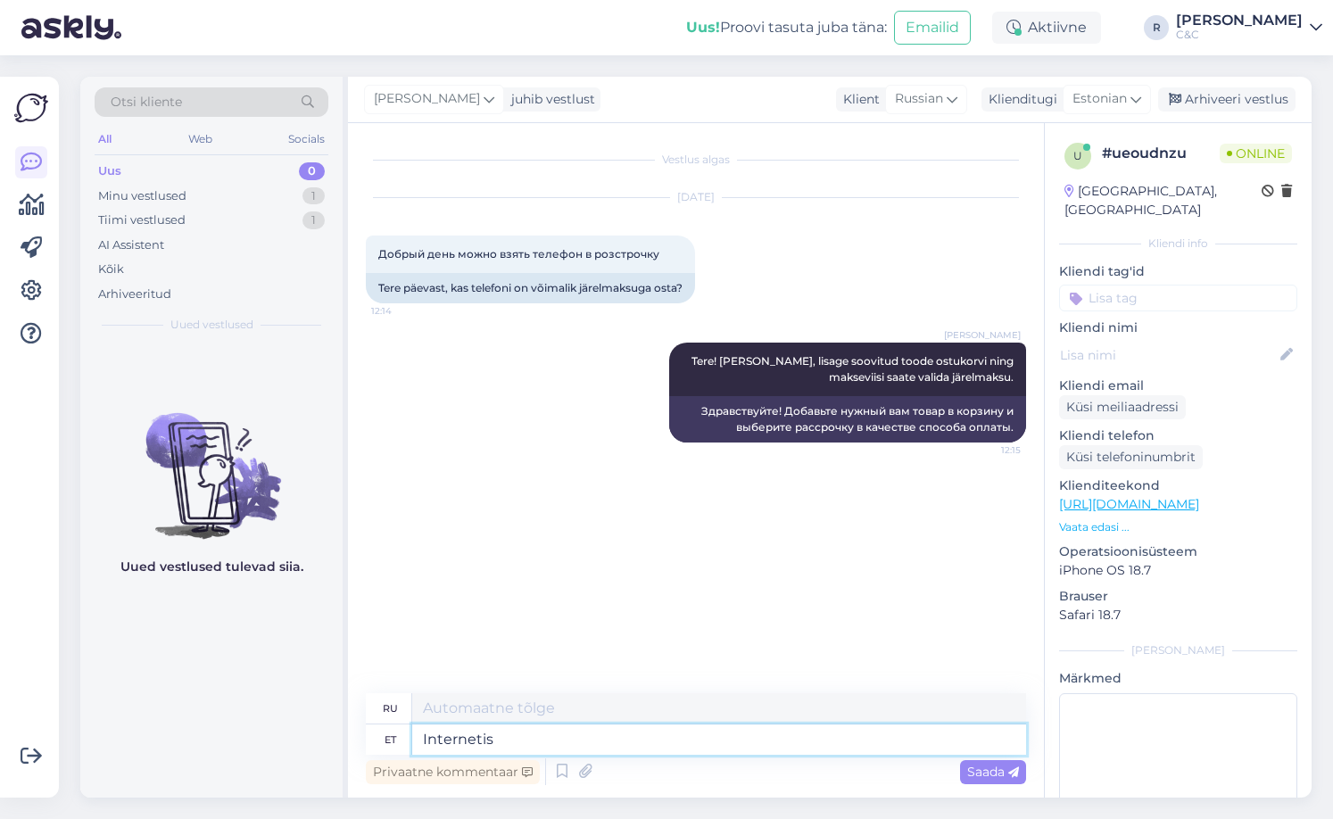
type textarea "Internetis s"
type textarea "Онлайн"
type textarea "Internetis saate t"
type textarea "Вы можете онлайн"
type textarea "Internetis saate taotluse ära"
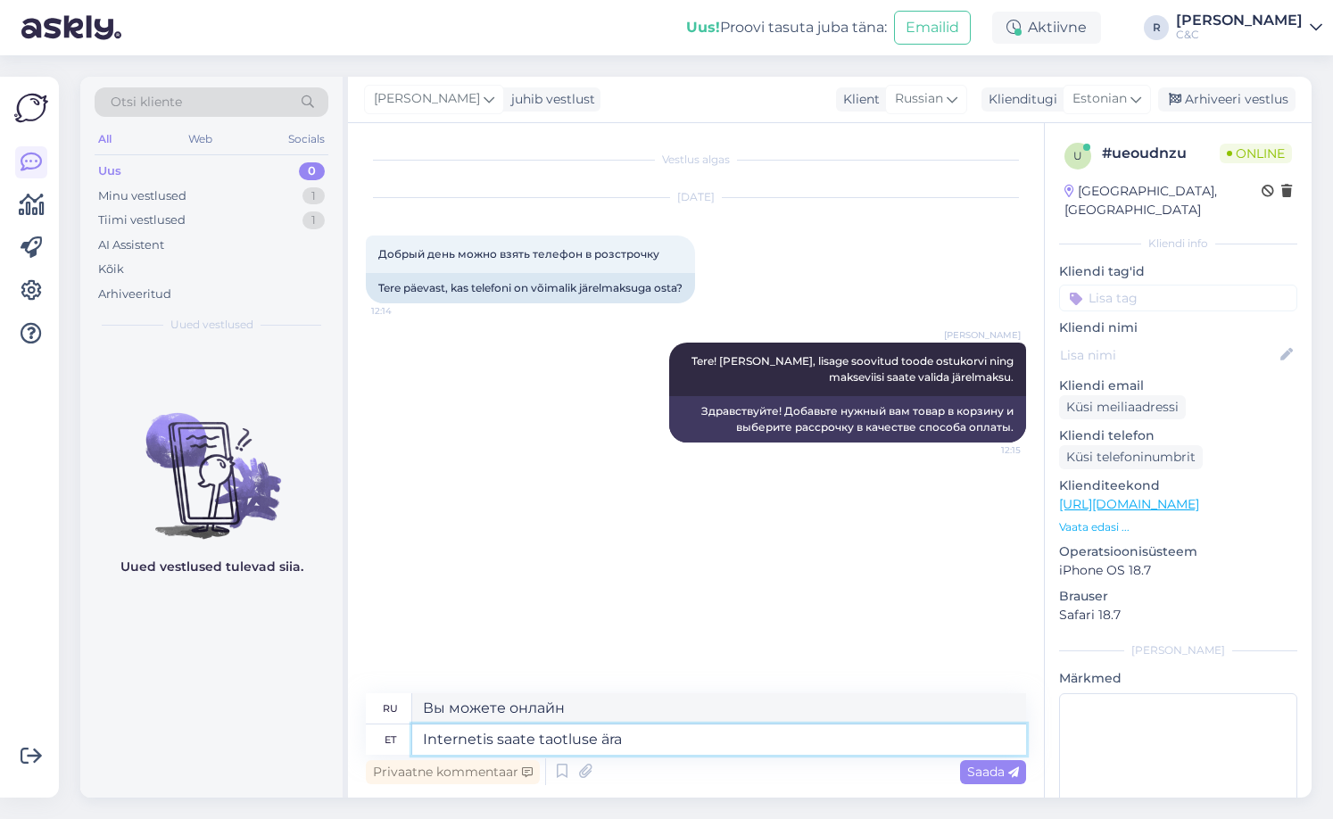
type textarea "Вы можете подать заявку онлайн."
type textarea "Internetis saate [DEMOGRAPHIC_DATA] ära täita"
type textarea "Вы можете заполнить заявку онлайн."
type textarea "Internetis saate [DEMOGRAPHIC_DATA] ära täita [PERSON_NAME]"
type textarea "Вы можете заполнить заявку онлайн и"
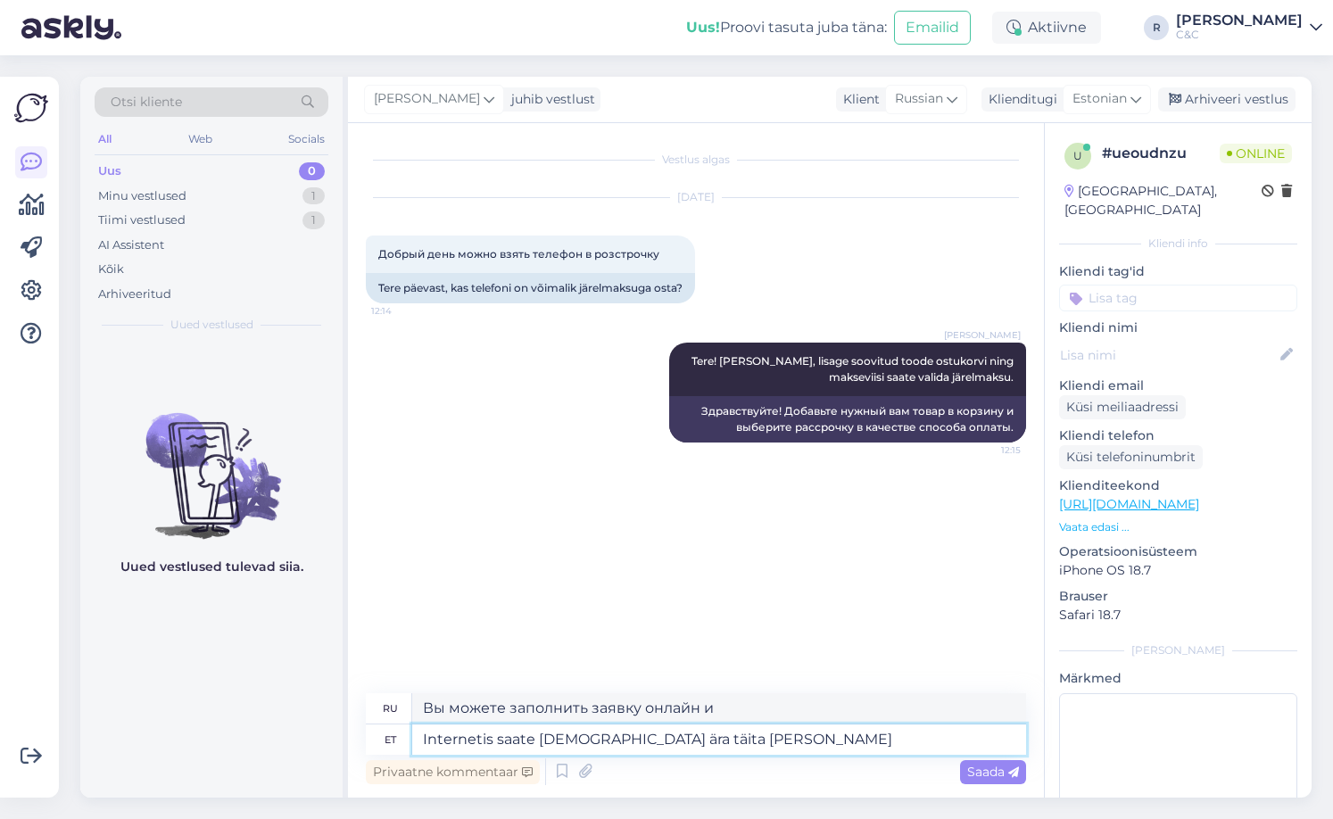
type textarea "Internetis saate [DEMOGRAPHIC_DATA] ära täita [PERSON_NAME] t"
type textarea "Вы можете заполнить заявку онлайн и все."
type textarea "Internetis saate [DEMOGRAPHIC_DATA] ära täita [PERSON_NAME] ära teha."
type textarea "Вы можете заполнить заявку онлайн и все будет готово."
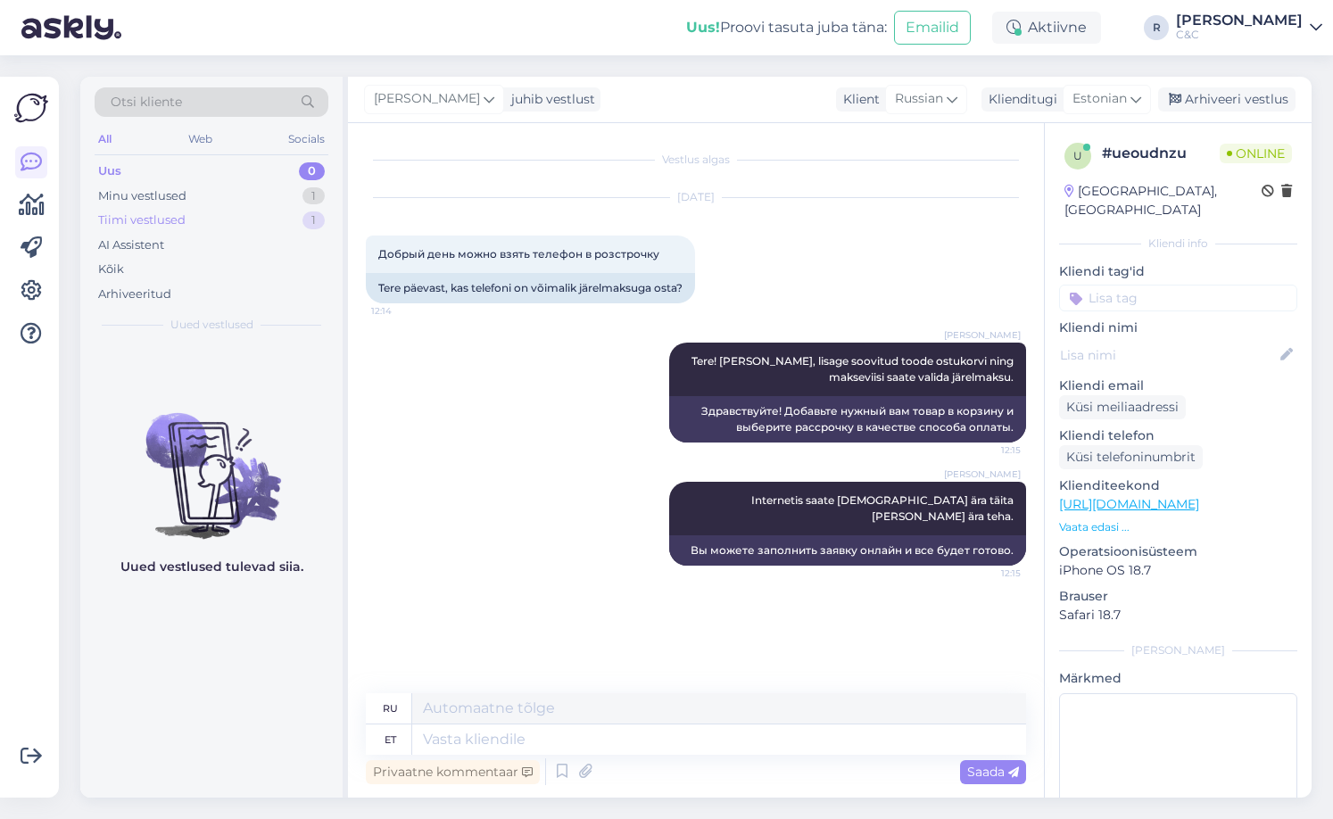
click at [235, 213] on div "Tiimi vestlused 1" at bounding box center [212, 220] width 234 height 25
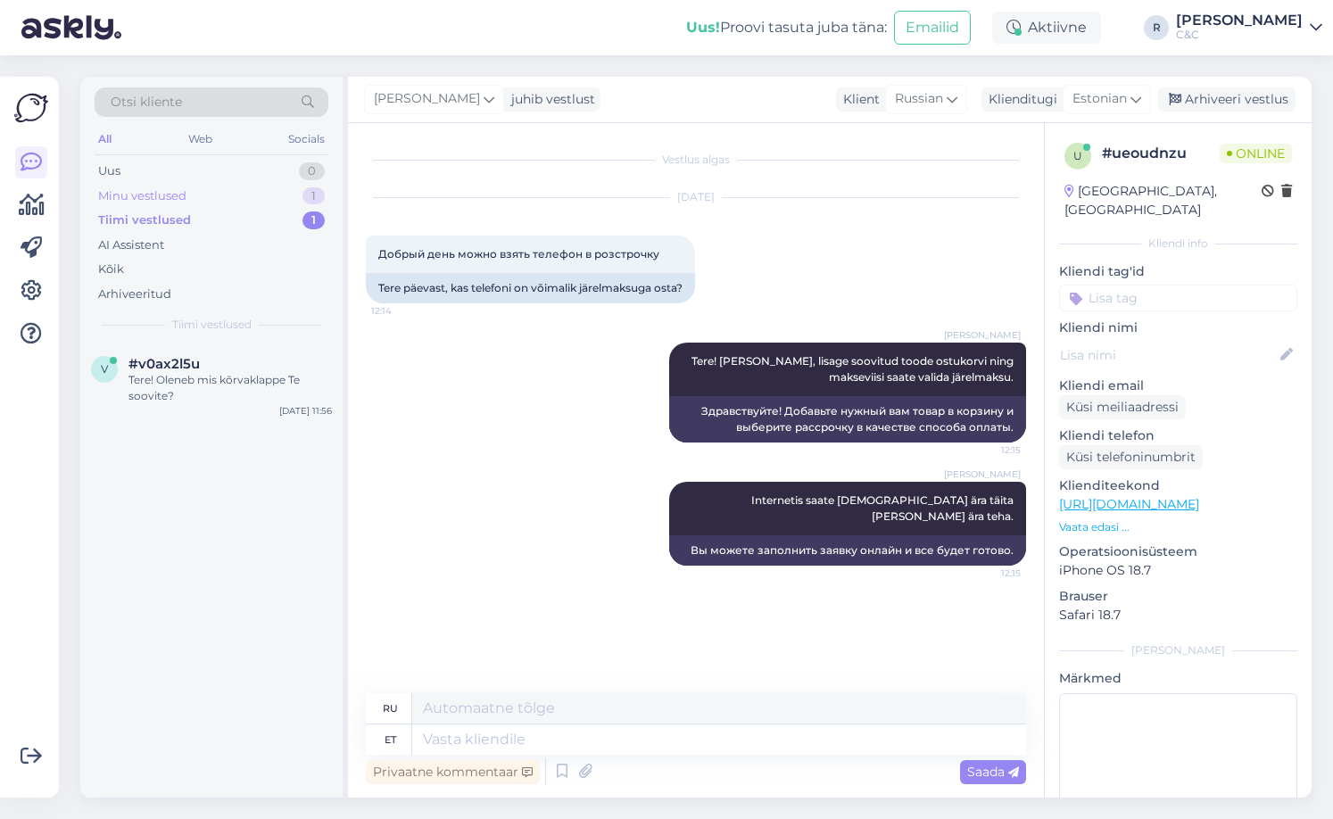
click at [245, 191] on div "Minu vestlused 1" at bounding box center [212, 196] width 234 height 25
click at [202, 363] on span "#ueoudnzu" at bounding box center [167, 364] width 78 height 16
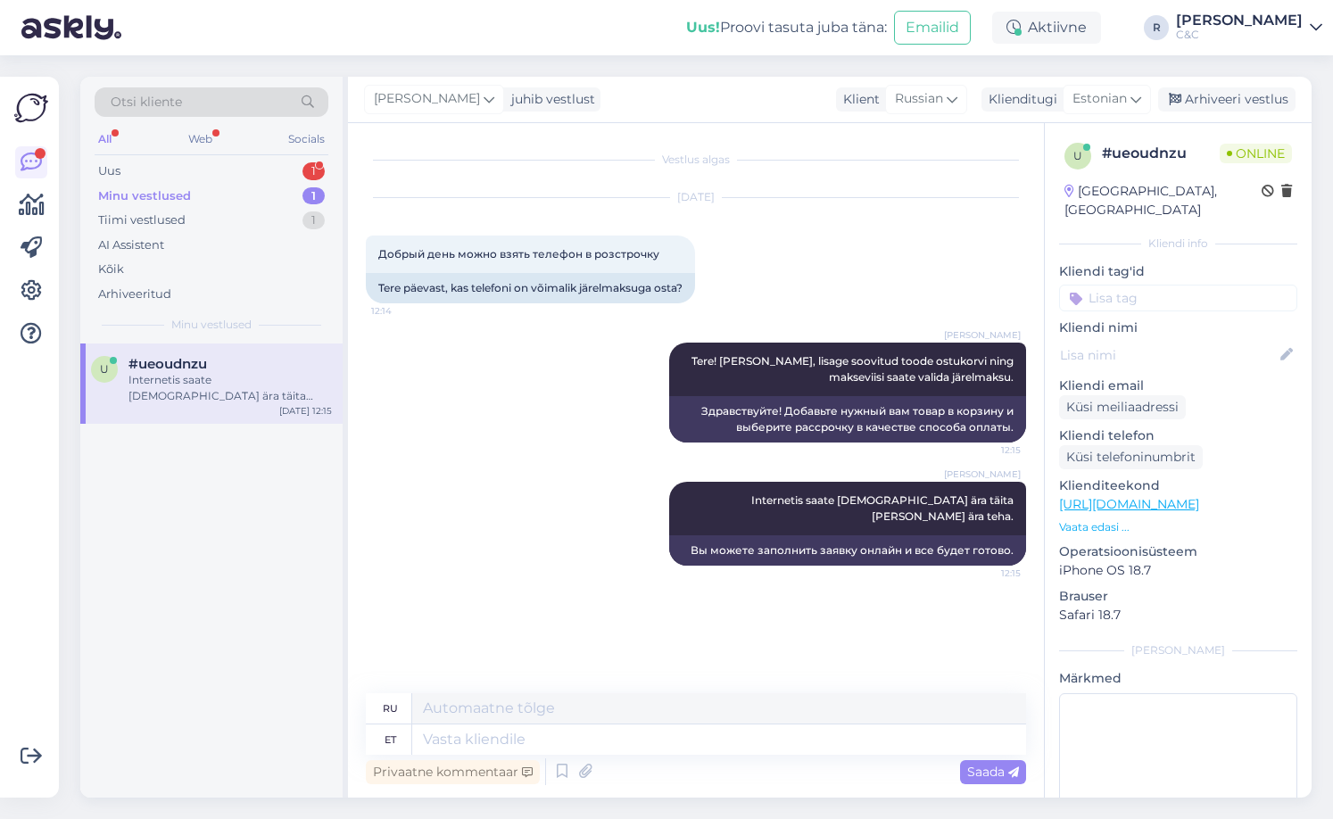
click at [222, 455] on div "u #ueoudnzu Internetis saate taotluse ära täita [PERSON_NAME] ära teha. [DATE] …" at bounding box center [211, 570] width 262 height 454
click at [280, 178] on div "Uus 1" at bounding box center [212, 171] width 234 height 25
click at [245, 358] on div "#pj1bfgpi" at bounding box center [229, 364] width 203 height 16
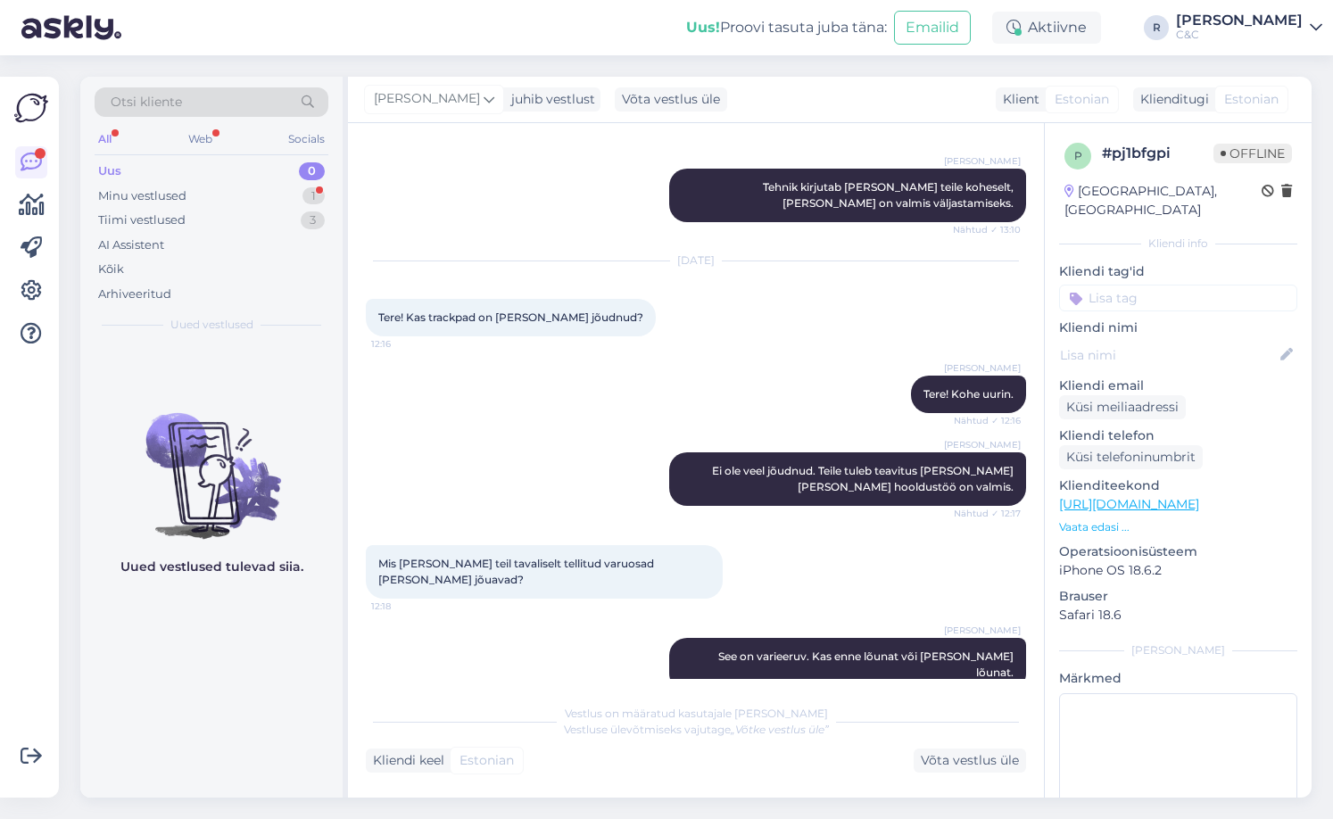
scroll to position [843, 0]
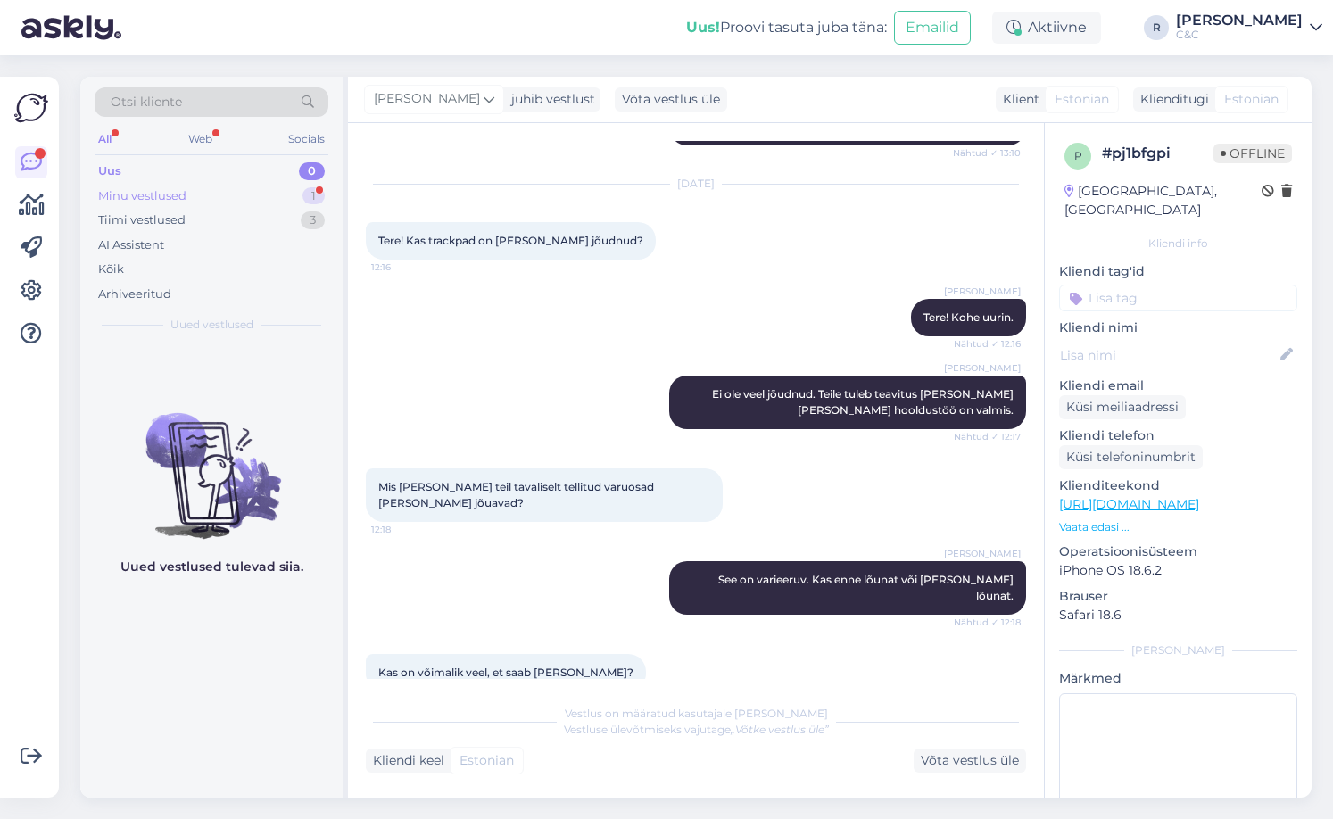
click at [279, 198] on div "Minu vestlused 1" at bounding box center [212, 196] width 234 height 25
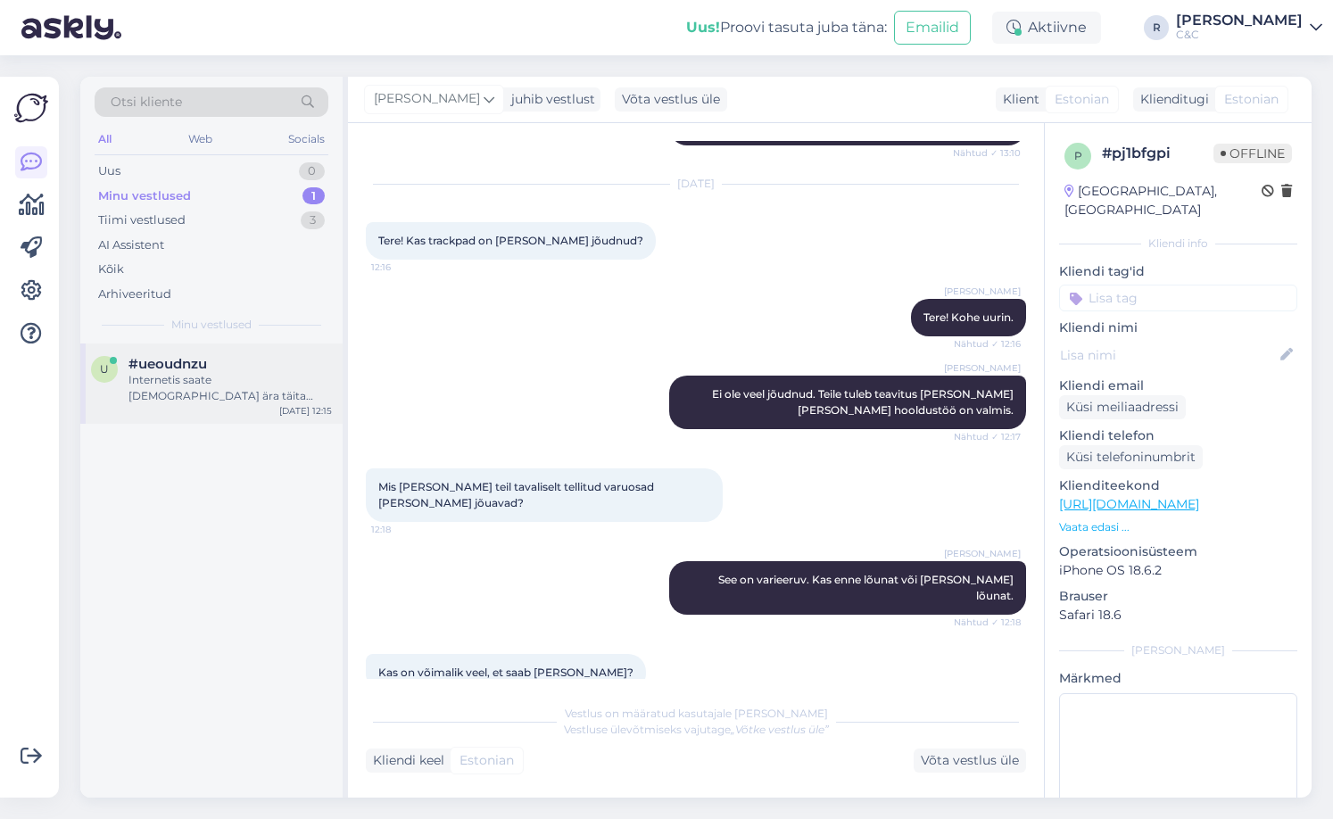
click at [215, 359] on div "#ueoudnzu" at bounding box center [229, 364] width 203 height 16
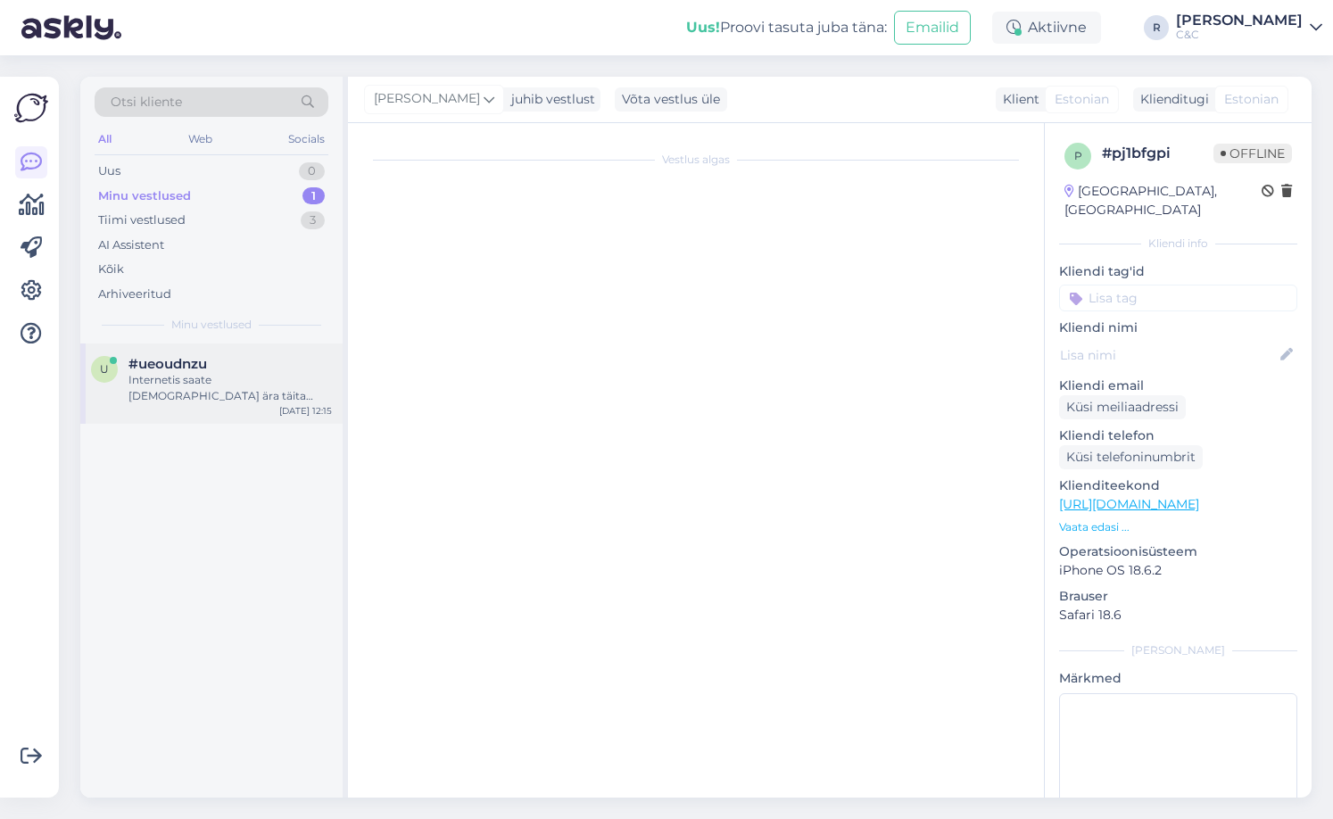
scroll to position [0, 0]
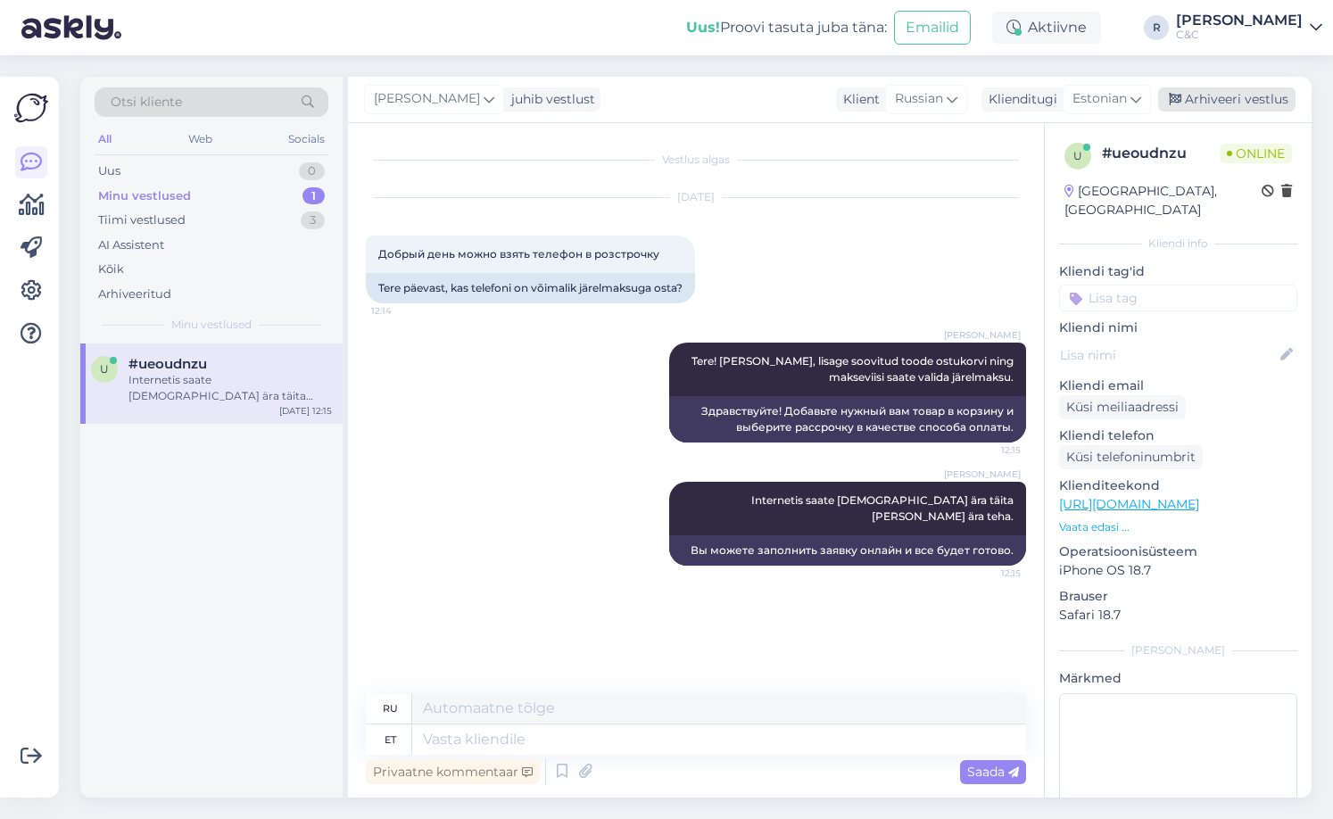
click at [1213, 108] on div "Arhiveeri vestlus" at bounding box center [1226, 99] width 137 height 24
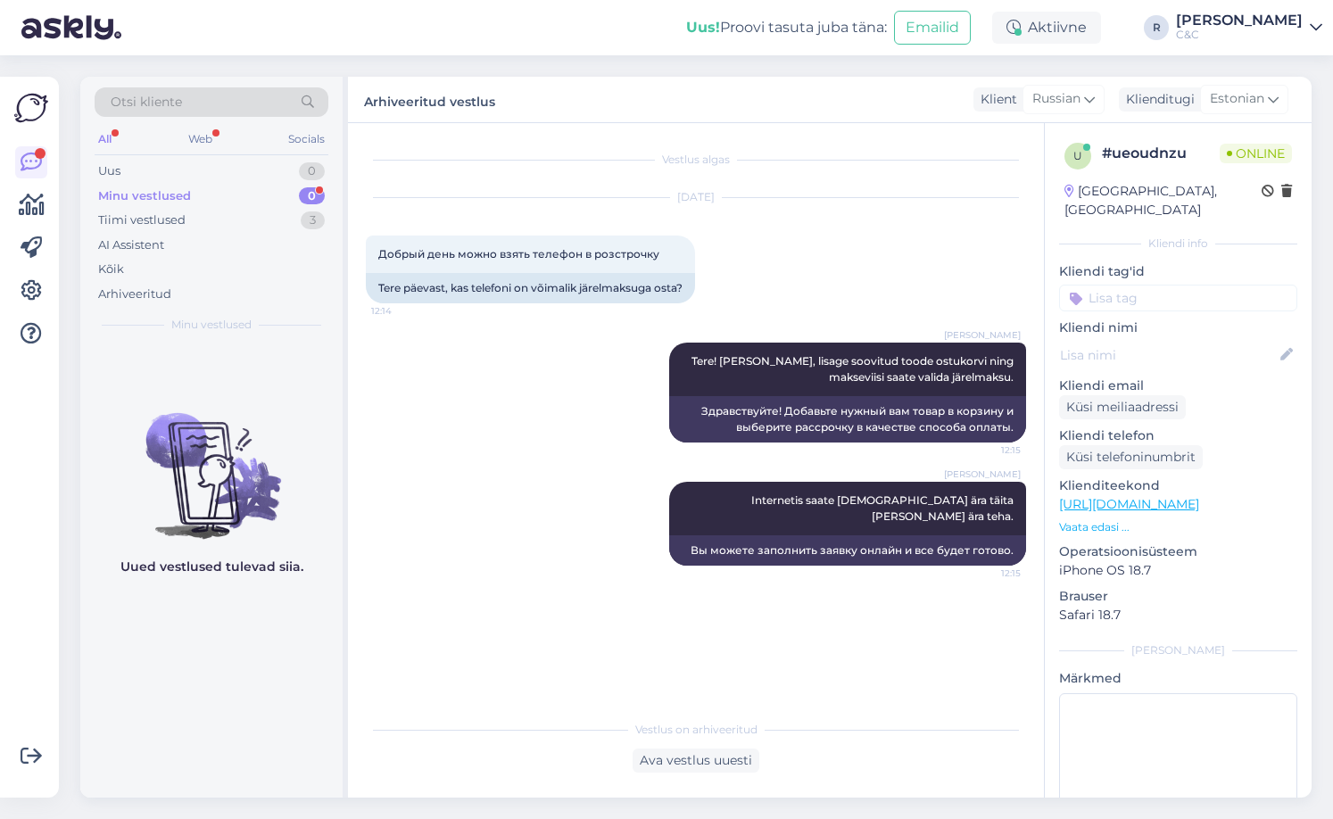
click at [305, 196] on div "0" at bounding box center [312, 196] width 26 height 18
click at [200, 334] on div "Otsi kliente All Web Socials Uus 0 Minu vestlused 0 Tiimi vestlused 3 AI Assist…" at bounding box center [211, 210] width 262 height 267
